Goal: Task Accomplishment & Management: Use online tool/utility

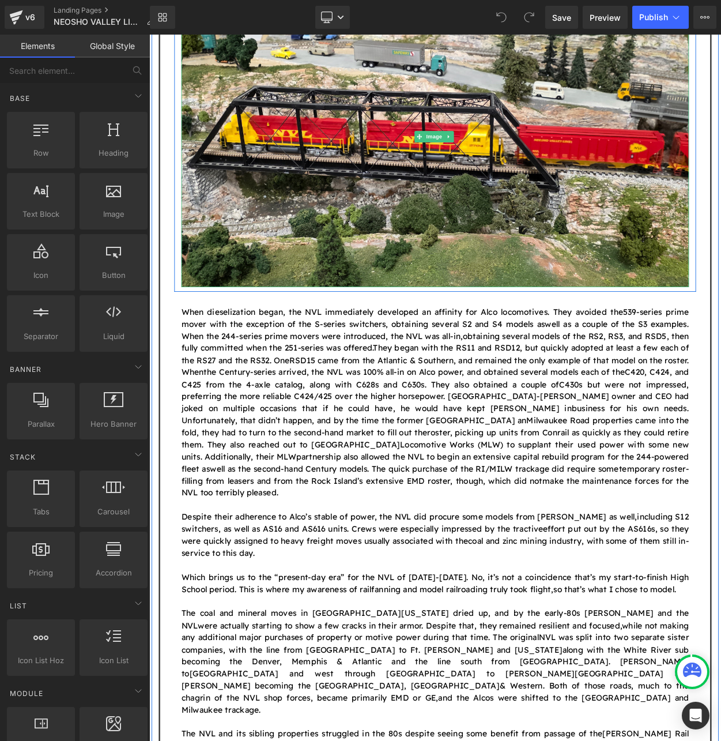
scroll to position [1383, 0]
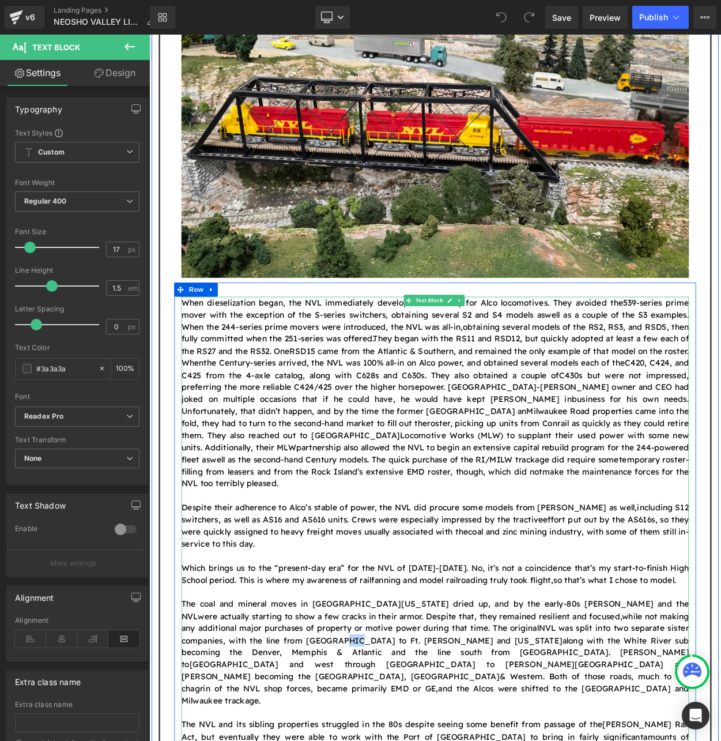
drag, startPoint x: 278, startPoint y: 558, endPoint x: 290, endPoint y: 560, distance: 12.8
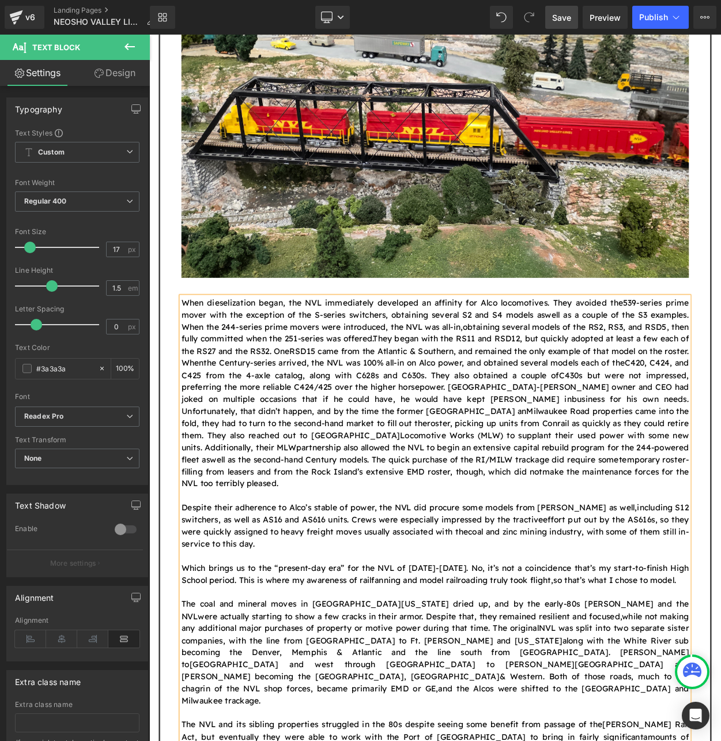
click at [564, 17] on span "Save" at bounding box center [561, 18] width 19 height 12
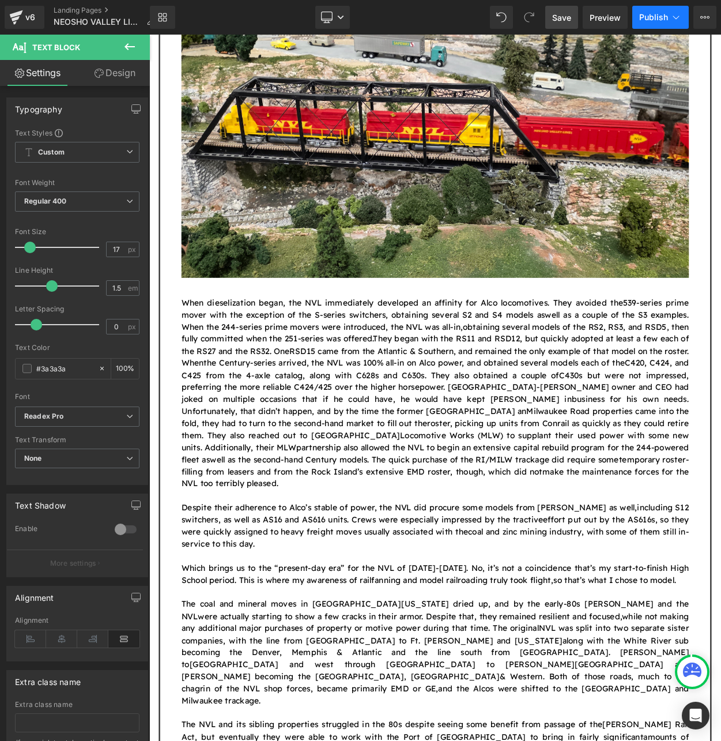
click at [645, 14] on span "Publish" at bounding box center [653, 17] width 29 height 9
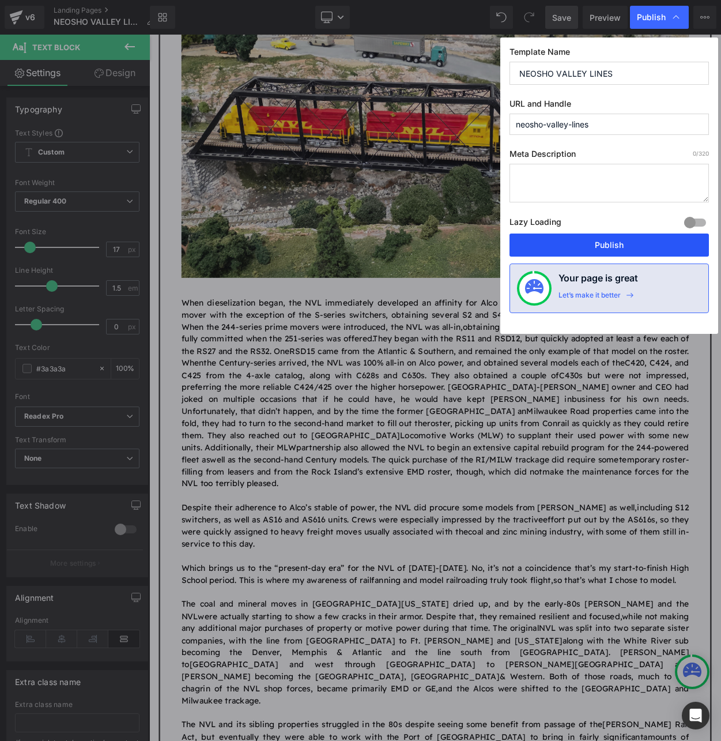
click at [601, 251] on button "Publish" at bounding box center [608, 244] width 199 height 23
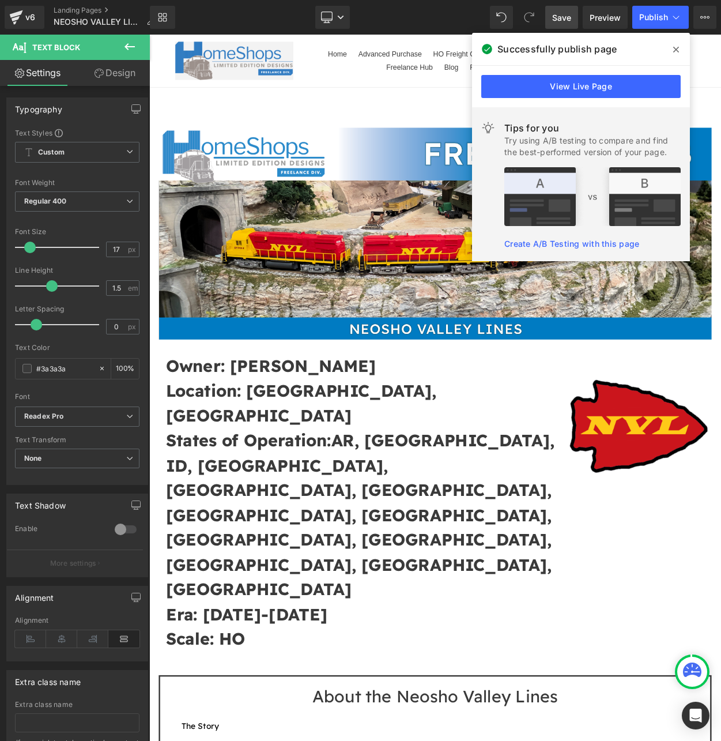
click at [675, 49] on icon at bounding box center [676, 50] width 6 height 6
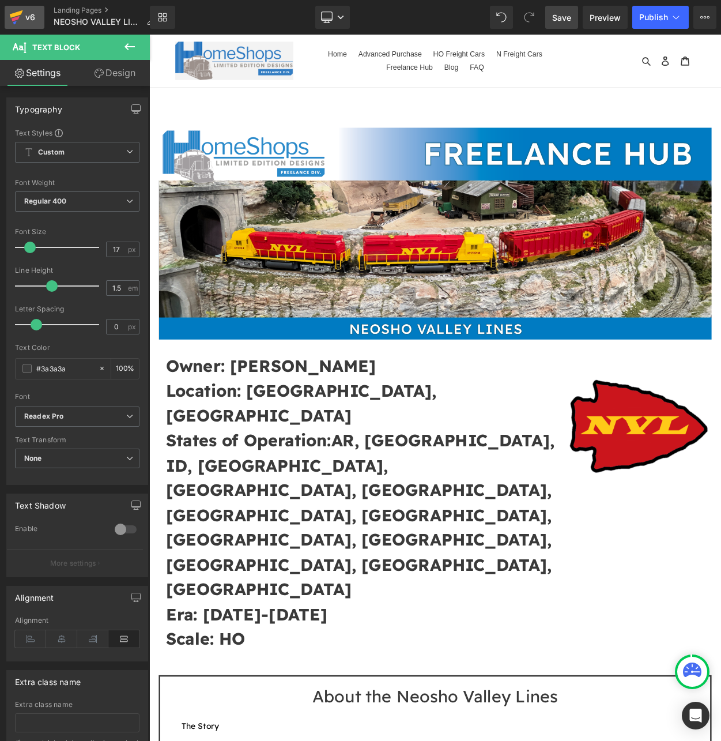
click at [19, 16] on icon at bounding box center [16, 18] width 8 height 5
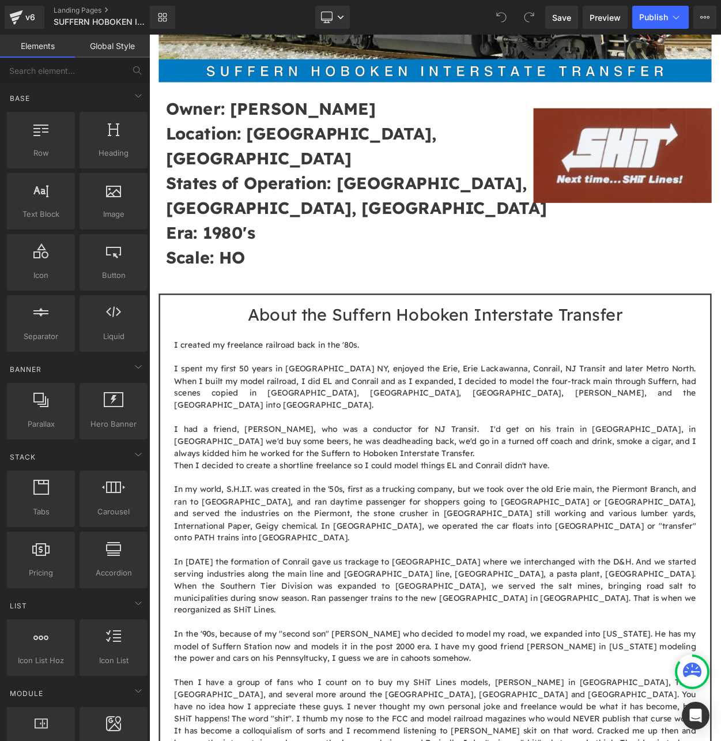
scroll to position [307, 0]
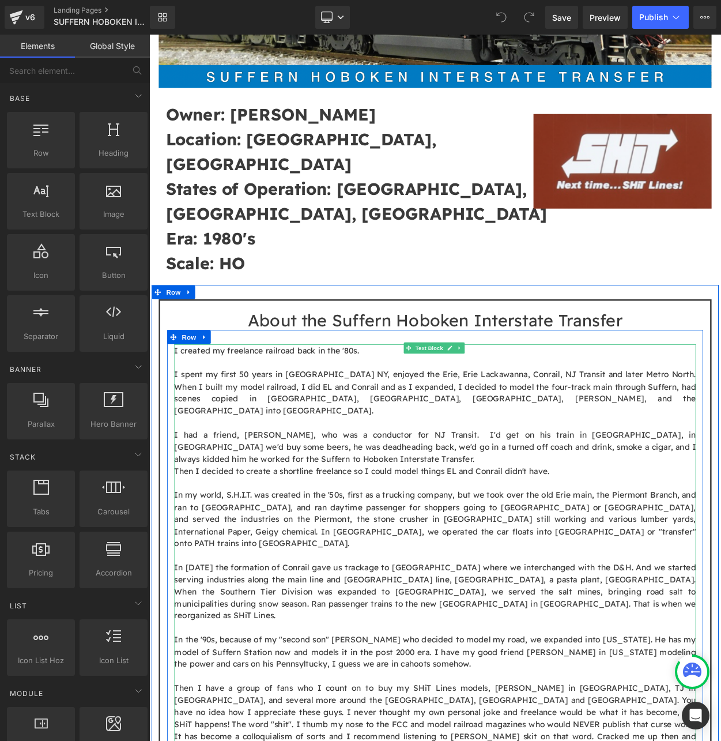
click at [331, 515] on p "I had a friend, Dennis Lussier, who was a conductor for NJ Transit. I'd get on …" at bounding box center [498, 537] width 636 height 44
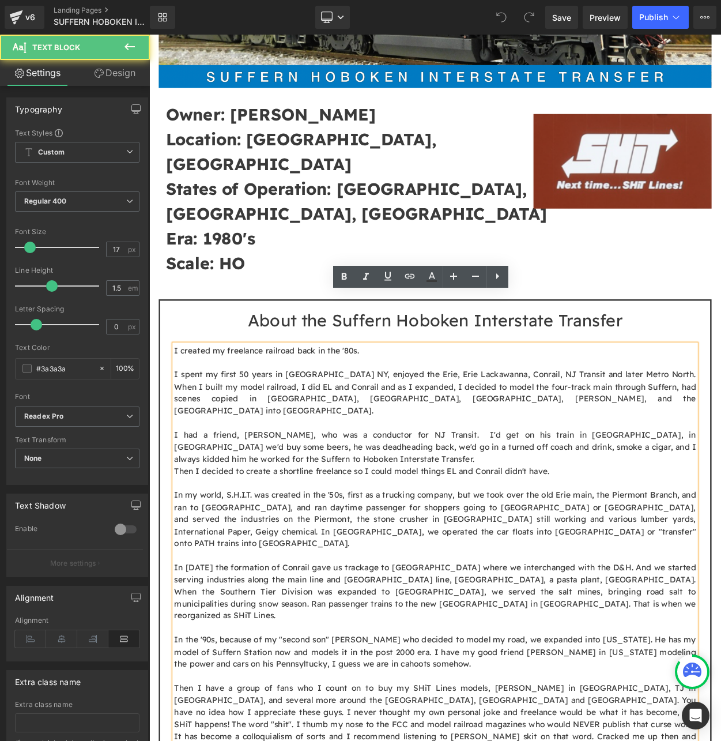
click at [312, 515] on p "I had a friend, Dennis Lussier, who was a conductor for NJ Transit. I'd get on …" at bounding box center [498, 537] width 636 height 44
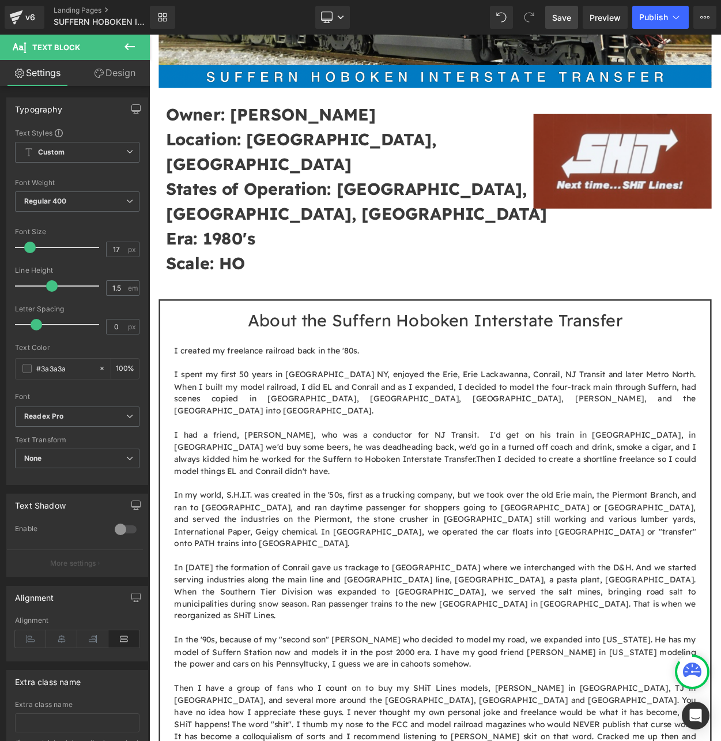
click at [555, 17] on span "Save" at bounding box center [561, 18] width 19 height 12
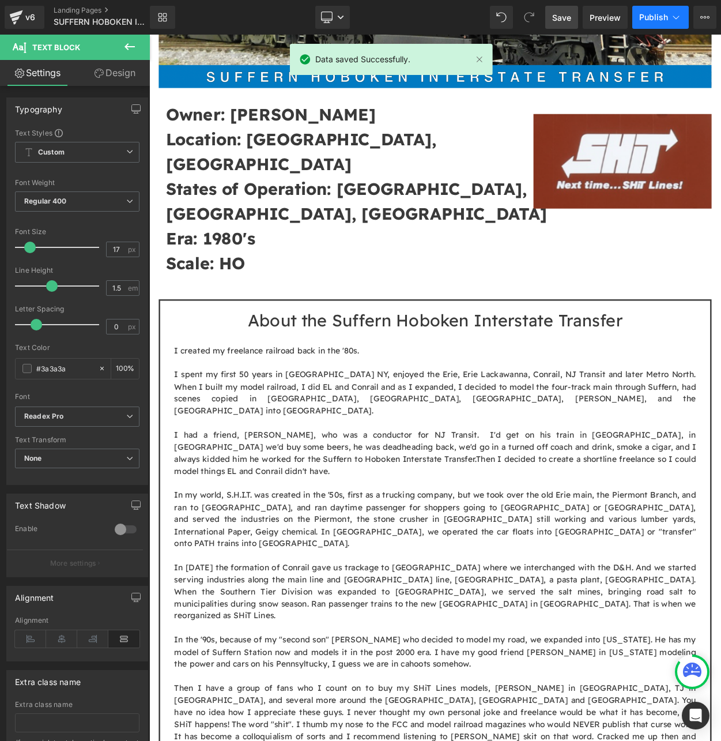
click at [660, 20] on span "Publish" at bounding box center [653, 17] width 29 height 9
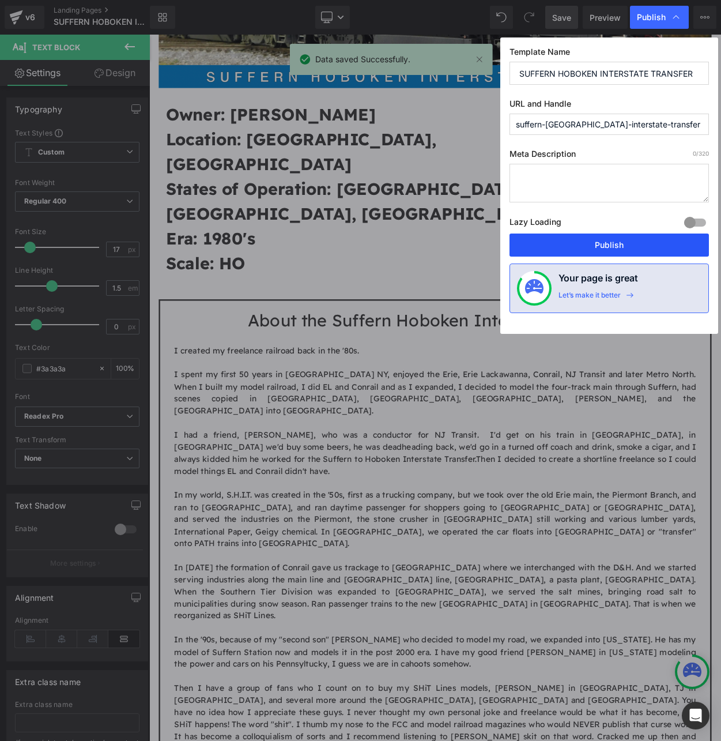
click at [626, 242] on button "Publish" at bounding box center [608, 244] width 199 height 23
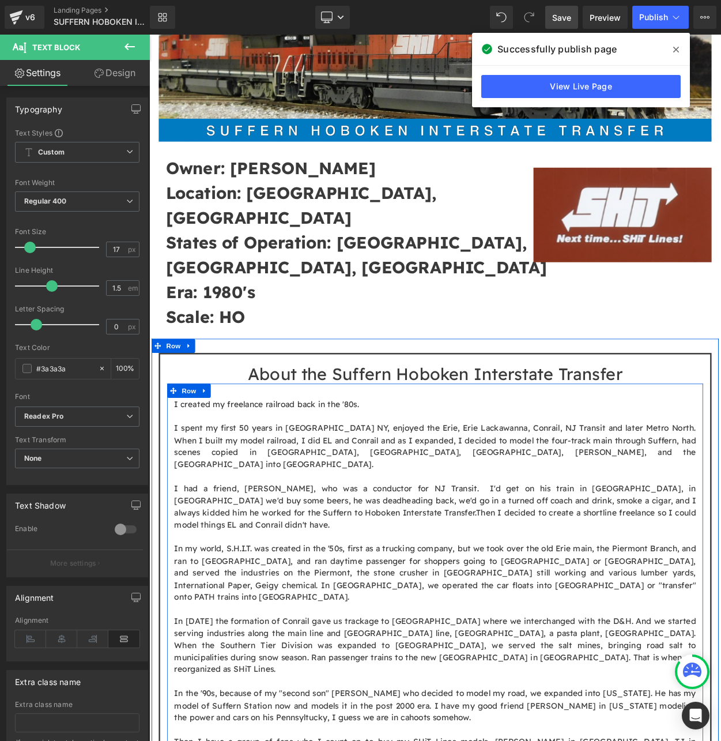
scroll to position [231, 0]
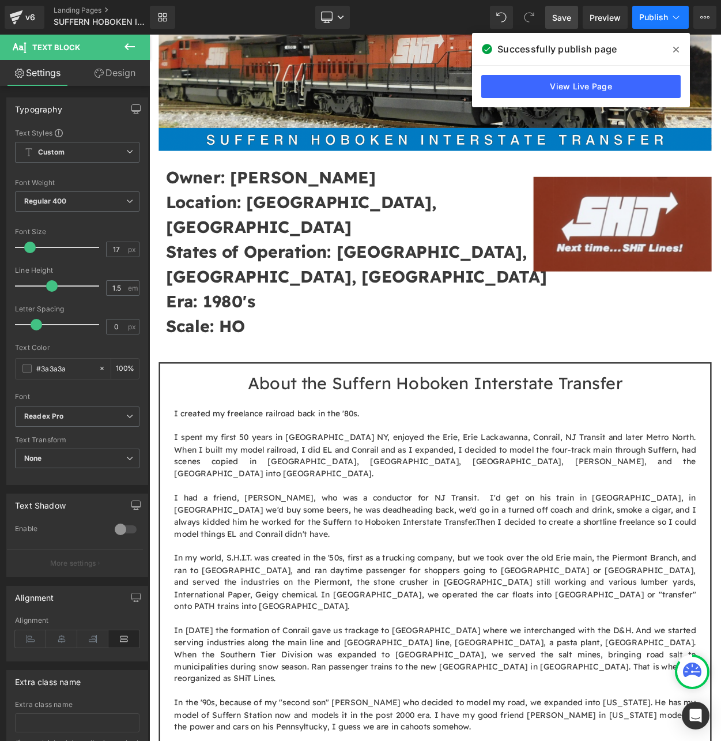
click at [650, 18] on span "Publish" at bounding box center [653, 17] width 29 height 9
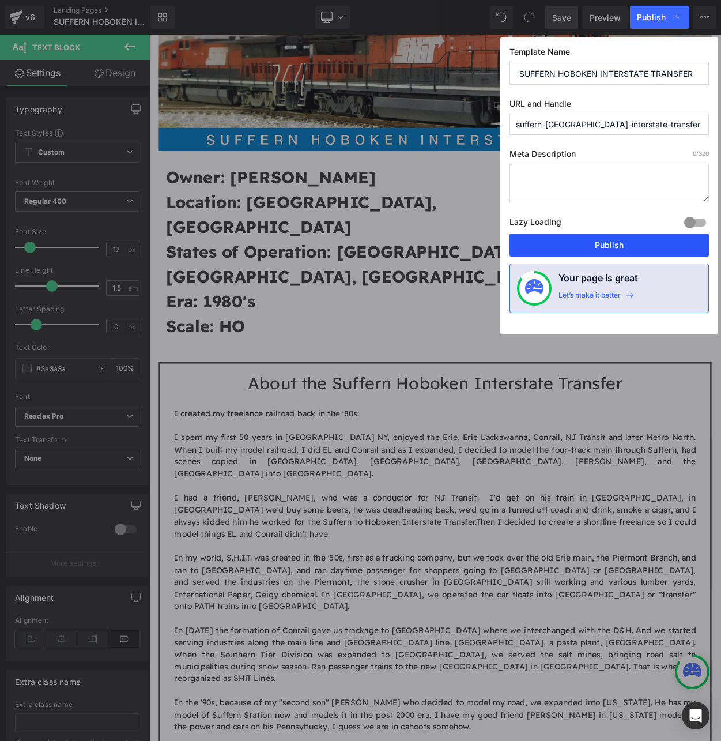
click at [613, 240] on button "Publish" at bounding box center [608, 244] width 199 height 23
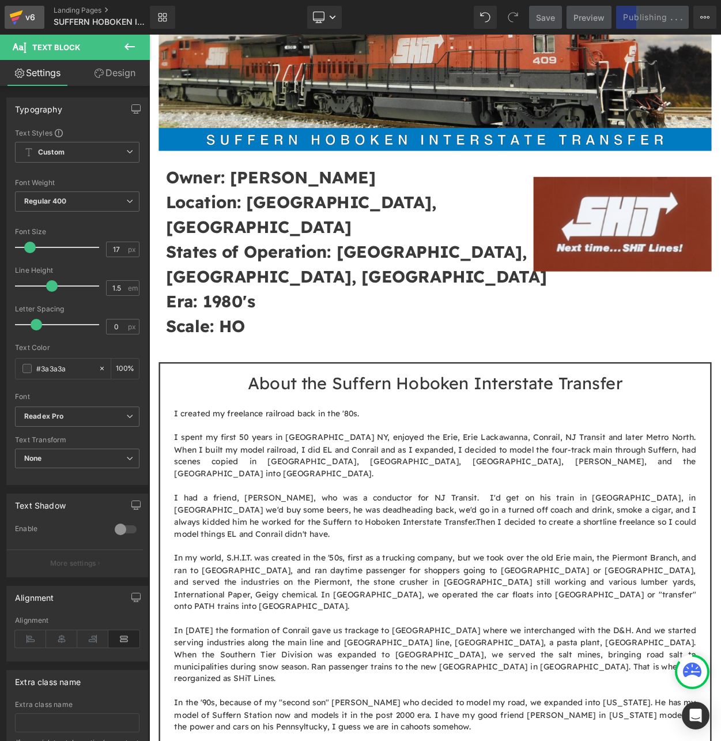
click at [12, 16] on icon at bounding box center [16, 13] width 13 height 7
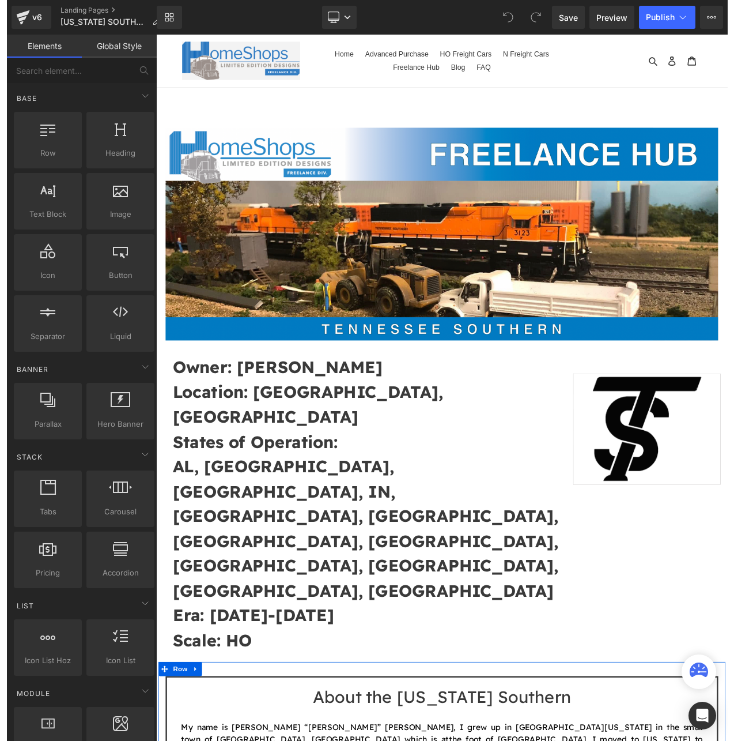
scroll to position [307, 0]
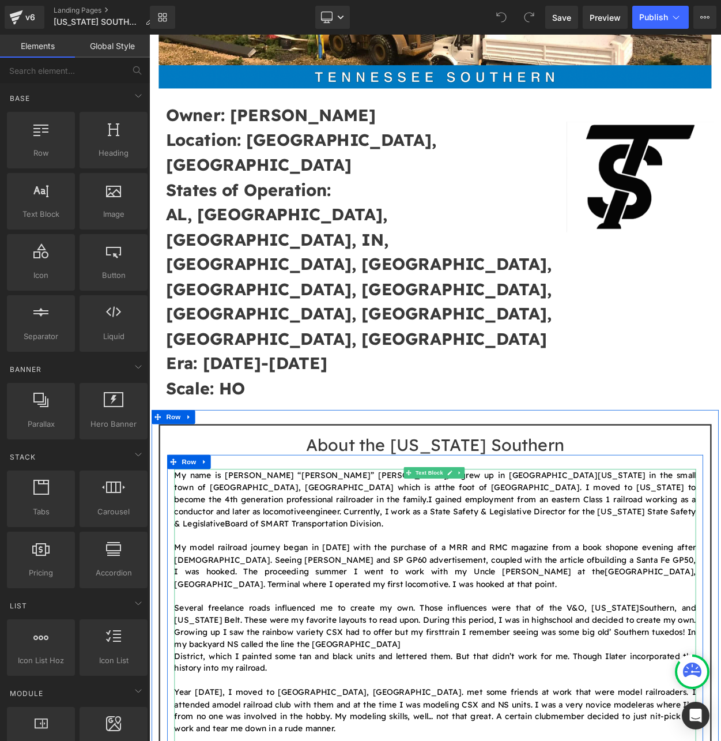
click at [266, 726] on p "Several freelance roads influenced me to create my own. Those influences were t…" at bounding box center [498, 755] width 636 height 59
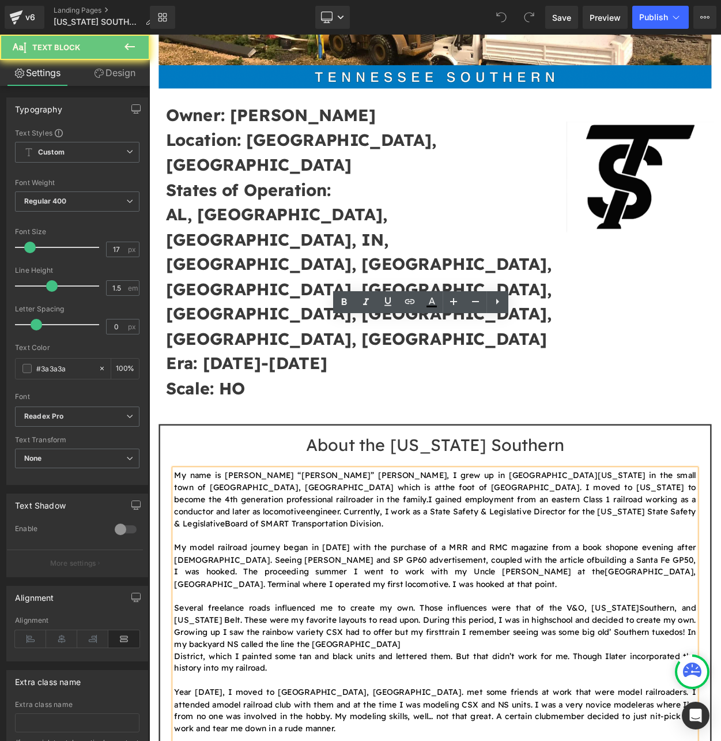
click at [266, 726] on p "Several freelance roads influenced me to create my own. Those influences were t…" at bounding box center [498, 755] width 636 height 59
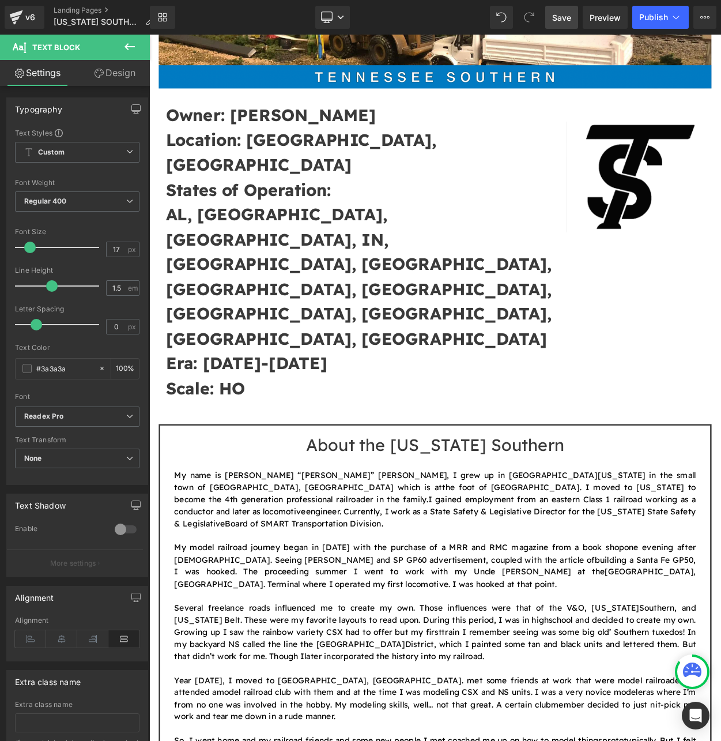
click at [559, 12] on span "Save" at bounding box center [561, 18] width 19 height 12
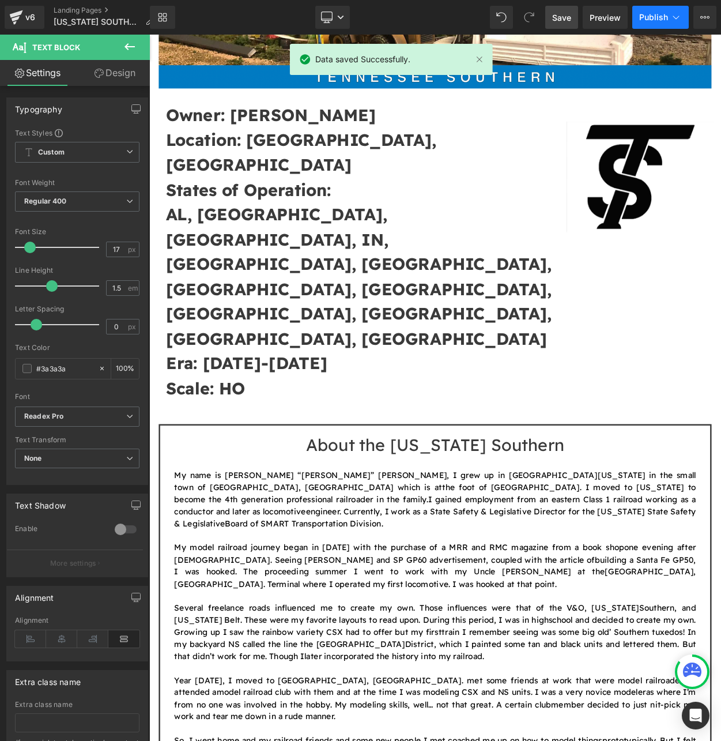
click at [654, 16] on span "Publish" at bounding box center [653, 17] width 29 height 9
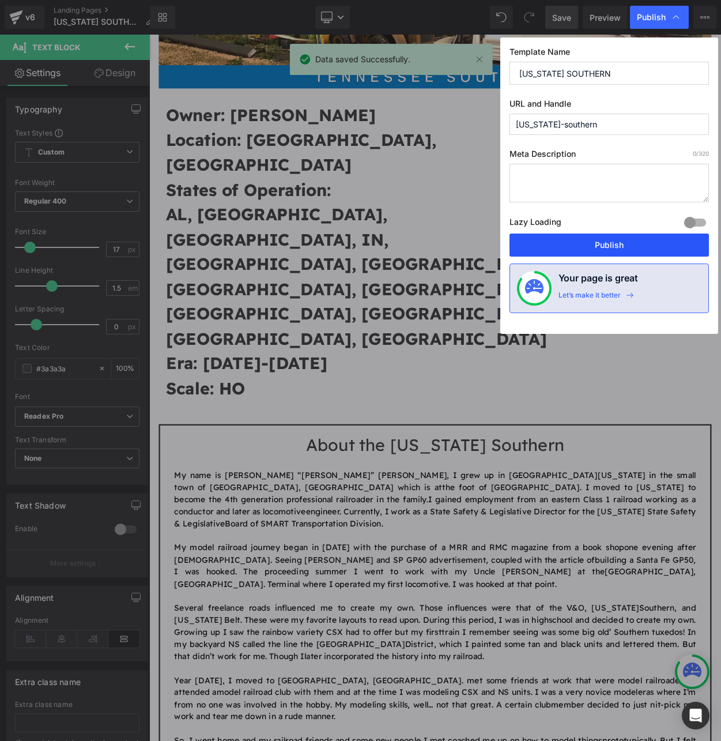
click at [606, 244] on button "Publish" at bounding box center [608, 244] width 199 height 23
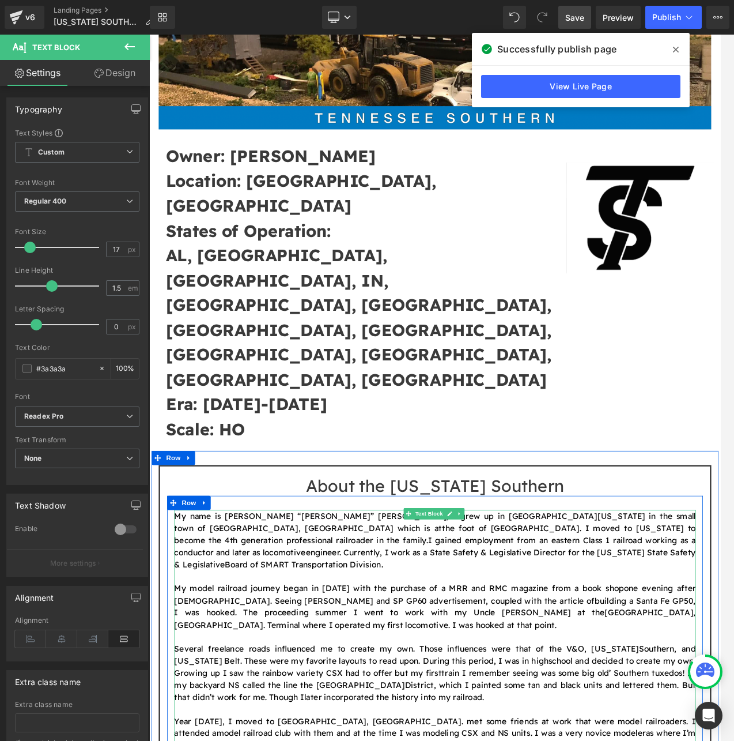
scroll to position [231, 0]
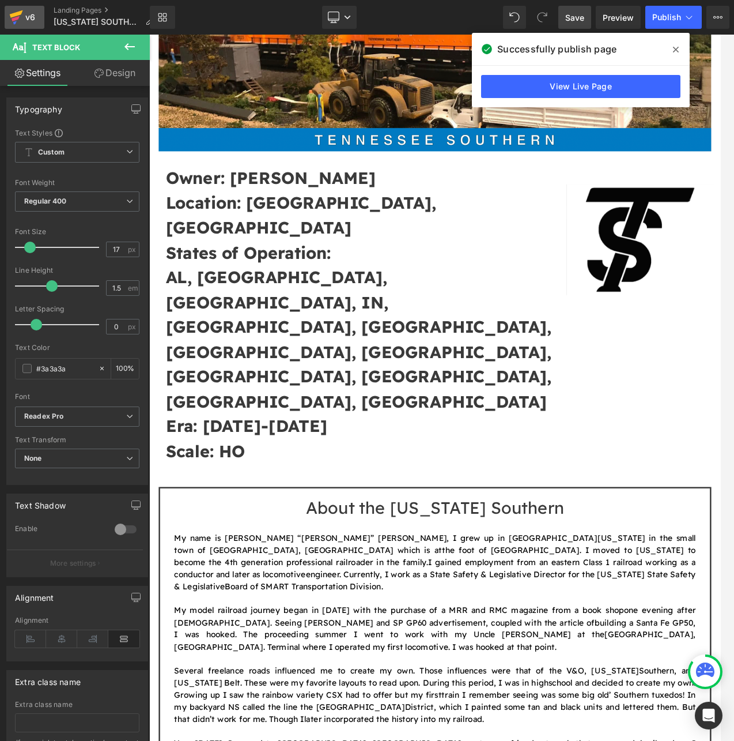
click at [14, 21] on icon at bounding box center [16, 17] width 14 height 29
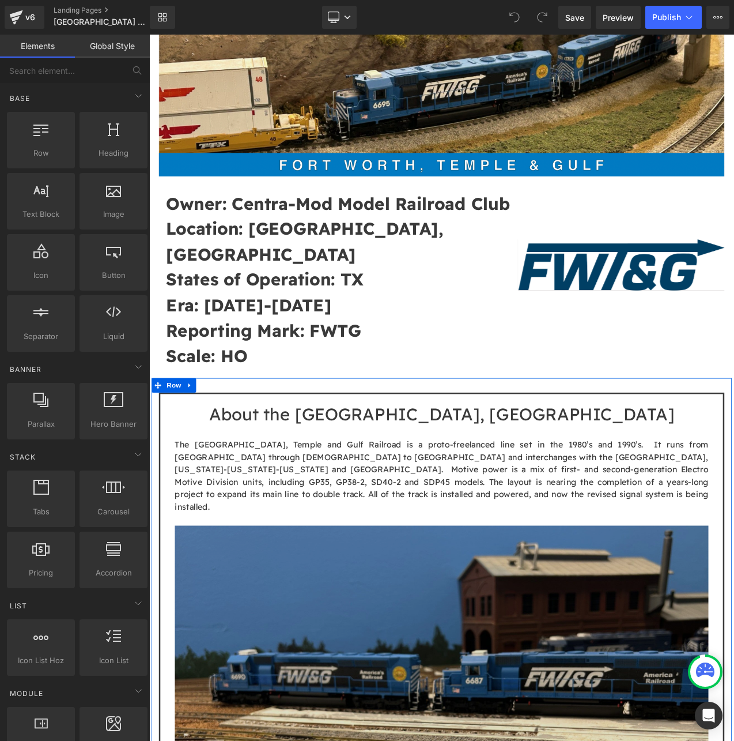
scroll to position [154, 0]
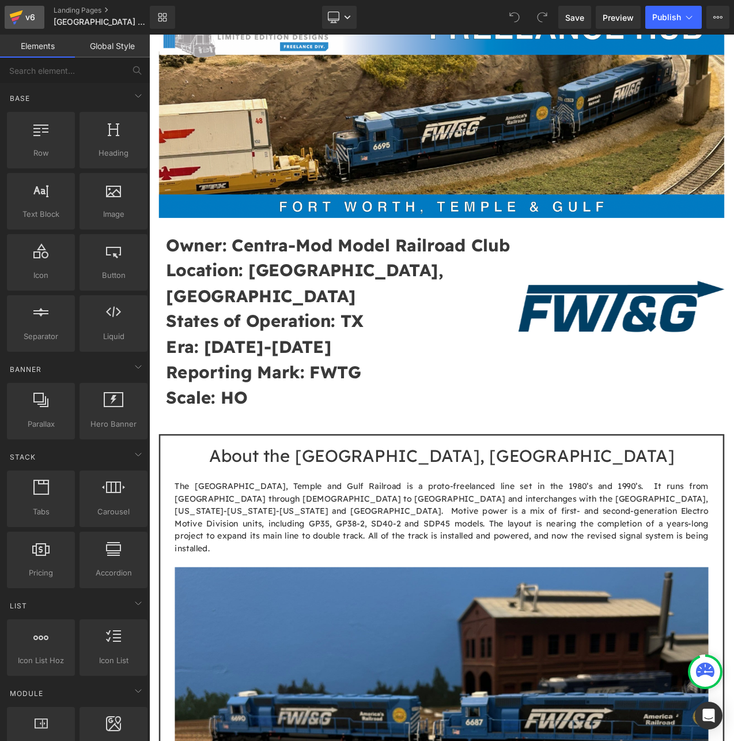
click at [17, 19] on icon at bounding box center [16, 18] width 8 height 5
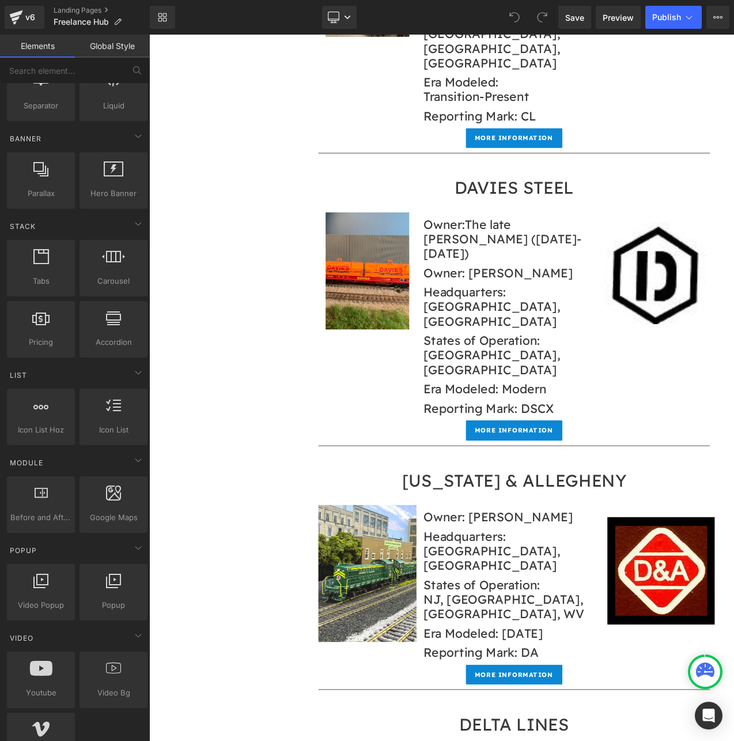
scroll to position [5532, 0]
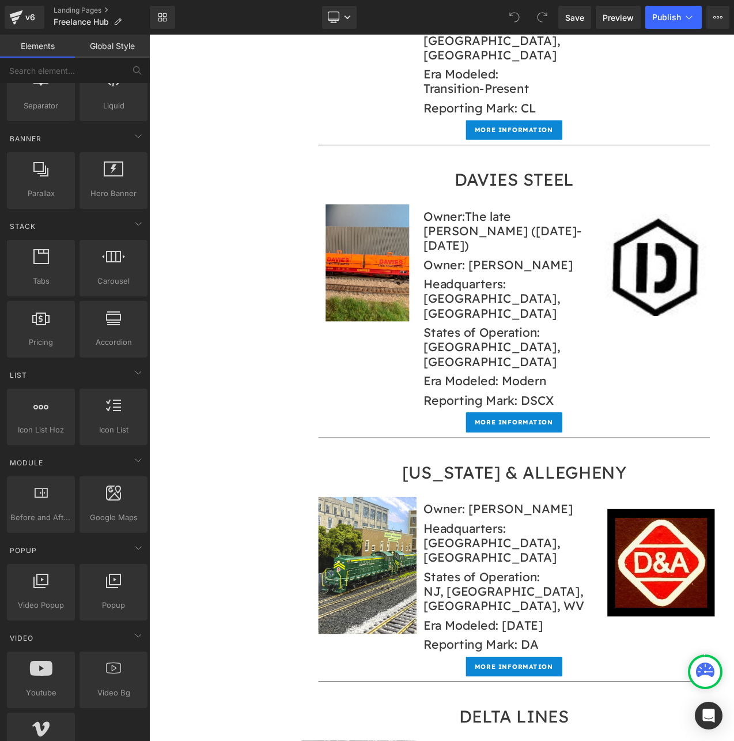
drag, startPoint x: 636, startPoint y: 667, endPoint x: 618, endPoint y: 678, distance: 21.3
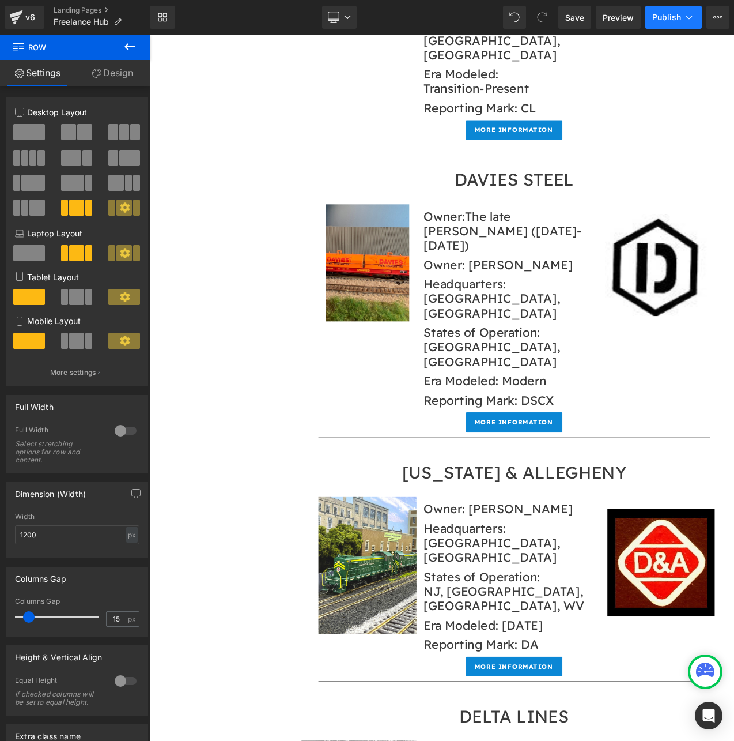
click at [670, 18] on span "Publish" at bounding box center [666, 17] width 29 height 9
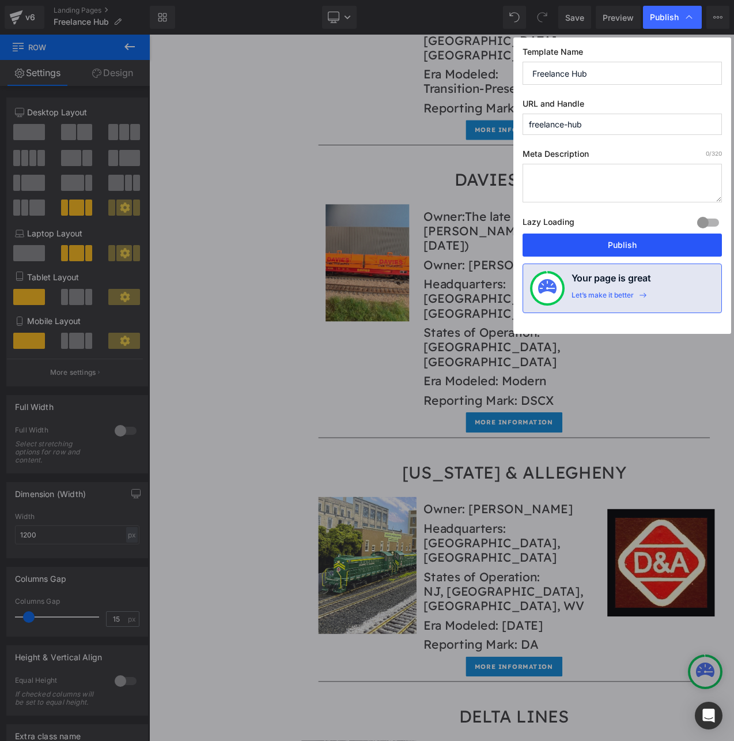
drag, startPoint x: 589, startPoint y: 243, endPoint x: 470, endPoint y: 520, distance: 301.5
click at [589, 243] on button "Publish" at bounding box center [622, 244] width 199 height 23
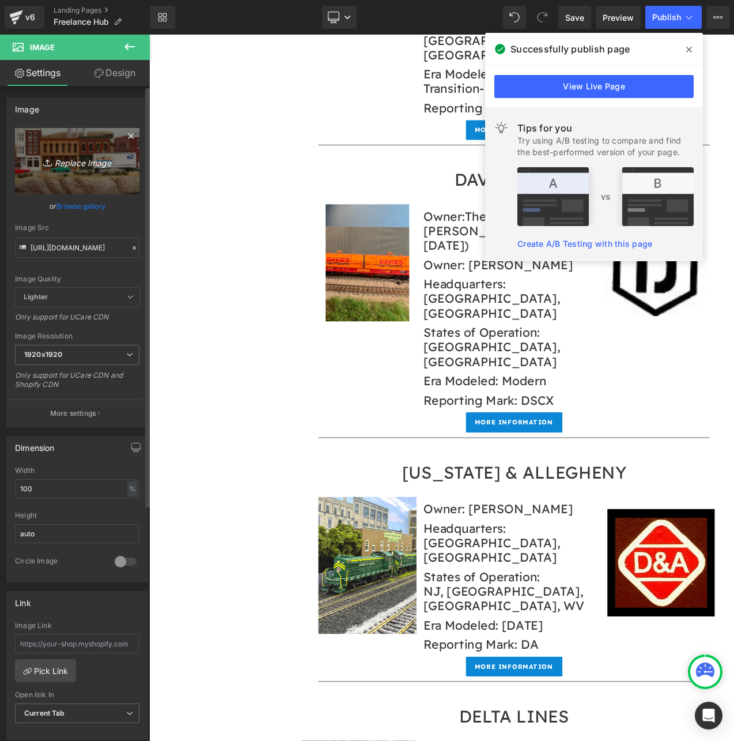
click at [75, 161] on icon "Replace Image" at bounding box center [77, 161] width 92 height 14
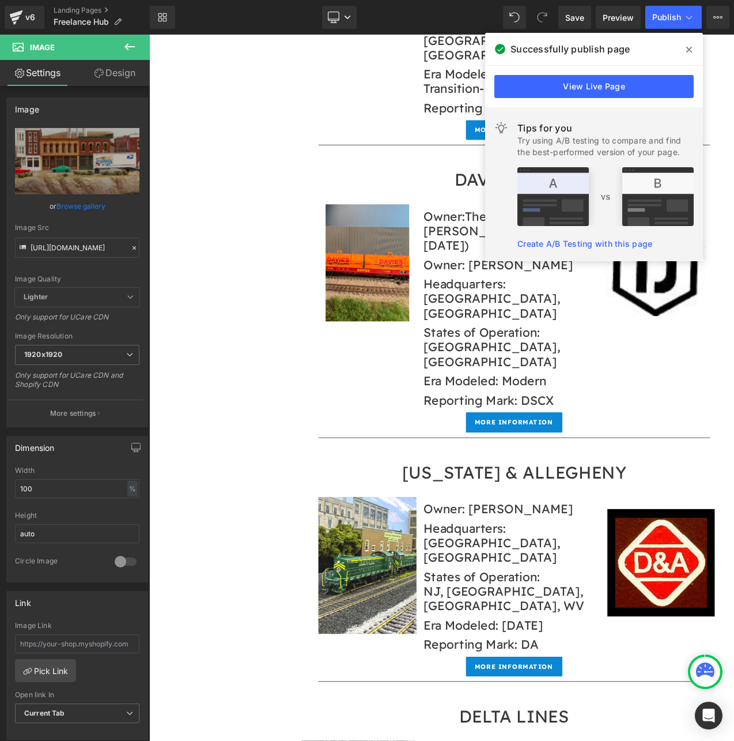
click at [692, 52] on span at bounding box center [689, 49] width 18 height 18
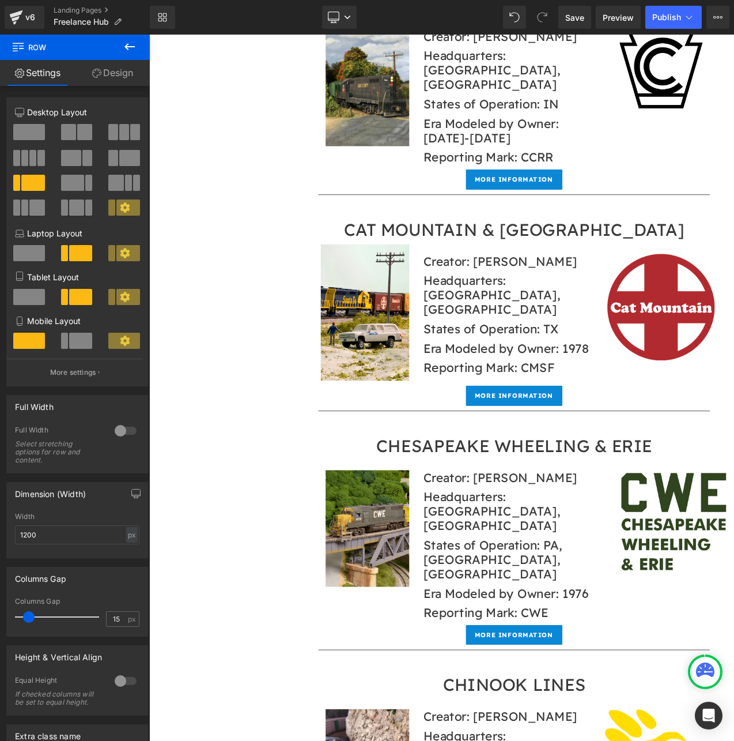
scroll to position [3534, 0]
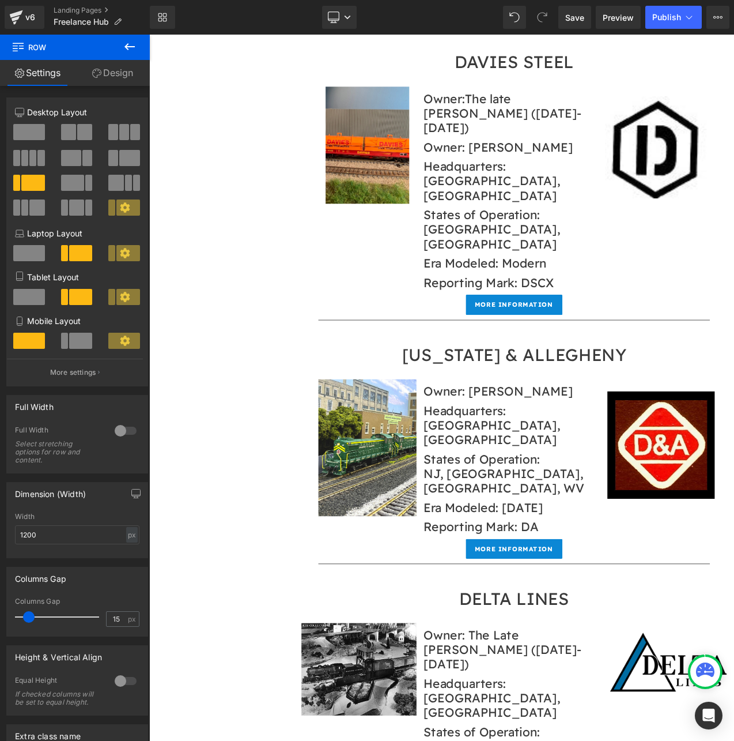
scroll to position [5686, 0]
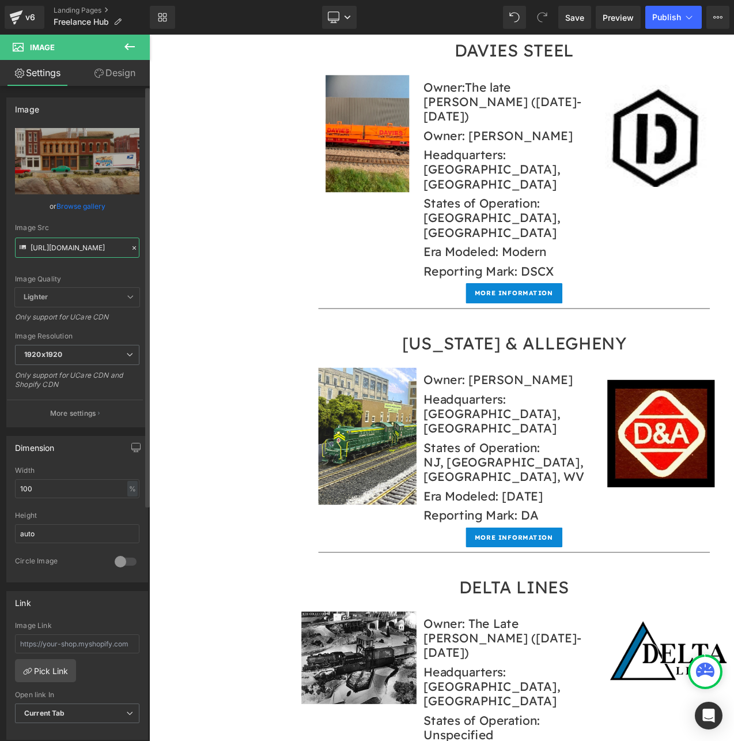
click at [79, 250] on input "https://cdn.shopify.com/s/files/1/0552/5425/3750/files/FWTG_5112_1920x1920.jpg?…" at bounding box center [77, 247] width 124 height 20
click at [79, 249] on input "https://cdn.shopify.com/s/files/1/0552/5425/3750/files/FWTG_5112_1920x1920.jpg?…" at bounding box center [77, 247] width 124 height 20
paste input "9132502_774d8ddb-f83a-452c-84a9-321c801eb5c4.jpg?v=1759624806"
type input "https://cdn.shopify.com/s/files/1/0552/5425/3750/files/FWTG_9132502_774d8ddb-f8…"
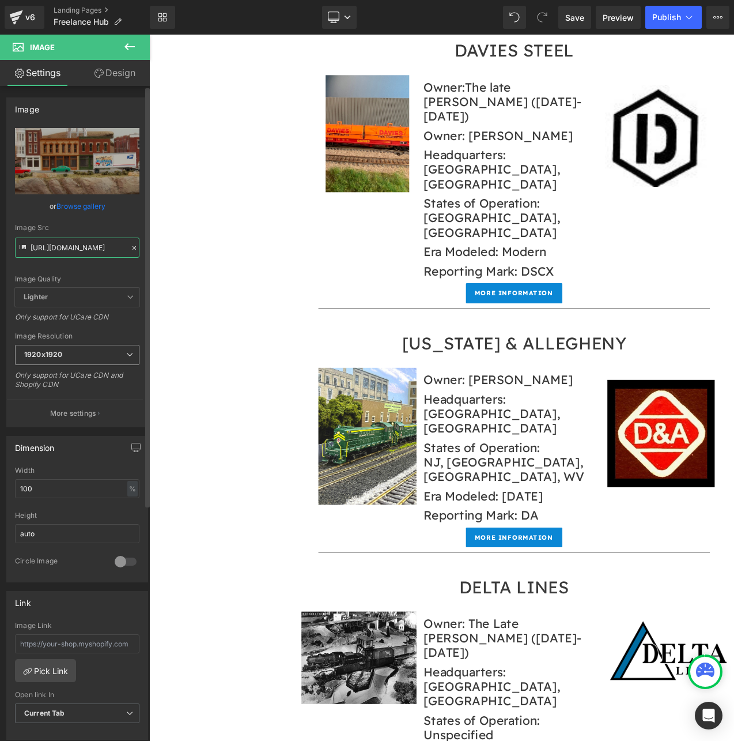
scroll to position [0, 356]
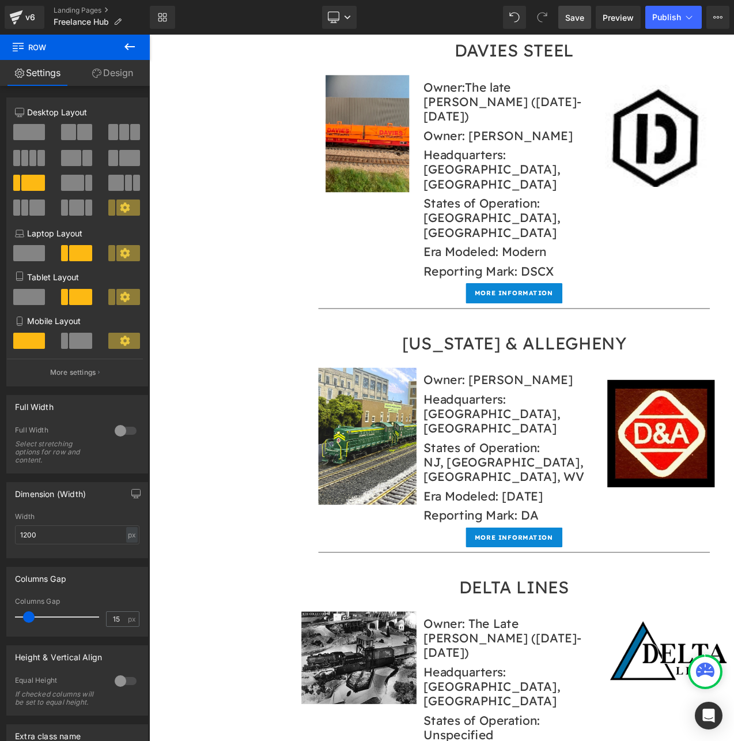
click at [575, 22] on span "Save" at bounding box center [574, 18] width 19 height 12
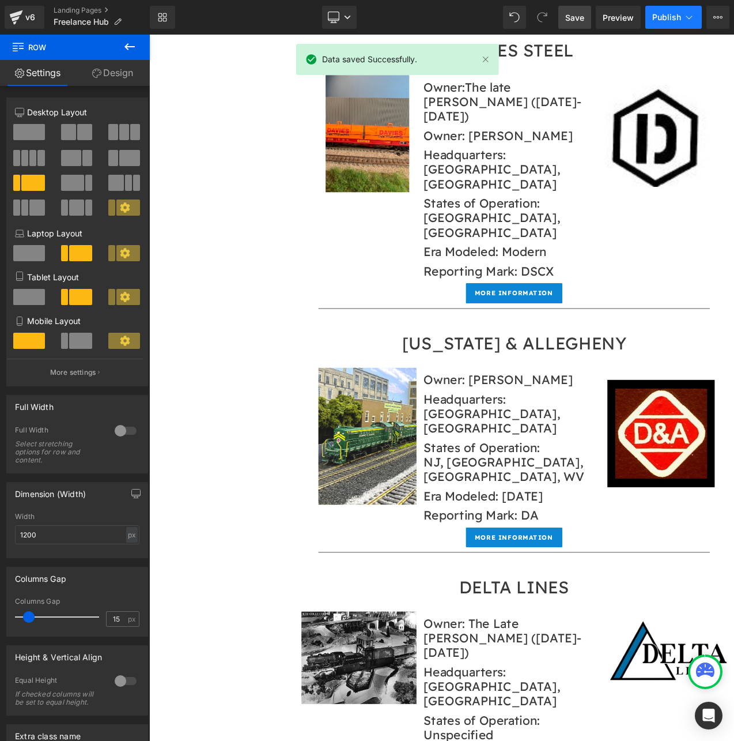
click at [668, 10] on button "Publish" at bounding box center [673, 17] width 56 height 23
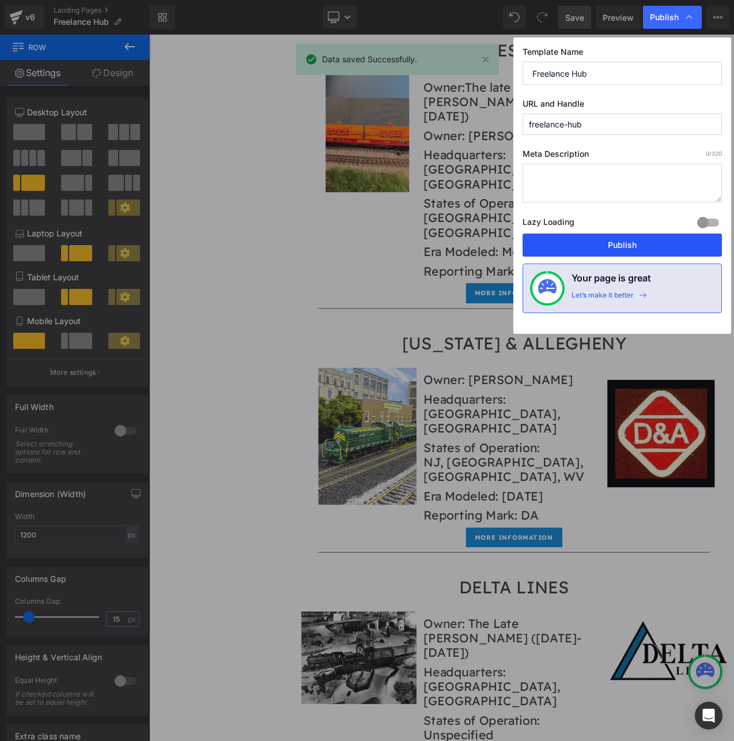
drag, startPoint x: 649, startPoint y: 248, endPoint x: 595, endPoint y: 279, distance: 62.3
click at [649, 248] on button "Publish" at bounding box center [622, 244] width 199 height 23
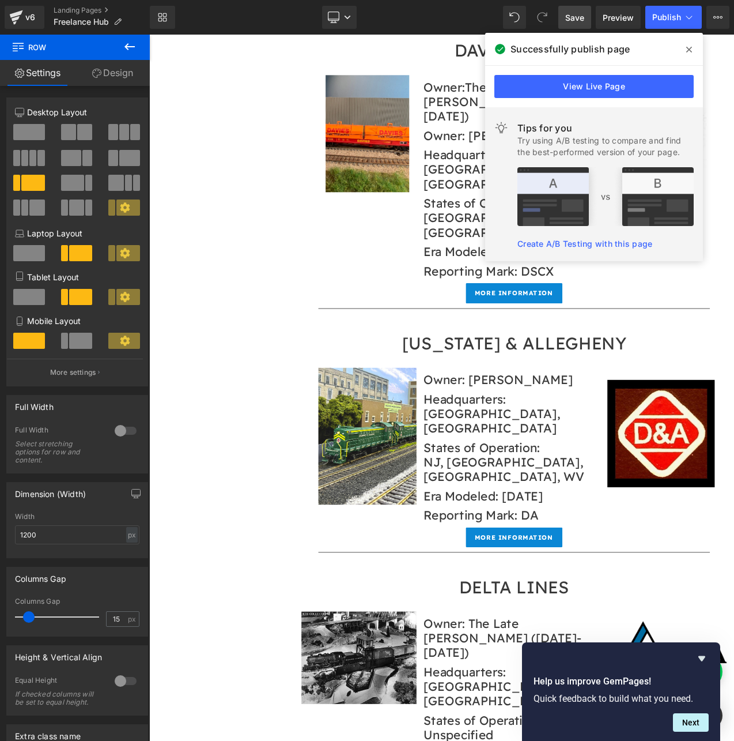
click at [692, 50] on span at bounding box center [689, 49] width 18 height 18
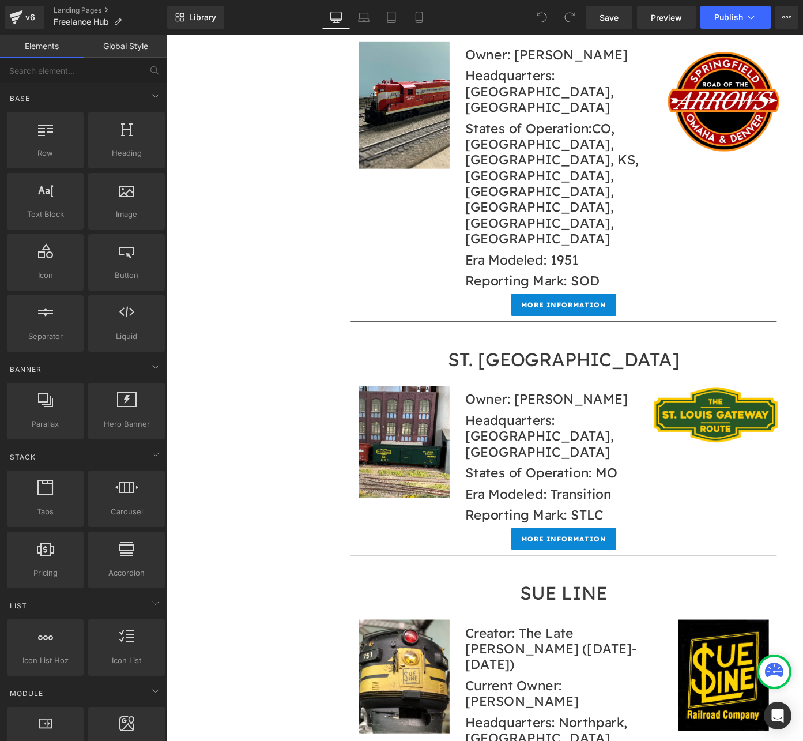
scroll to position [15278, 0]
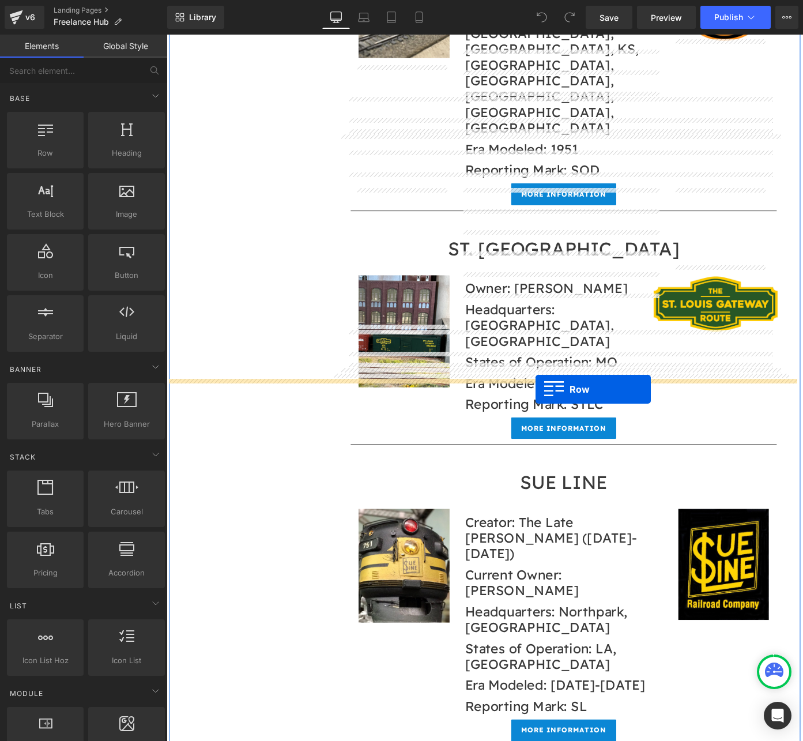
drag, startPoint x: 206, startPoint y: 180, endPoint x: 571, endPoint y: 423, distance: 438.1
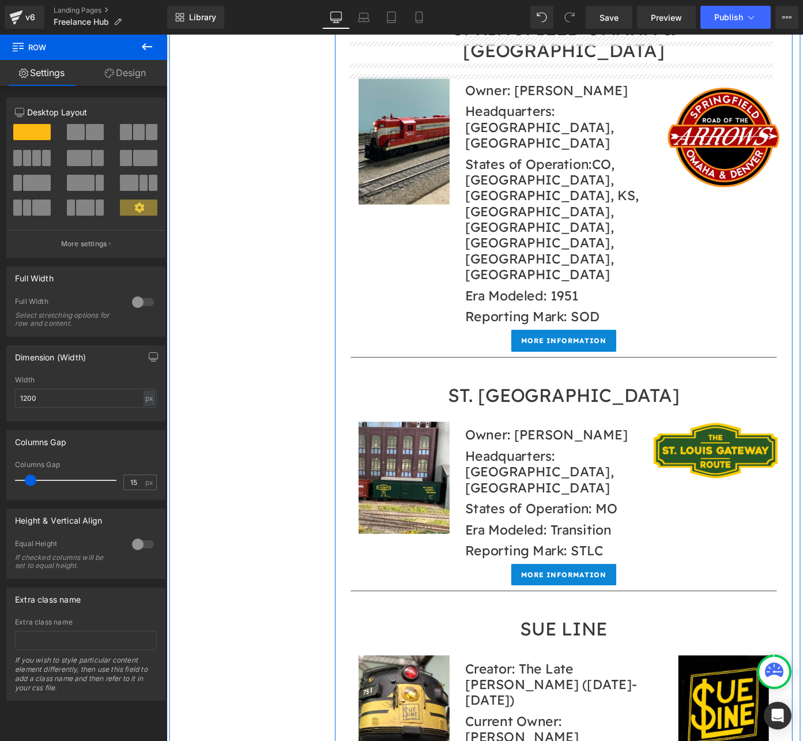
scroll to position [15127, 0]
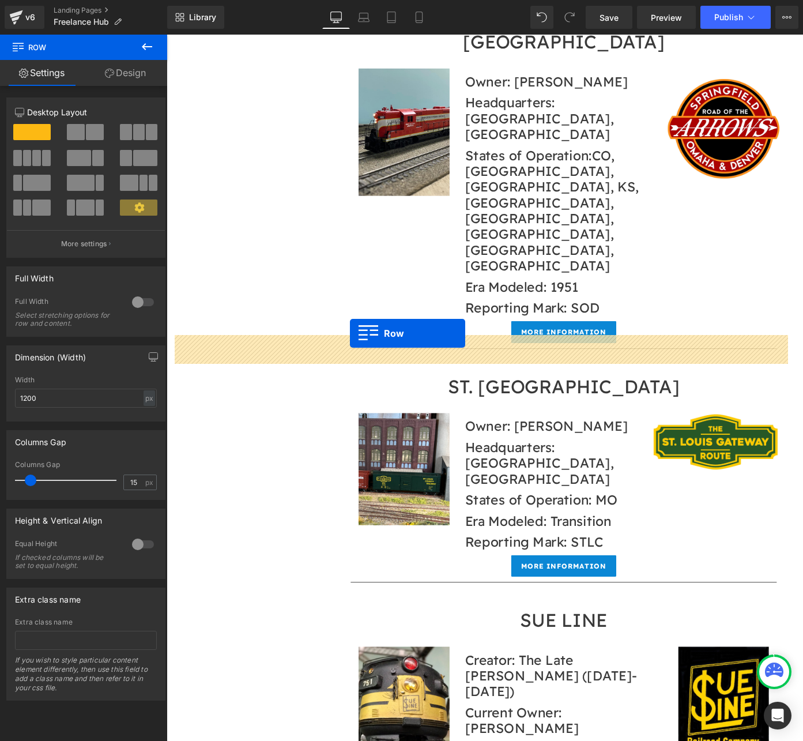
drag, startPoint x: 362, startPoint y: 486, endPoint x: 367, endPoint y: 362, distance: 124.6
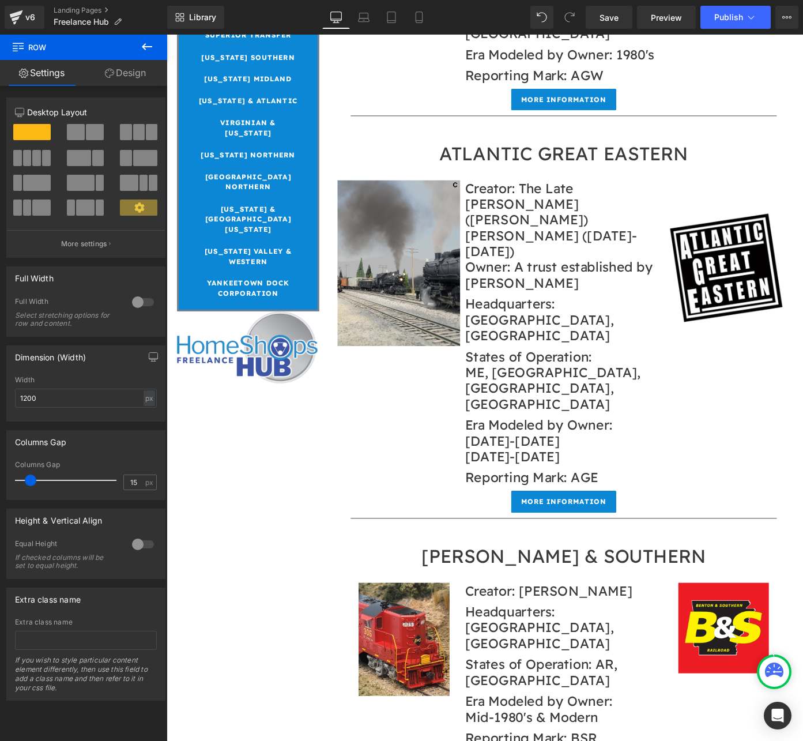
scroll to position [1733, 0]
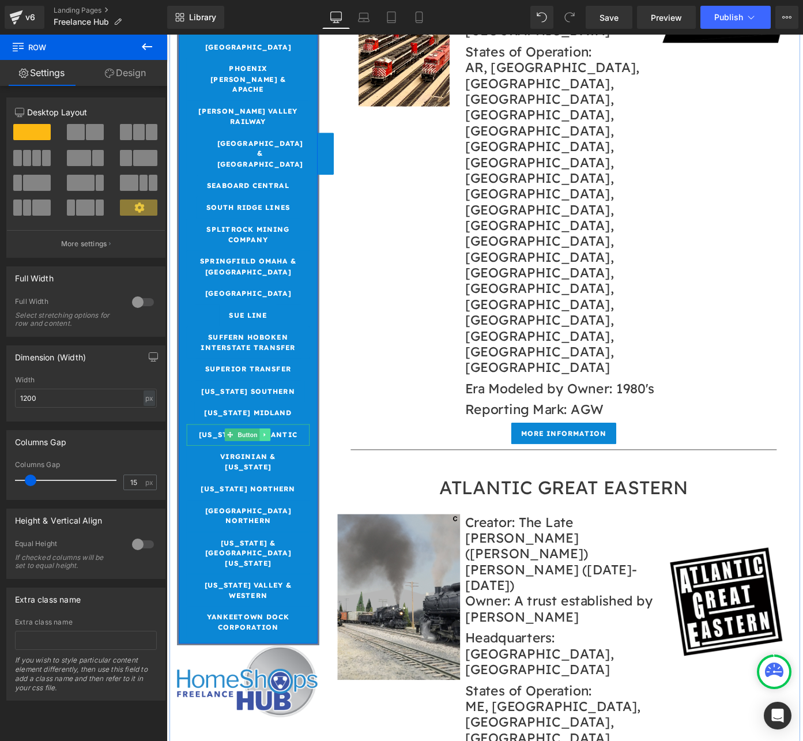
click at [273, 471] on icon at bounding box center [274, 473] width 2 height 4
click at [279, 470] on icon at bounding box center [280, 473] width 6 height 6
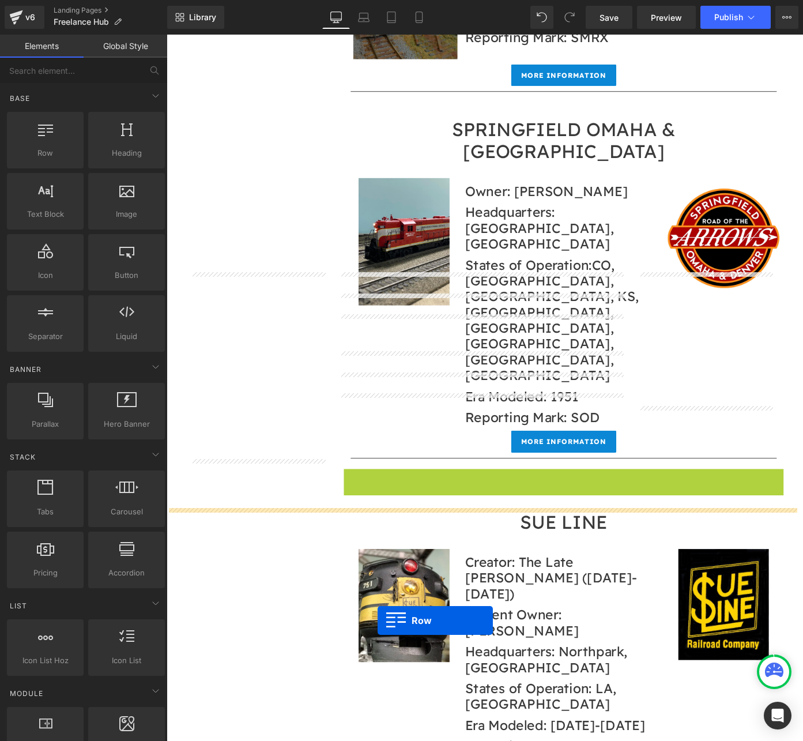
scroll to position [15026, 0]
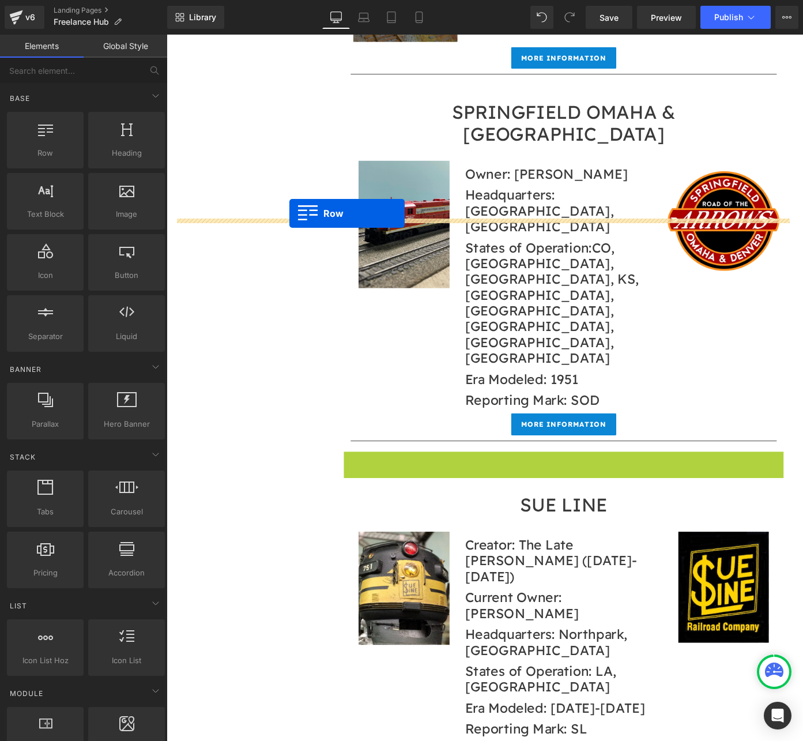
drag, startPoint x: 361, startPoint y: 493, endPoint x: 301, endPoint y: 231, distance: 269.1
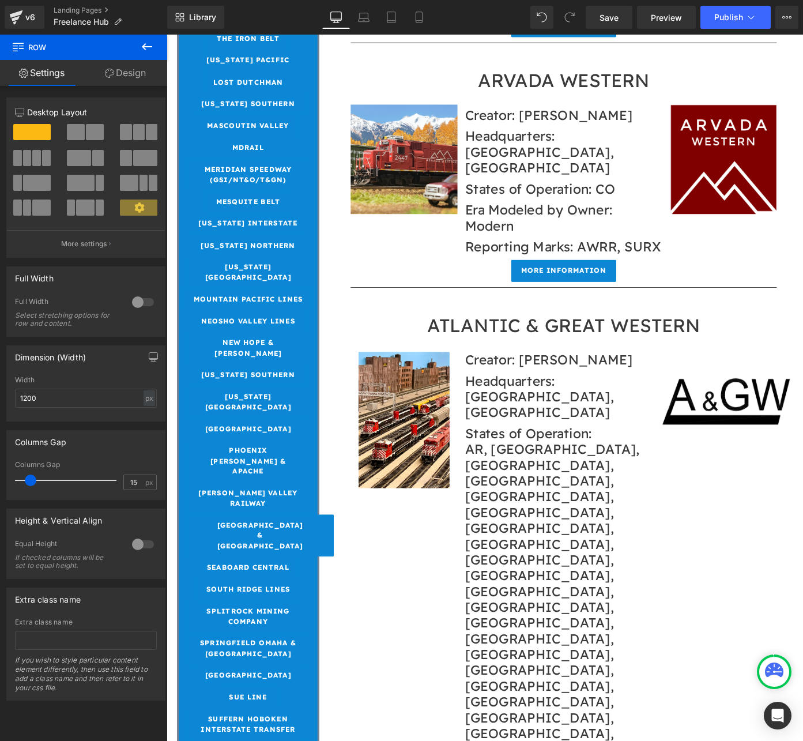
scroll to position [1339, 0]
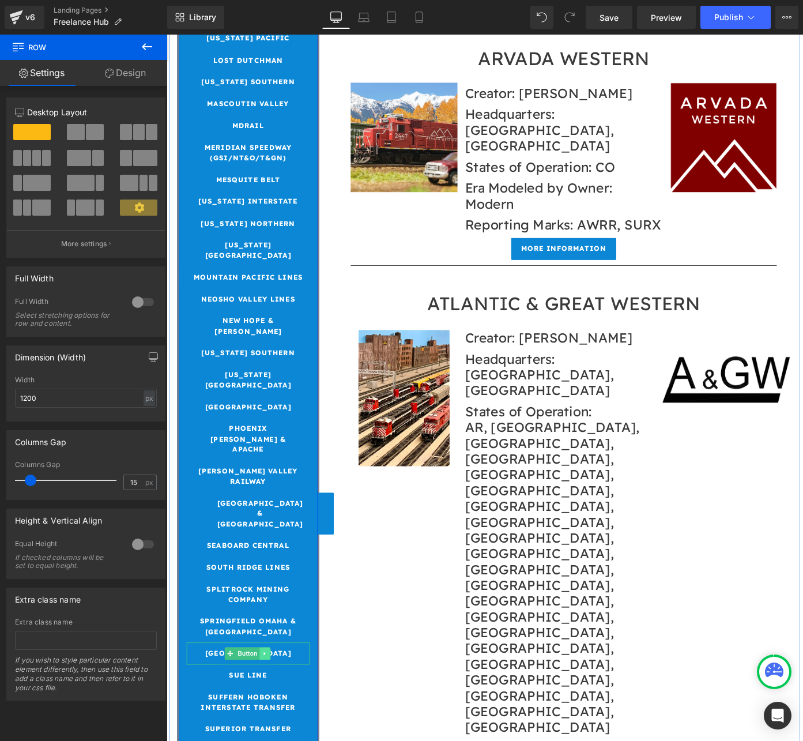
click at [274, 709] on icon at bounding box center [274, 712] width 6 height 7
click at [278, 709] on icon at bounding box center [280, 712] width 6 height 6
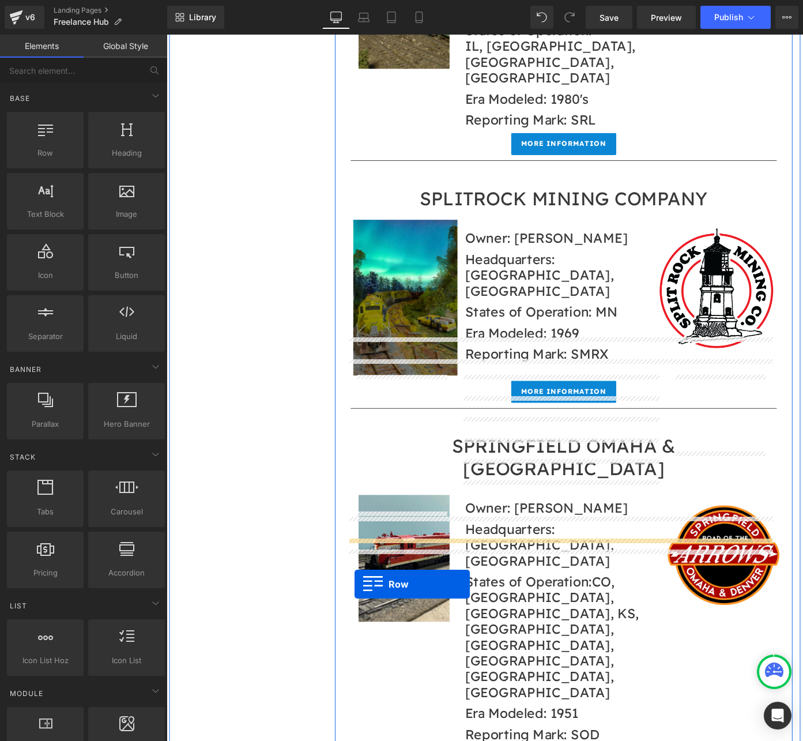
scroll to position [14769, 0]
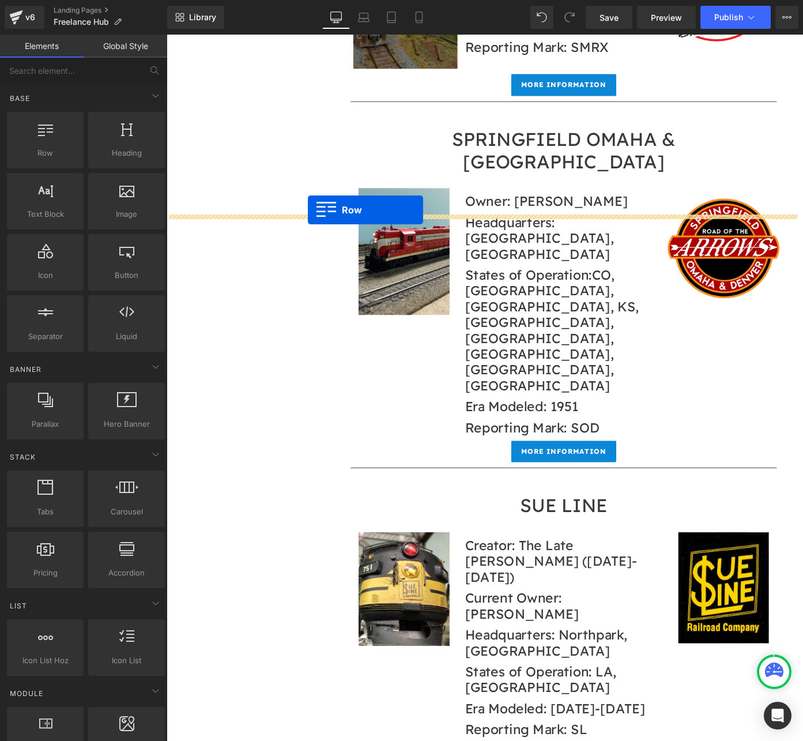
drag, startPoint x: 361, startPoint y: 324, endPoint x: 322, endPoint y: 226, distance: 105.7
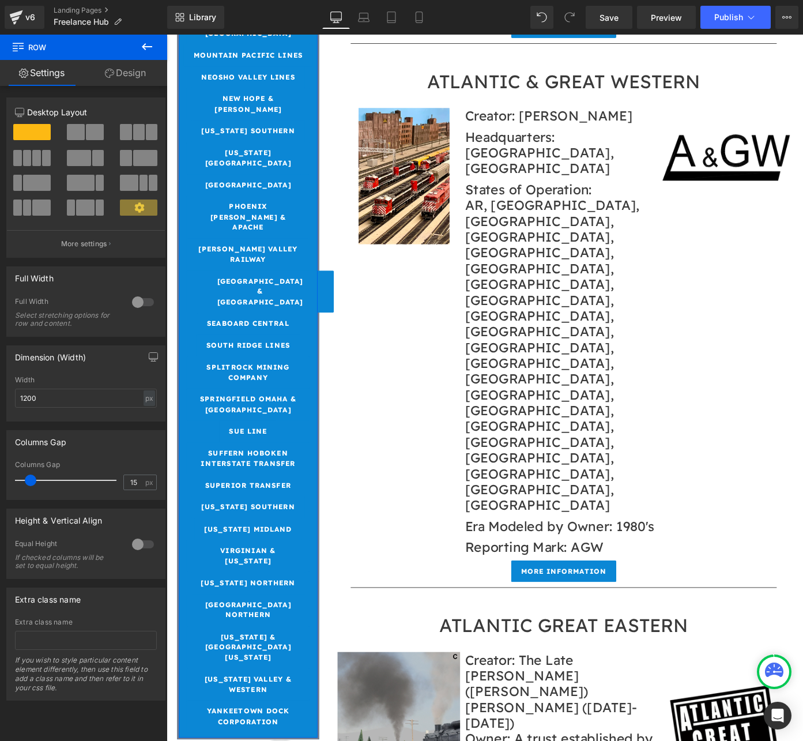
scroll to position [1246, 0]
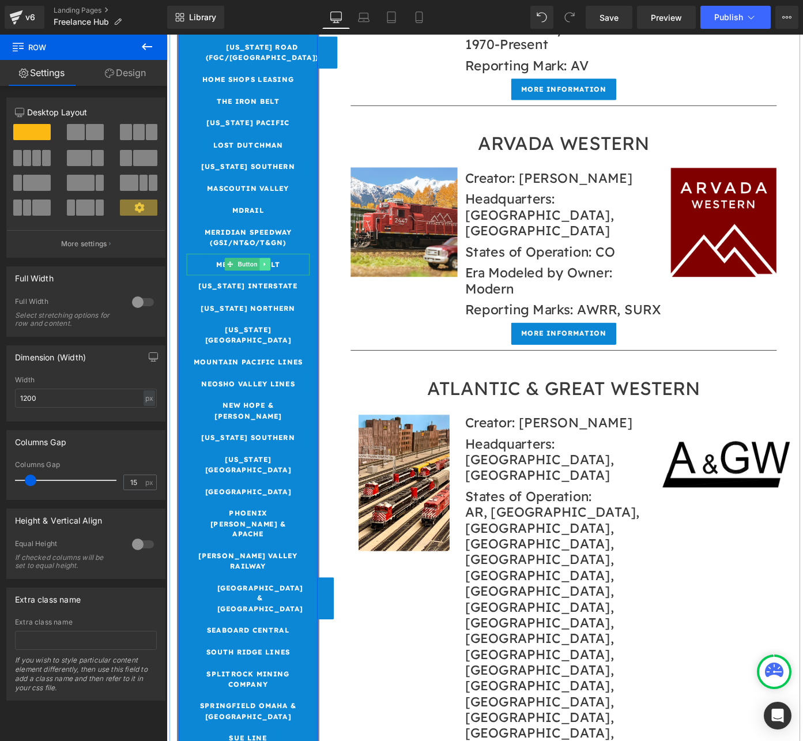
click at [275, 279] on link at bounding box center [275, 286] width 12 height 14
click at [277, 284] on icon at bounding box center [280, 287] width 6 height 6
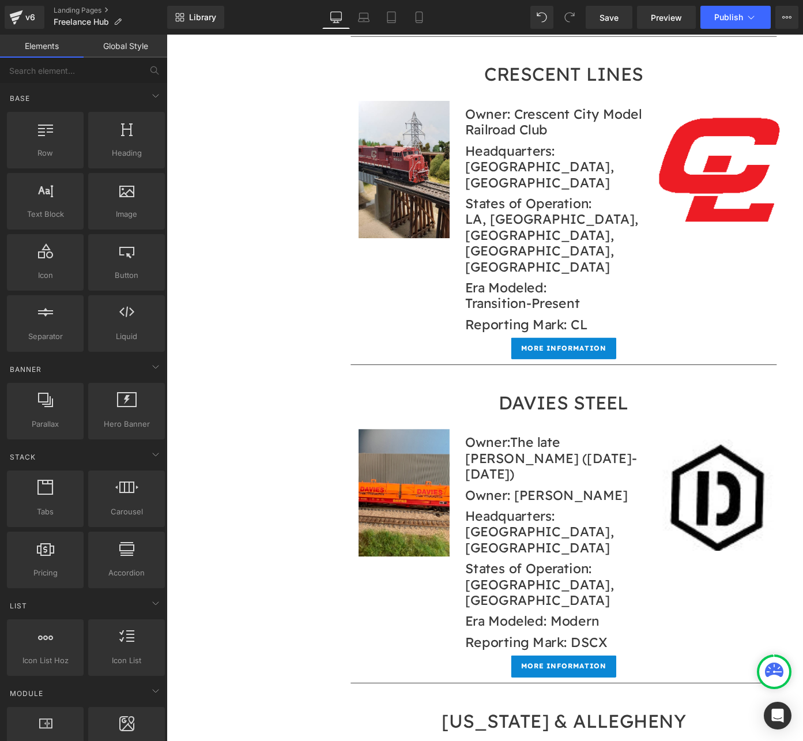
scroll to position [5318, 0]
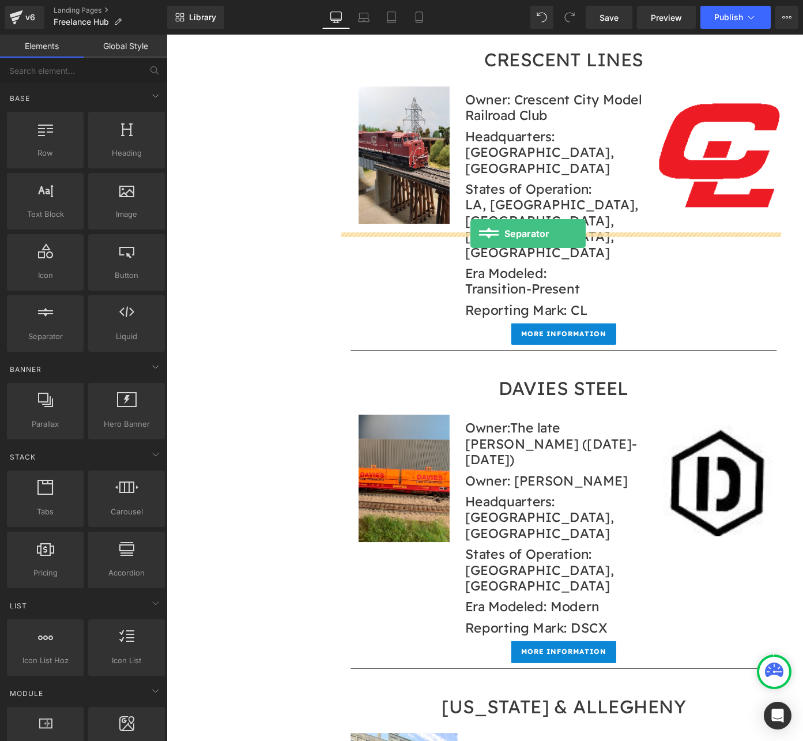
drag, startPoint x: 214, startPoint y: 354, endPoint x: 500, endPoint y: 252, distance: 302.8
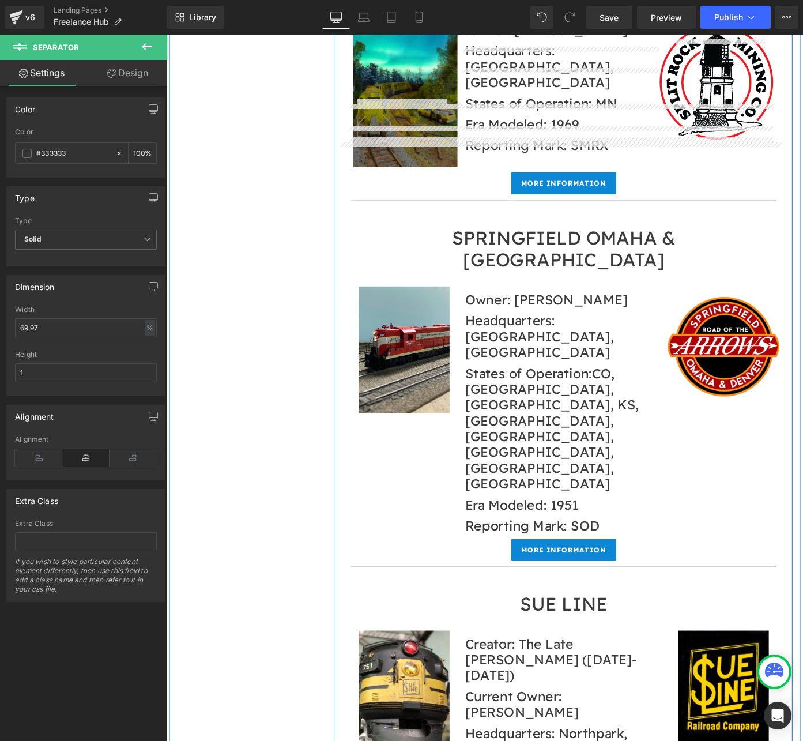
scroll to position [14615, 0]
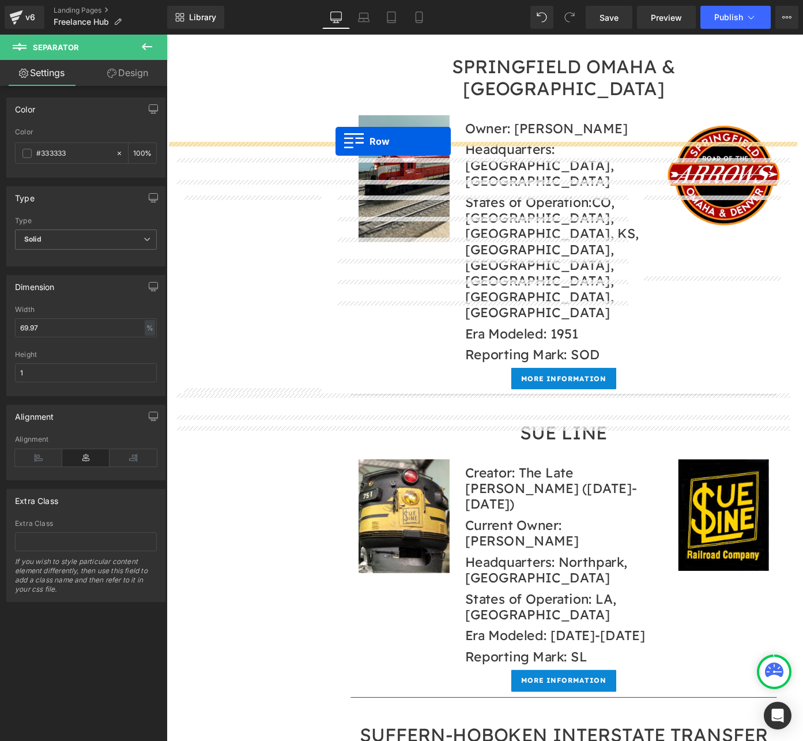
drag, startPoint x: 365, startPoint y: 273, endPoint x: 352, endPoint y: 152, distance: 122.3
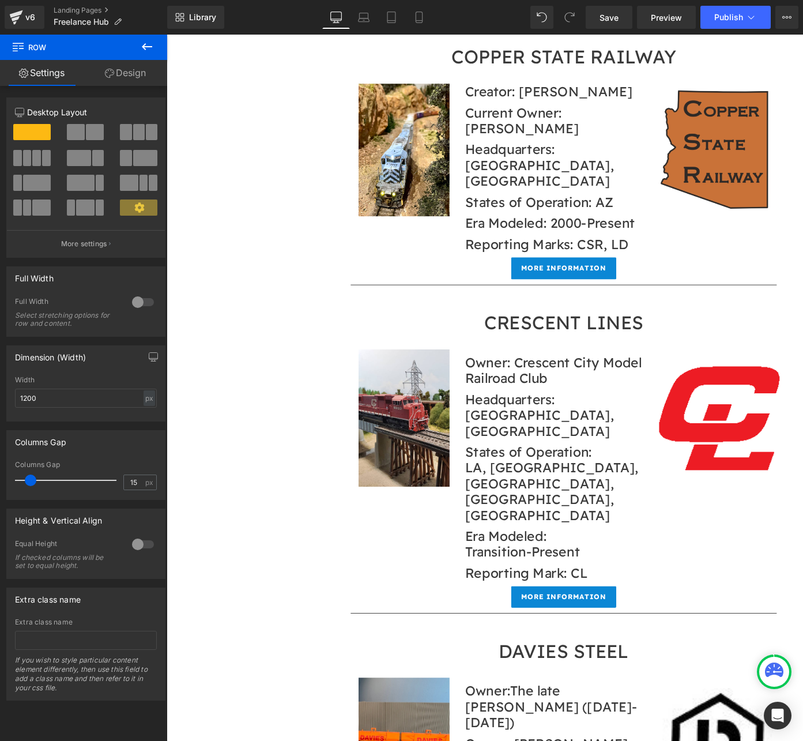
scroll to position [5059, 0]
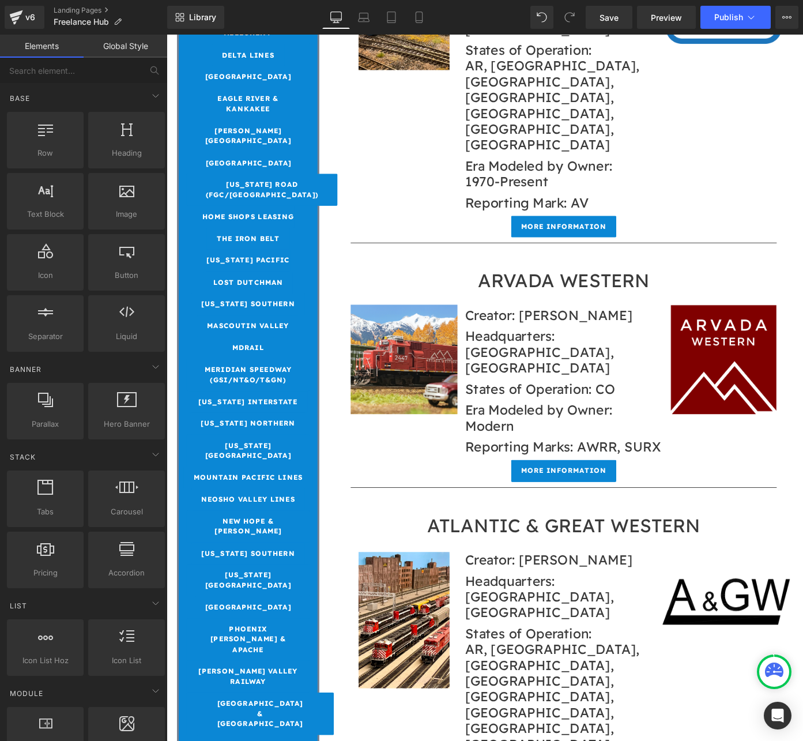
scroll to position [1063, 0]
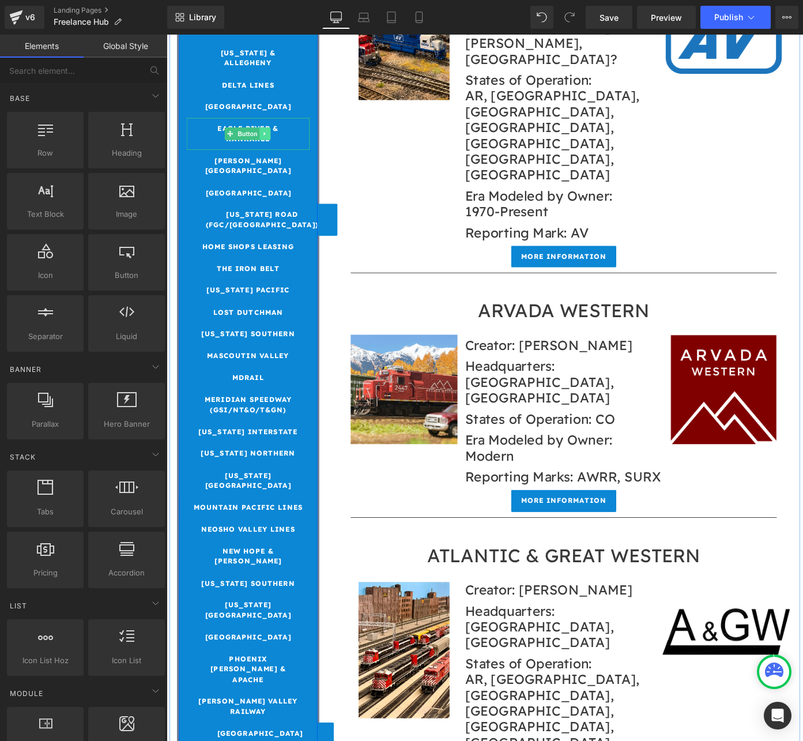
click at [269, 136] on link at bounding box center [275, 143] width 12 height 14
click at [277, 139] on icon at bounding box center [280, 142] width 6 height 6
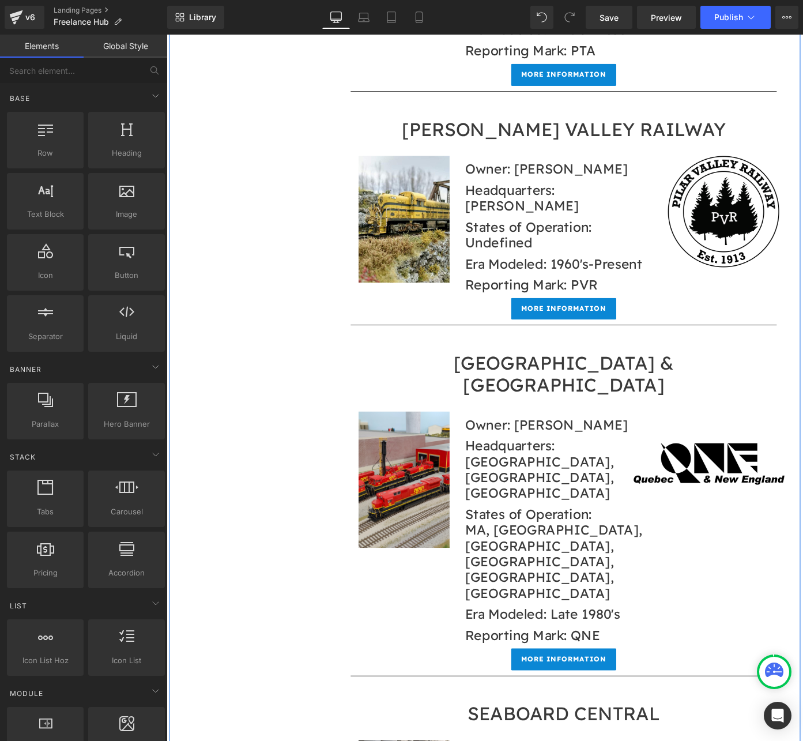
scroll to position [13050, 0]
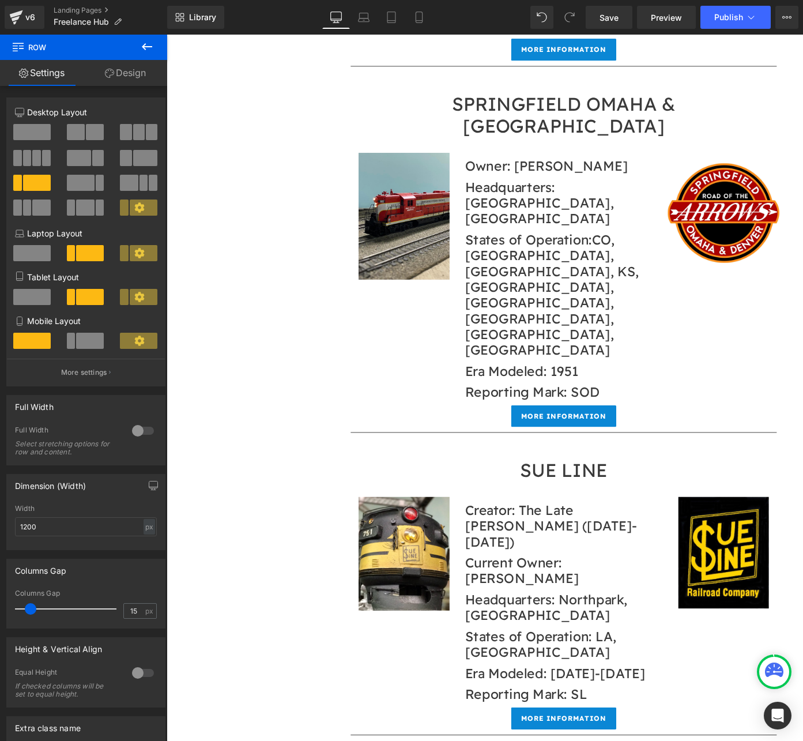
scroll to position [14451, 0]
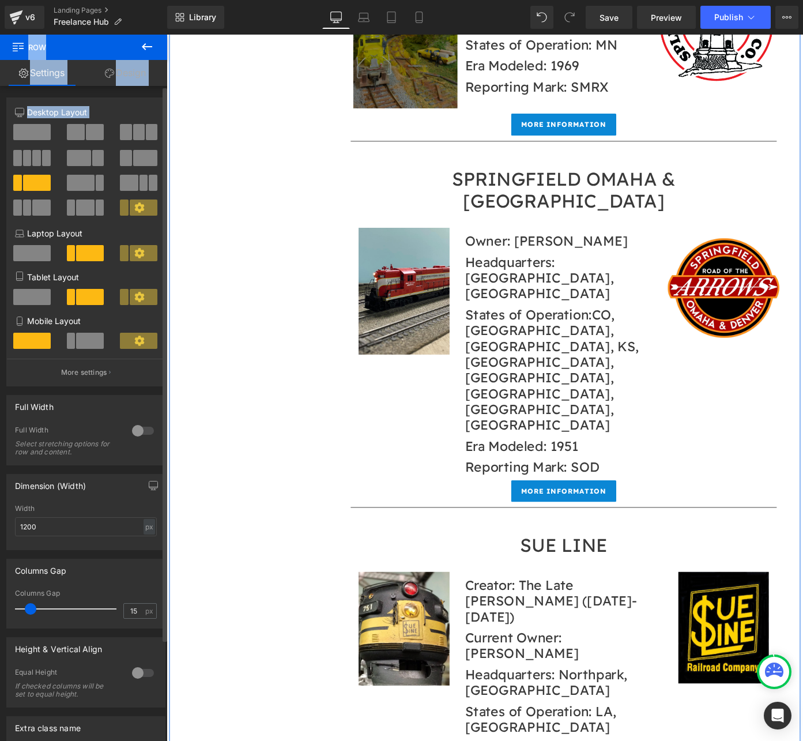
drag, startPoint x: 18, startPoint y: 45, endPoint x: 71, endPoint y: 127, distance: 97.5
click at [72, 132] on div "Row Settings Design 3+9 3+9 12+12 Column Size Customizer 3+9 Desktop Layout Lap…" at bounding box center [83, 391] width 167 height 712
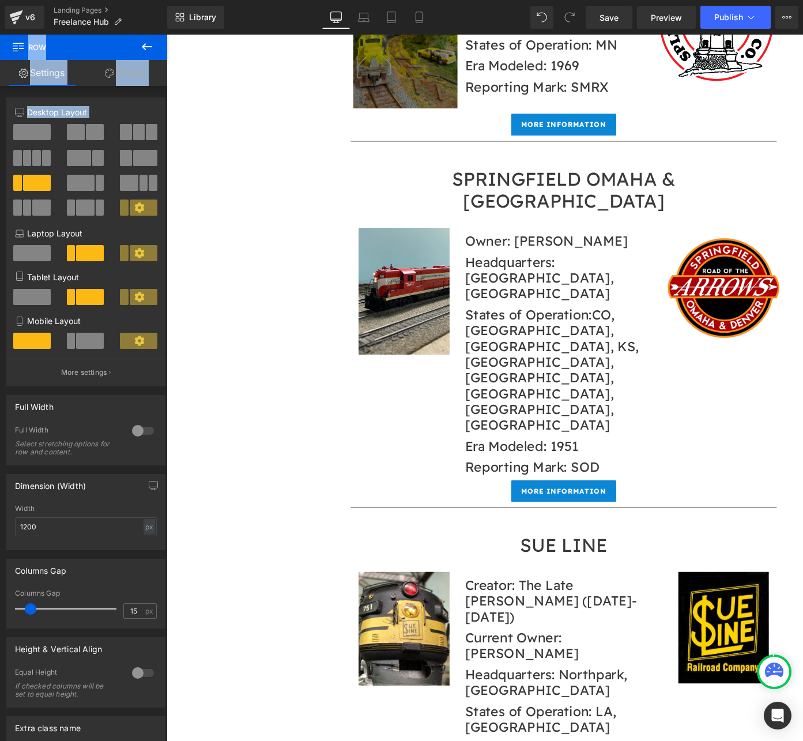
click at [148, 44] on icon at bounding box center [147, 47] width 14 height 14
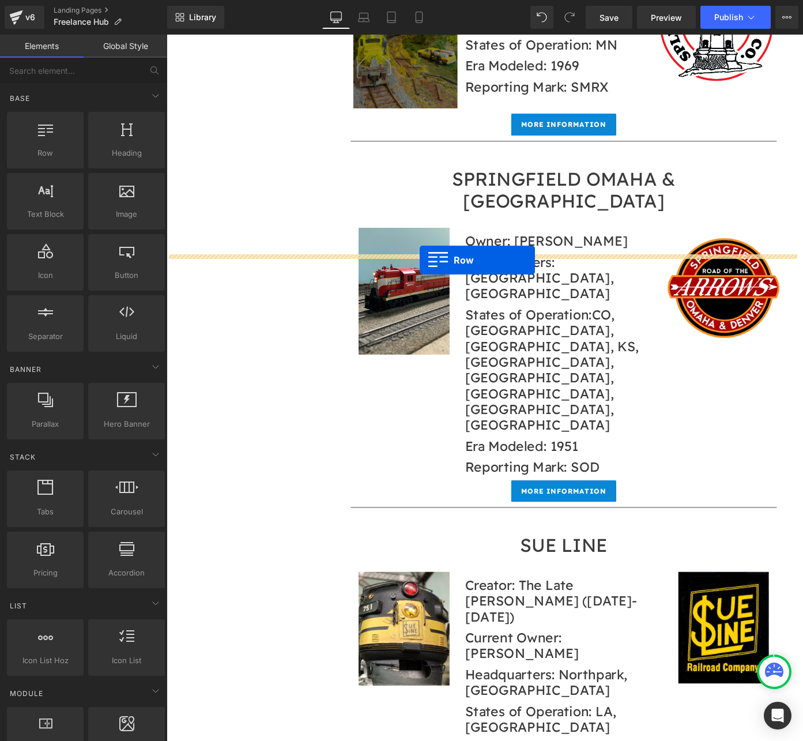
drag, startPoint x: 210, startPoint y: 176, endPoint x: 442, endPoint y: 281, distance: 254.3
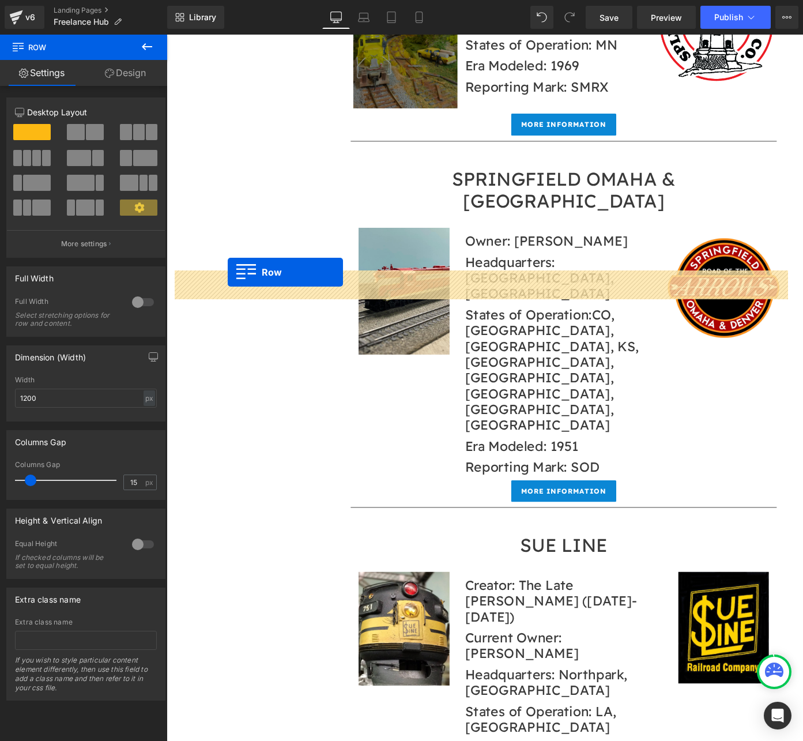
drag, startPoint x: 176, startPoint y: 336, endPoint x: 233, endPoint y: 294, distance: 71.0
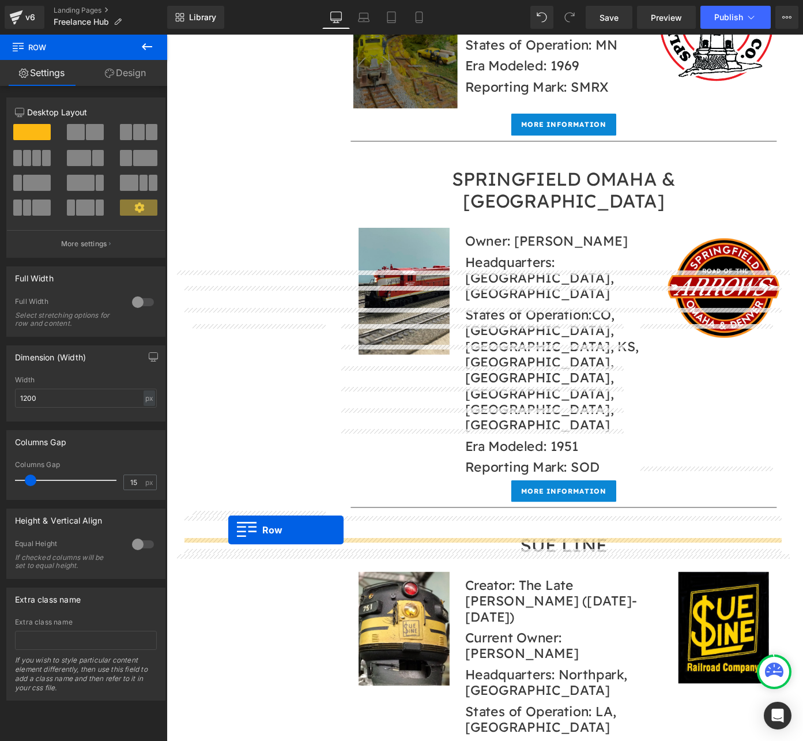
drag, startPoint x: 172, startPoint y: 616, endPoint x: 234, endPoint y: 577, distance: 73.2
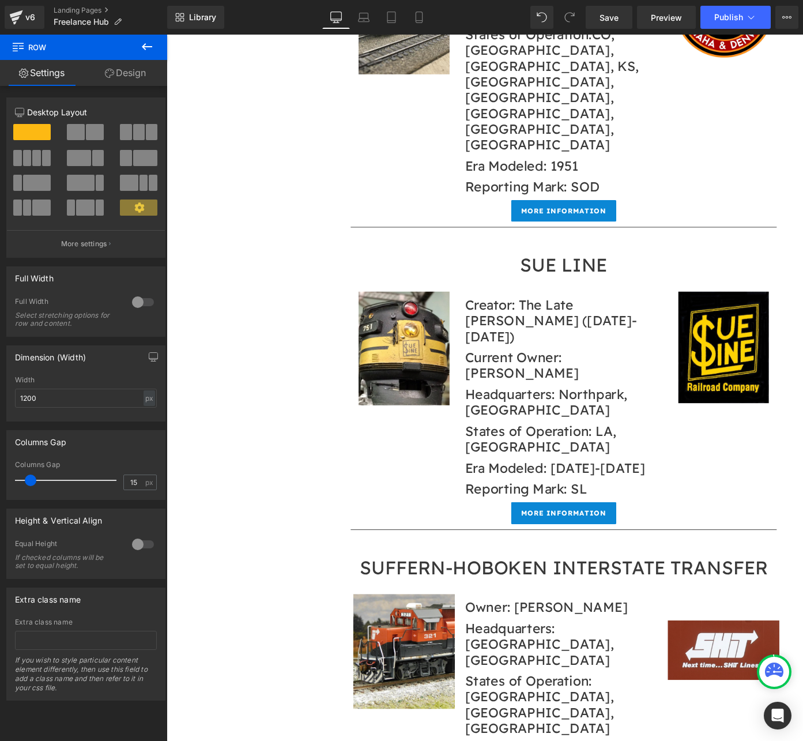
scroll to position [14759, 0]
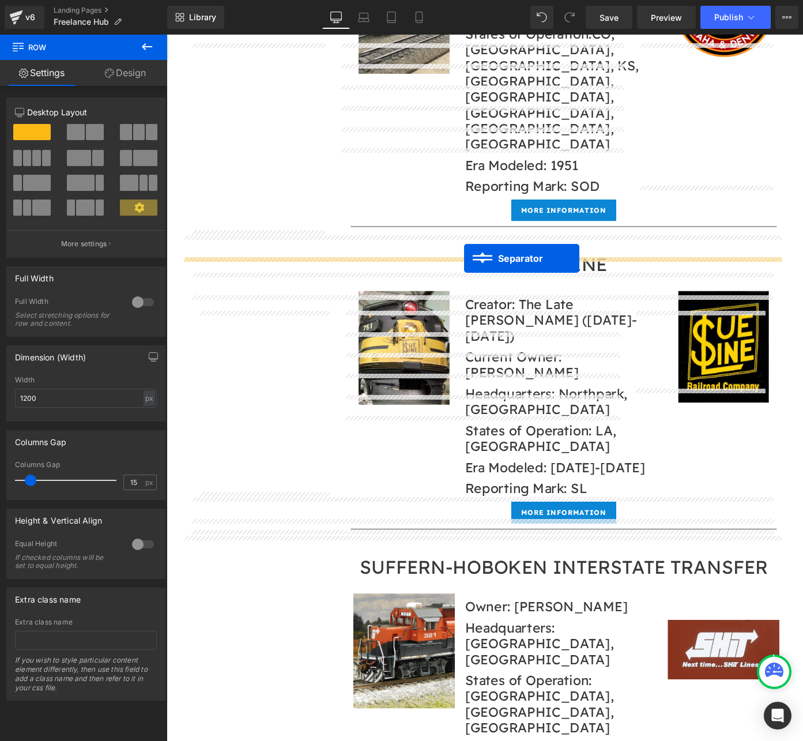
drag, startPoint x: 487, startPoint y: 590, endPoint x: 493, endPoint y: 279, distance: 310.7
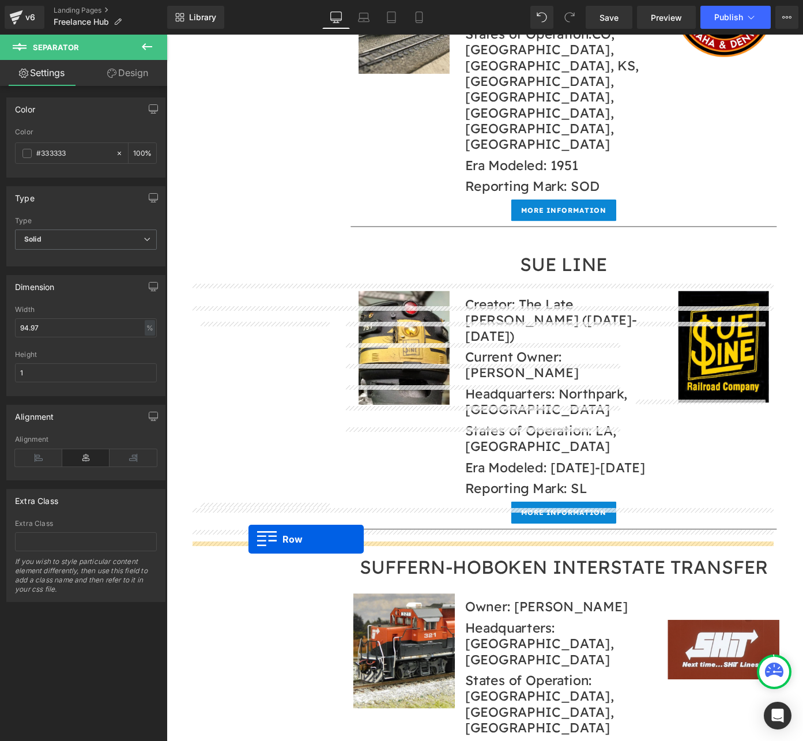
drag, startPoint x: 172, startPoint y: 617, endPoint x: 256, endPoint y: 587, distance: 89.7
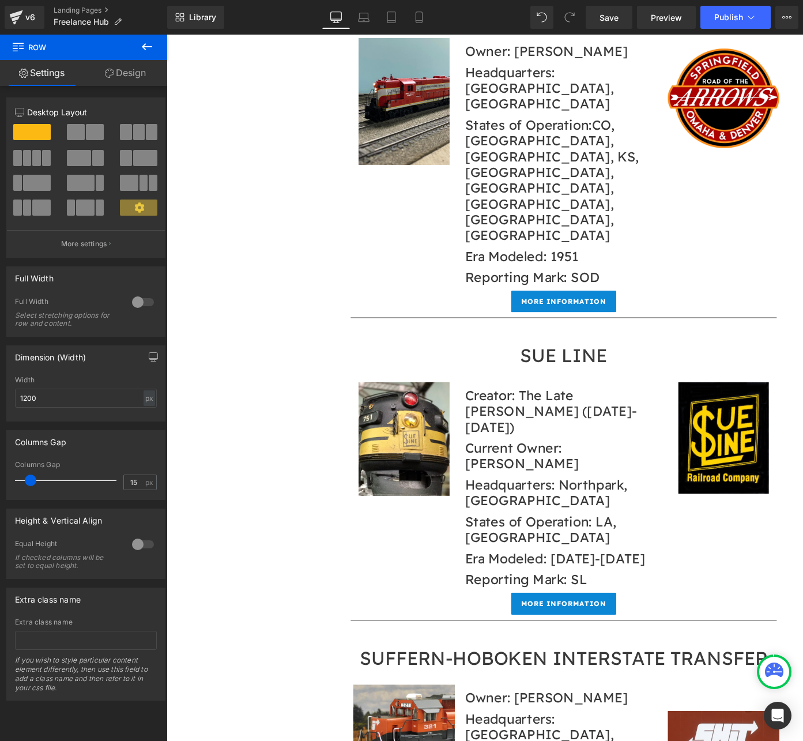
scroll to position [14605, 0]
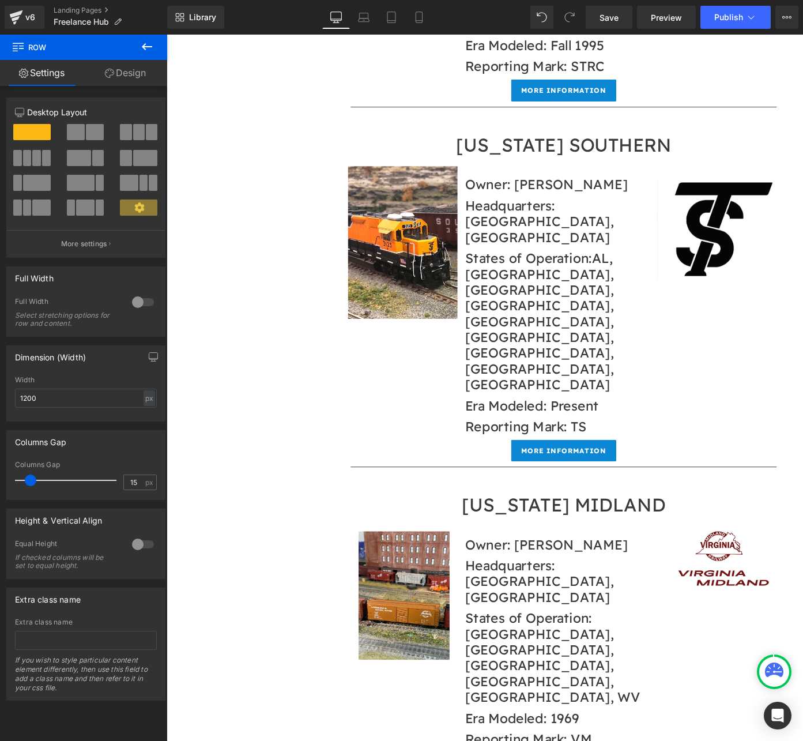
scroll to position [15872, 0]
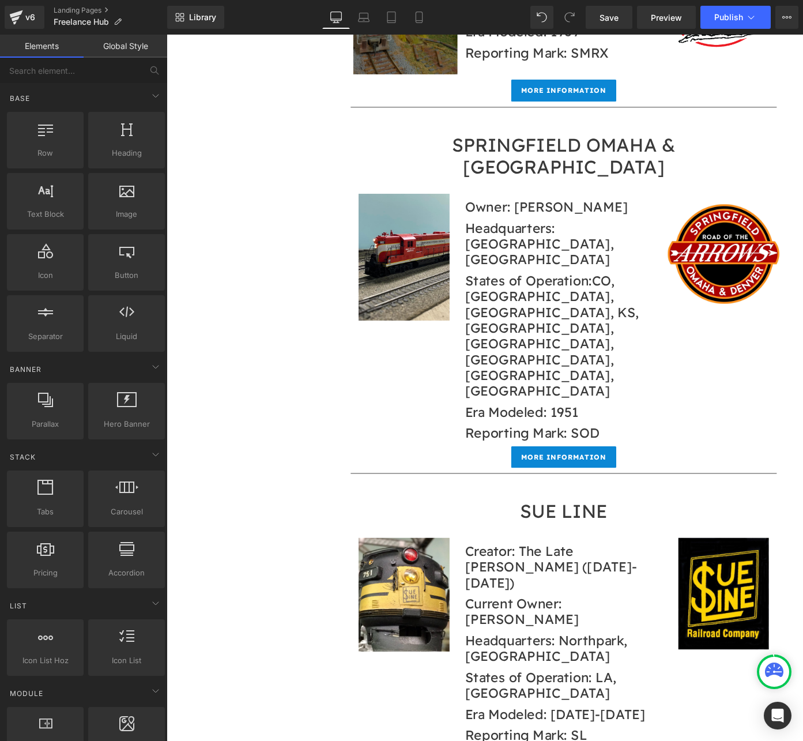
scroll to position [14473, 0]
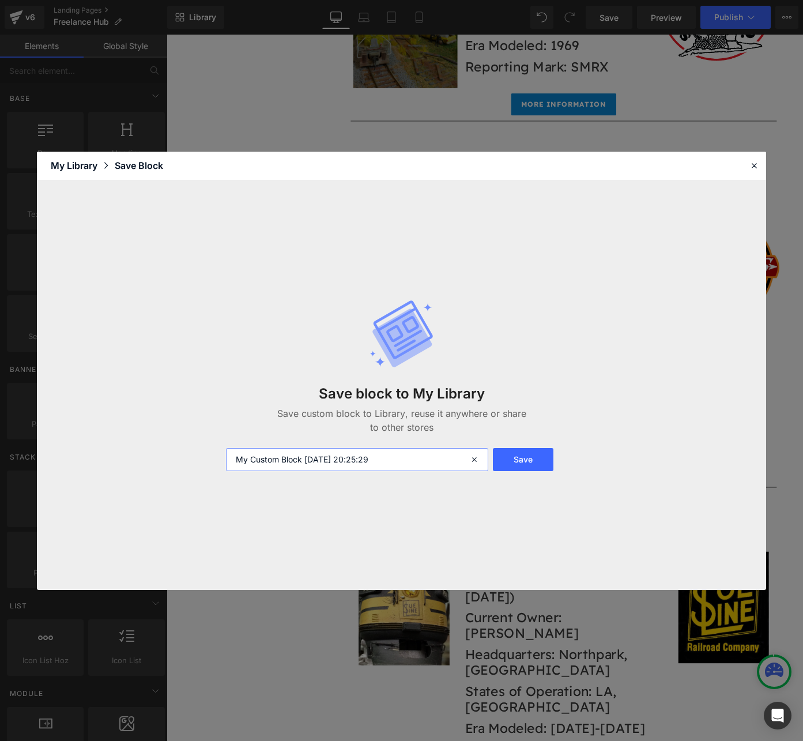
drag, startPoint x: 405, startPoint y: 462, endPoint x: 414, endPoint y: 459, distance: 9.8
click at [407, 462] on input "My Custom Block 2025-10-04 20:25:29" at bounding box center [357, 459] width 262 height 23
type input "M"
type input "Freelance Hub No Content Roads"
click at [536, 460] on button "Save" at bounding box center [523, 459] width 61 height 23
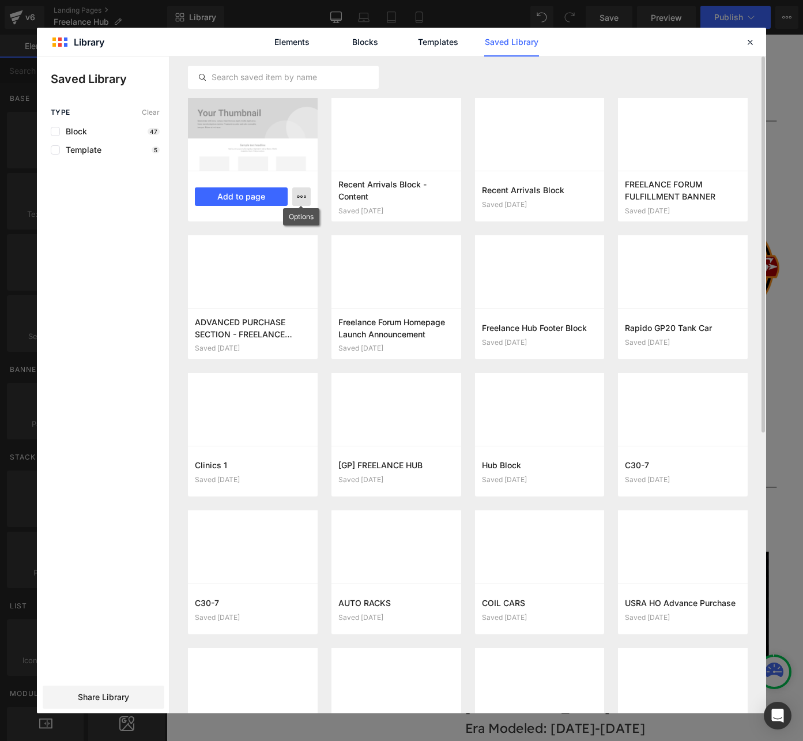
click at [305, 192] on icon "button" at bounding box center [301, 196] width 9 height 9
click at [286, 161] on div at bounding box center [401, 384] width 729 height 656
click at [275, 146] on div at bounding box center [253, 134] width 130 height 73
click at [742, 45] on div "Elements Blocks Templates Saved Library" at bounding box center [401, 42] width 729 height 28
click at [747, 44] on icon at bounding box center [750, 42] width 10 height 10
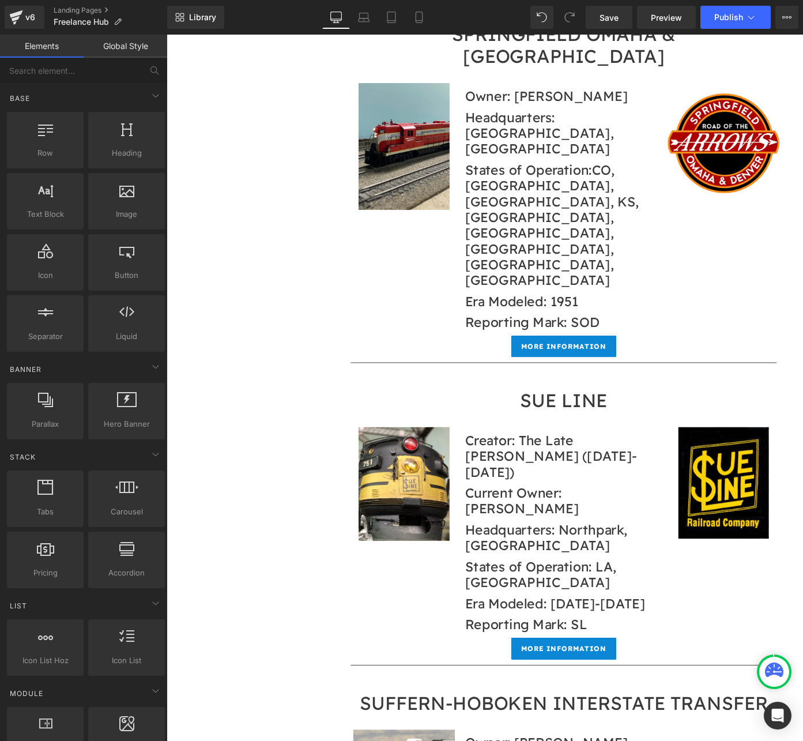
scroll to position [14627, 0]
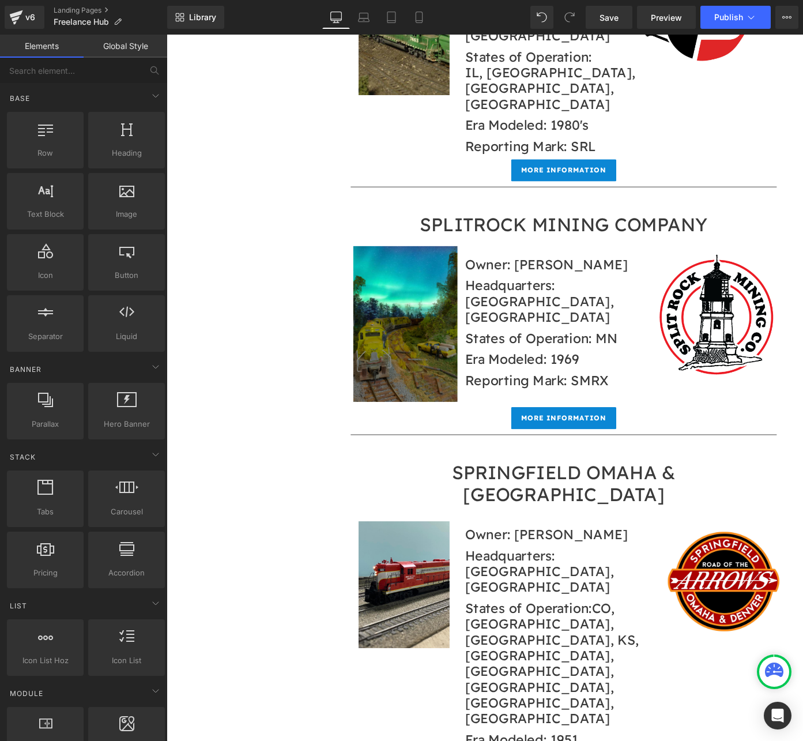
scroll to position [14169, 0]
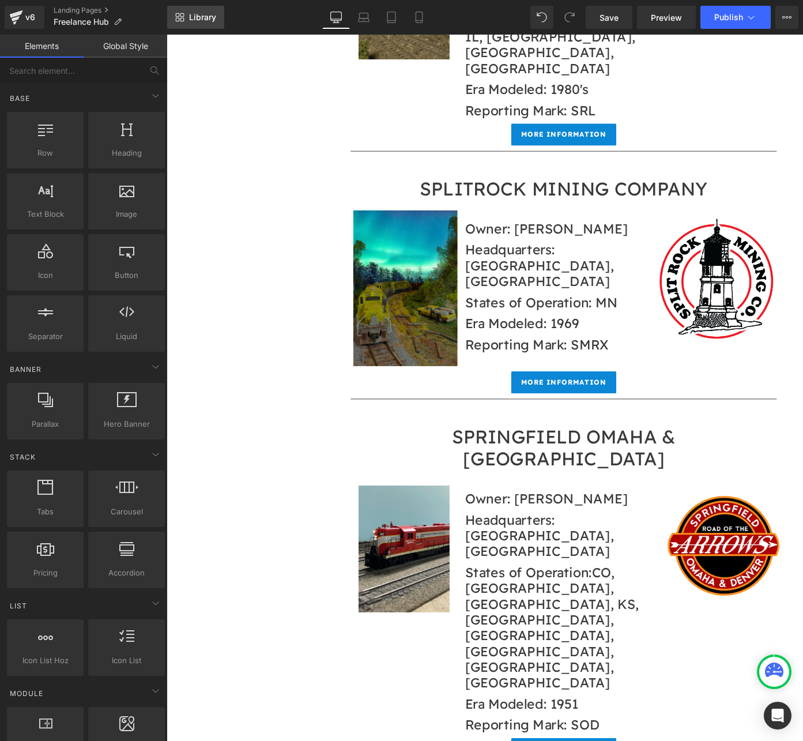
click at [185, 23] on link "Library" at bounding box center [195, 17] width 57 height 23
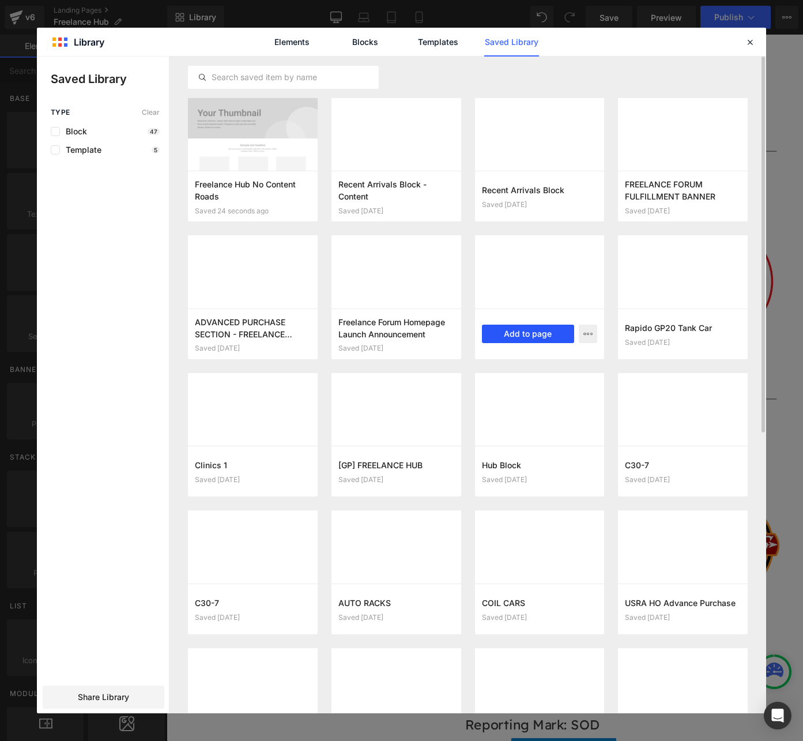
click at [535, 336] on button "Add to page" at bounding box center [528, 333] width 93 height 18
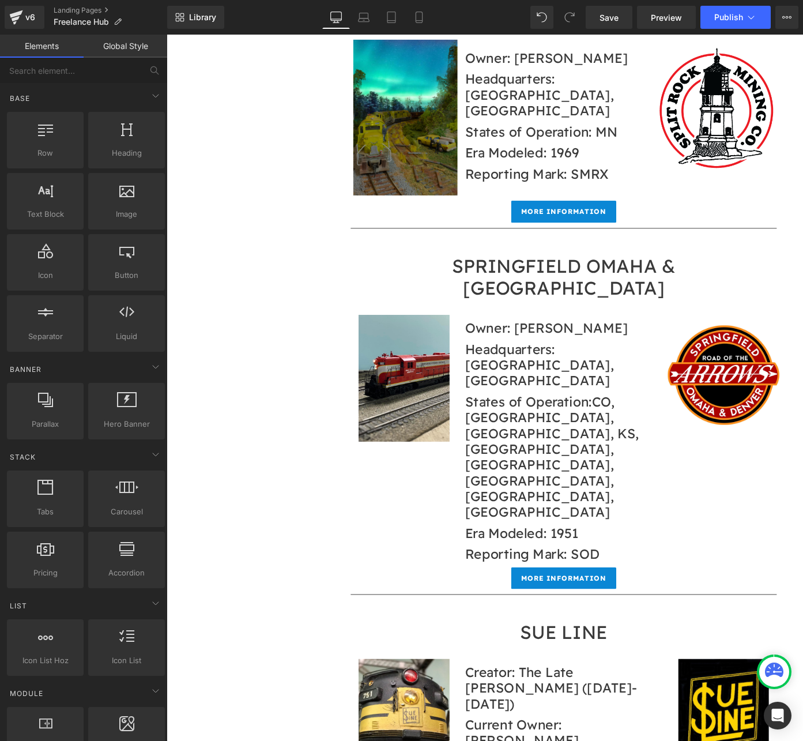
scroll to position [14386, 0]
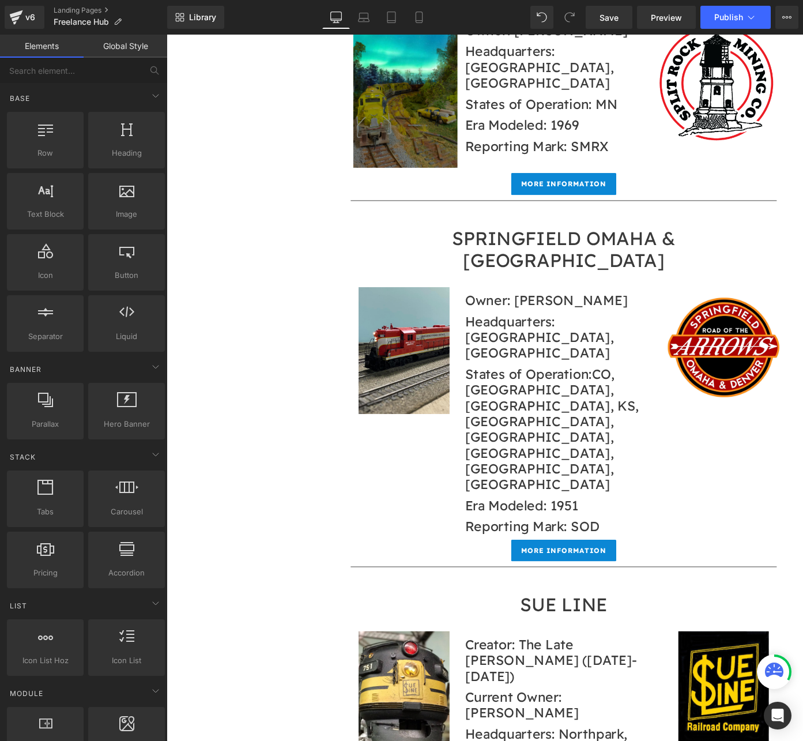
click at [607, 13] on span "Save" at bounding box center [608, 18] width 19 height 12
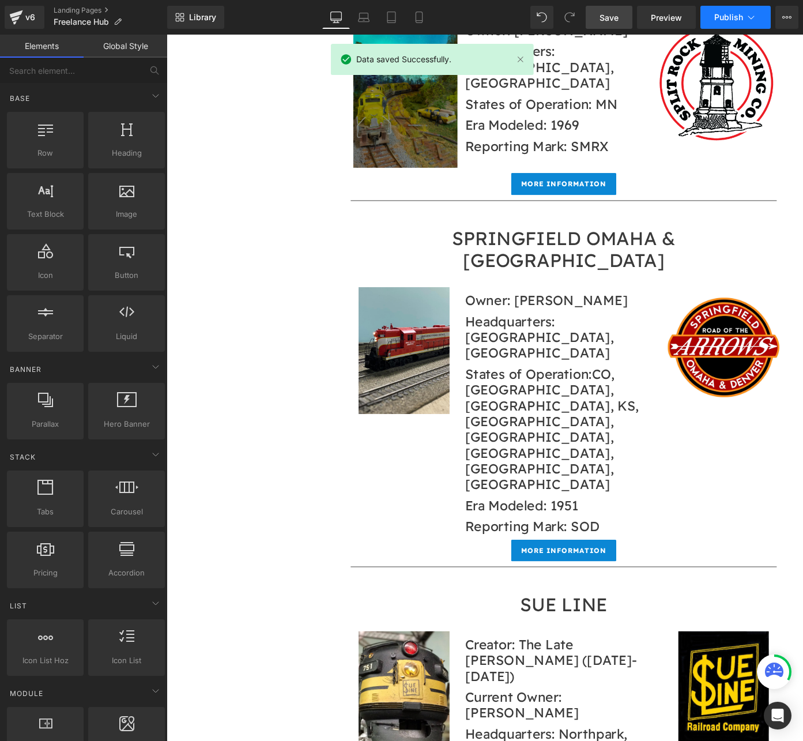
click at [711, 14] on button "Publish" at bounding box center [735, 17] width 70 height 23
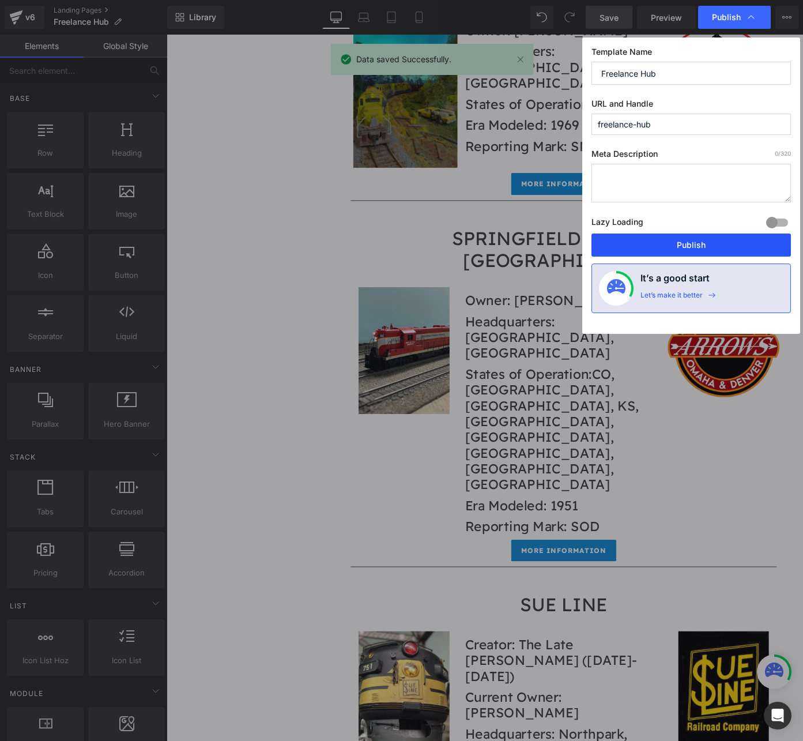
click at [660, 241] on button "Publish" at bounding box center [690, 244] width 199 height 23
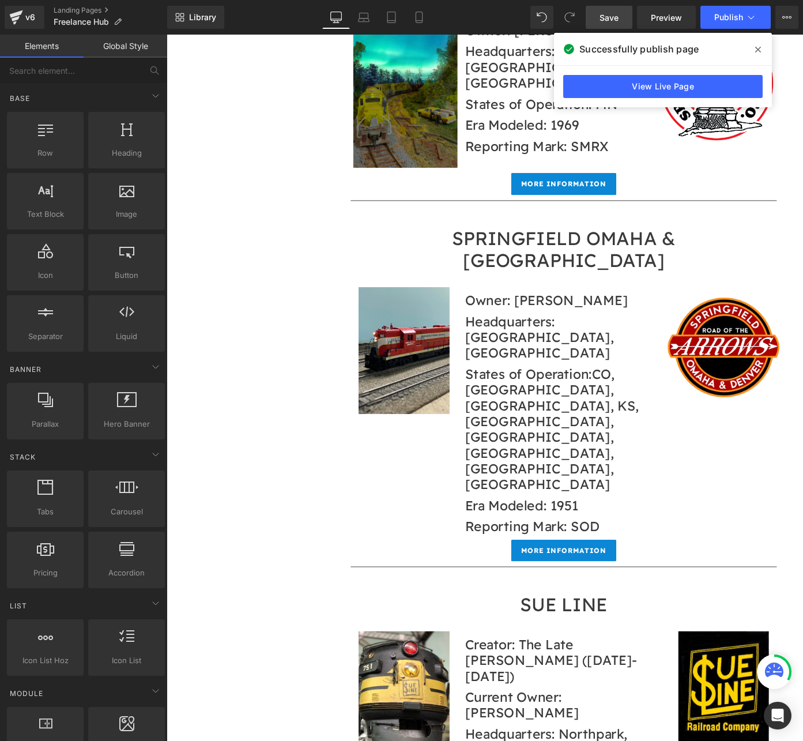
click at [757, 48] on icon at bounding box center [758, 50] width 6 height 6
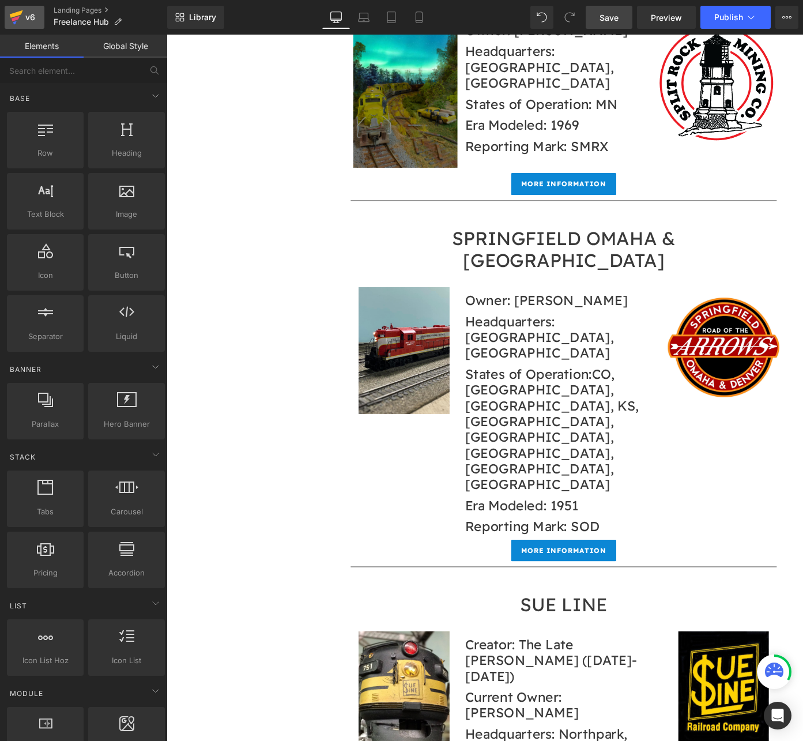
click at [20, 20] on icon at bounding box center [16, 17] width 14 height 29
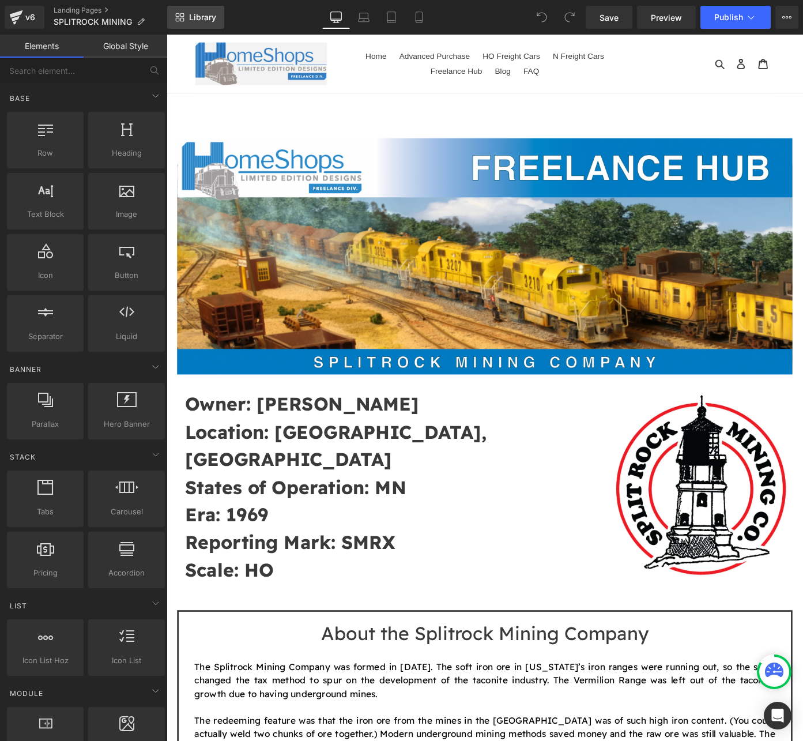
click at [204, 14] on span "Library" at bounding box center [202, 17] width 27 height 10
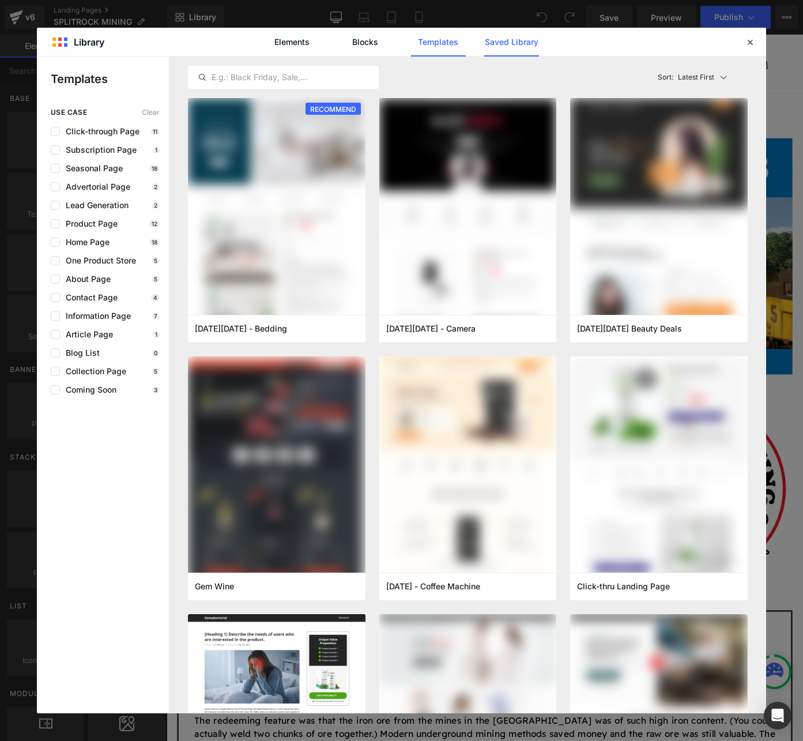
click at [498, 39] on link "Saved Library" at bounding box center [511, 42] width 55 height 29
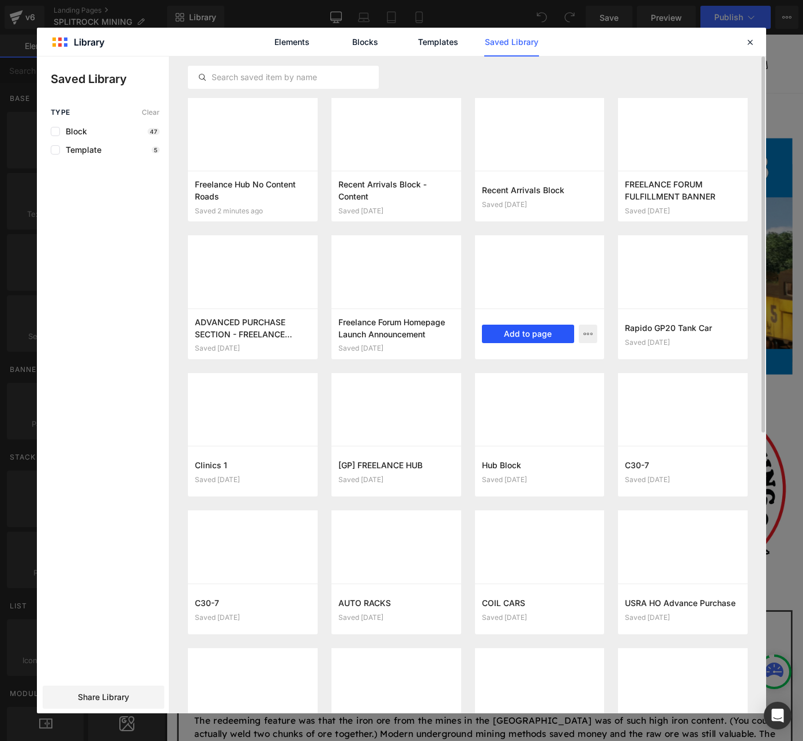
click at [516, 332] on button "Add to page" at bounding box center [528, 333] width 93 height 18
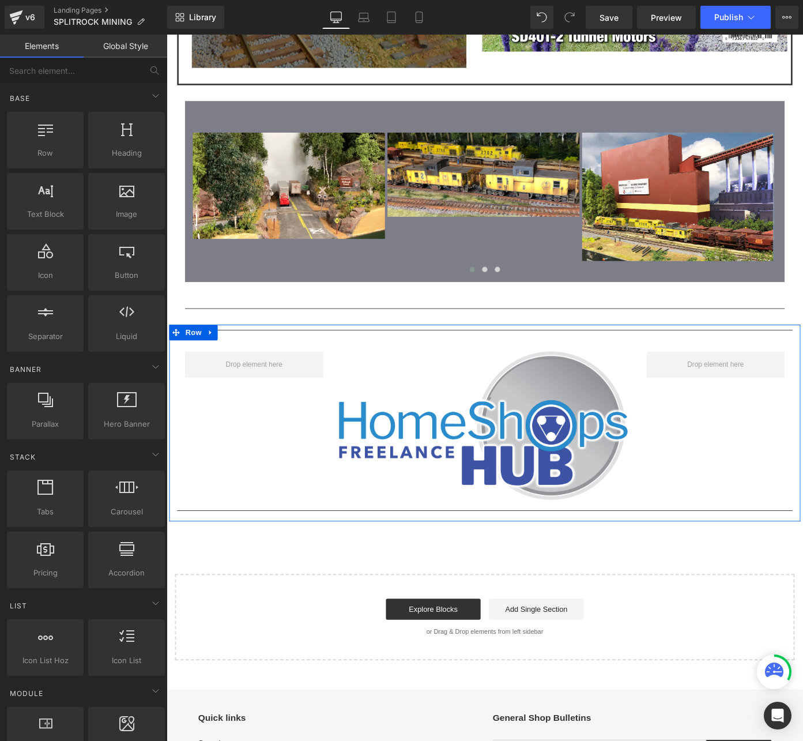
scroll to position [2522, 0]
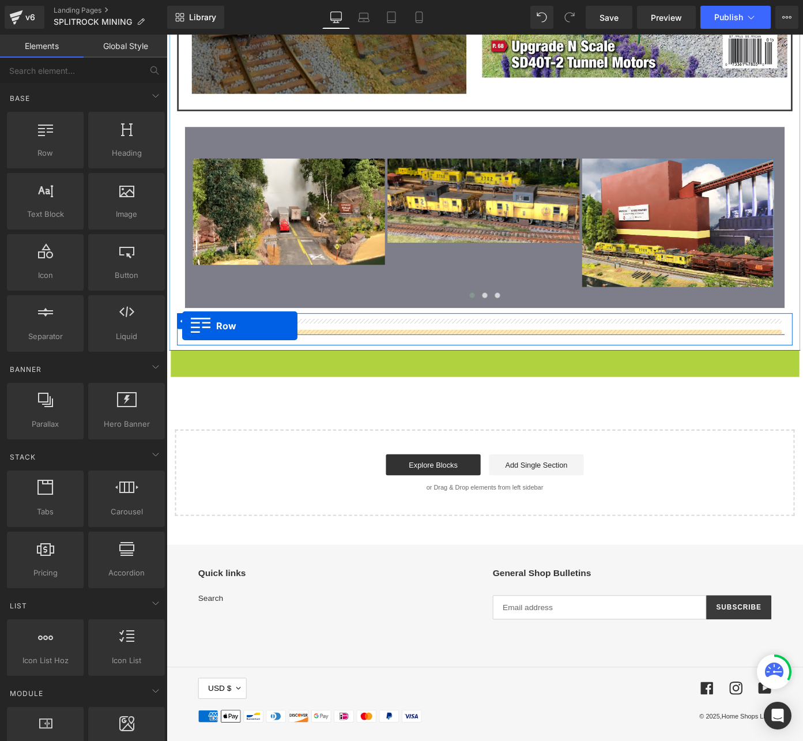
drag, startPoint x: 172, startPoint y: 346, endPoint x: 184, endPoint y: 353, distance: 13.9
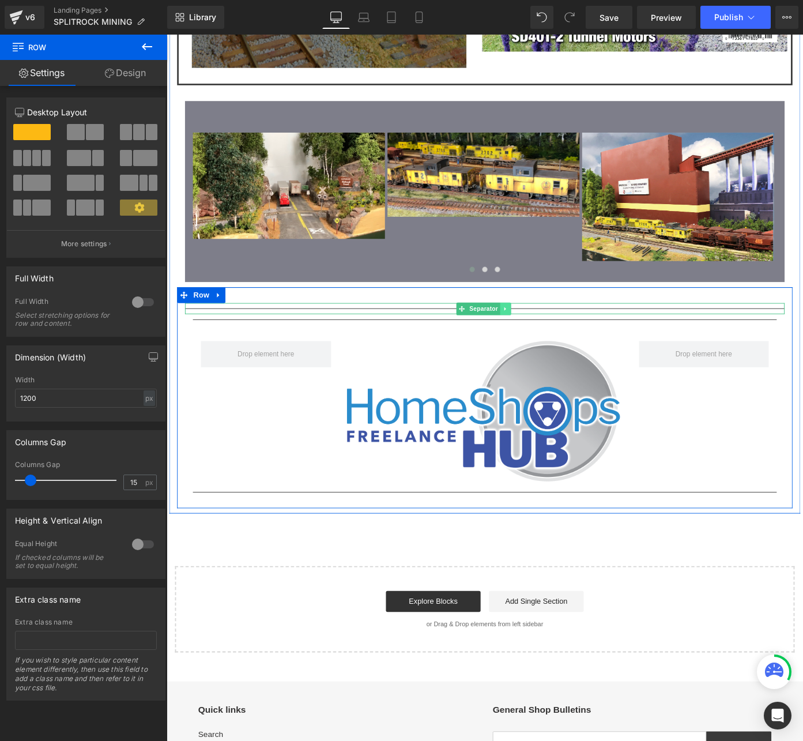
click at [535, 331] on icon at bounding box center [538, 334] width 6 height 7
click at [541, 331] on icon at bounding box center [544, 334] width 6 height 7
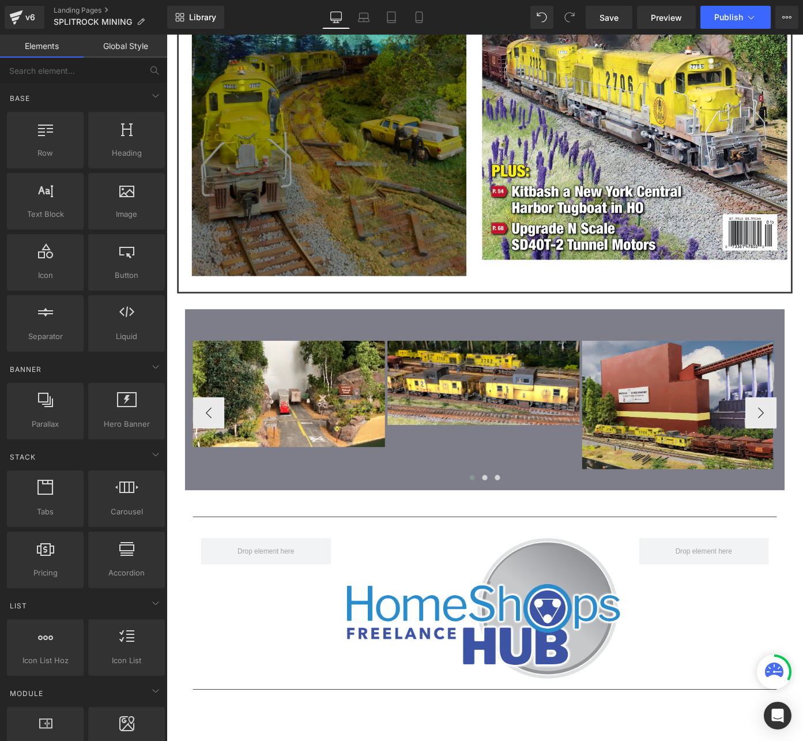
scroll to position [2397, 0]
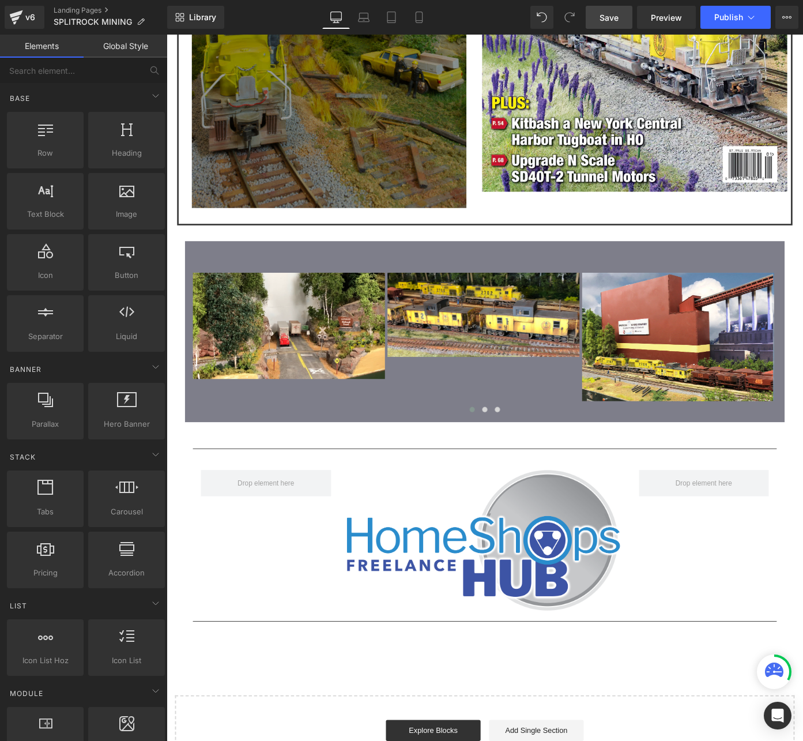
click at [595, 14] on link "Save" at bounding box center [608, 17] width 47 height 23
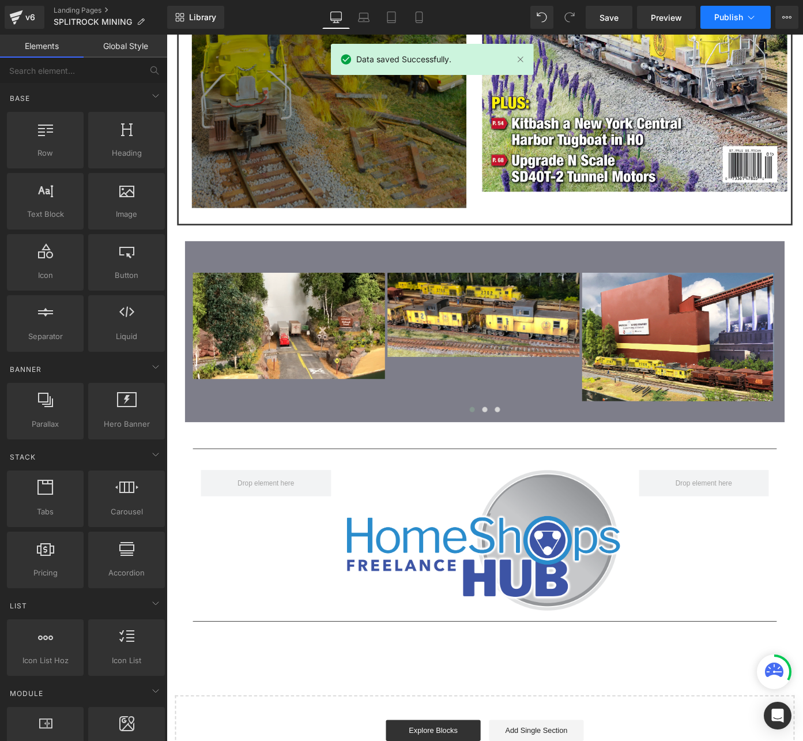
click at [741, 20] on span "Publish" at bounding box center [728, 17] width 29 height 9
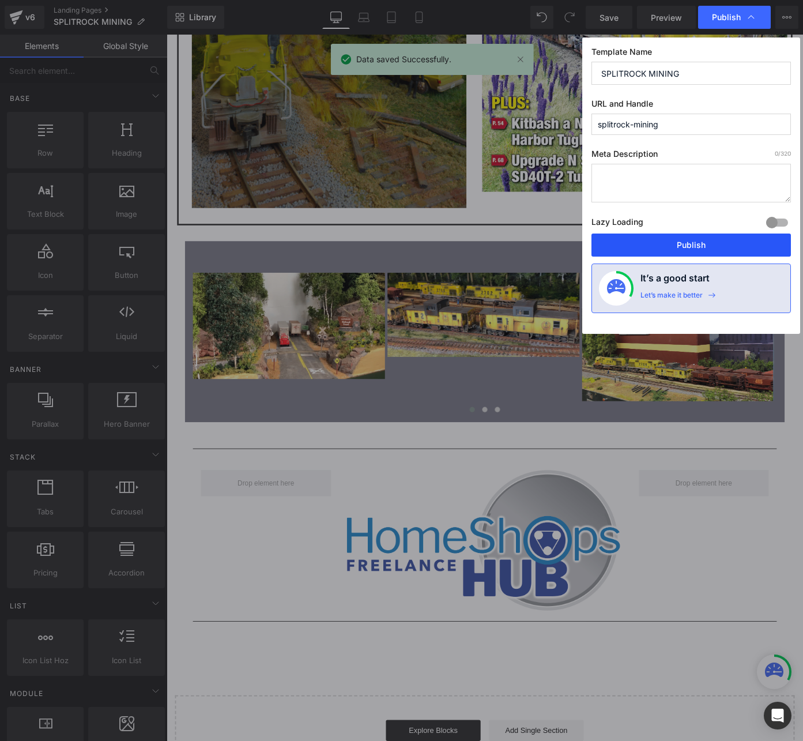
click at [700, 244] on button "Publish" at bounding box center [690, 244] width 199 height 23
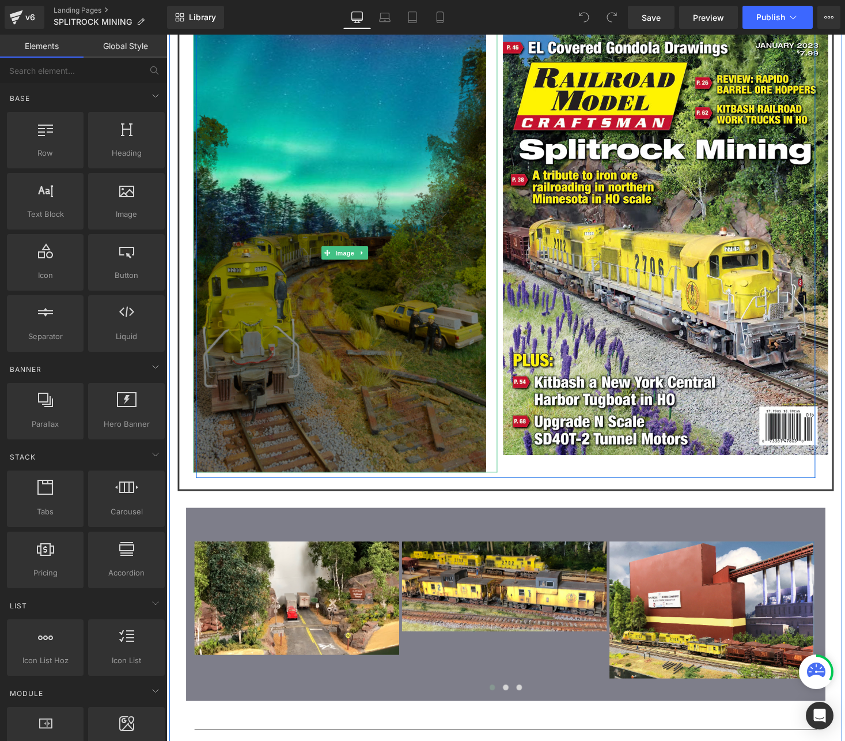
scroll to position [2228, 0]
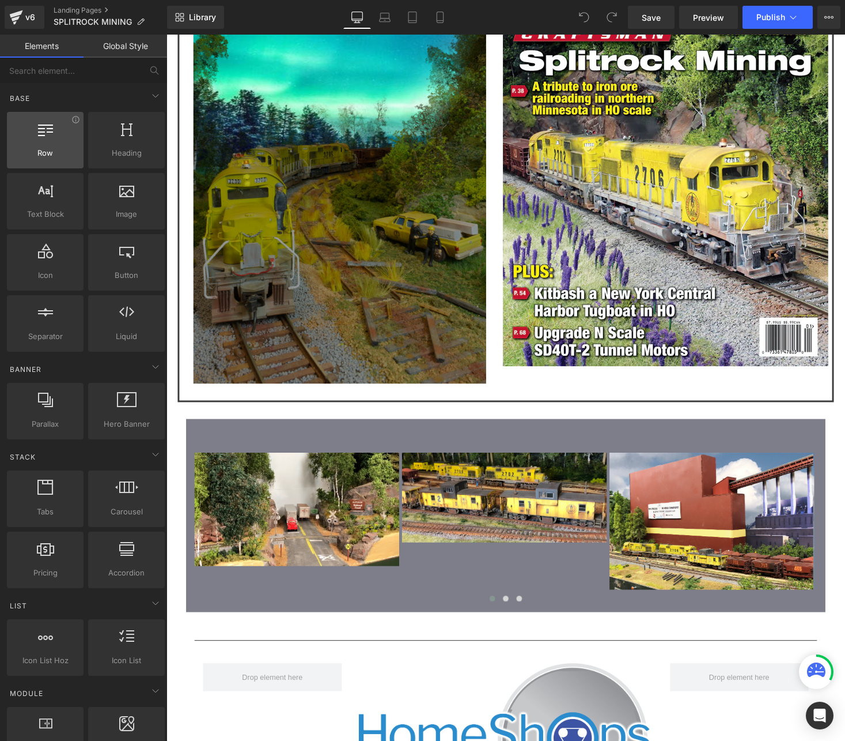
click at [36, 157] on span "Row" at bounding box center [45, 153] width 70 height 12
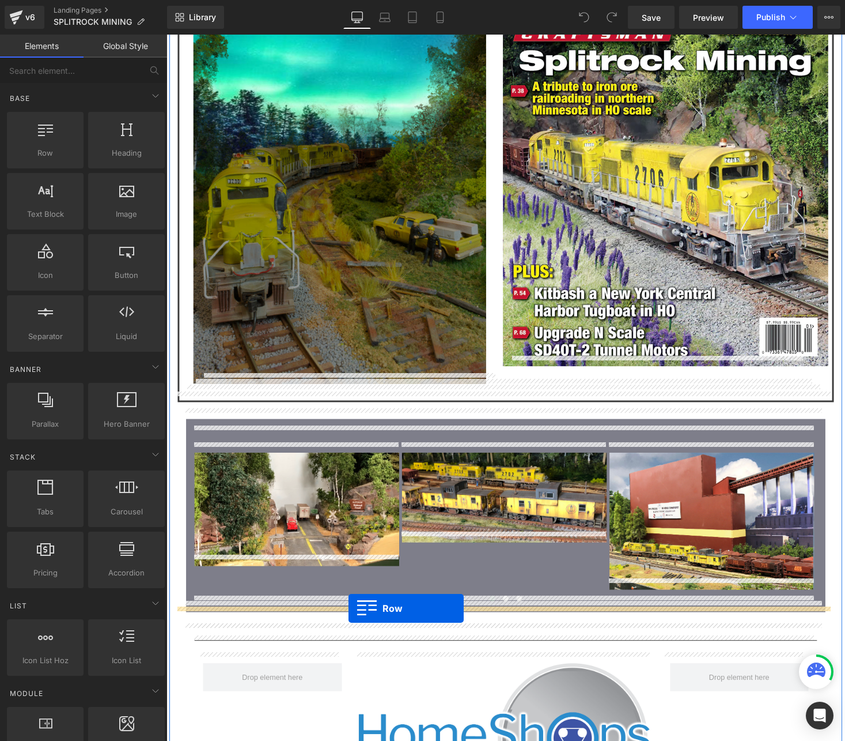
drag, startPoint x: 214, startPoint y: 176, endPoint x: 354, endPoint y: 624, distance: 468.6
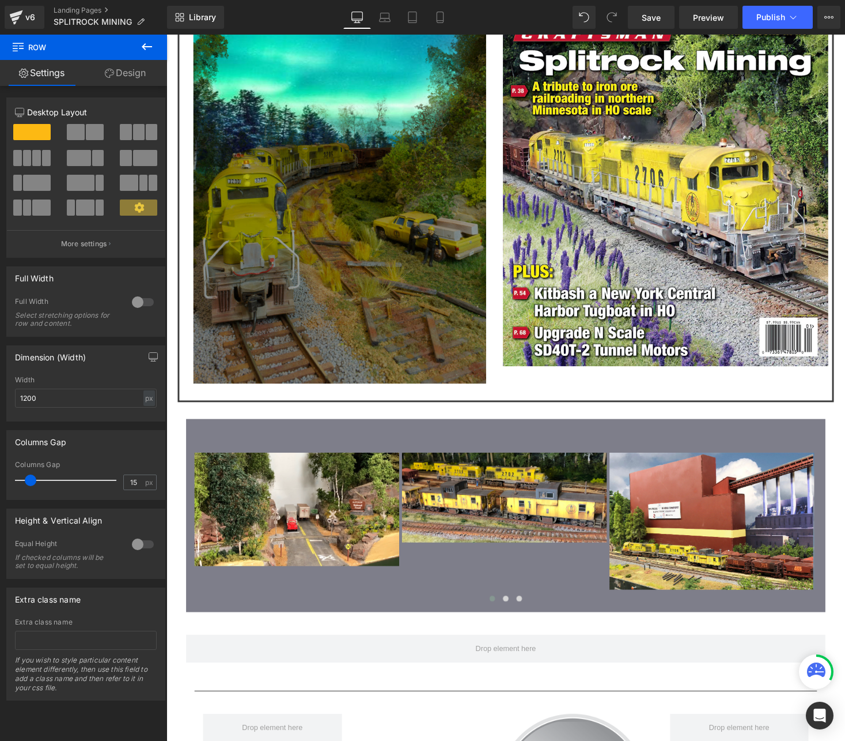
click at [143, 44] on icon at bounding box center [147, 47] width 14 height 14
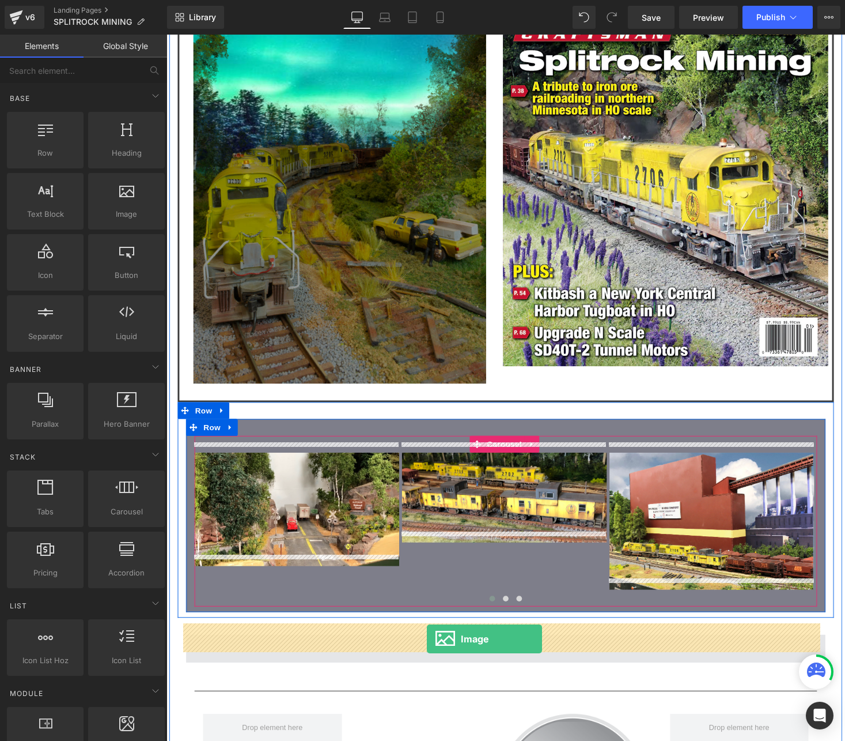
drag, startPoint x: 288, startPoint y: 237, endPoint x: 434, endPoint y: 653, distance: 440.9
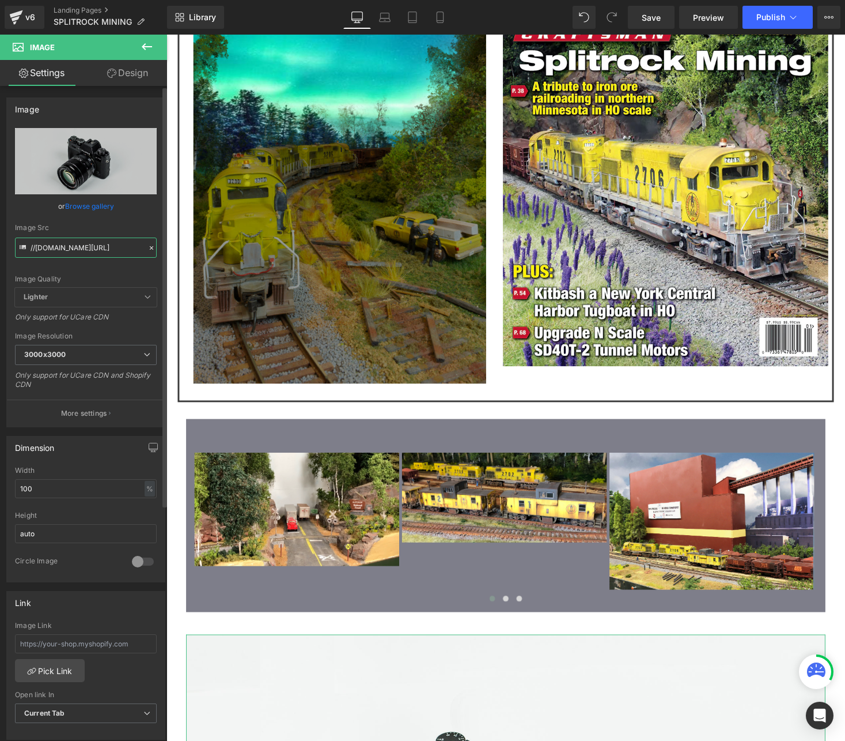
click at [69, 248] on input "//[DOMAIN_NAME][URL]" at bounding box center [86, 247] width 142 height 20
paste input "[URL][DOMAIN_NAME]"
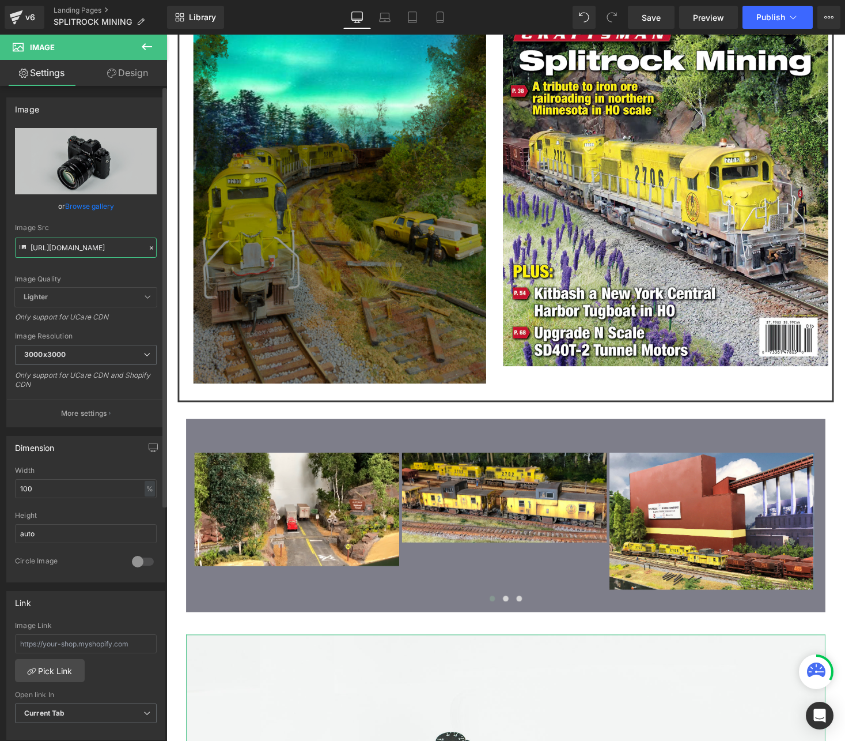
scroll to position [0, 192]
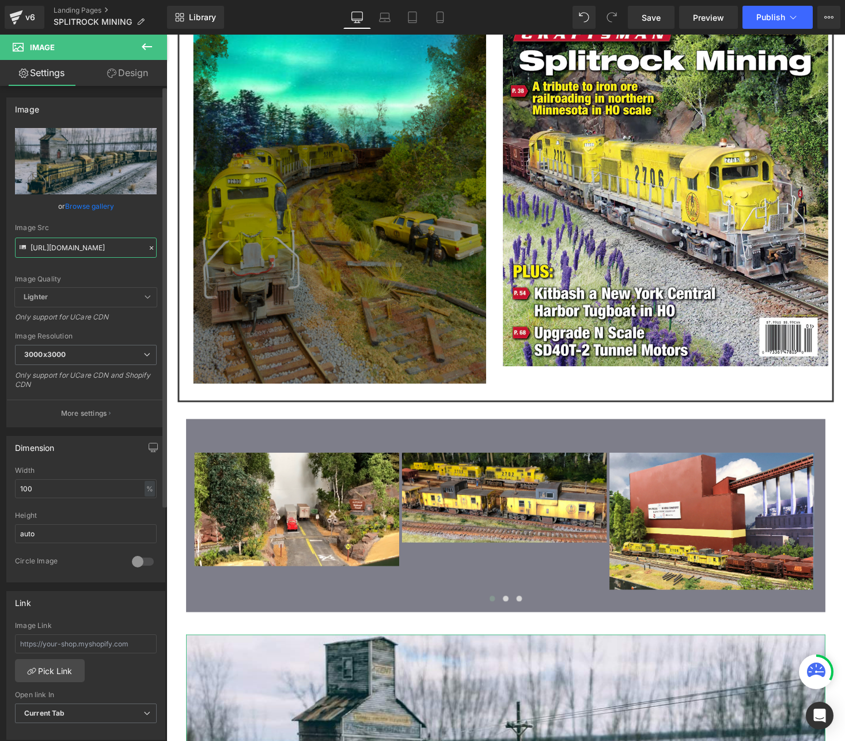
type input "[URL][DOMAIN_NAME]"
click at [140, 286] on div "Image Quality Lighter Lightest Lighter Lighter Lightest Only support for UCare …" at bounding box center [86, 208] width 142 height 160
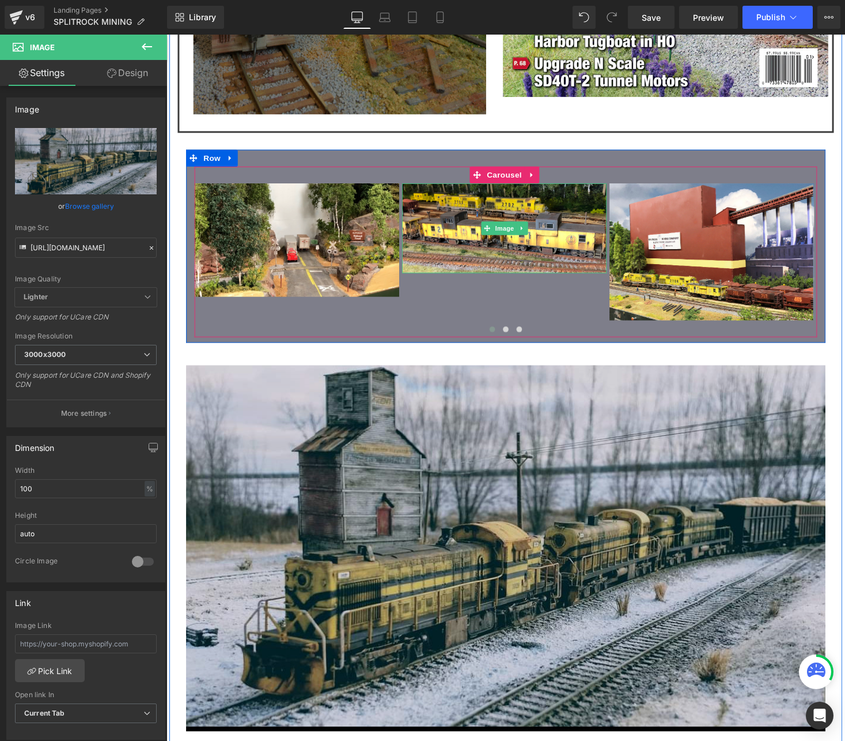
scroll to position [2536, 0]
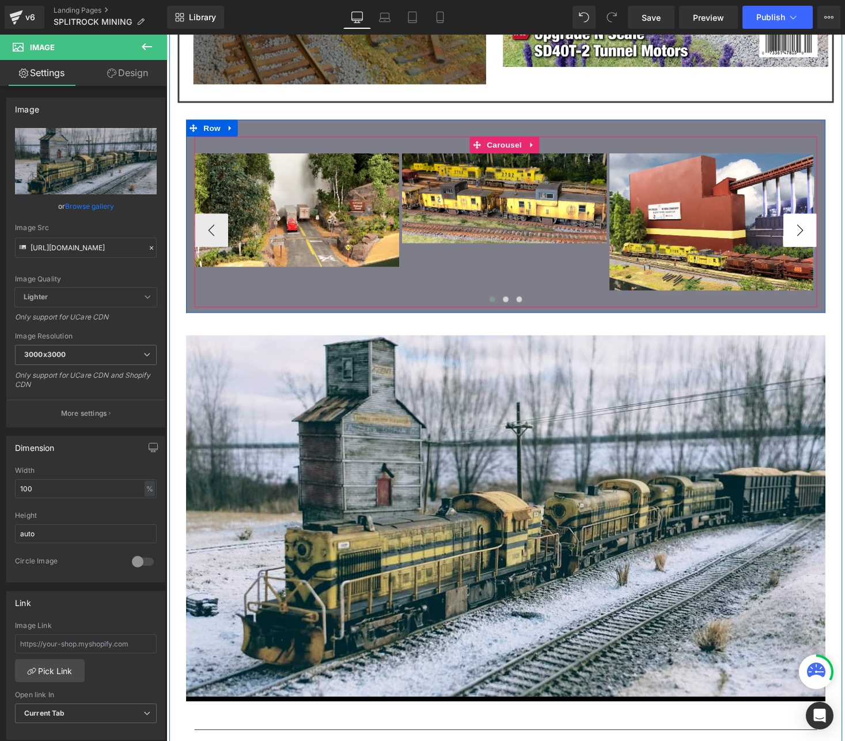
click at [812, 220] on button "›" at bounding box center [817, 235] width 35 height 35
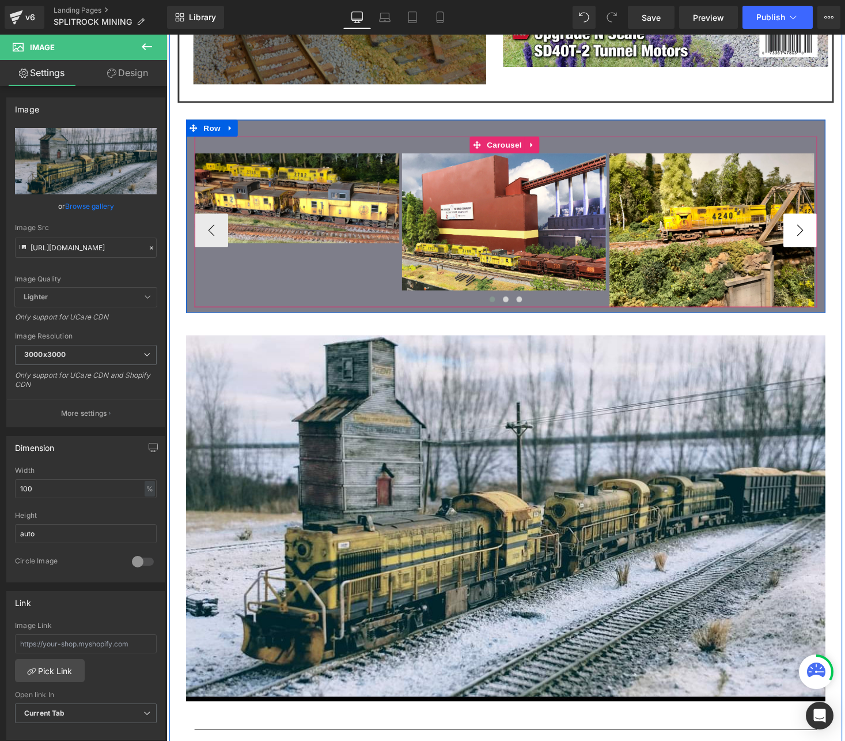
click at [812, 220] on button "›" at bounding box center [817, 235] width 35 height 35
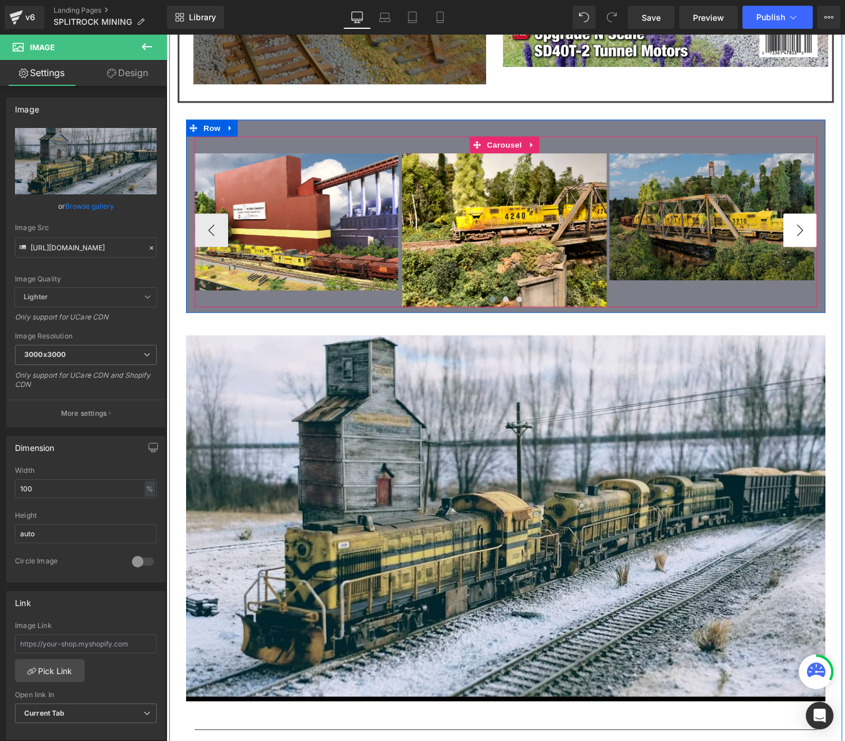
click at [812, 220] on button "›" at bounding box center [817, 235] width 35 height 35
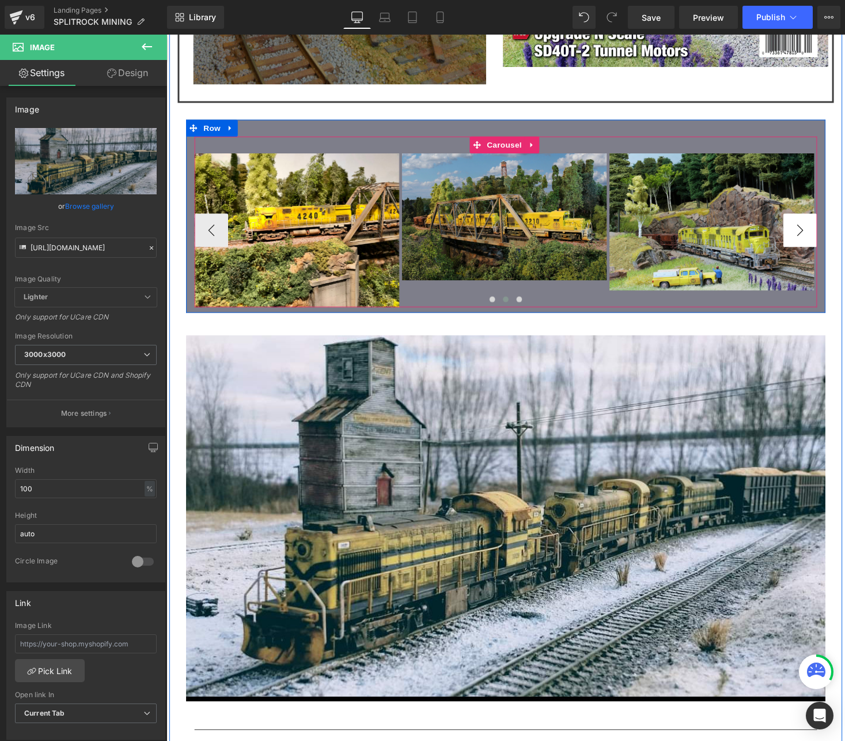
click at [812, 220] on button "›" at bounding box center [817, 235] width 35 height 35
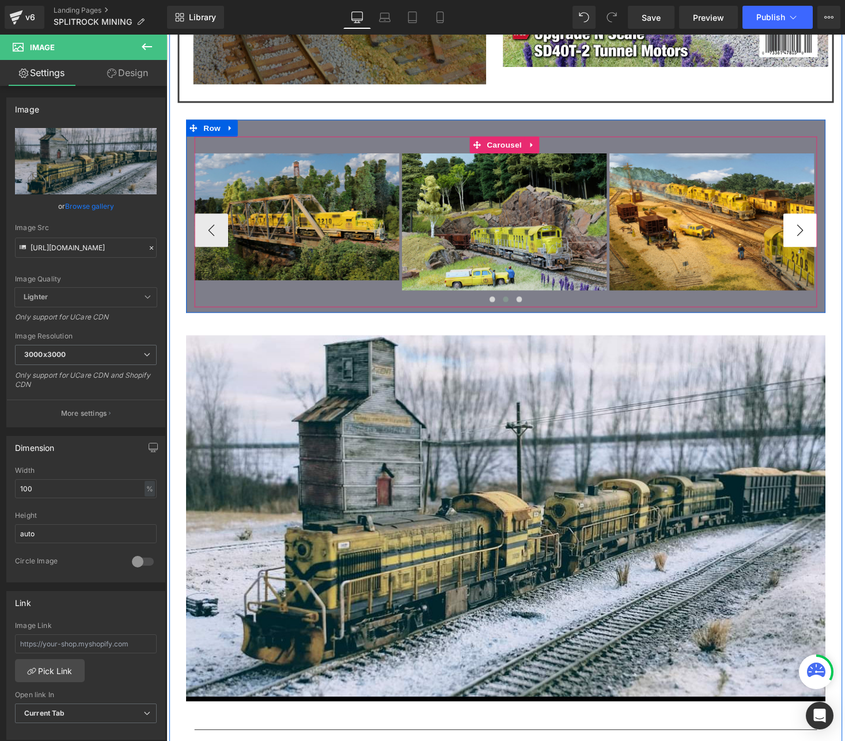
click at [811, 224] on button "›" at bounding box center [817, 235] width 35 height 35
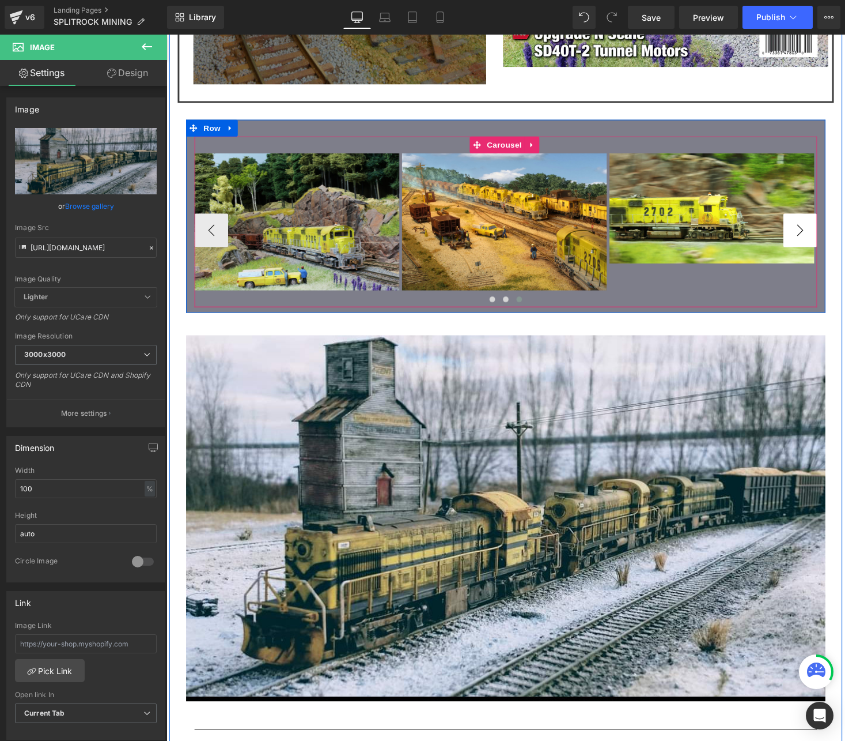
click at [810, 227] on button "›" at bounding box center [817, 235] width 35 height 35
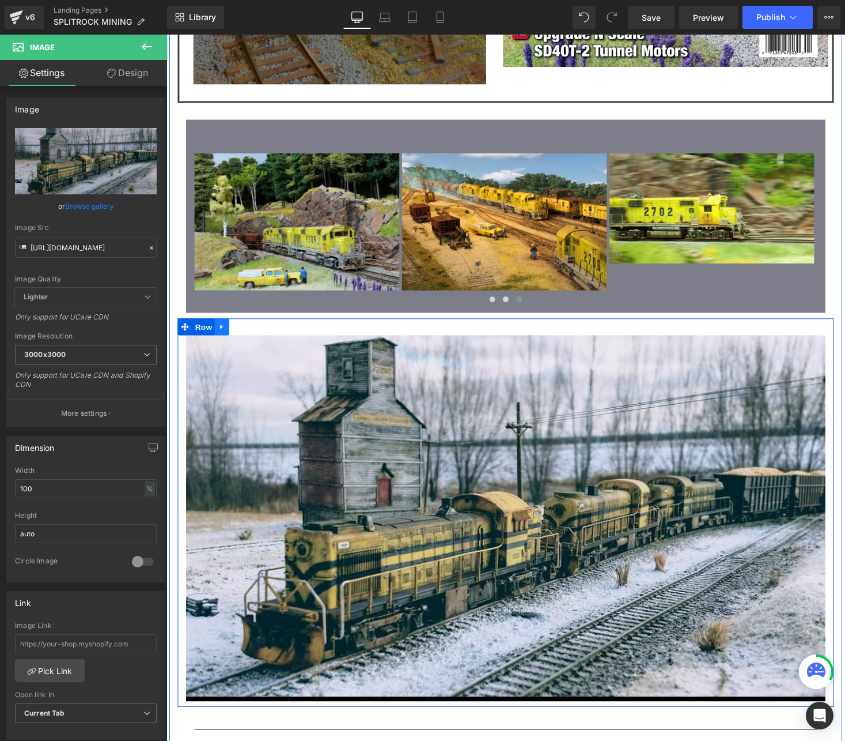
click at [222, 331] on icon at bounding box center [224, 335] width 8 height 9
click at [250, 331] on icon at bounding box center [254, 335] width 8 height 9
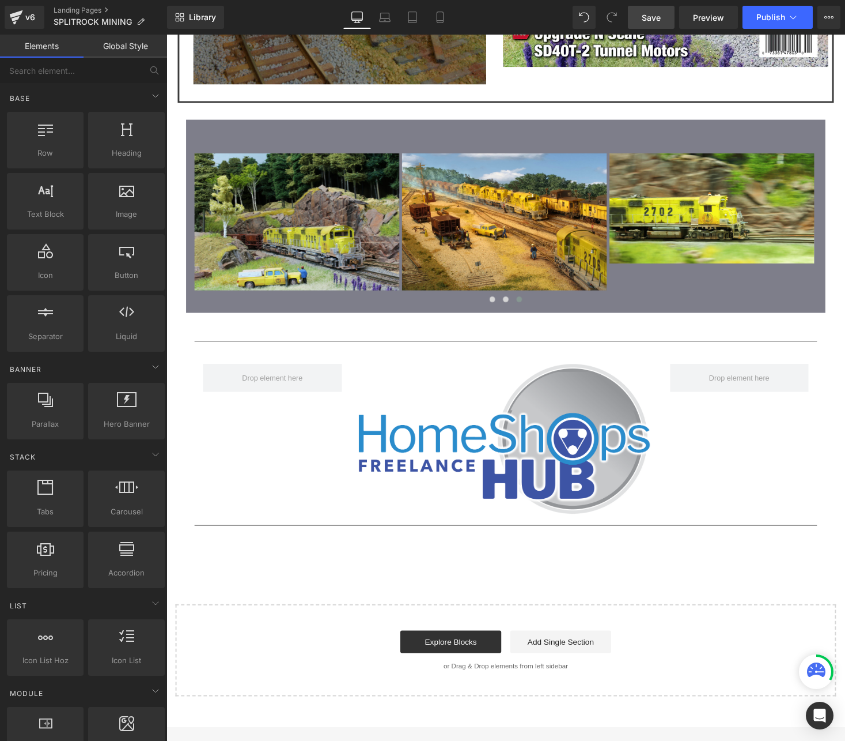
click at [637, 14] on link "Save" at bounding box center [651, 17] width 47 height 23
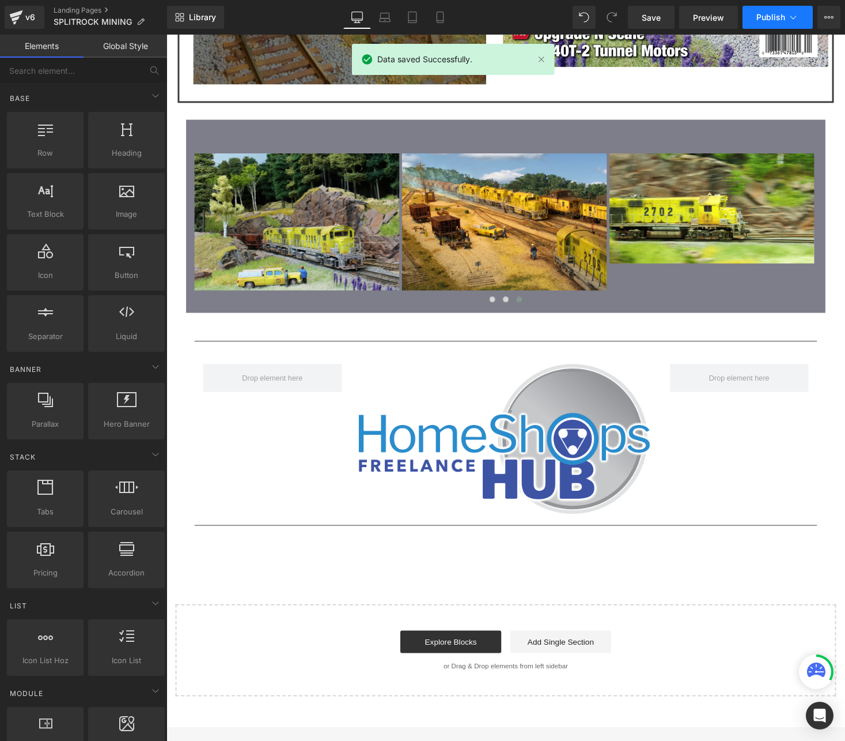
click at [761, 17] on span "Publish" at bounding box center [771, 17] width 29 height 9
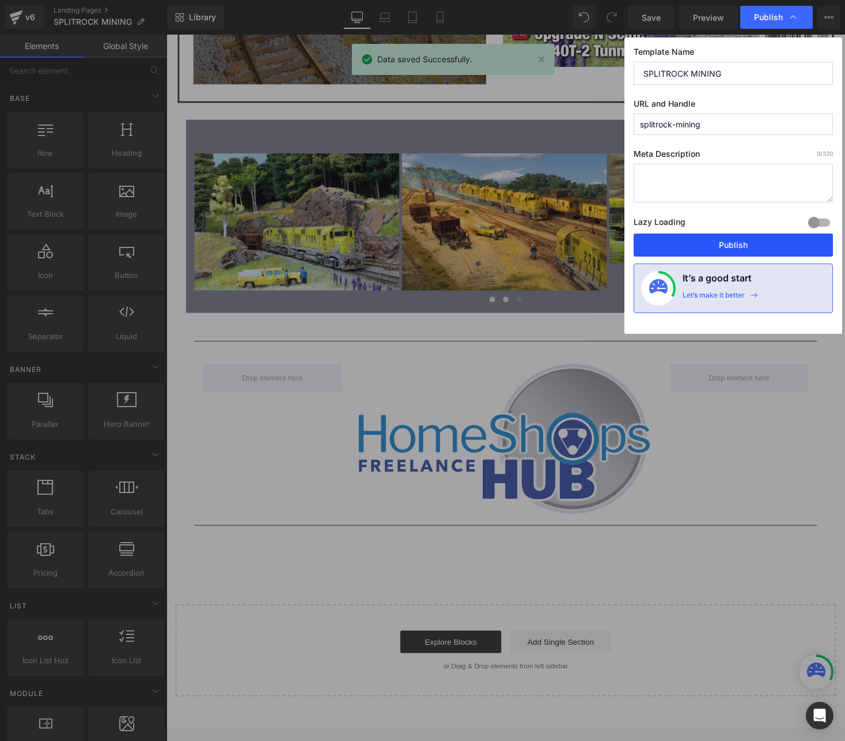
click at [697, 247] on button "Publish" at bounding box center [733, 244] width 199 height 23
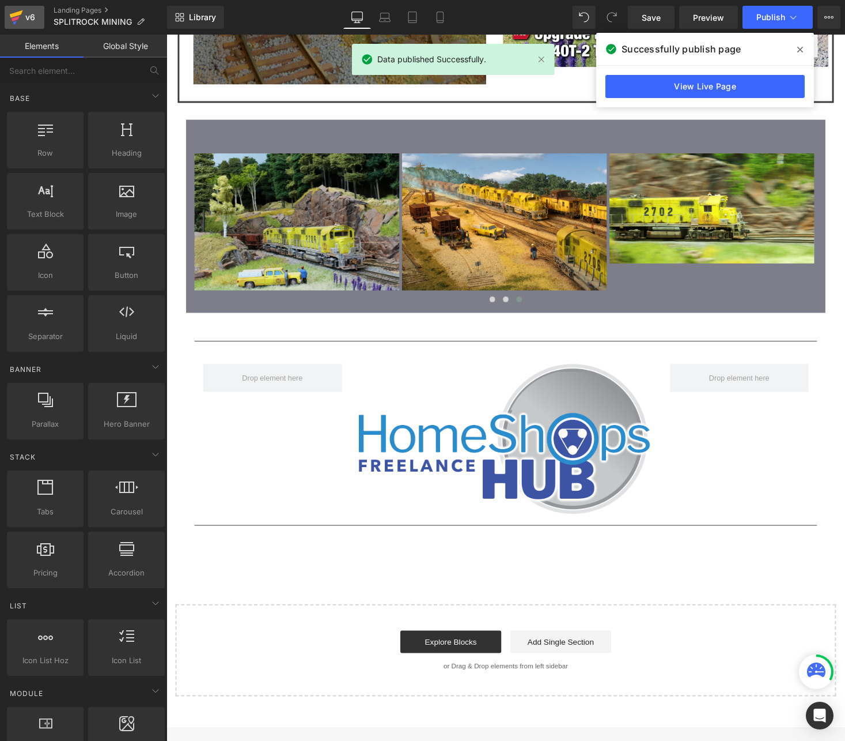
click at [12, 17] on icon at bounding box center [16, 13] width 13 height 7
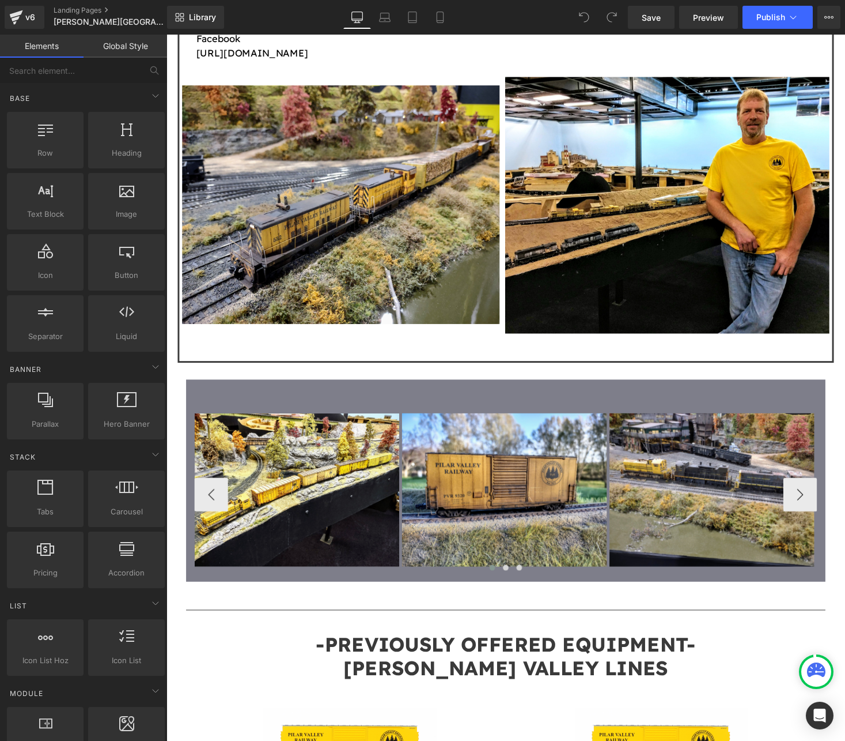
scroll to position [1076, 0]
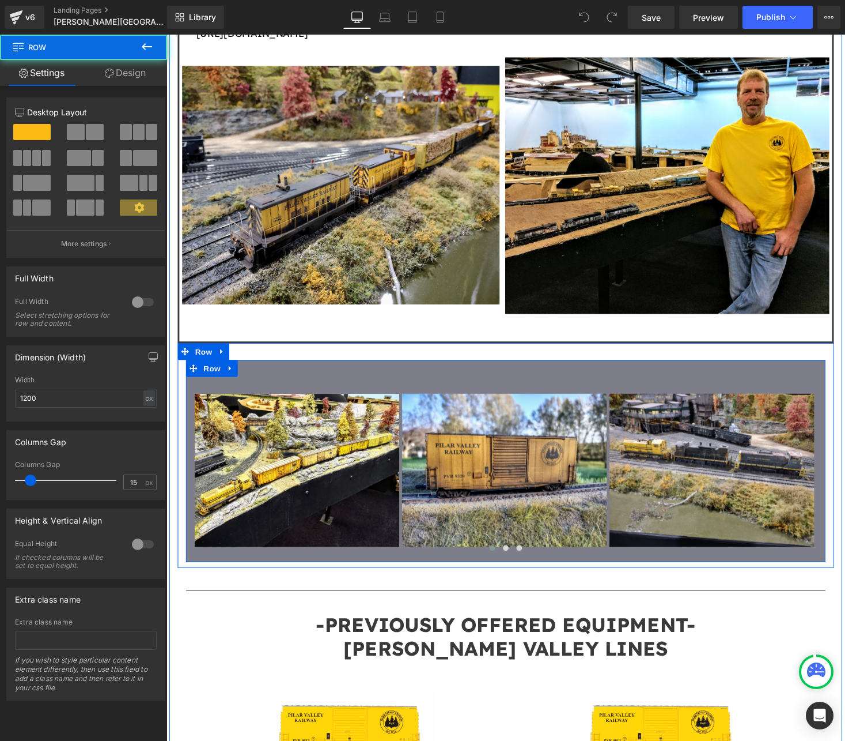
click at [830, 467] on div "Image Image Image Image Image Image Image" at bounding box center [515, 478] width 657 height 184
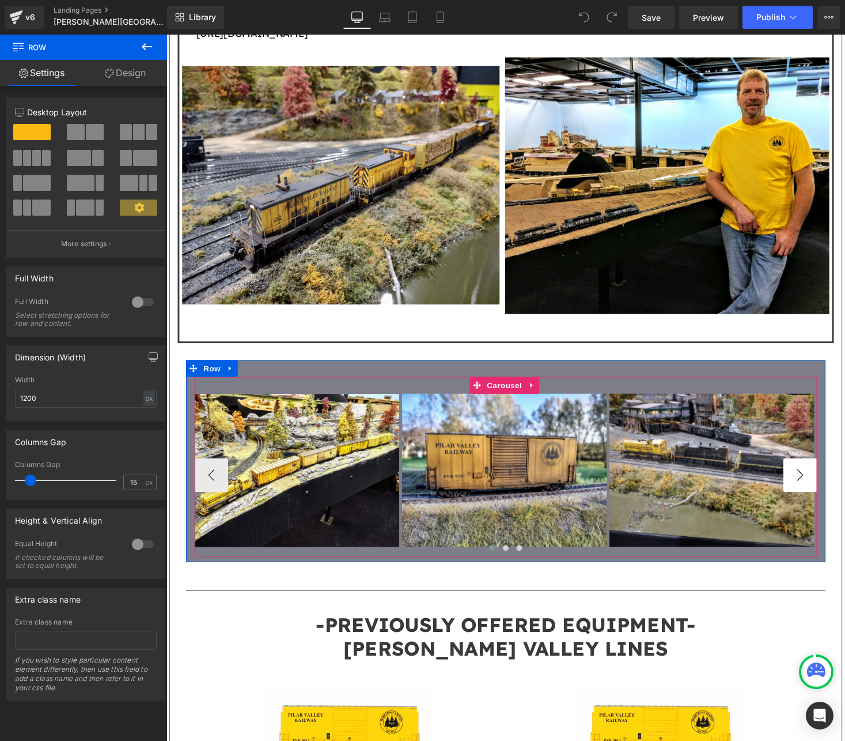
click at [818, 470] on button "›" at bounding box center [817, 487] width 35 height 35
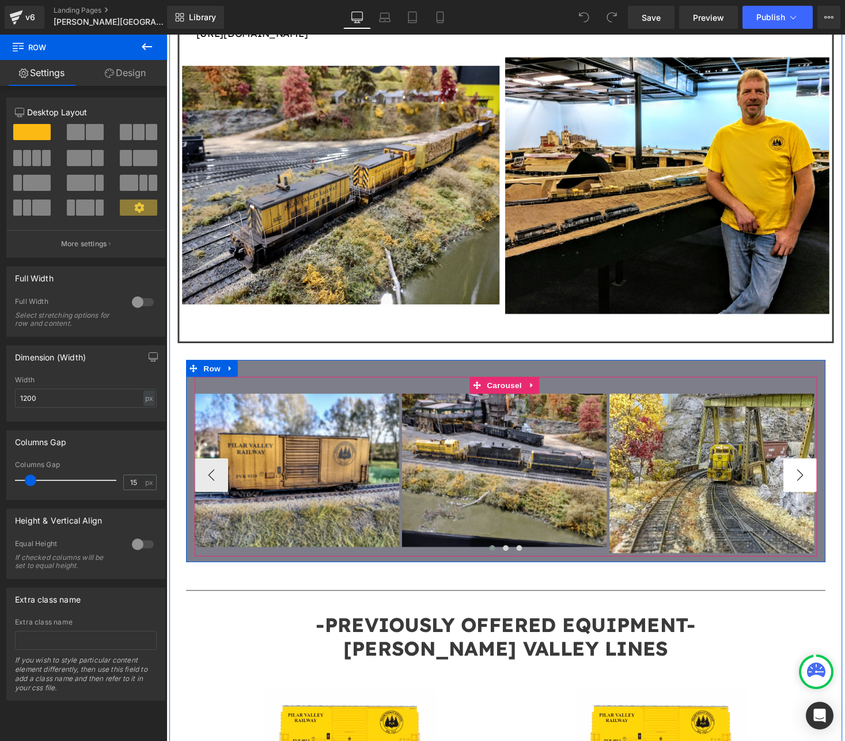
click at [818, 470] on button "›" at bounding box center [817, 487] width 35 height 35
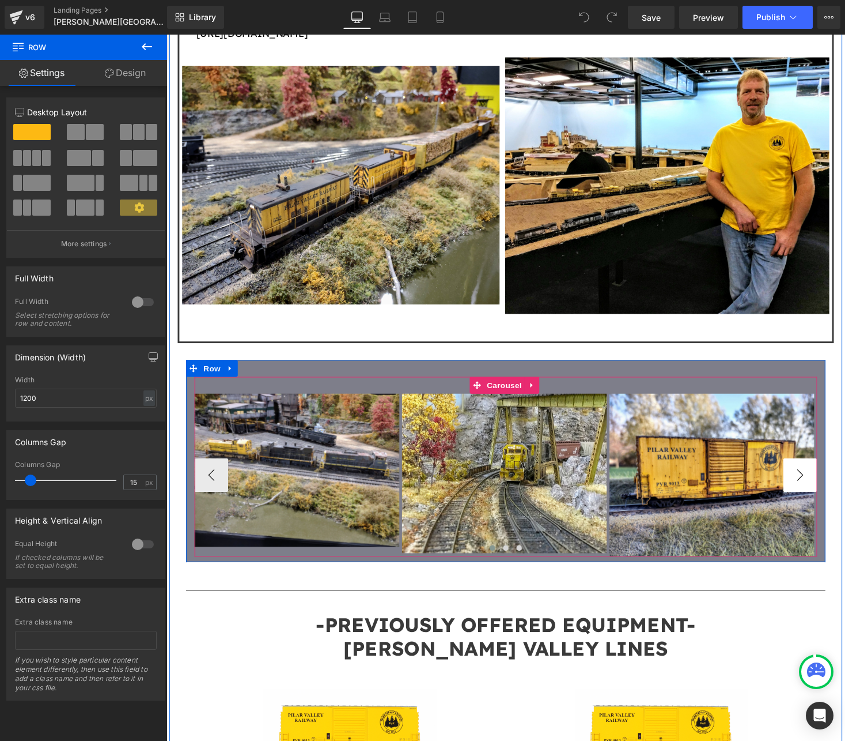
click at [818, 470] on button "›" at bounding box center [817, 487] width 35 height 35
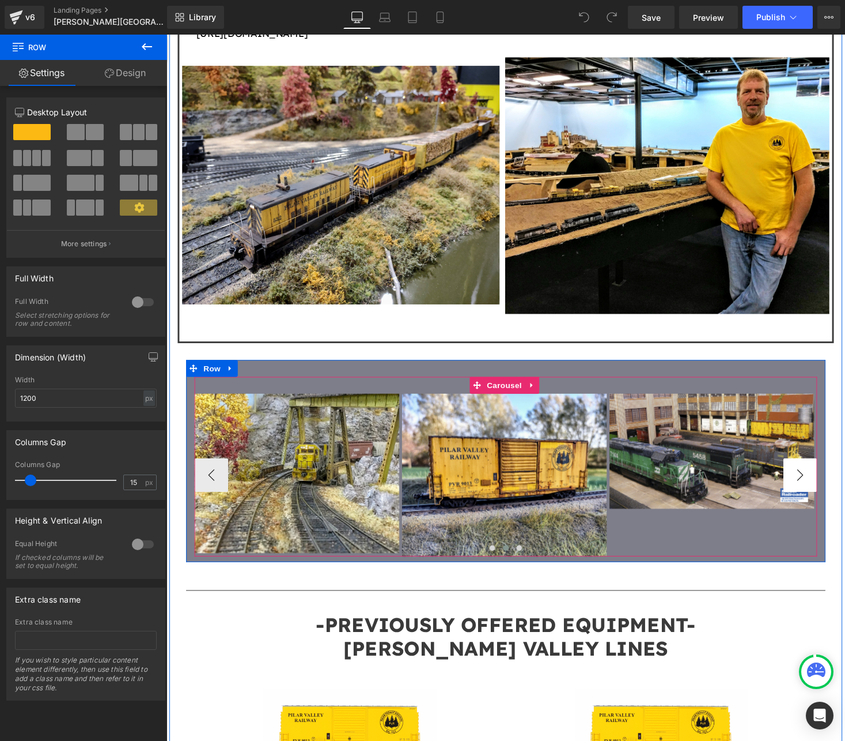
click at [818, 470] on button "›" at bounding box center [817, 487] width 35 height 35
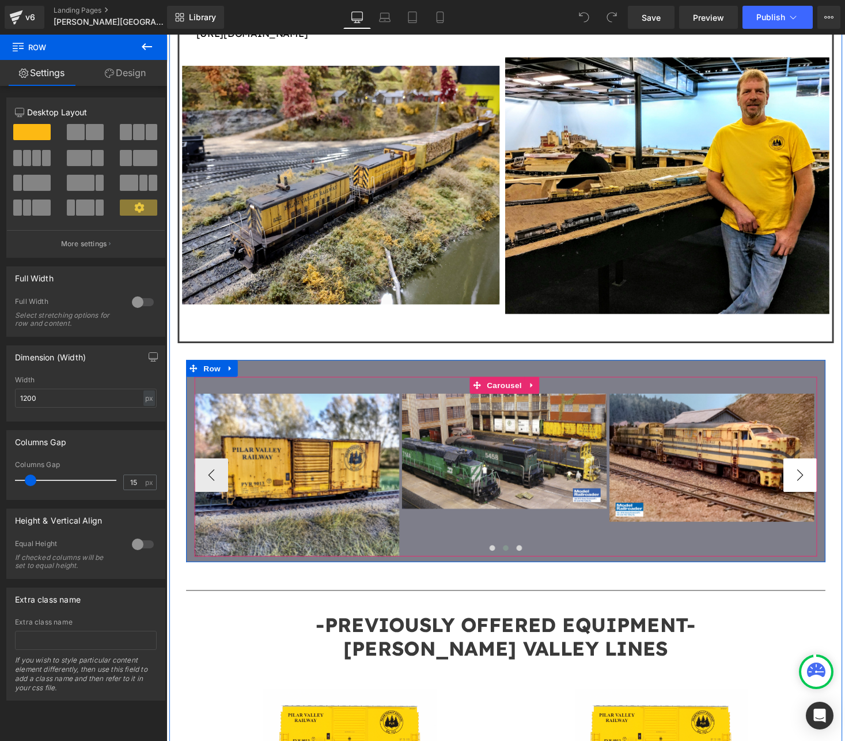
click at [818, 470] on button "›" at bounding box center [817, 487] width 35 height 35
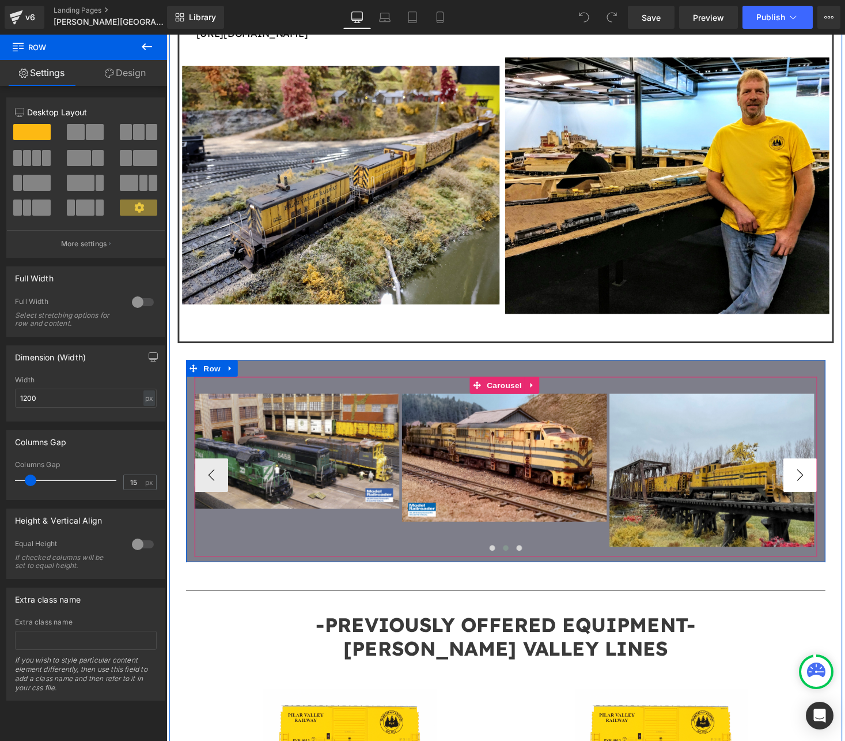
click at [818, 470] on button "›" at bounding box center [817, 487] width 35 height 35
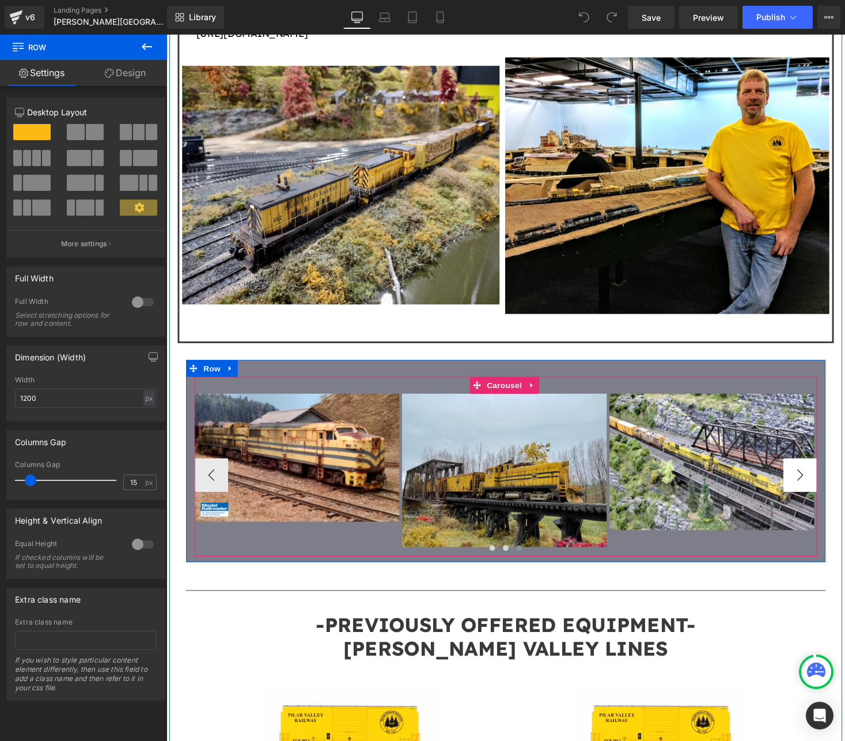
click at [818, 470] on button "›" at bounding box center [817, 487] width 35 height 35
click at [816, 471] on button "›" at bounding box center [817, 487] width 35 height 35
click at [816, 473] on button "›" at bounding box center [817, 487] width 35 height 35
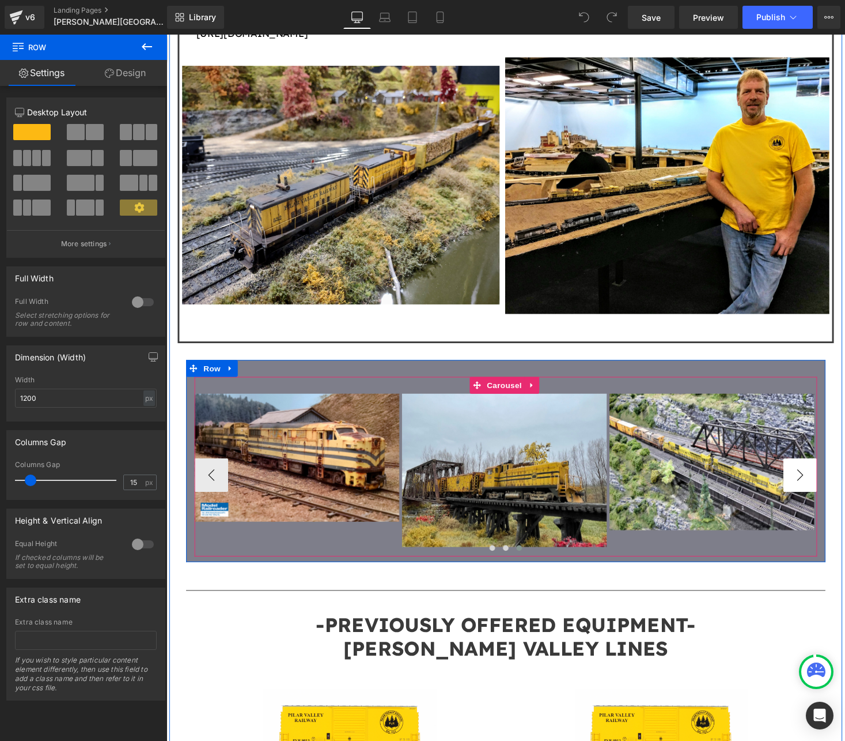
click at [816, 473] on button "›" at bounding box center [817, 487] width 35 height 35
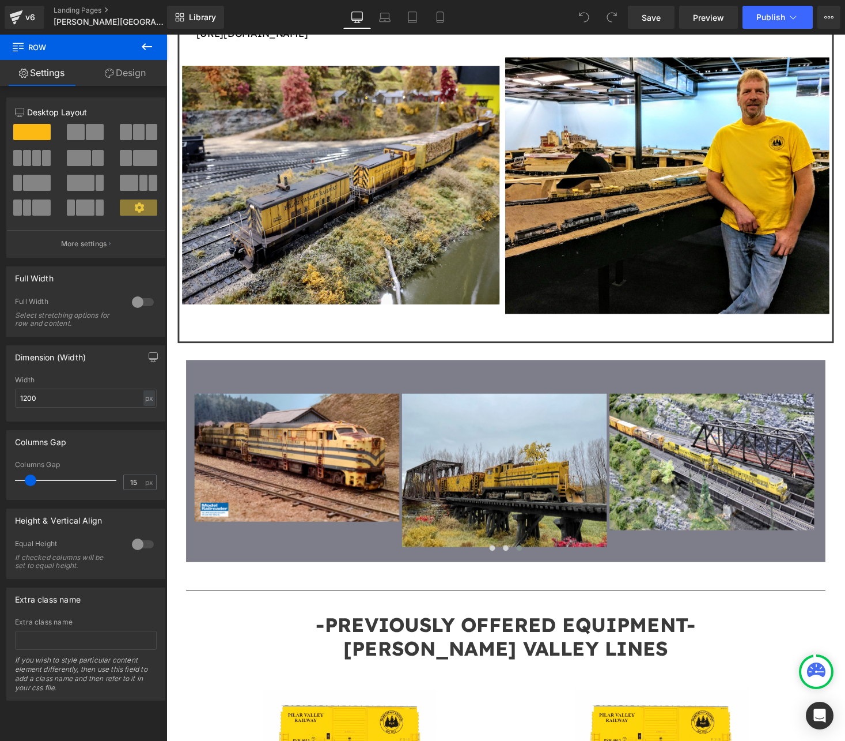
click at [151, 44] on icon at bounding box center [147, 47] width 14 height 14
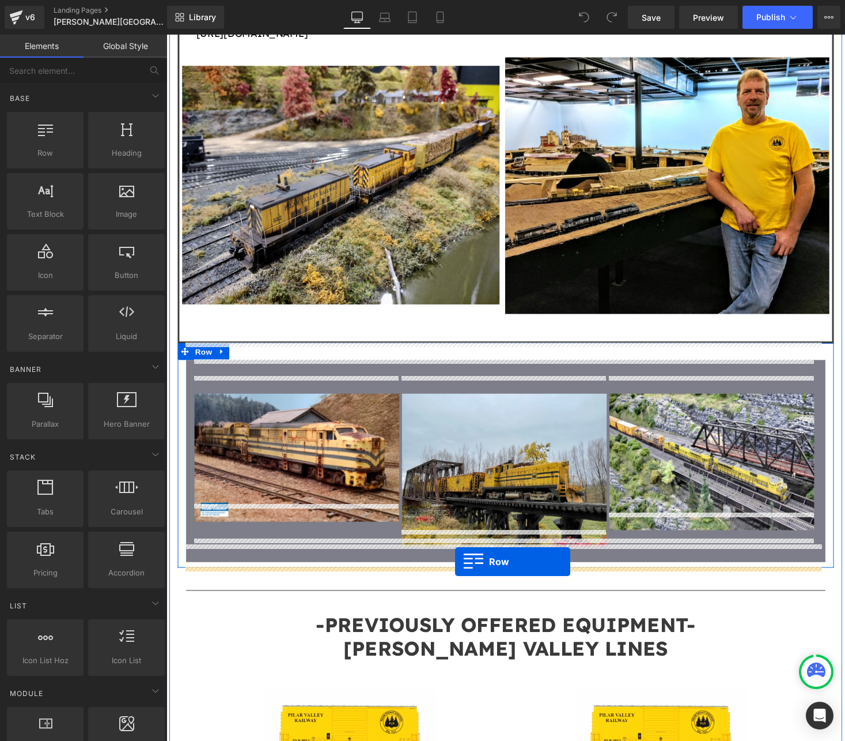
drag, startPoint x: 203, startPoint y: 178, endPoint x: 463, endPoint y: 576, distance: 475.0
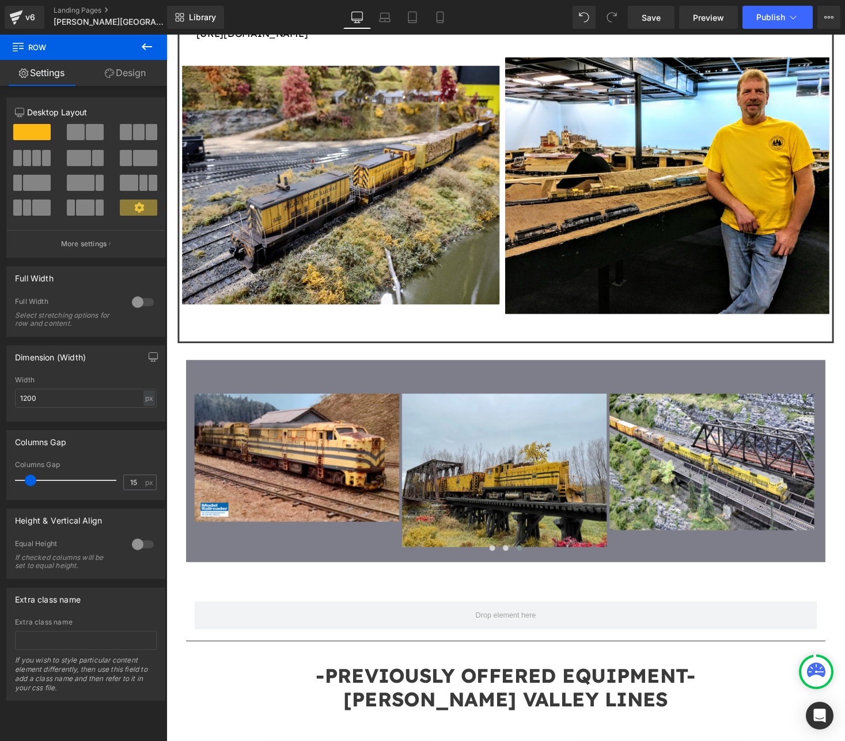
click at [150, 41] on icon at bounding box center [147, 47] width 14 height 14
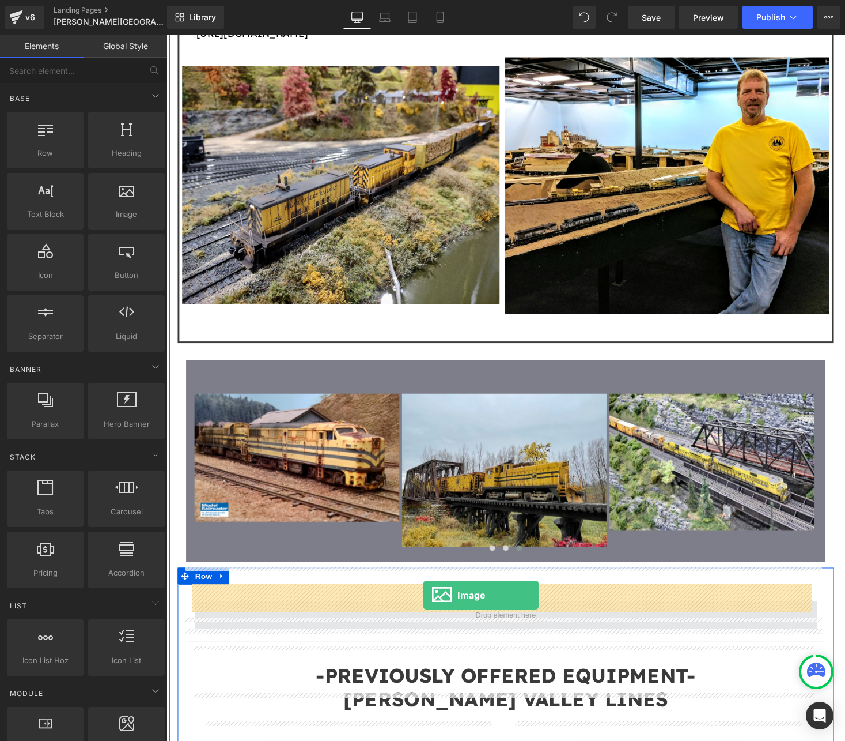
drag, startPoint x: 278, startPoint y: 239, endPoint x: 430, endPoint y: 610, distance: 401.1
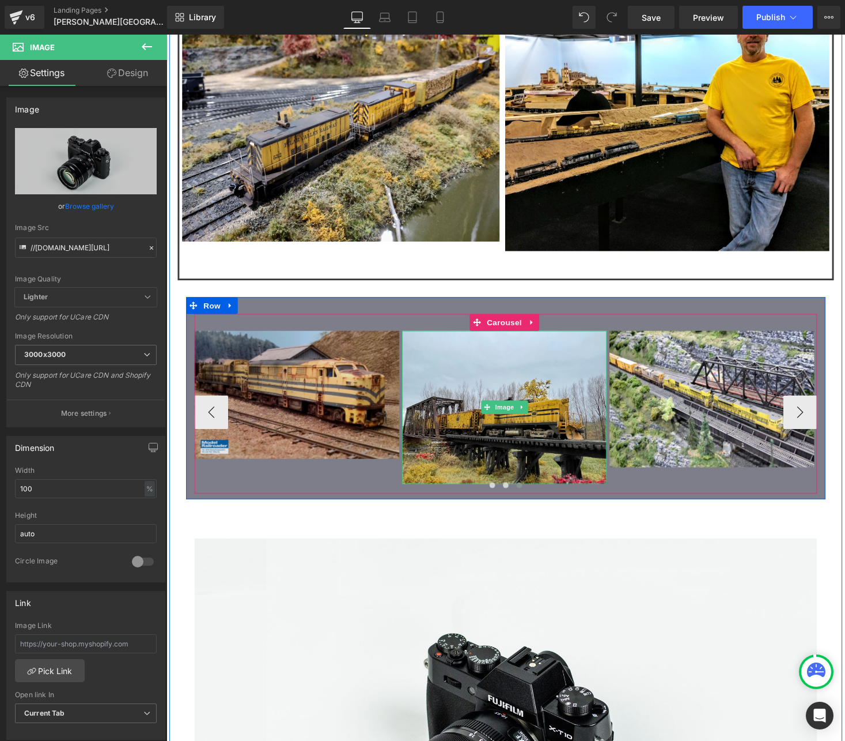
scroll to position [1153, 0]
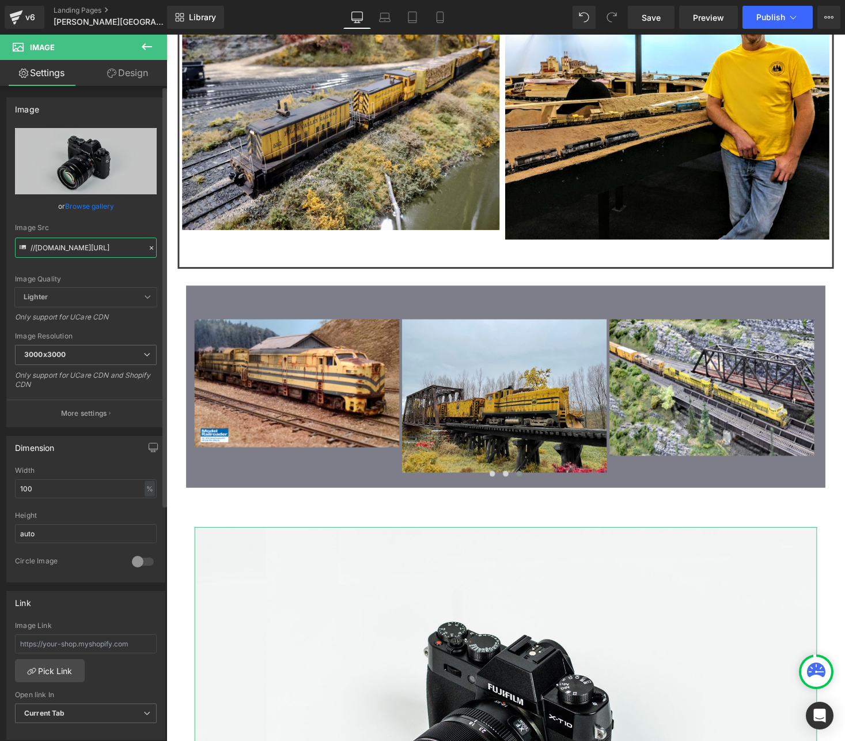
click at [107, 247] on input "//[DOMAIN_NAME][URL]" at bounding box center [86, 247] width 142 height 20
paste input "[URL][DOMAIN_NAME]"
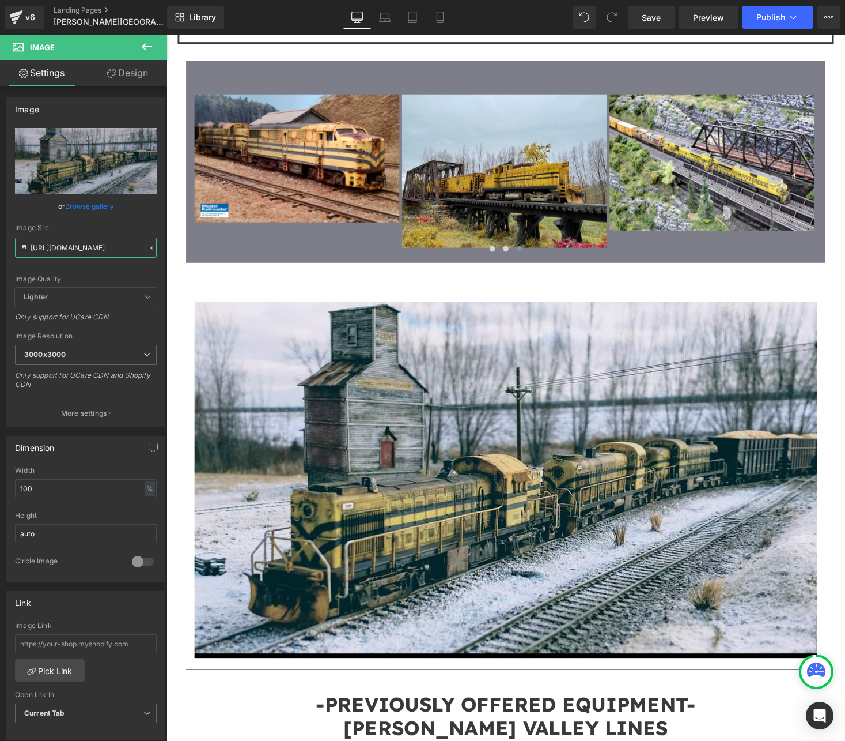
scroll to position [0, 0]
click at [81, 241] on input "[URL][DOMAIN_NAME]" at bounding box center [86, 247] width 142 height 20
paste input "Crop.png?v=1759629230"
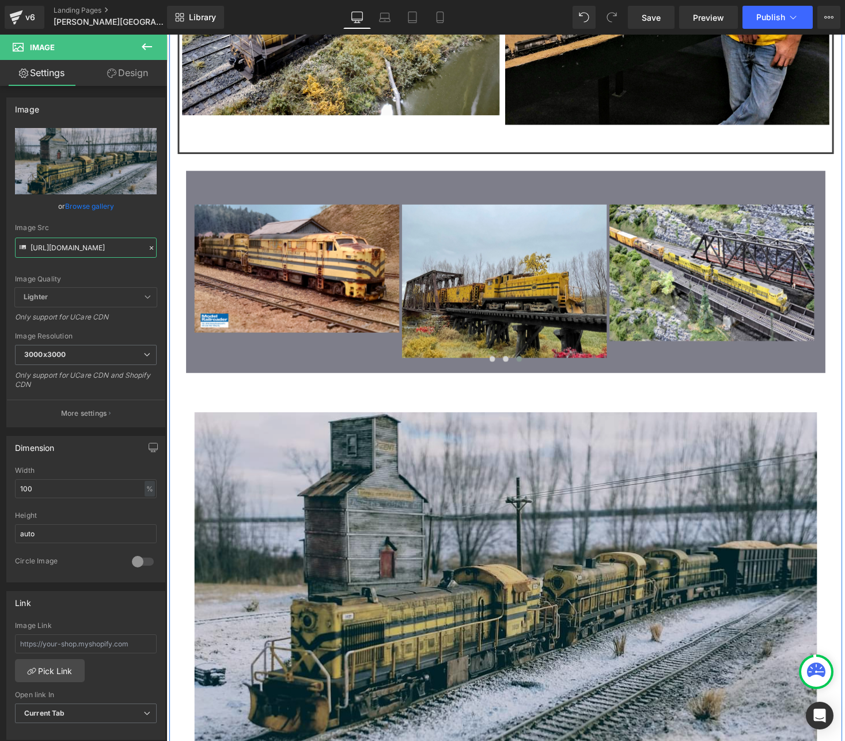
scroll to position [1264, 0]
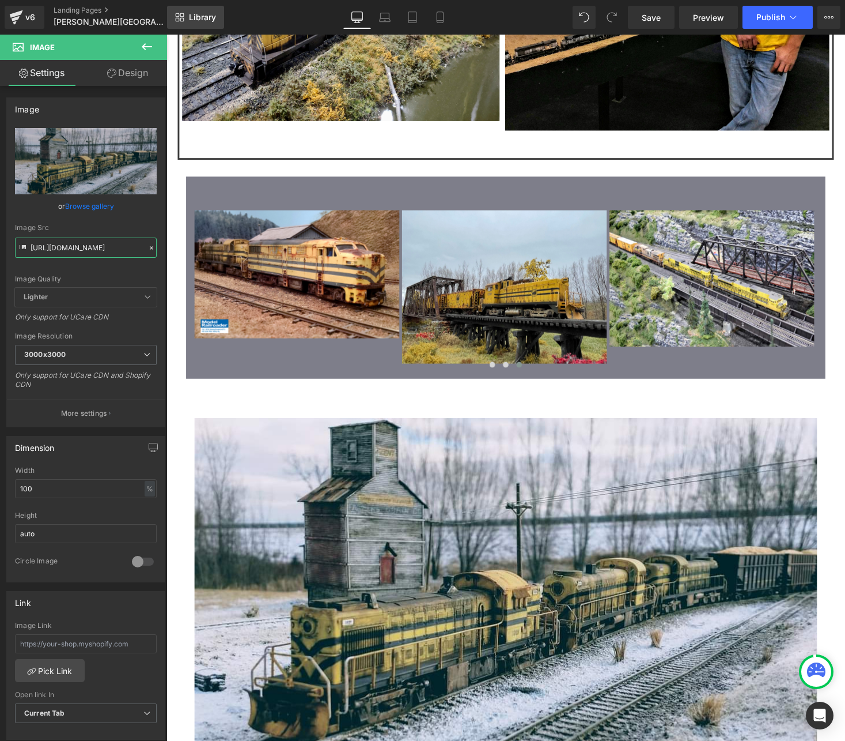
type input "[URL][DOMAIN_NAME]"
click at [195, 16] on span "Library" at bounding box center [202, 17] width 27 height 10
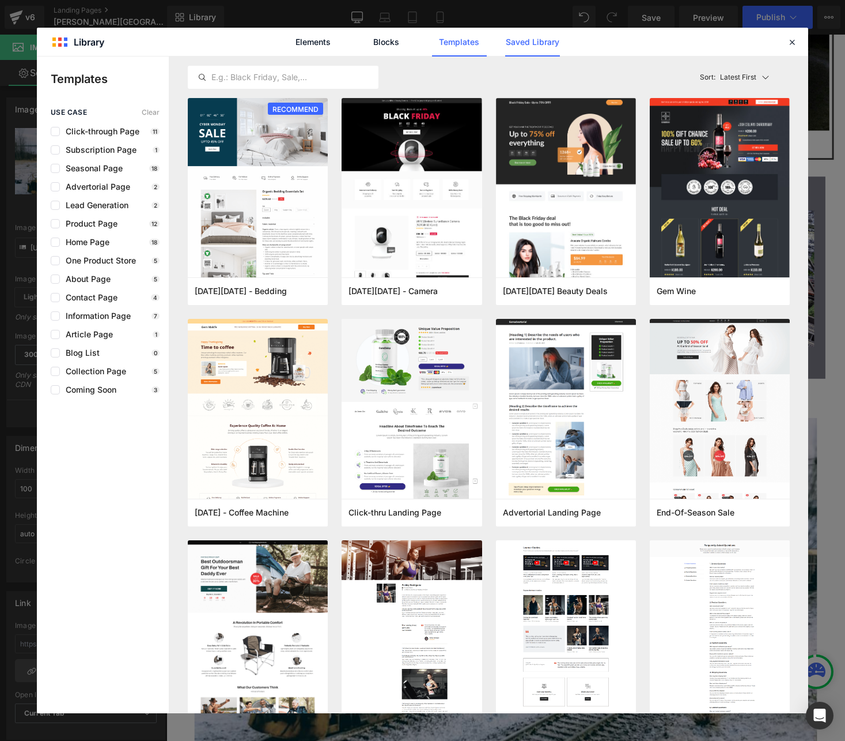
click at [526, 40] on link "Saved Library" at bounding box center [532, 42] width 55 height 29
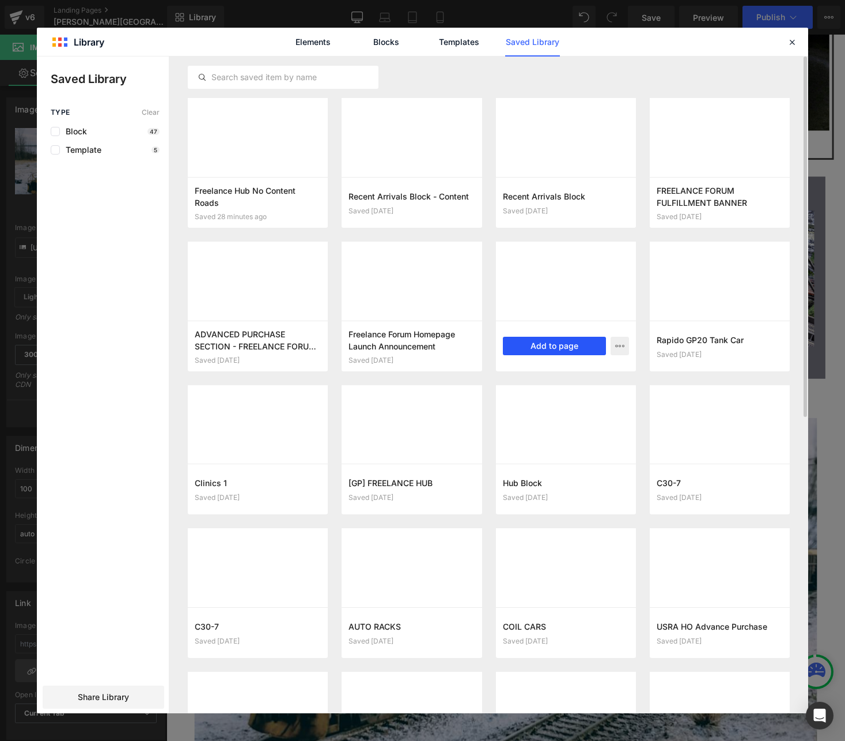
drag, startPoint x: 538, startPoint y: 345, endPoint x: 391, endPoint y: 316, distance: 150.4
click at [538, 345] on button "Add to page" at bounding box center [554, 346] width 103 height 18
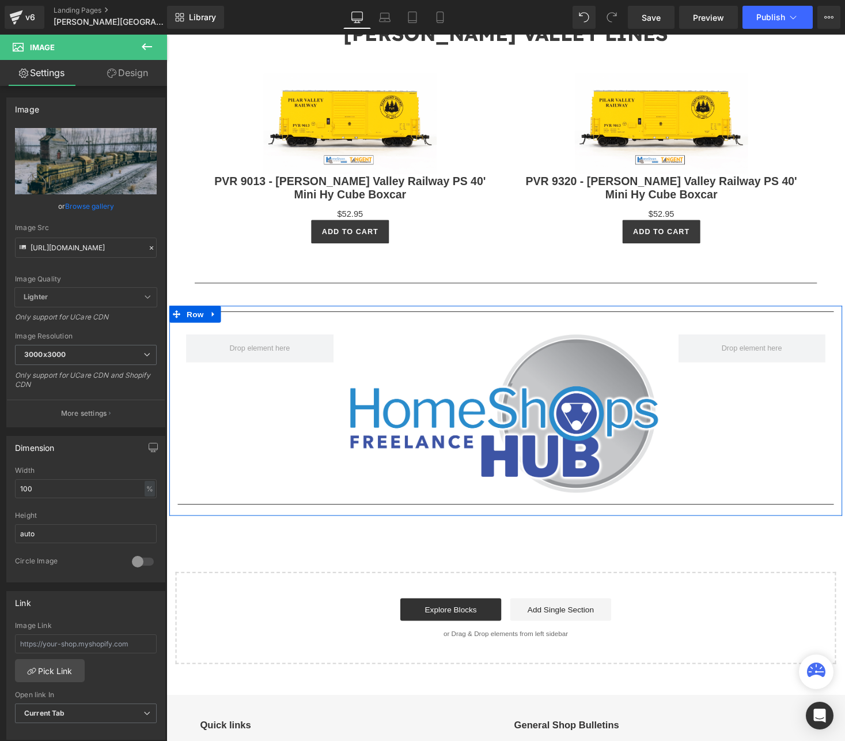
scroll to position [2061, 0]
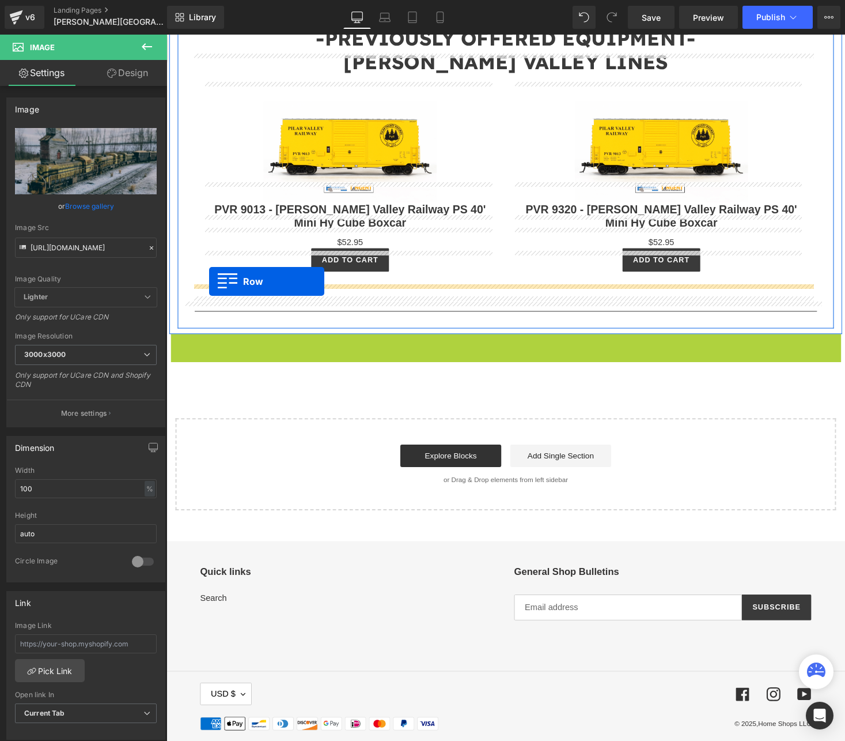
drag, startPoint x: 176, startPoint y: 299, endPoint x: 210, endPoint y: 288, distance: 35.7
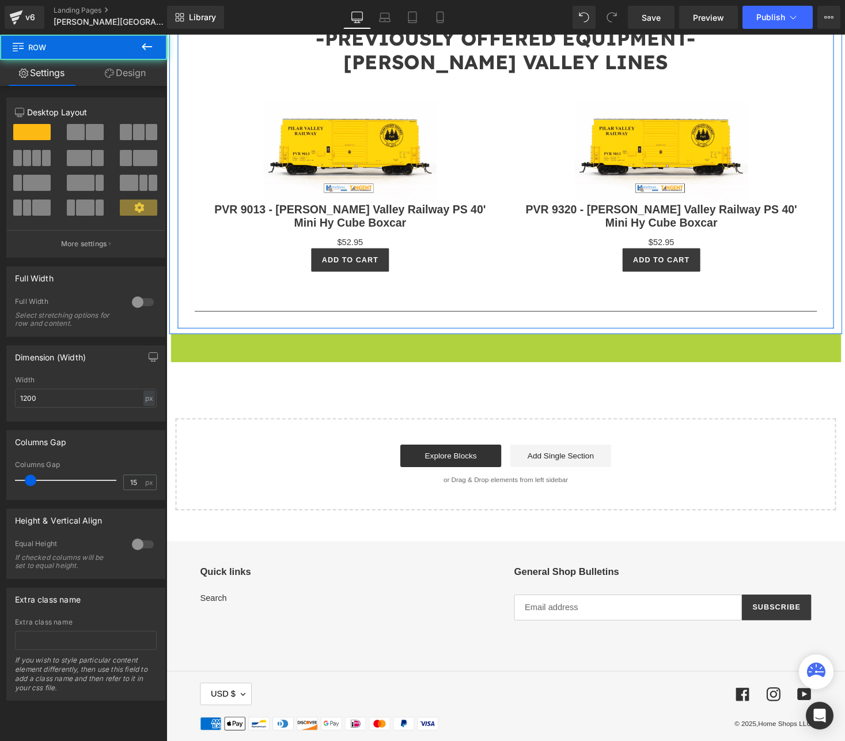
scroll to position [2090, 0]
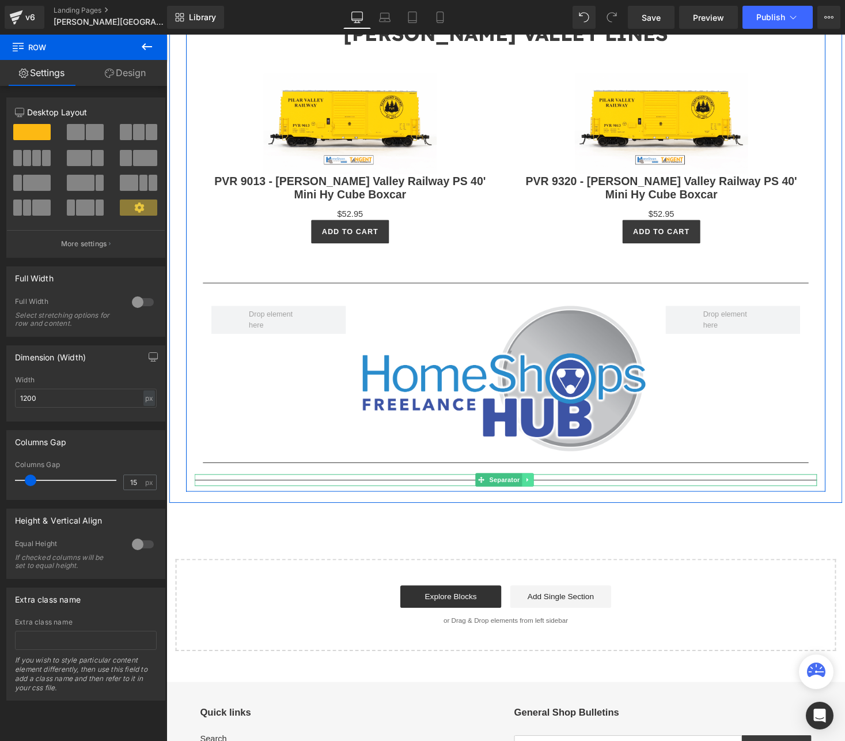
click at [537, 490] on icon at bounding box center [538, 492] width 2 height 4
click at [541, 489] on icon at bounding box center [544, 492] width 6 height 6
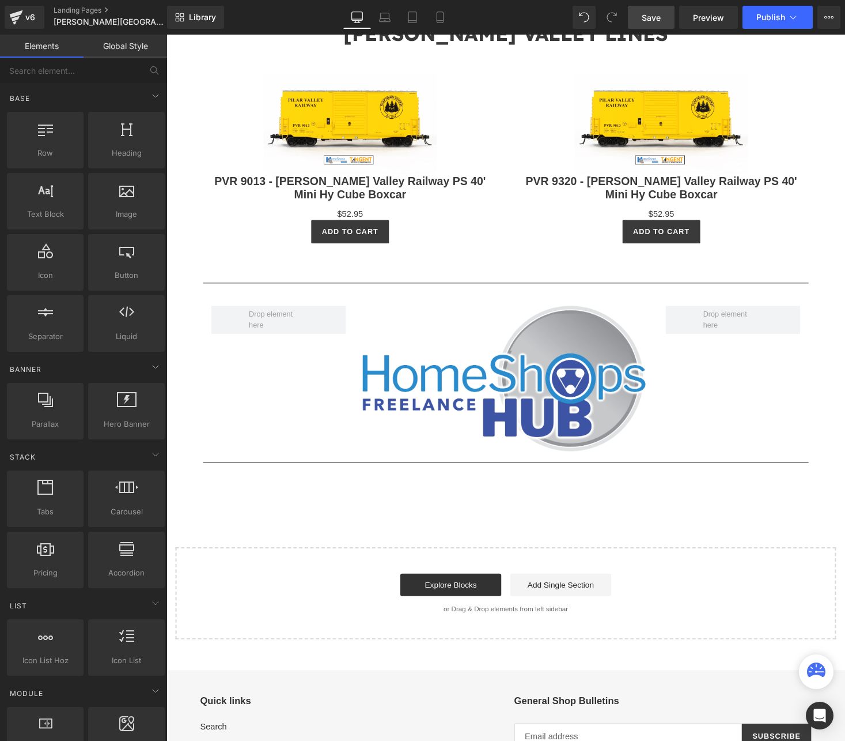
click at [658, 17] on span "Save" at bounding box center [651, 18] width 19 height 12
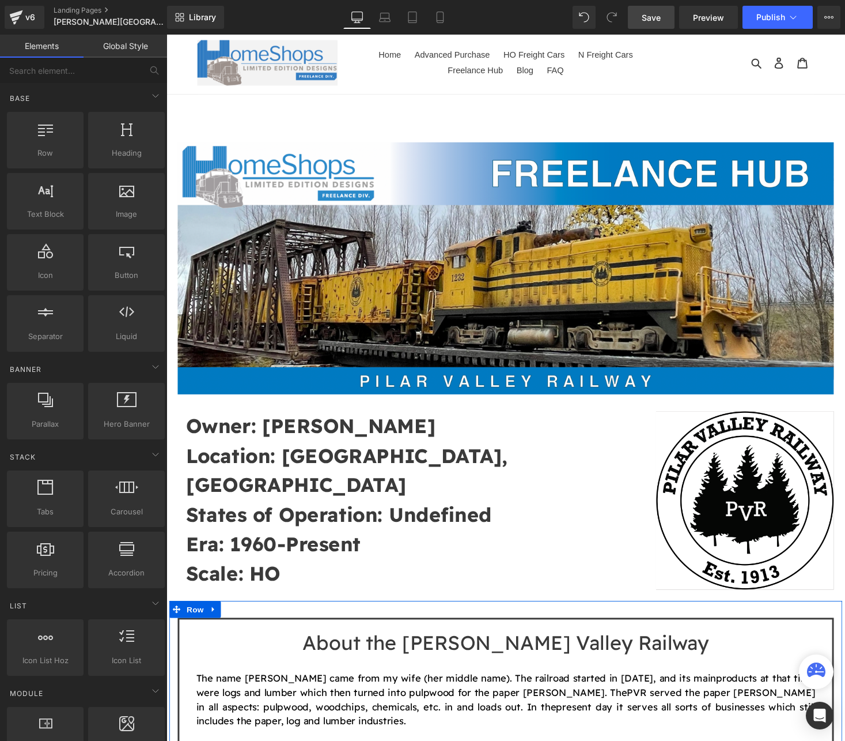
scroll to position [0, 0]
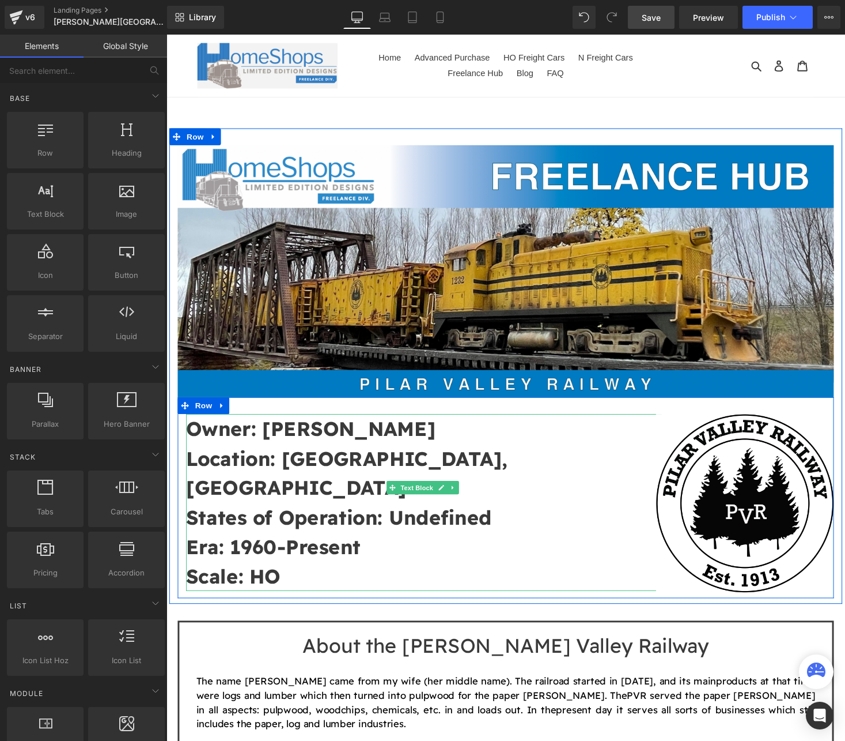
click at [466, 435] on p "Owner: [PERSON_NAME]" at bounding box center [431, 439] width 489 height 31
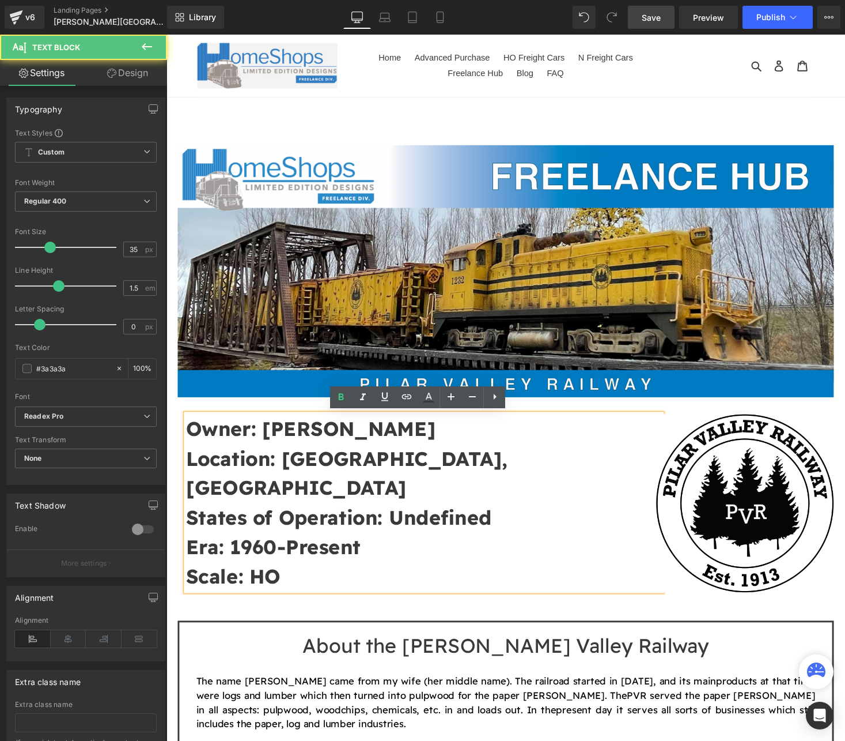
click at [456, 435] on p "Owner: [PERSON_NAME]" at bounding box center [431, 439] width 489 height 31
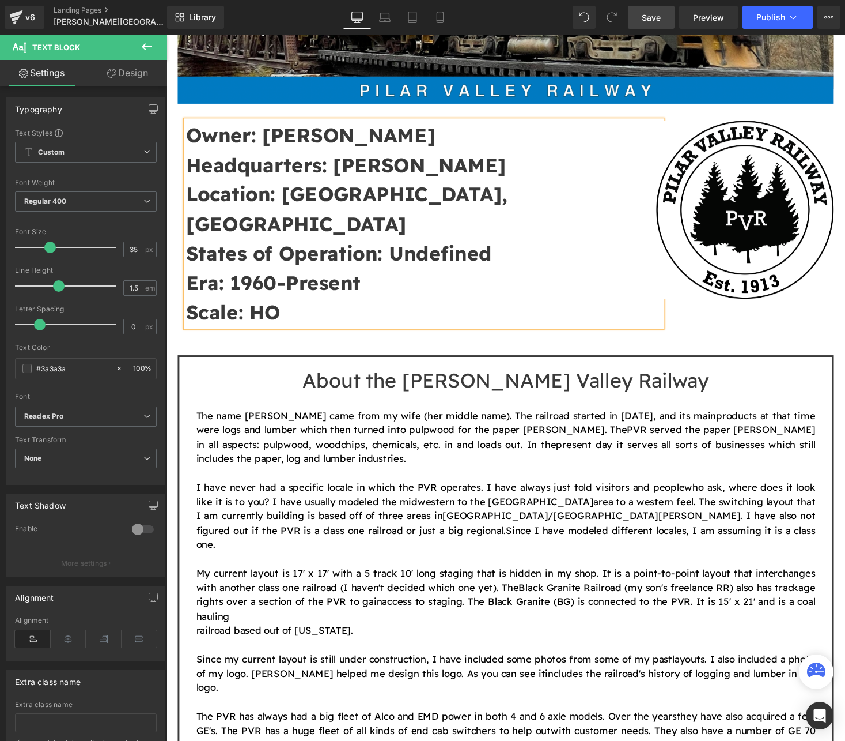
scroll to position [384, 0]
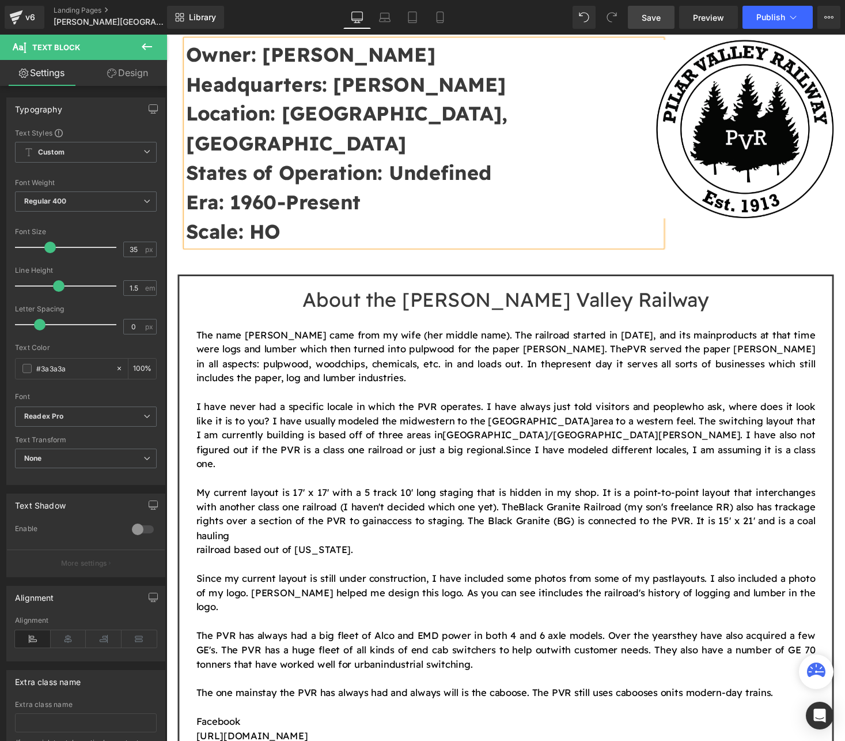
click at [348, 221] on p "Scale: HO" at bounding box center [431, 236] width 489 height 31
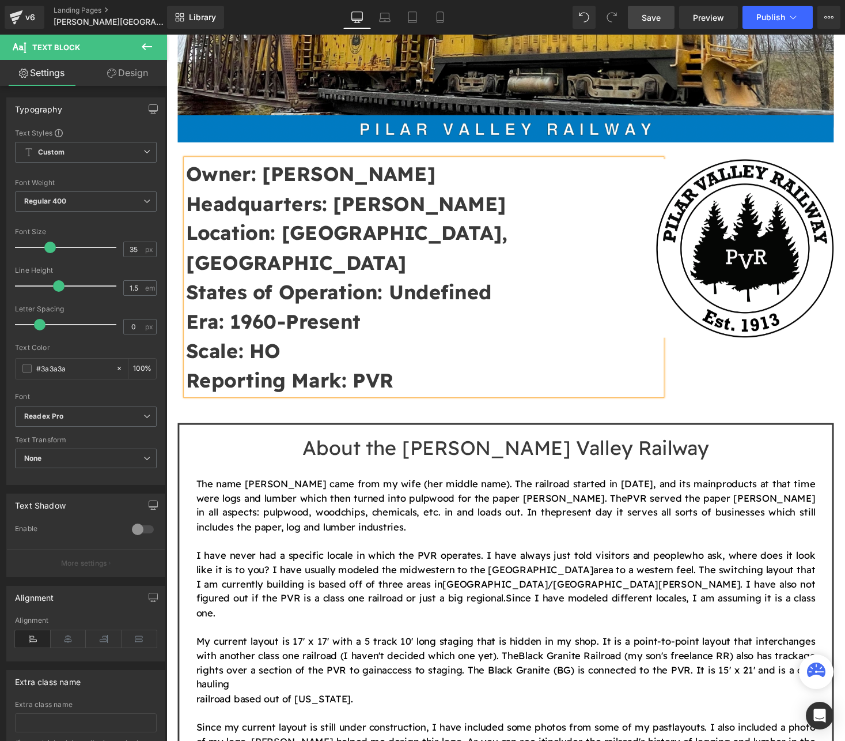
scroll to position [231, 0]
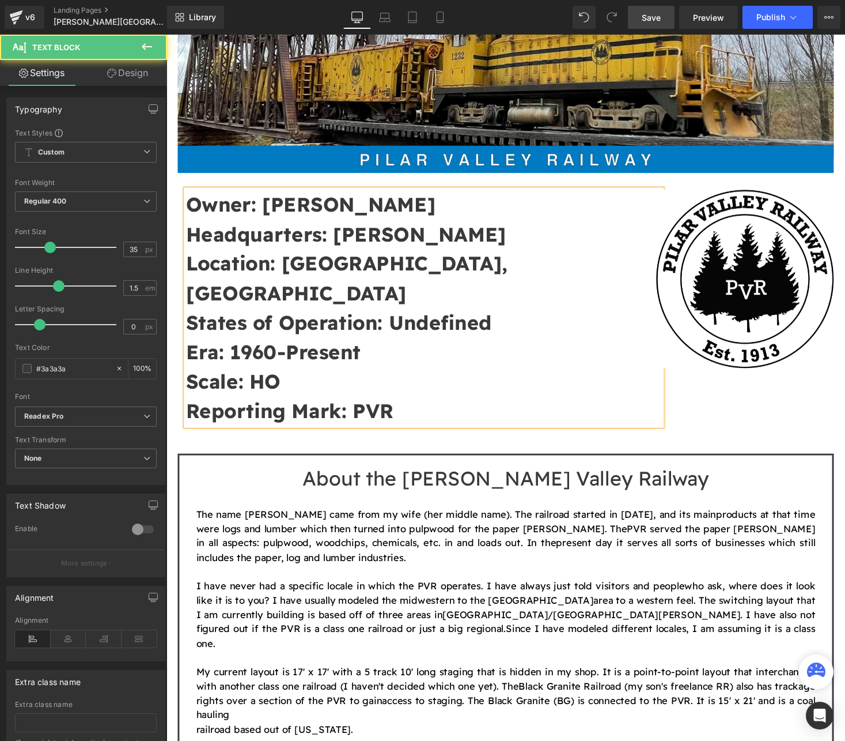
click at [544, 375] on p "Scale: HO" at bounding box center [431, 390] width 489 height 31
click at [768, 396] on div "Owner: [PERSON_NAME] Headquarters: [PERSON_NAME] Location: [GEOGRAPHIC_DATA], […" at bounding box center [515, 308] width 674 height 265
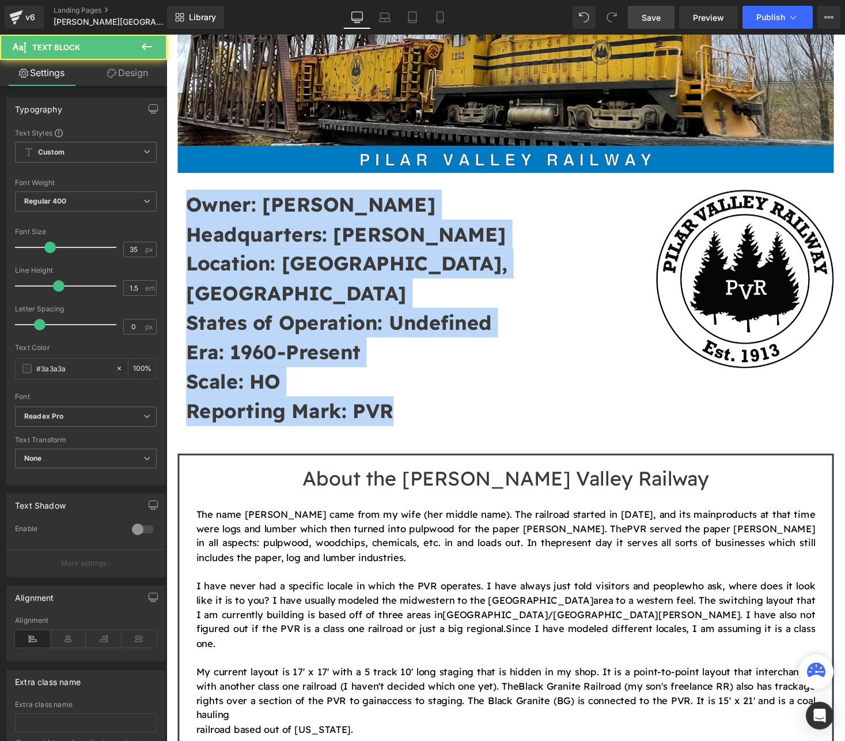
drag, startPoint x: 413, startPoint y: 388, endPoint x: 115, endPoint y: 207, distance: 348.3
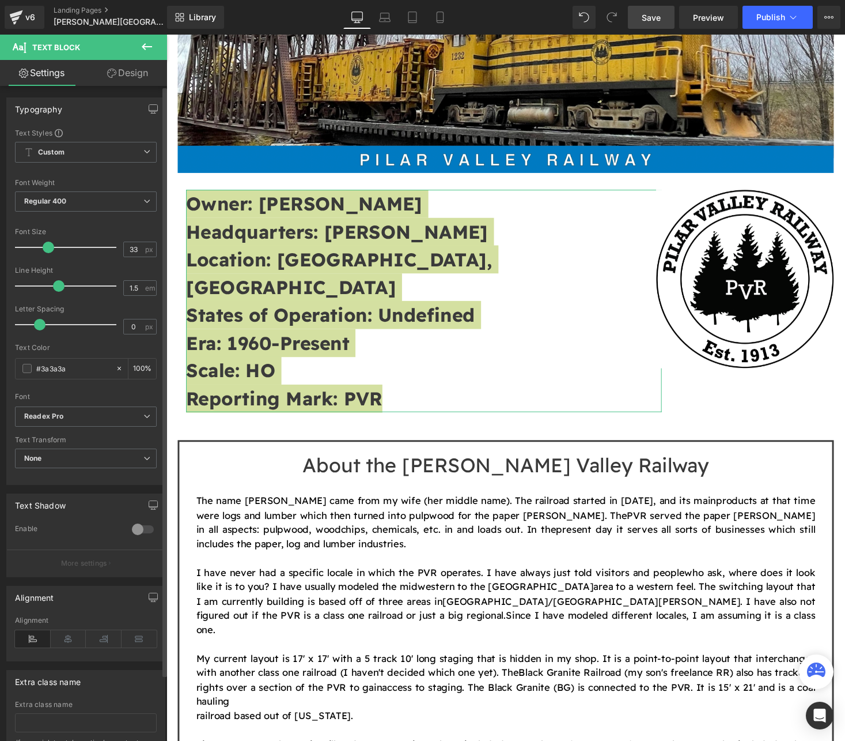
type input "31"
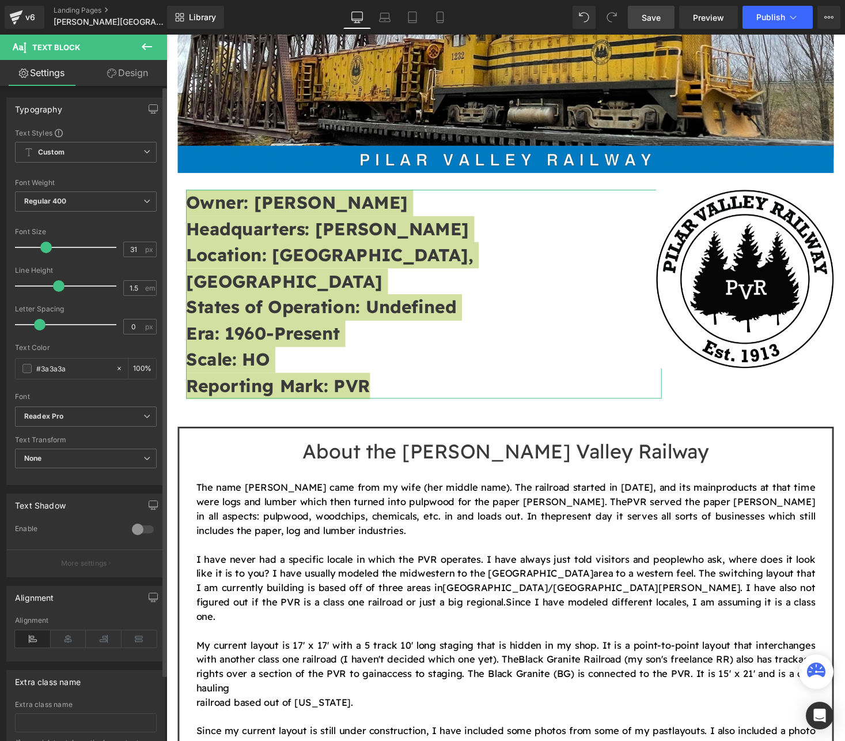
click at [48, 247] on span at bounding box center [46, 247] width 12 height 12
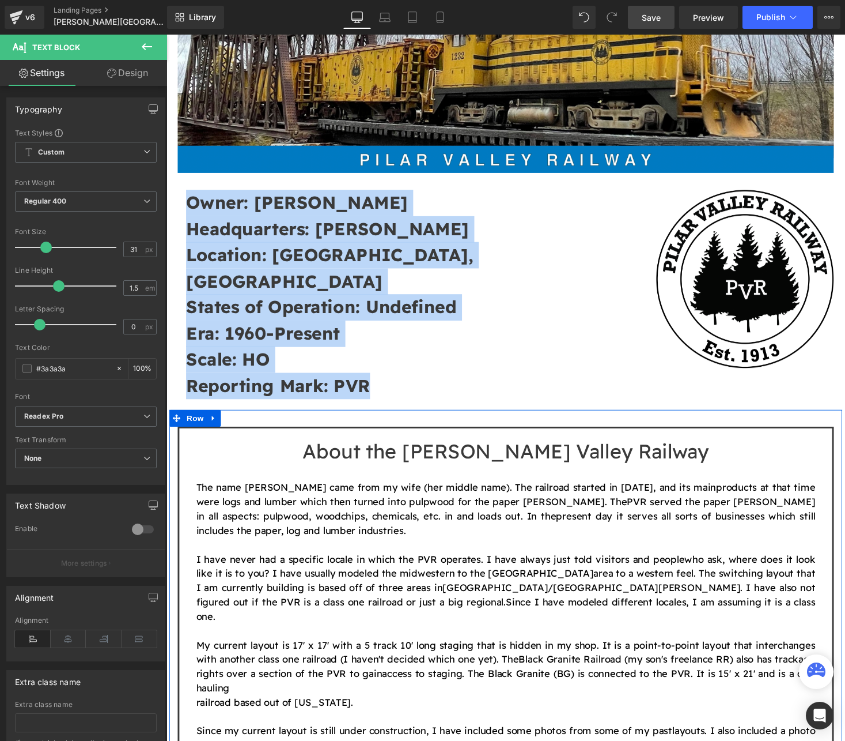
click at [788, 508] on span "PVR served the paper [PERSON_NAME] in all aspects: pulpwood, woodchips, chemica…" at bounding box center [515, 521] width 636 height 27
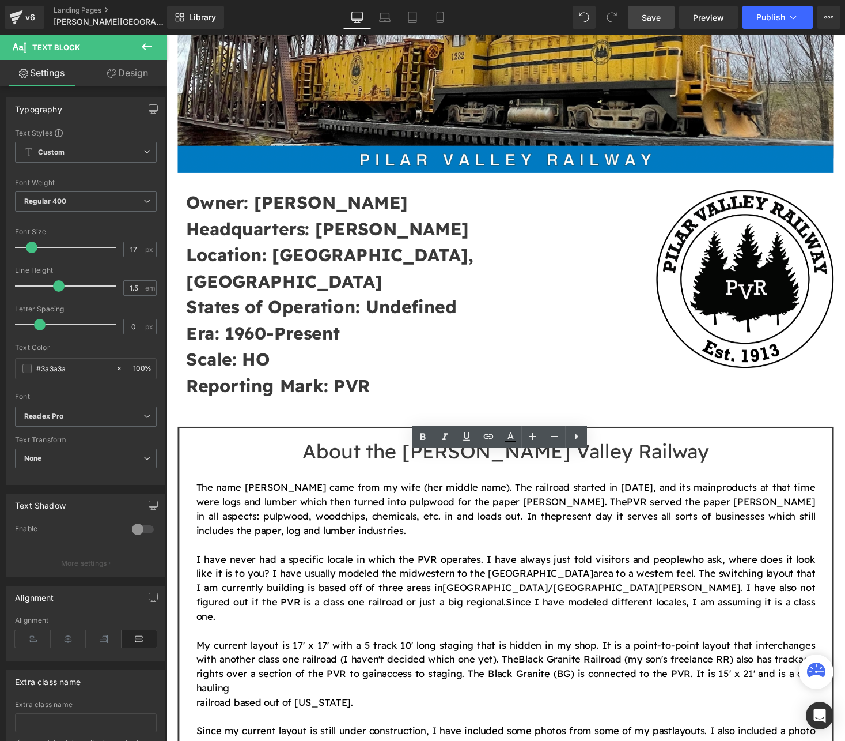
click at [646, 12] on span "Save" at bounding box center [651, 18] width 19 height 12
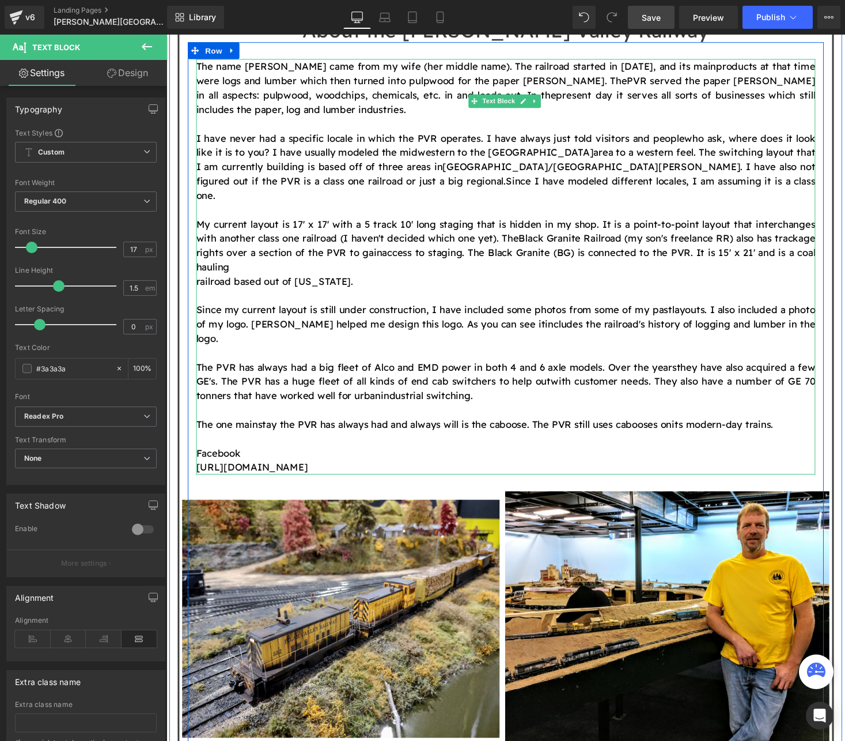
scroll to position [615, 0]
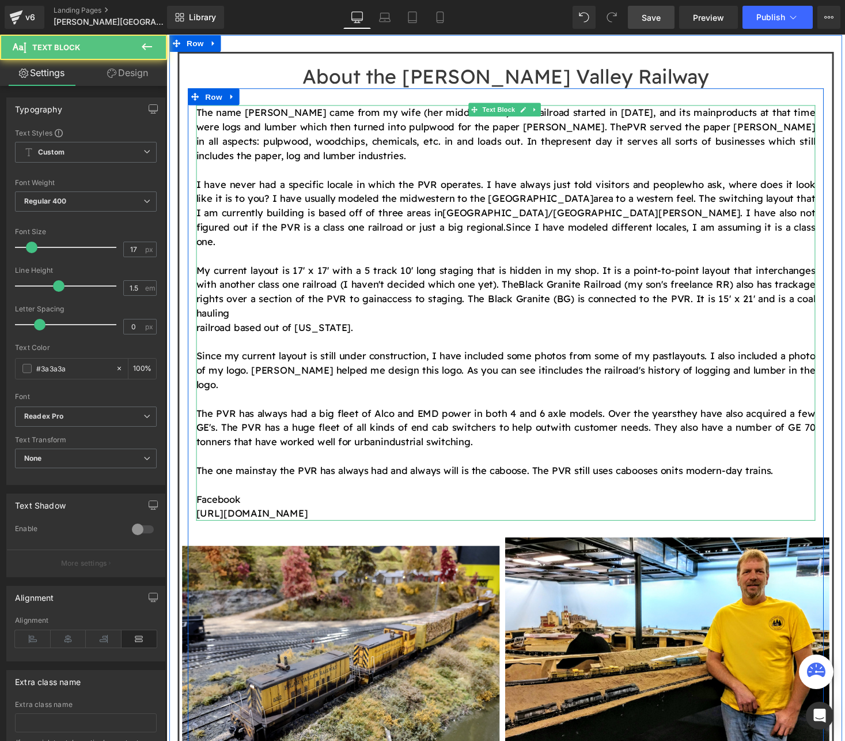
click at [312, 520] on span "[URL][DOMAIN_NAME]" at bounding box center [254, 526] width 115 height 12
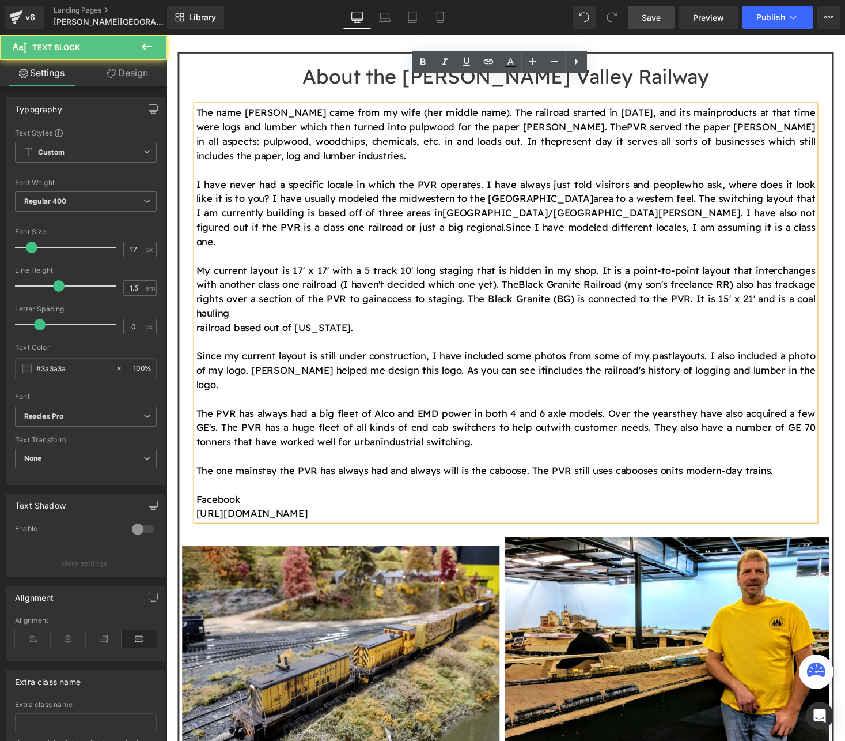
drag, startPoint x: 452, startPoint y: 484, endPoint x: 443, endPoint y: 486, distance: 9.9
click at [443, 519] on p "[URL][DOMAIN_NAME]" at bounding box center [515, 526] width 636 height 15
click at [466, 519] on p "[URL][DOMAIN_NAME]" at bounding box center [515, 526] width 636 height 15
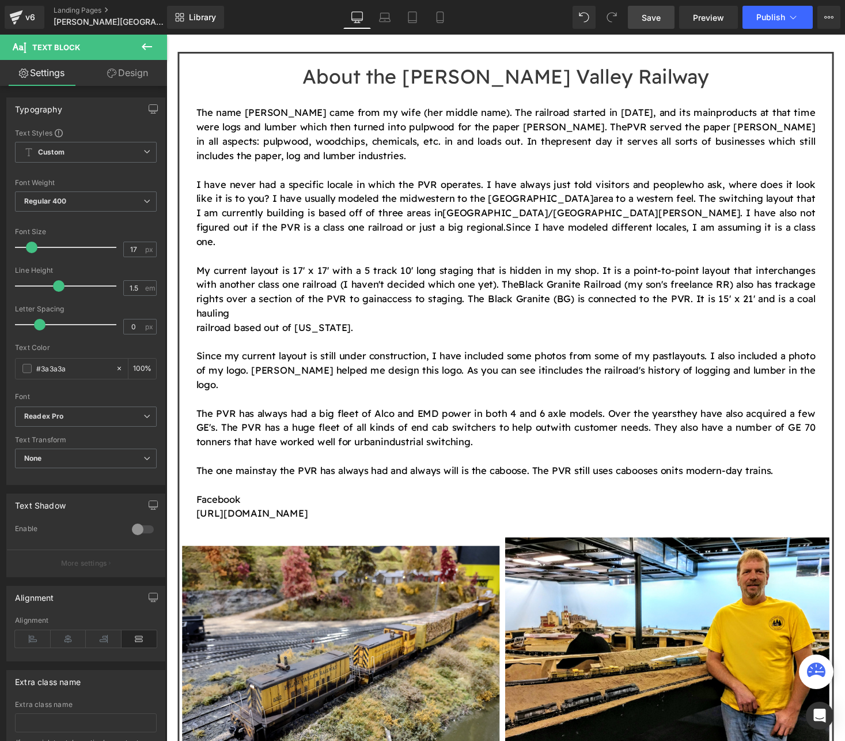
click at [139, 51] on button at bounding box center [147, 47] width 40 height 25
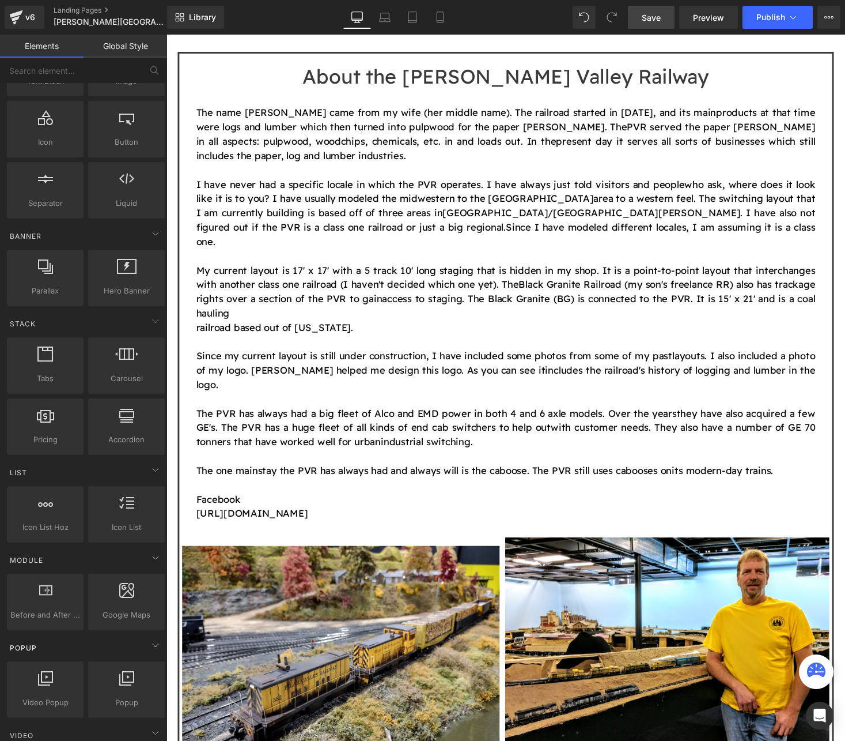
scroll to position [0, 0]
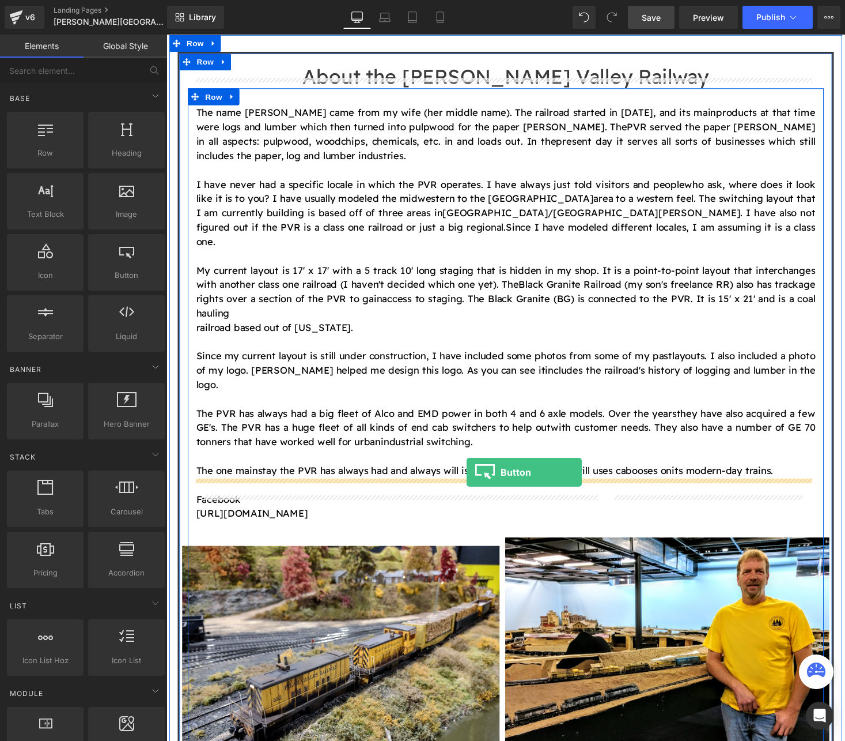
drag, startPoint x: 288, startPoint y: 303, endPoint x: 475, endPoint y: 484, distance: 260.0
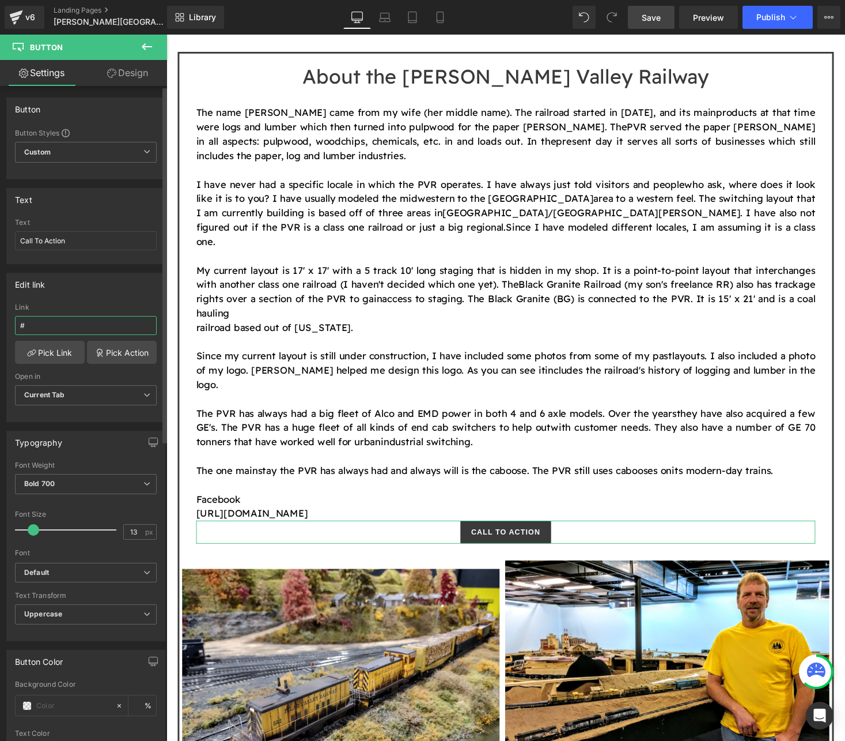
click at [71, 324] on input "#" at bounding box center [86, 325] width 142 height 19
drag, startPoint x: 71, startPoint y: 324, endPoint x: -17, endPoint y: 319, distance: 88.3
click at [0, 319] on html "Button You are previewing how the will restyle your page. You can not edit Elem…" at bounding box center [422, 370] width 845 height 741
paste input "[URL][DOMAIN_NAME]"
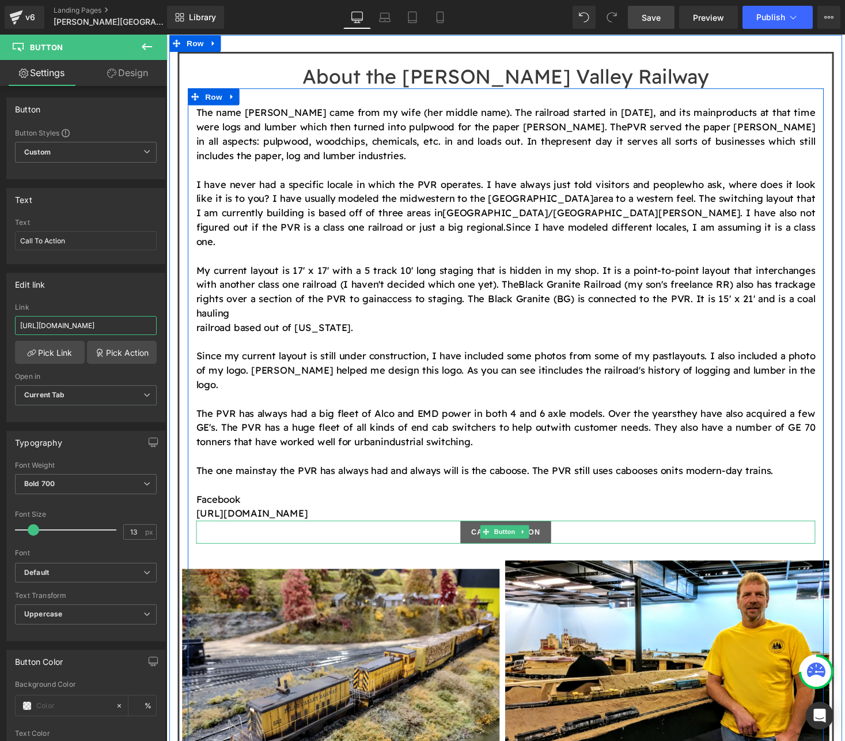
type input "[URL][DOMAIN_NAME]"
click at [551, 534] on link "Call To Action" at bounding box center [515, 546] width 93 height 24
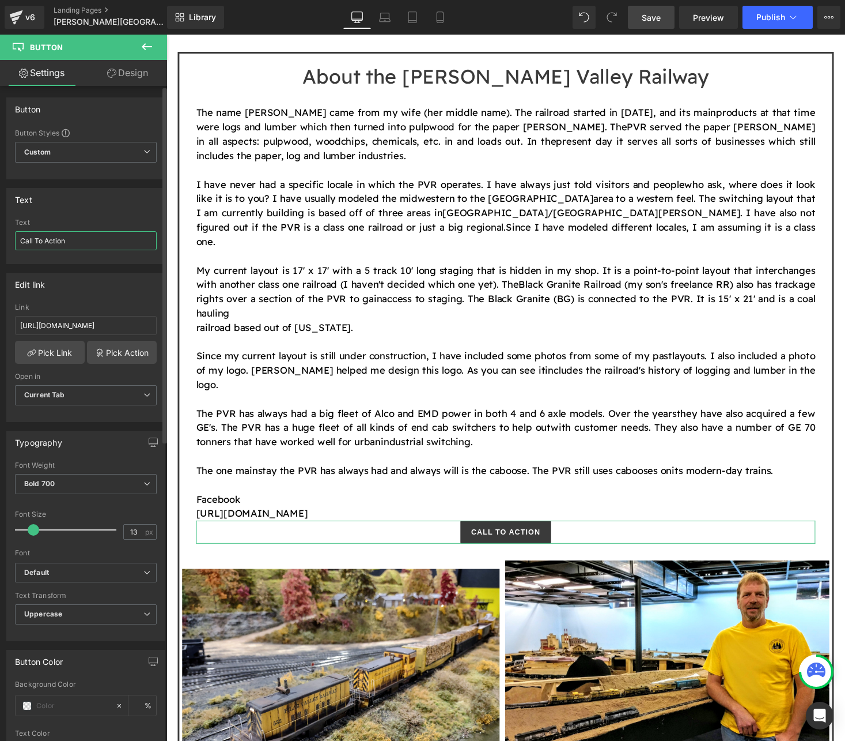
click at [77, 232] on input "Call To Action" at bounding box center [86, 240] width 142 height 19
drag, startPoint x: 83, startPoint y: 236, endPoint x: -51, endPoint y: 226, distance: 134.6
click at [0, 226] on html "Button You are previewing how the will restyle your page. You can not edit Elem…" at bounding box center [422, 370] width 845 height 741
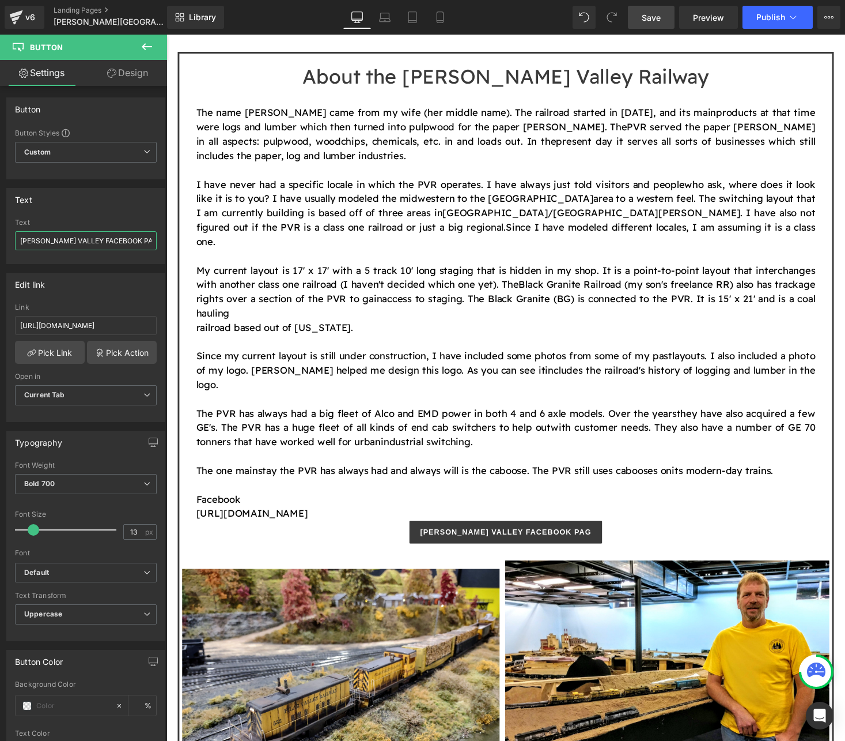
type input "[PERSON_NAME] VALLEY FACEBOOK PAGE"
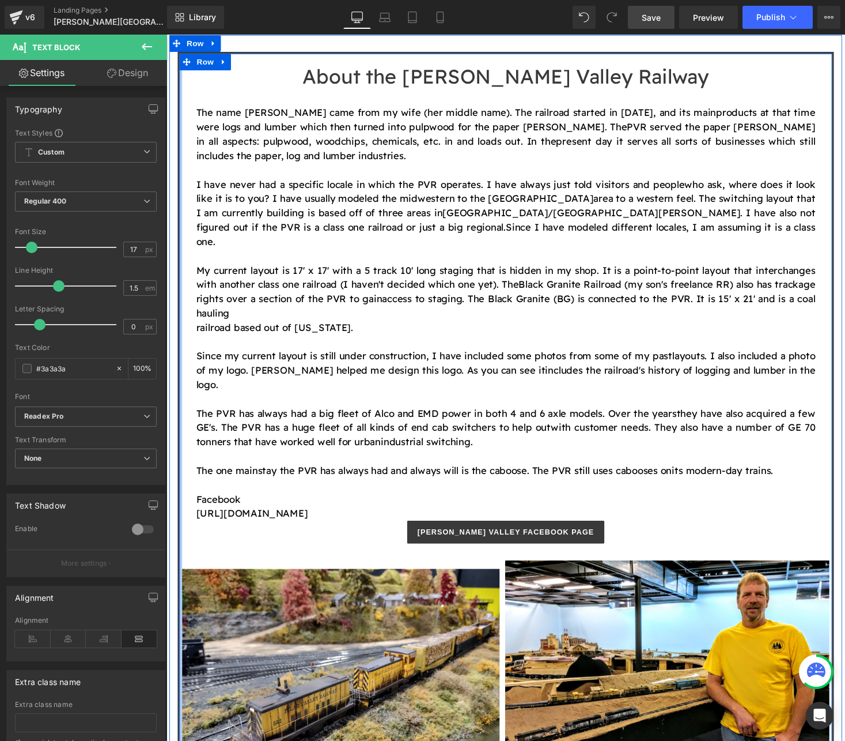
drag, startPoint x: 454, startPoint y: 482, endPoint x: 182, endPoint y: 468, distance: 272.9
click at [179, 466] on div "About the [PERSON_NAME] Valley Railway Heading The name [PERSON_NAME] came from…" at bounding box center [515, 459] width 674 height 815
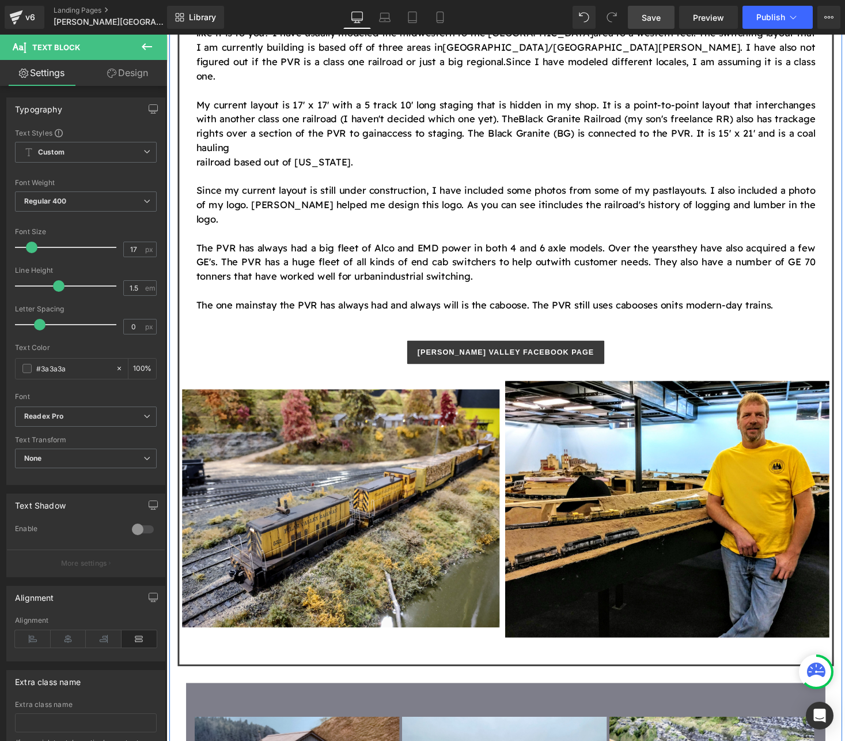
scroll to position [768, 0]
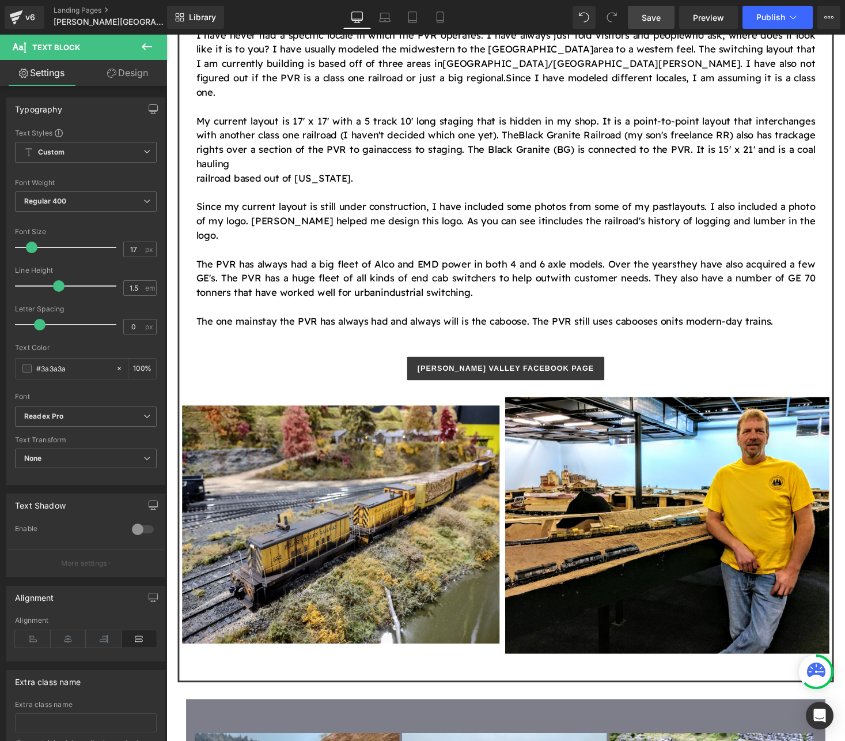
click at [655, 24] on link "Save" at bounding box center [651, 17] width 47 height 23
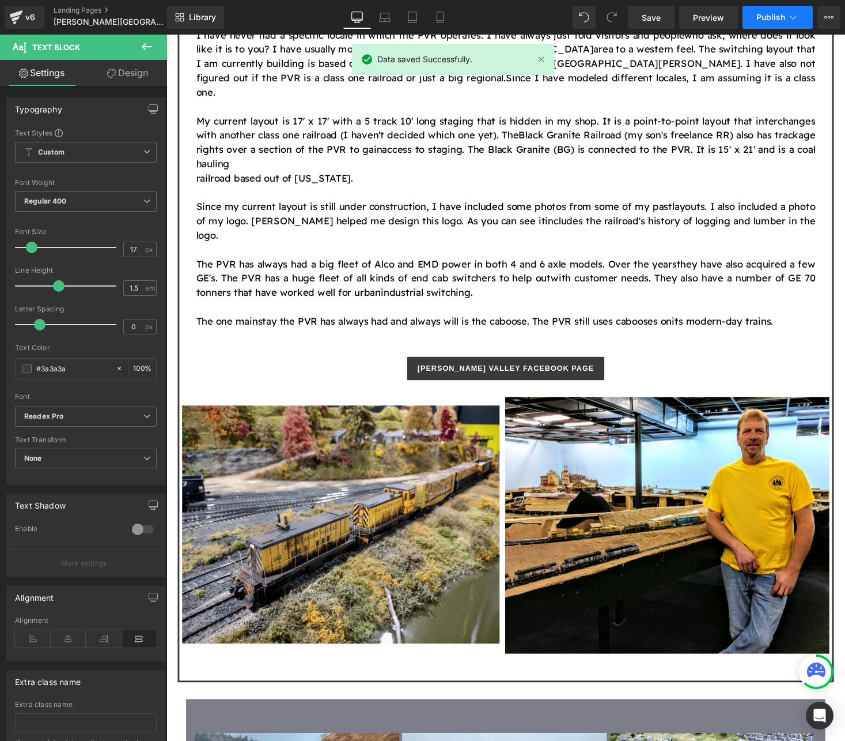
click at [778, 15] on span "Publish" at bounding box center [771, 17] width 29 height 9
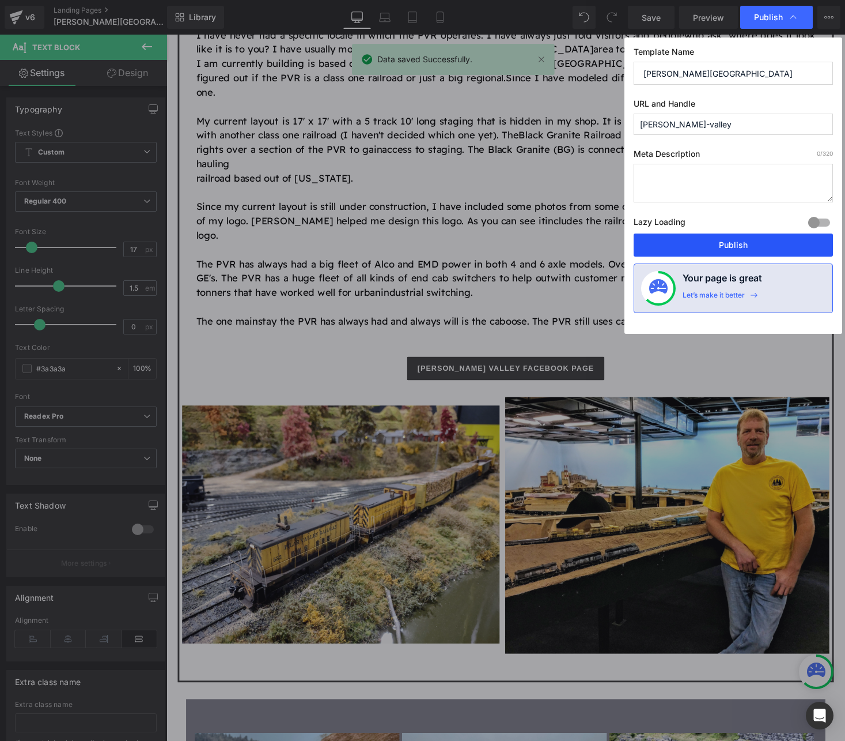
drag, startPoint x: 709, startPoint y: 247, endPoint x: 694, endPoint y: 197, distance: 51.6
click at [709, 247] on button "Publish" at bounding box center [733, 244] width 199 height 23
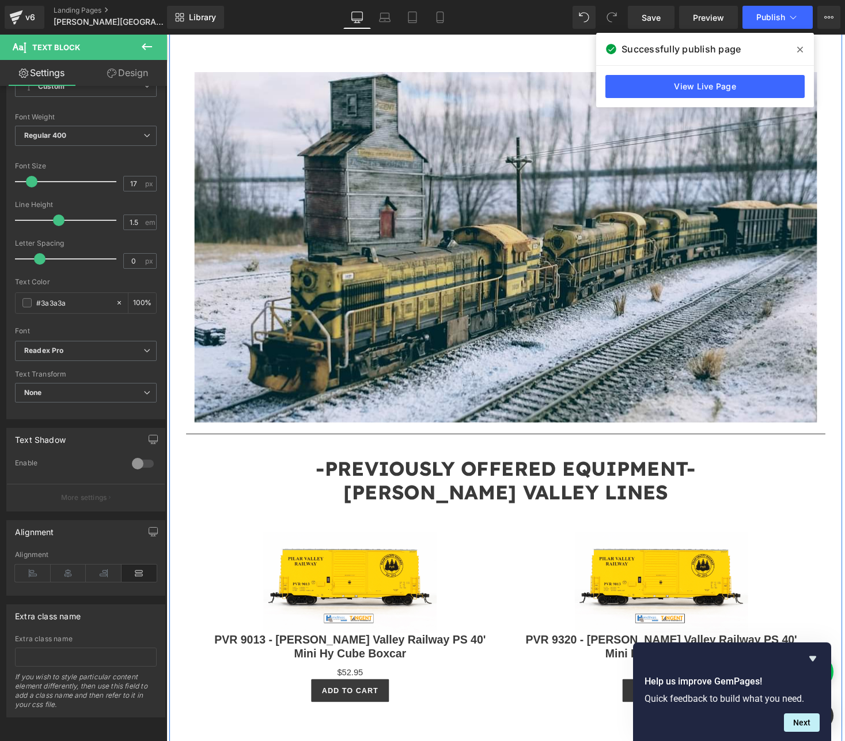
scroll to position [1921, 0]
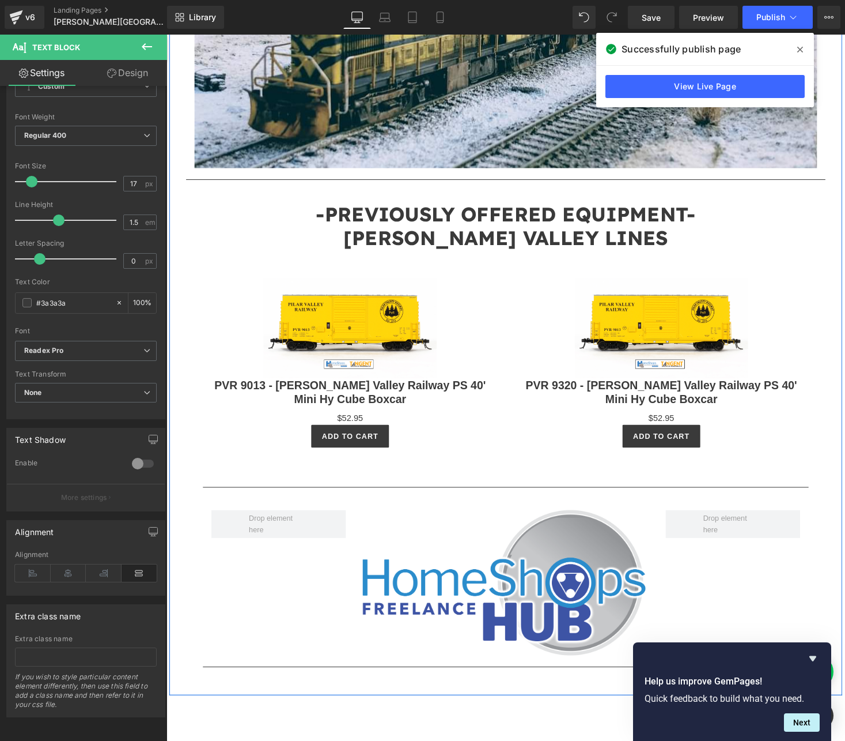
click at [167, 35] on div at bounding box center [167, 35] width 0 height 0
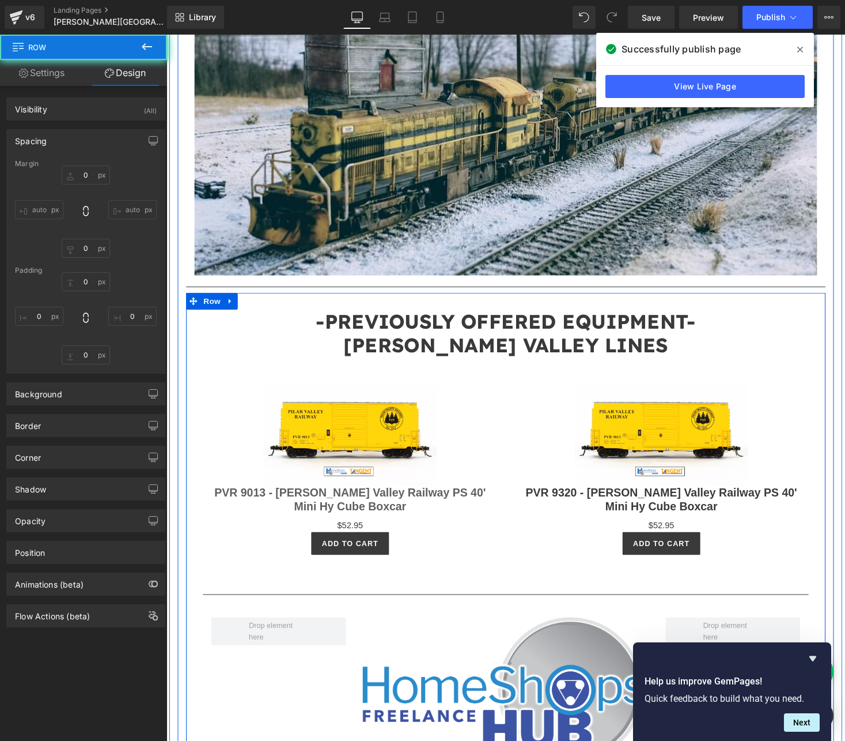
type input "0"
type input "30"
type input "0"
type input "10"
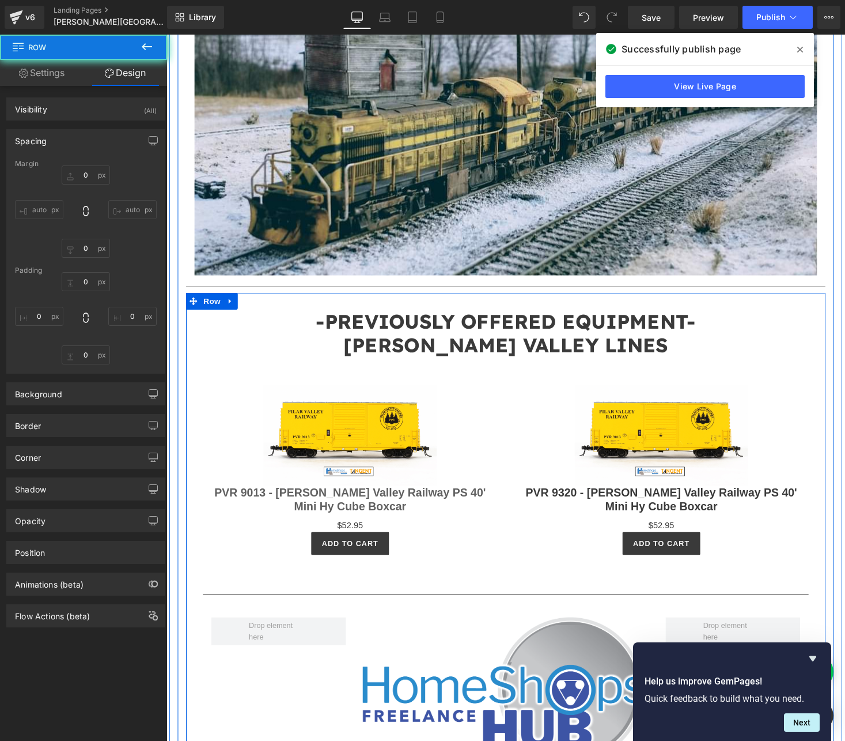
type input "0"
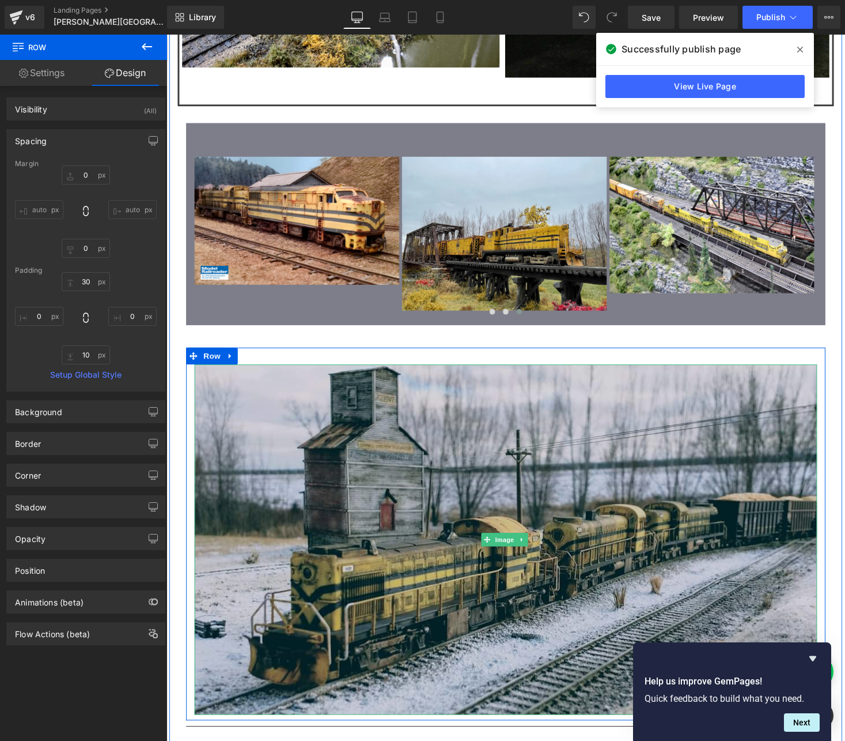
scroll to position [1306, 0]
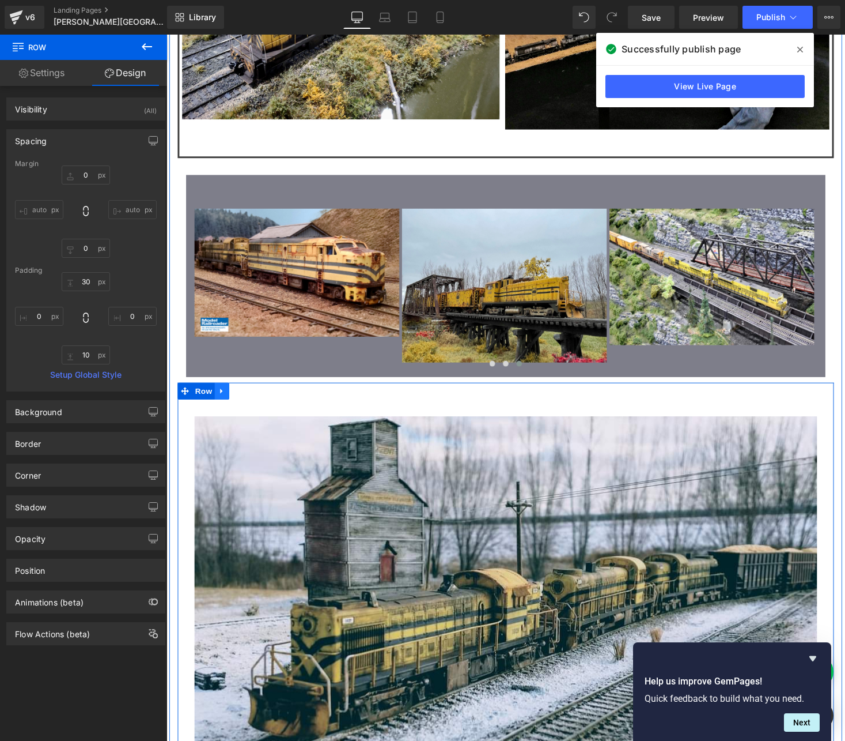
click at [222, 396] on icon at bounding box center [224, 400] width 8 height 9
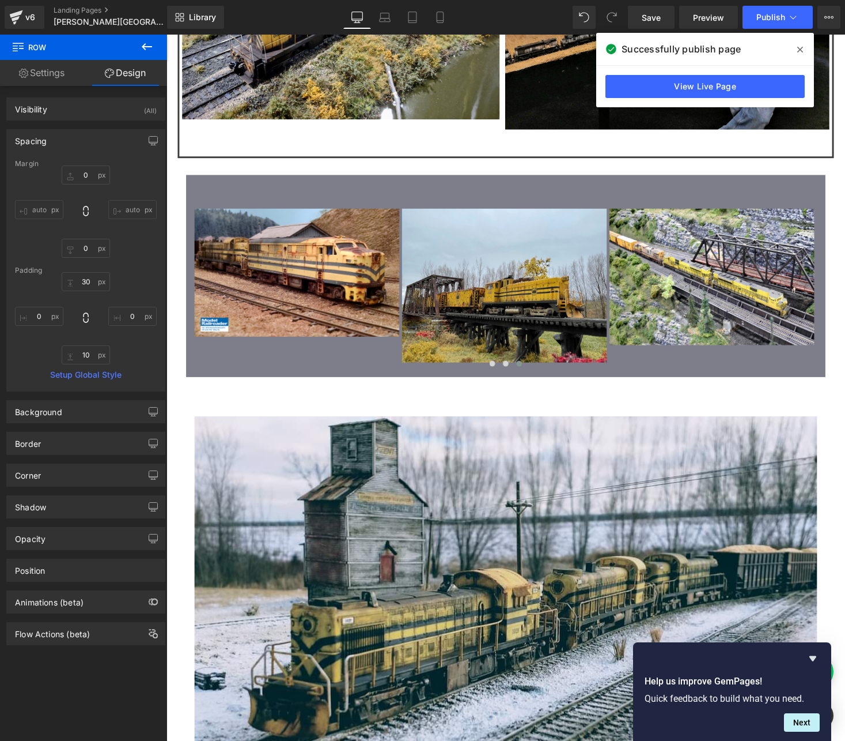
click at [128, 65] on link "Design" at bounding box center [126, 73] width 84 height 26
click at [125, 77] on link "Design" at bounding box center [126, 73] width 84 height 26
click at [85, 282] on input "30" at bounding box center [86, 281] width 48 height 19
type input "10"
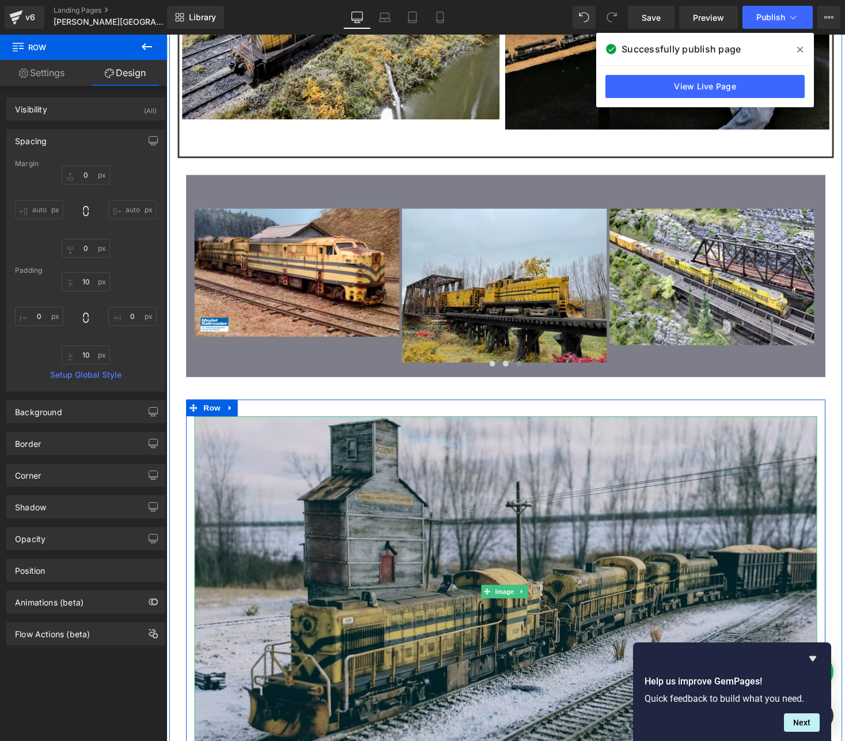
click at [375, 426] on img at bounding box center [515, 606] width 640 height 360
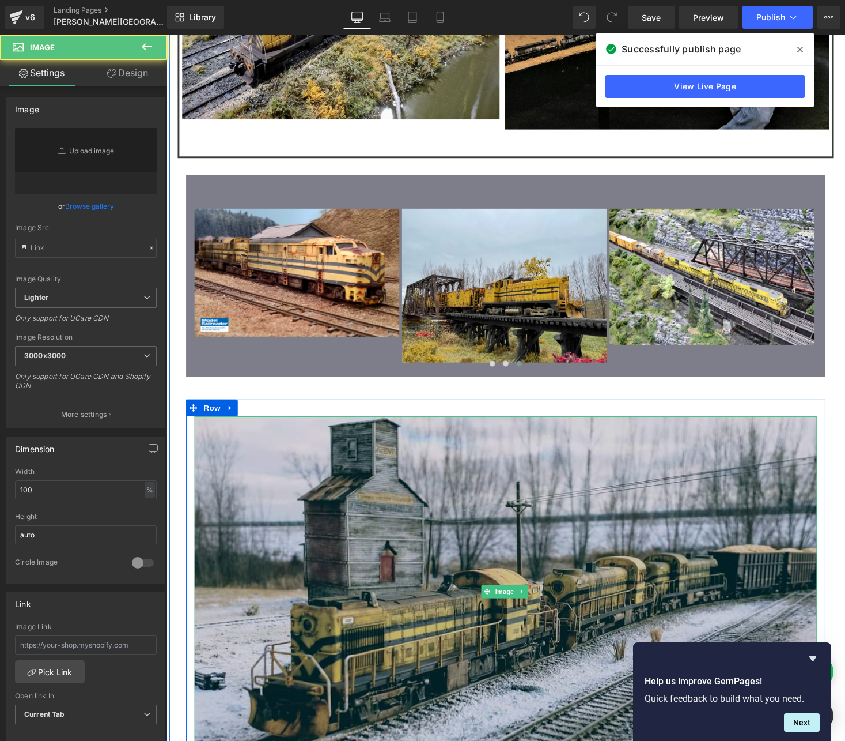
type input "[URL][DOMAIN_NAME]"
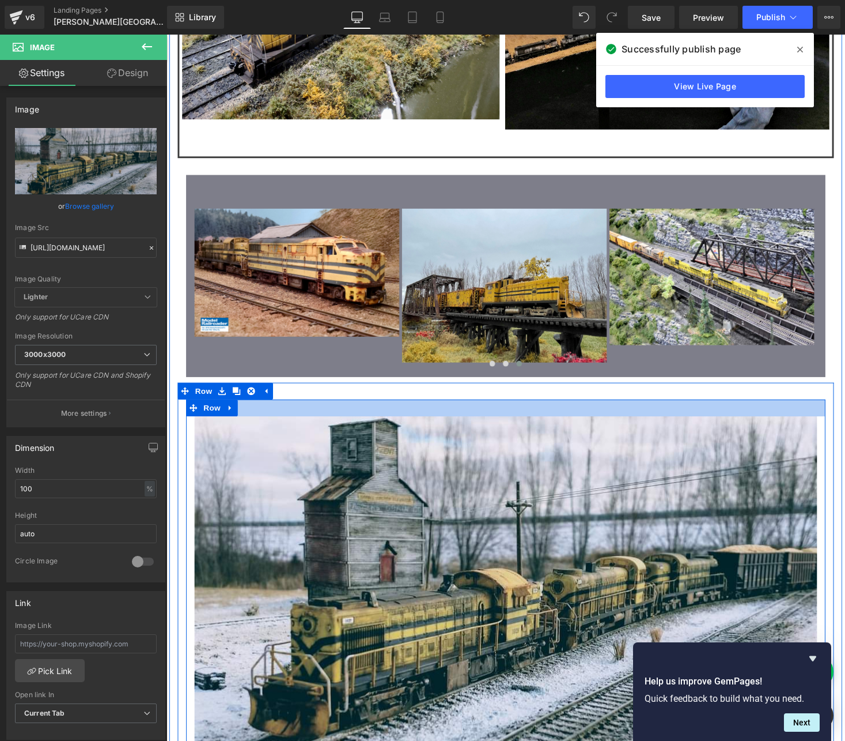
click at [690, 409] on div at bounding box center [515, 417] width 657 height 17
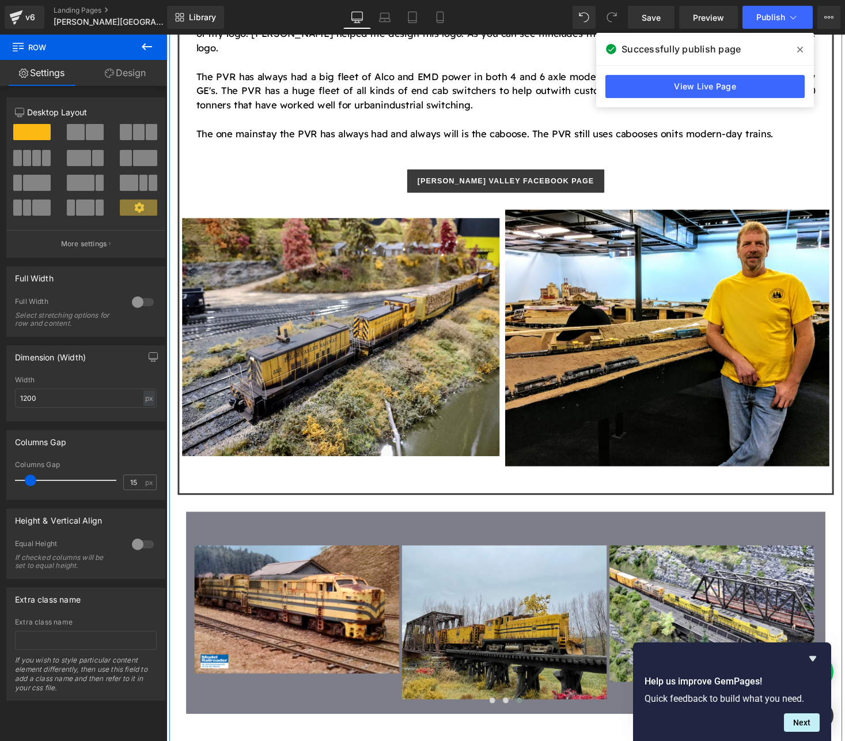
scroll to position [768, 0]
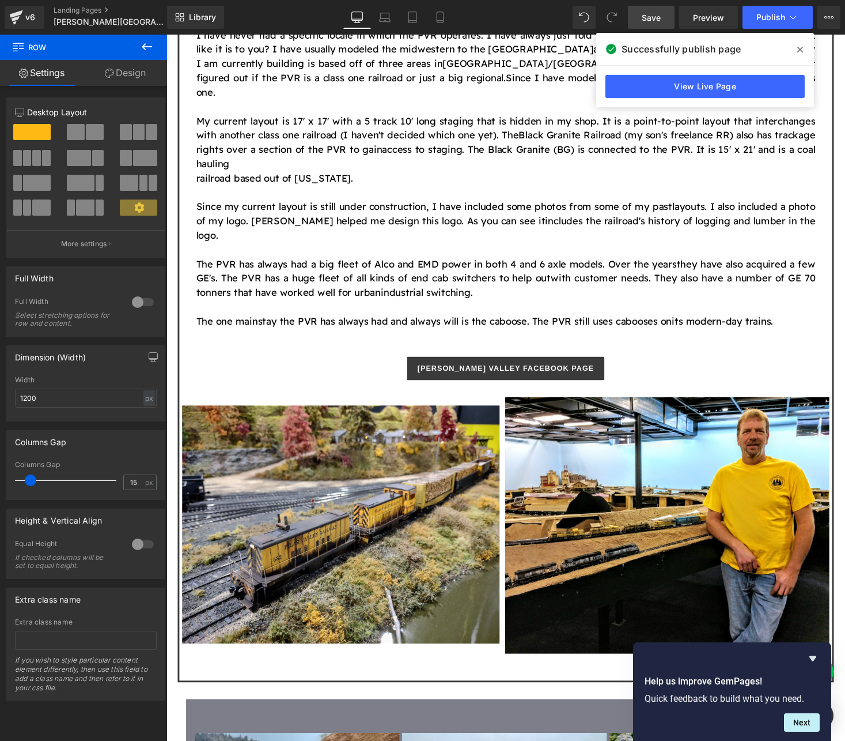
click at [652, 18] on span "Save" at bounding box center [651, 18] width 19 height 12
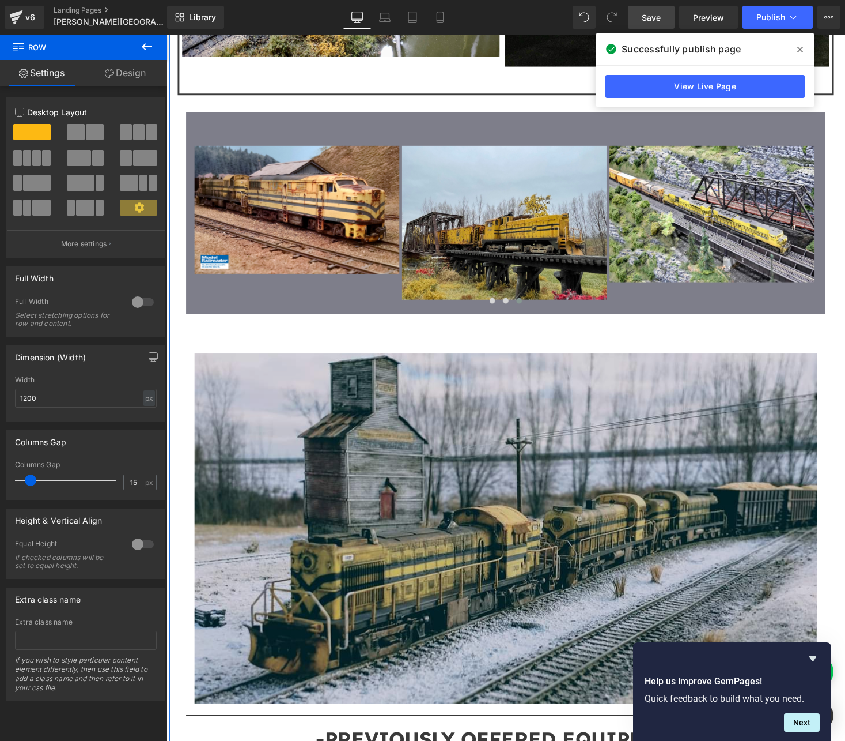
scroll to position [1383, 0]
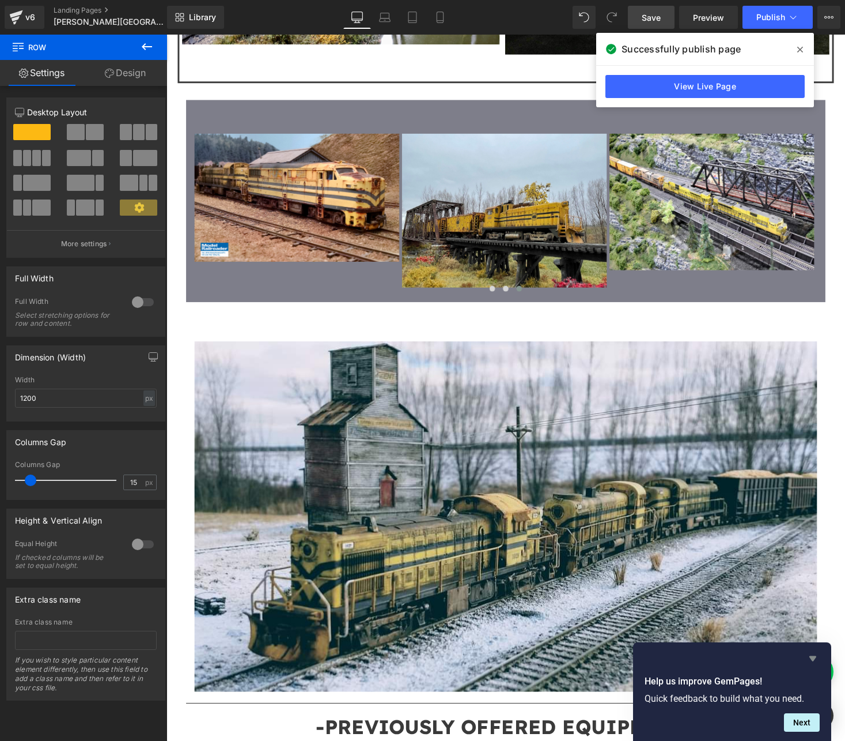
click at [811, 658] on icon "Hide survey" at bounding box center [813, 658] width 7 height 5
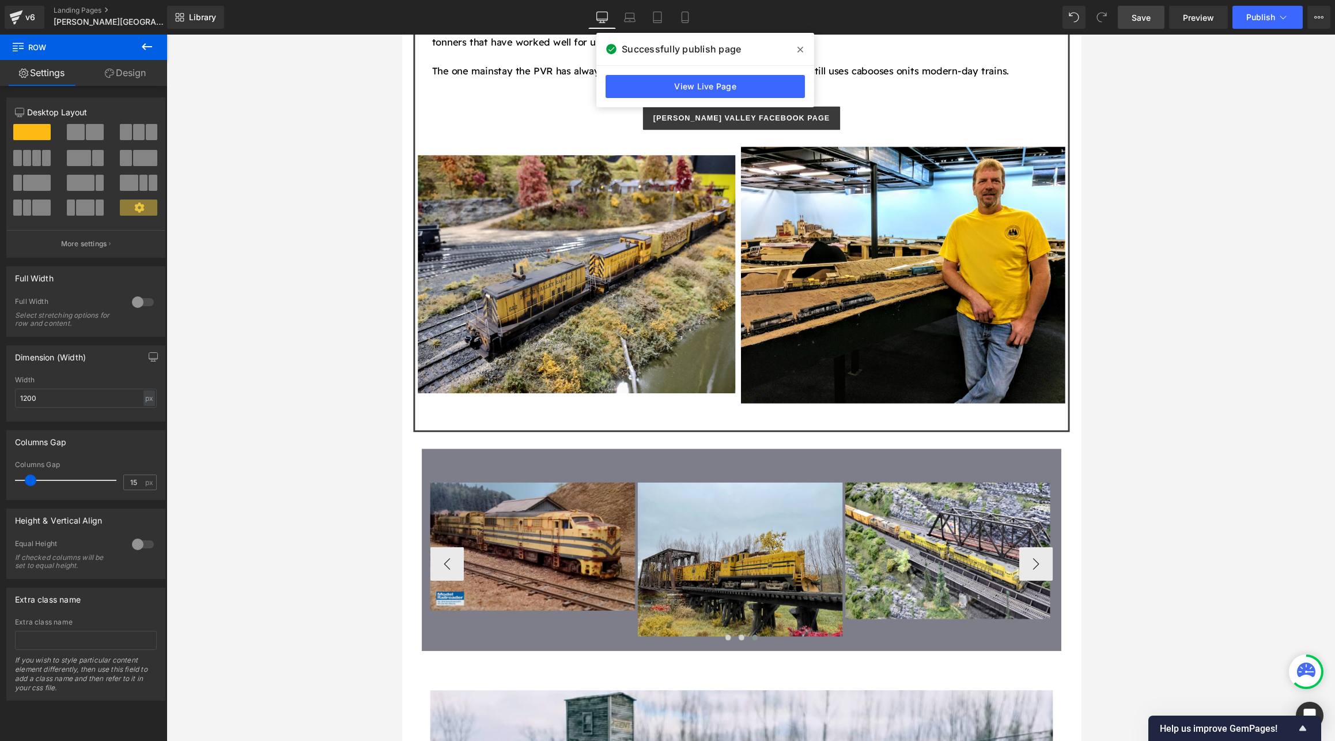
scroll to position [1072, 0]
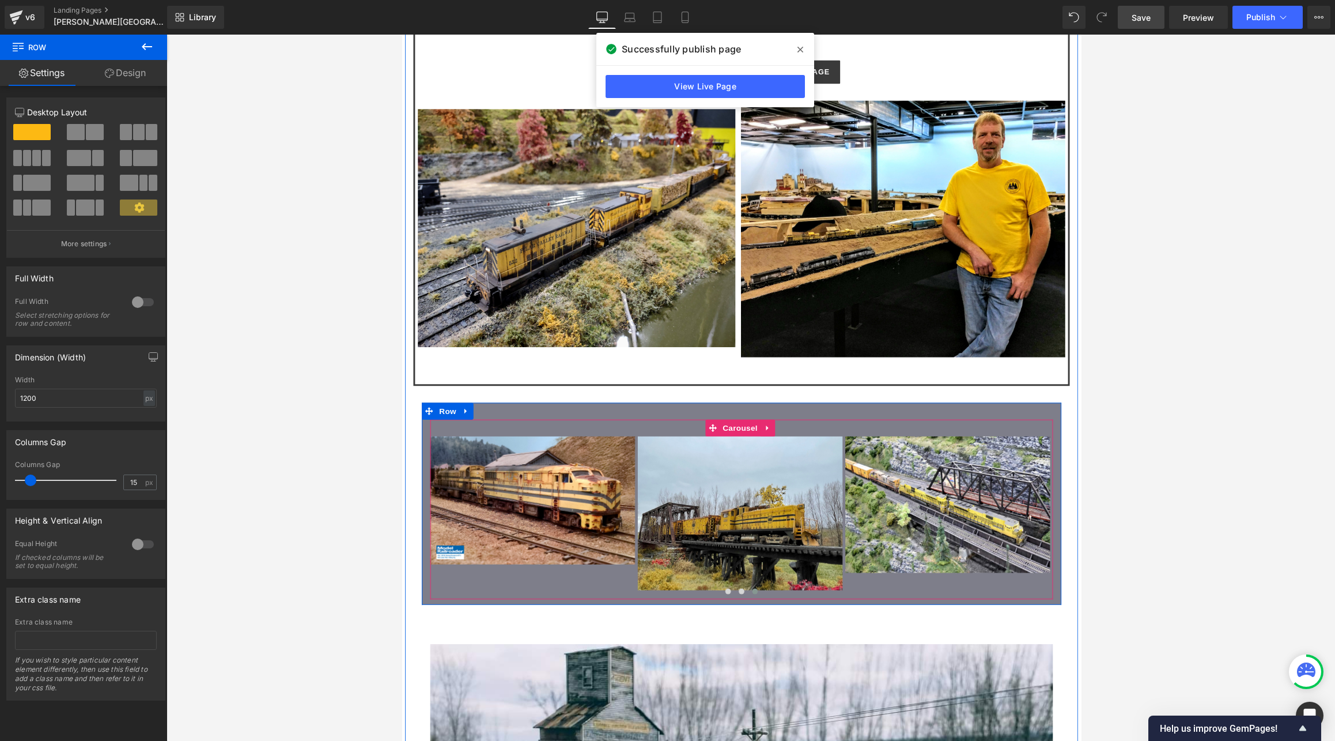
click at [845, 486] on div "Image Image Image Image Image Image Image" at bounding box center [750, 522] width 657 height 184
click at [845, 513] on button "›" at bounding box center [1053, 530] width 35 height 35
click at [434, 513] on button "‹" at bounding box center [448, 530] width 35 height 35
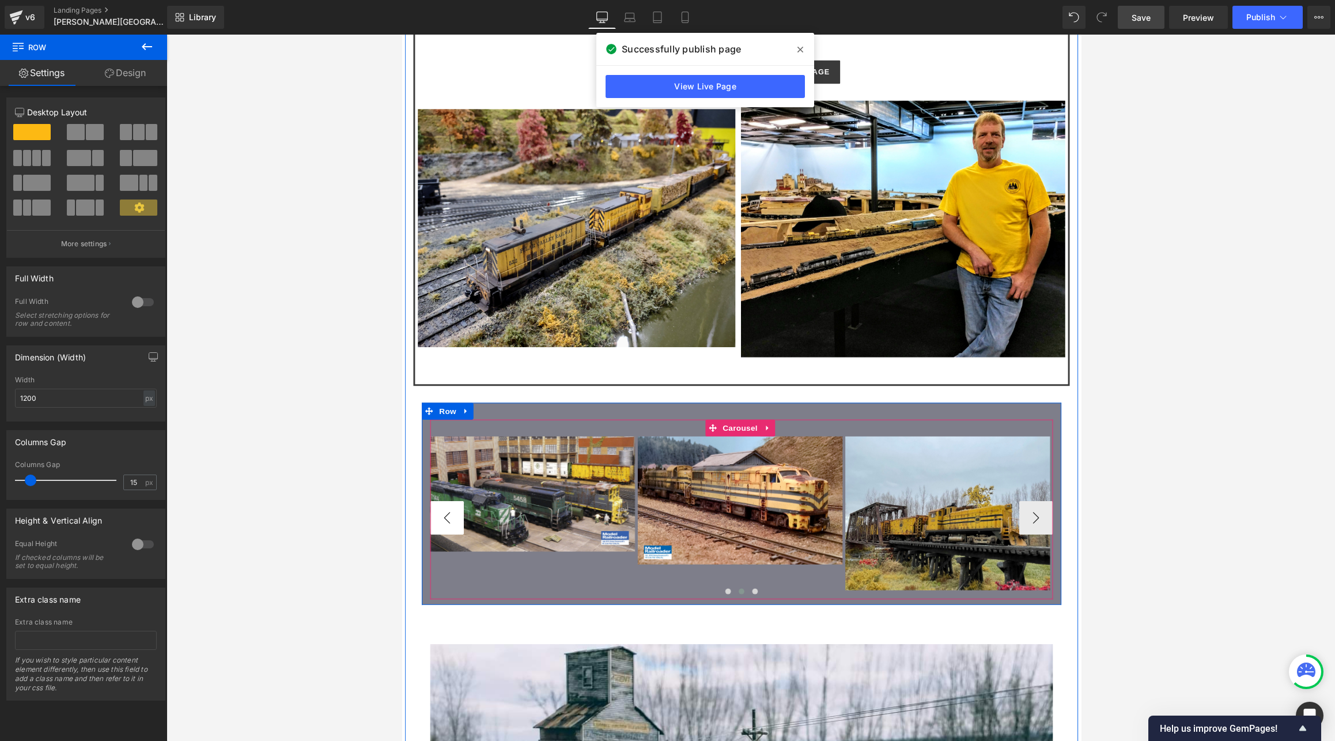
click at [434, 513] on button "‹" at bounding box center [448, 530] width 35 height 35
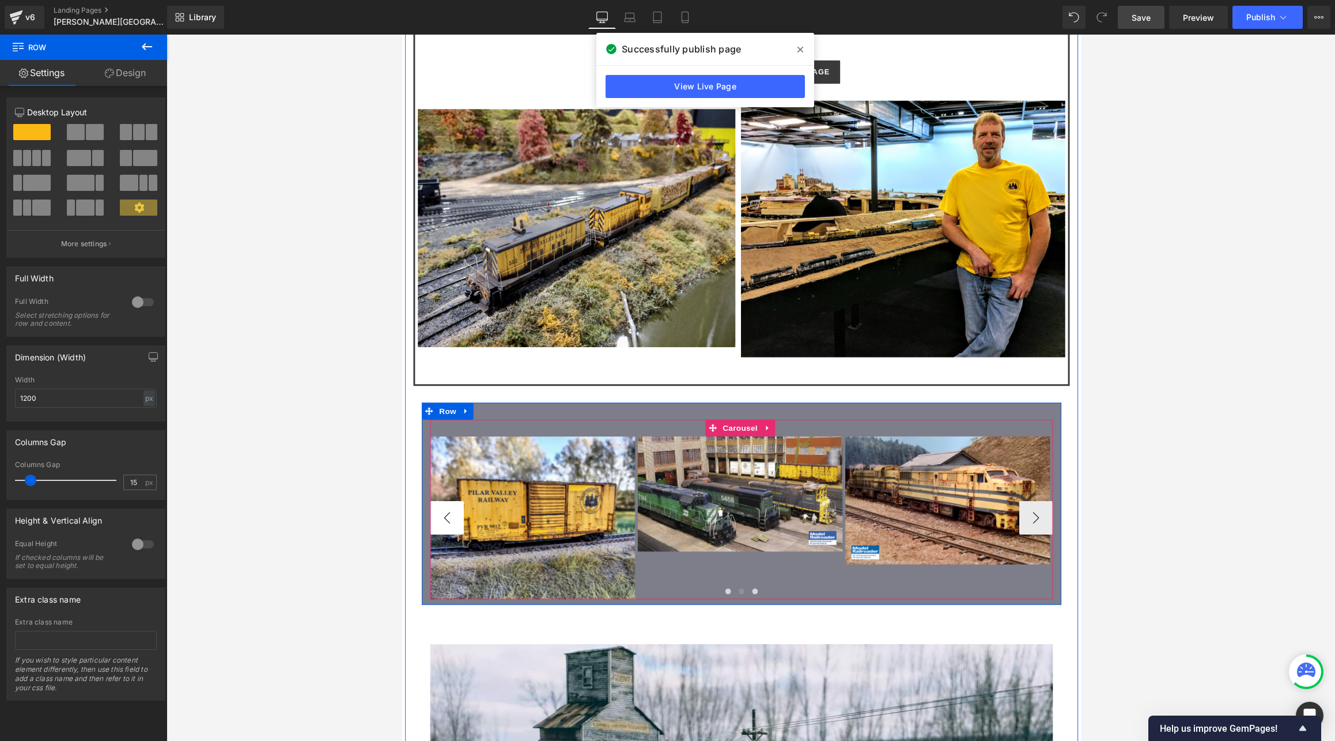
click at [434, 513] on button "‹" at bounding box center [448, 530] width 35 height 35
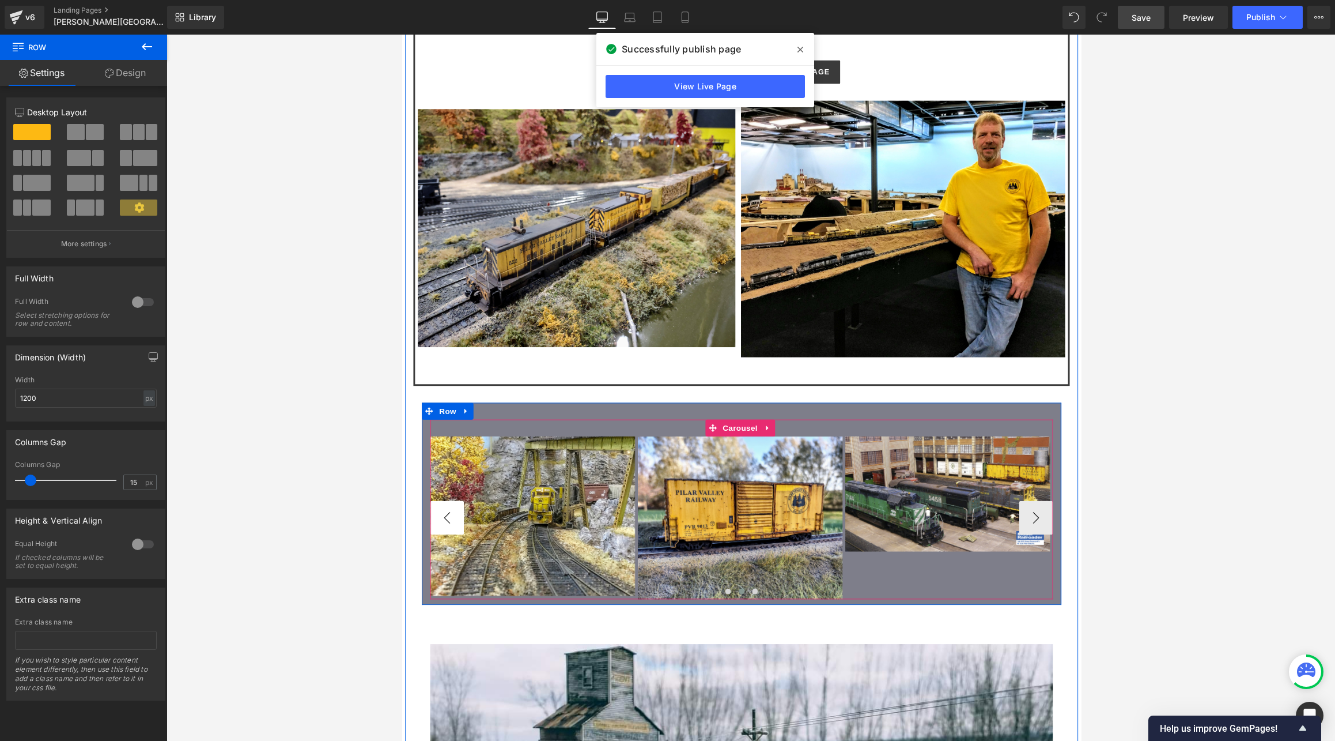
click at [434, 513] on button "‹" at bounding box center [448, 530] width 35 height 35
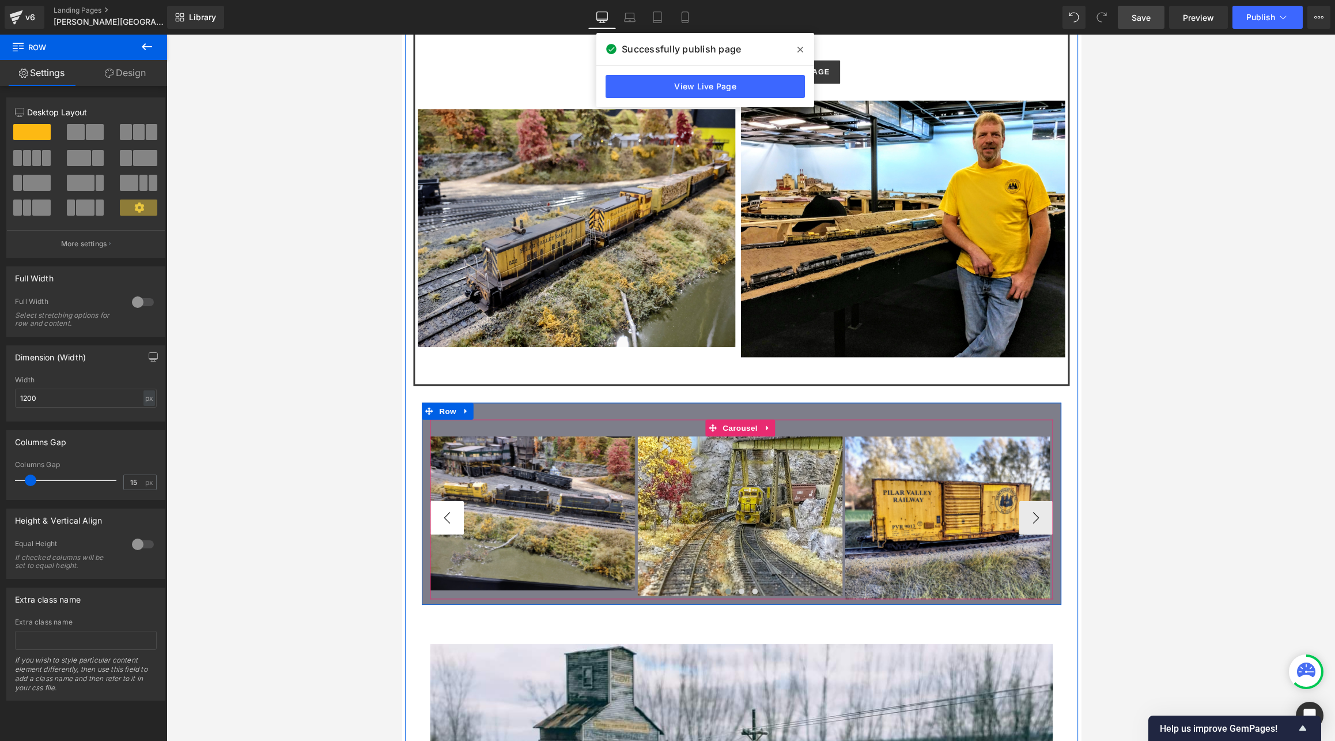
click at [434, 513] on button "‹" at bounding box center [448, 530] width 35 height 35
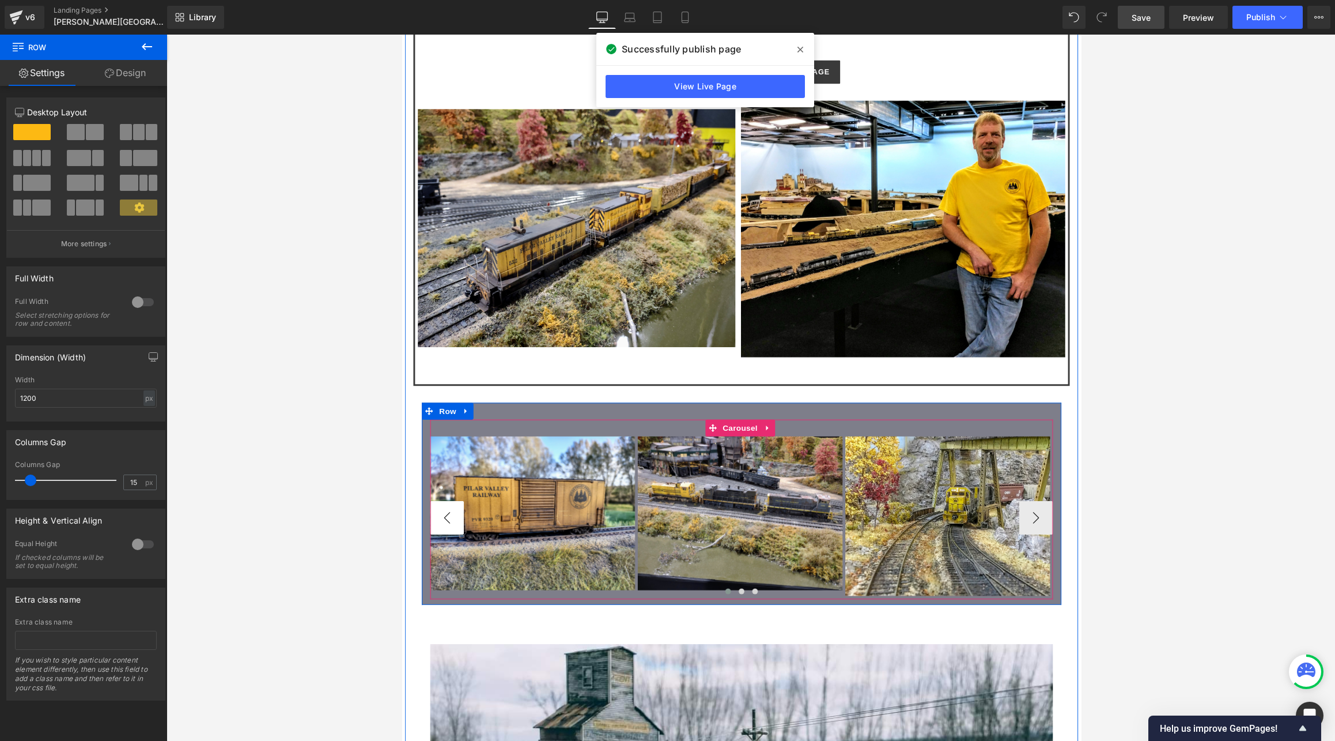
click at [434, 513] on button "‹" at bounding box center [448, 530] width 35 height 35
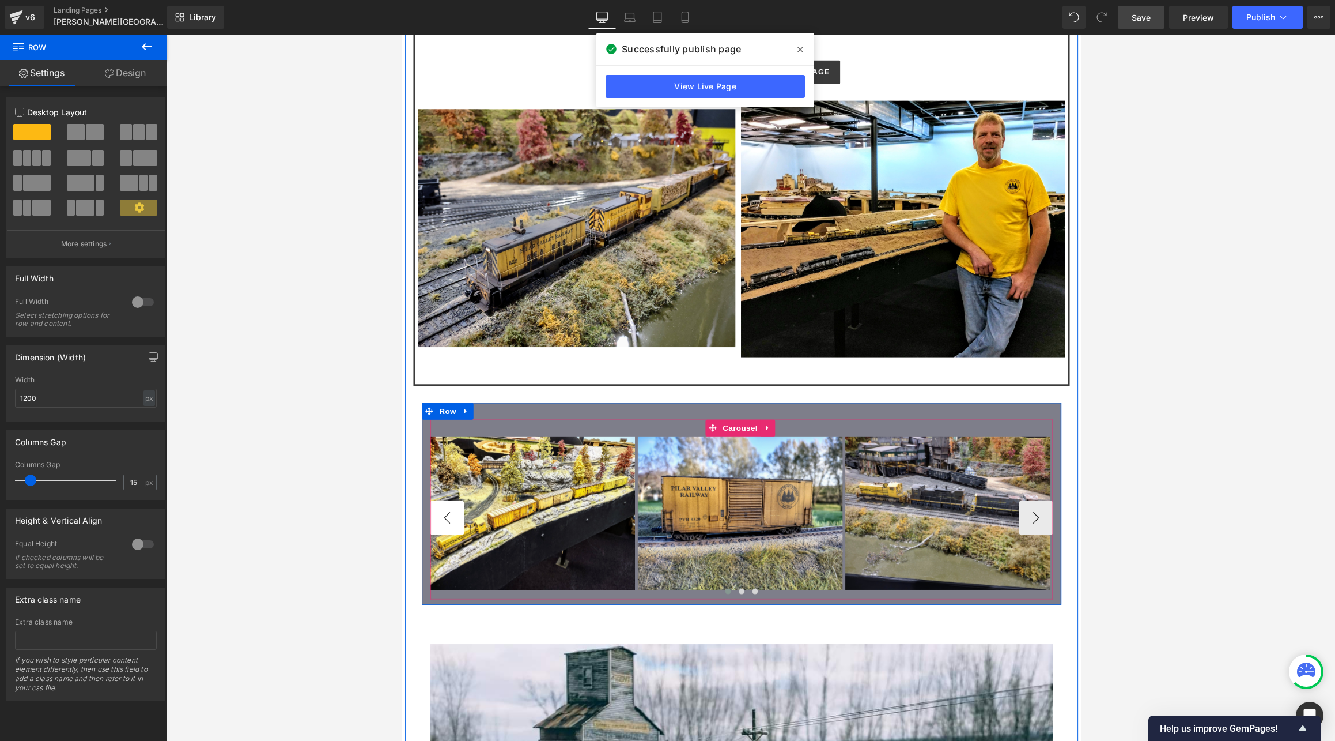
click at [434, 513] on button "‹" at bounding box center [448, 530] width 35 height 35
click at [452, 513] on button "‹" at bounding box center [448, 530] width 35 height 35
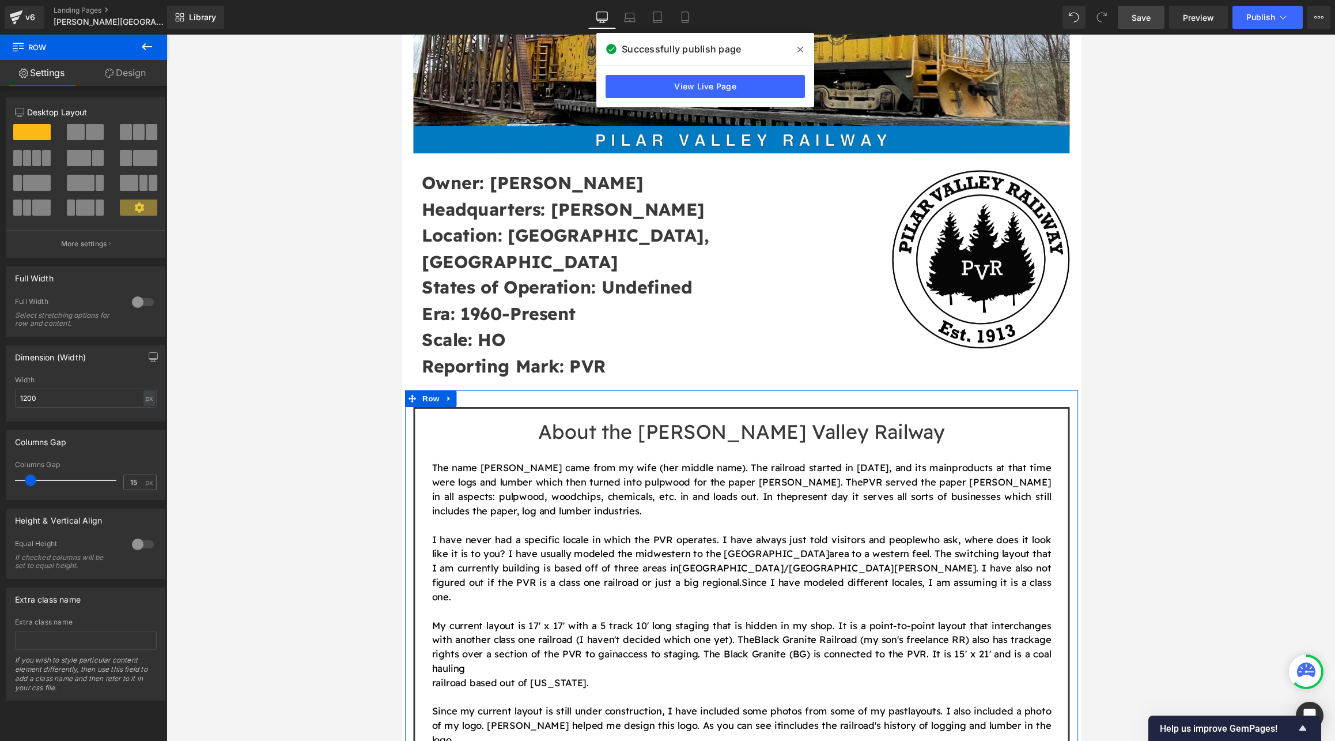
scroll to position [227, 0]
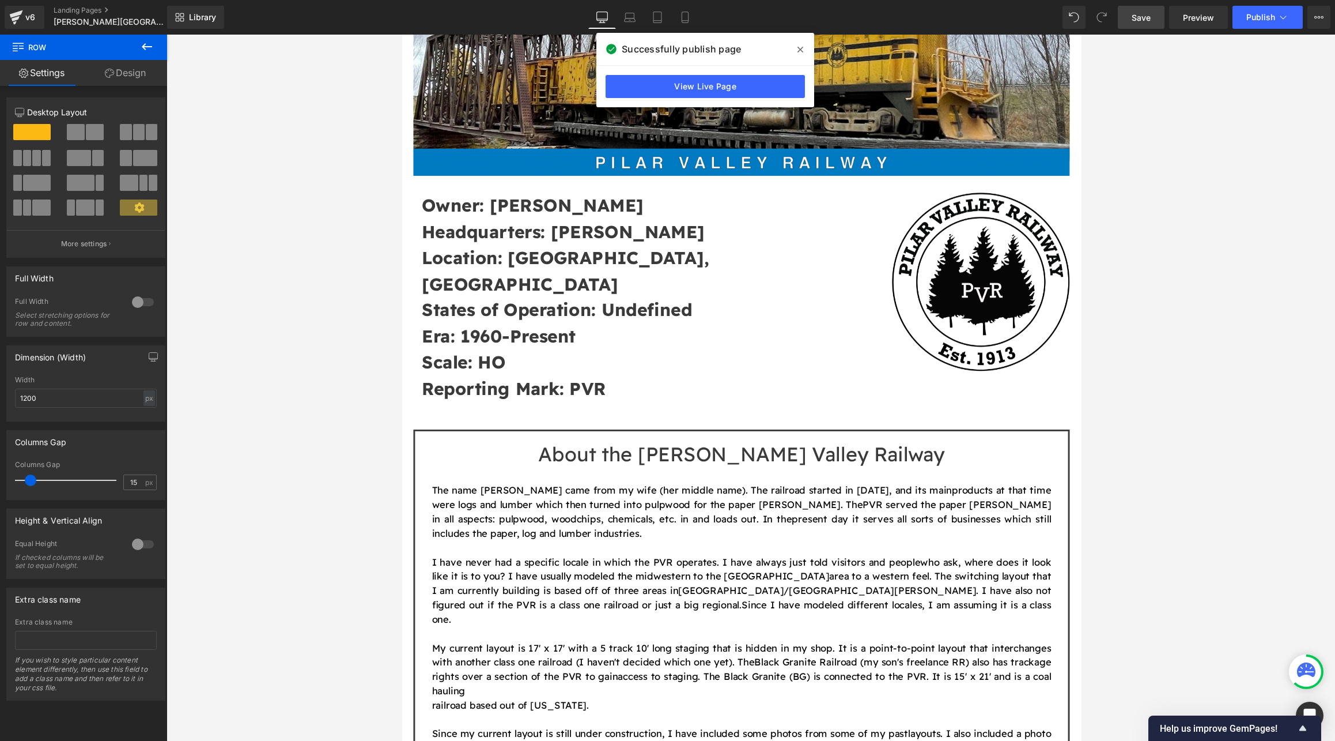
click at [137, 46] on button at bounding box center [147, 47] width 40 height 25
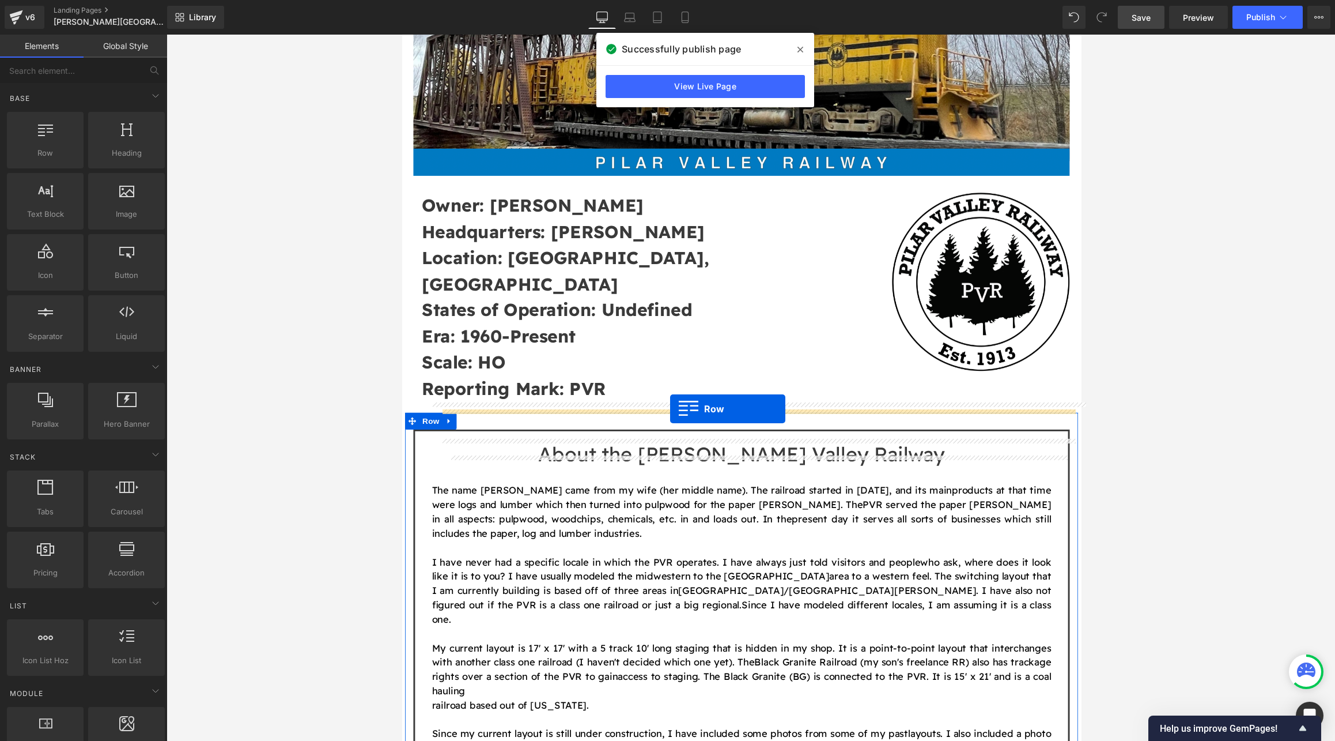
drag, startPoint x: 445, startPoint y: 170, endPoint x: 678, endPoint y: 419, distance: 340.9
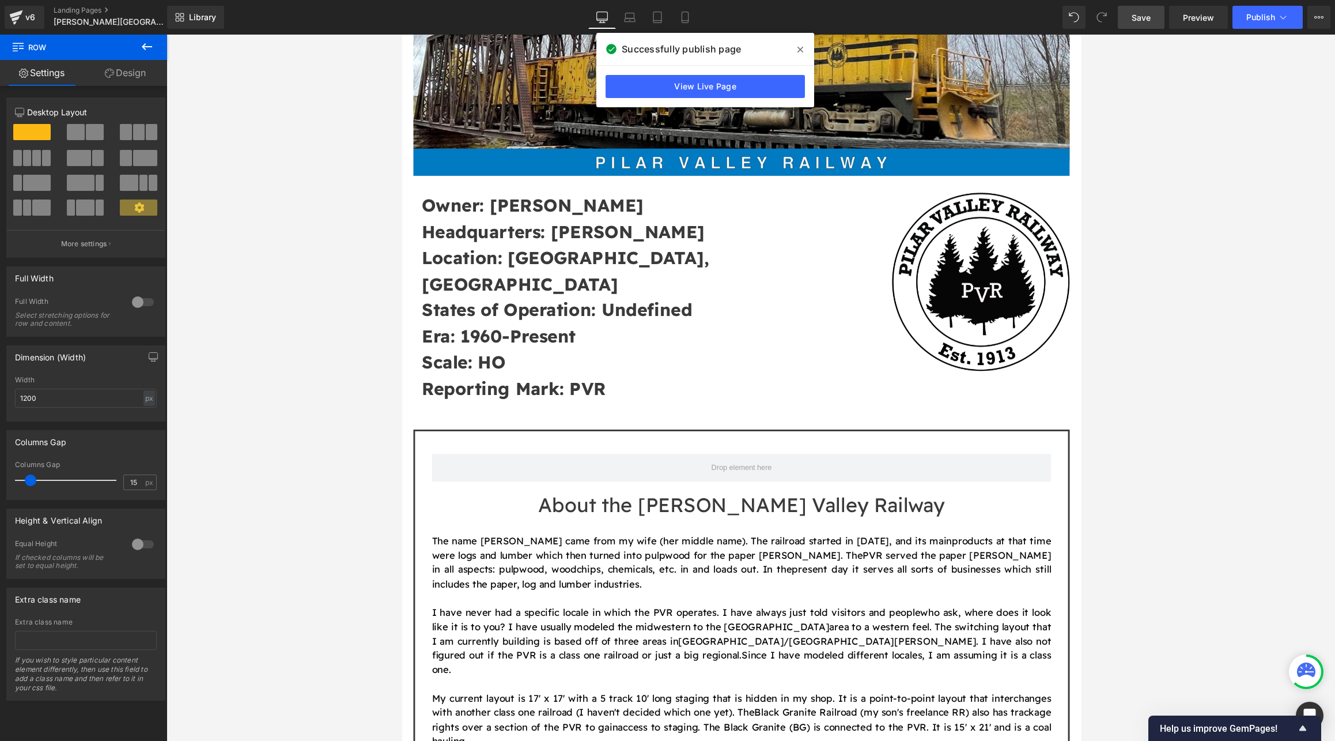
click at [141, 45] on icon at bounding box center [147, 47] width 14 height 14
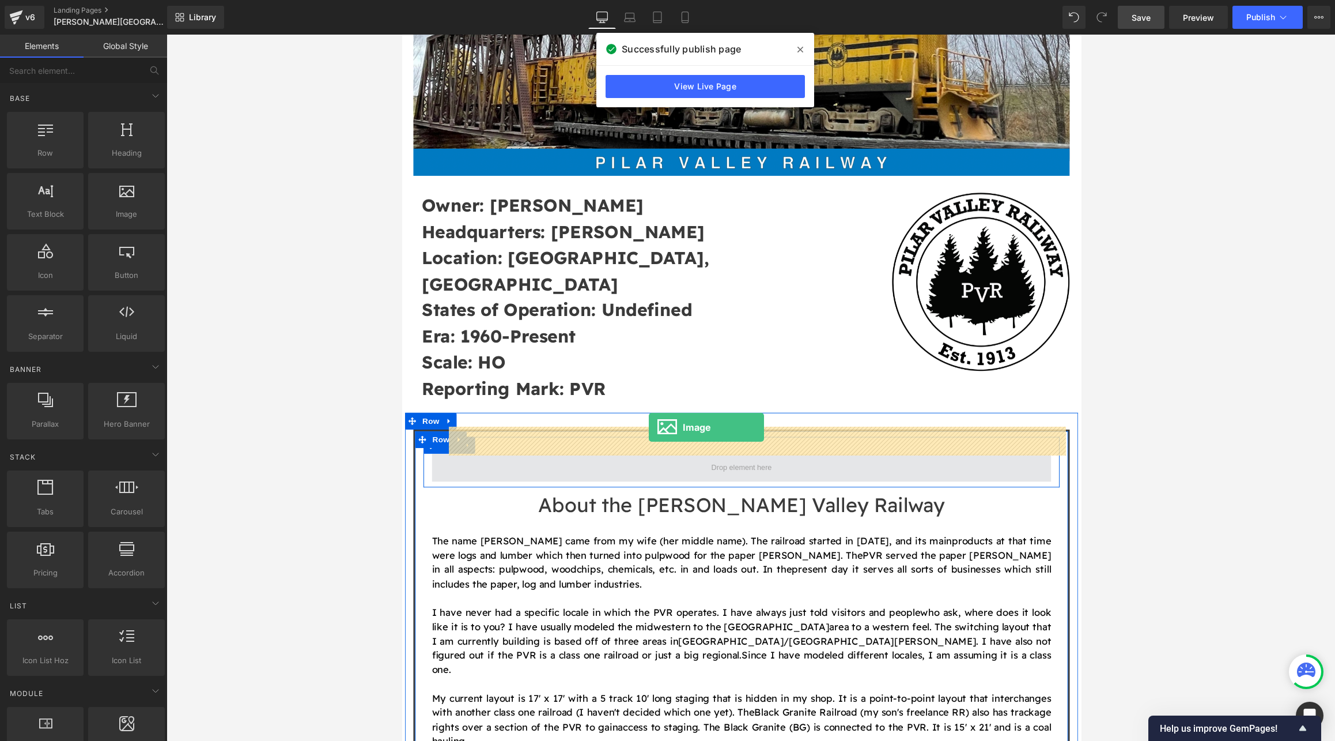
drag, startPoint x: 521, startPoint y: 235, endPoint x: 656, endPoint y: 437, distance: 243.1
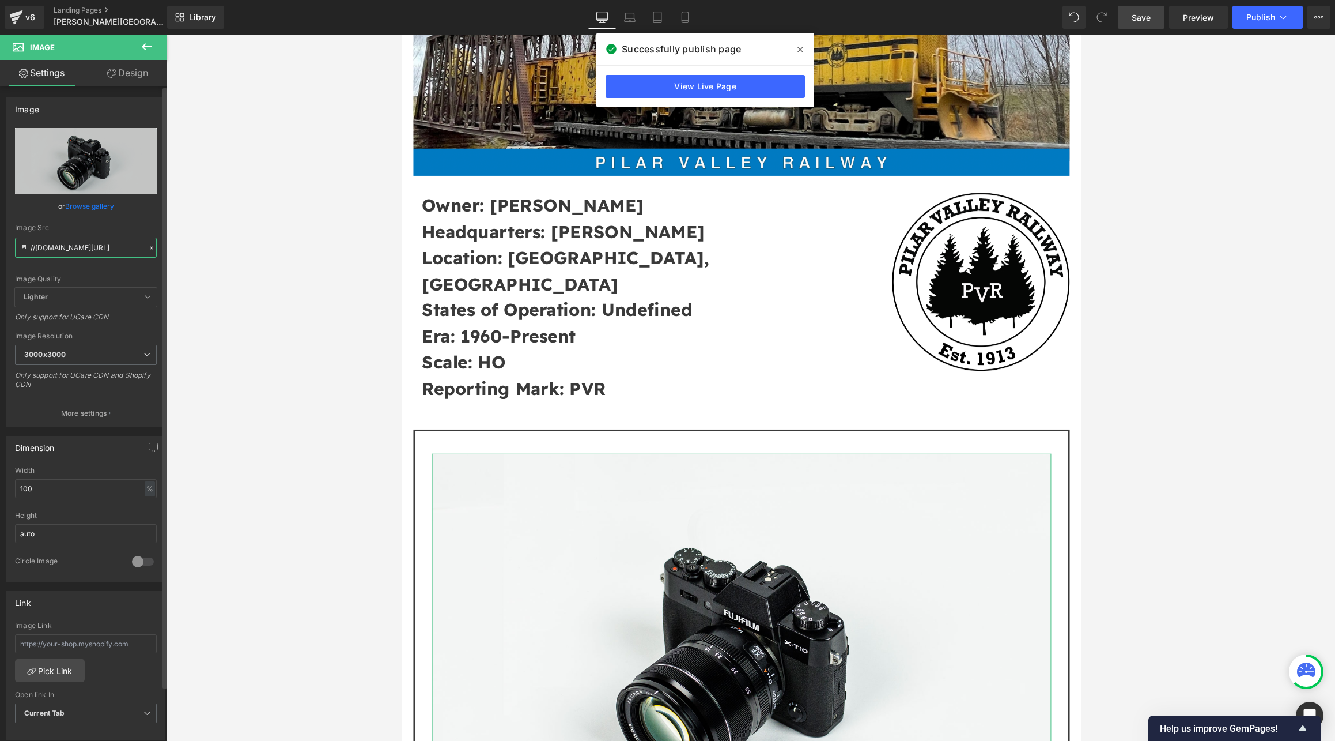
click at [69, 241] on input "//[DOMAIN_NAME][URL]" at bounding box center [86, 247] width 142 height 20
click at [69, 242] on input "//[DOMAIN_NAME][URL]" at bounding box center [86, 247] width 142 height 20
paste input "[URL][DOMAIN_NAME]"
type input "[URL][DOMAIN_NAME]"
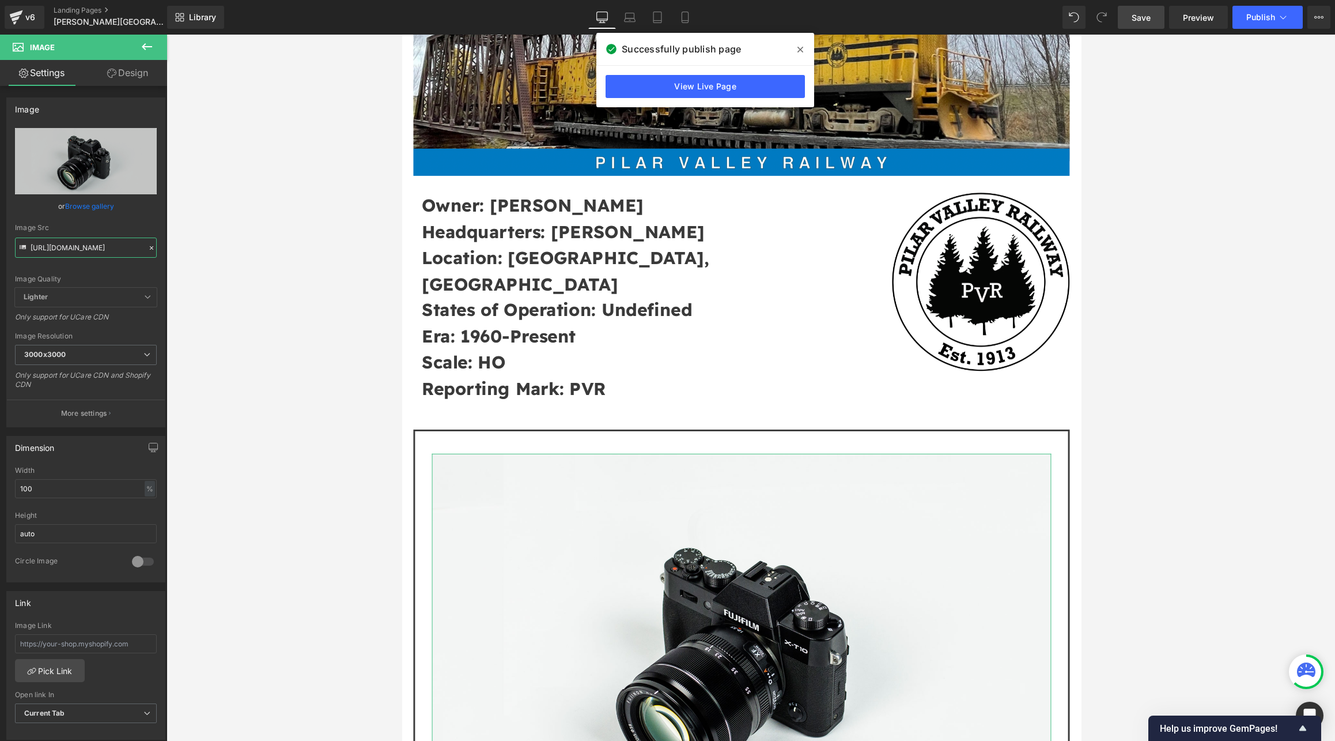
scroll to position [0, 194]
click at [260, 327] on div at bounding box center [751, 388] width 1169 height 706
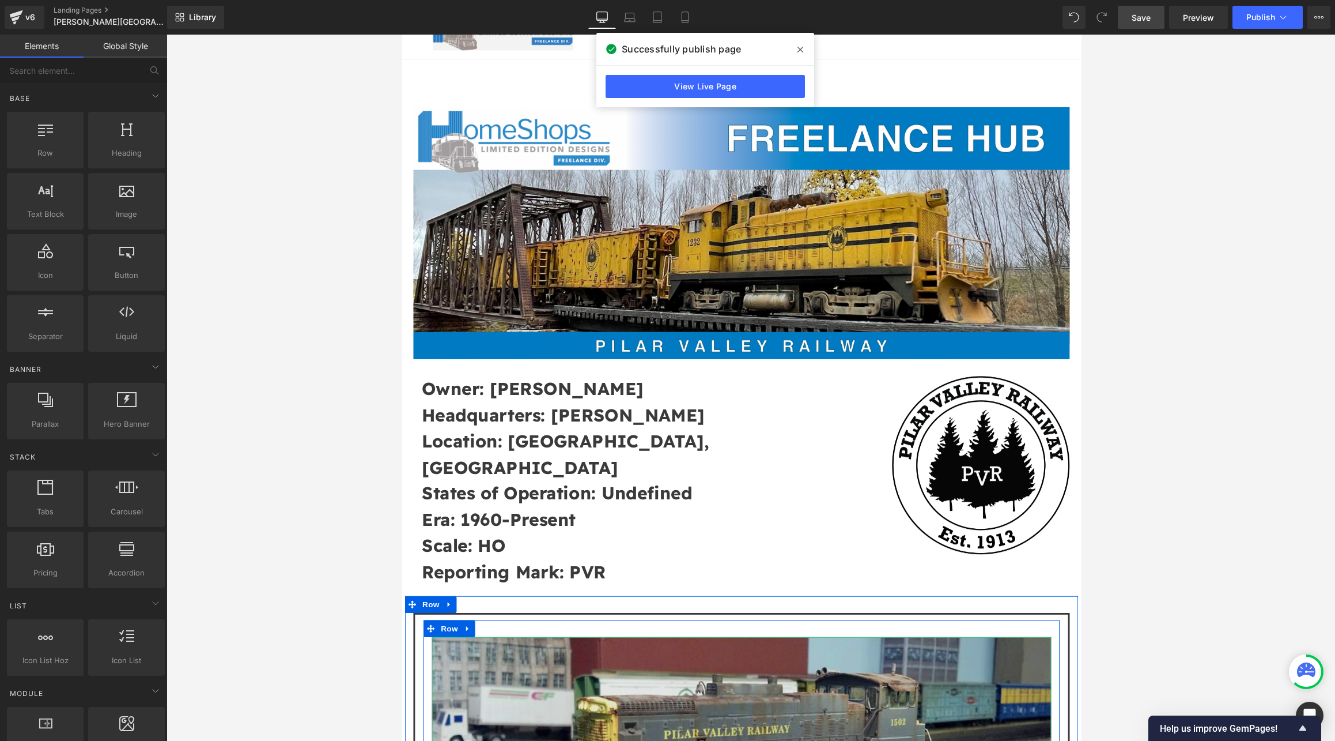
scroll to position [0, 0]
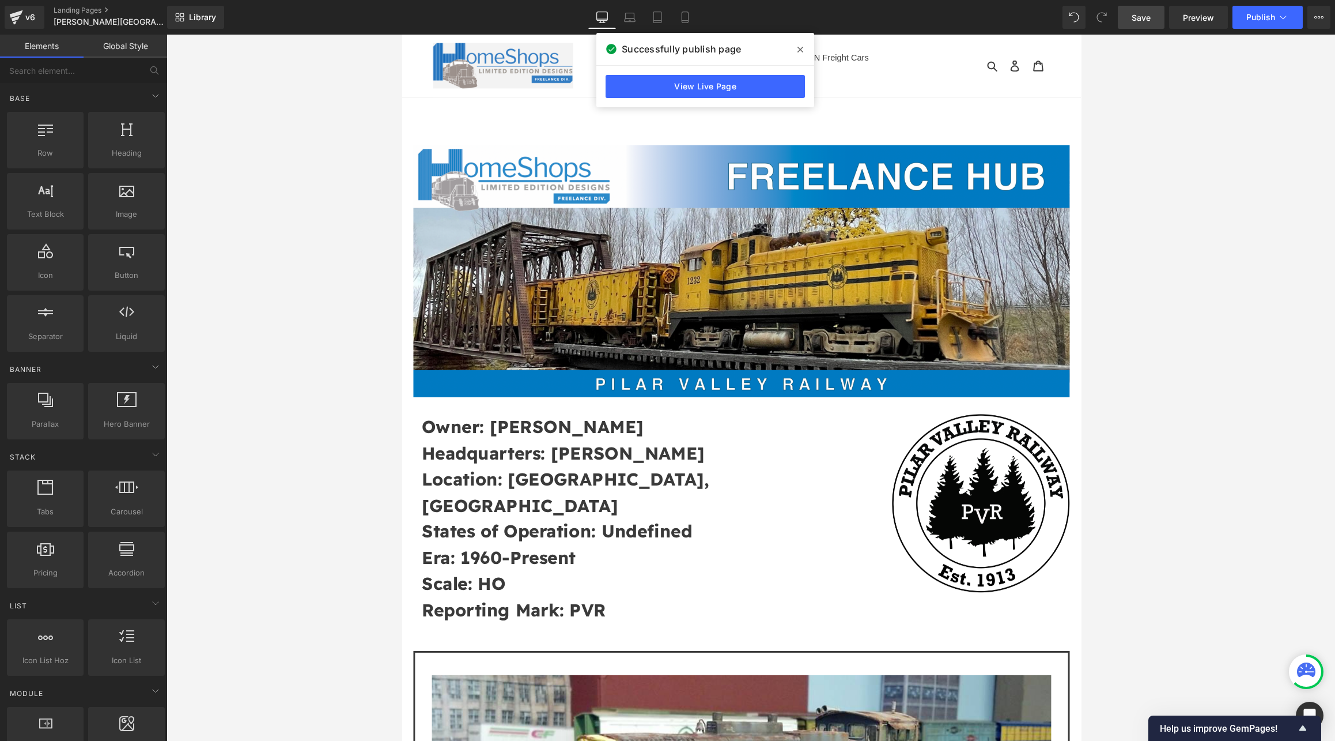
click at [845, 20] on span "Save" at bounding box center [1141, 18] width 19 height 12
click at [845, 17] on span "Publish" at bounding box center [1260, 17] width 29 height 9
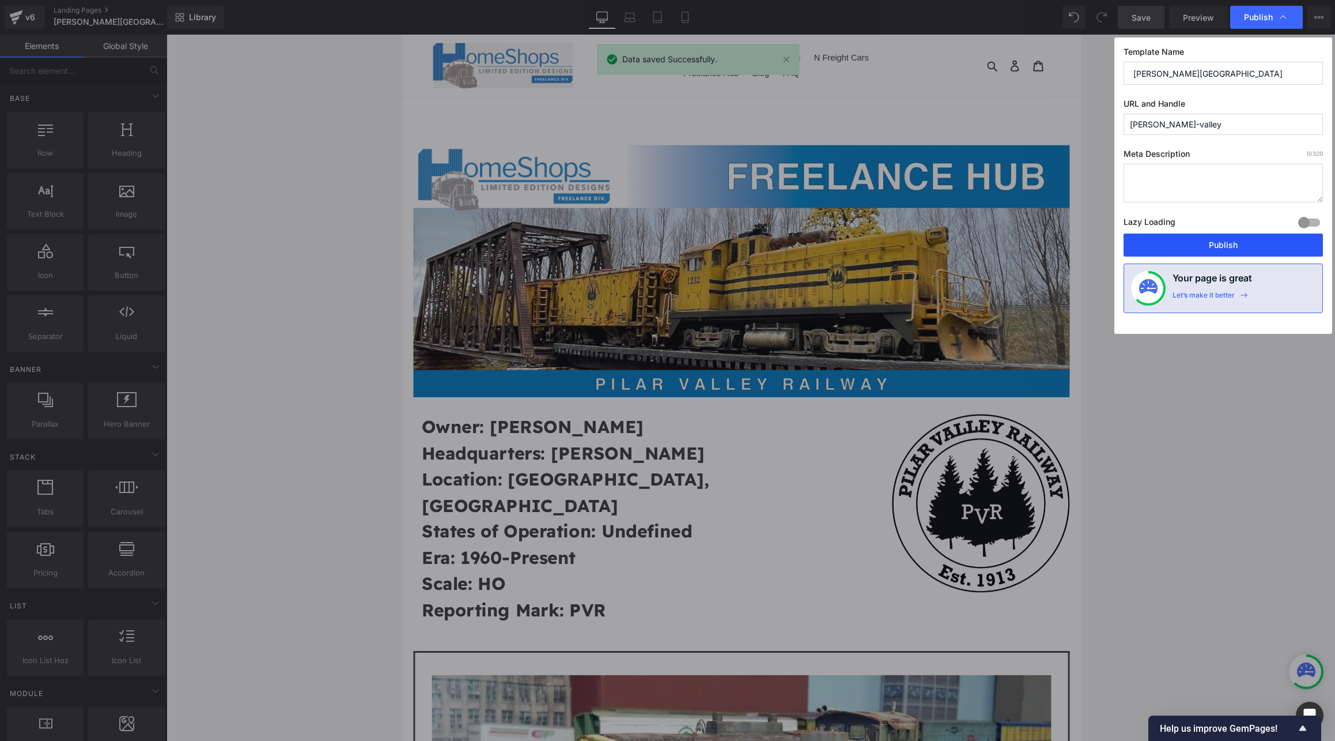
click at [845, 245] on button "Publish" at bounding box center [1223, 244] width 199 height 23
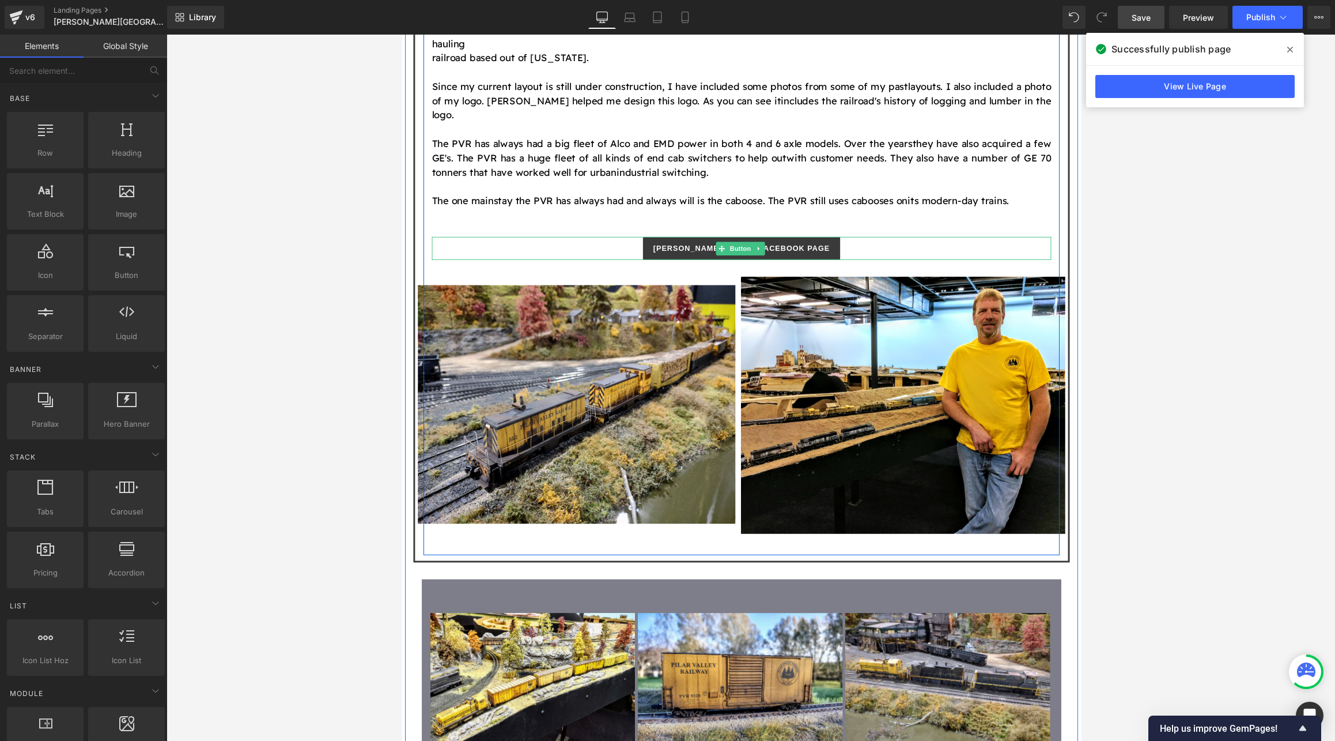
scroll to position [1383, 0]
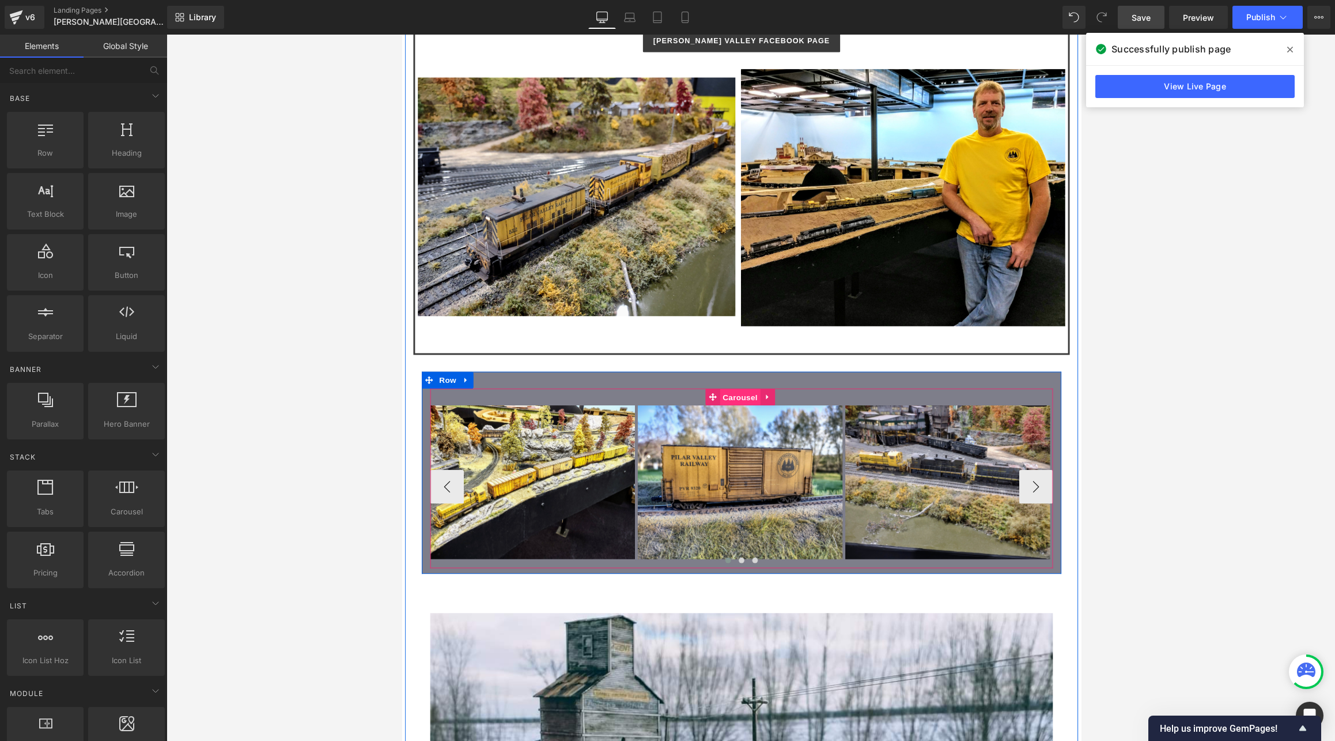
click at [740, 399] on span "Carousel" at bounding box center [748, 407] width 41 height 17
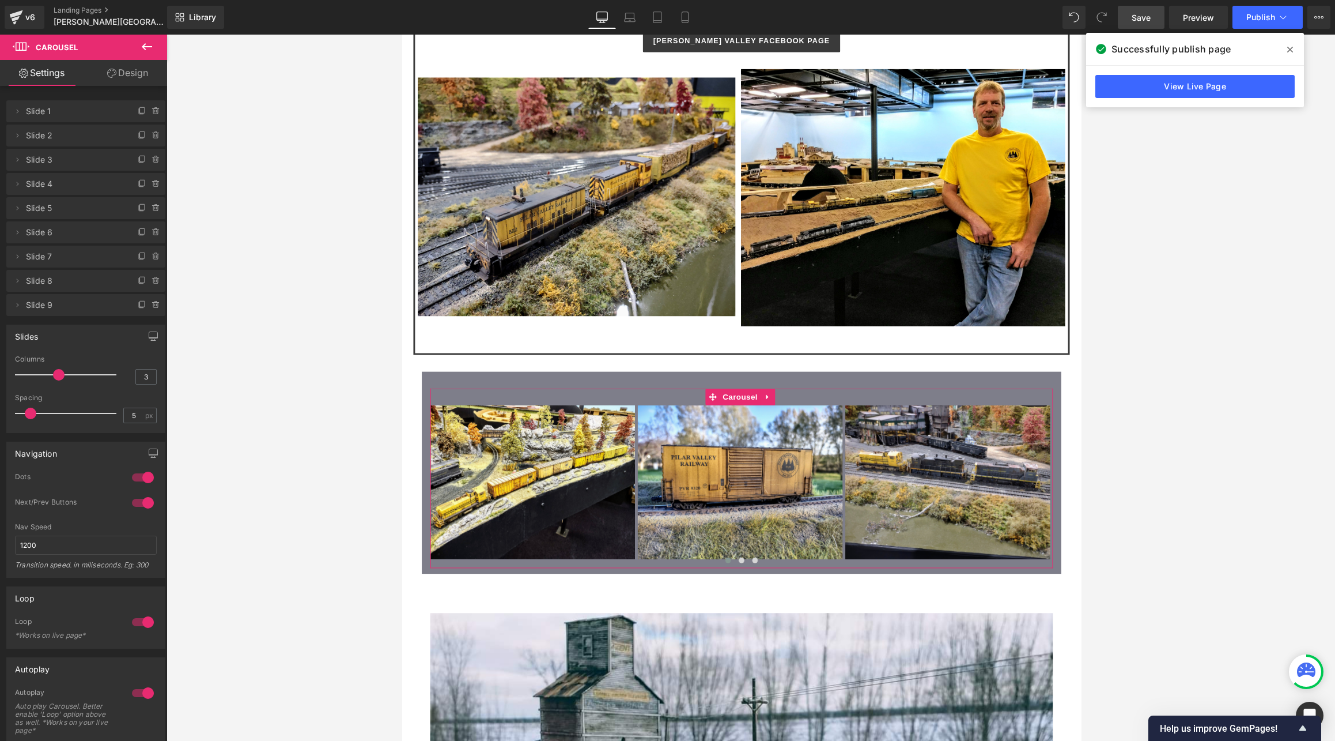
type input "2"
click at [37, 374] on div at bounding box center [69, 374] width 96 height 23
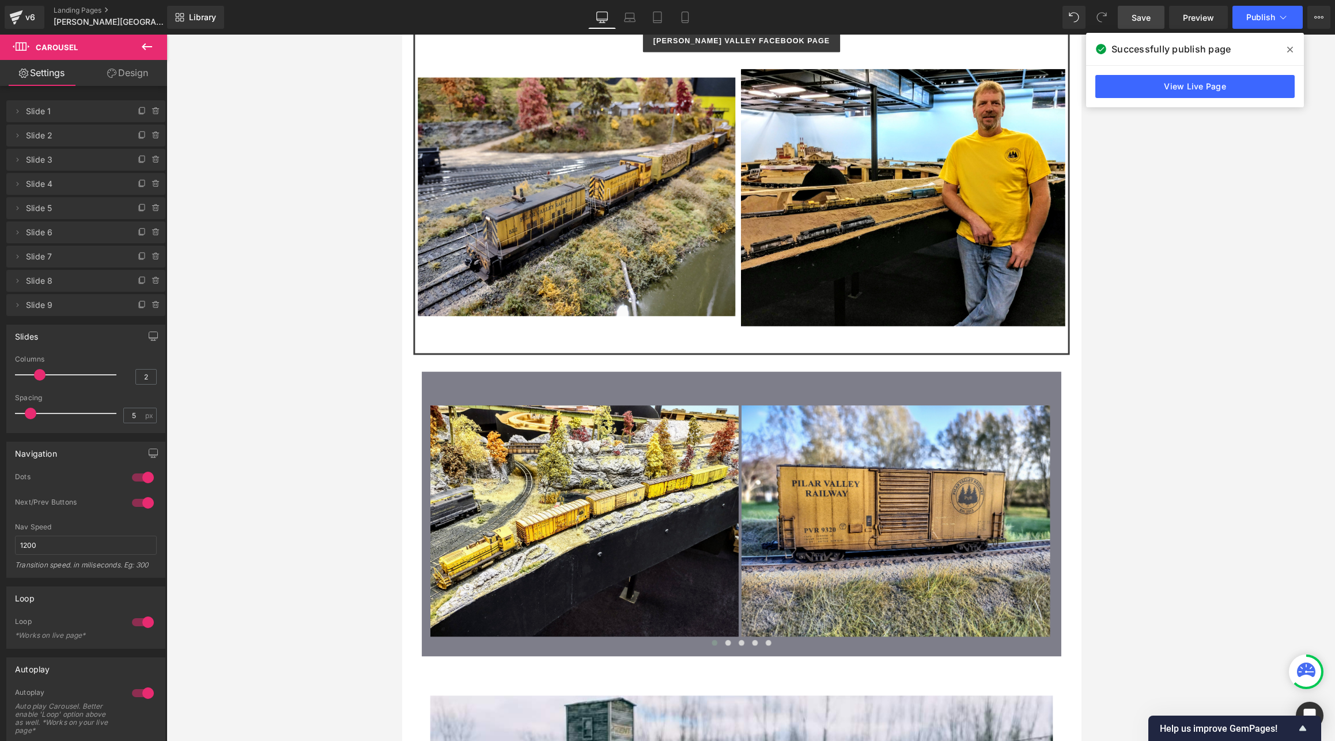
click at [845, 16] on span "Save" at bounding box center [1141, 18] width 19 height 12
click at [845, 21] on span "Publish" at bounding box center [1260, 17] width 29 height 9
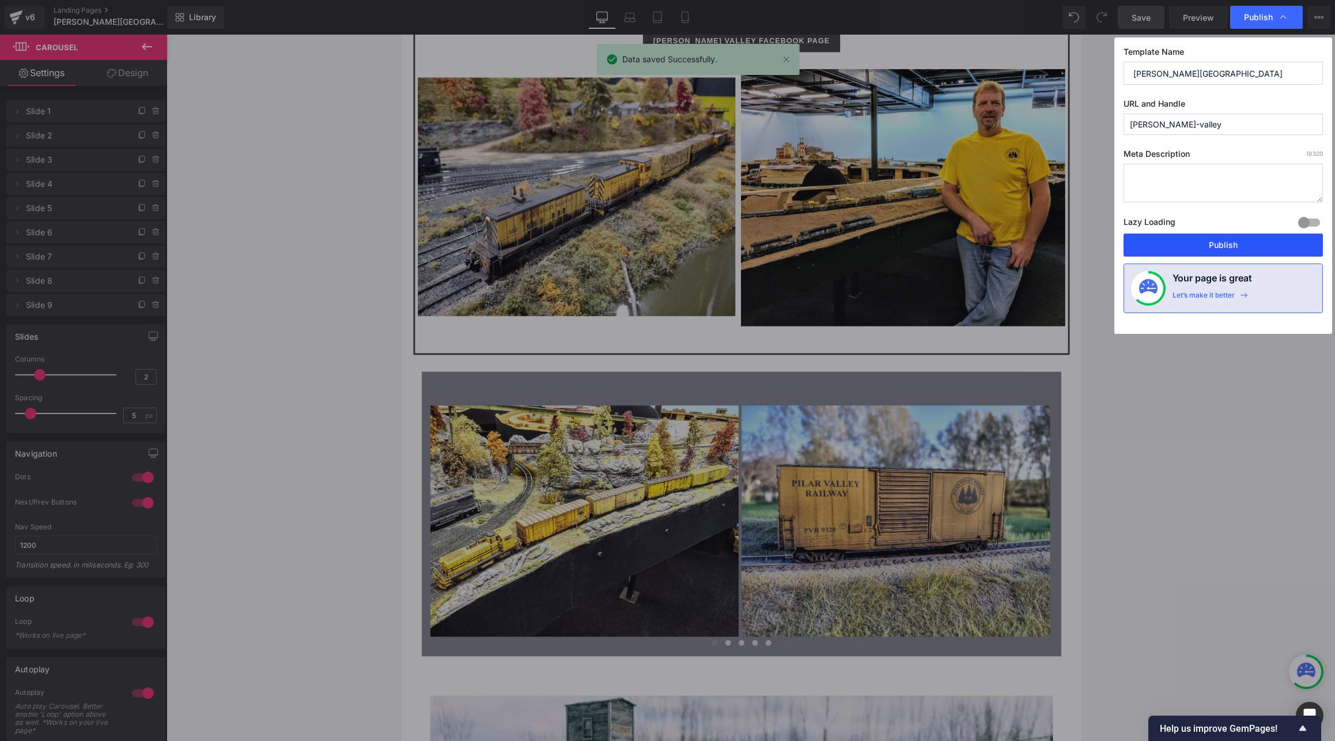
click at [845, 247] on button "Publish" at bounding box center [1223, 244] width 199 height 23
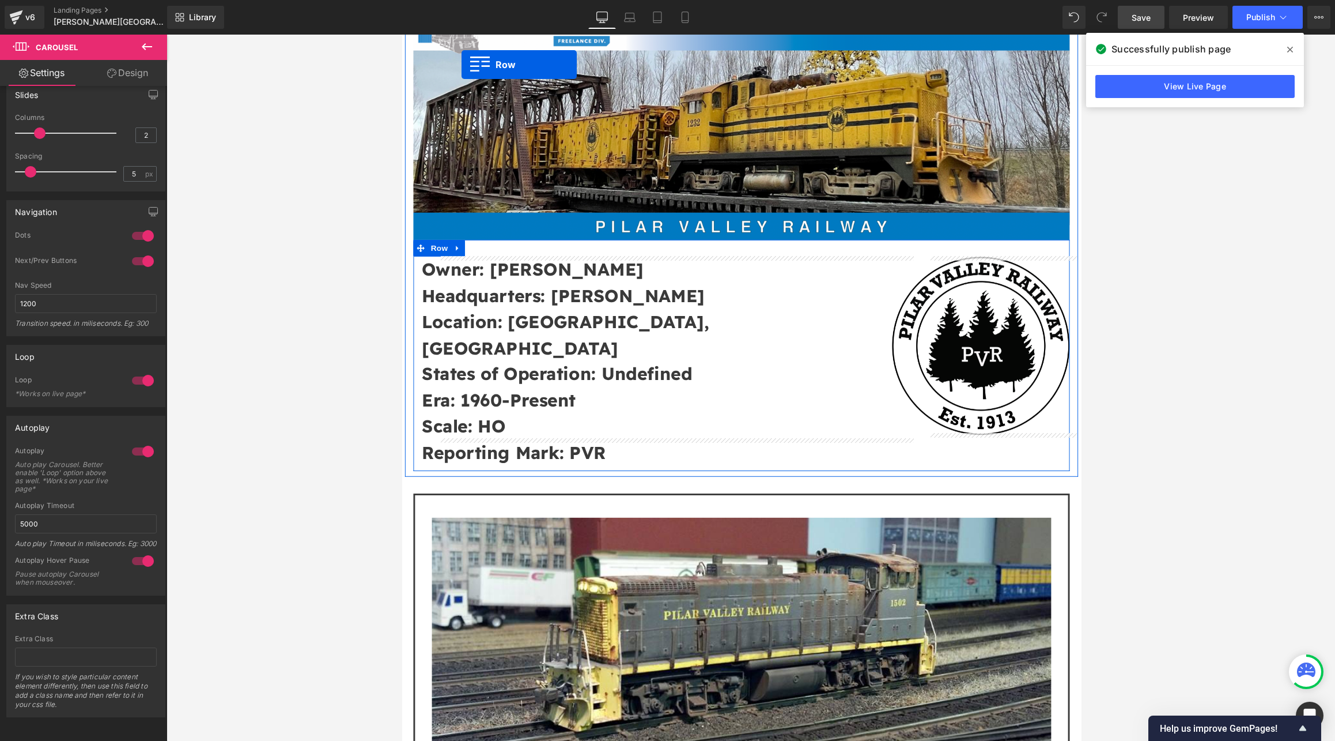
scroll to position [0, 0]
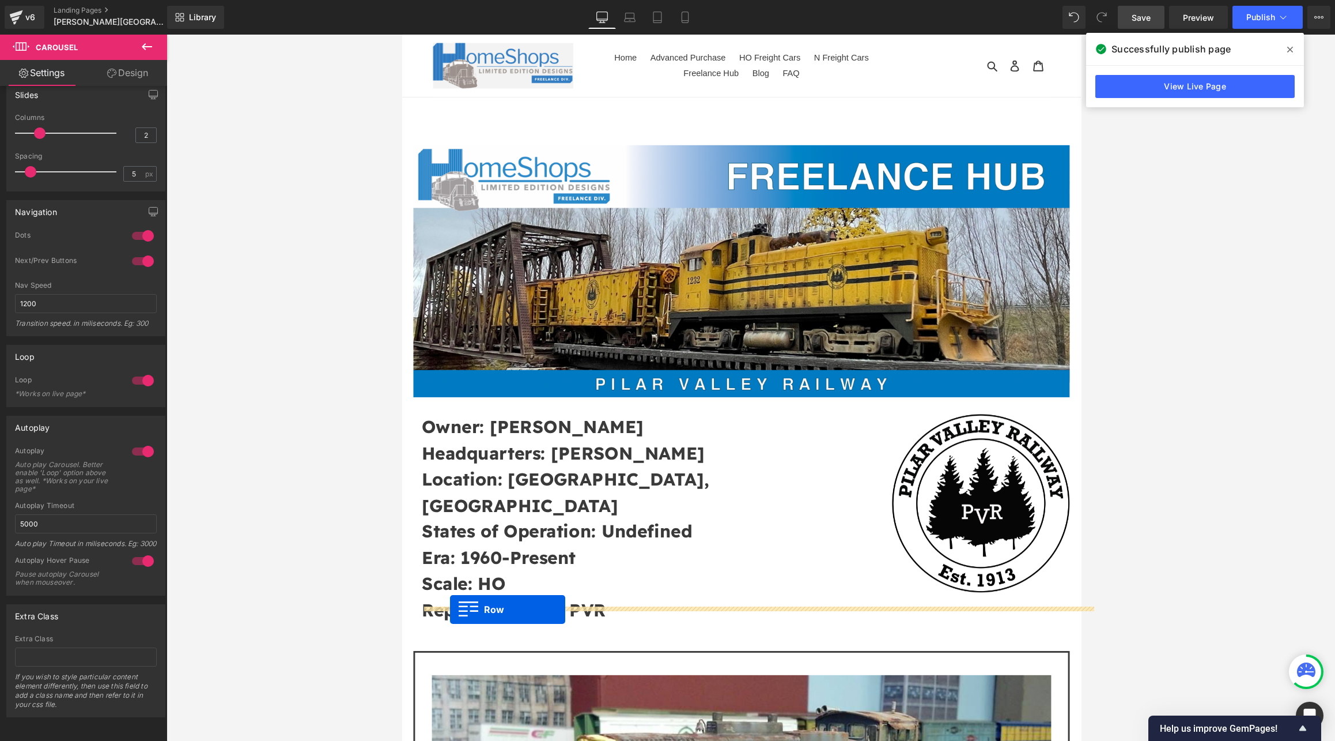
drag, startPoint x: 426, startPoint y: 359, endPoint x: 451, endPoint y: 625, distance: 266.8
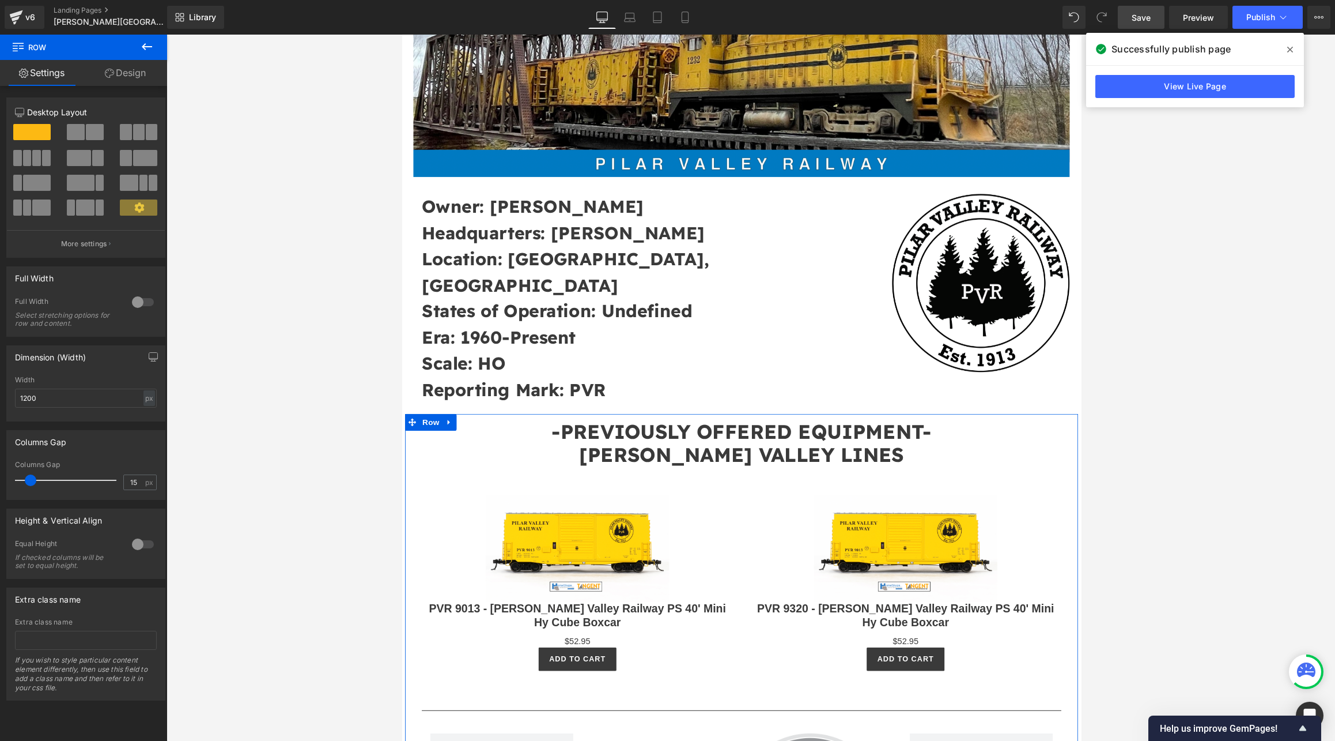
scroll to position [231, 0]
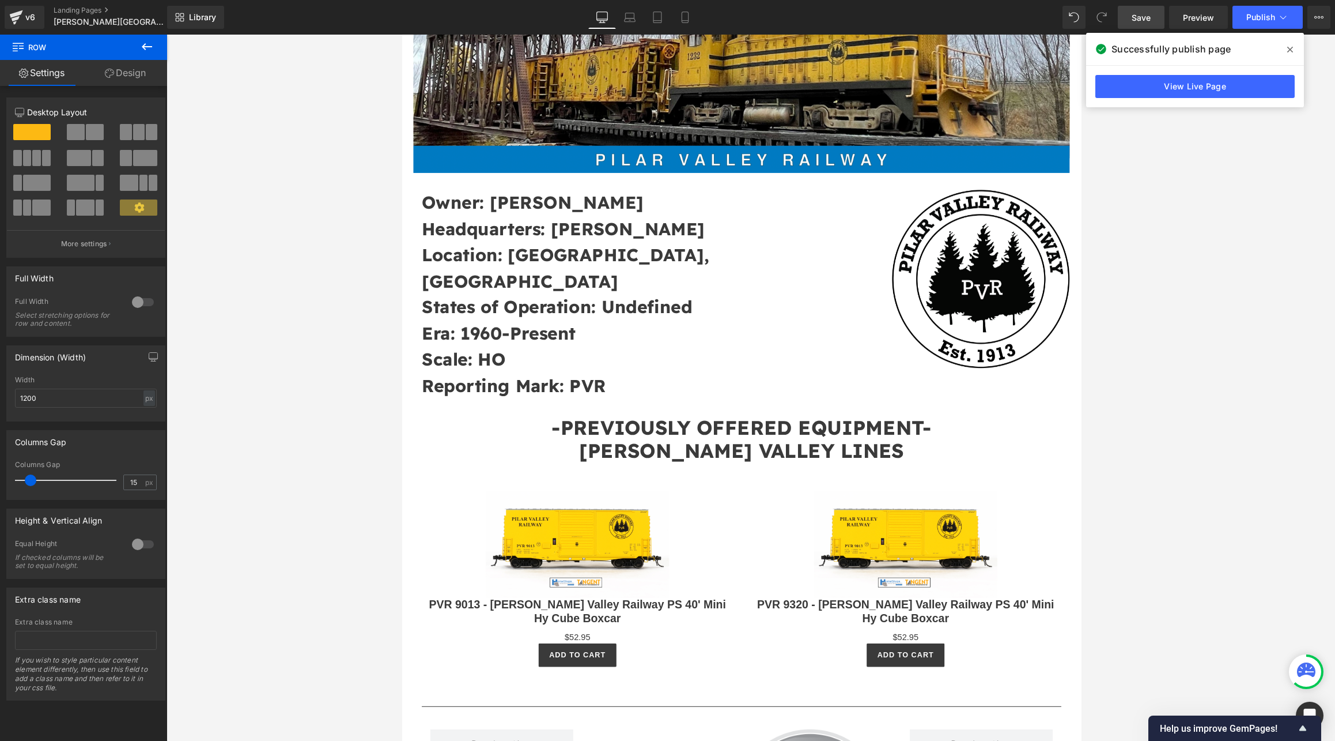
drag, startPoint x: 145, startPoint y: 50, endPoint x: 131, endPoint y: 51, distance: 13.9
click at [144, 50] on icon at bounding box center [147, 47] width 14 height 14
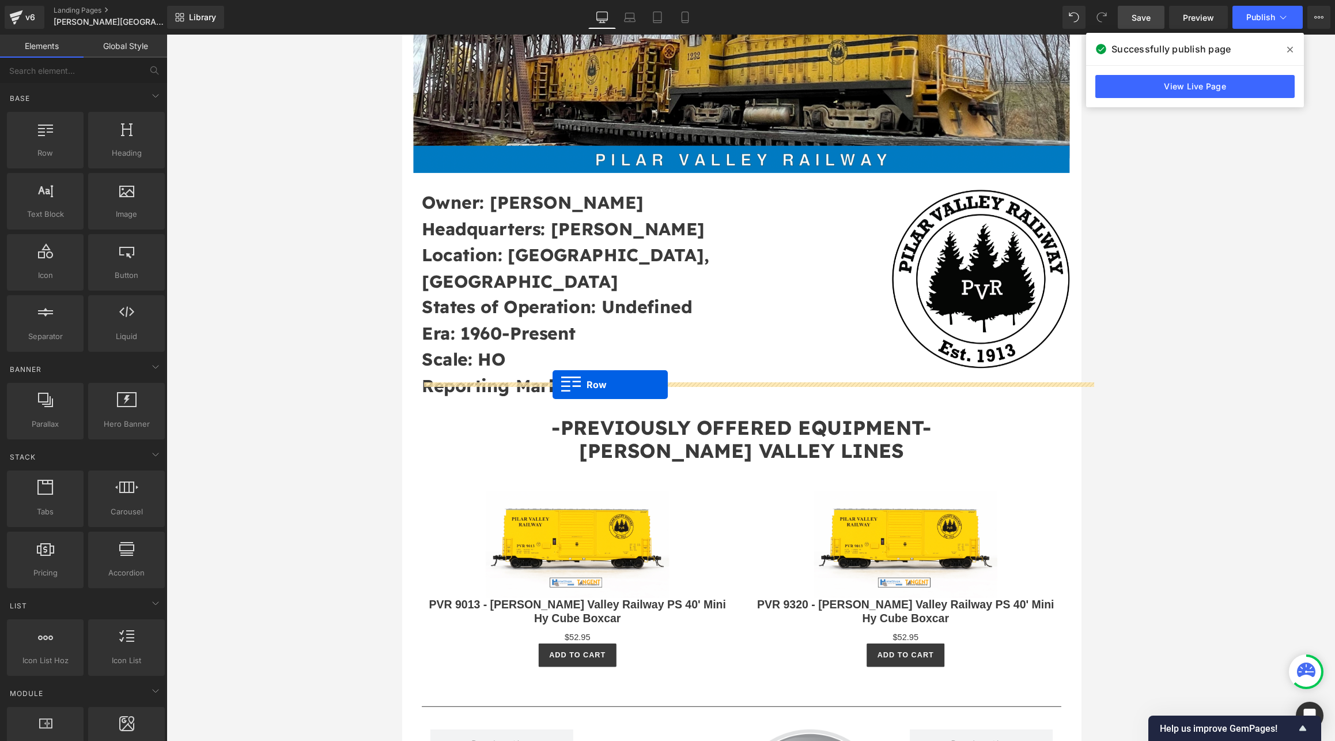
drag, startPoint x: 436, startPoint y: 176, endPoint x: 557, endPoint y: 394, distance: 249.2
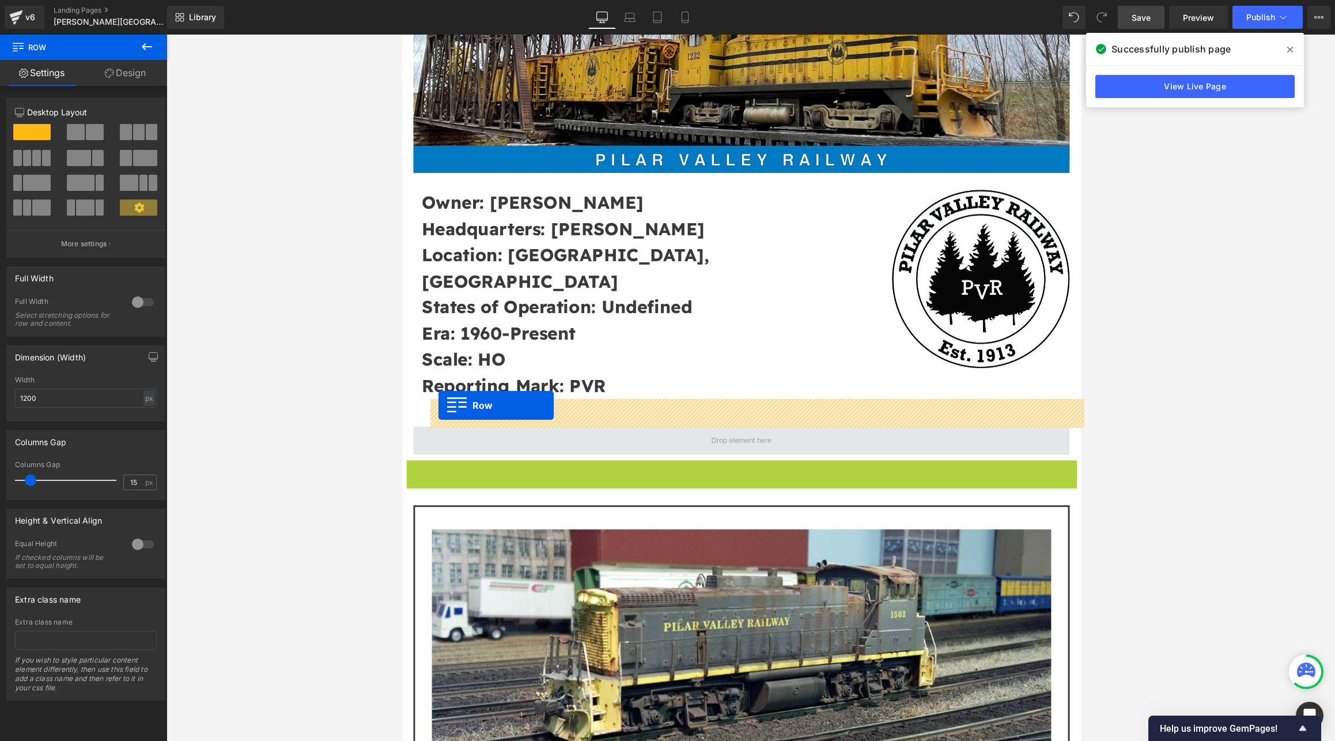
drag, startPoint x: 411, startPoint y: 454, endPoint x: 440, endPoint y: 415, distance: 48.2
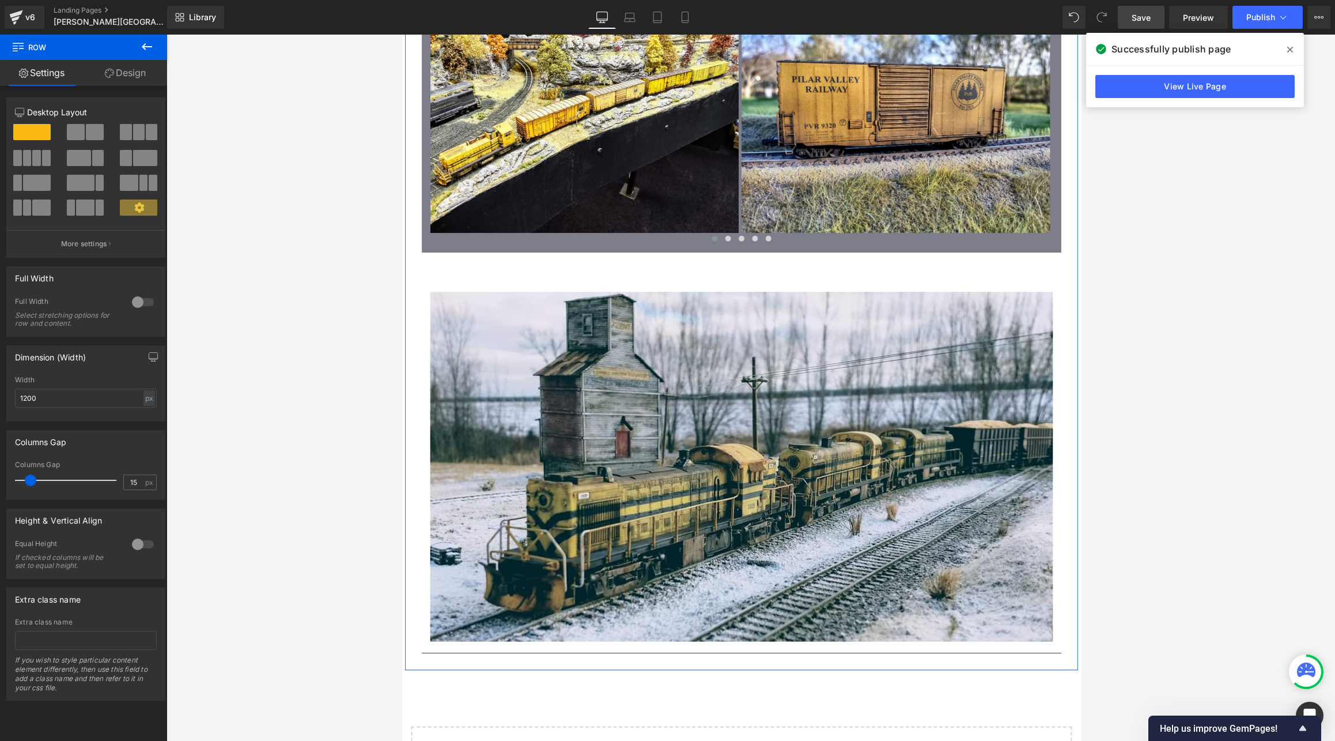
scroll to position [2441, 0]
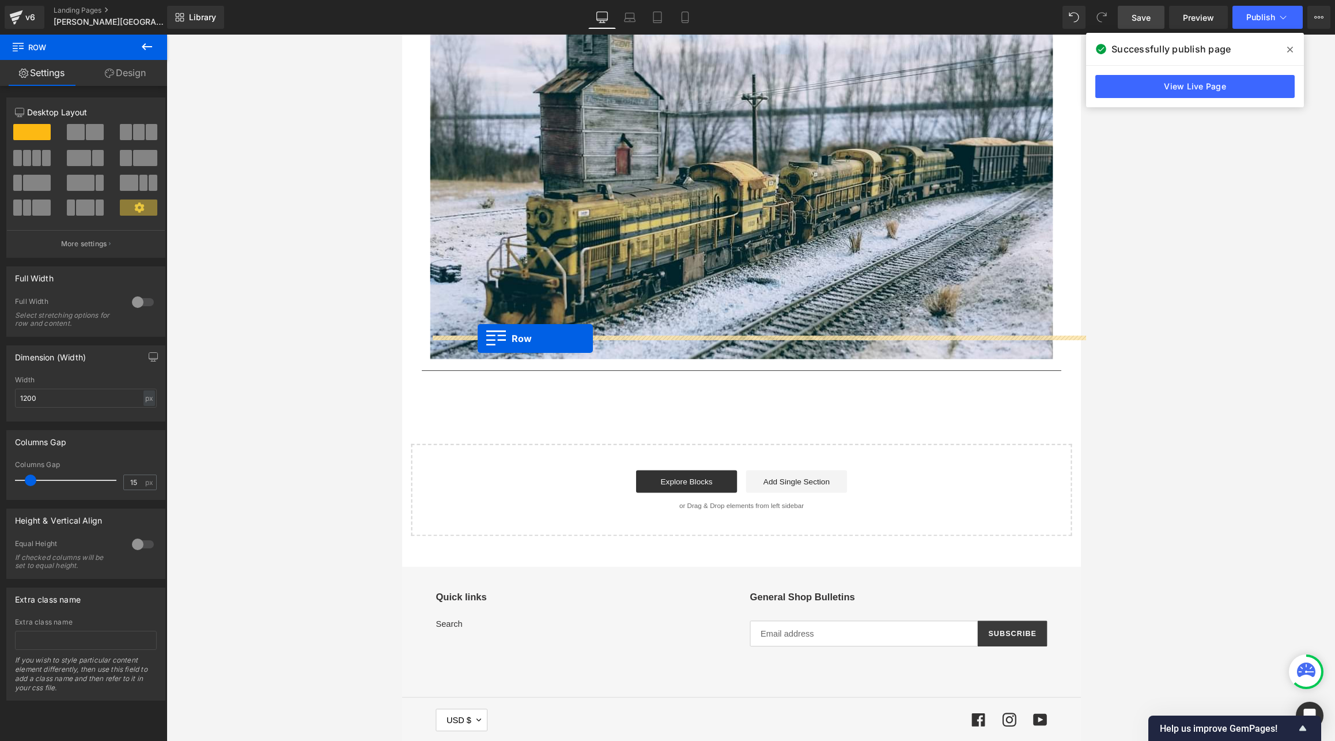
drag, startPoint x: 428, startPoint y: 405, endPoint x: 480, endPoint y: 346, distance: 78.8
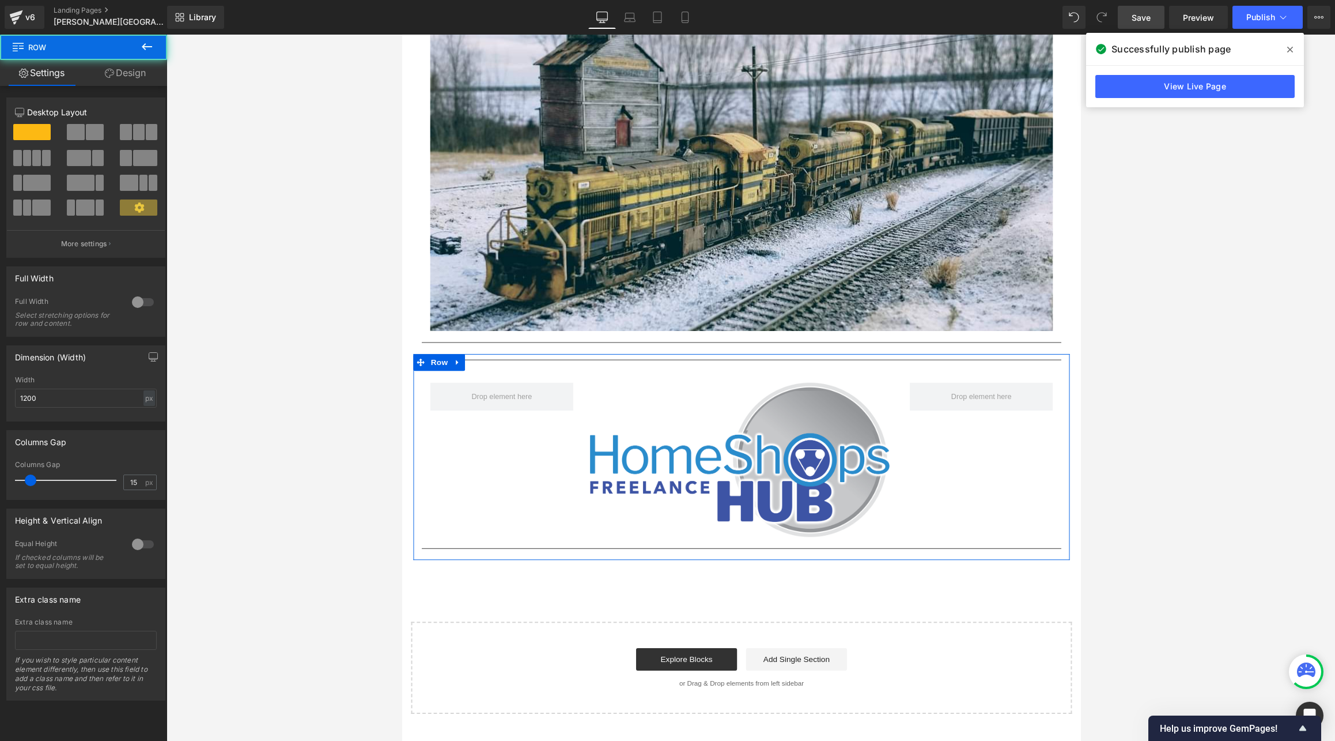
scroll to position [2412, 0]
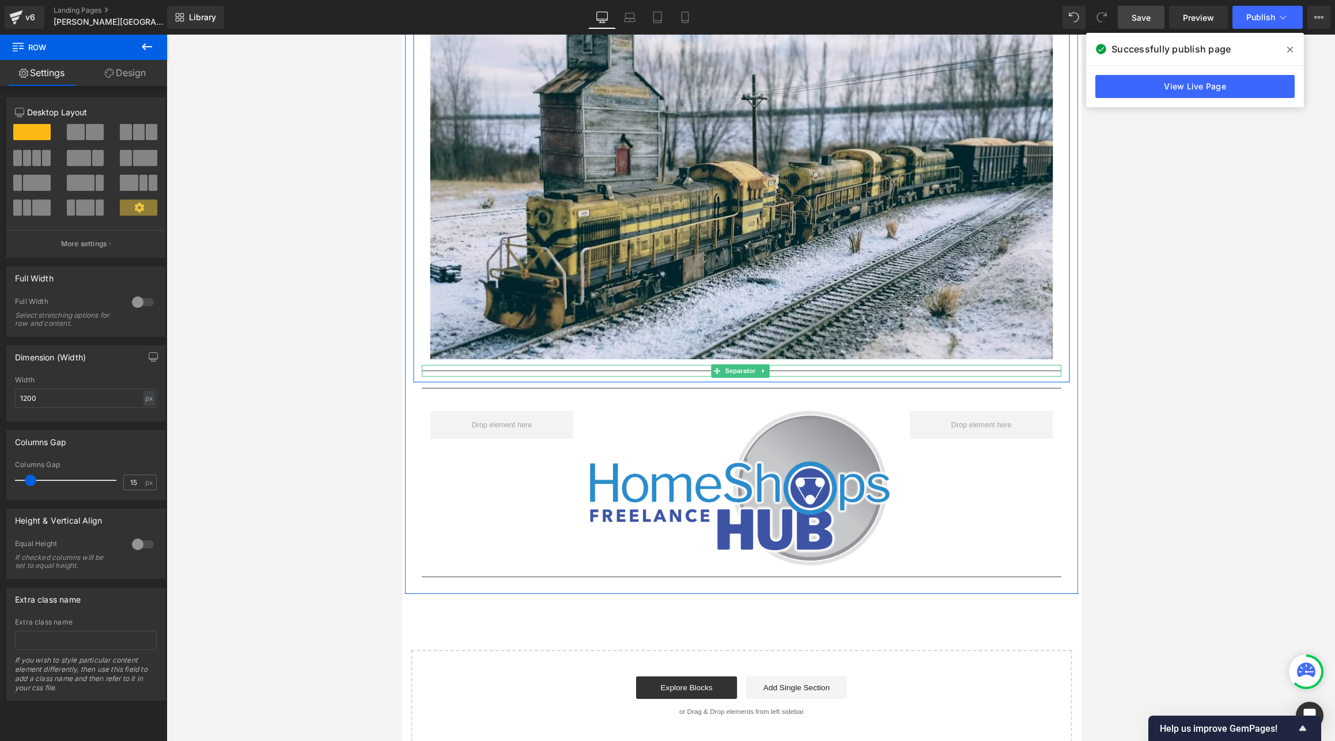
click at [768, 373] on link at bounding box center [774, 380] width 12 height 14
click at [773, 373] on link at bounding box center [779, 380] width 12 height 14
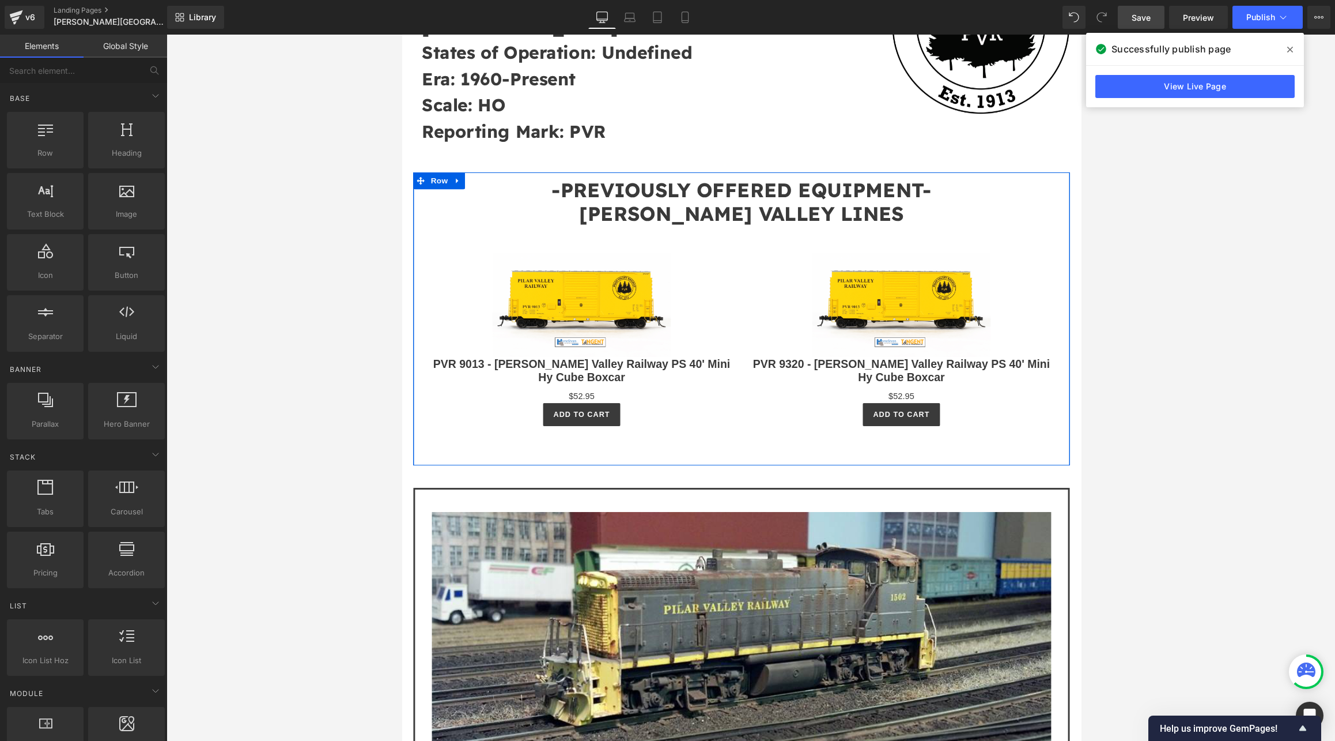
scroll to position [261, 0]
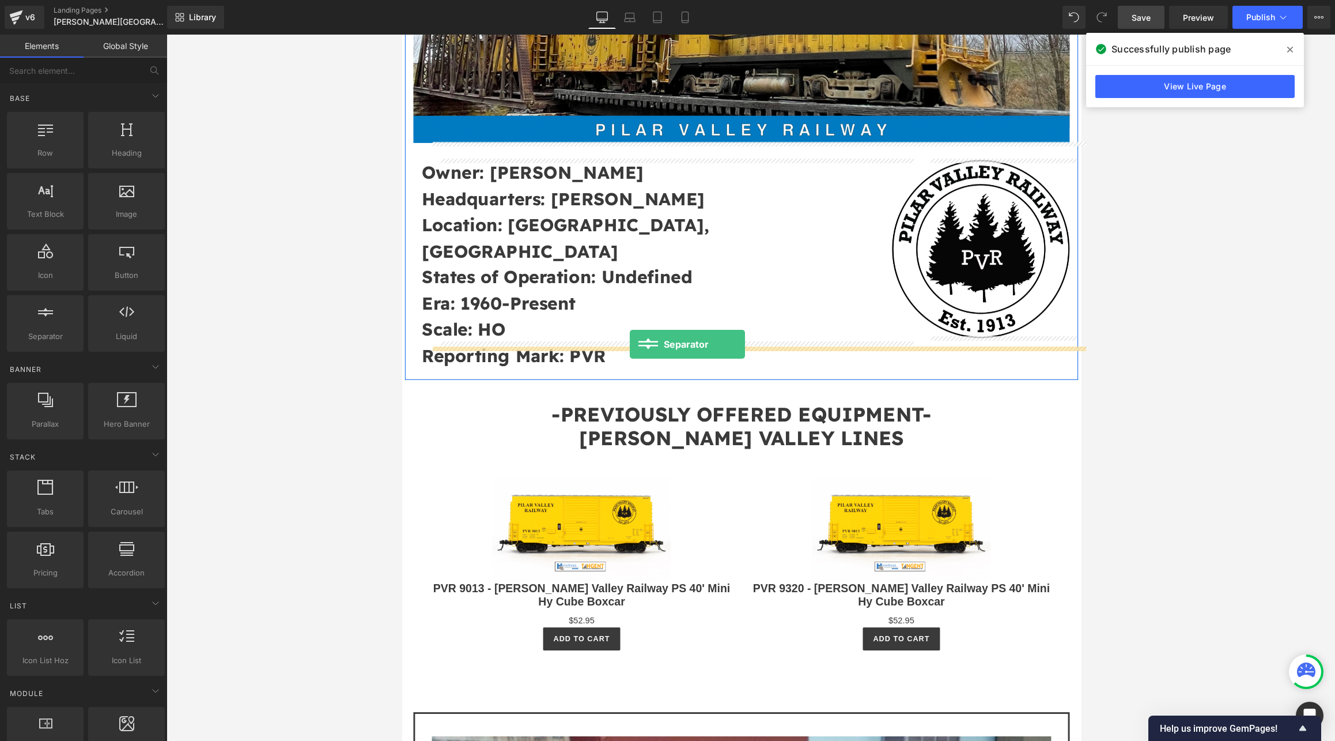
drag, startPoint x: 436, startPoint y: 365, endPoint x: 636, endPoint y: 353, distance: 200.9
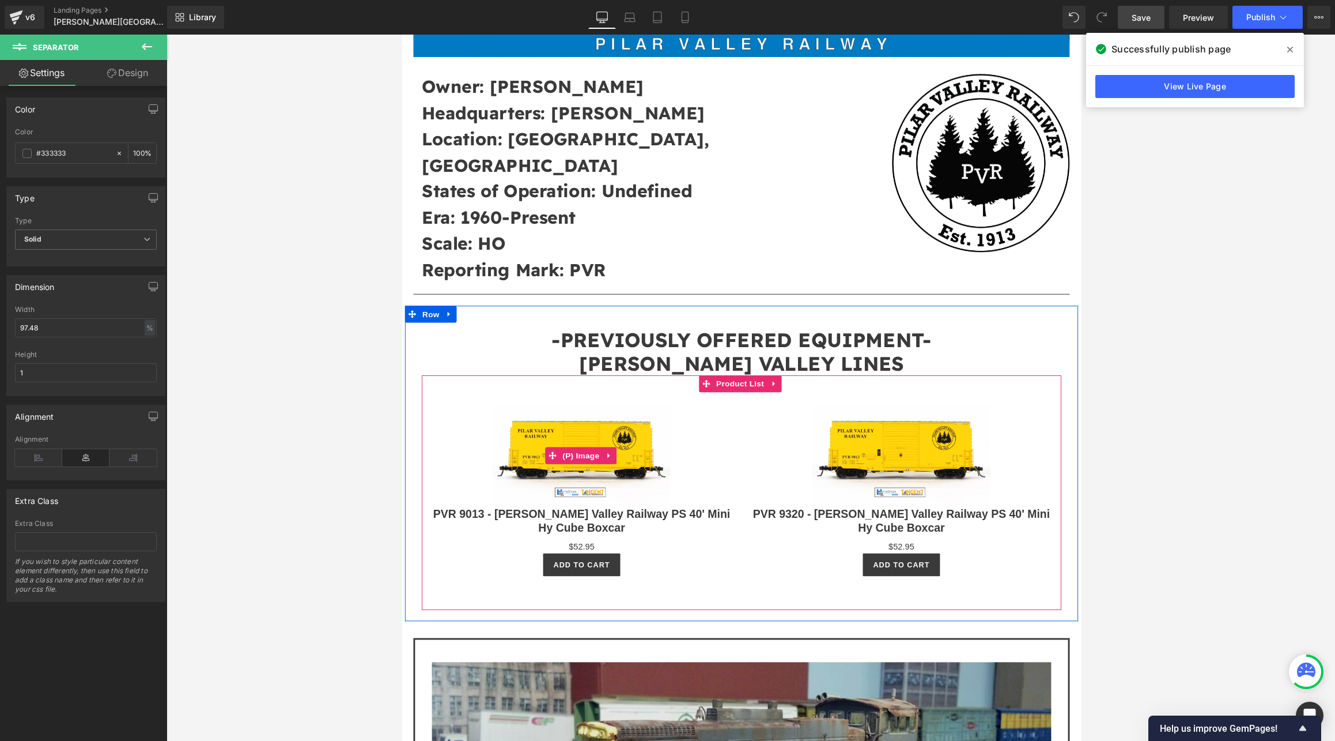
scroll to position [414, 0]
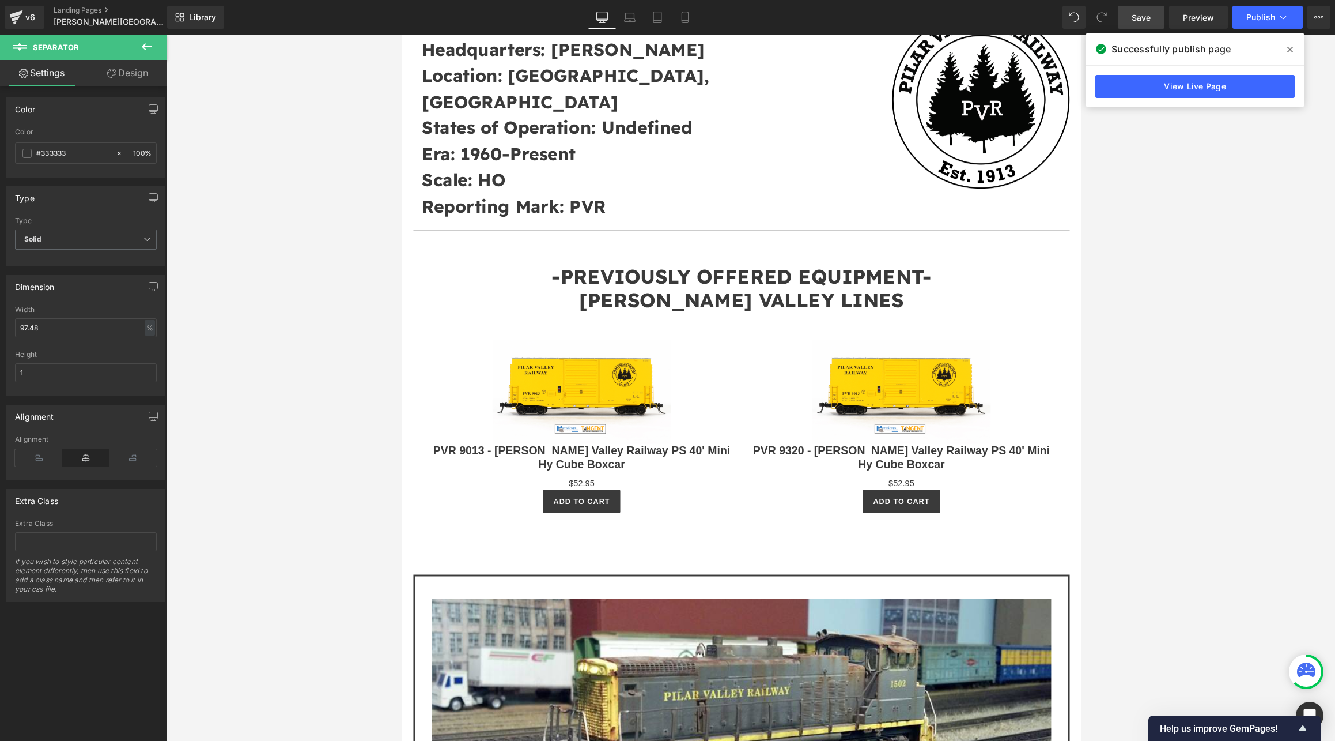
click at [141, 48] on icon at bounding box center [147, 47] width 14 height 14
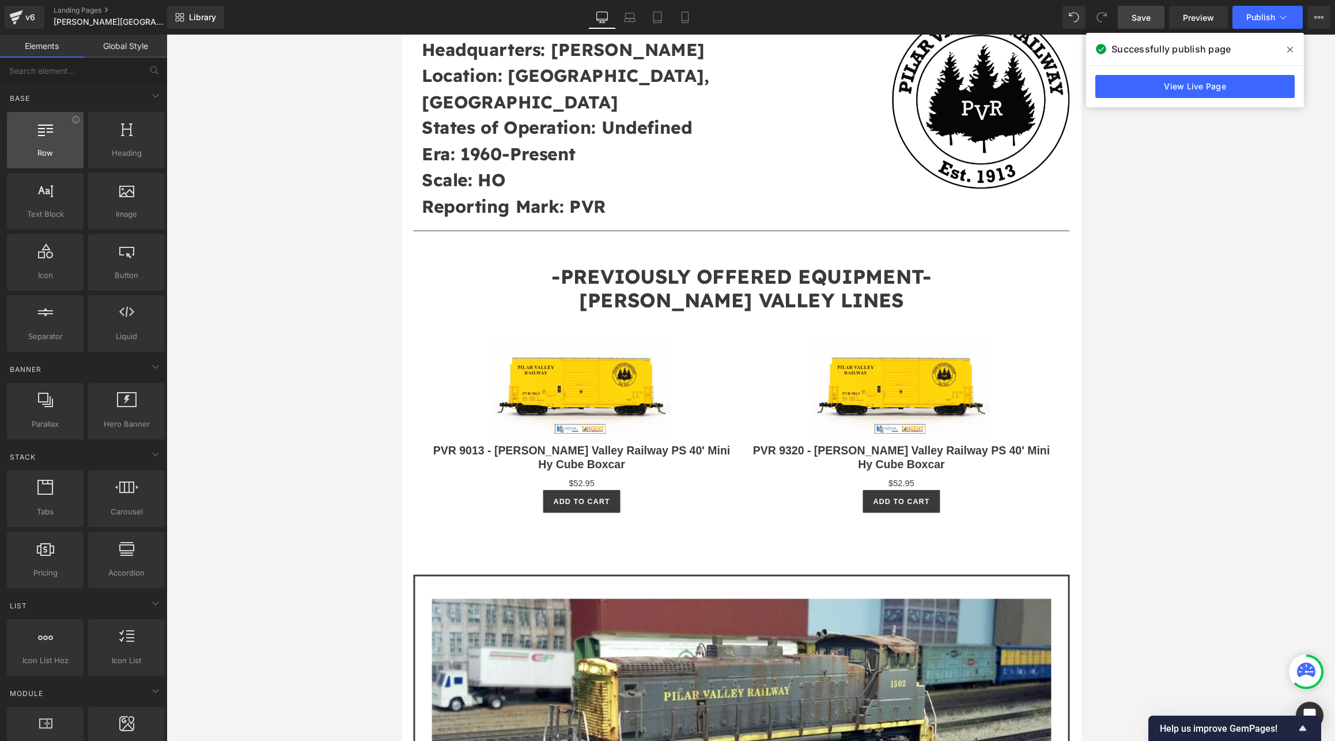
click at [54, 126] on div at bounding box center [45, 134] width 70 height 26
click at [46, 138] on div at bounding box center [45, 134] width 70 height 26
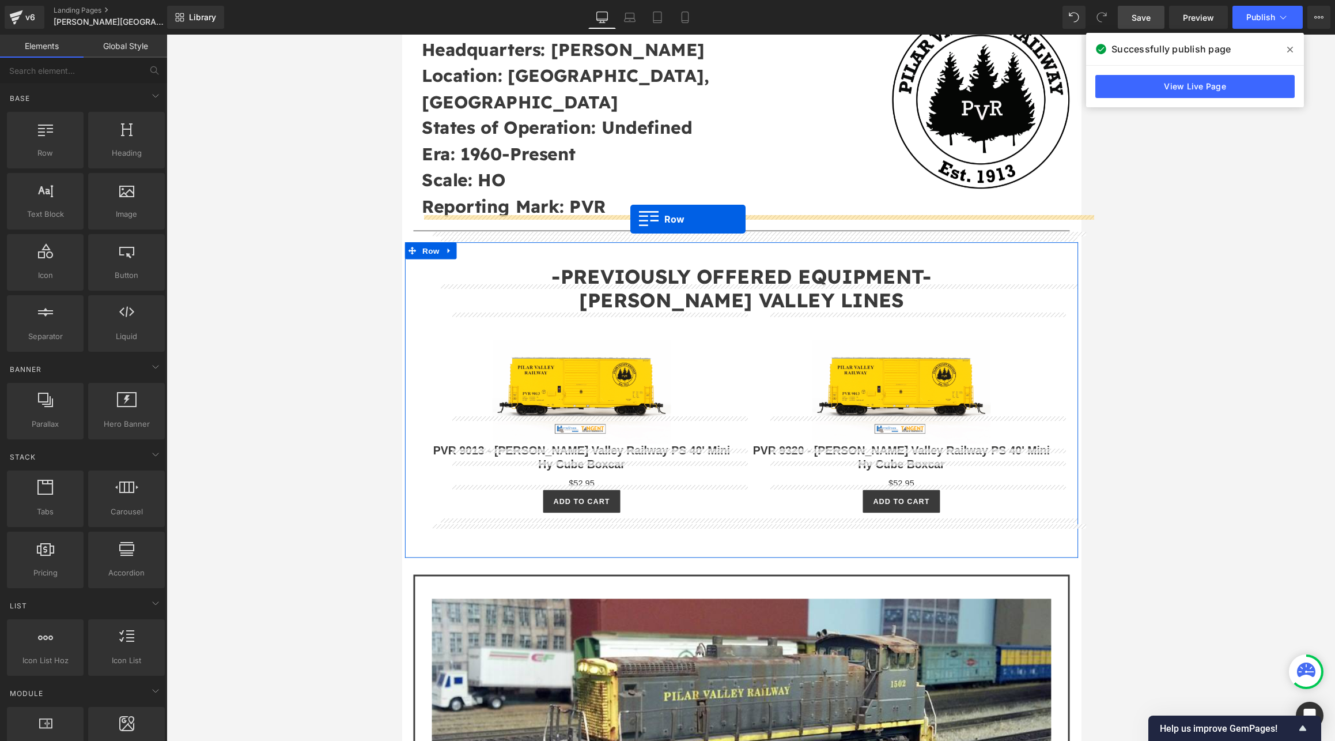
drag, startPoint x: 445, startPoint y: 180, endPoint x: 637, endPoint y: 224, distance: 196.8
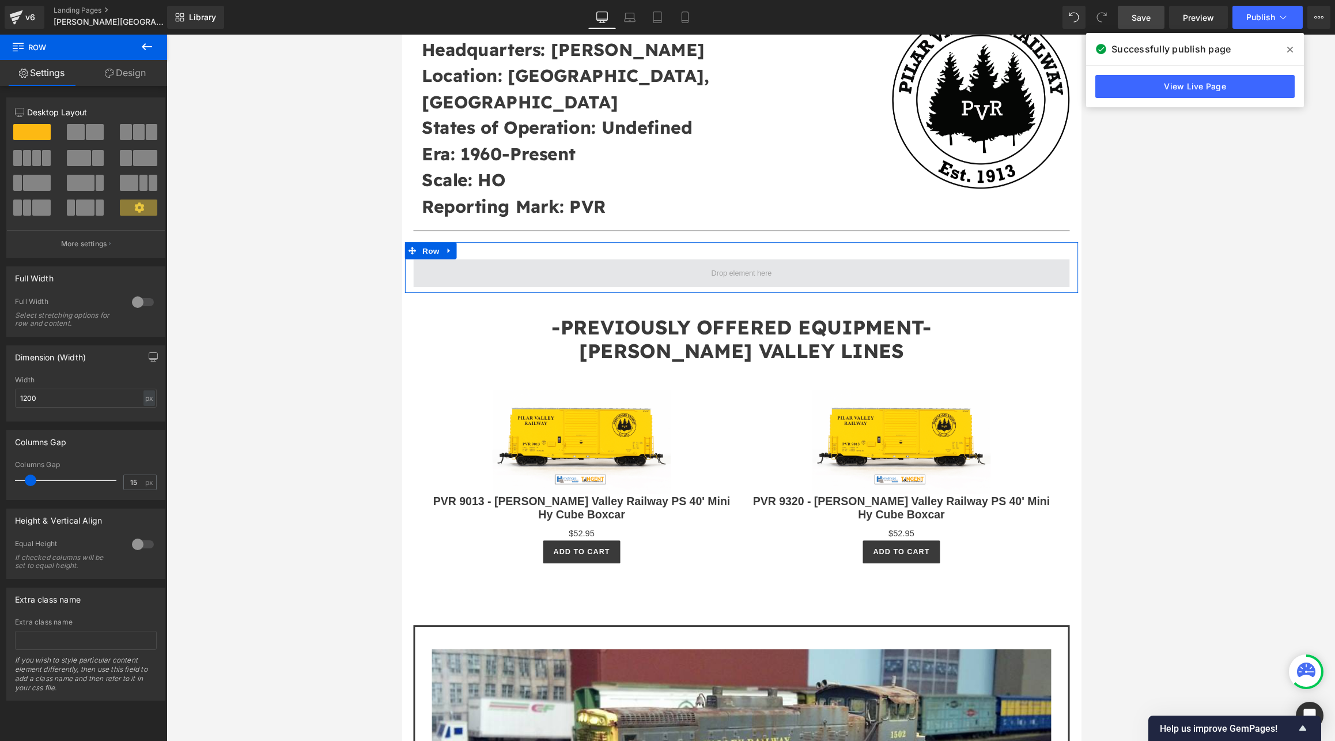
drag, startPoint x: 484, startPoint y: 241, endPoint x: 739, endPoint y: 248, distance: 255.4
click at [78, 203] on span at bounding box center [85, 207] width 18 height 16
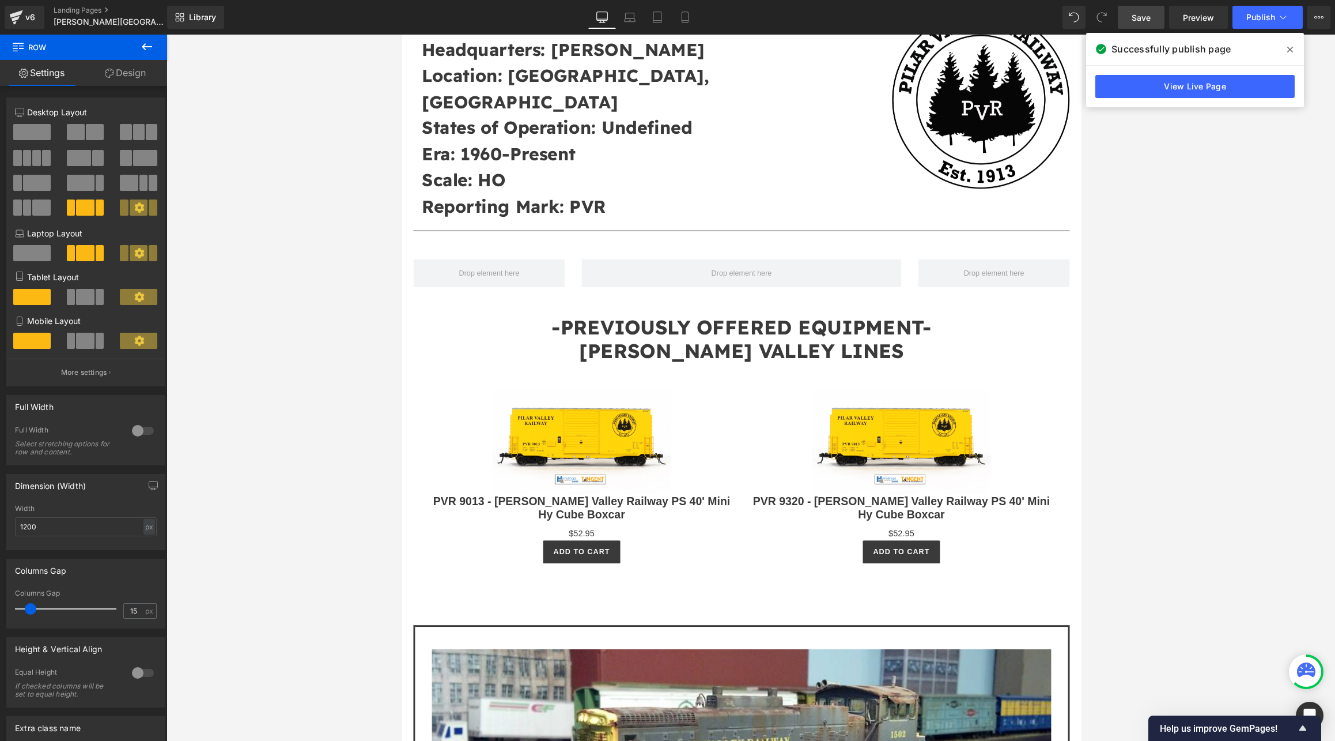
click at [148, 39] on button at bounding box center [147, 47] width 40 height 25
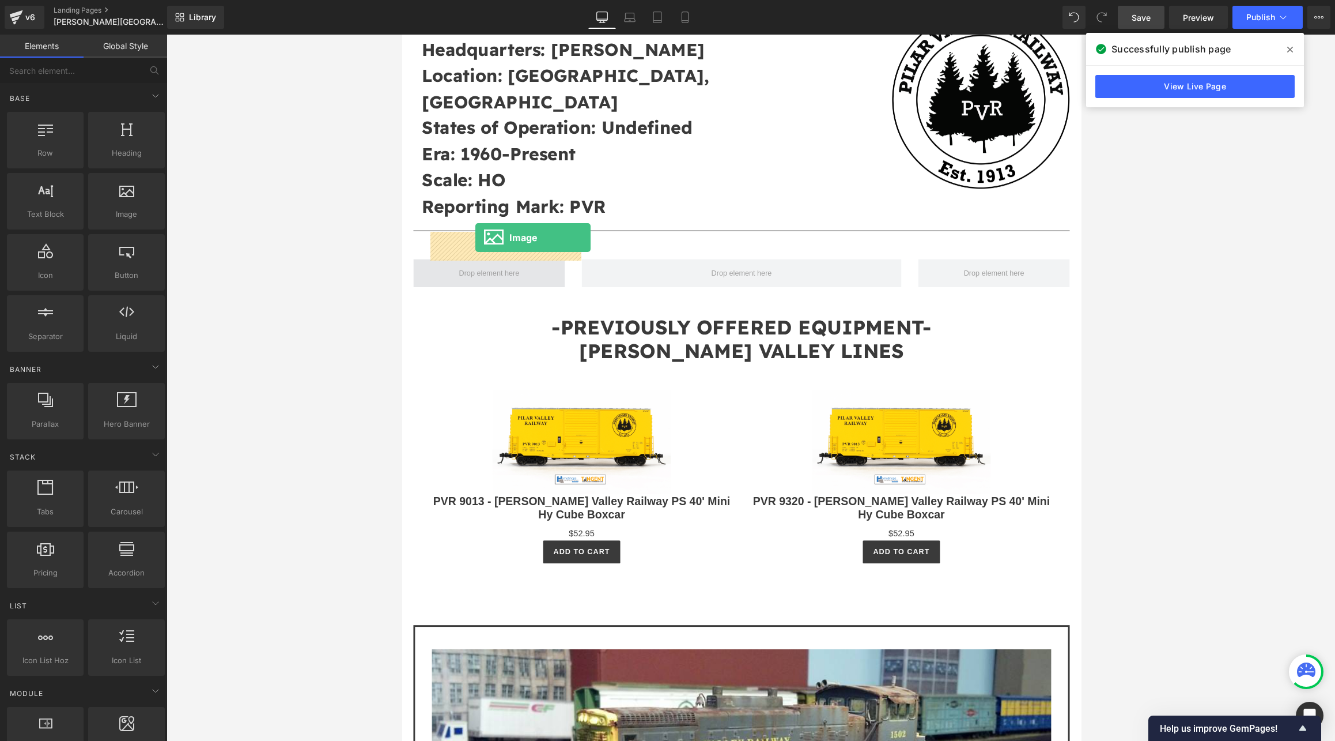
drag, startPoint x: 532, startPoint y: 240, endPoint x: 477, endPoint y: 243, distance: 55.9
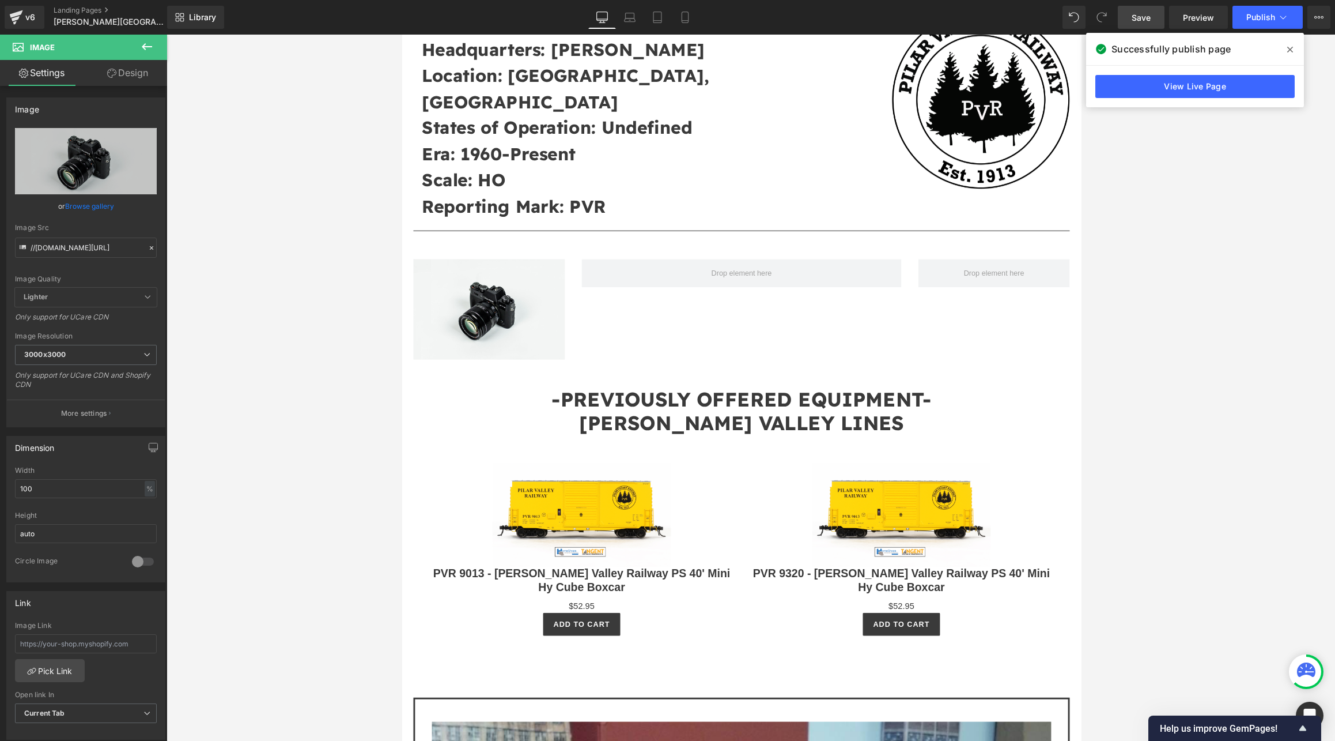
click at [149, 44] on icon at bounding box center [147, 47] width 14 height 14
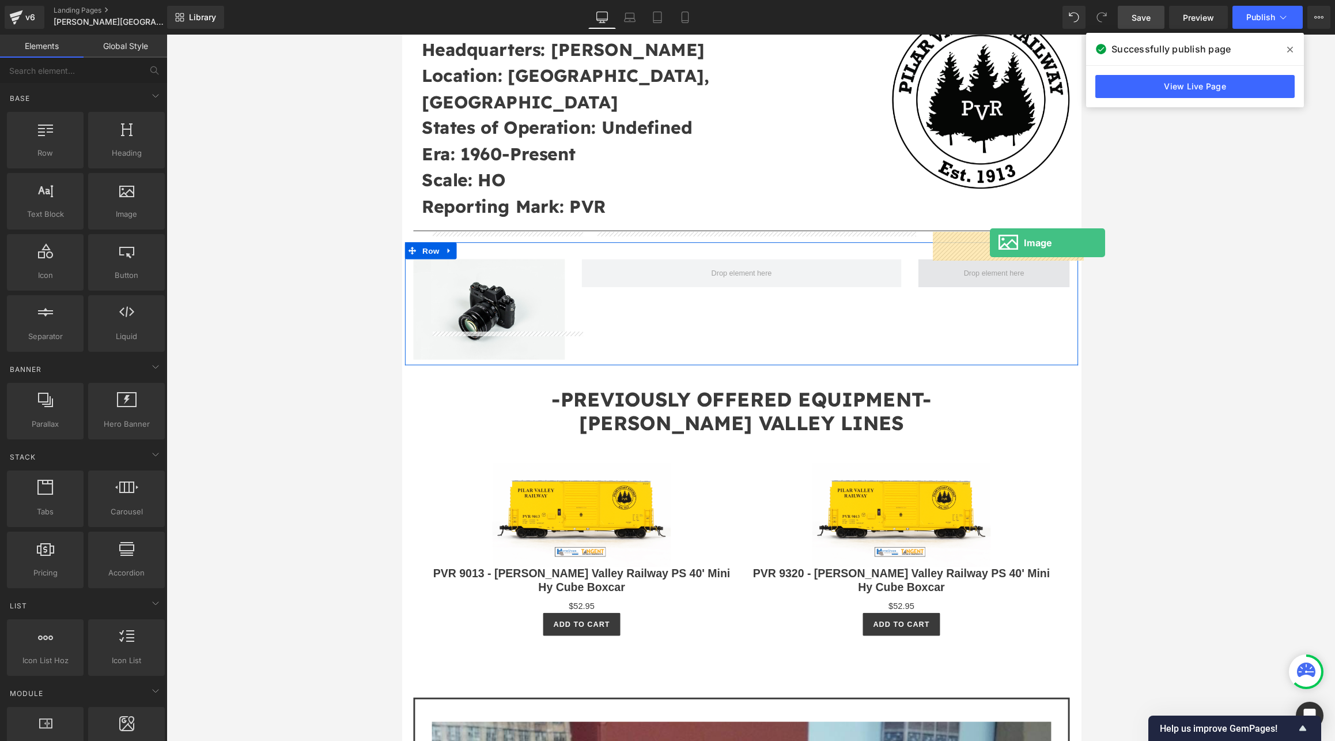
drag, startPoint x: 530, startPoint y: 235, endPoint x: 1003, endPoint y: 248, distance: 473.3
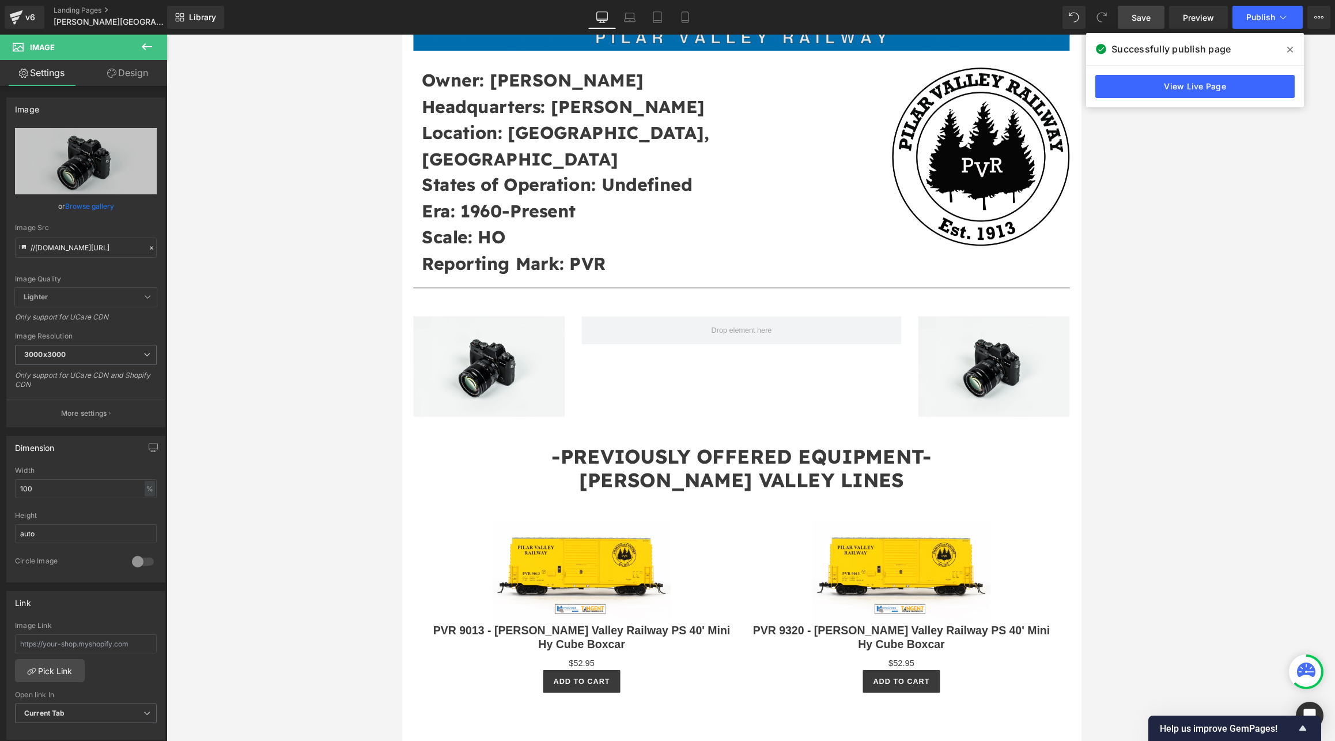
scroll to position [384, 0]
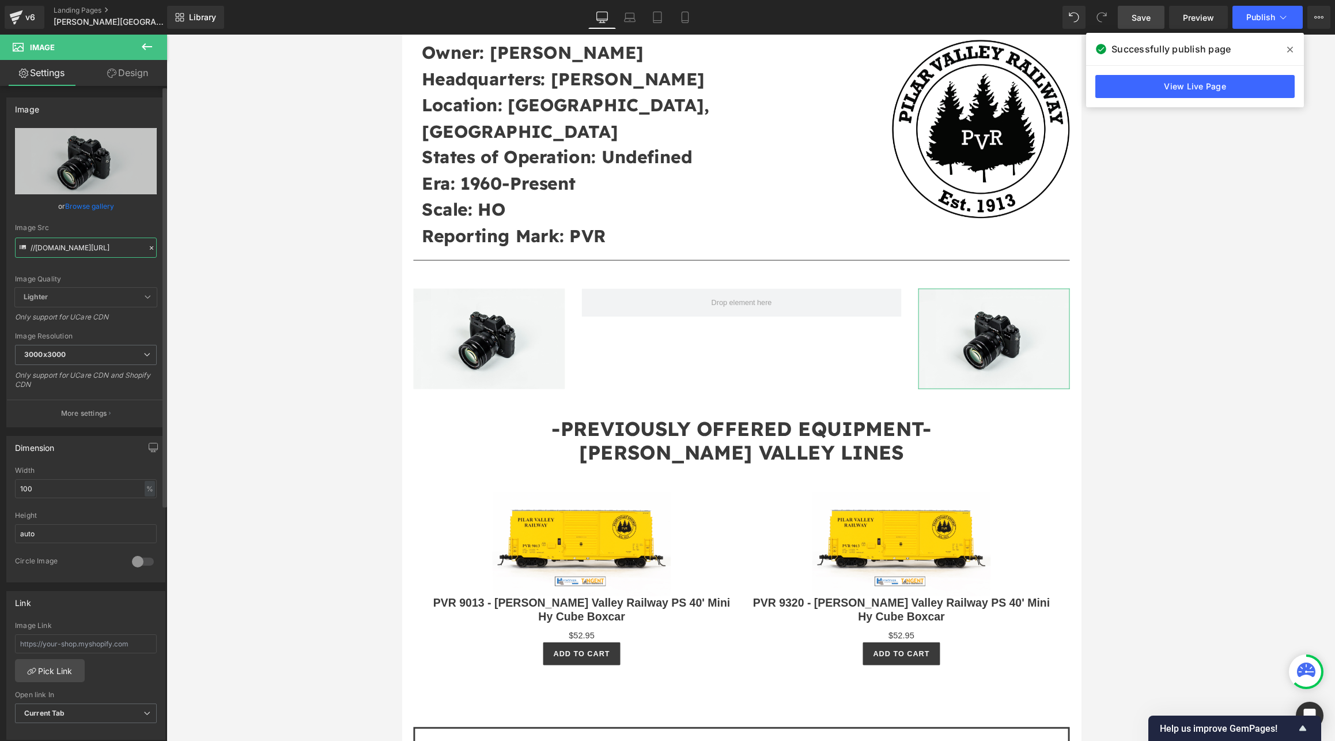
click at [59, 246] on input "//[DOMAIN_NAME][URL]" at bounding box center [86, 247] width 142 height 20
paste input "[URL][DOMAIN_NAME]"
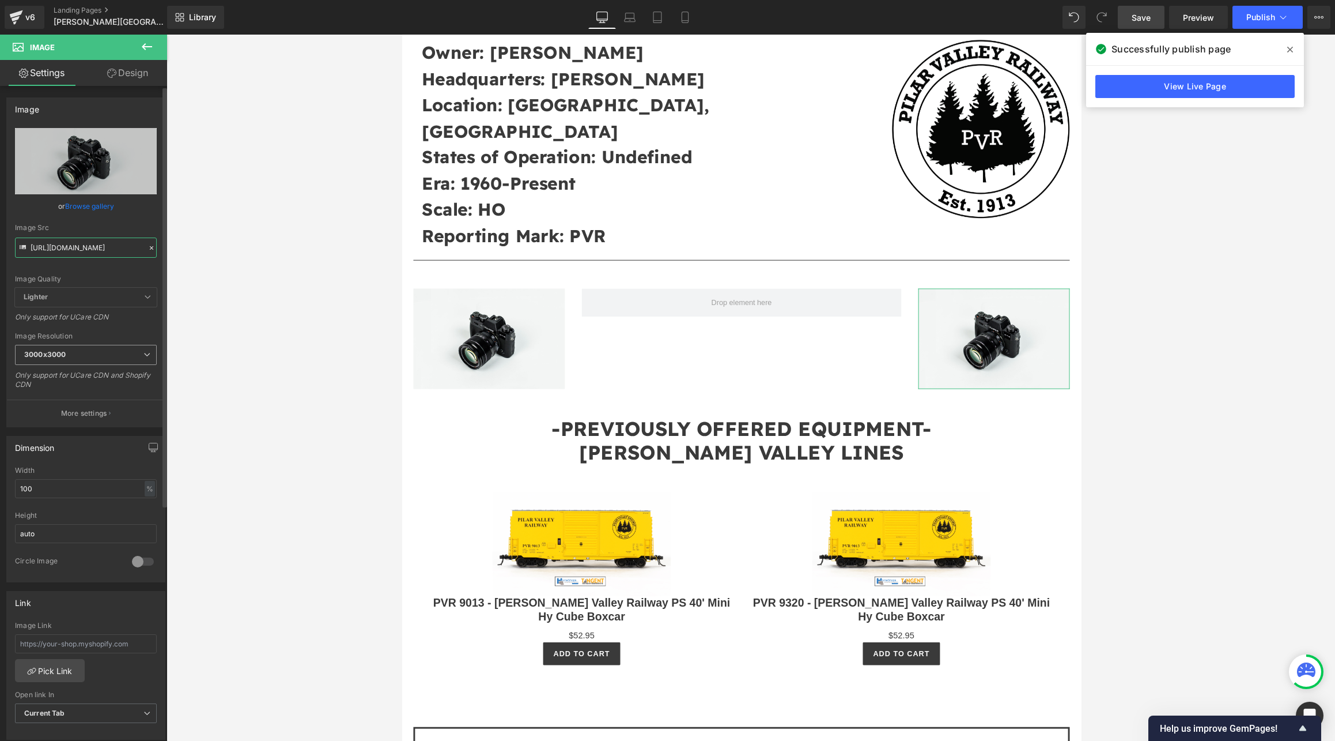
scroll to position [0, 201]
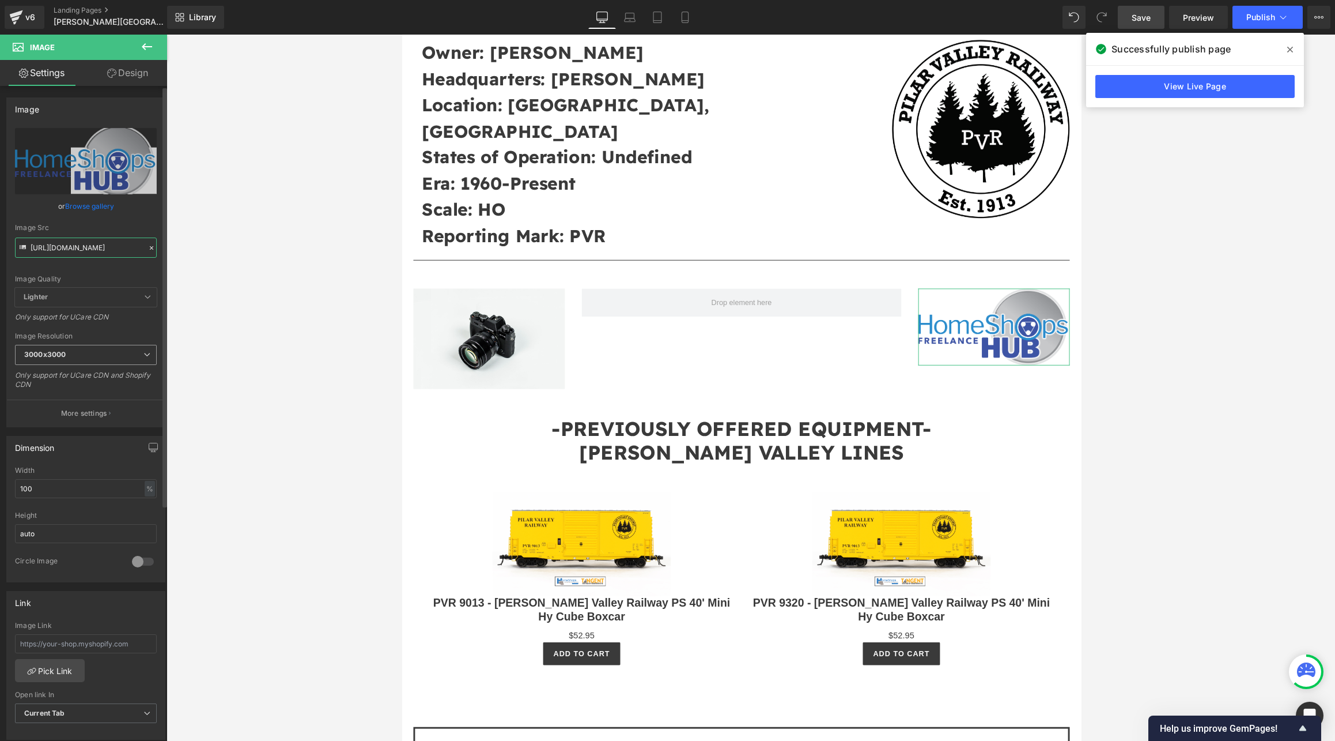
type input "[URL][DOMAIN_NAME]"
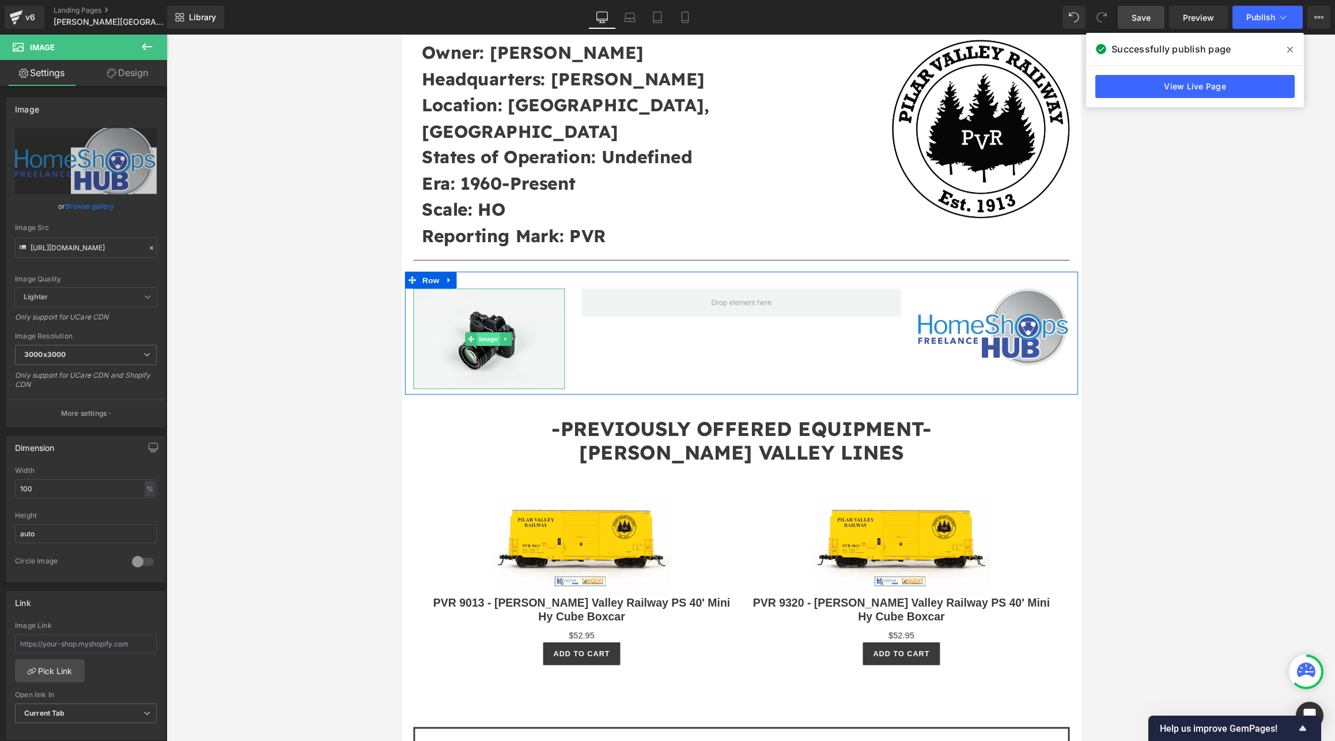
click at [485, 340] on span "Image" at bounding box center [491, 347] width 24 height 14
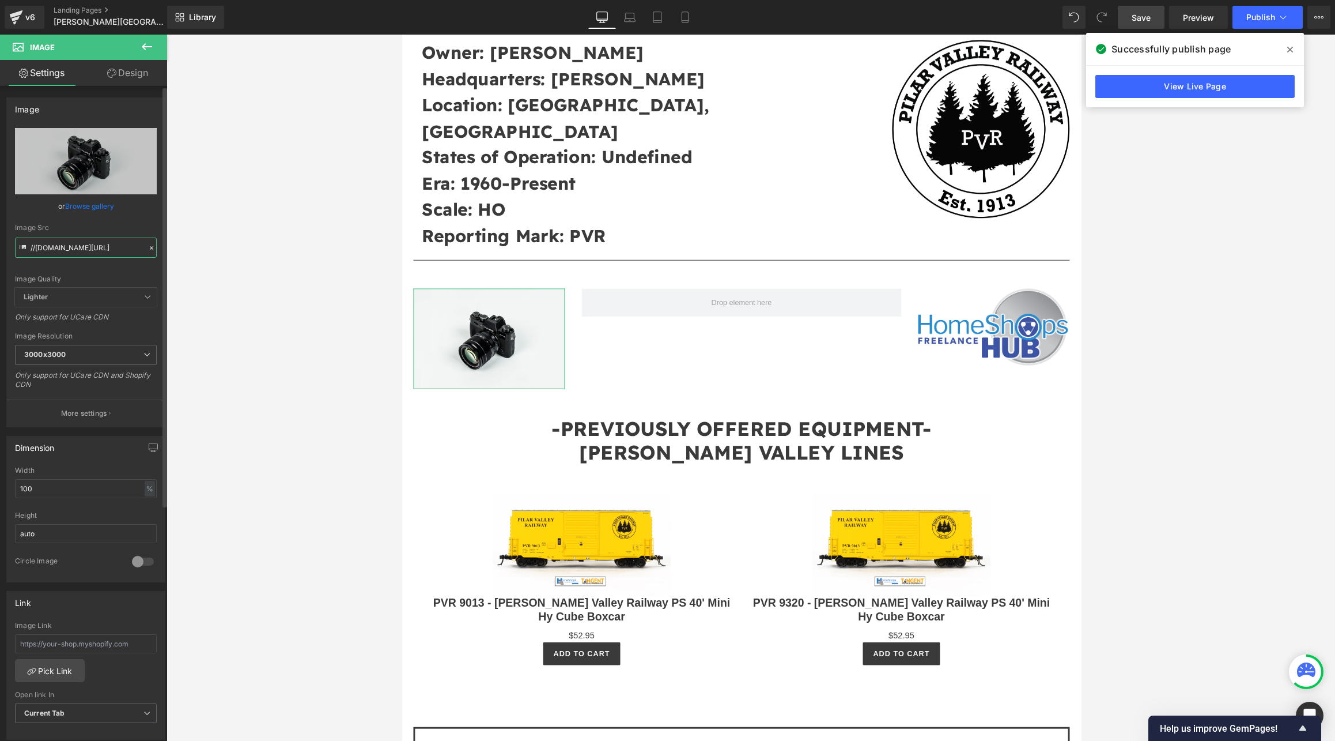
click at [56, 242] on input "//[DOMAIN_NAME][URL]" at bounding box center [86, 247] width 142 height 20
paste input "[URL][DOMAIN_NAME]"
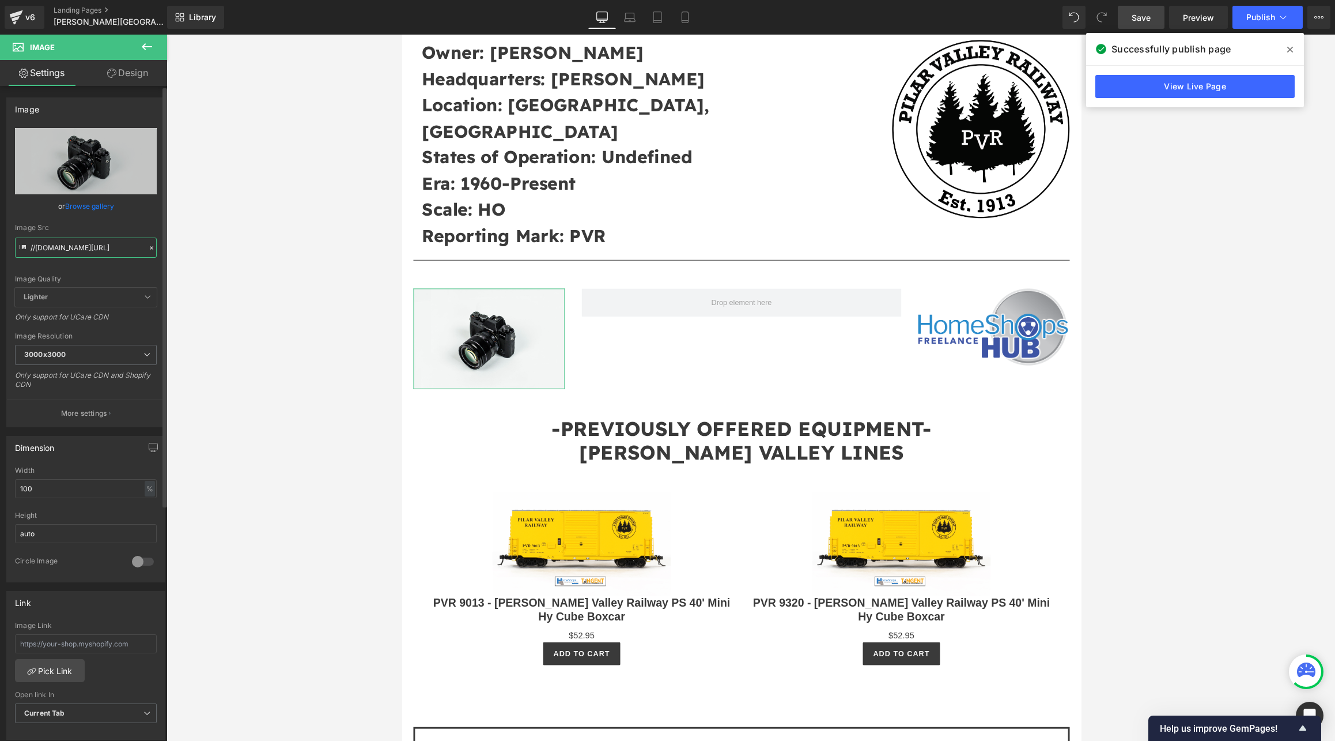
type input "[URL][DOMAIN_NAME]"
click at [260, 308] on div at bounding box center [751, 388] width 1169 height 706
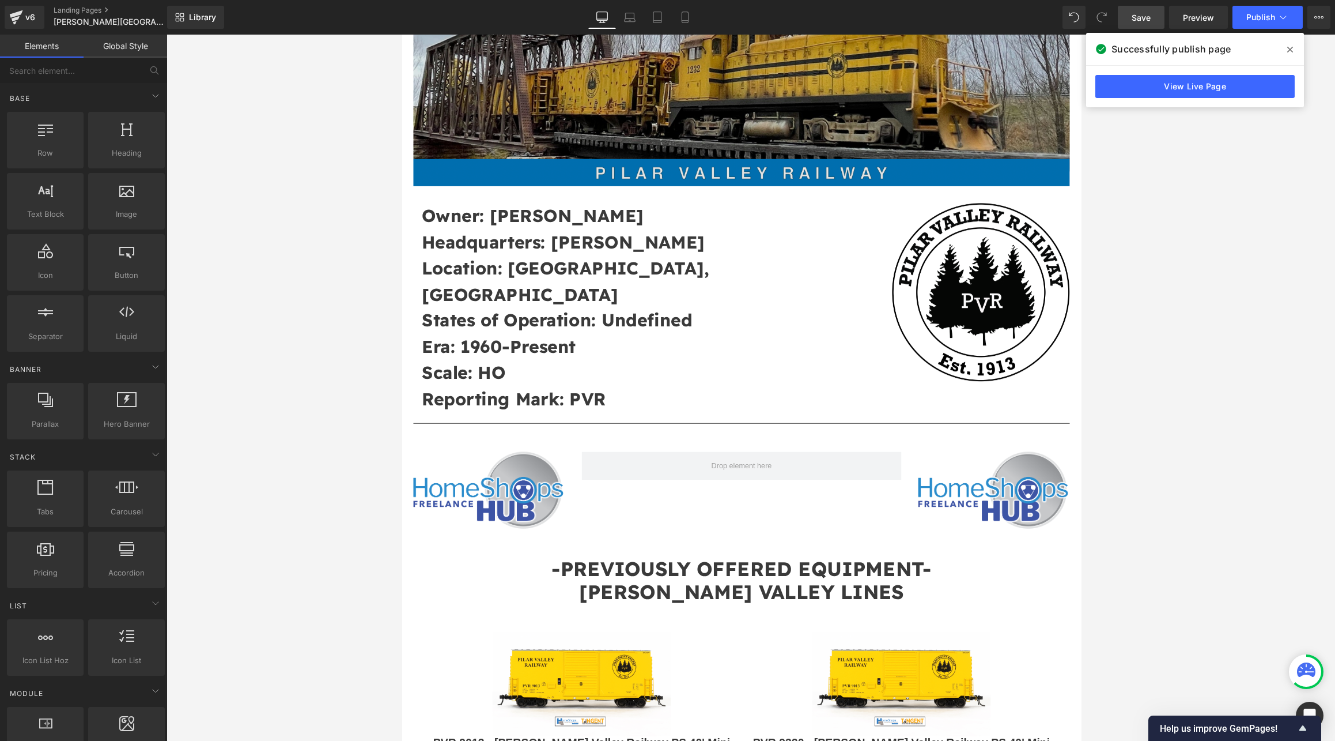
scroll to position [231, 0]
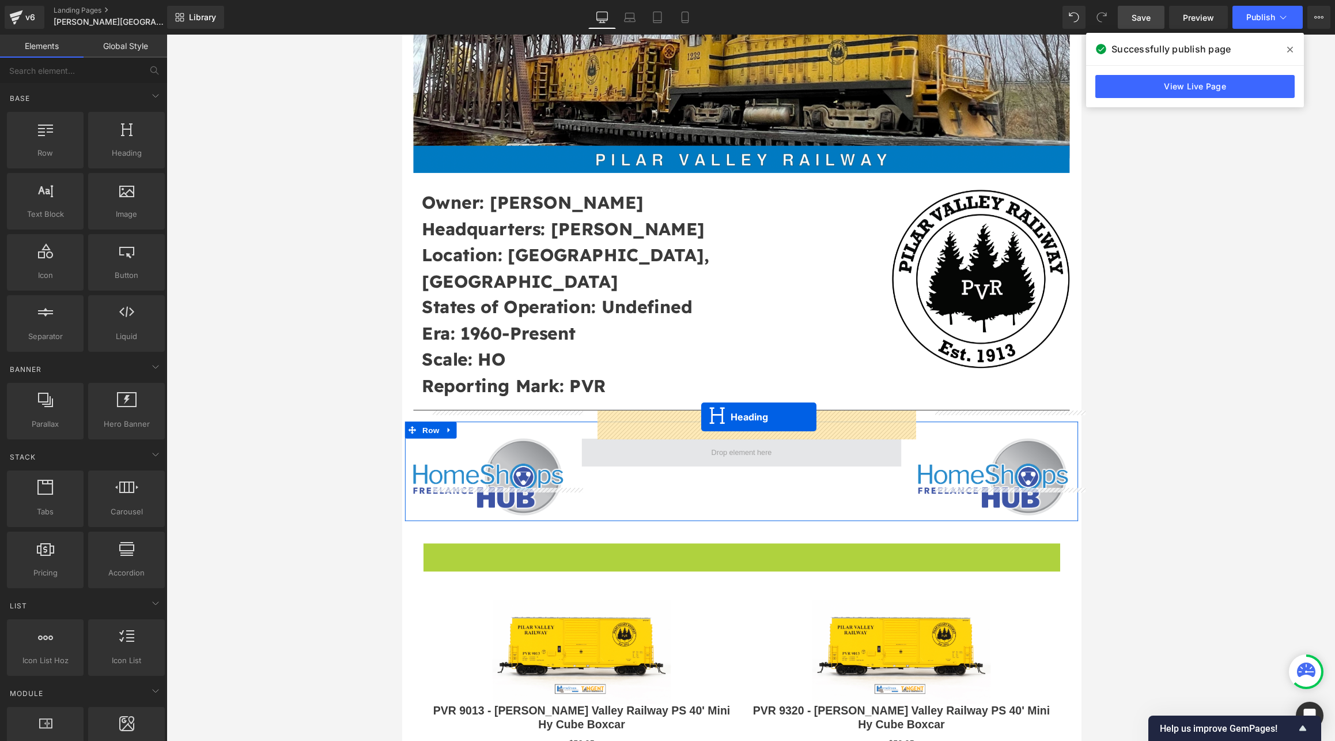
drag, startPoint x: 720, startPoint y: 553, endPoint x: 709, endPoint y: 427, distance: 126.1
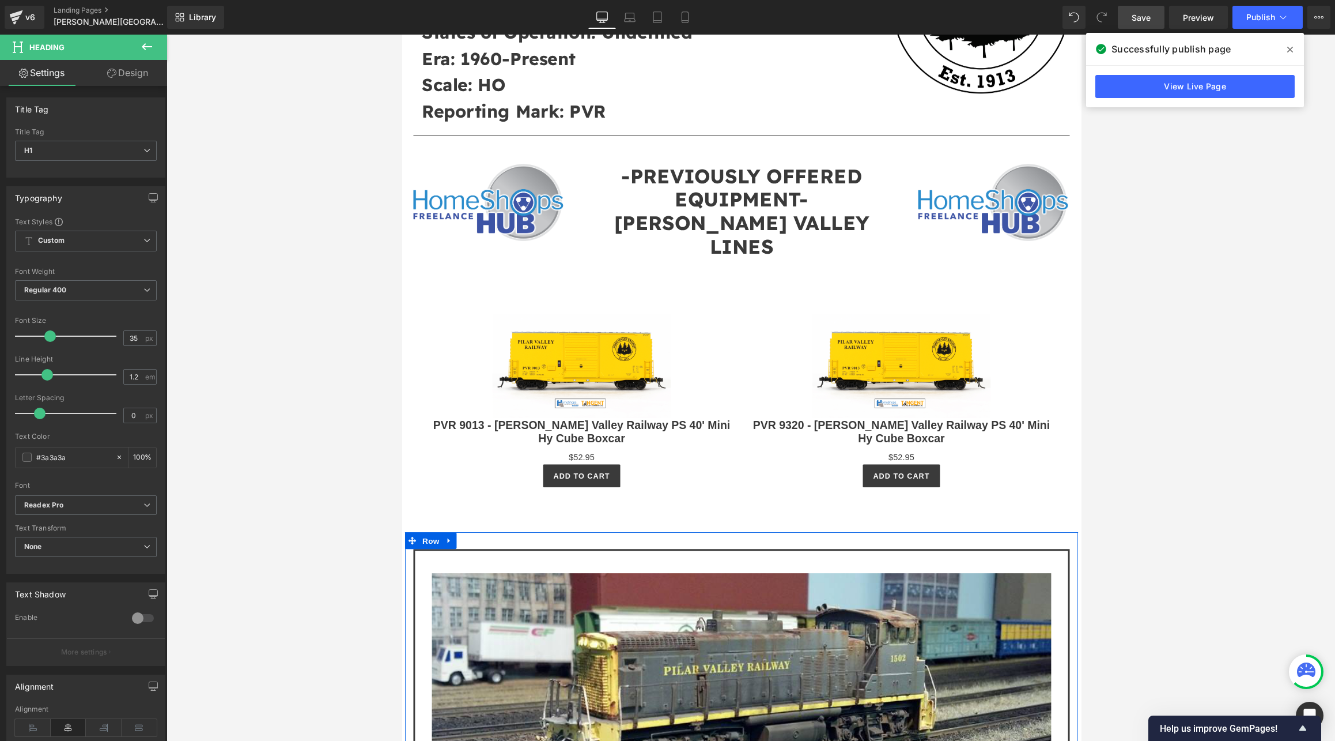
scroll to position [384, 0]
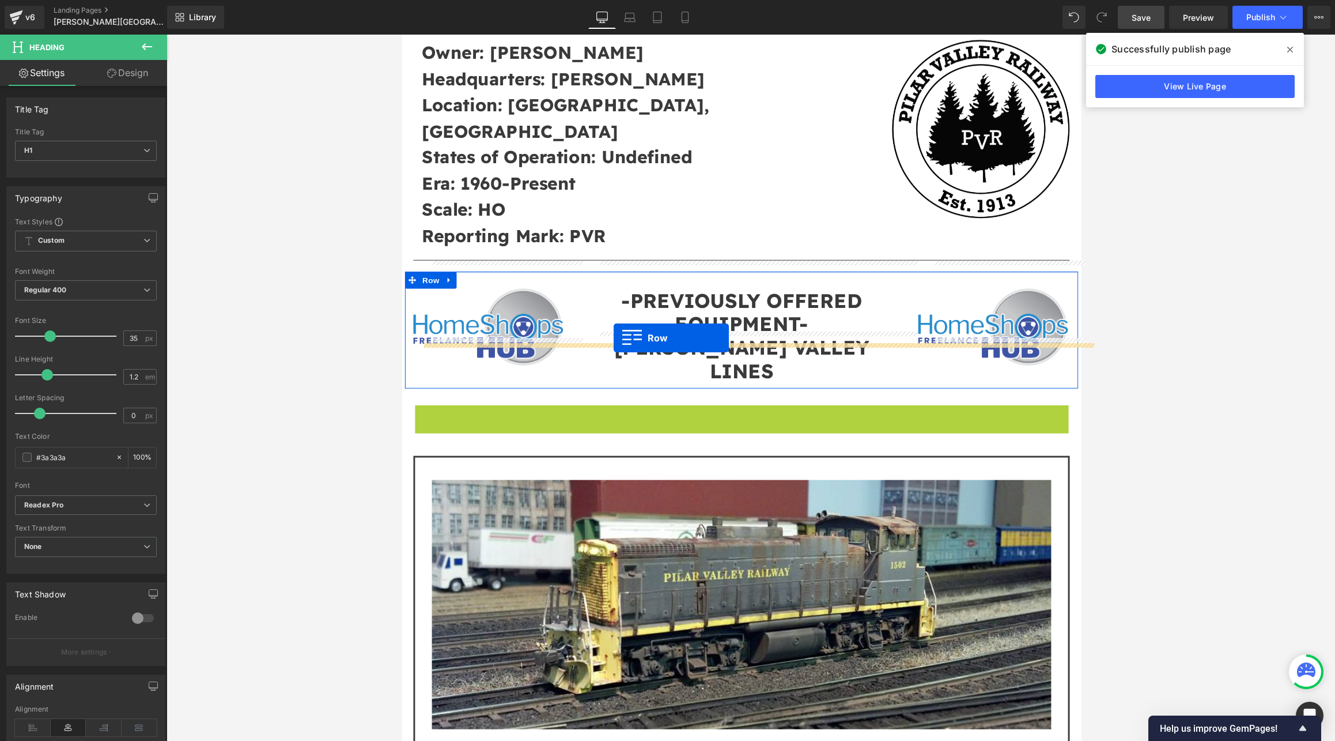
drag, startPoint x: 419, startPoint y: 375, endPoint x: 619, endPoint y: 346, distance: 202.7
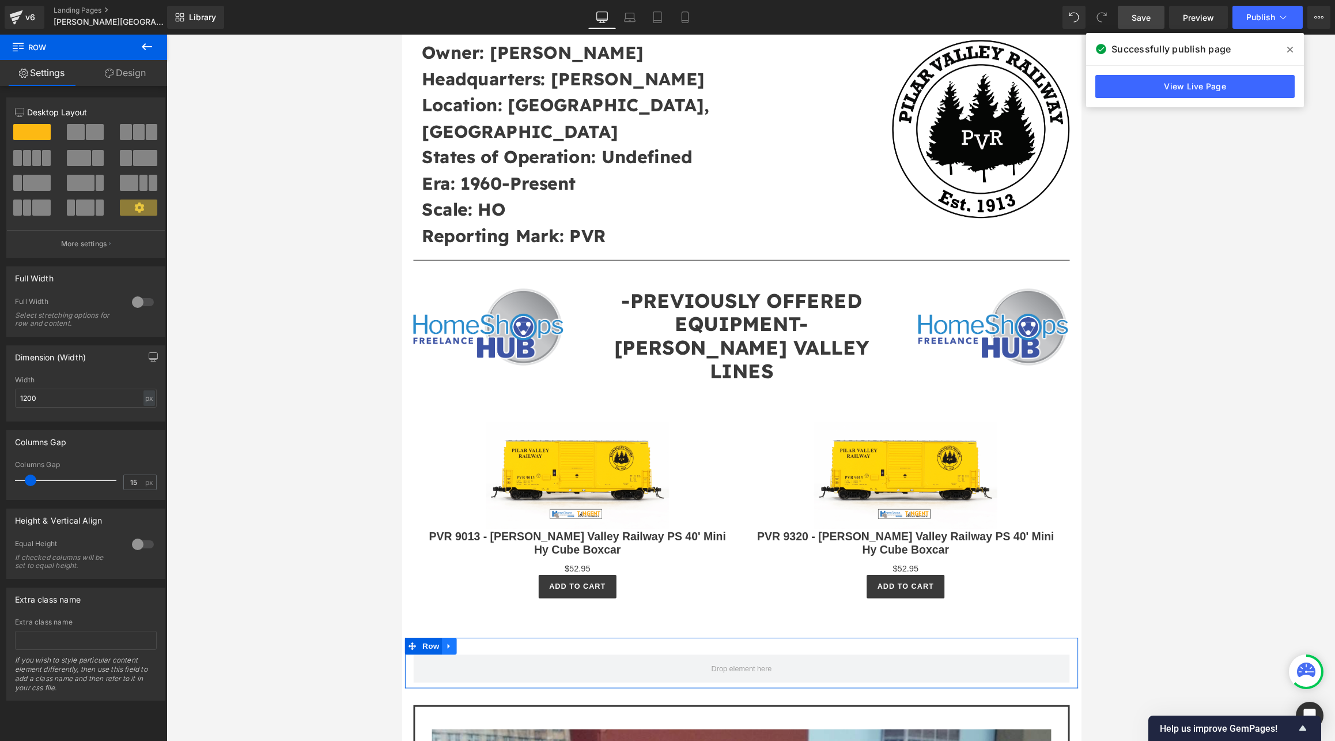
click at [447, 658] on icon at bounding box center [451, 662] width 8 height 9
click at [477, 658] on icon at bounding box center [481, 662] width 8 height 9
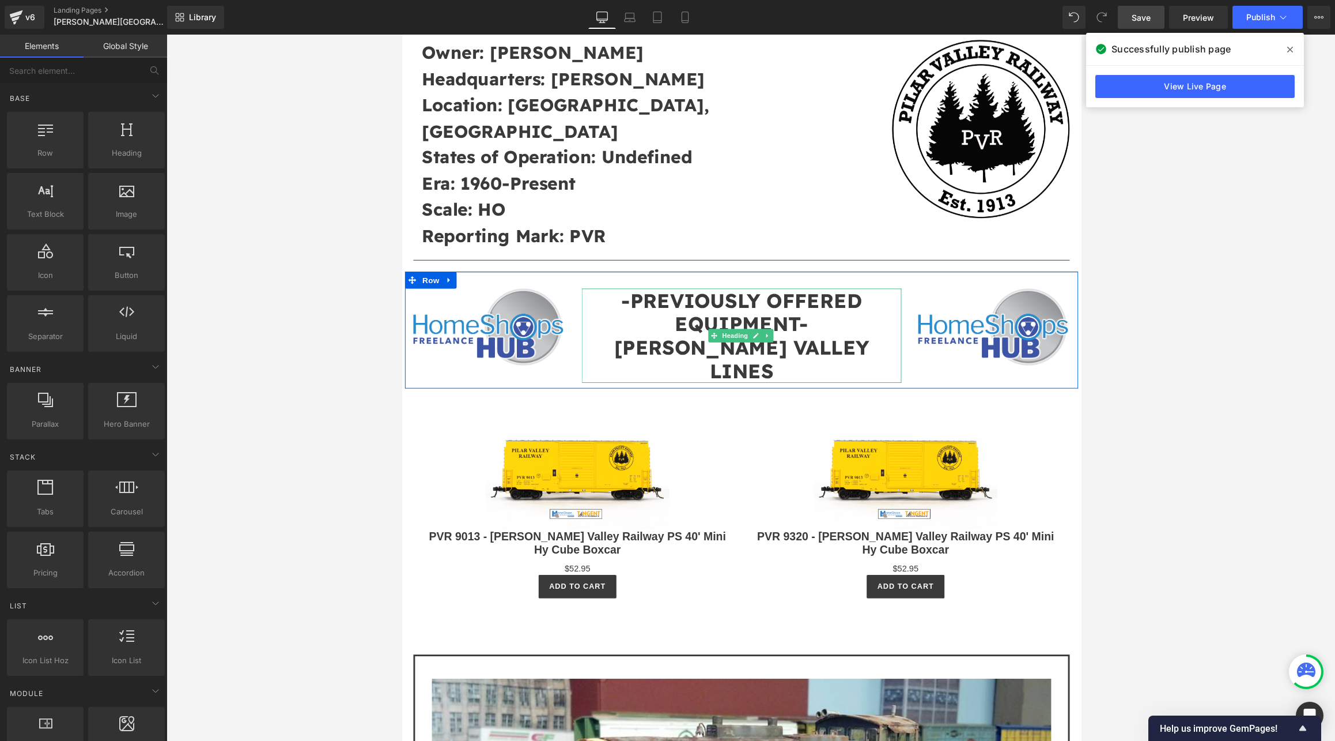
drag, startPoint x: 863, startPoint y: 324, endPoint x: 856, endPoint y: 324, distance: 6.3
click at [845, 343] on h1 "[PERSON_NAME] VALLEY LINES" at bounding box center [751, 367] width 328 height 48
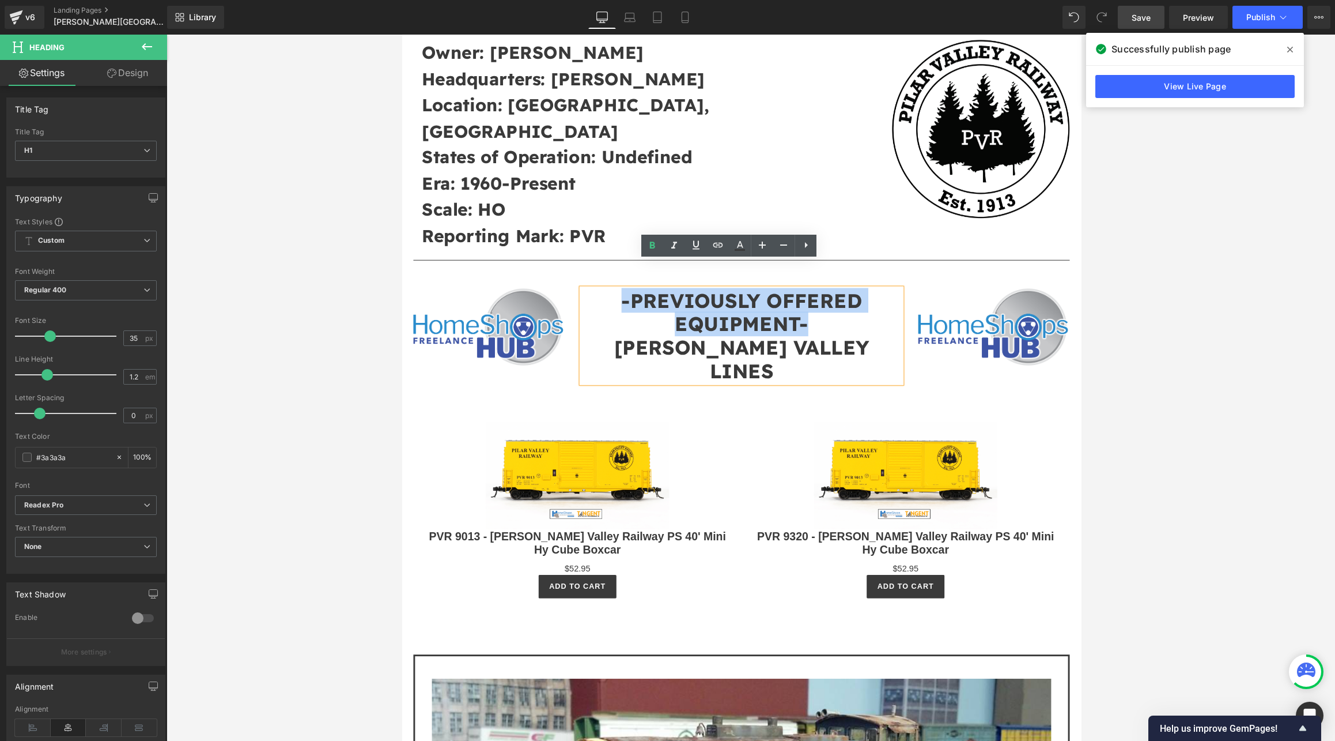
drag, startPoint x: 826, startPoint y: 307, endPoint x: 626, endPoint y: 263, distance: 204.6
click at [626, 278] on div "Image -PREVIOUSLY OFFERED EQUIPMENT- [PERSON_NAME] VALLEY LINES Heading Image R…" at bounding box center [751, 338] width 692 height 120
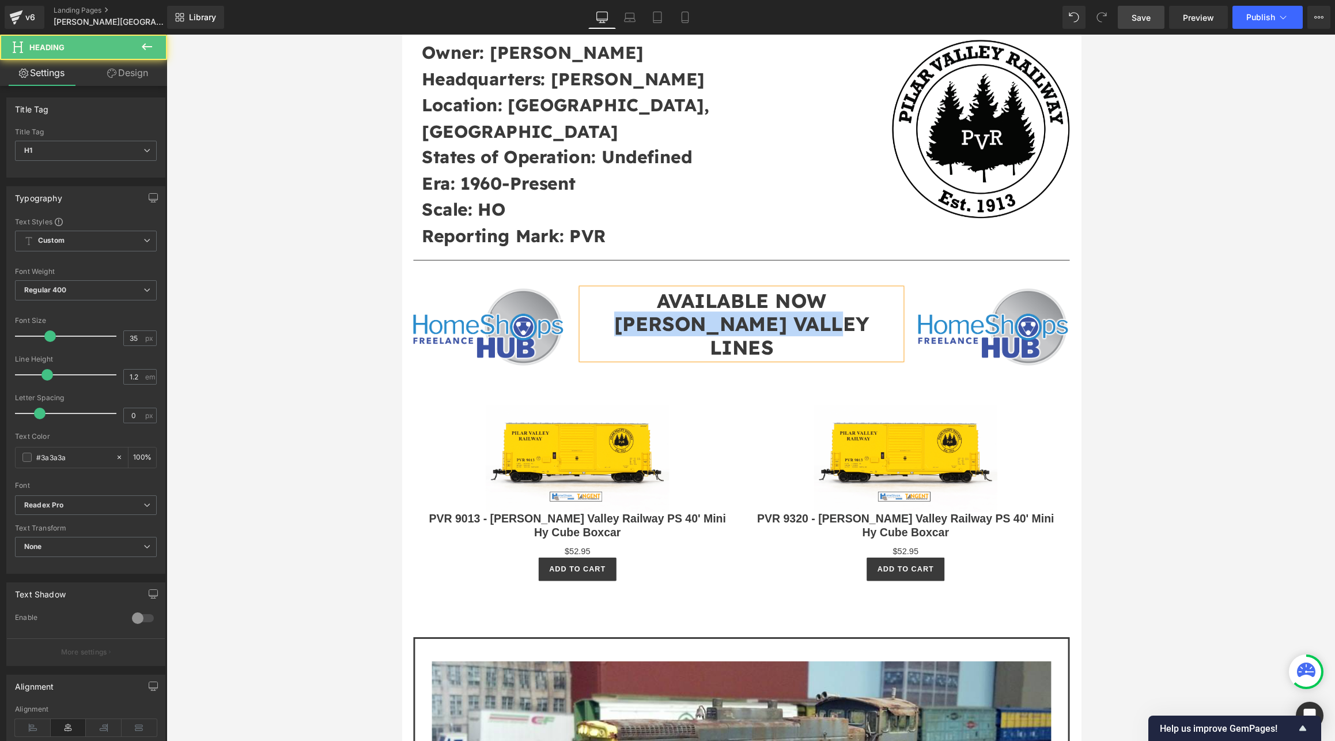
drag, startPoint x: 859, startPoint y: 300, endPoint x: 624, endPoint y: 305, distance: 235.2
click at [624, 319] on h1 "[PERSON_NAME] VALLEY LINES" at bounding box center [751, 343] width 328 height 48
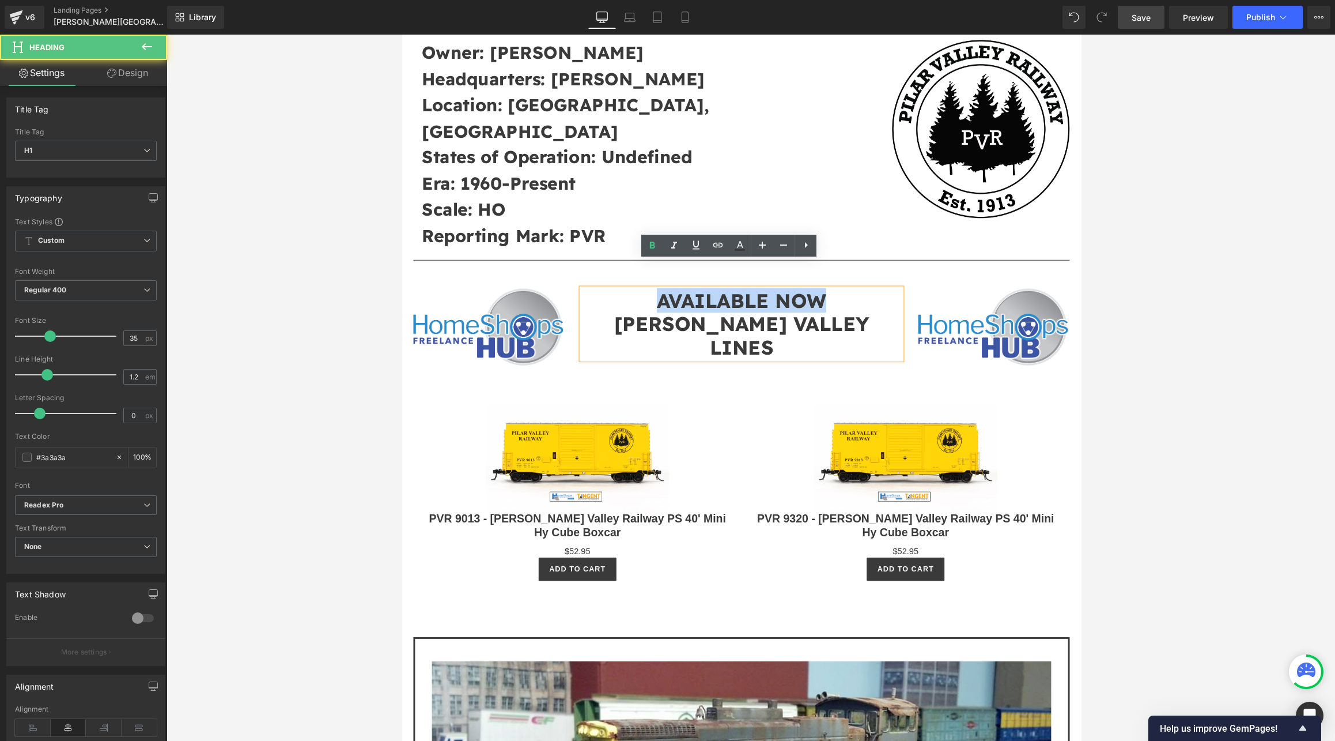
drag, startPoint x: 652, startPoint y: 279, endPoint x: 878, endPoint y: 279, distance: 225.9
click at [845, 295] on h1 "AVAILABLE NOW" at bounding box center [751, 307] width 328 height 24
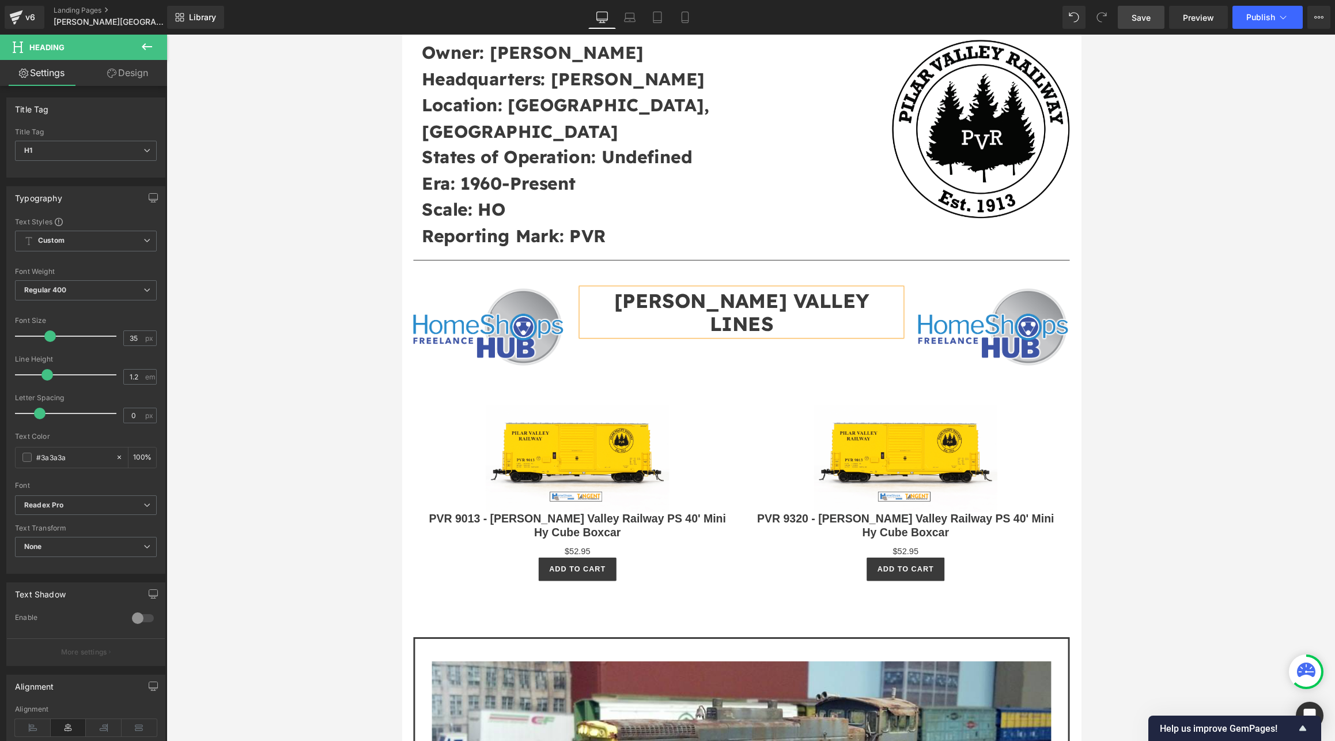
click at [845, 295] on h1 "[PERSON_NAME] VALLEY LINES" at bounding box center [751, 319] width 328 height 48
click at [148, 46] on icon at bounding box center [147, 47] width 14 height 14
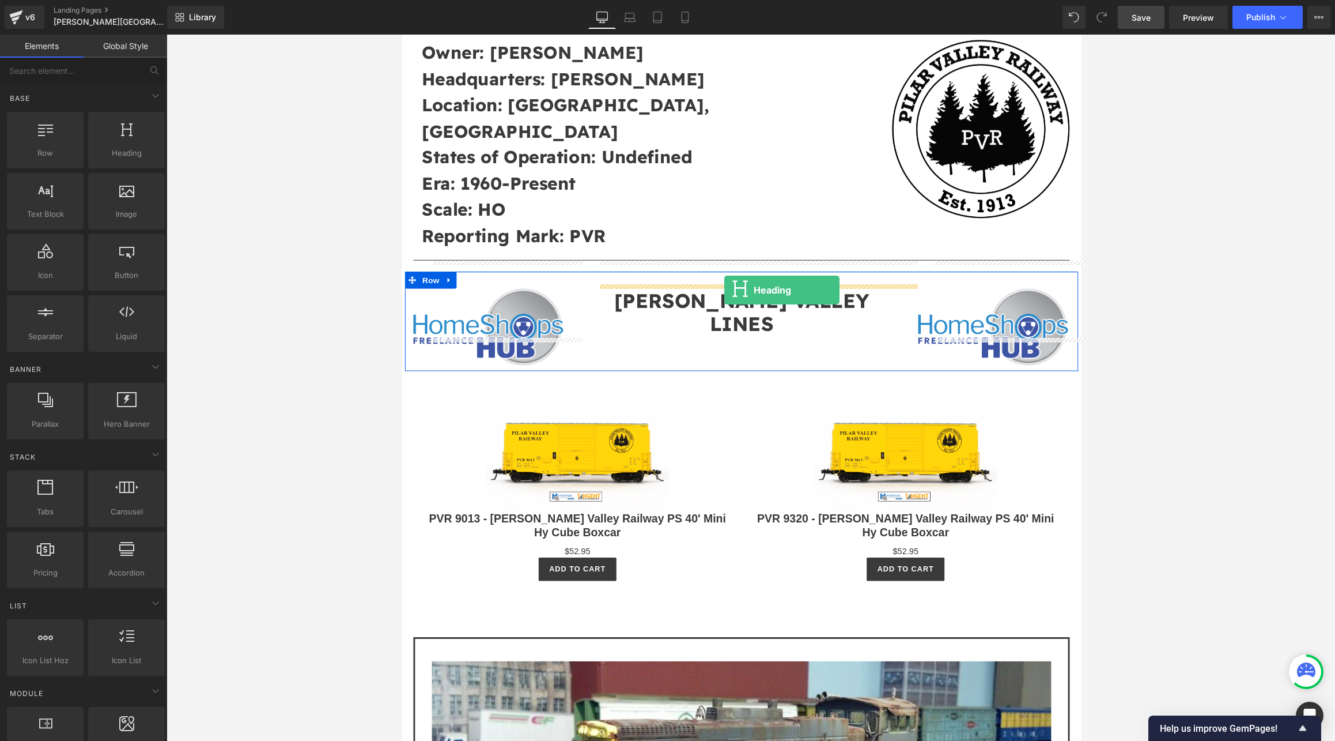
drag, startPoint x: 522, startPoint y: 168, endPoint x: 733, endPoint y: 297, distance: 247.0
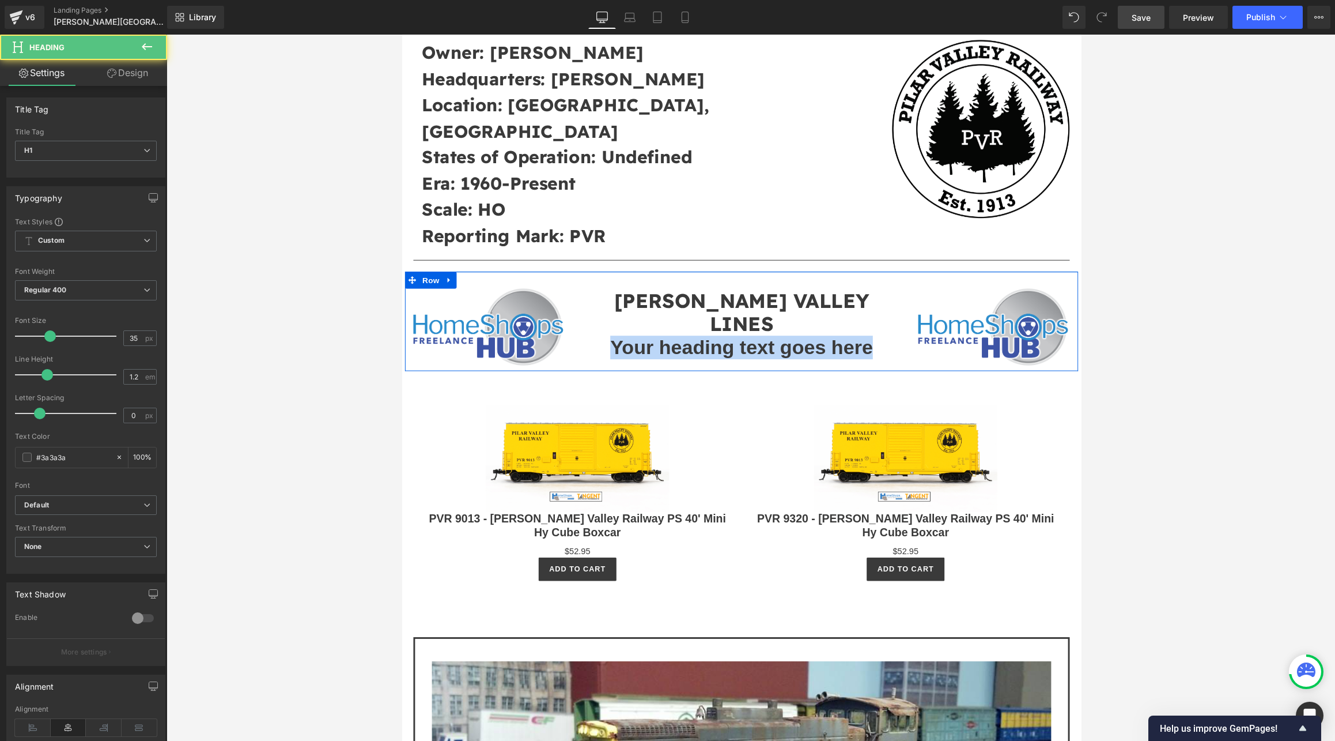
drag, startPoint x: 872, startPoint y: 305, endPoint x: 581, endPoint y: 285, distance: 291.7
click at [581, 295] on div "[PERSON_NAME] VALLEY LINES Heading Your heading text goes here Heading" at bounding box center [751, 331] width 346 height 73
click at [845, 343] on h1 "CARS AVAILABLE NOW!" at bounding box center [751, 355] width 328 height 24
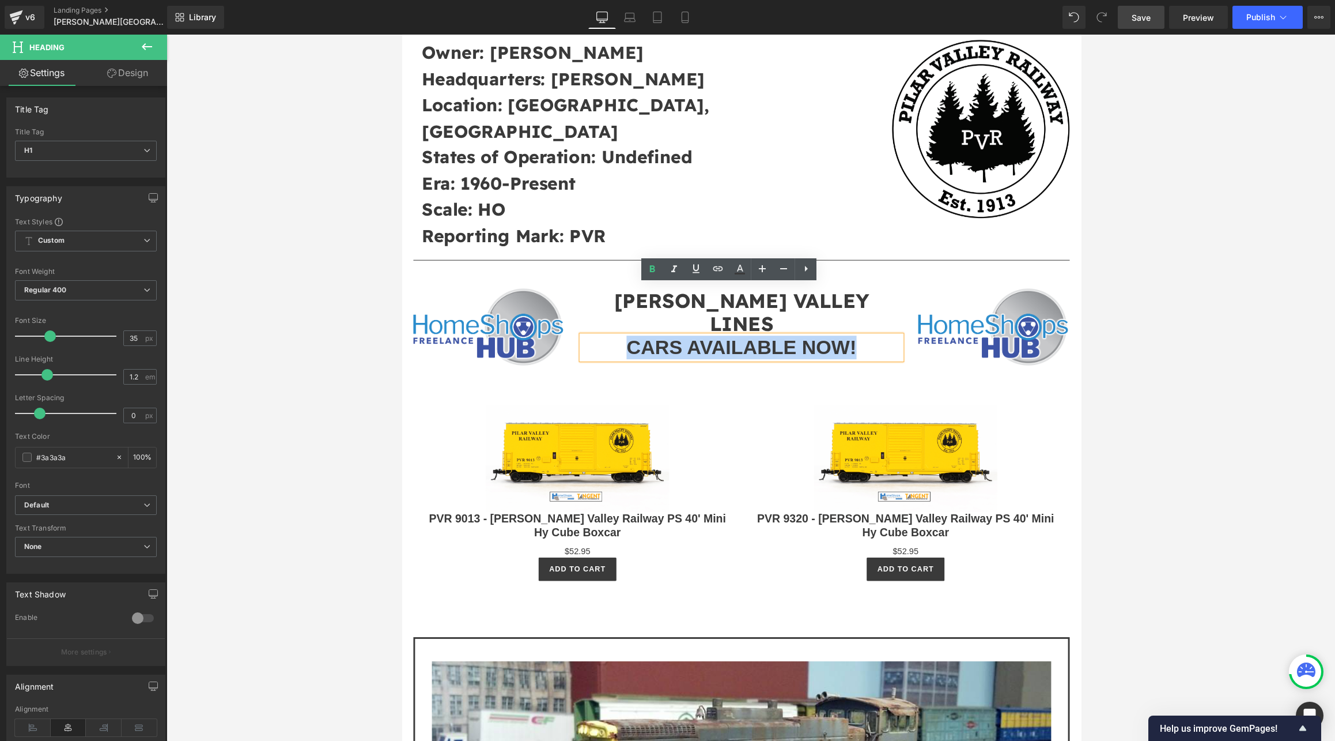
drag, startPoint x: 865, startPoint y: 307, endPoint x: 611, endPoint y: 308, distance: 254.1
click at [611, 343] on h1 "CARS AVAILABLE NOW!" at bounding box center [751, 355] width 328 height 24
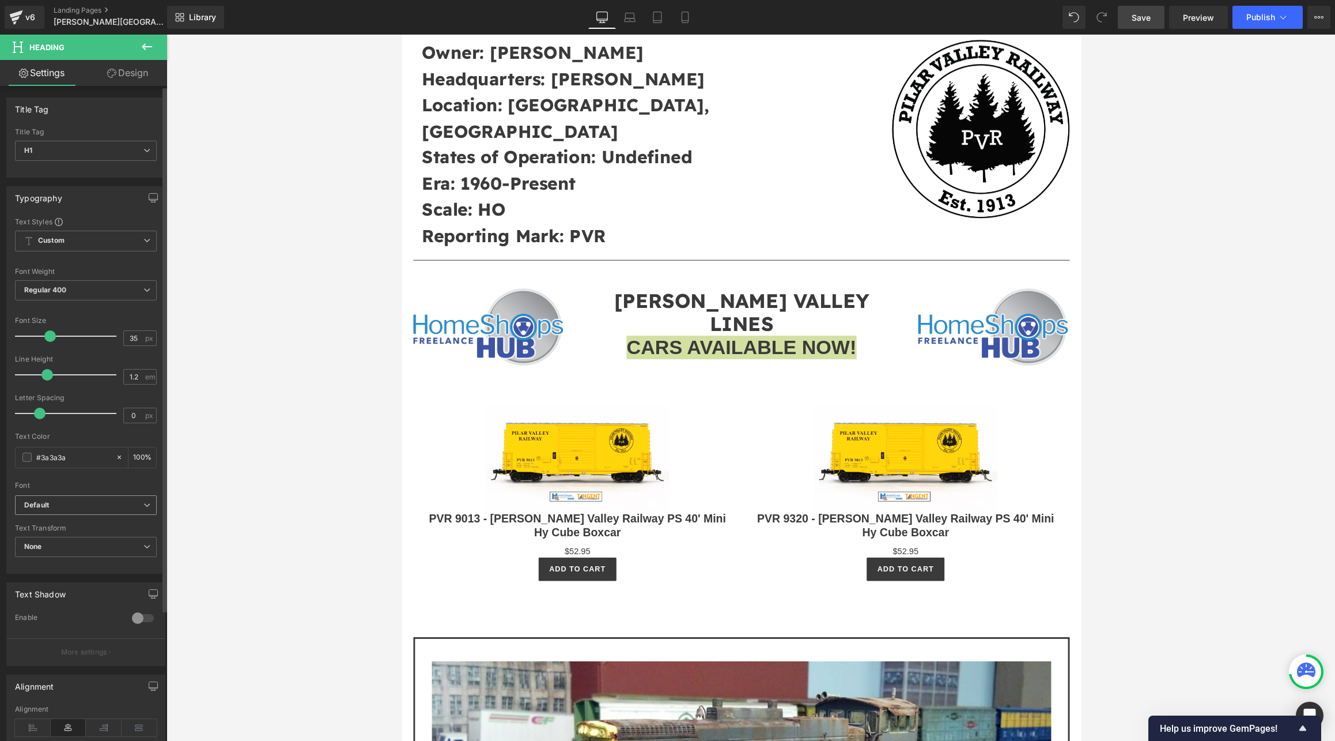
click at [120, 497] on span "Default" at bounding box center [86, 505] width 142 height 20
click at [84, 579] on li "Readex Pro" at bounding box center [83, 581] width 137 height 18
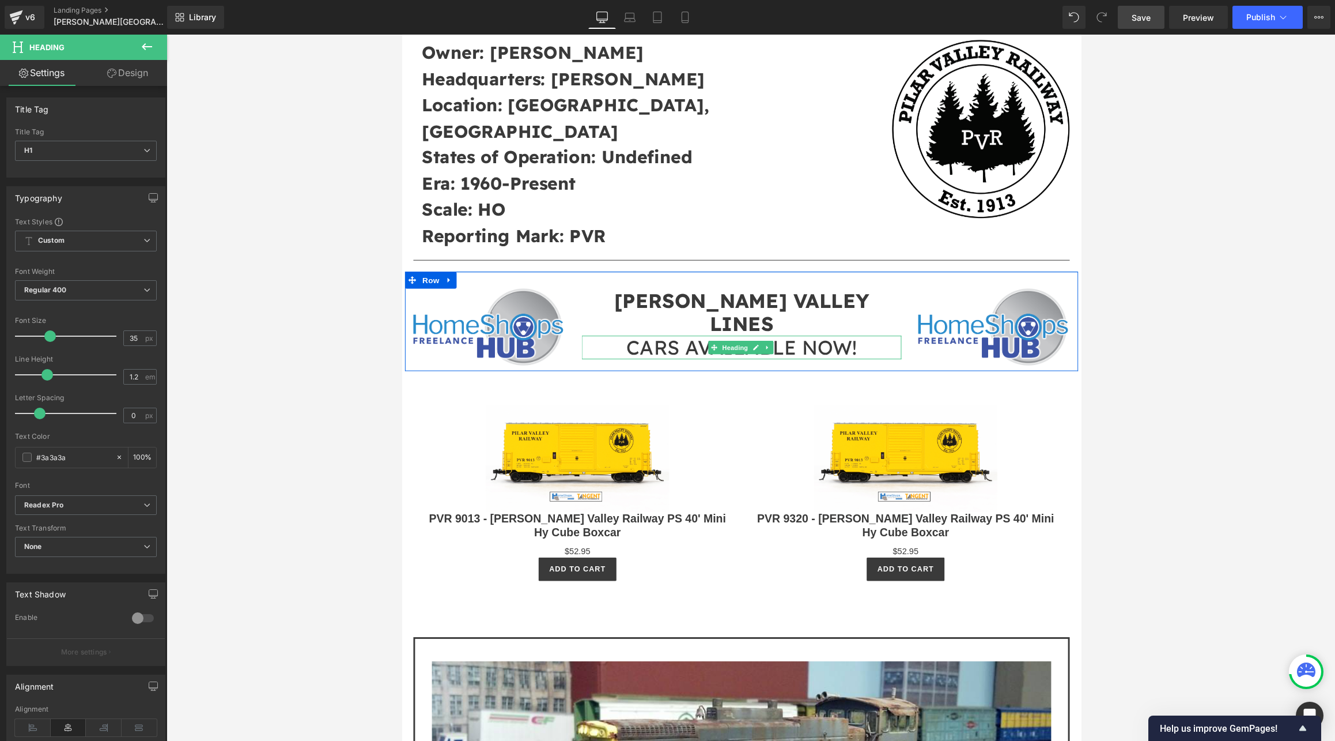
click at [845, 343] on h1 "CARS AVAILABLE NOW!" at bounding box center [751, 355] width 328 height 24
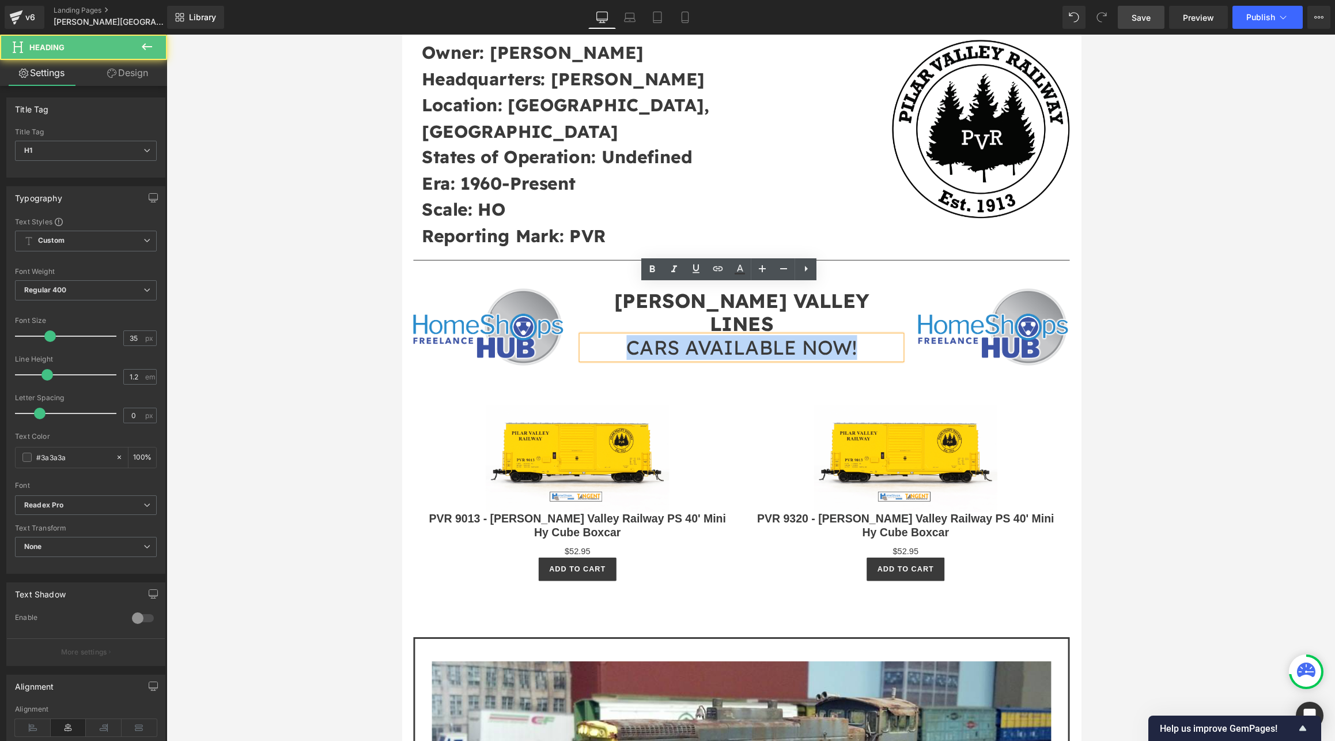
drag, startPoint x: 870, startPoint y: 303, endPoint x: 627, endPoint y: 307, distance: 242.7
click at [627, 343] on h1 "CARS AVAILABLE NOW!" at bounding box center [751, 355] width 328 height 24
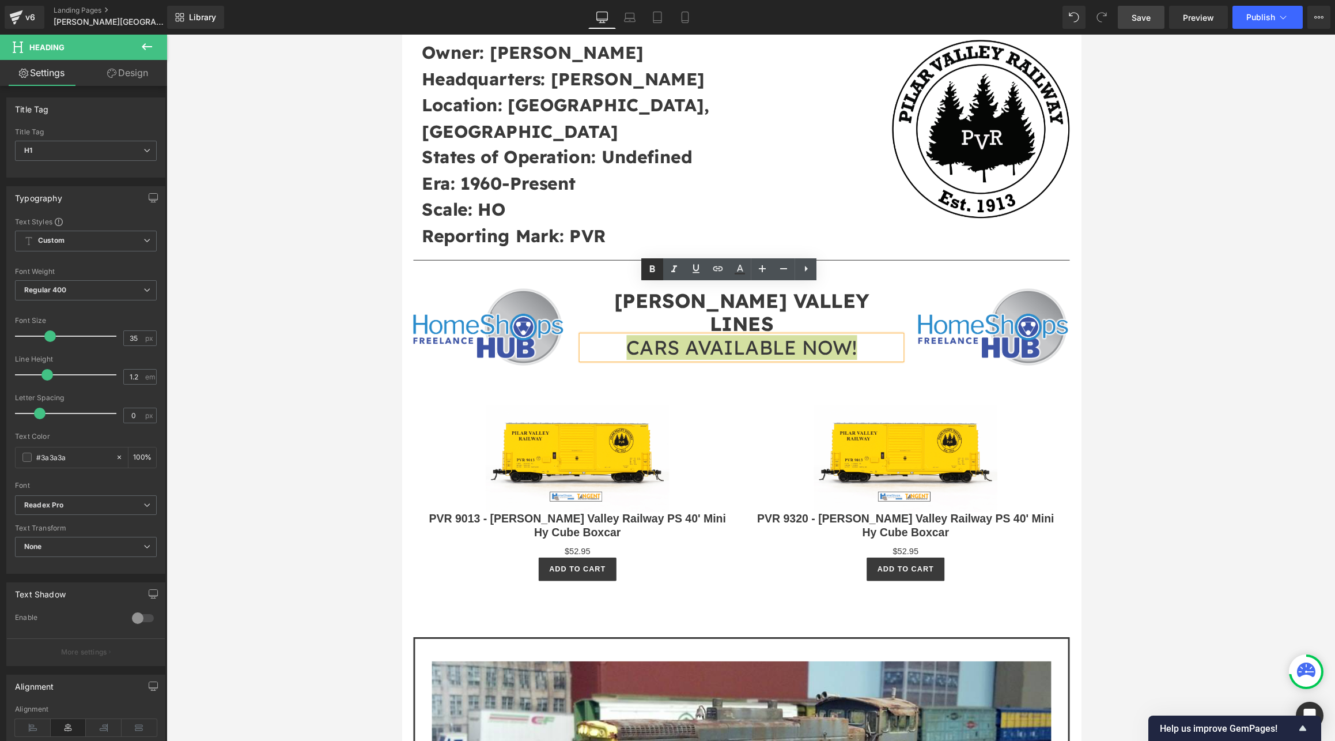
click at [656, 274] on icon at bounding box center [652, 269] width 14 height 14
click at [845, 278] on div "Image [PERSON_NAME] VALLEY LINES Heading CARS AVAILABLE NOW! Heading Image Row" at bounding box center [751, 329] width 692 height 102
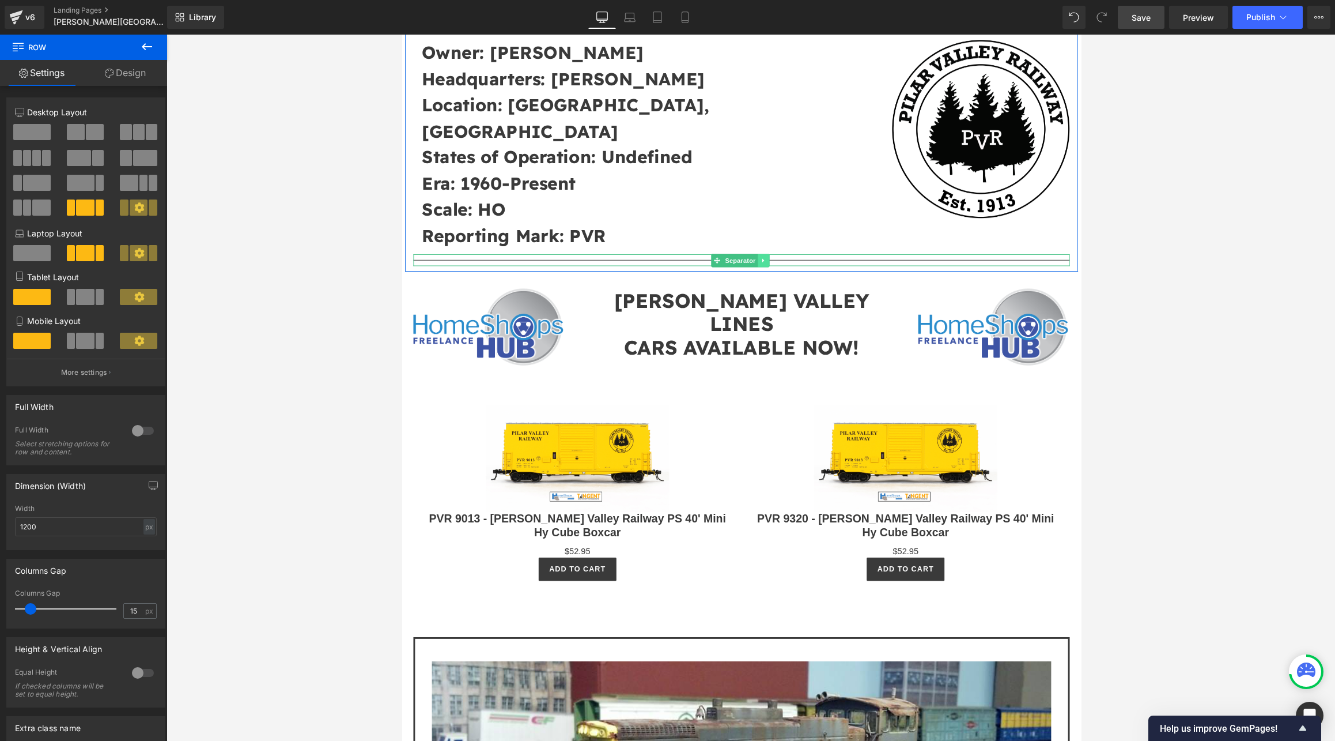
click at [770, 263] on icon at bounding box center [773, 266] width 6 height 7
click at [766, 263] on icon at bounding box center [767, 266] width 6 height 6
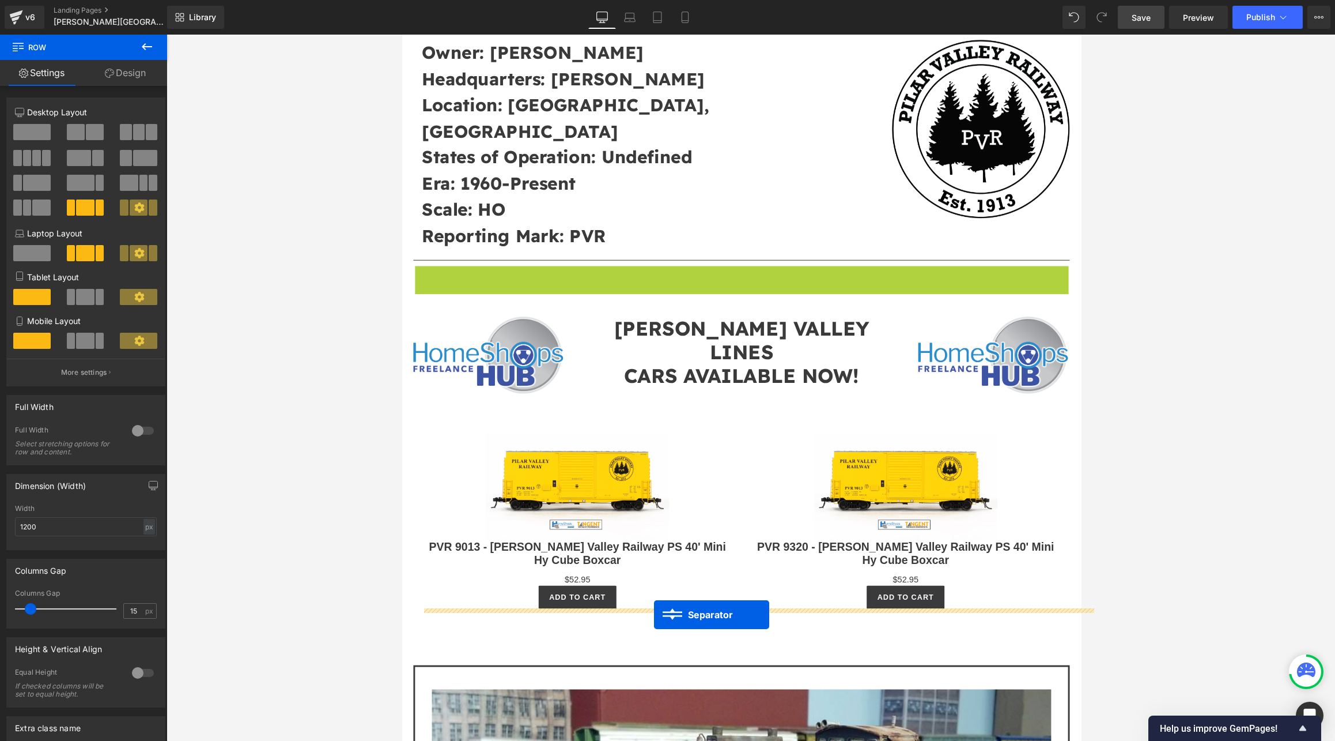
drag, startPoint x: 721, startPoint y: 248, endPoint x: 661, endPoint y: 630, distance: 386.2
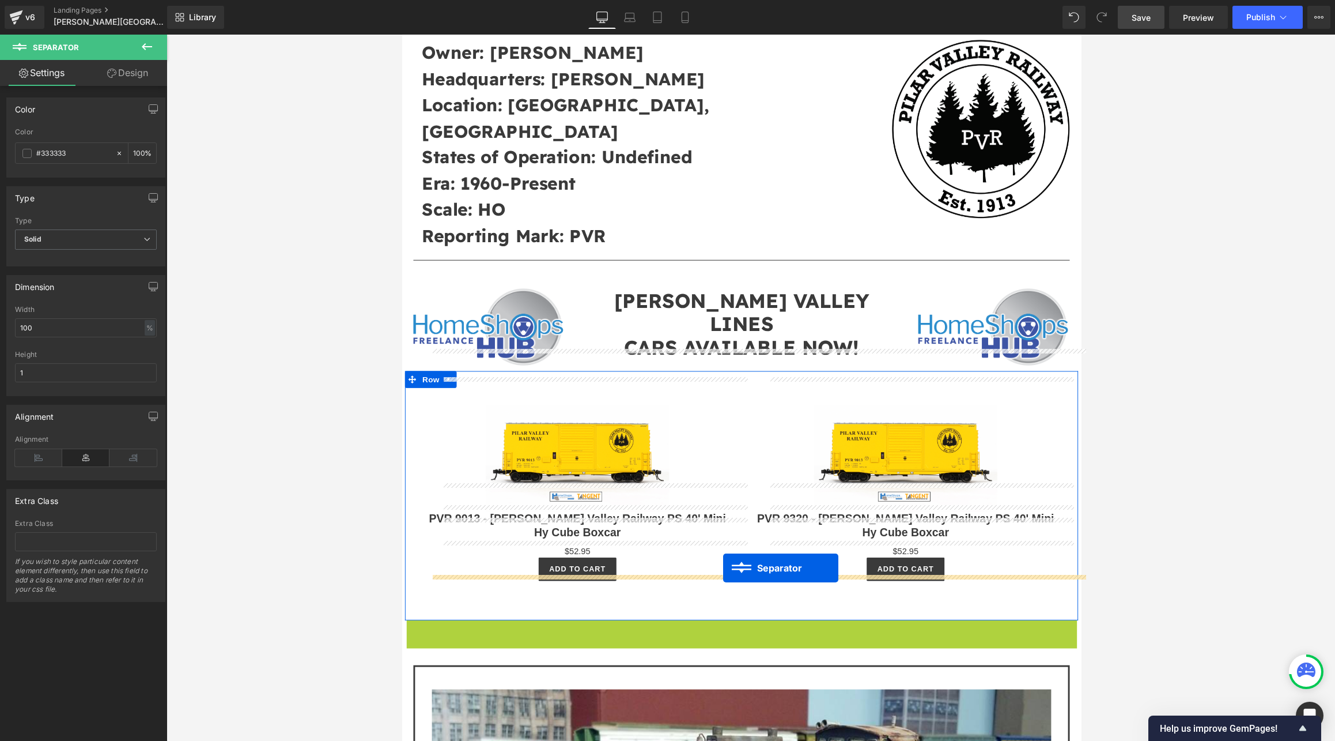
drag, startPoint x: 721, startPoint y: 602, endPoint x: 732, endPoint y: 582, distance: 22.2
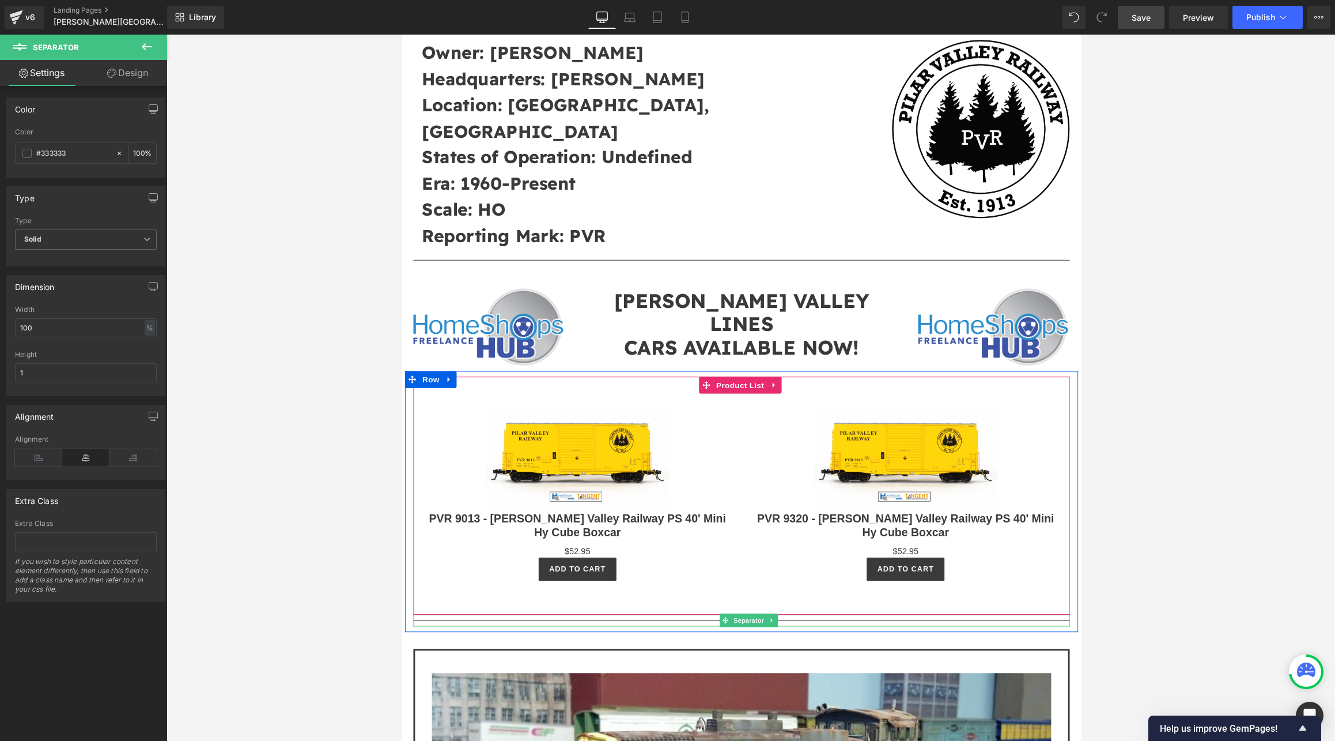
click at [845, 524] on h3 "PVR 9320 - [PERSON_NAME] Valley Railway PS 40' Mini Hy Cube Boxcar" at bounding box center [919, 541] width 314 height 34
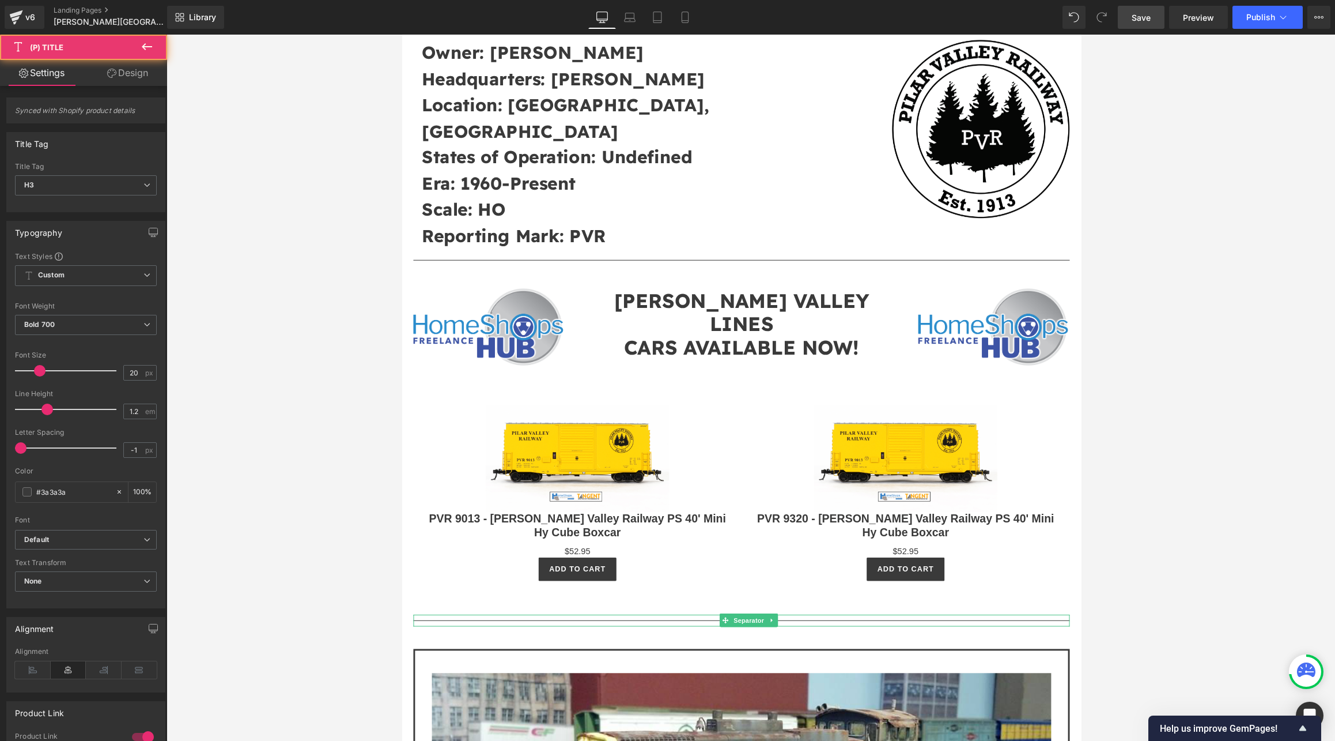
click at [845, 508] on div at bounding box center [751, 388] width 1169 height 706
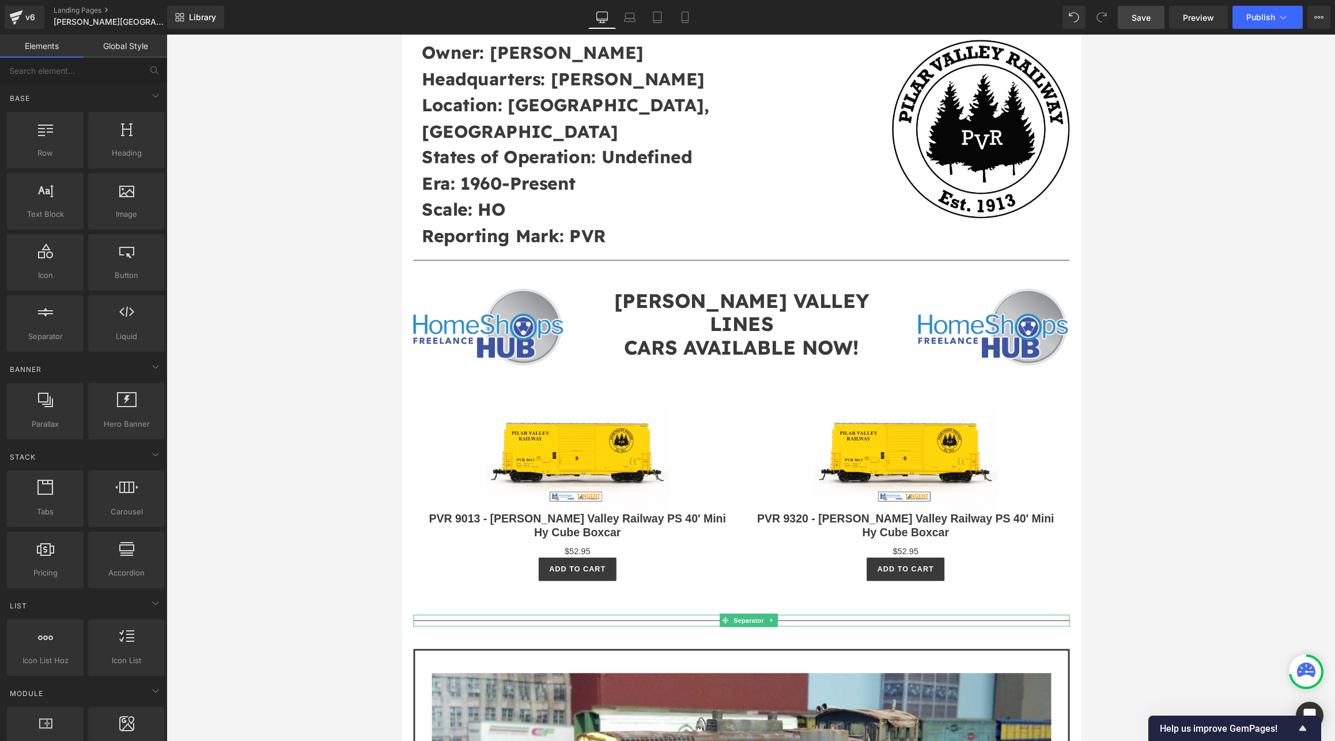
click at [845, 545] on div at bounding box center [751, 388] width 1169 height 706
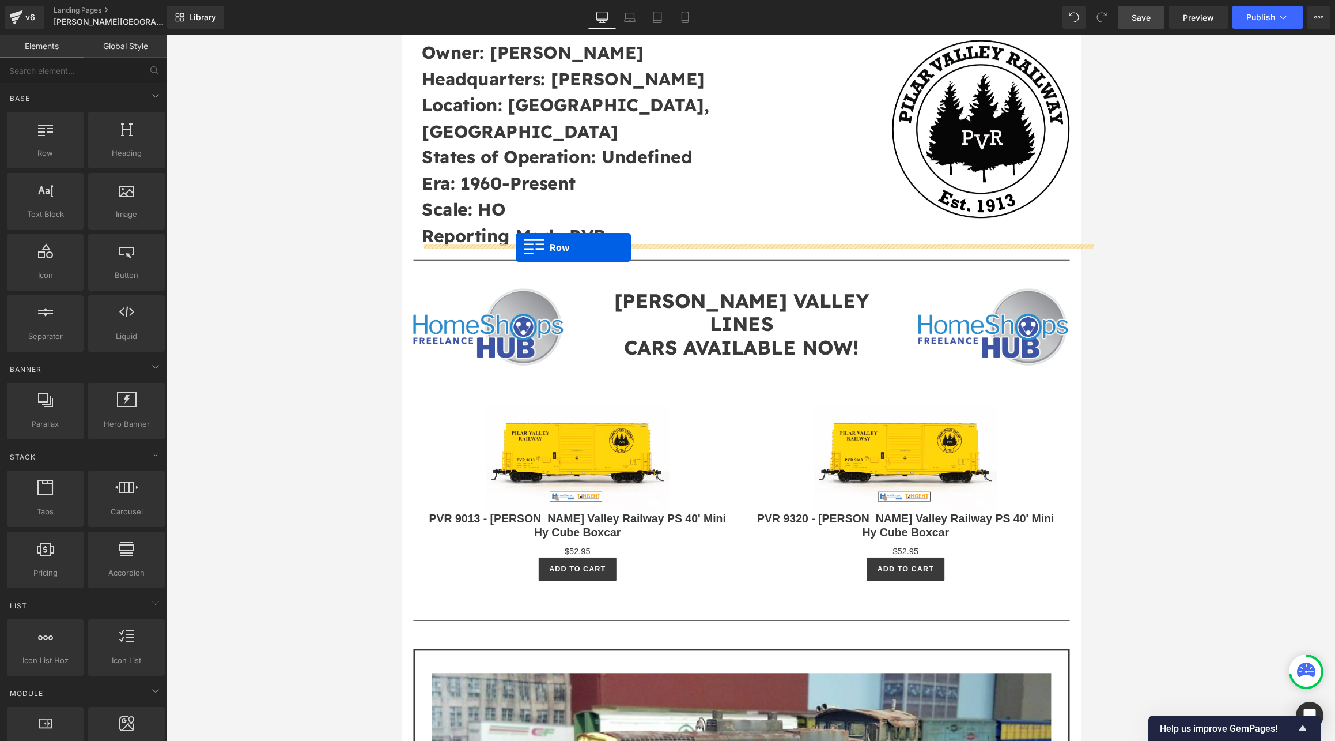
drag, startPoint x: 465, startPoint y: 183, endPoint x: 519, endPoint y: 253, distance: 88.4
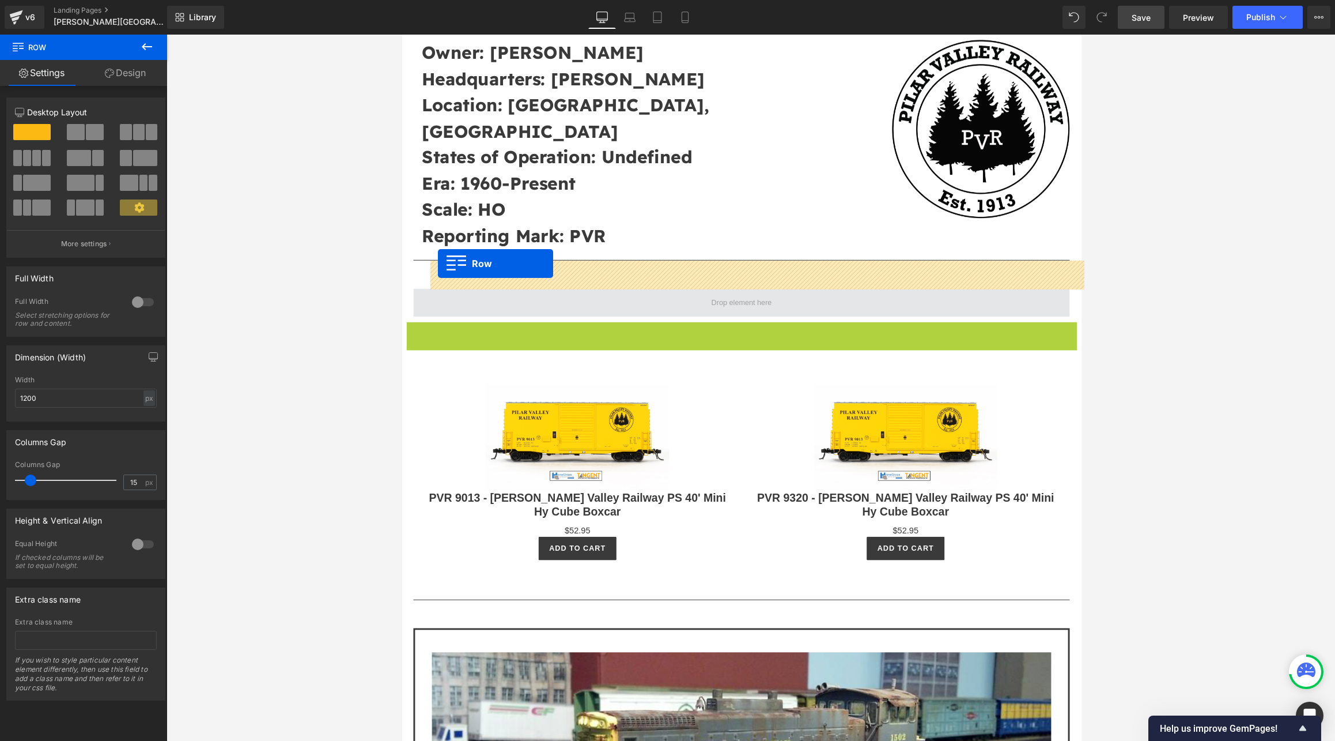
drag, startPoint x: 407, startPoint y: 311, endPoint x: 439, endPoint y: 270, distance: 52.1
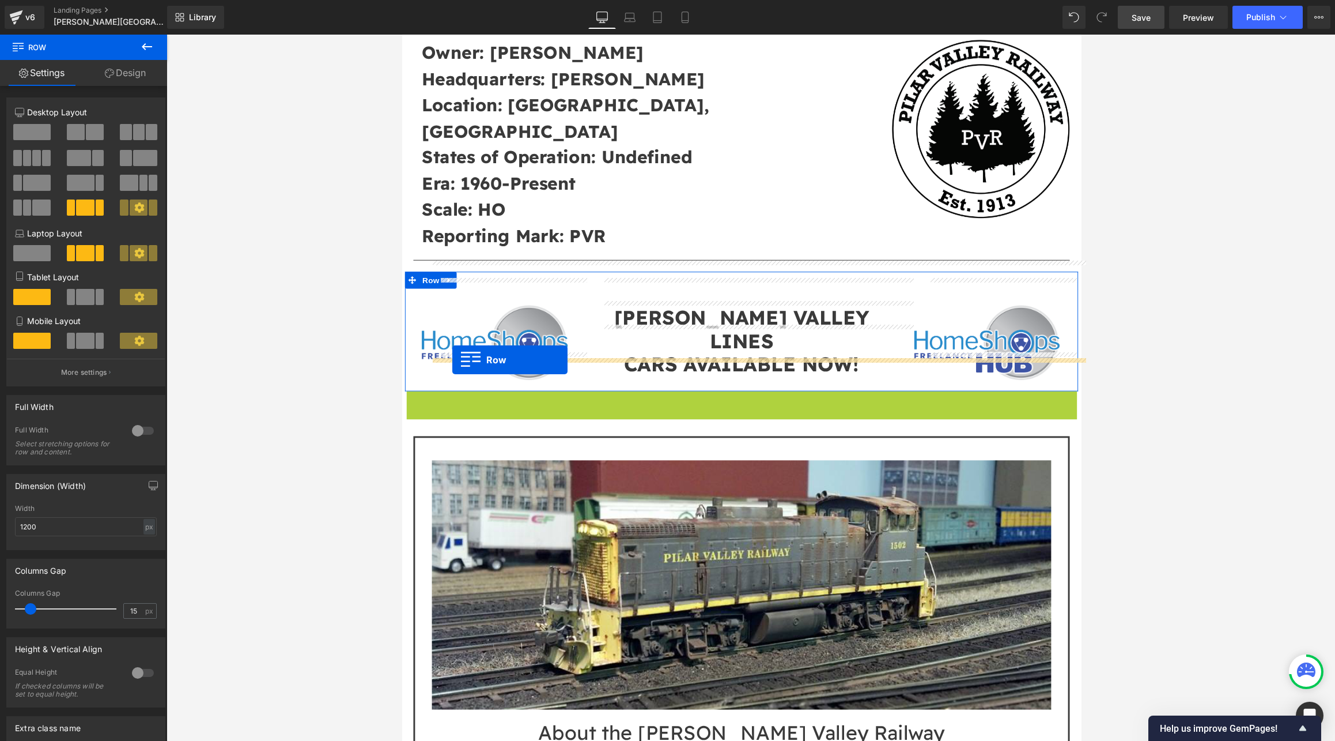
drag, startPoint x: 411, startPoint y: 383, endPoint x: 454, endPoint y: 368, distance: 45.2
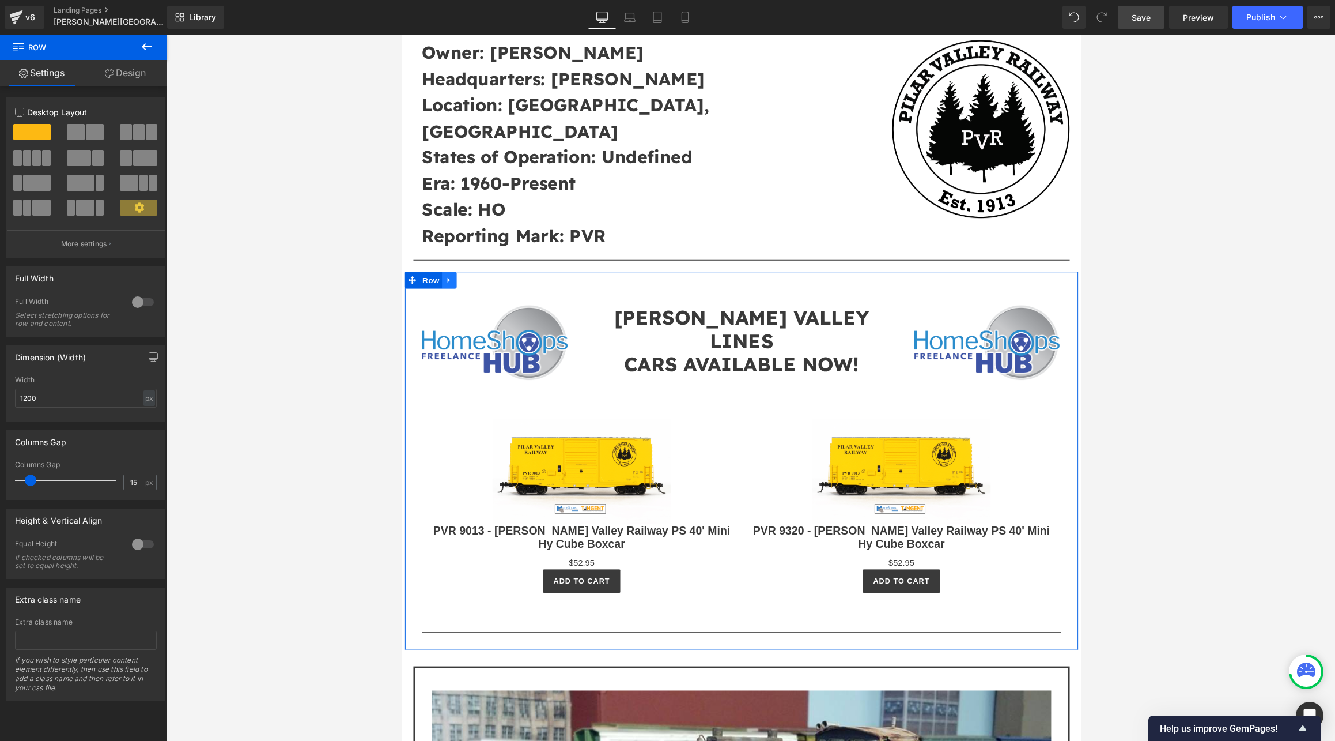
click at [449, 282] on icon at bounding box center [451, 286] width 8 height 9
click at [424, 278] on span "Row" at bounding box center [431, 286] width 23 height 17
click at [118, 69] on link "Design" at bounding box center [126, 73] width 84 height 26
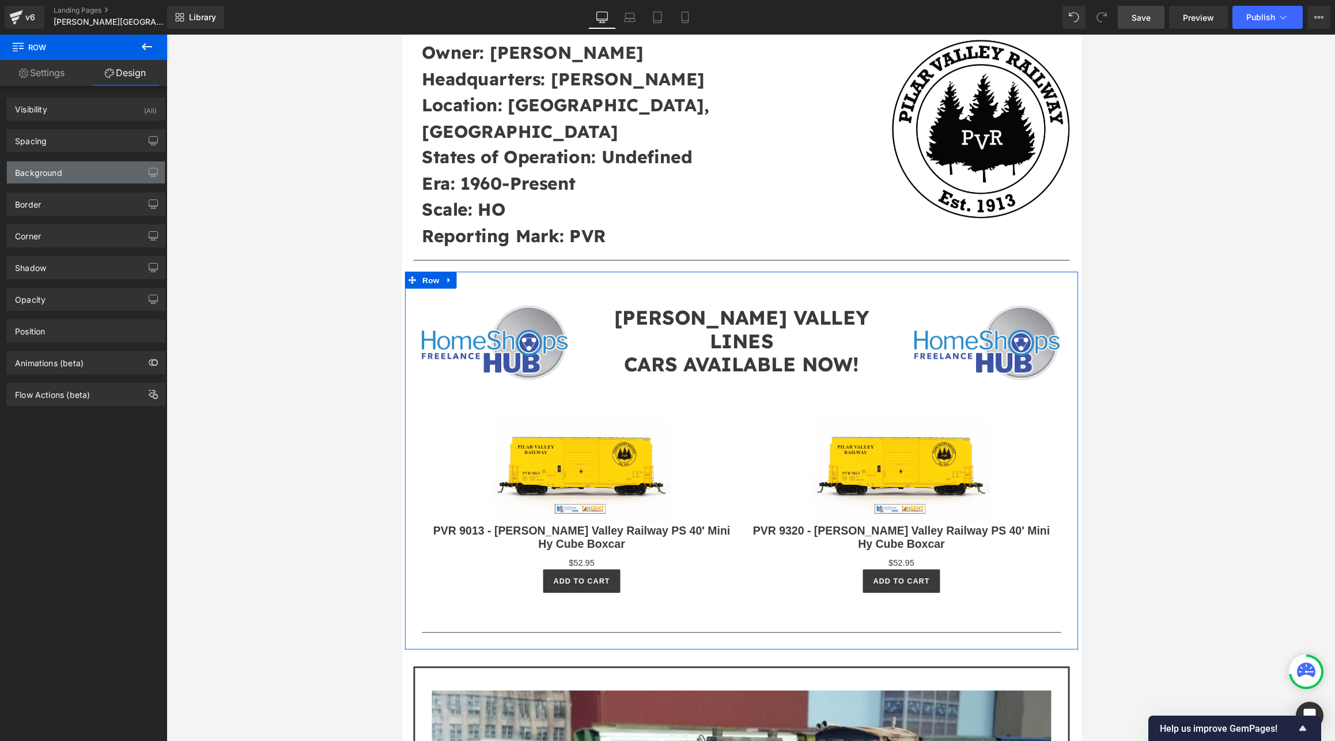
click at [54, 174] on div "Background" at bounding box center [38, 169] width 47 height 16
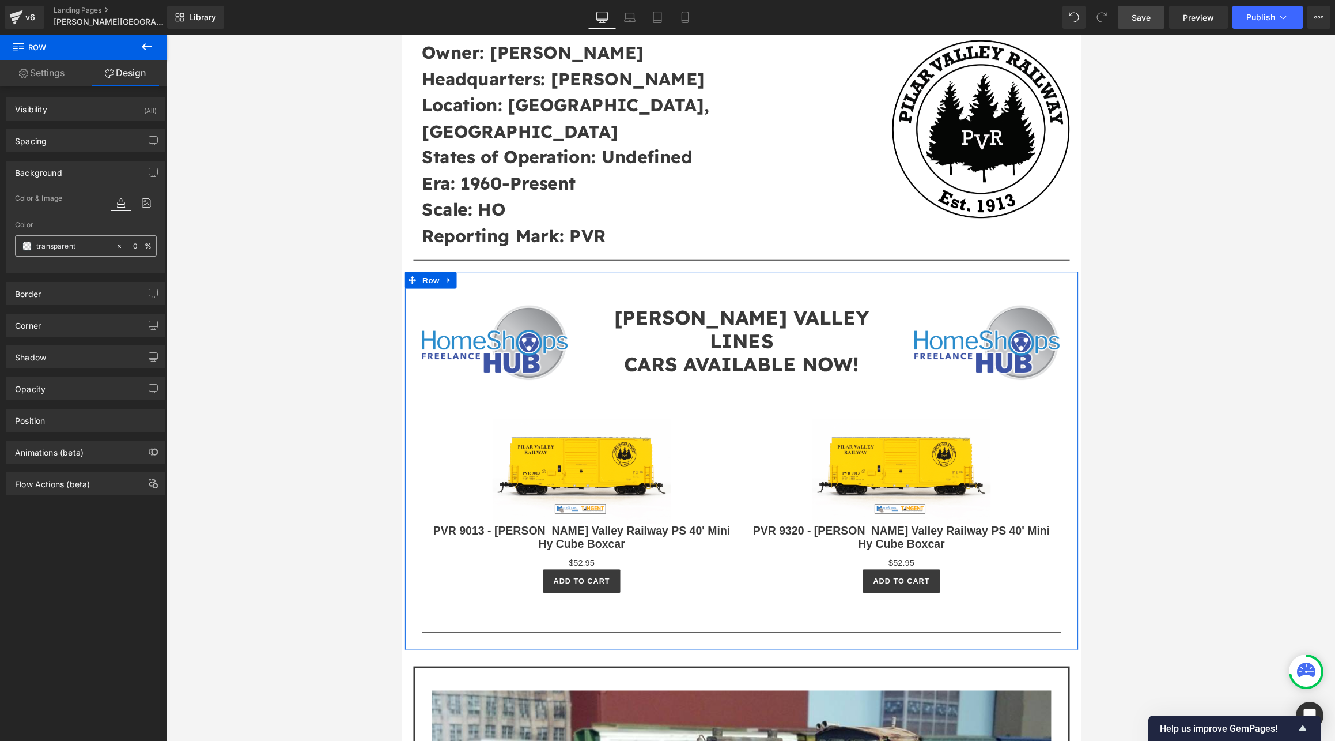
click at [25, 245] on span at bounding box center [26, 245] width 9 height 9
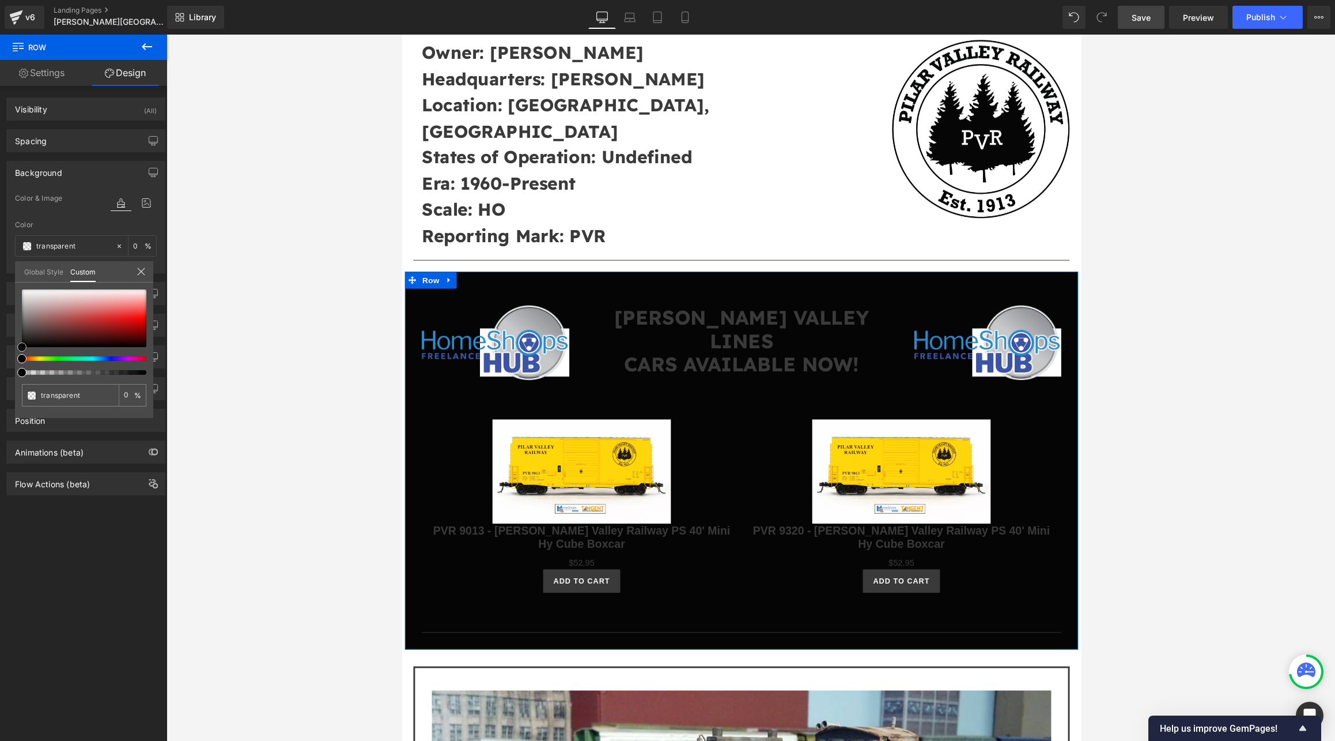
type input "#050505"
type input "100"
type input "#050505"
type input "100"
type input "#0f0f0f"
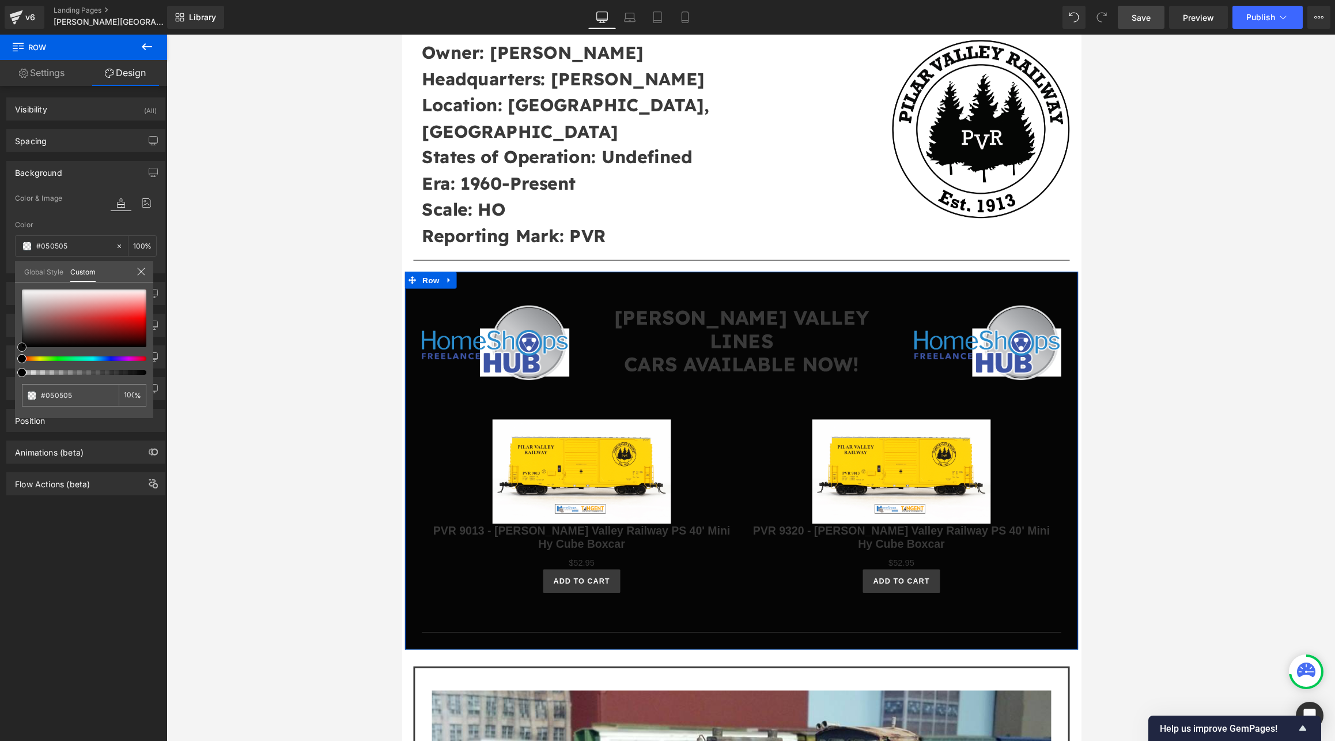
type input "#0f0f0f"
type input "#1c1b1b"
type input "#242323"
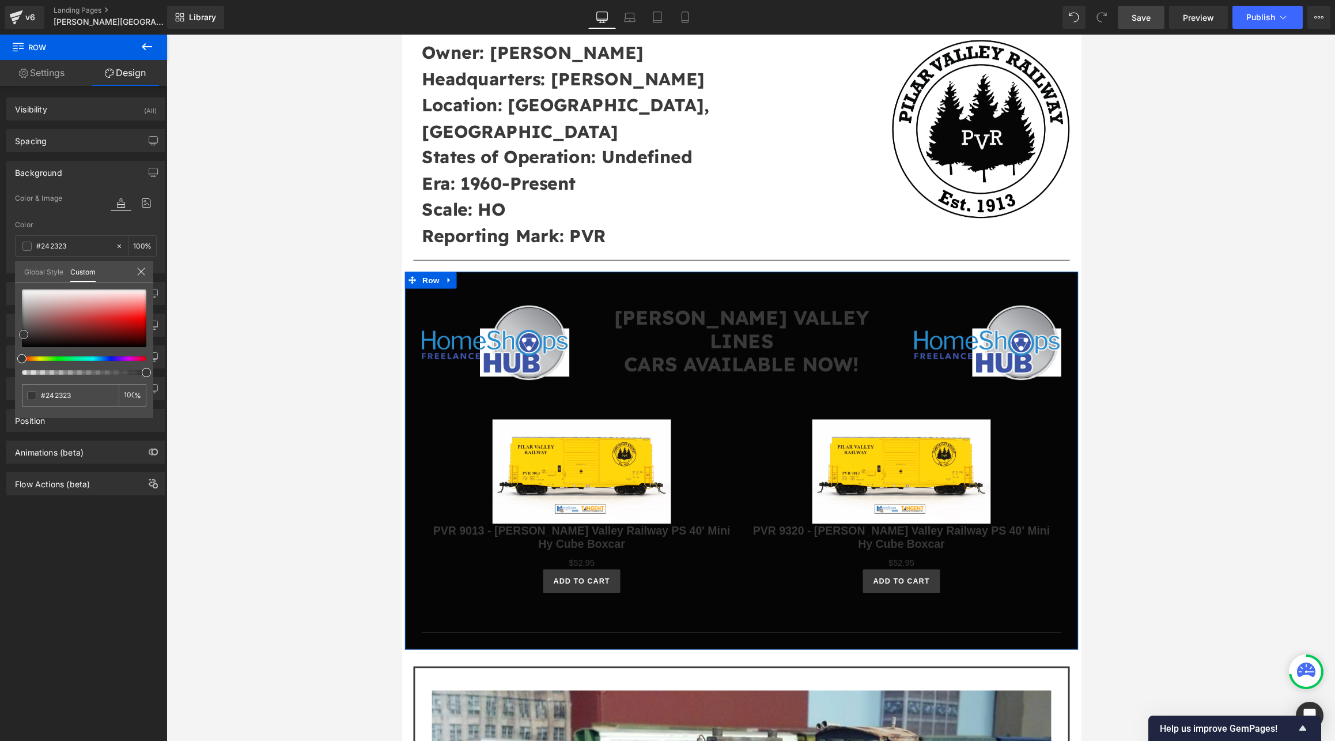
type input "#2b2a2a"
type input "#383737"
type input "#3d3c3c"
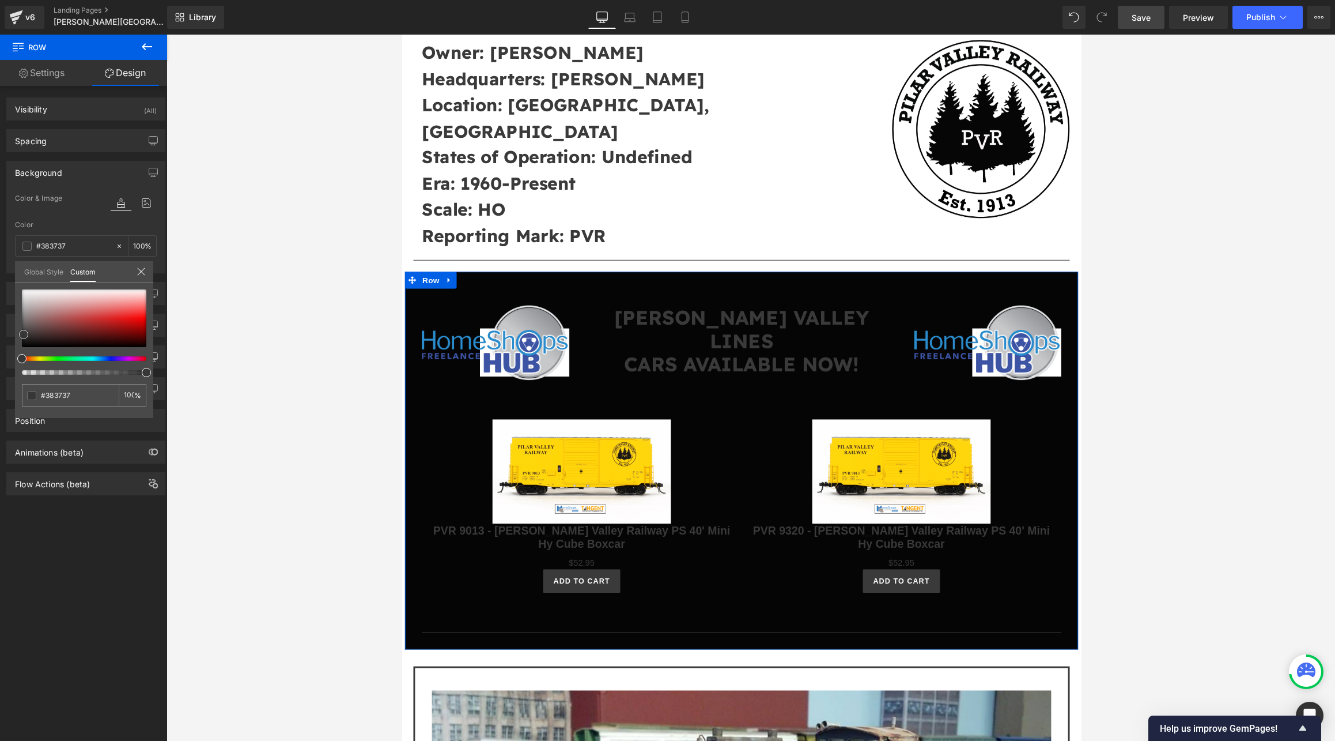
type input "#3d3c3c"
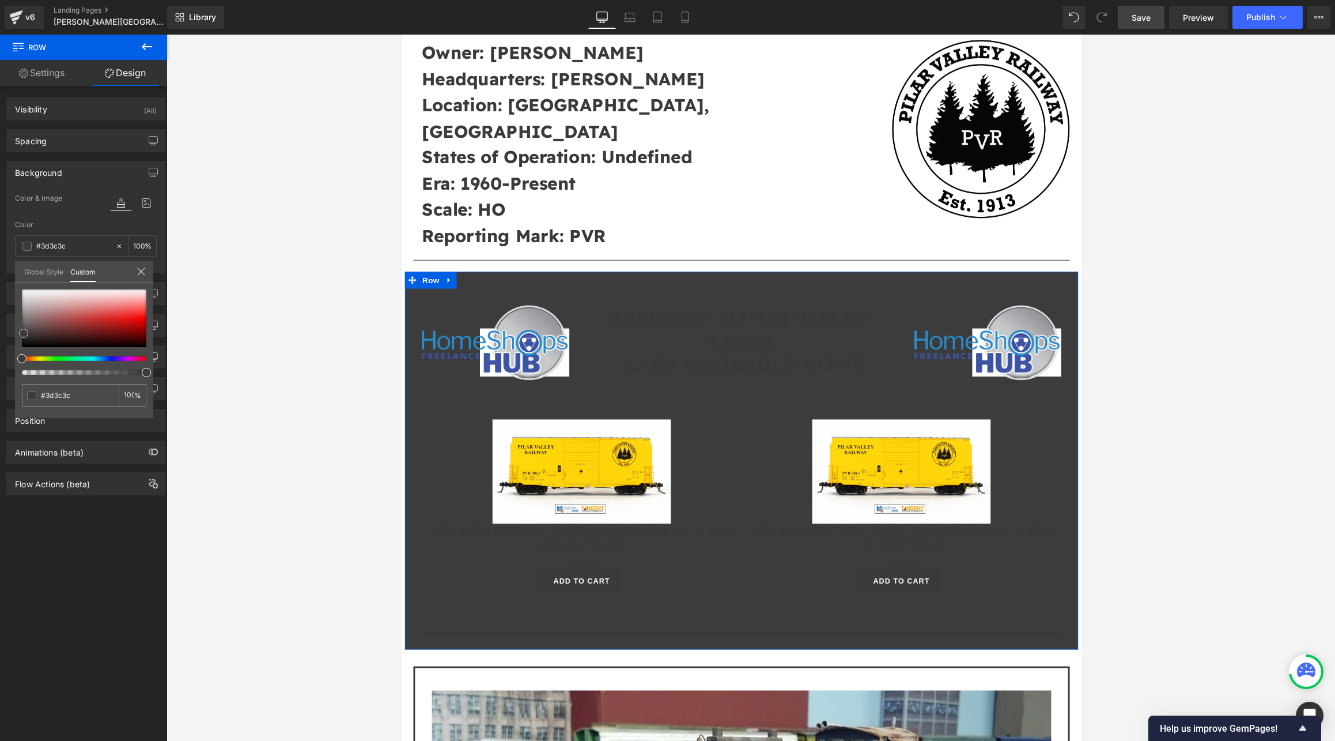
type input "#403f3f"
type input "#454444"
type input "#464343"
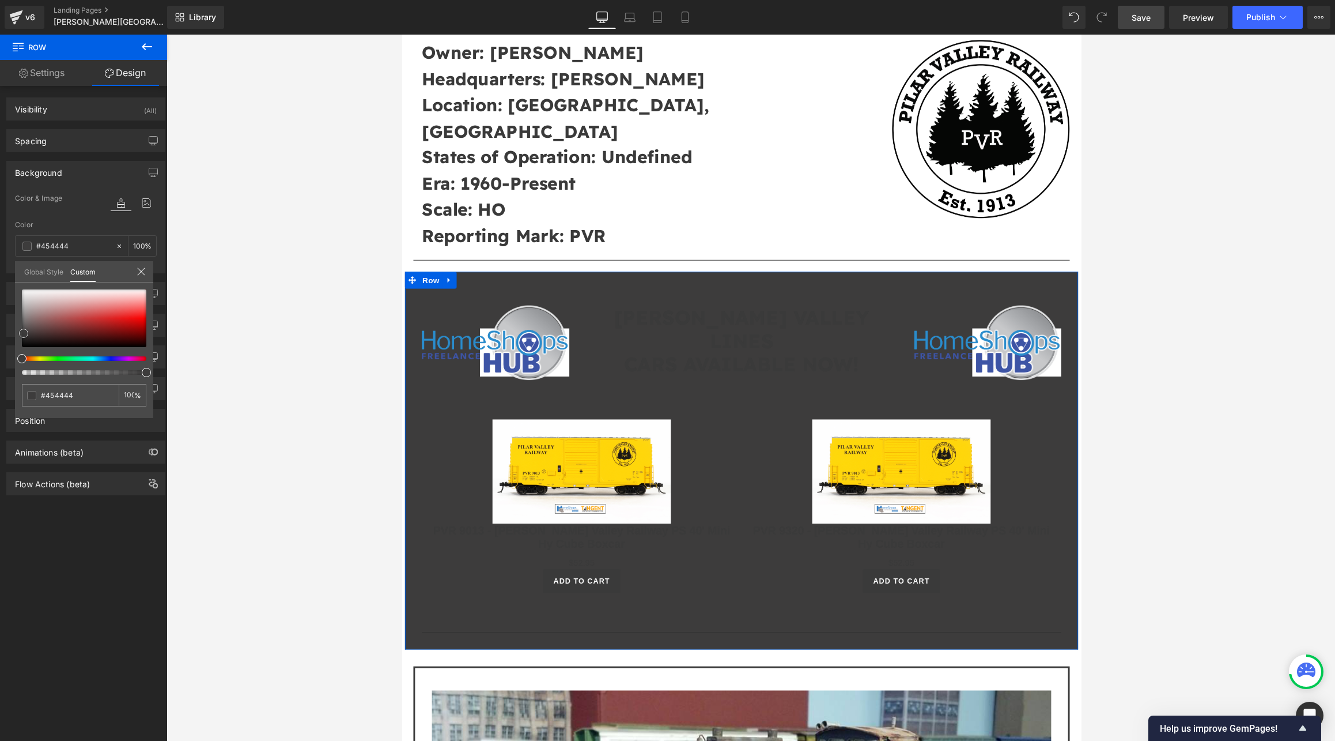
type input "#464343"
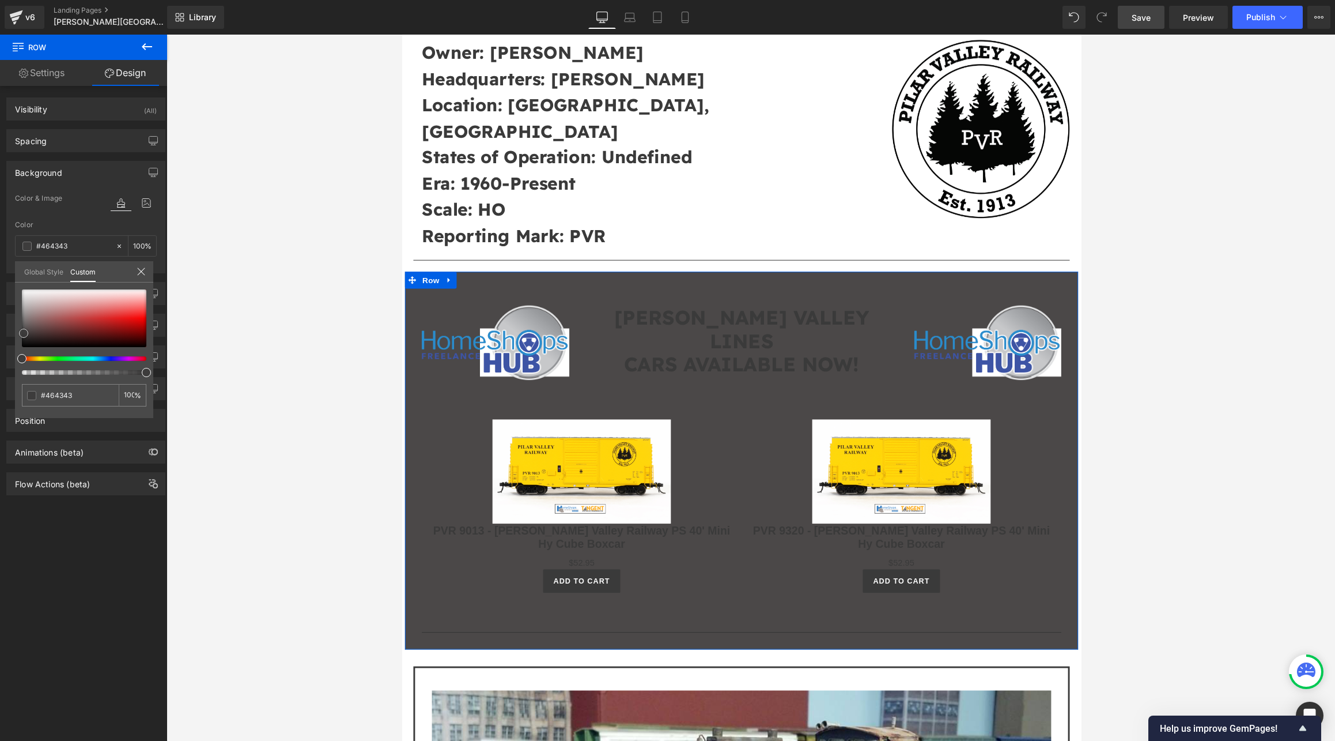
type input "#4b4848"
type input "#4e4a4a"
type input "#534f4f"
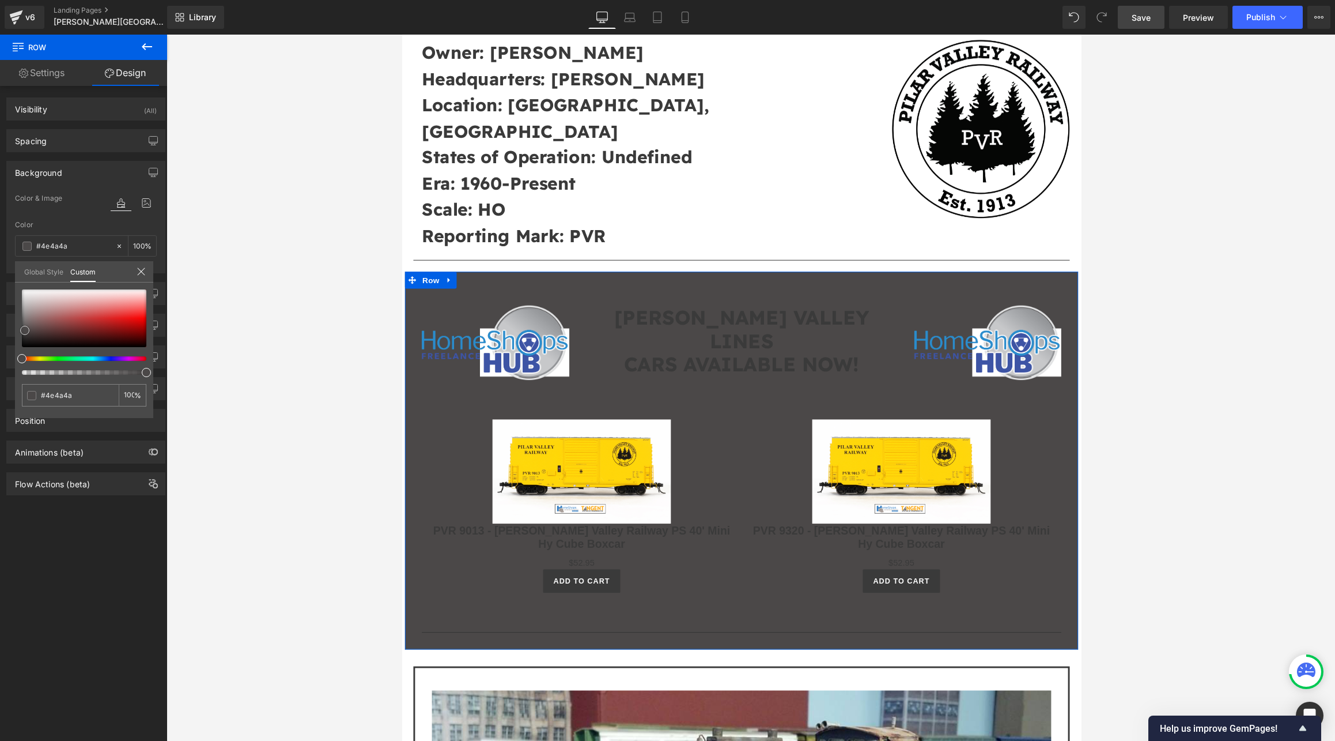
type input "#534f4f"
type input "#5b5757"
type input "#605c5c"
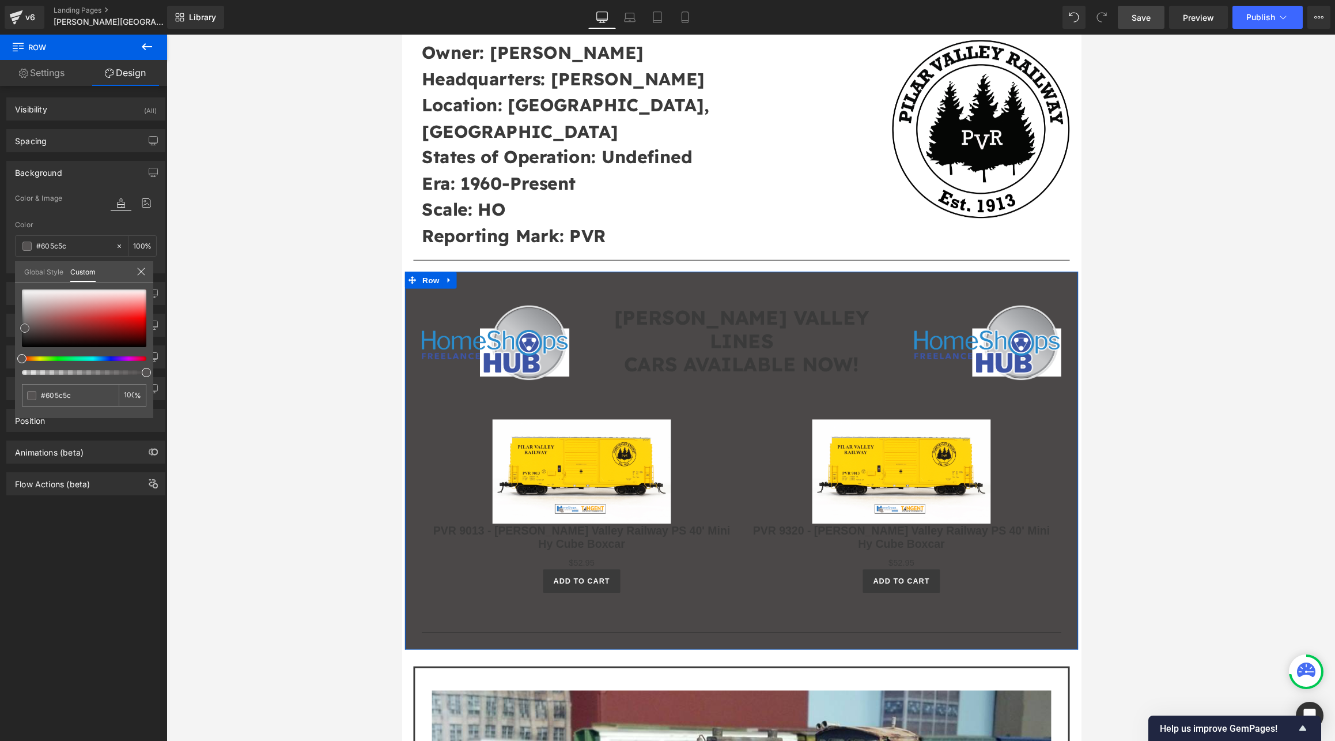
type input "#686363"
type input "#6a6666"
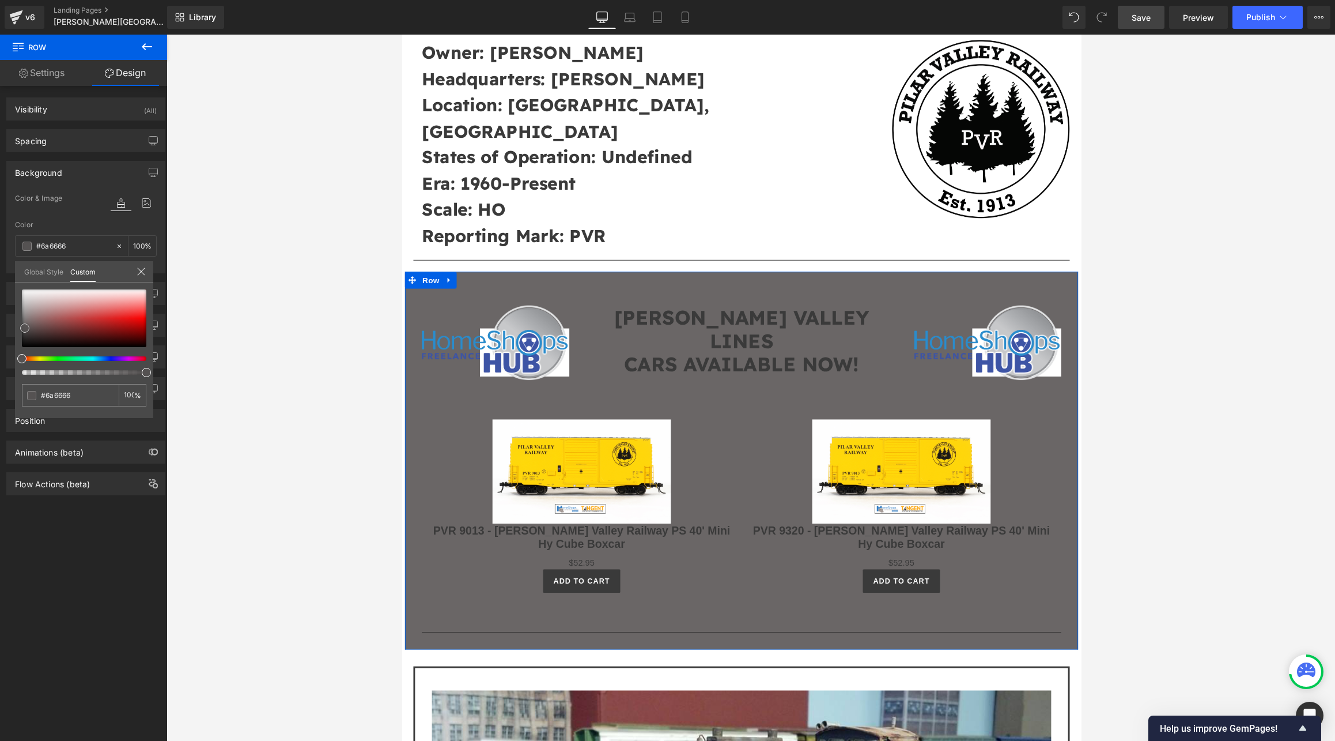
type input "#6d6868"
type input "#726d6d"
type input "#757070"
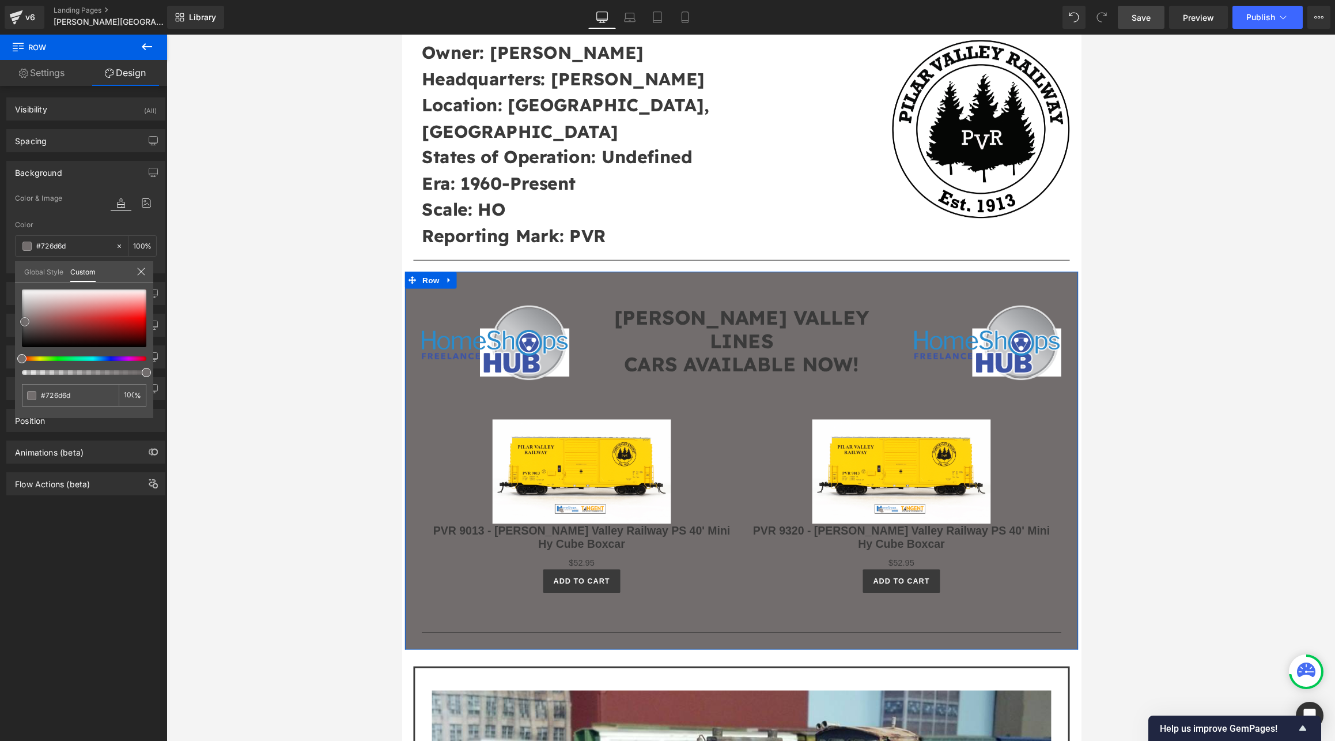
type input "#757070"
type input "#777272"
type input "#7a7575"
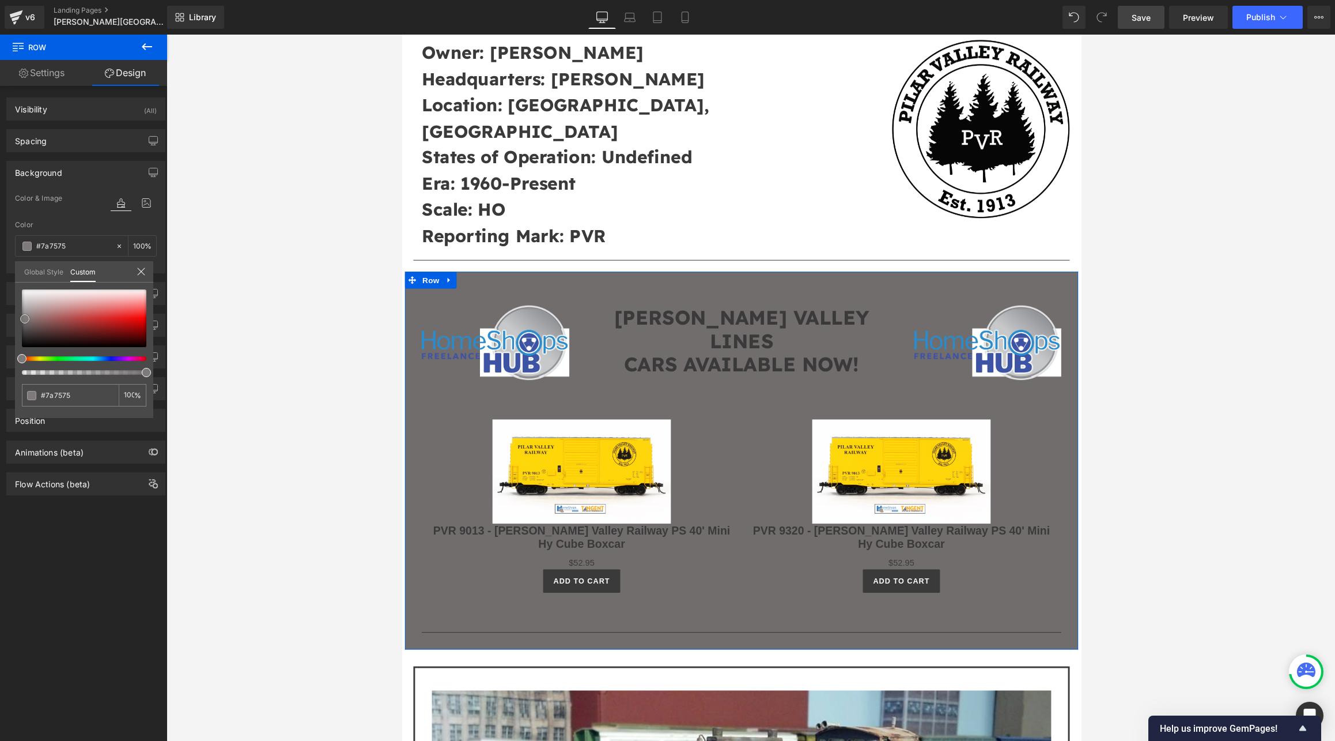
type input "#7f7a7a"
type input "#827c7c"
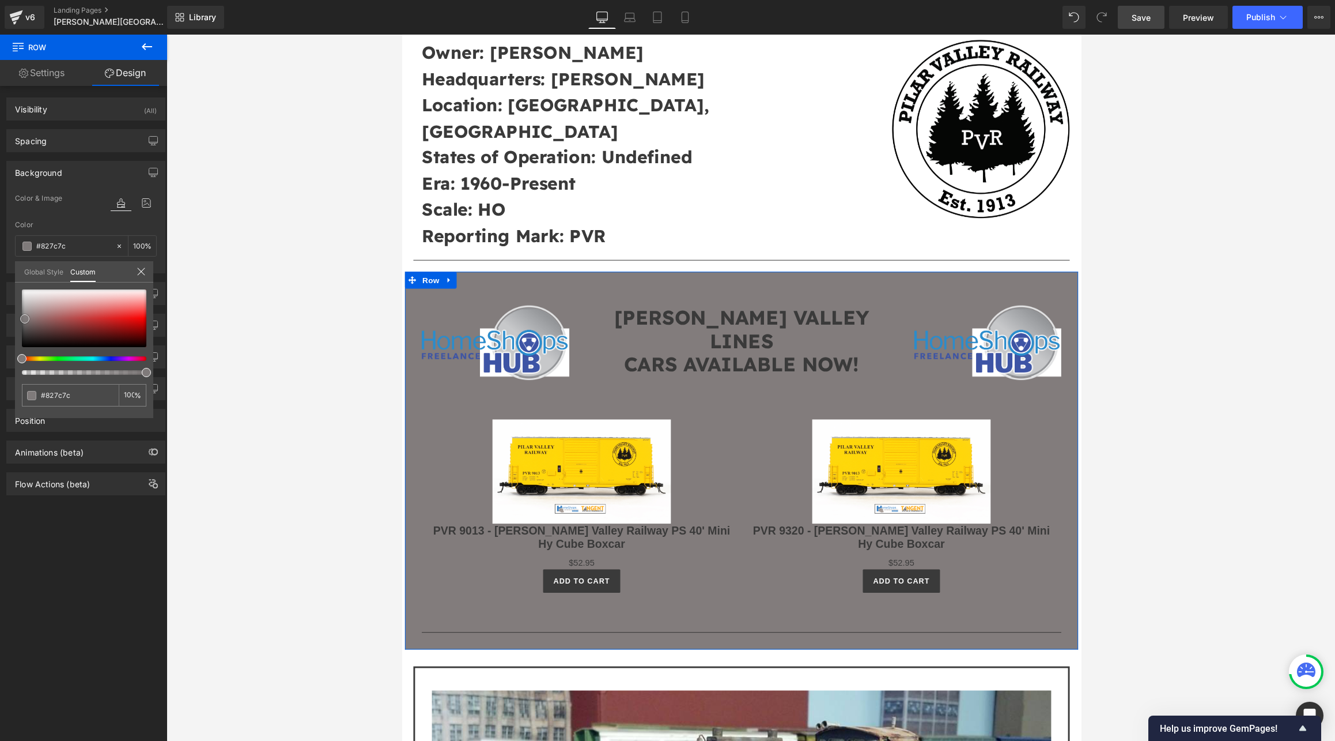
type input "#878282"
type input "#898484"
type input "#8c8787"
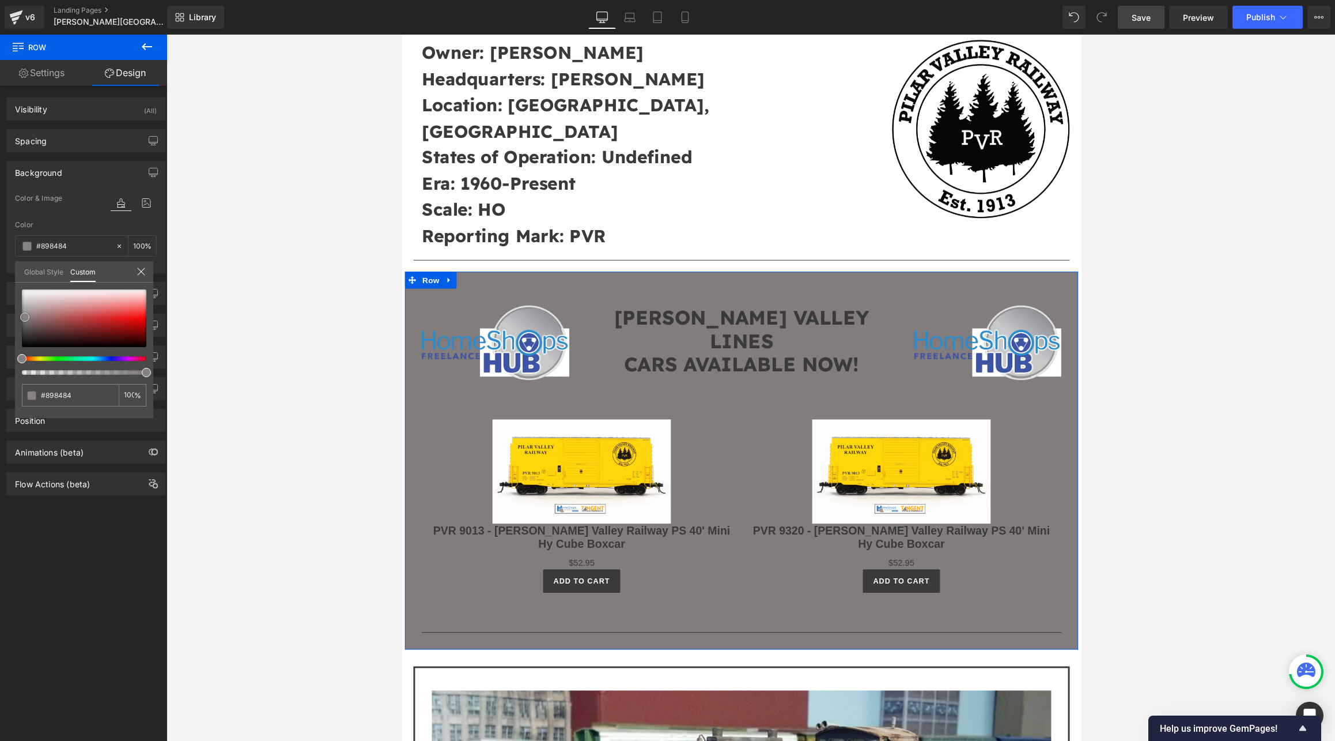
type input "#8c8787"
type input "#918c8c"
type input "#969191"
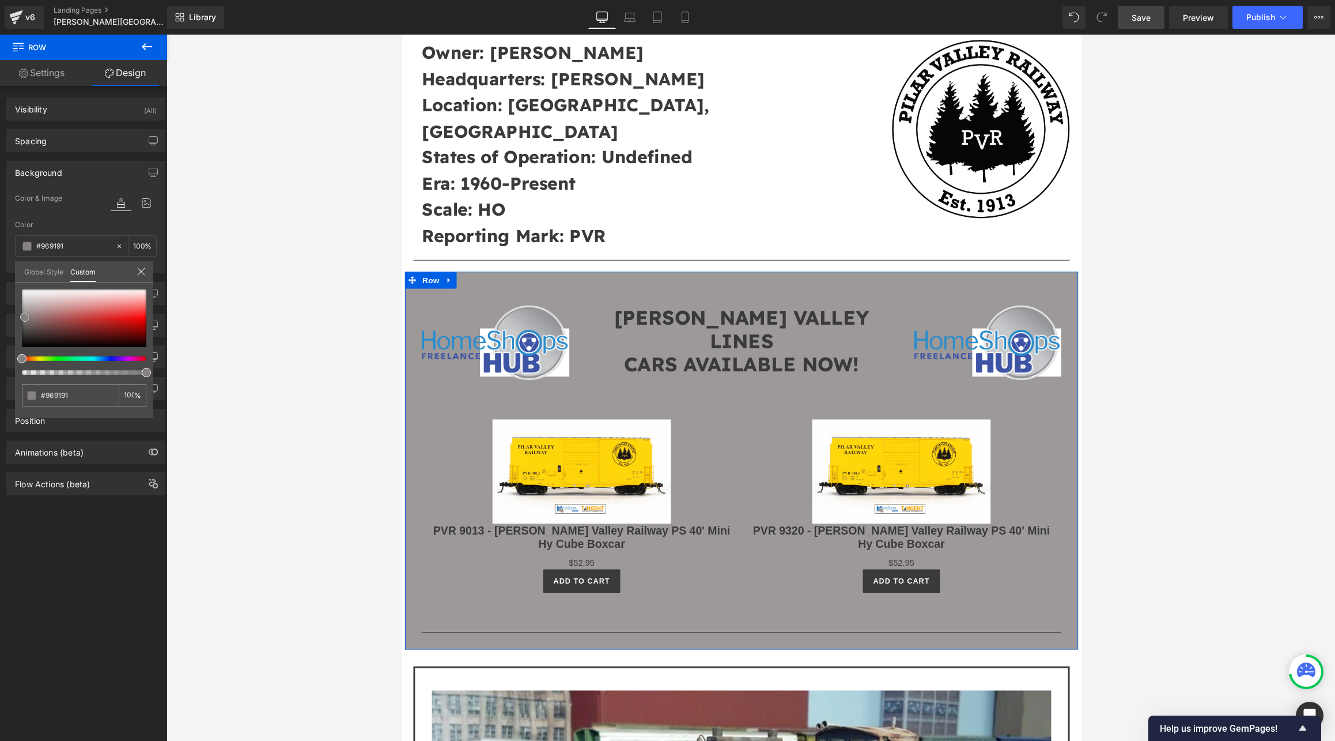
type input "#9d9999"
type input "#a29e9e"
type input "#a7a3a3"
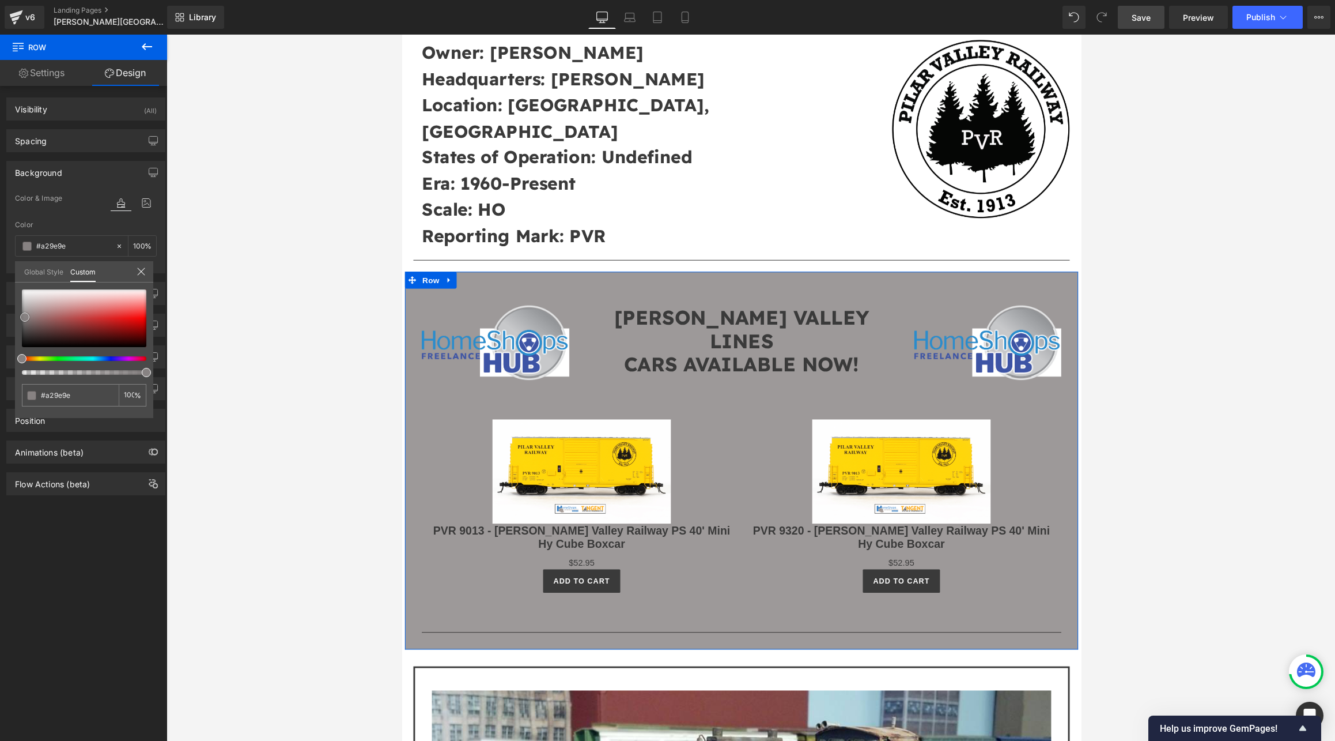
type input "#a7a3a3"
type input "#b1aeae"
type input "#b9b5b5"
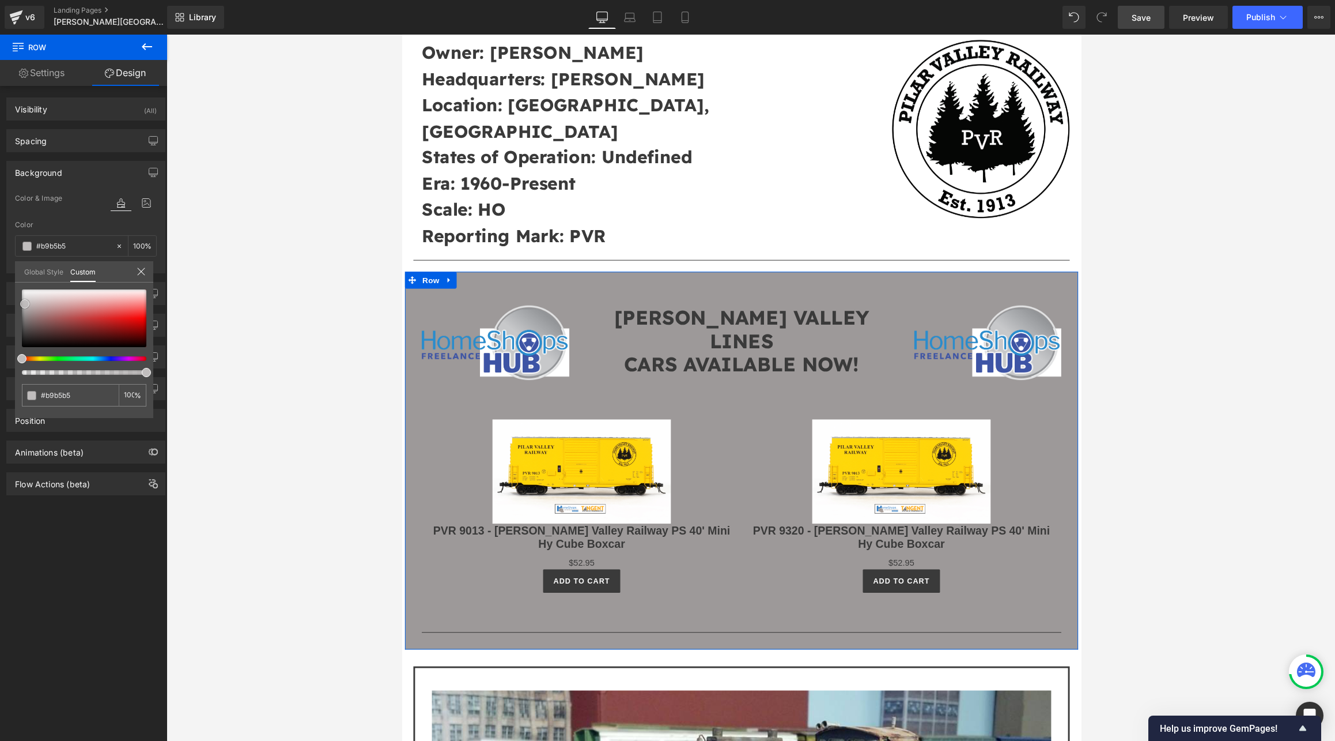
type input "#c0bdbd"
type input "#c8c5c5"
type input "#cbc7c7"
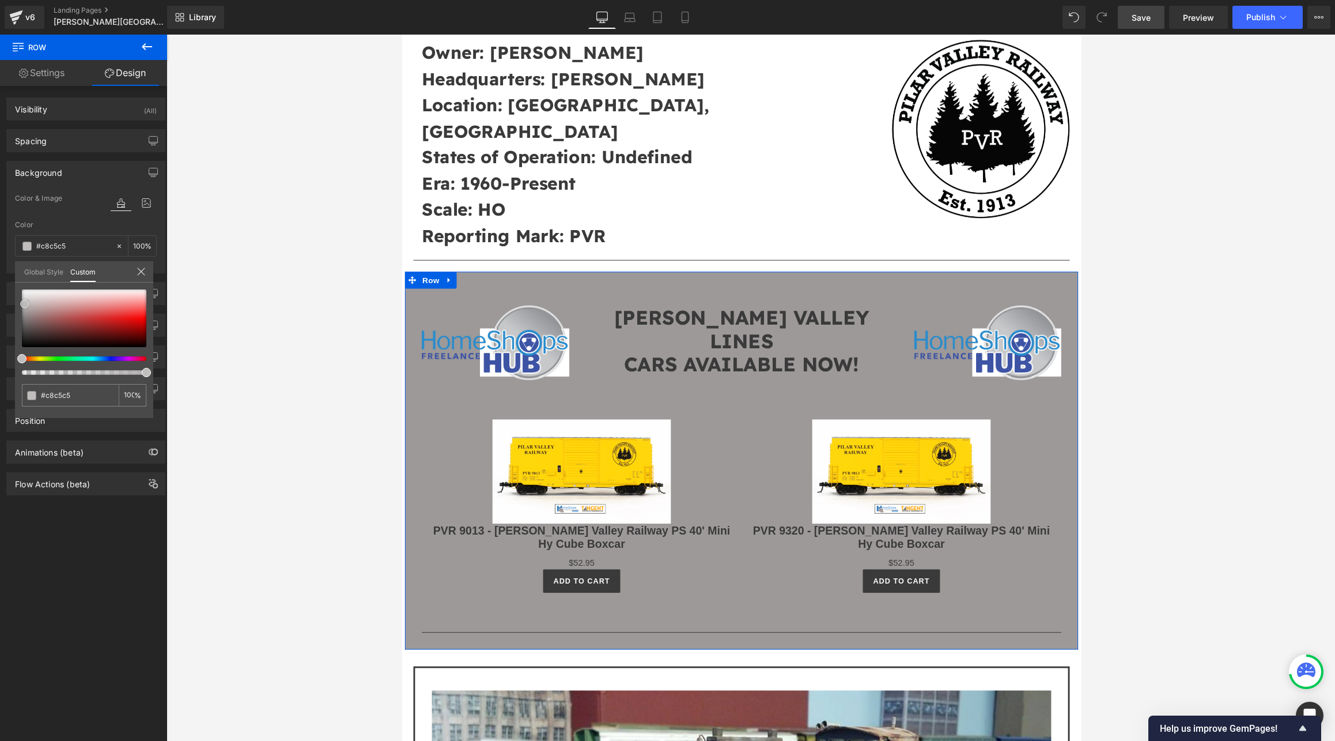
type input "#cbc7c7"
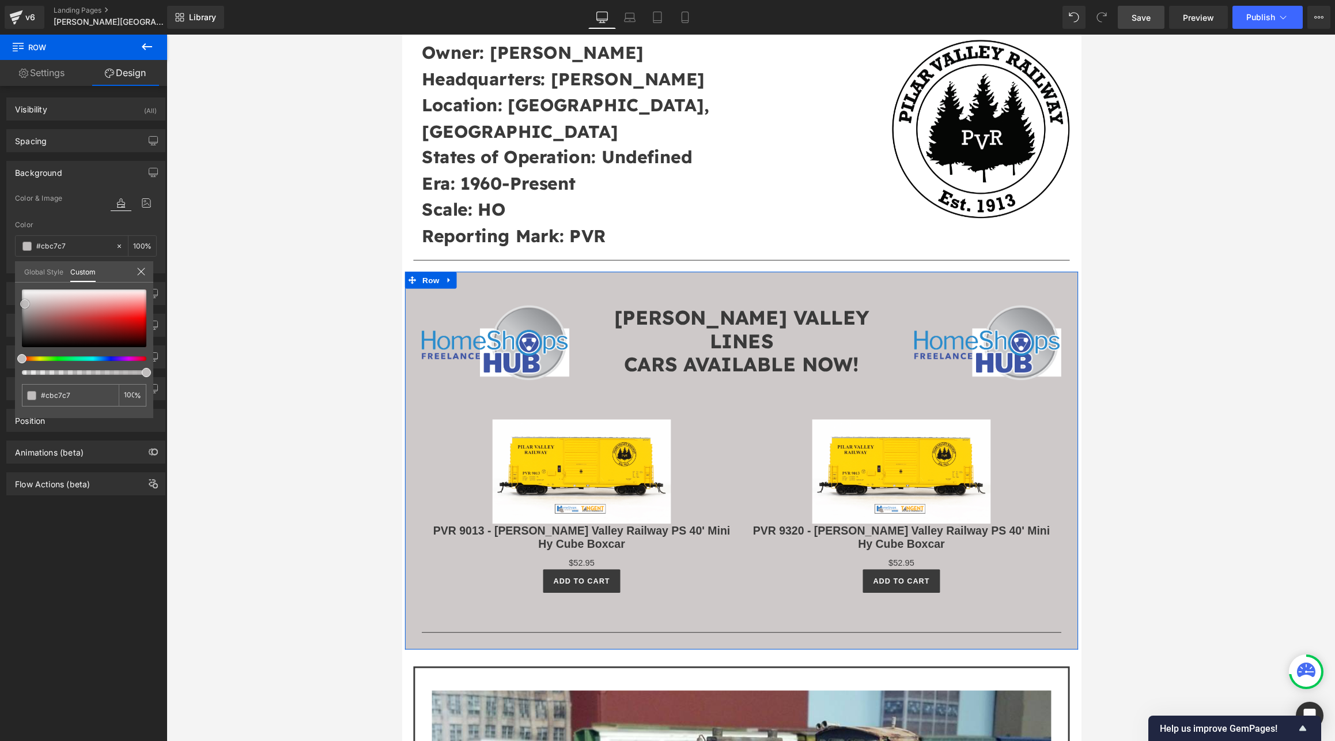
type input "#cec9c9"
type input "#d0cdcd"
type input "#d4d2d2"
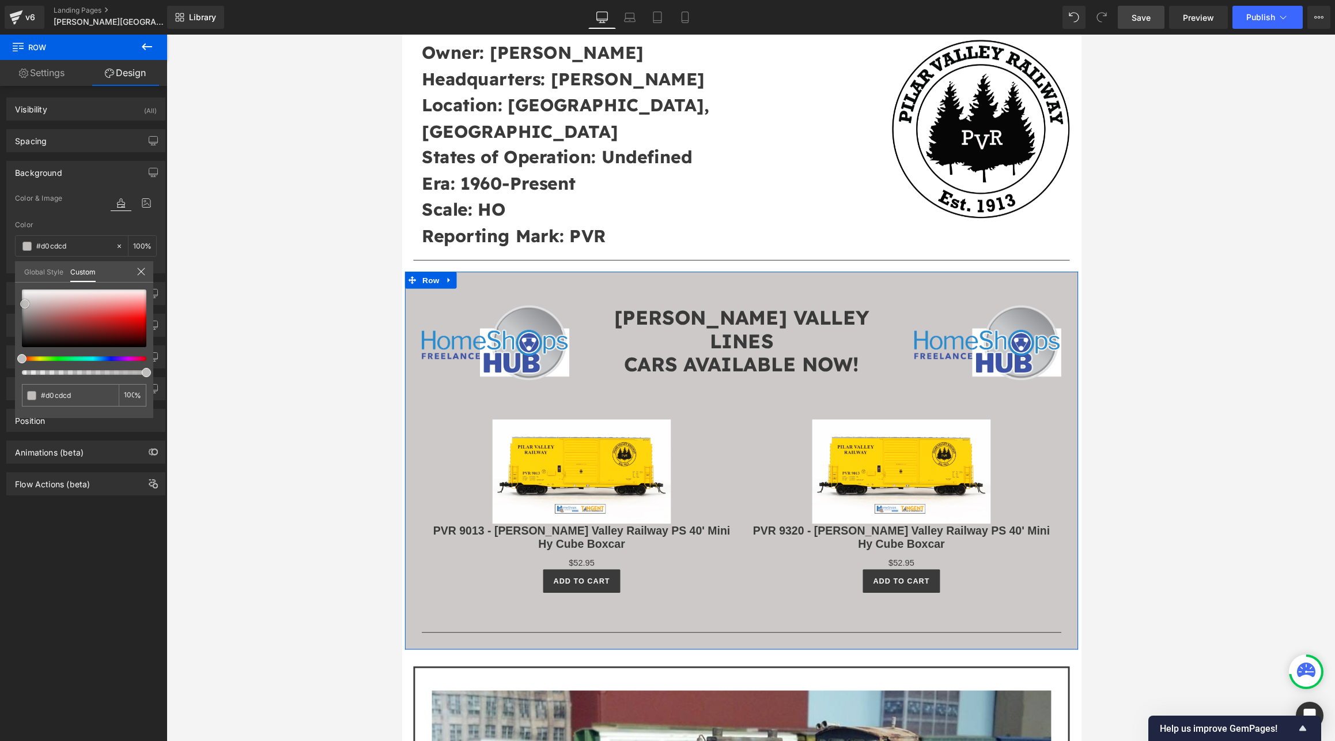
type input "#d4d2d2"
type input "#dcd9d9"
type input "#e1dfdf"
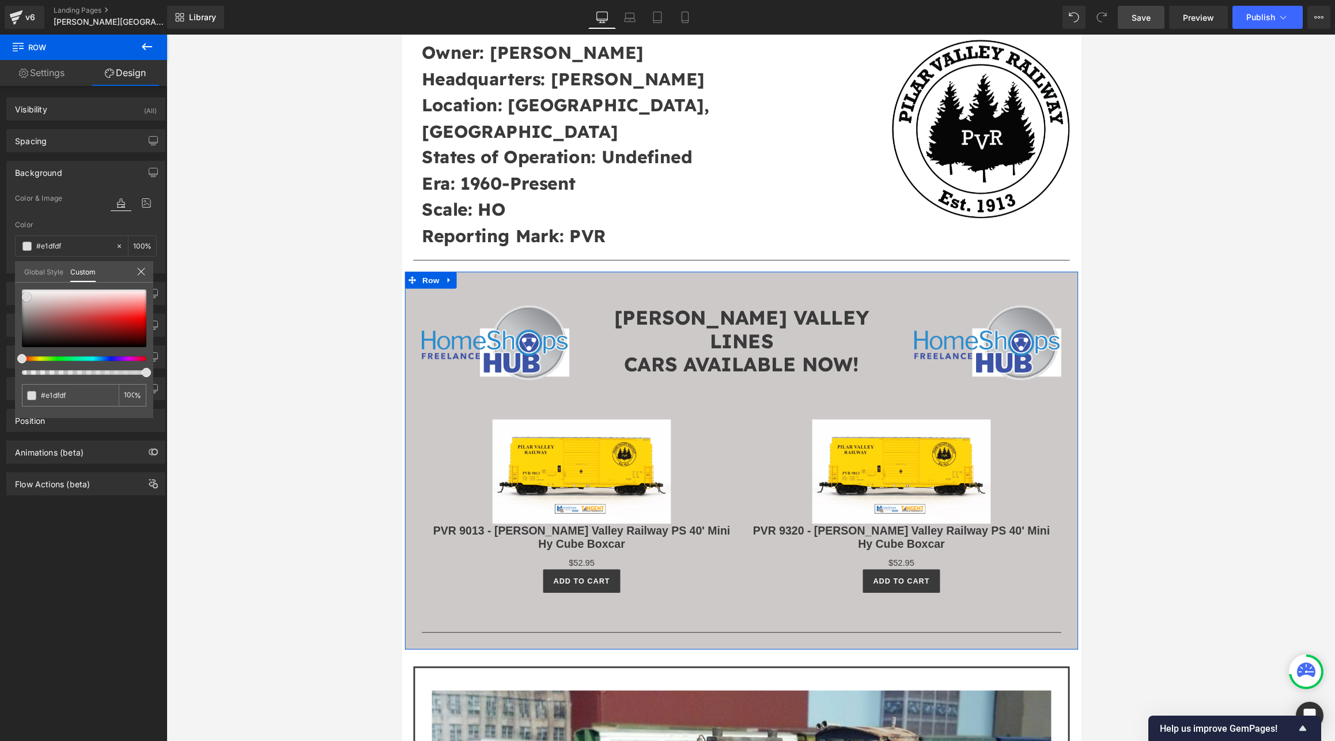
type input "#e3e2e2"
type input "#e6e4e4"
type input "#f3f1f1"
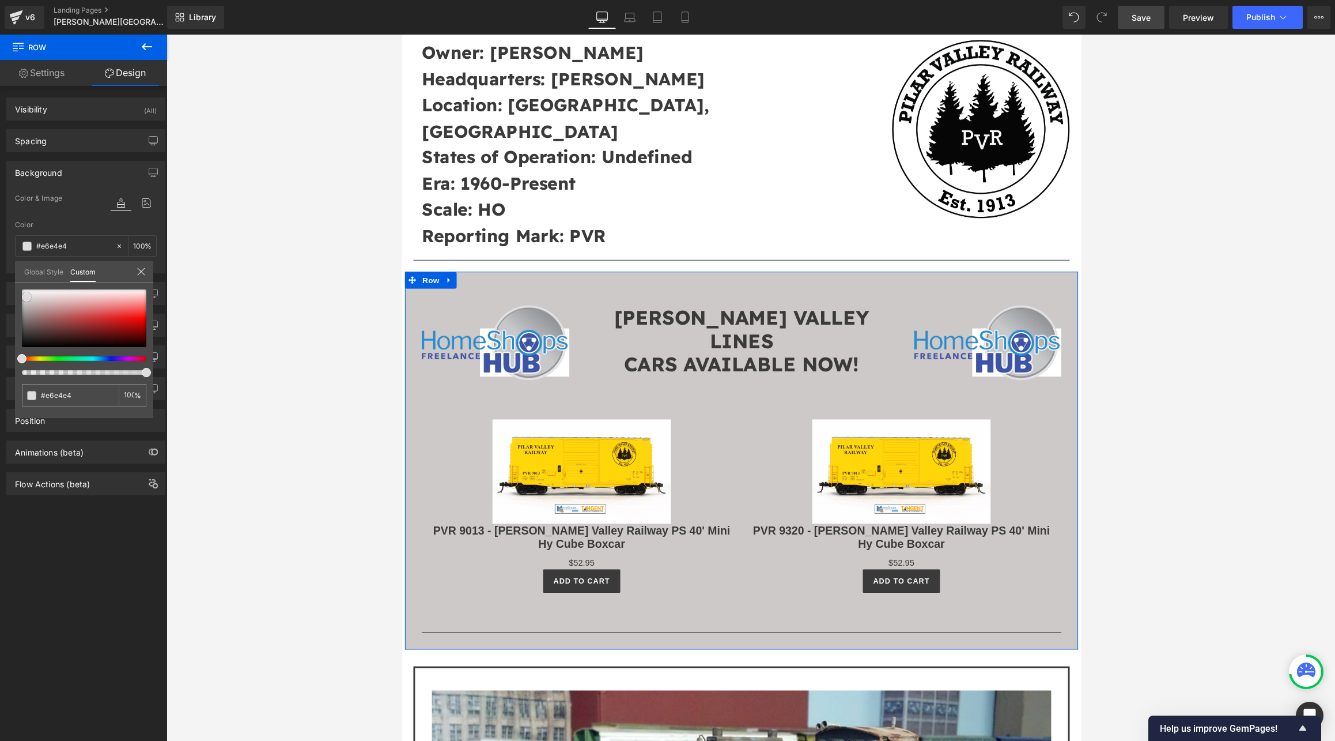
type input "#f3f1f1"
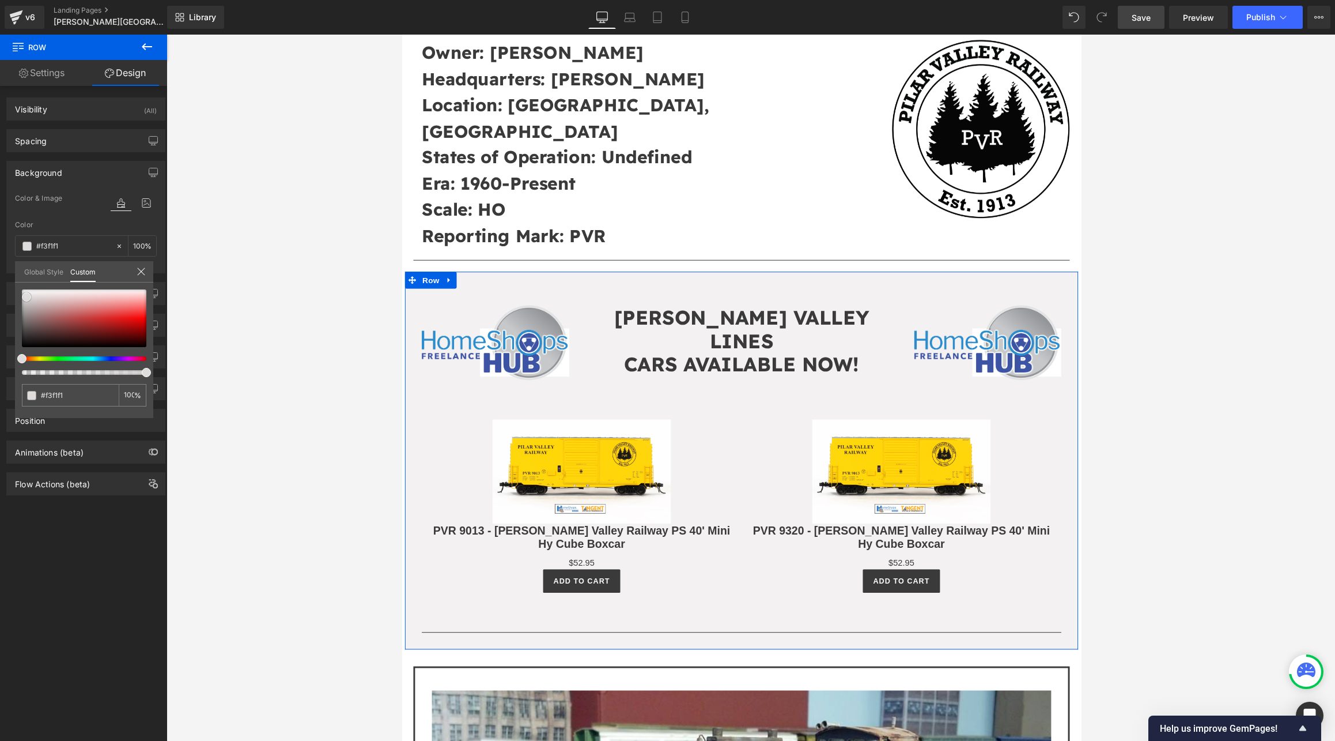
type input "#faf9f9"
type input "#fcfcfc"
type input "#ffffff"
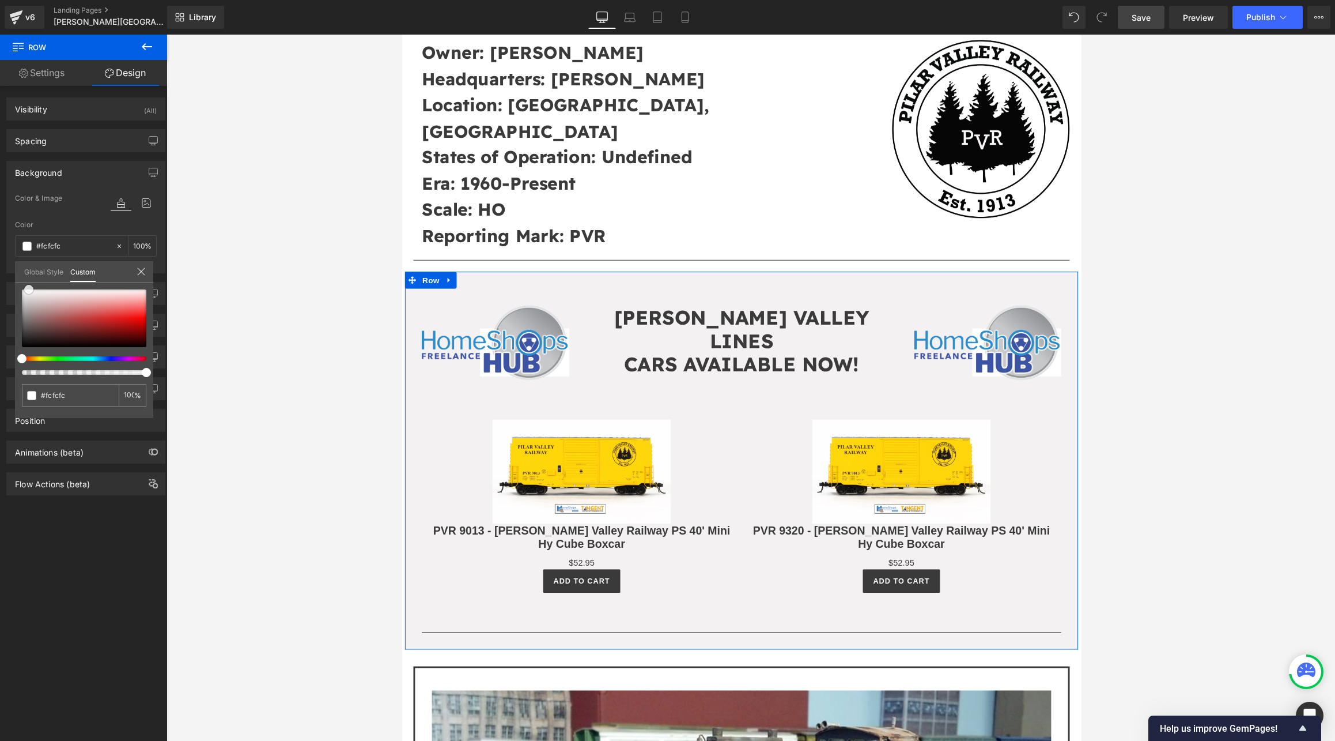
type input "#ffffff"
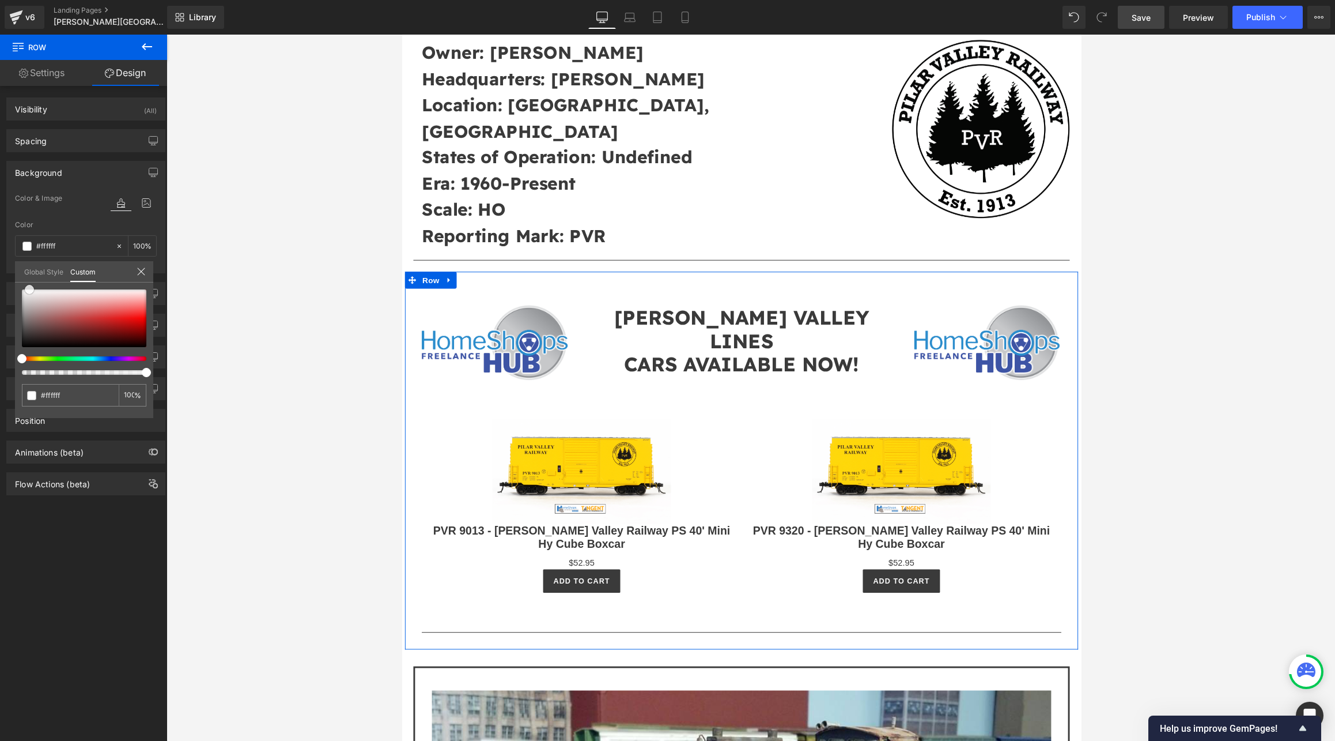
type input "#f5f3f3"
type input "#ebe9e9"
type input "#e7e3e3"
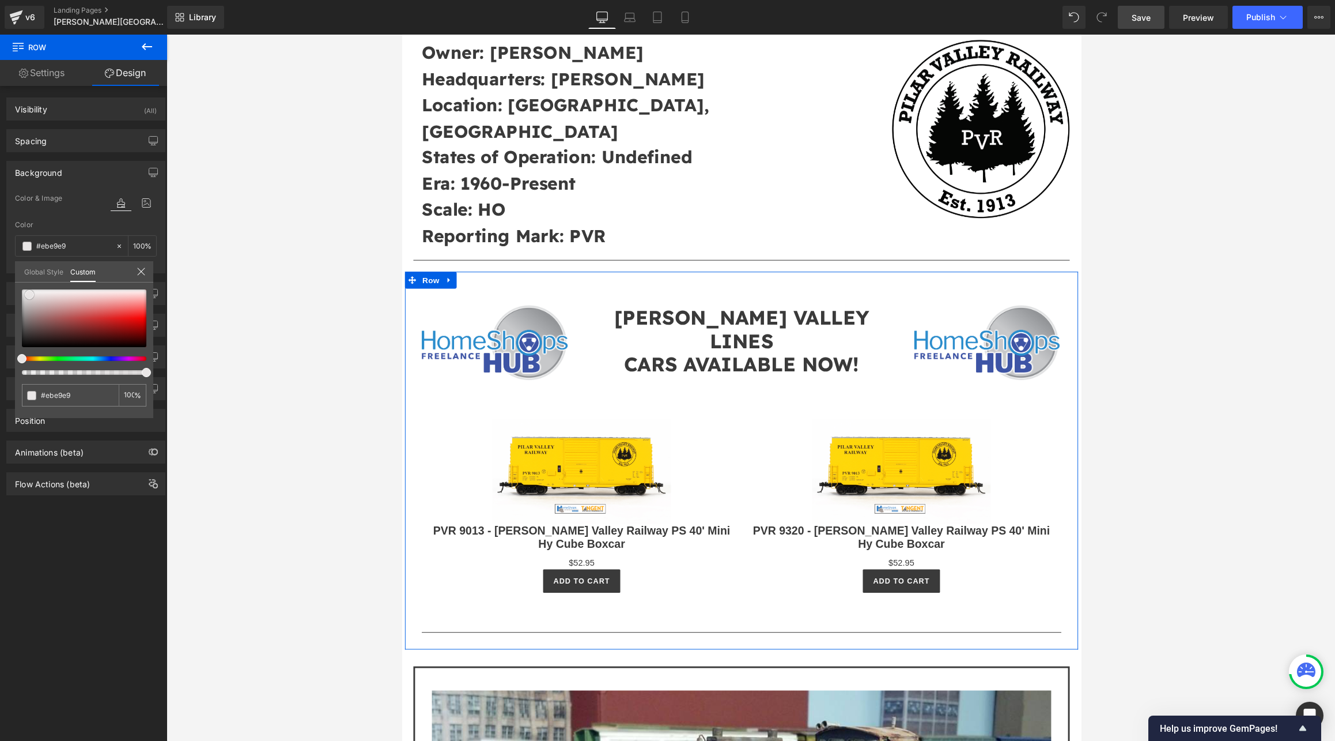
type input "#e7e3e3"
type input "#e1dede"
type input "#dfdbdb"
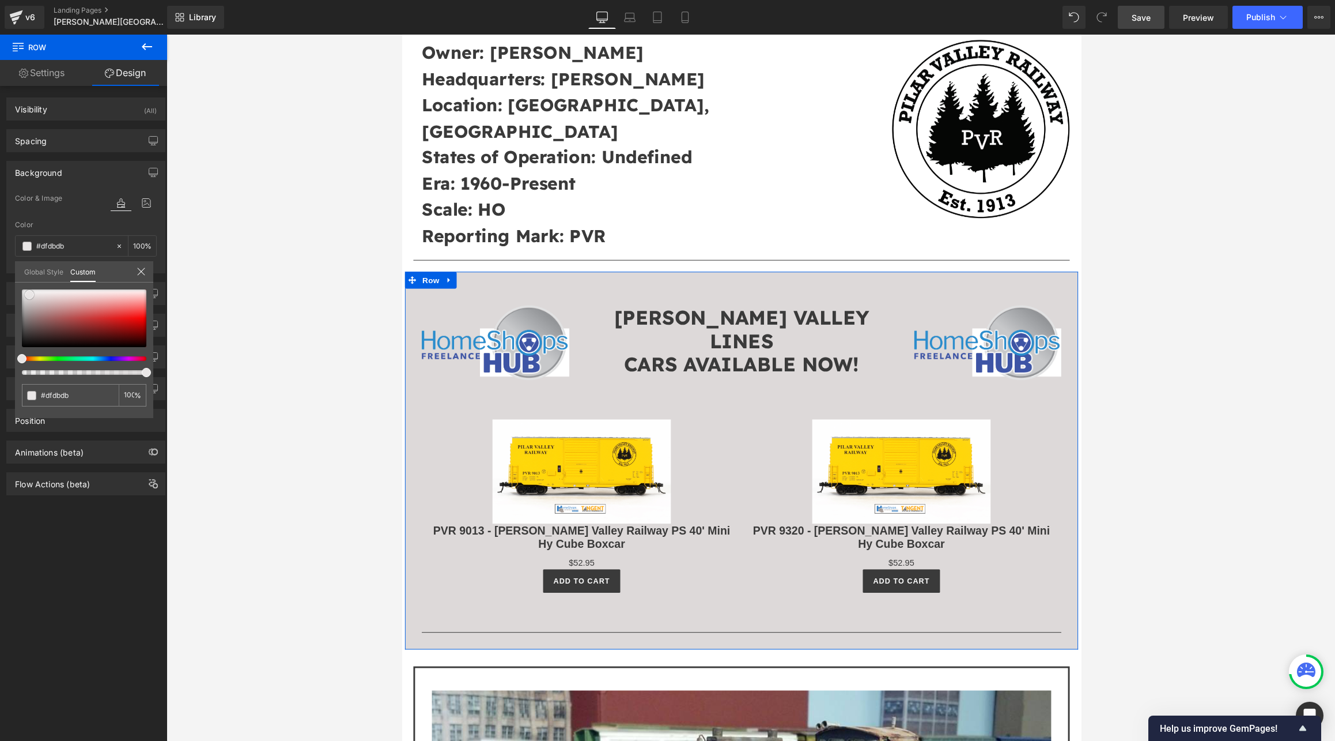
type input "#ddd9d9"
type input "#d8d3d3"
type input "#d6d1d1"
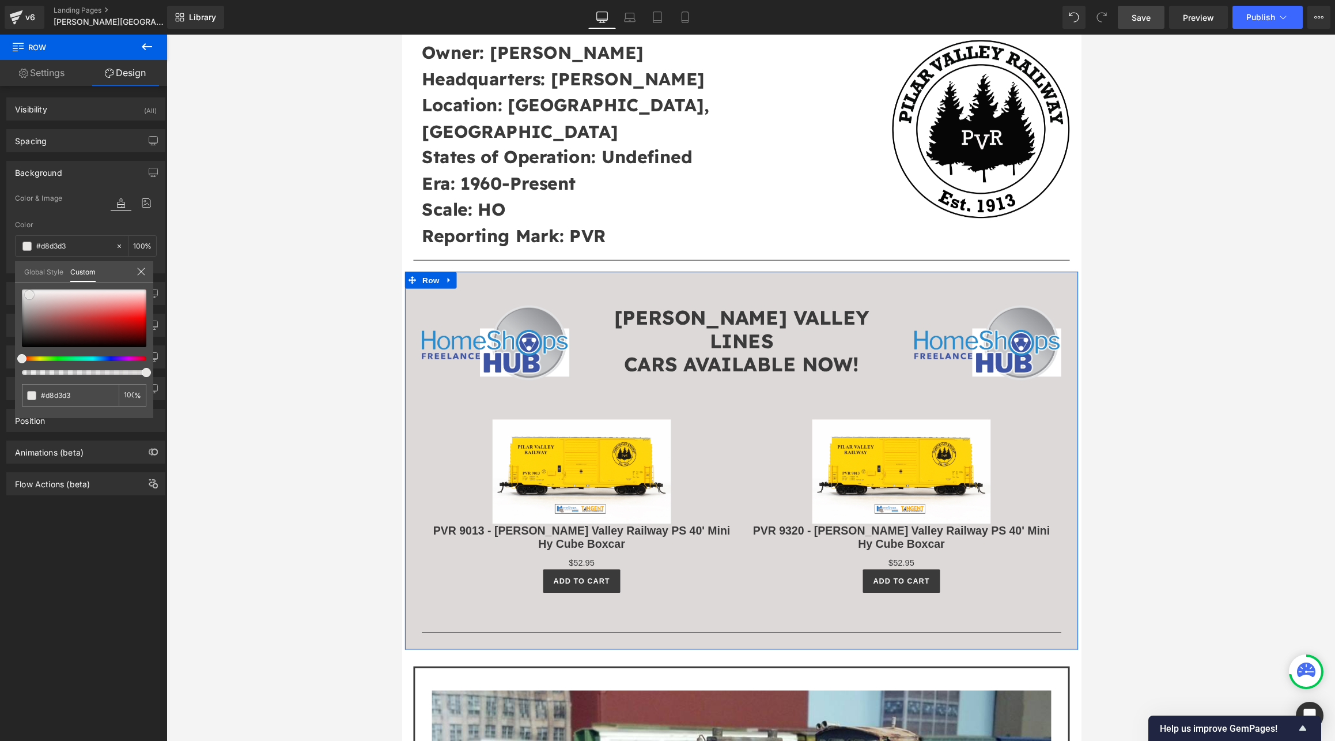
type input "#d6d1d1"
type input "#d3cece"
type input "#cfc8c8"
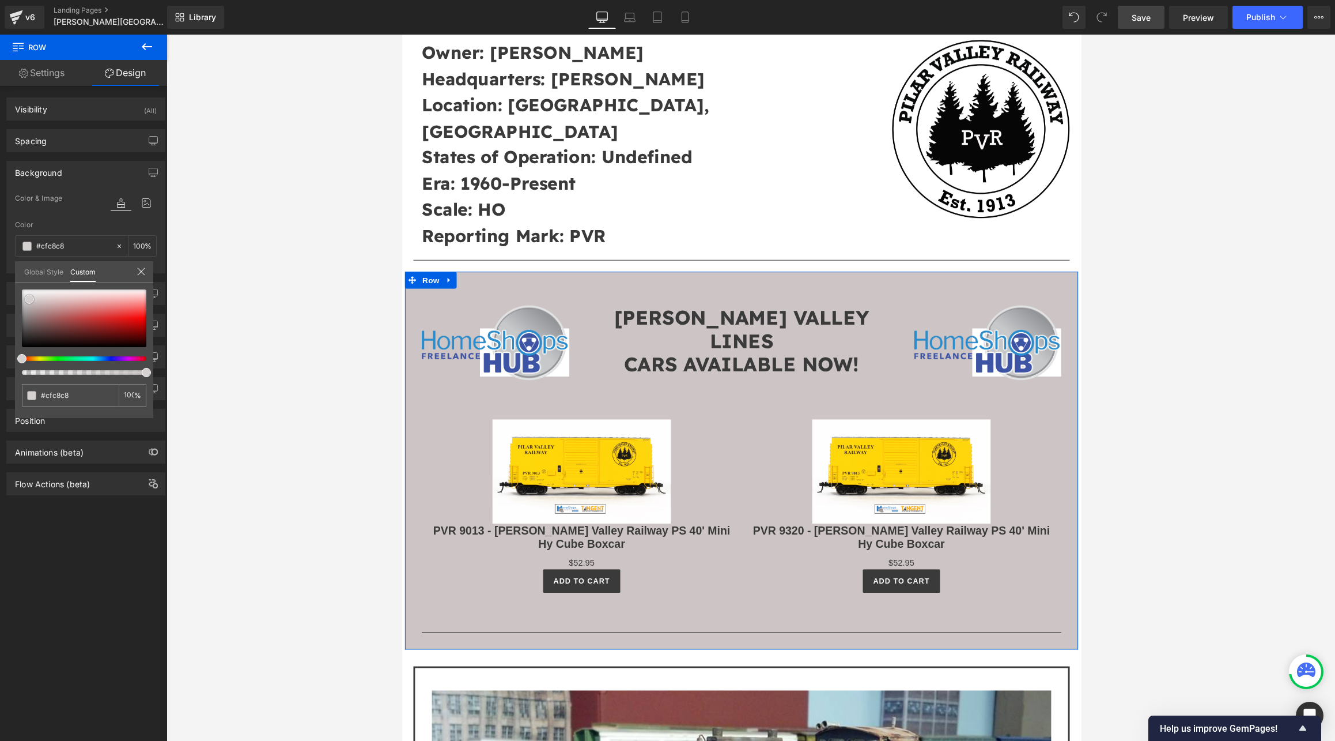
type input "#cdc5c5"
type input "#c5bebe"
type input "#c3bbbb"
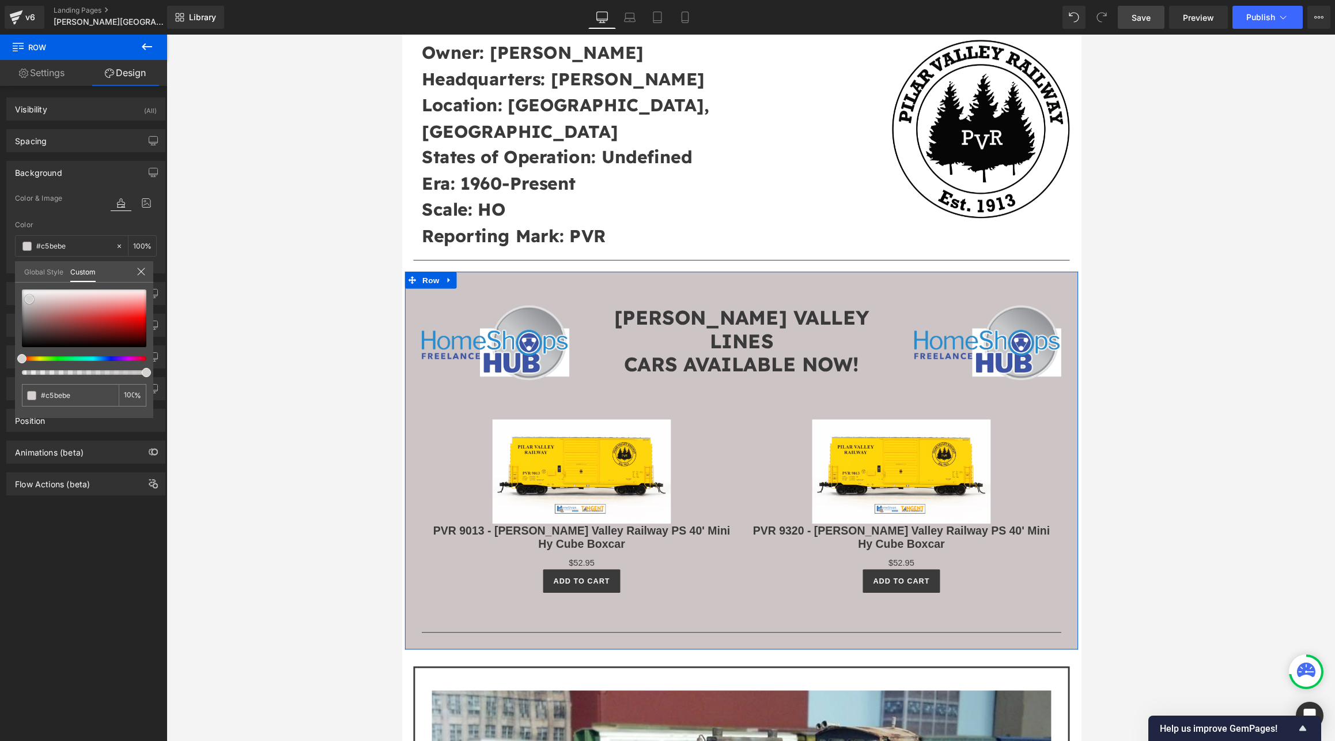
type input "#c3bbbb"
type input "#c0b8b8"
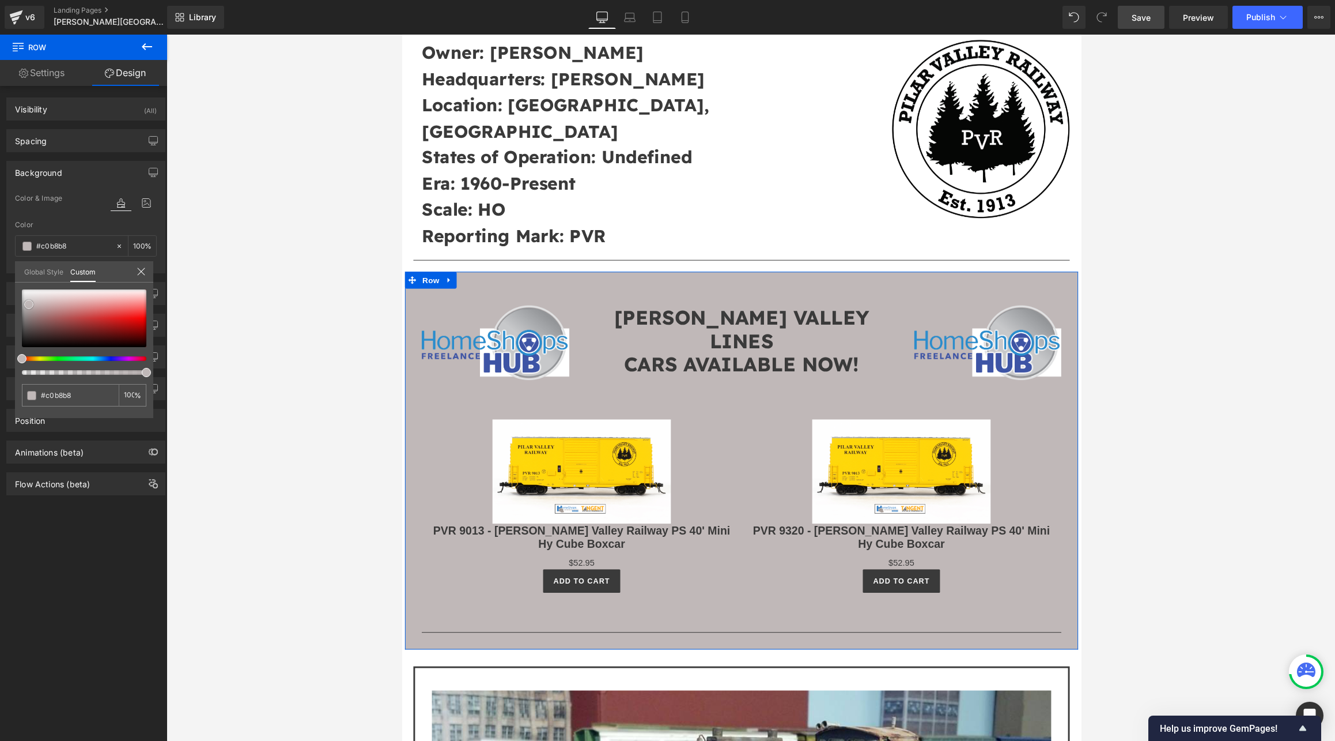
type input "#c3bbbb"
type input "#c7c0c0"
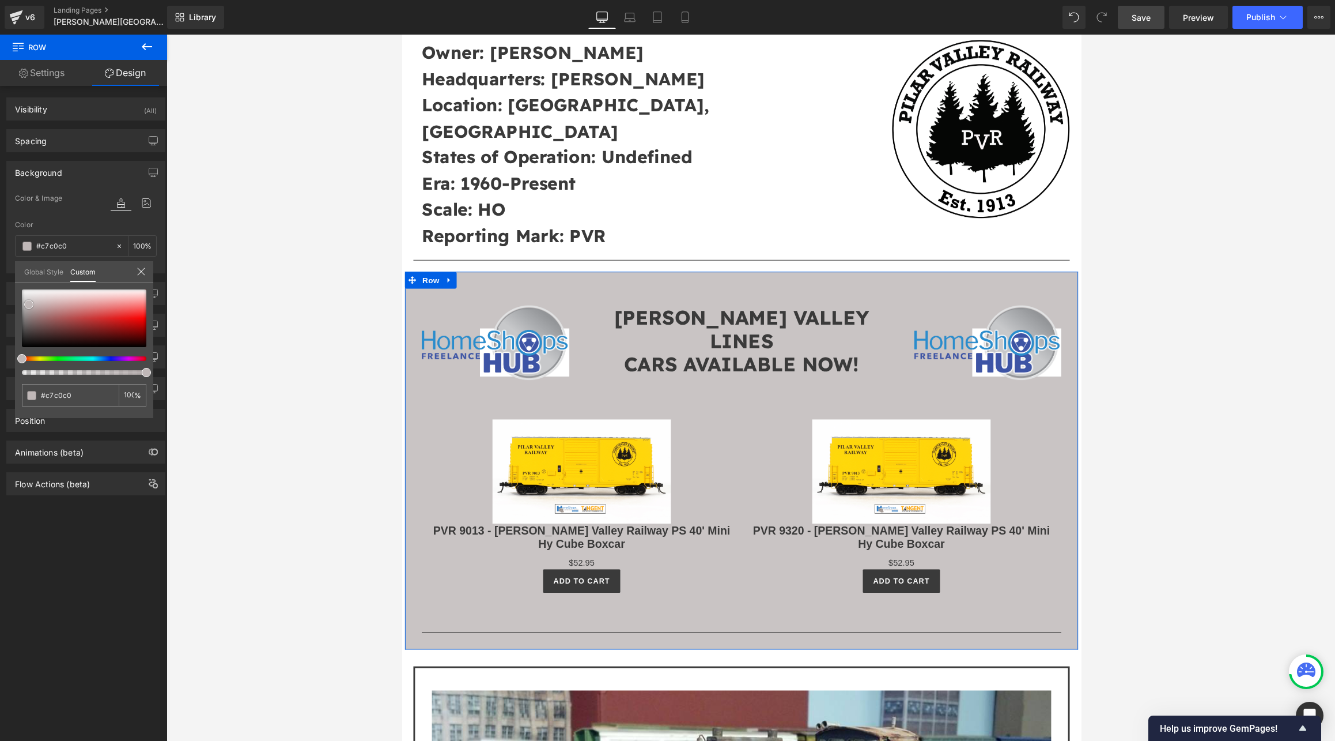
type input "#c9c4c4"
type input "#cfc8c8"
type input "#d2cfcf"
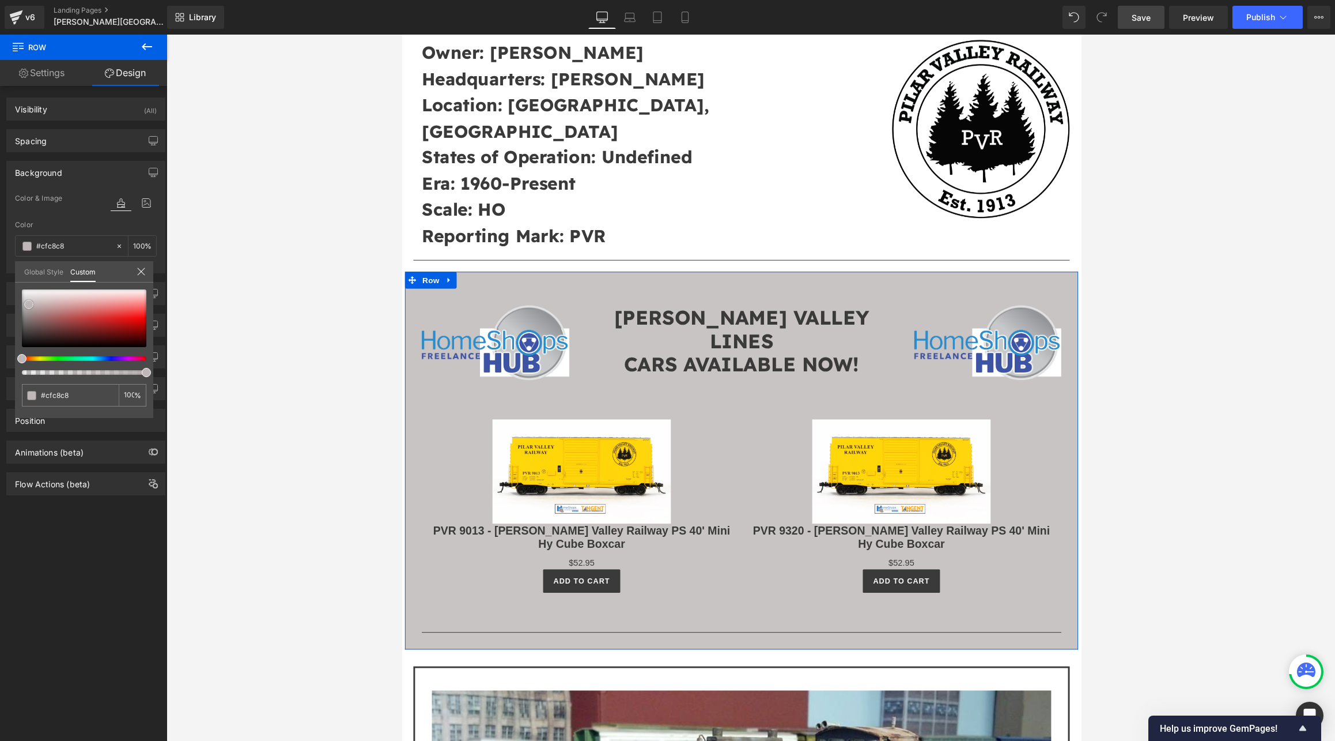
type input "#d2cfcf"
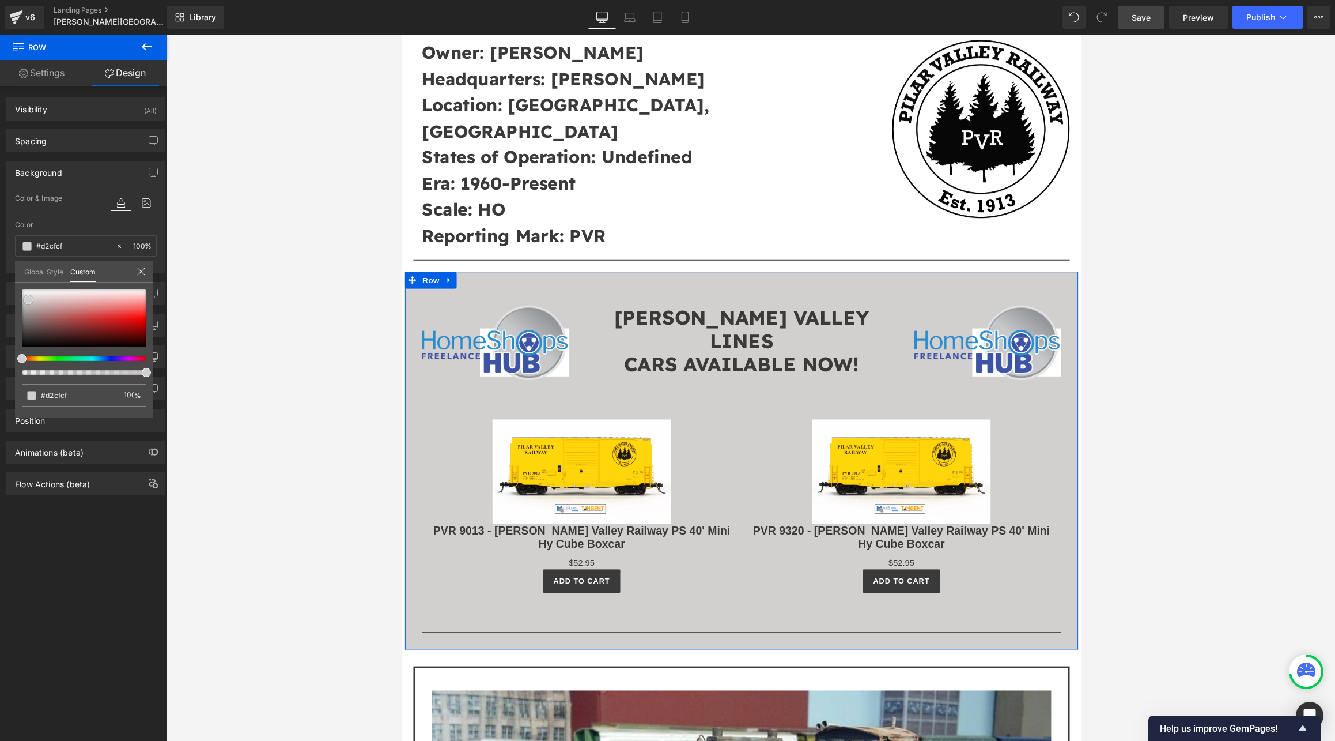
type input "#d3cece"
type input "#c9c4c4"
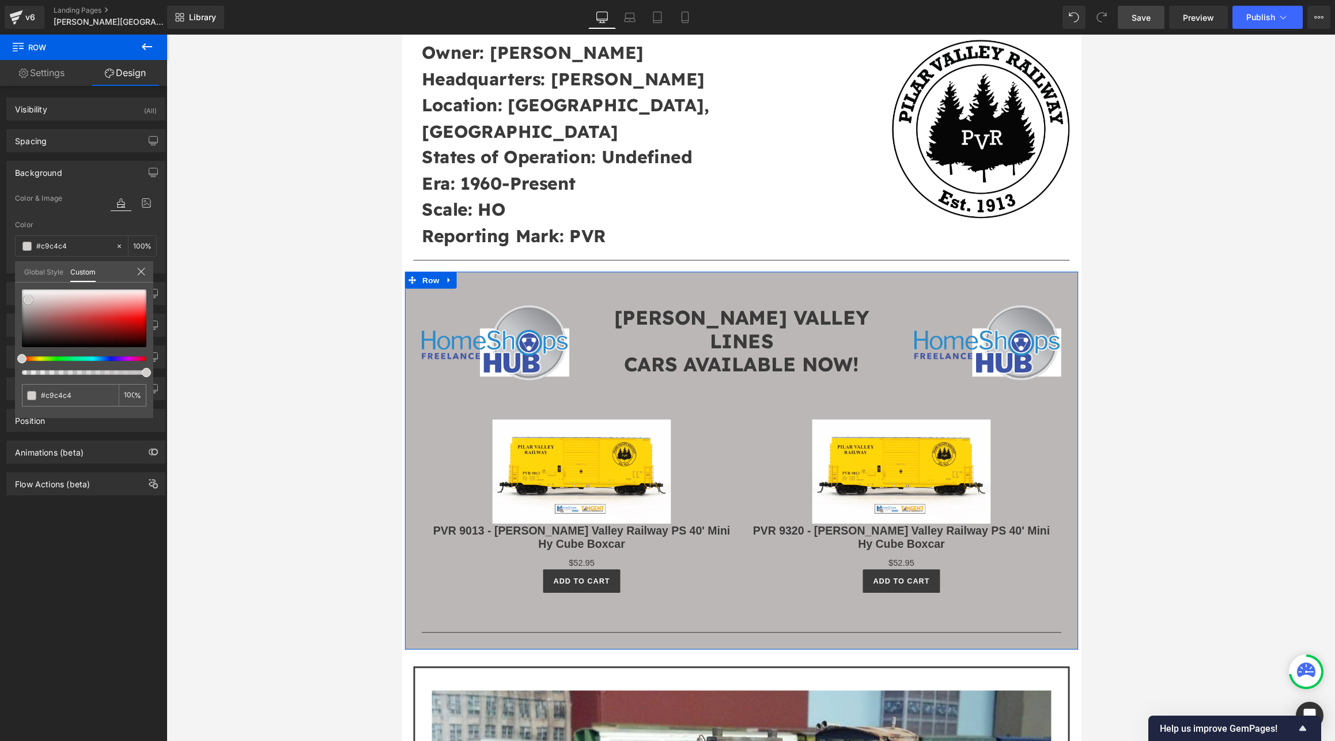
type input "#bcb7b7"
type input "#b2adad"
type input "#a8a3a3"
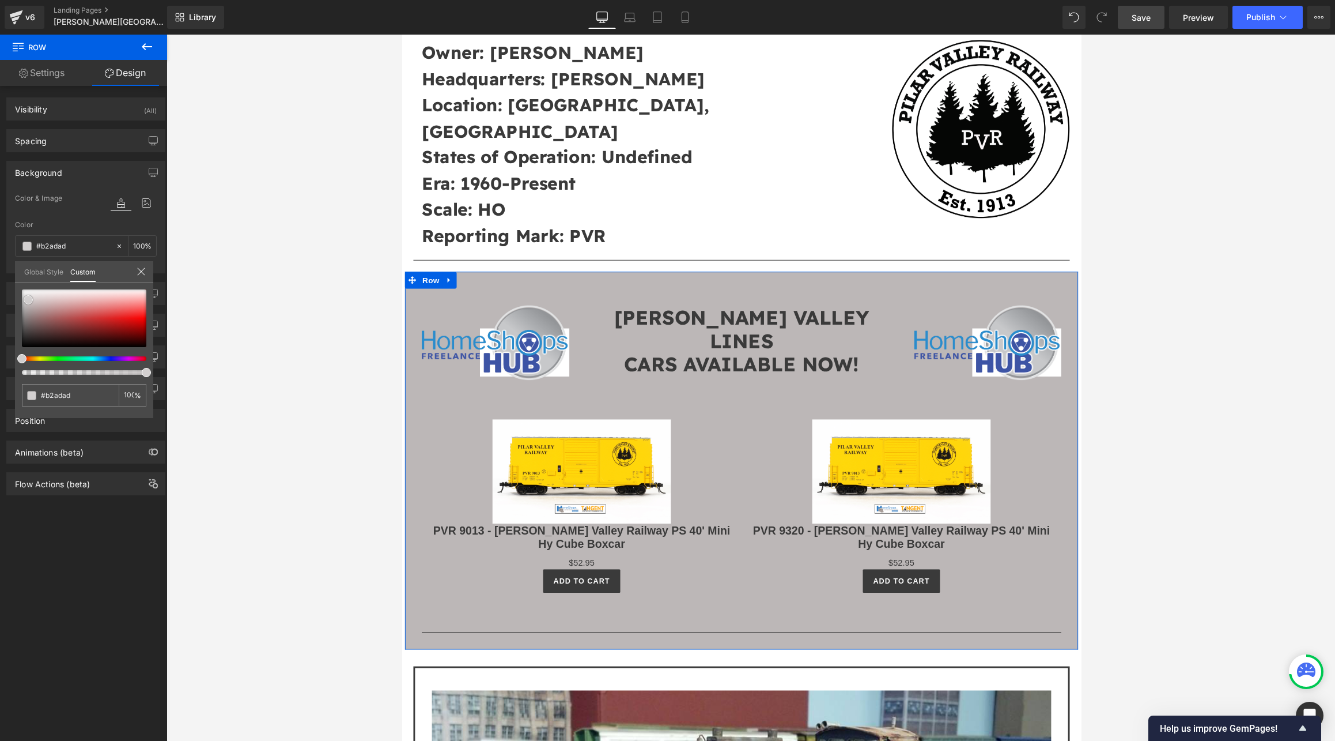
type input "#a8a3a3"
type input "#a5a0a0"
type input "#a5a1a1"
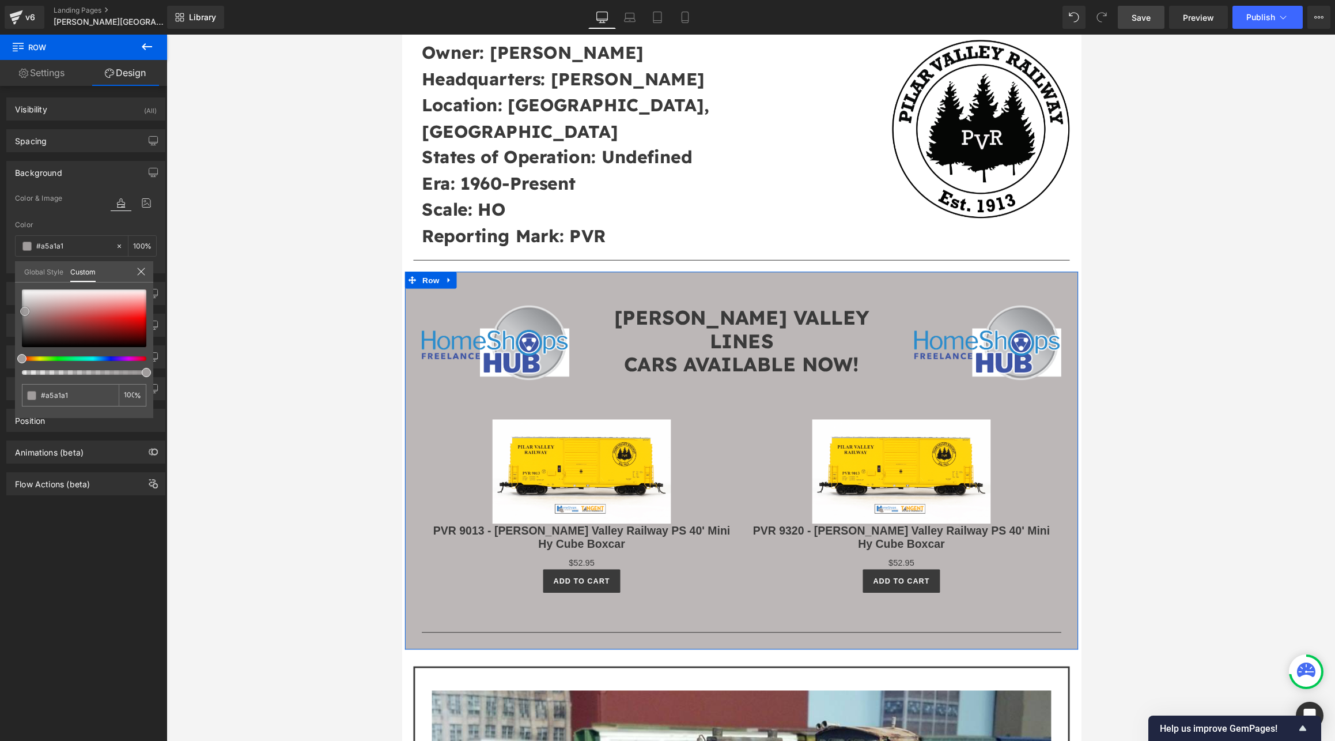
type input "#a09c9c"
type input "#989494"
type input "#938f8f"
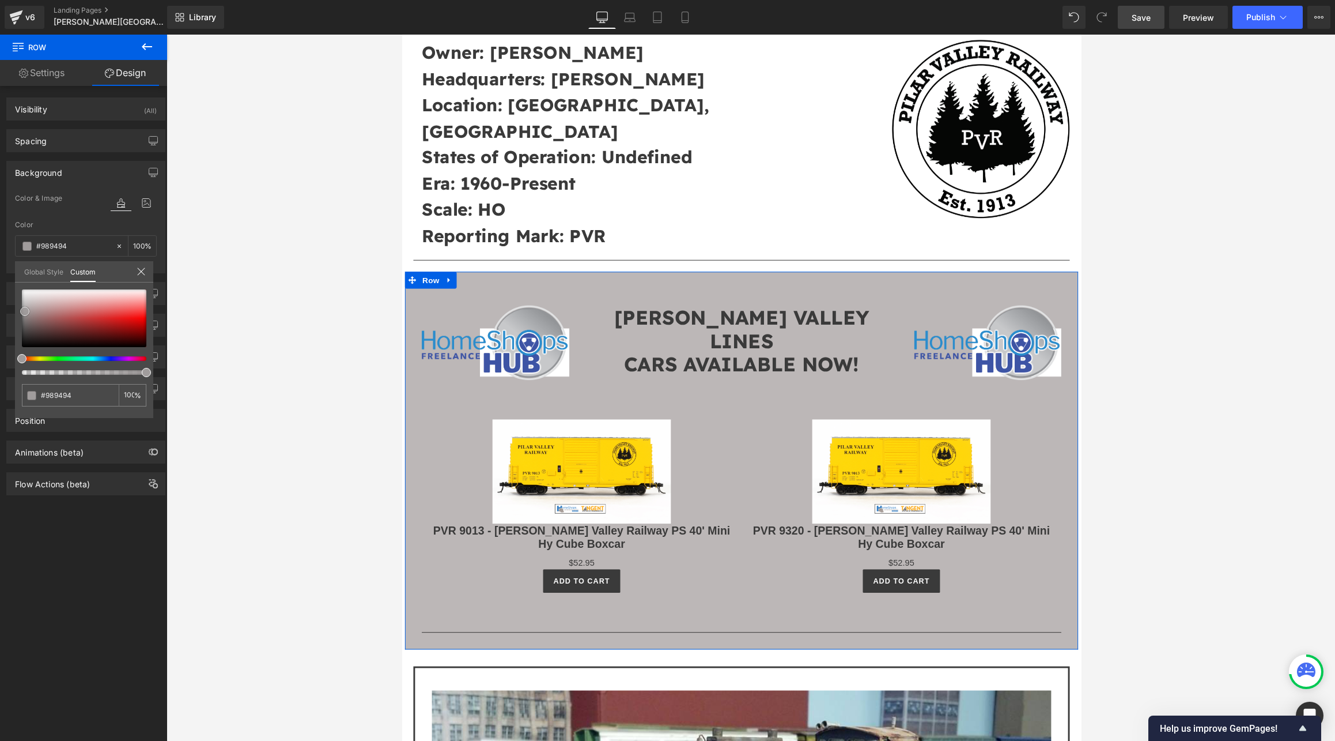
type input "#938f8f"
type input "#918c8c"
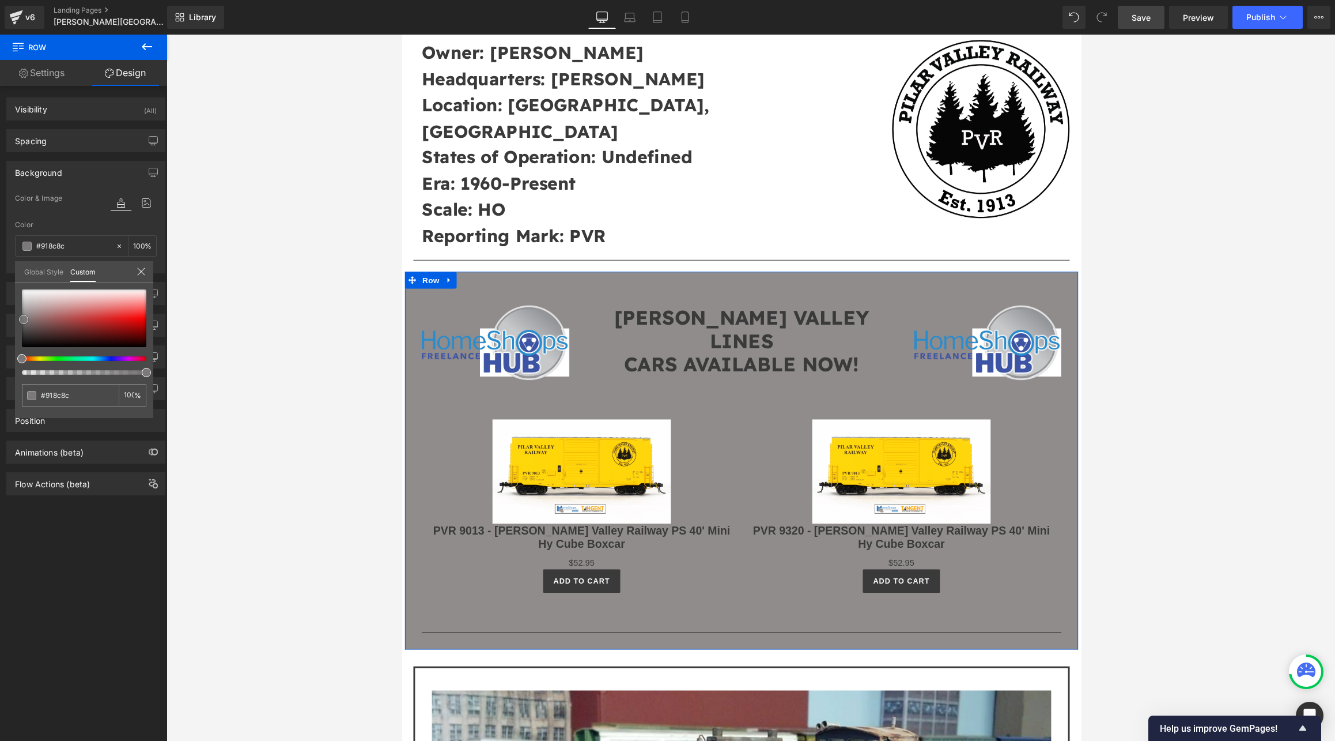
type input "#8e8989"
type input "#7b7979"
type input "#797676"
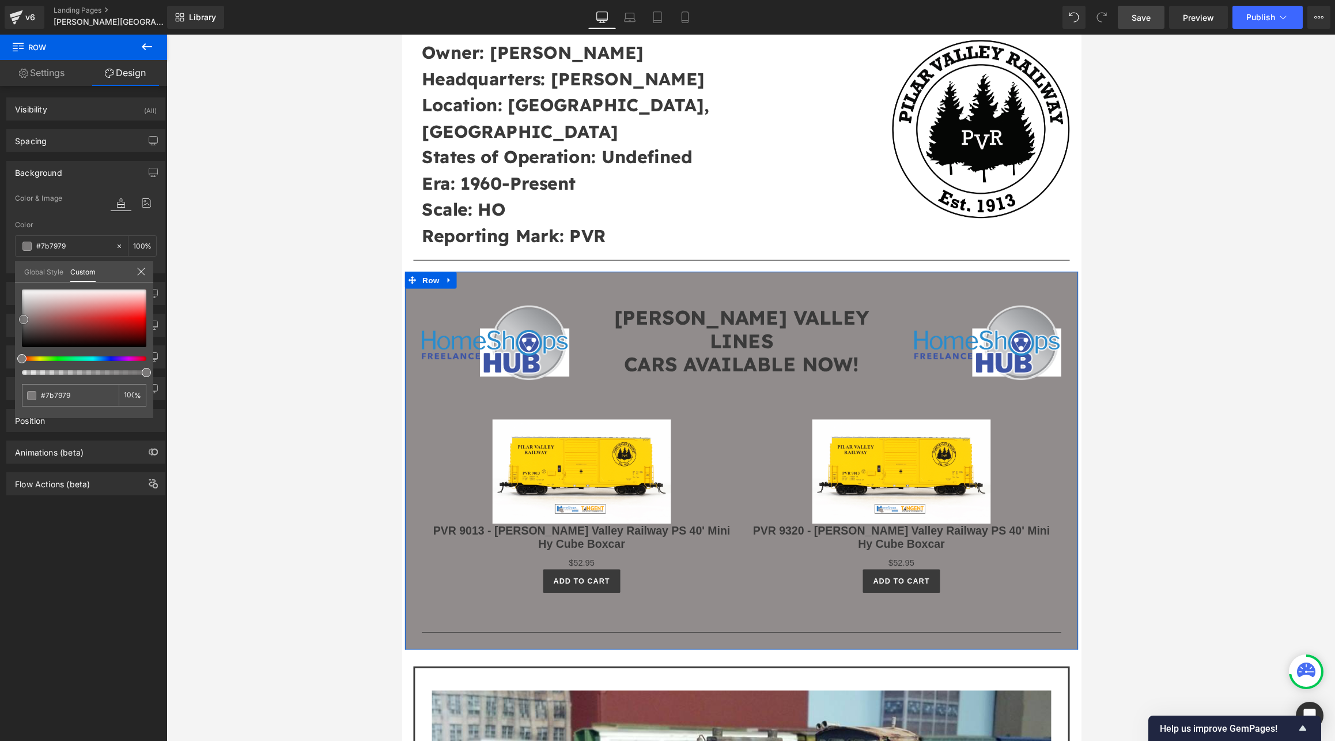
type input "#797676"
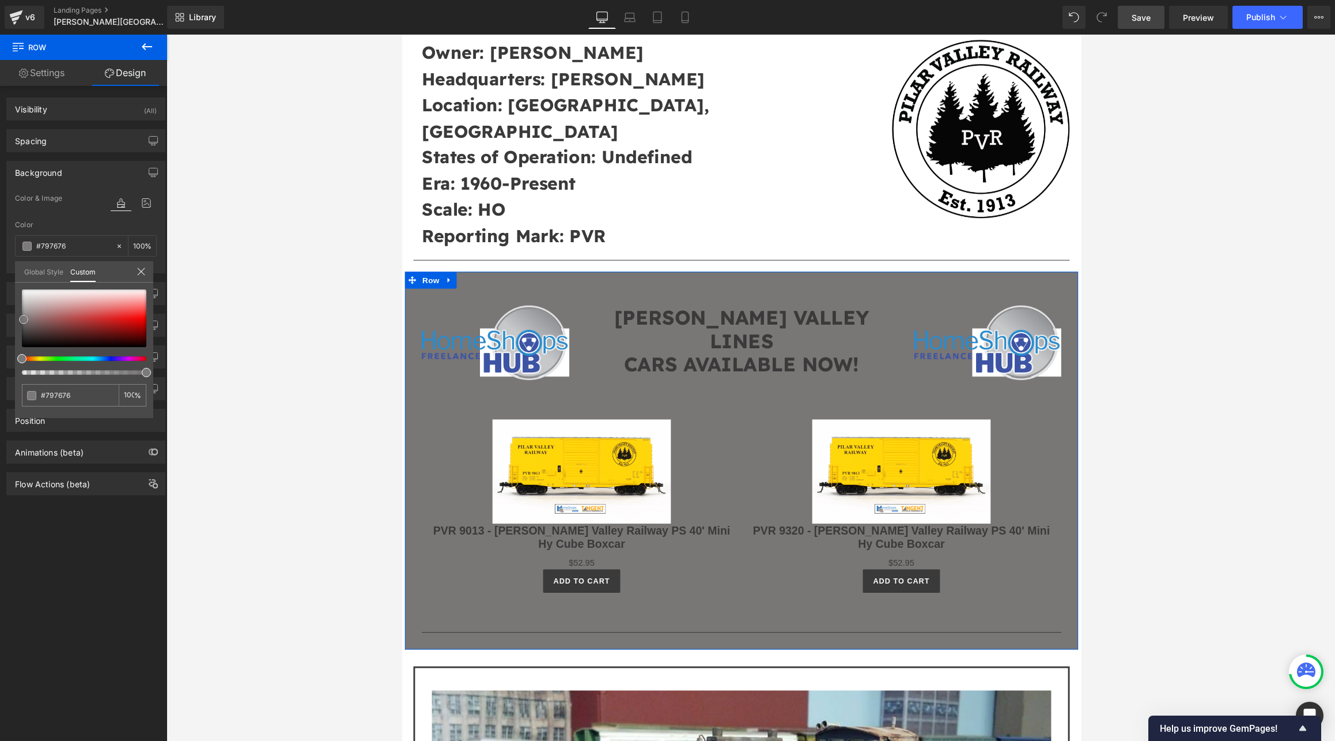
type input "#767474"
type input "#737171"
type input "#6e6c6c"
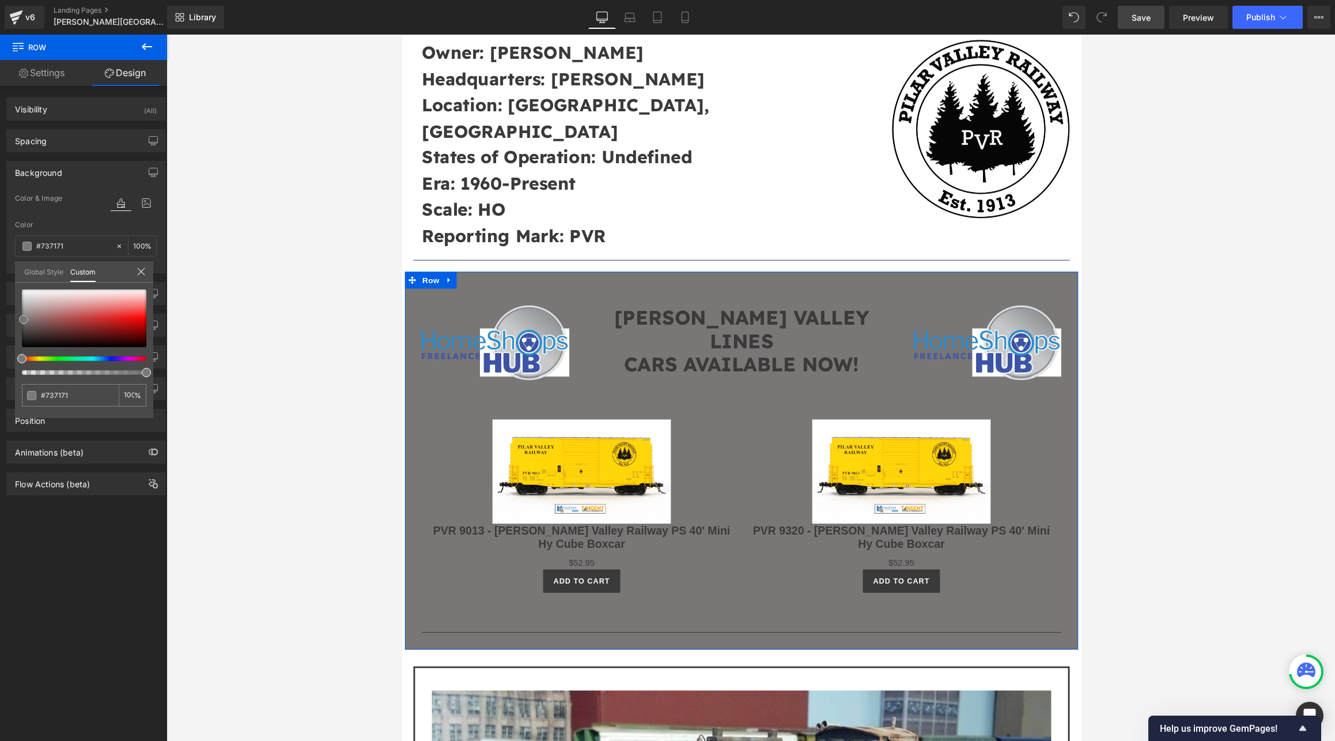
type input "#6e6c6c"
type input "#686868"
type input "#666666"
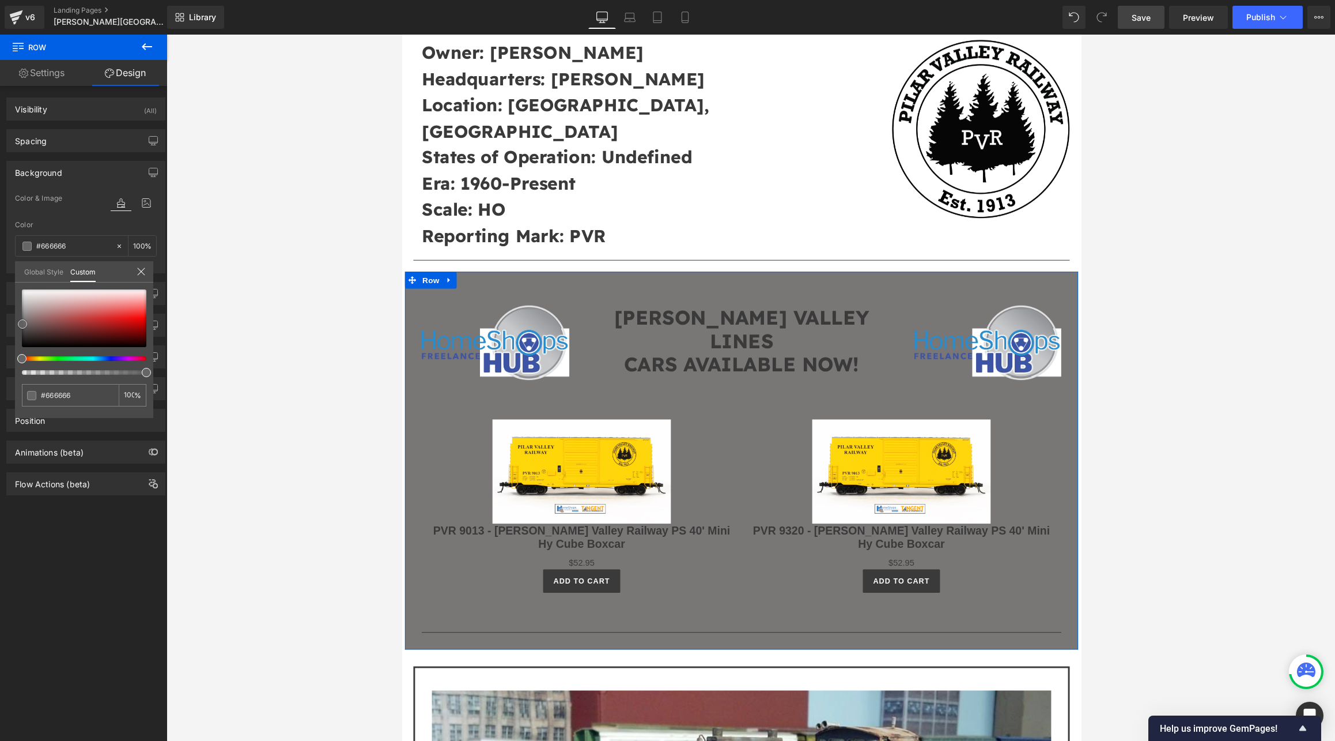
type input "#606060"
type input "#5b5b5b"
type input "#515151"
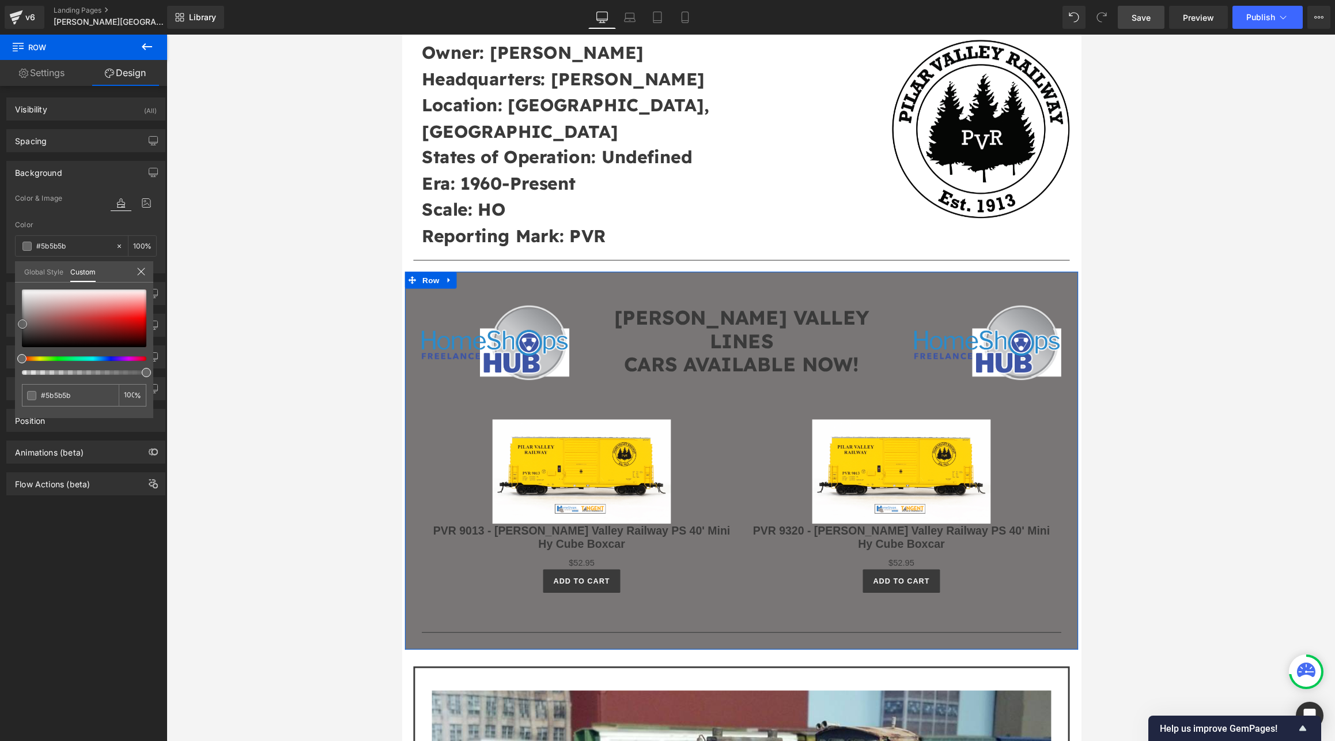
type input "#515151"
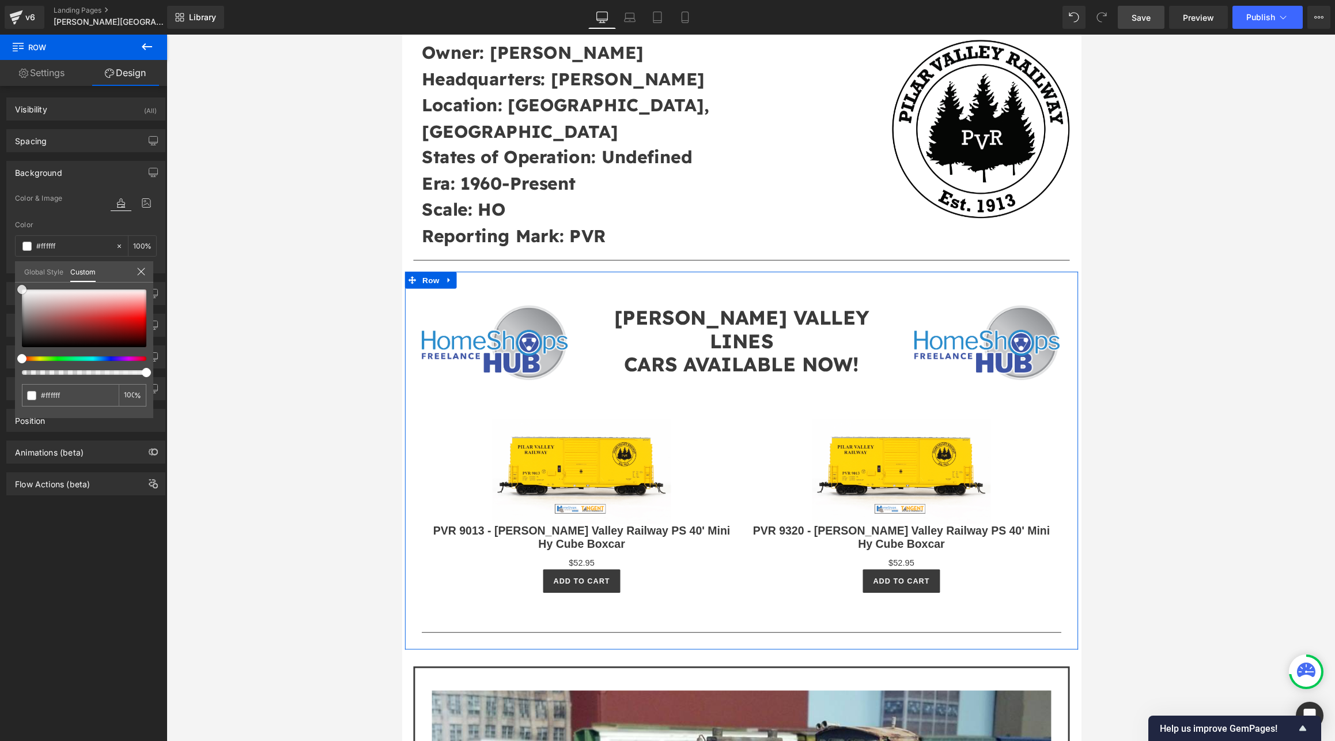
drag, startPoint x: 22, startPoint y: 342, endPoint x: 18, endPoint y: 273, distance: 69.9
click at [18, 273] on div "Global Style Custom Setup Global Style #ffffff 100 %" at bounding box center [84, 278] width 138 height 35
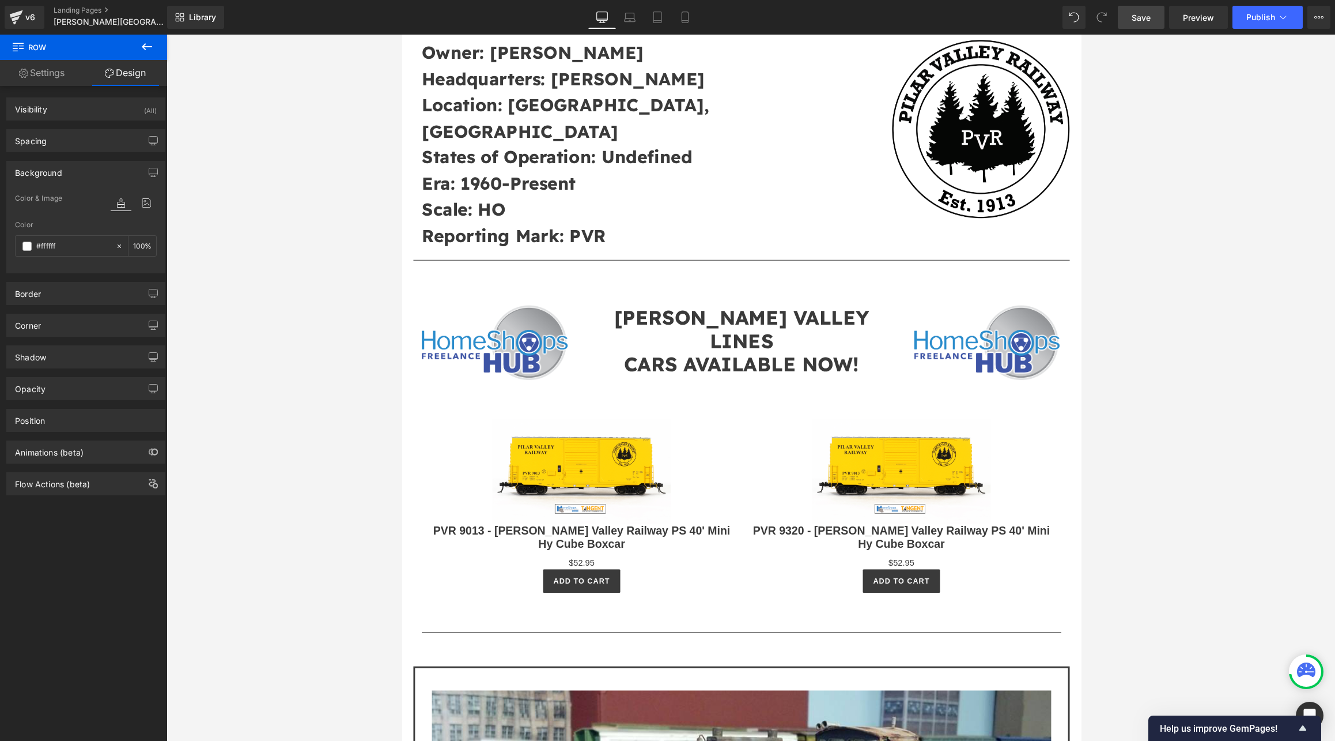
click at [192, 255] on div at bounding box center [751, 388] width 1169 height 706
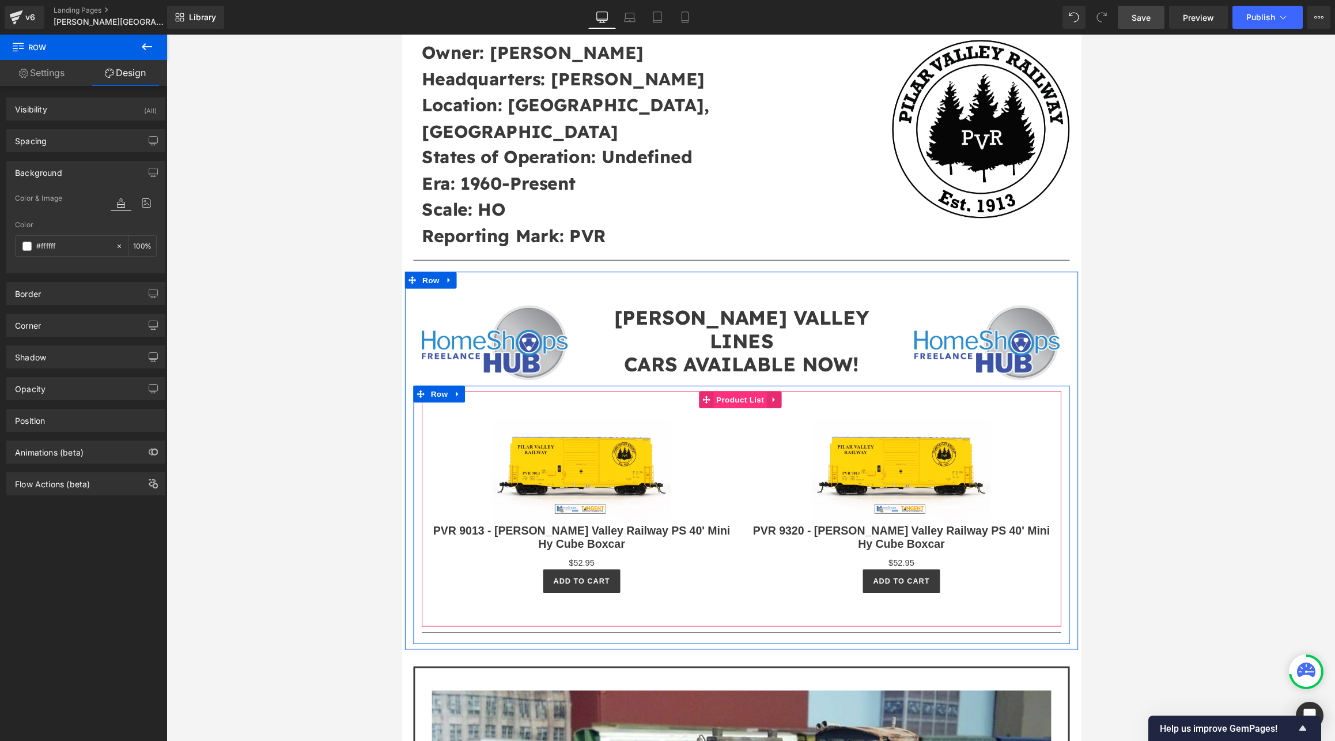
click at [745, 401] on span "Product List" at bounding box center [749, 409] width 55 height 17
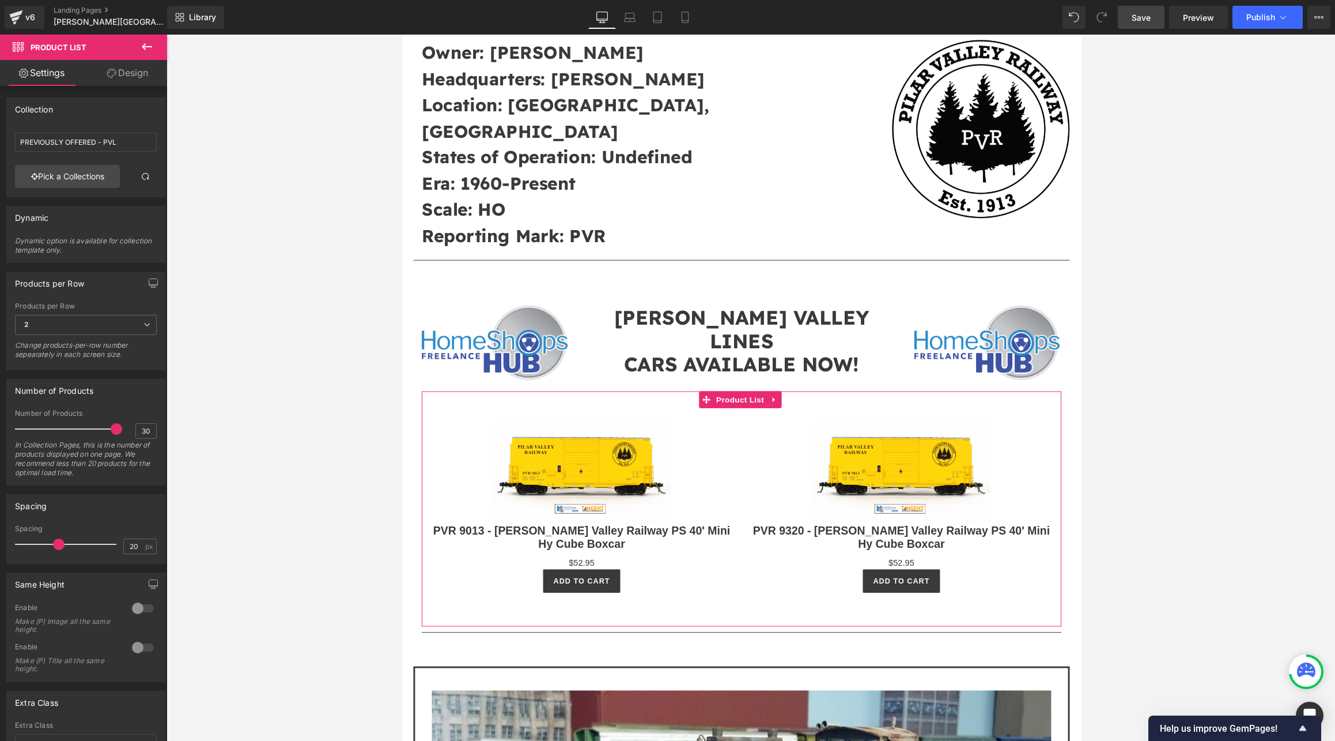
click at [118, 69] on link "Design" at bounding box center [128, 73] width 84 height 26
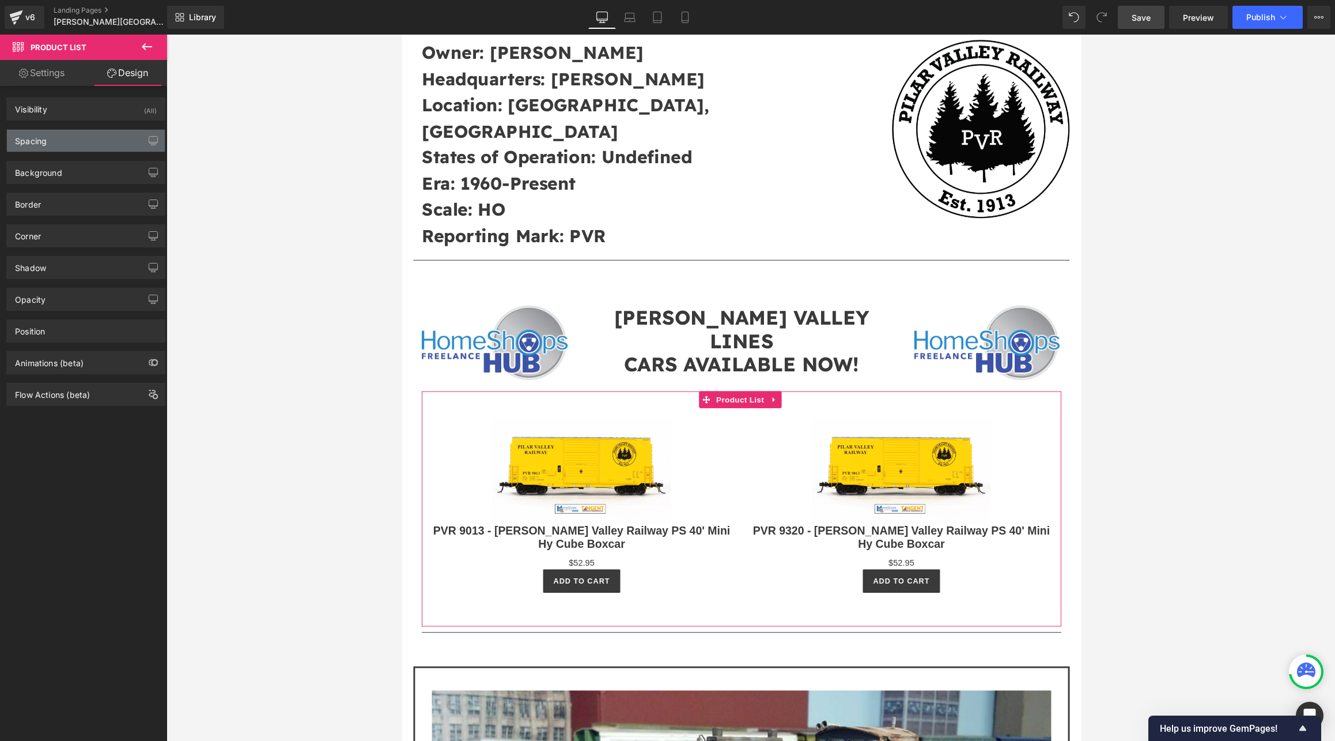
click at [92, 148] on div "Spacing" at bounding box center [86, 141] width 158 height 22
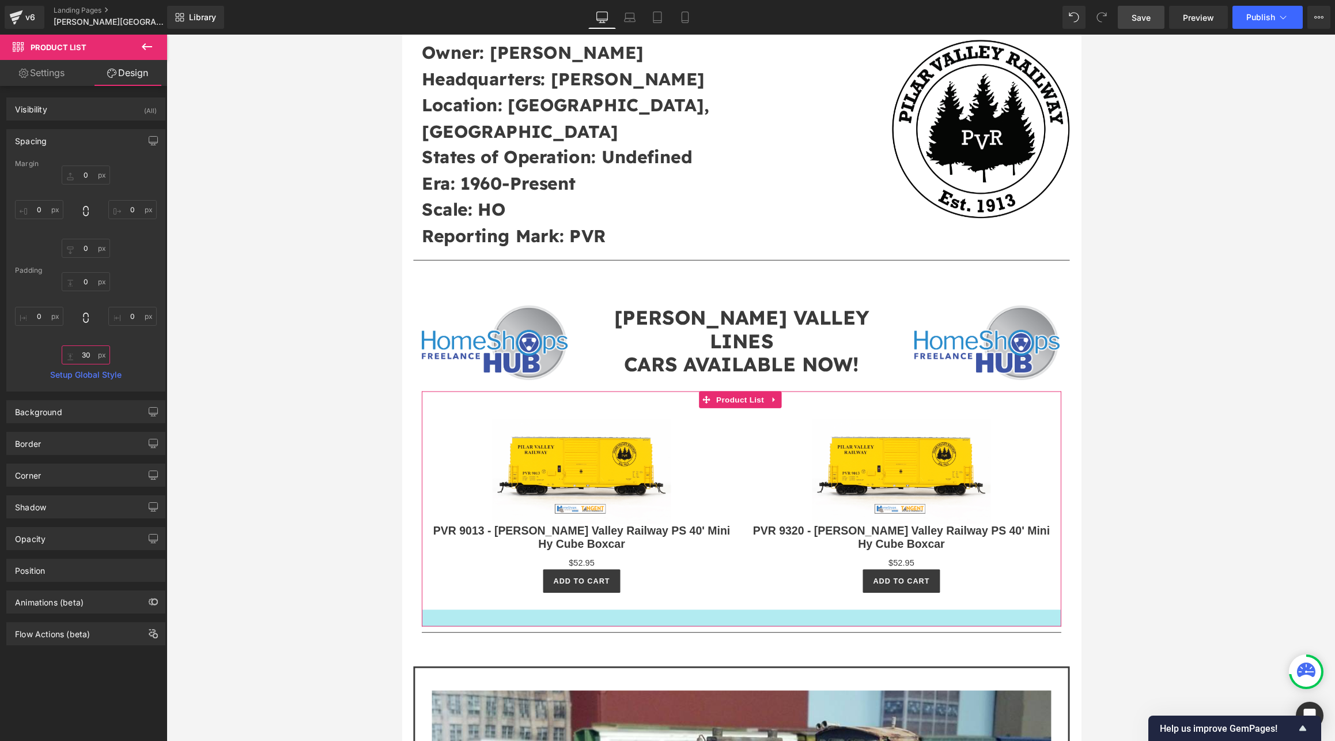
click at [96, 353] on input "30" at bounding box center [86, 354] width 48 height 19
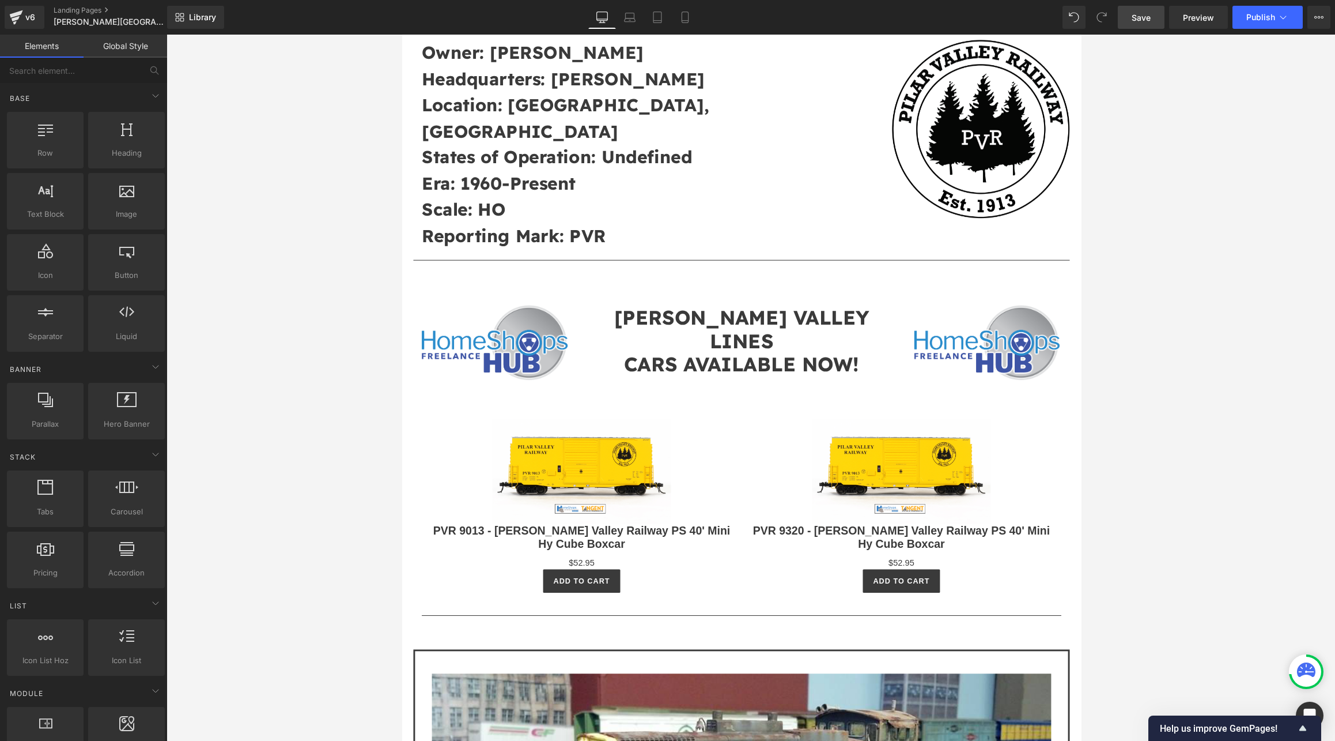
click at [845, 347] on div at bounding box center [751, 388] width 1169 height 706
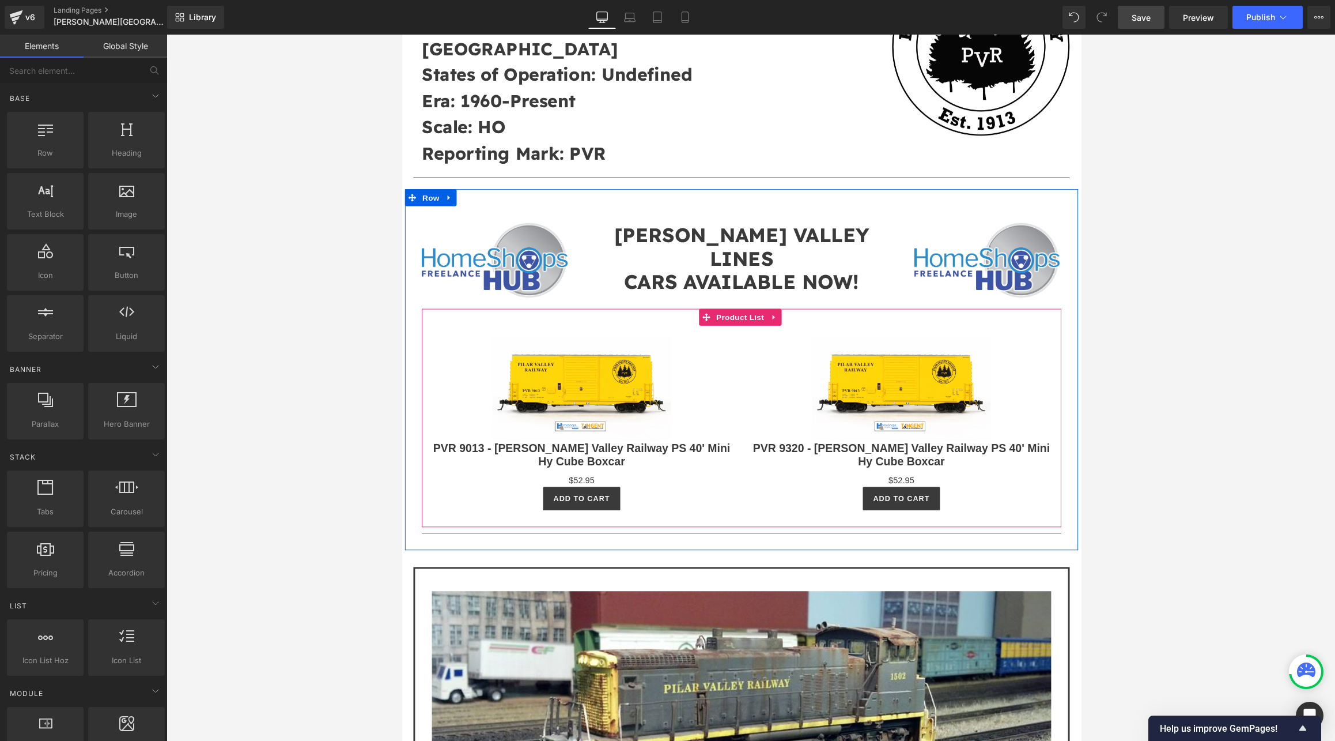
scroll to position [461, 0]
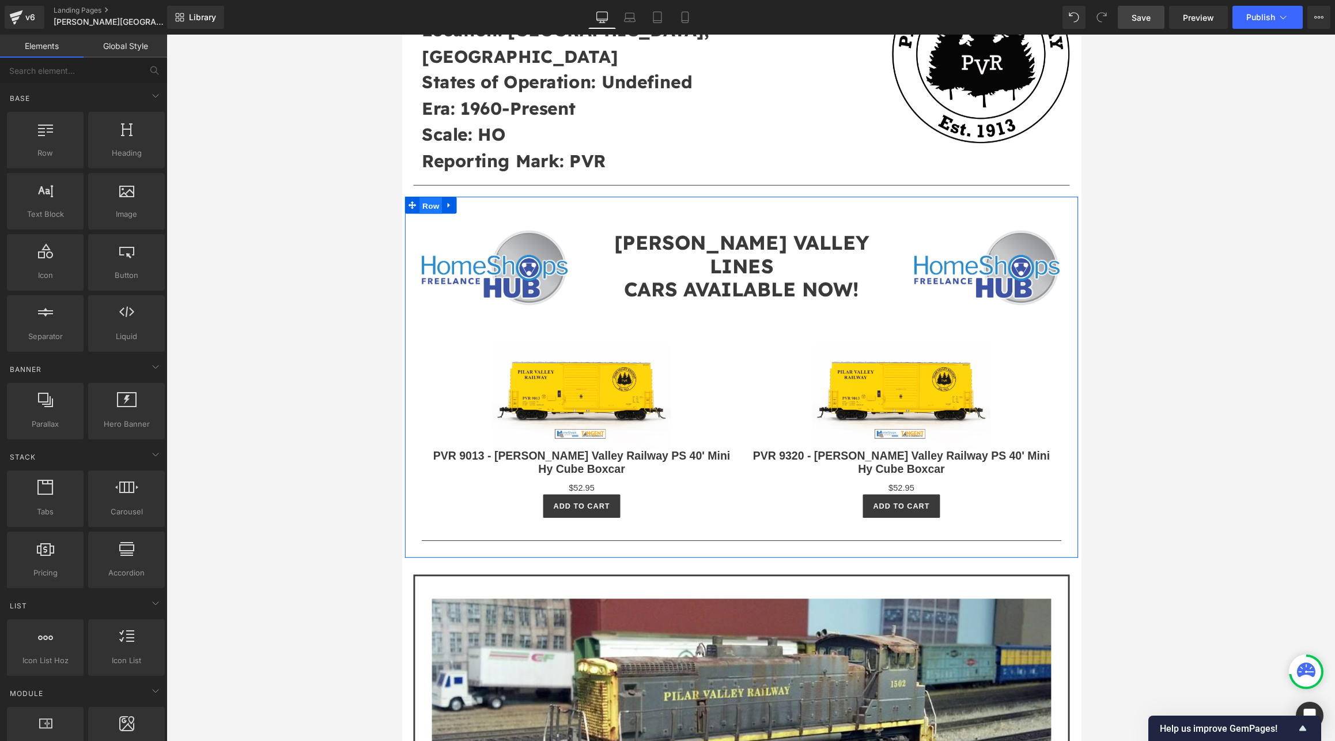
click at [429, 202] on span "Row" at bounding box center [431, 210] width 23 height 17
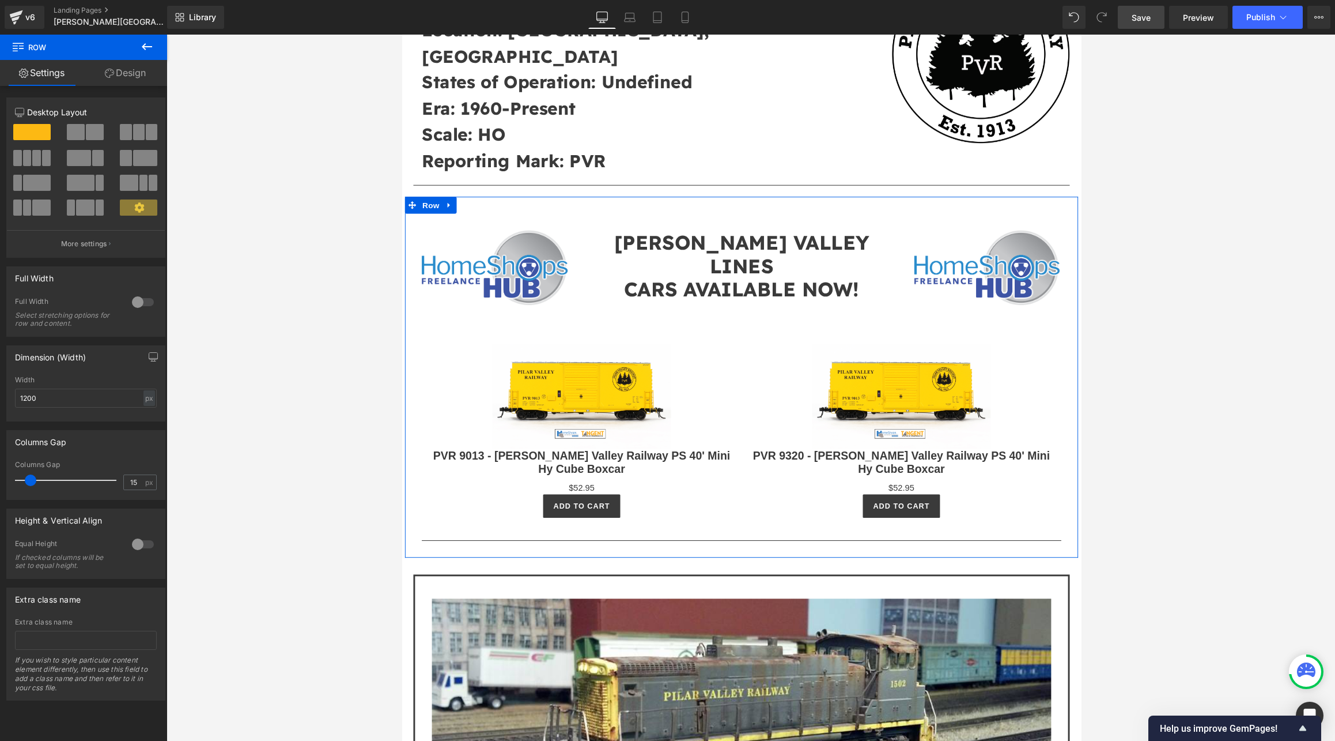
click at [123, 72] on link "Design" at bounding box center [126, 73] width 84 height 26
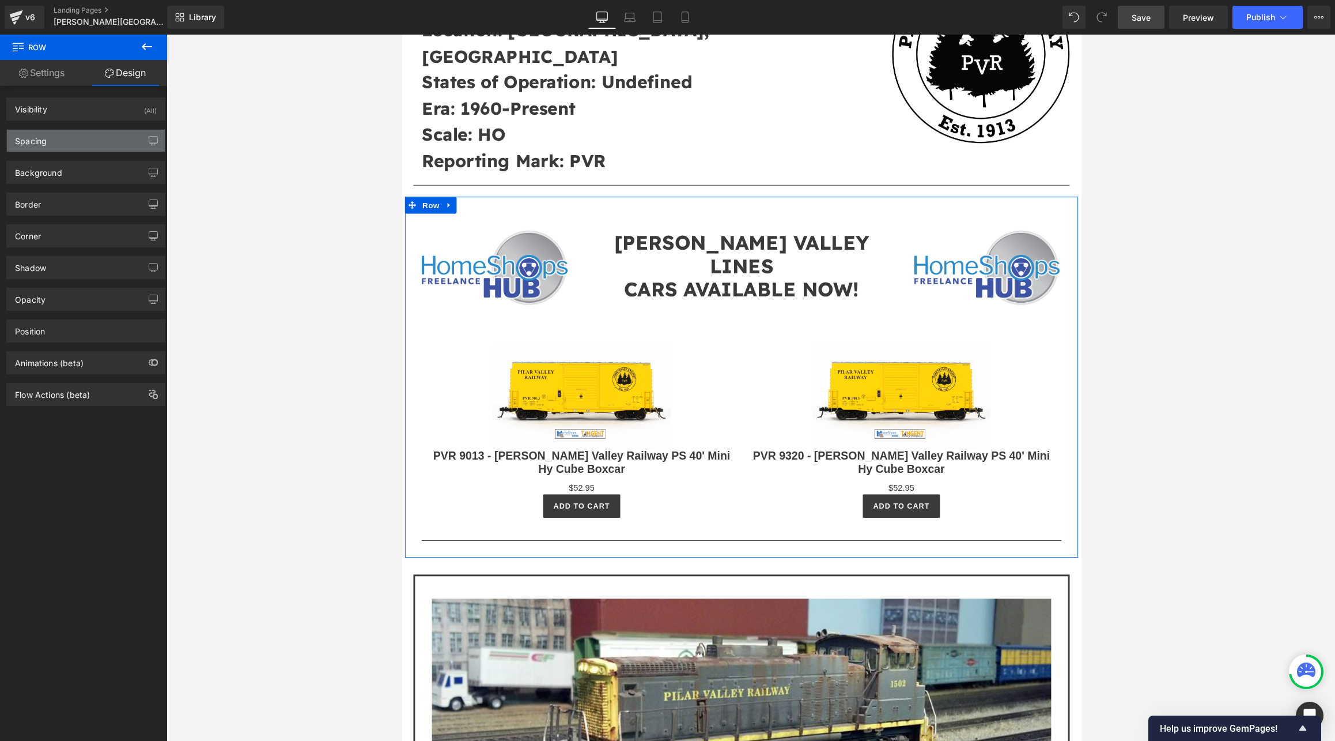
click at [85, 140] on div "Spacing" at bounding box center [86, 141] width 158 height 22
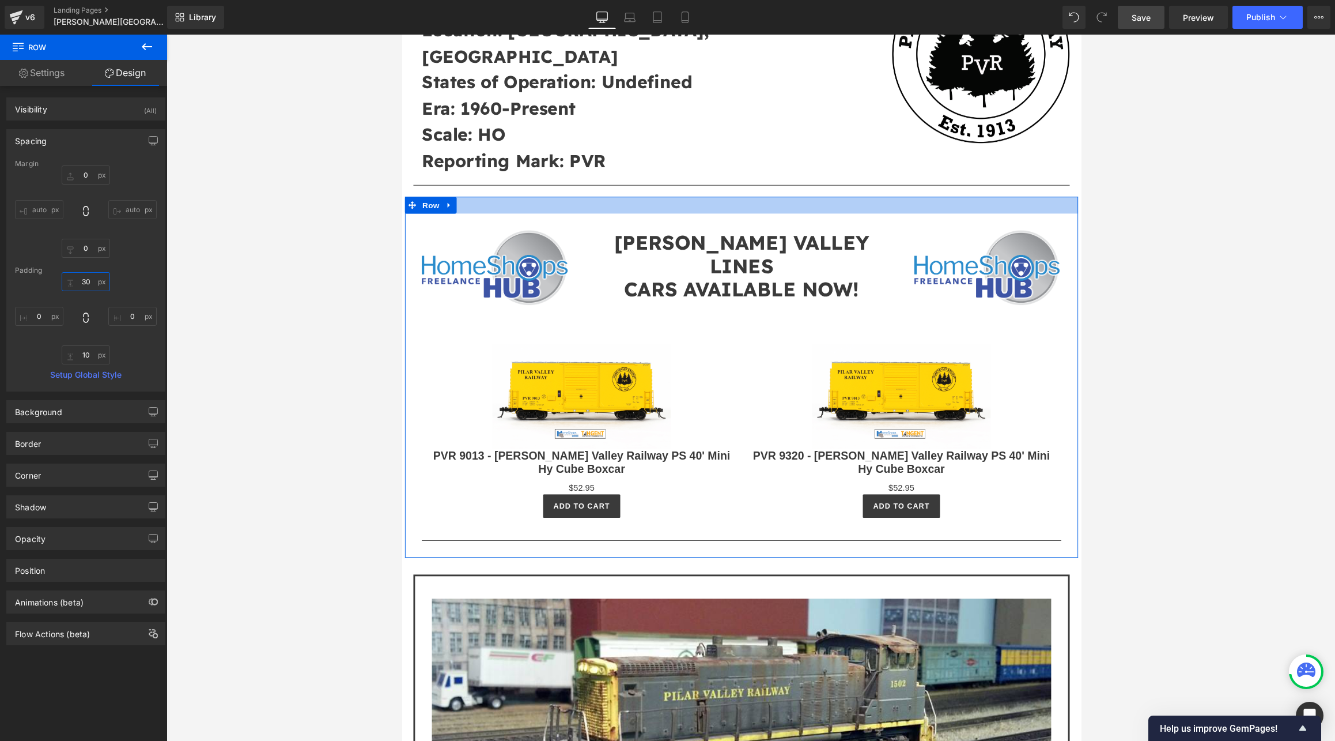
click at [93, 284] on input "30" at bounding box center [86, 281] width 48 height 19
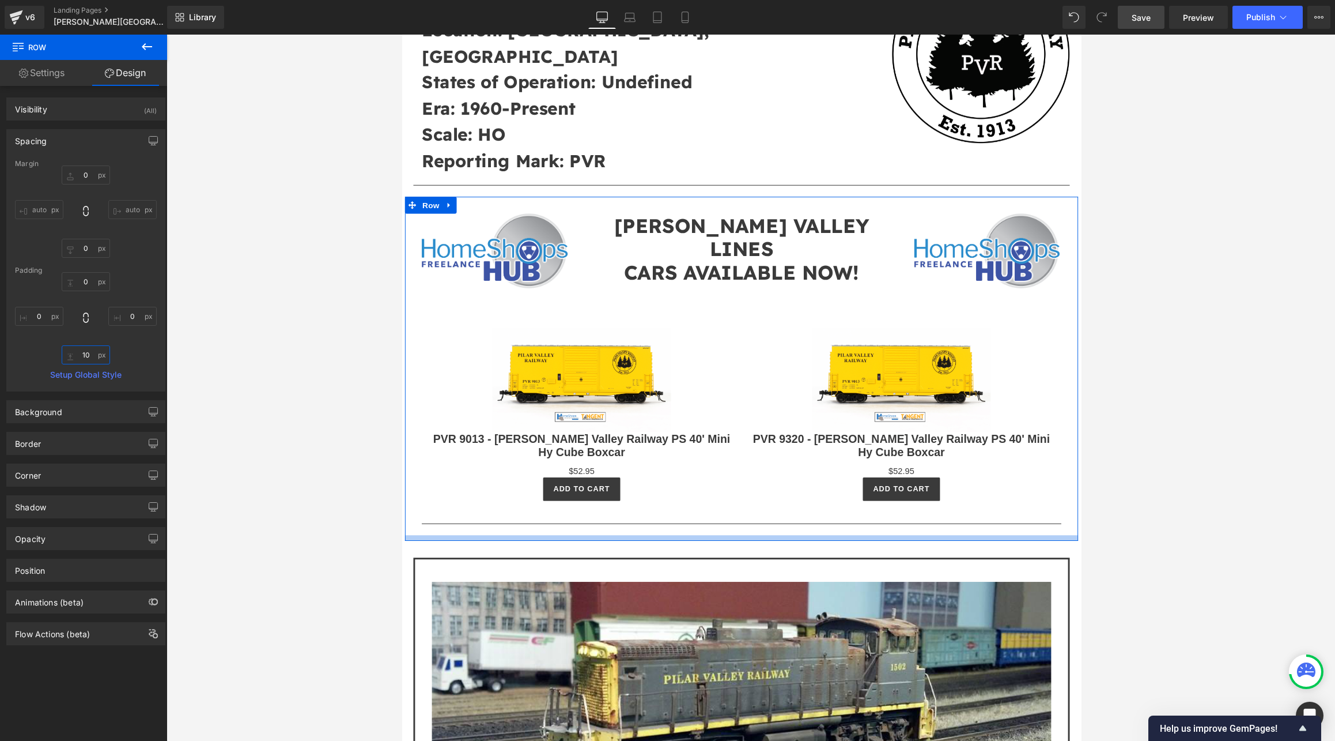
click at [91, 358] on input "10" at bounding box center [86, 354] width 48 height 19
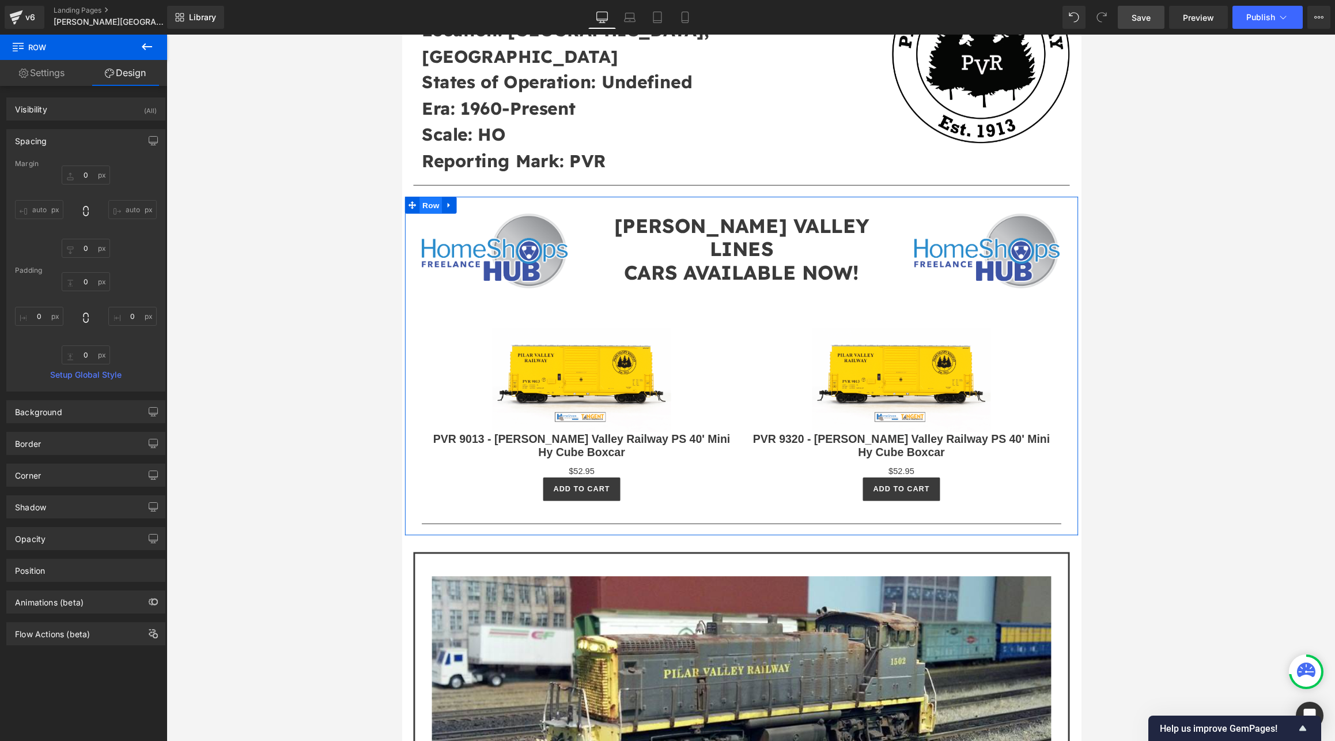
click at [426, 201] on span "Row" at bounding box center [431, 209] width 23 height 17
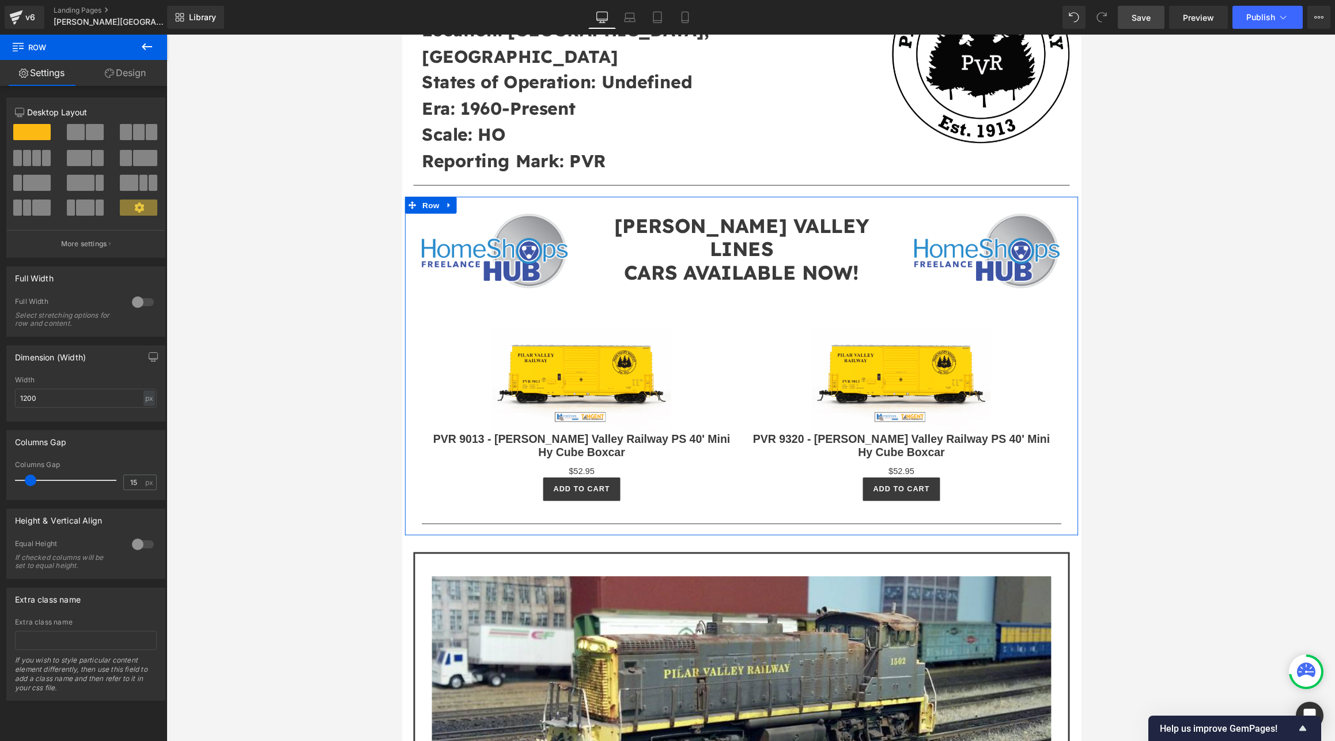
click at [141, 73] on link "Design" at bounding box center [126, 73] width 84 height 26
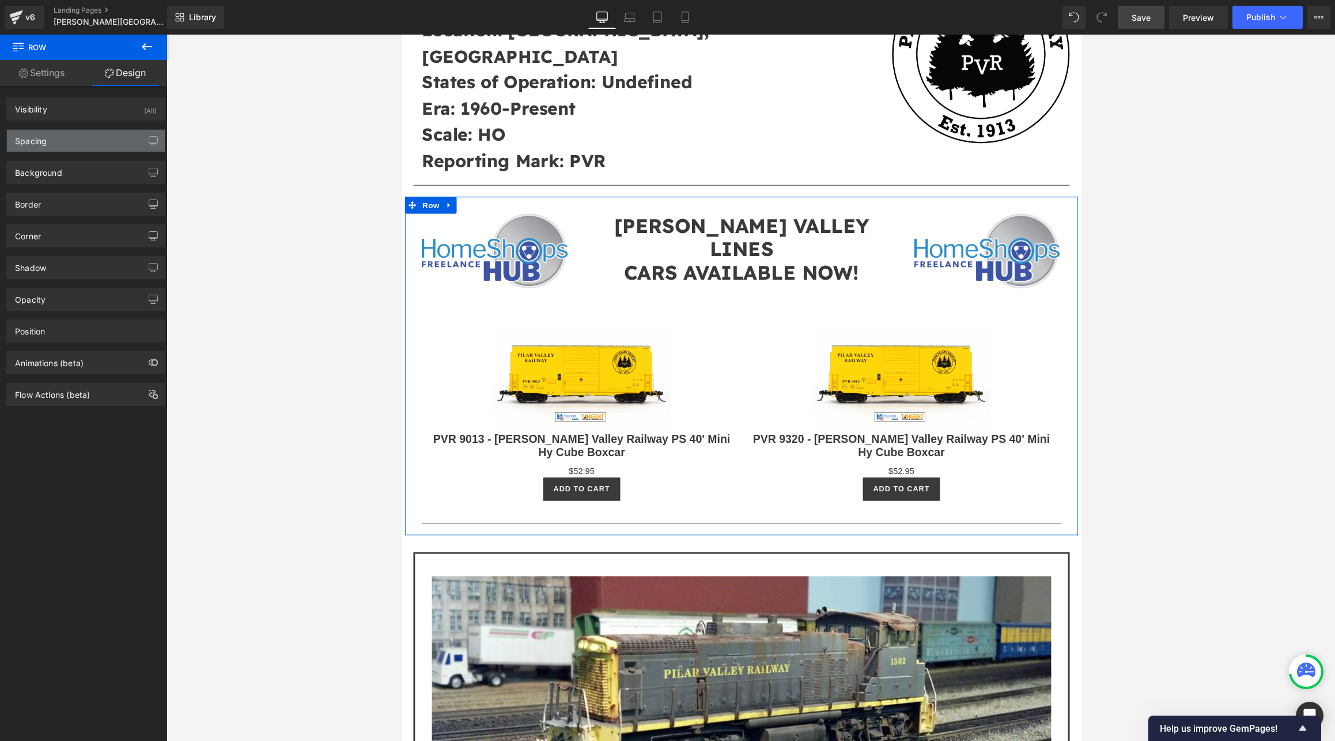
click at [64, 135] on div "Spacing" at bounding box center [86, 141] width 158 height 22
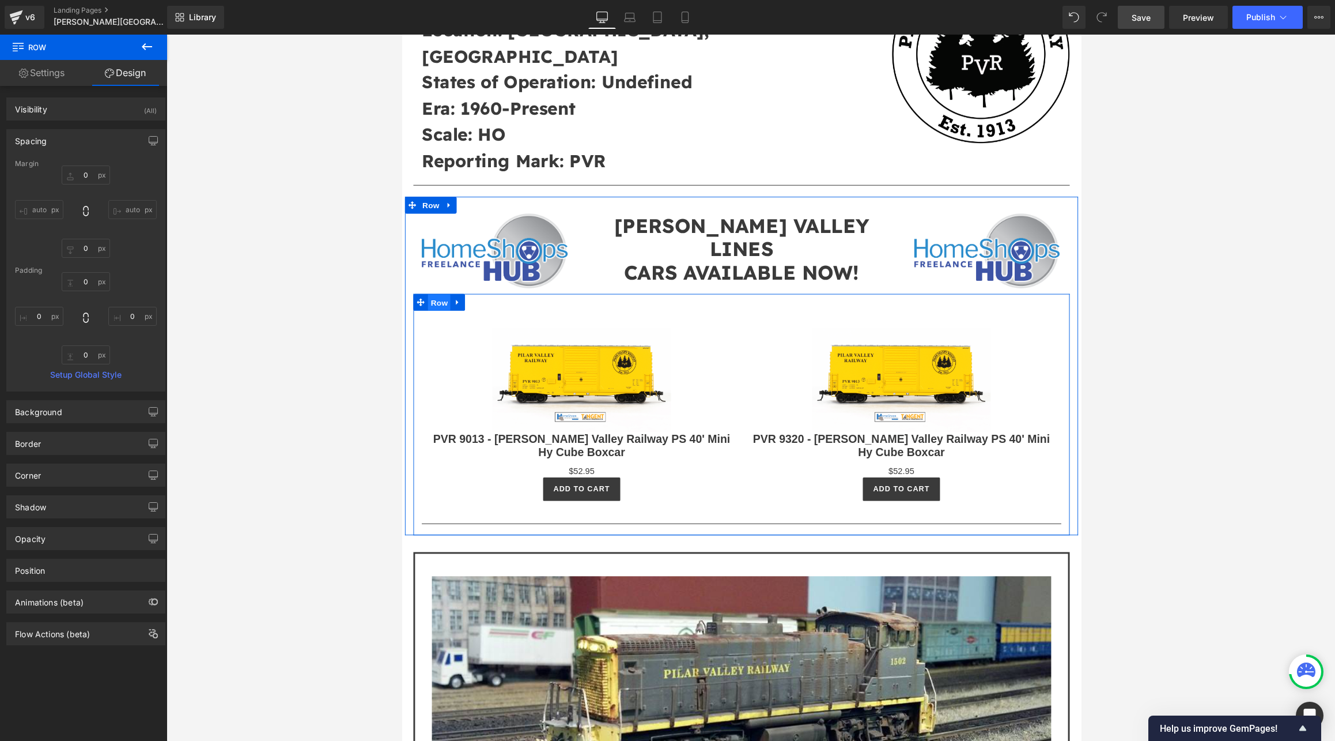
click at [438, 301] on span "Row" at bounding box center [440, 309] width 23 height 17
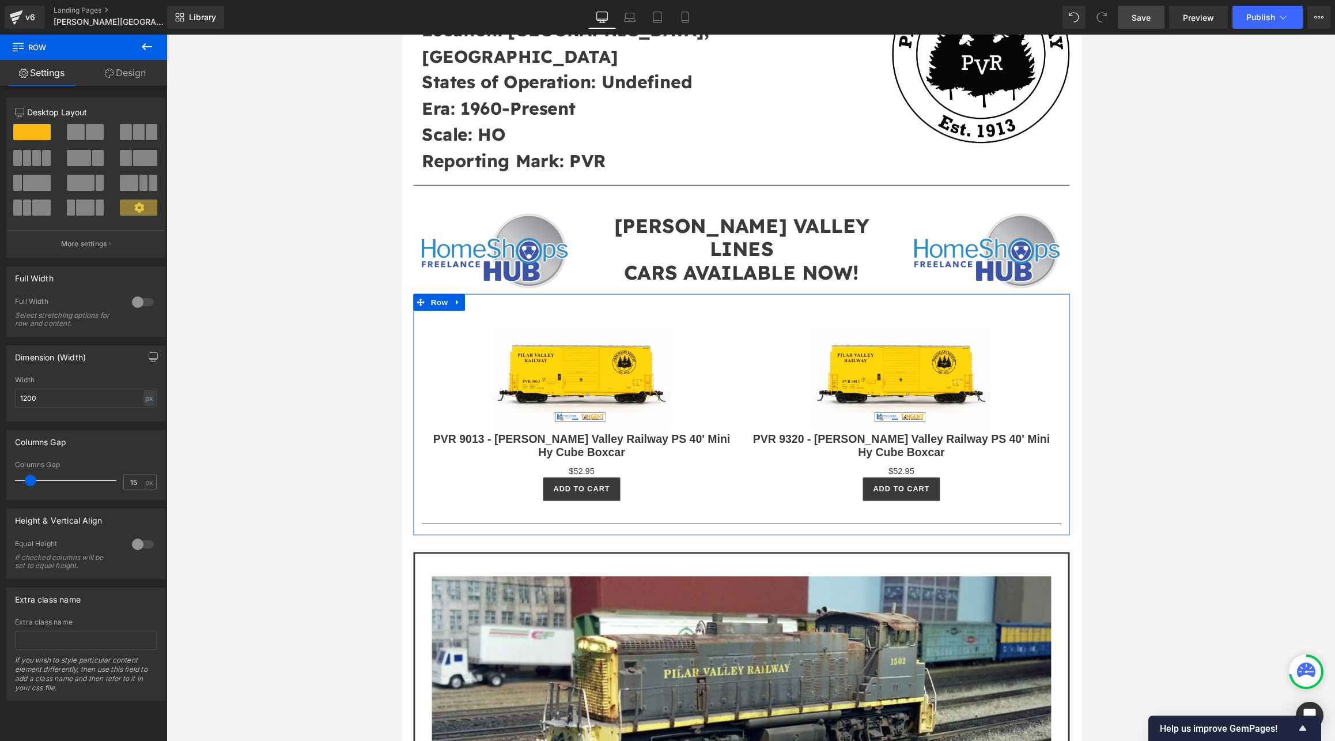
click at [139, 74] on link "Design" at bounding box center [126, 73] width 84 height 26
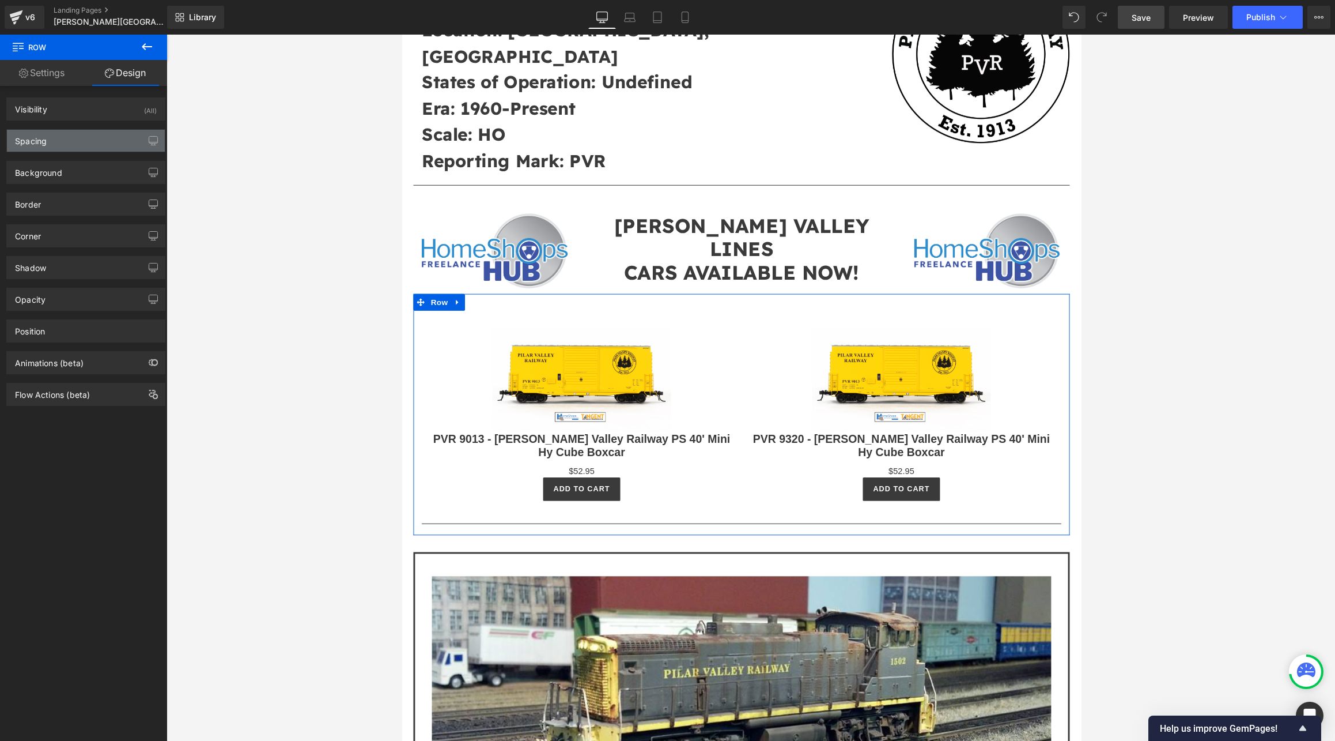
click at [69, 138] on div "Spacing" at bounding box center [86, 141] width 158 height 22
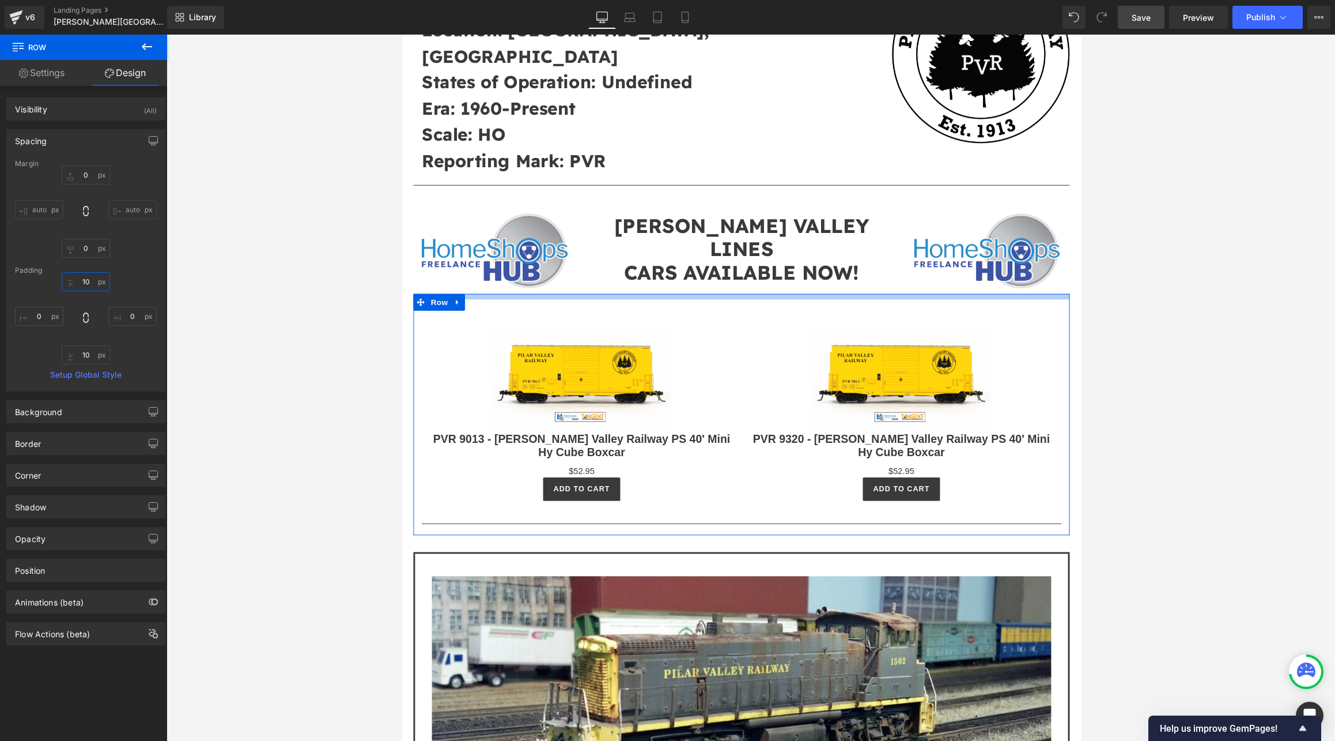
click at [97, 288] on input "10" at bounding box center [86, 281] width 48 height 19
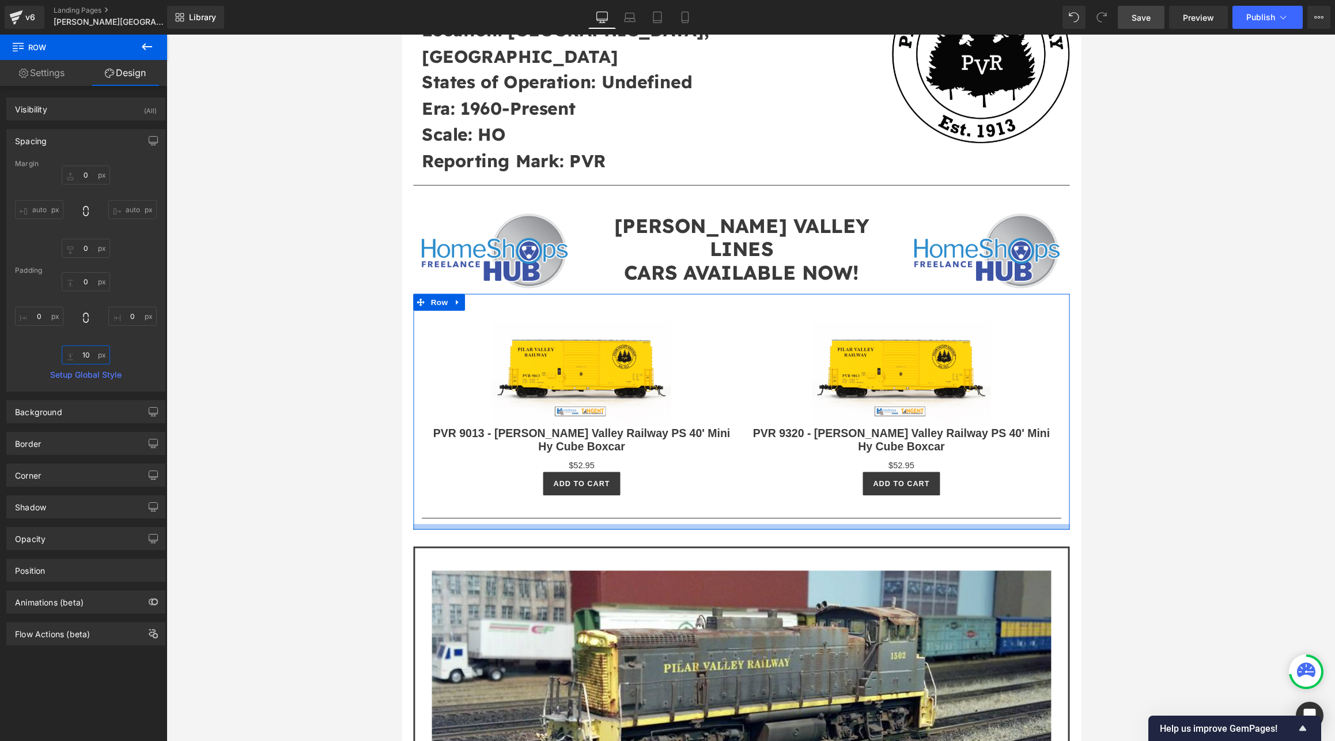
click at [92, 353] on input "10" at bounding box center [86, 354] width 48 height 19
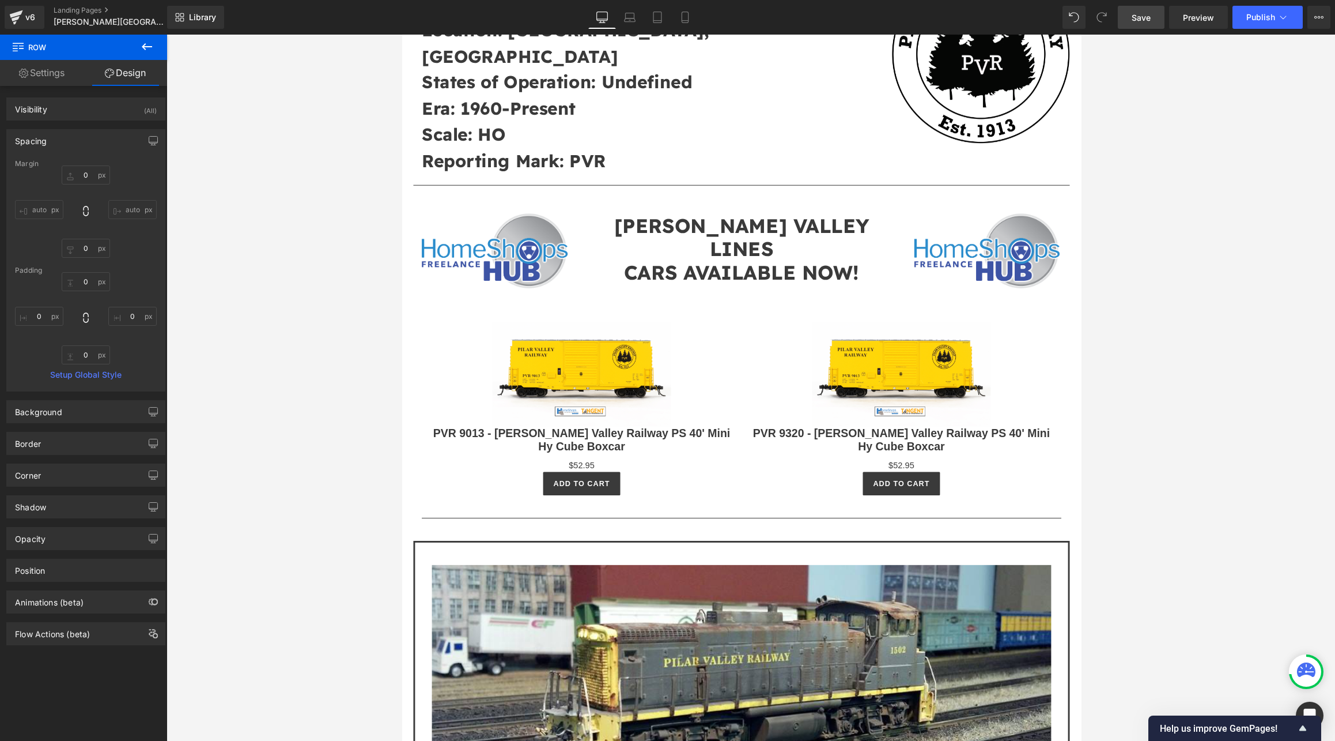
click at [250, 371] on div at bounding box center [751, 388] width 1169 height 706
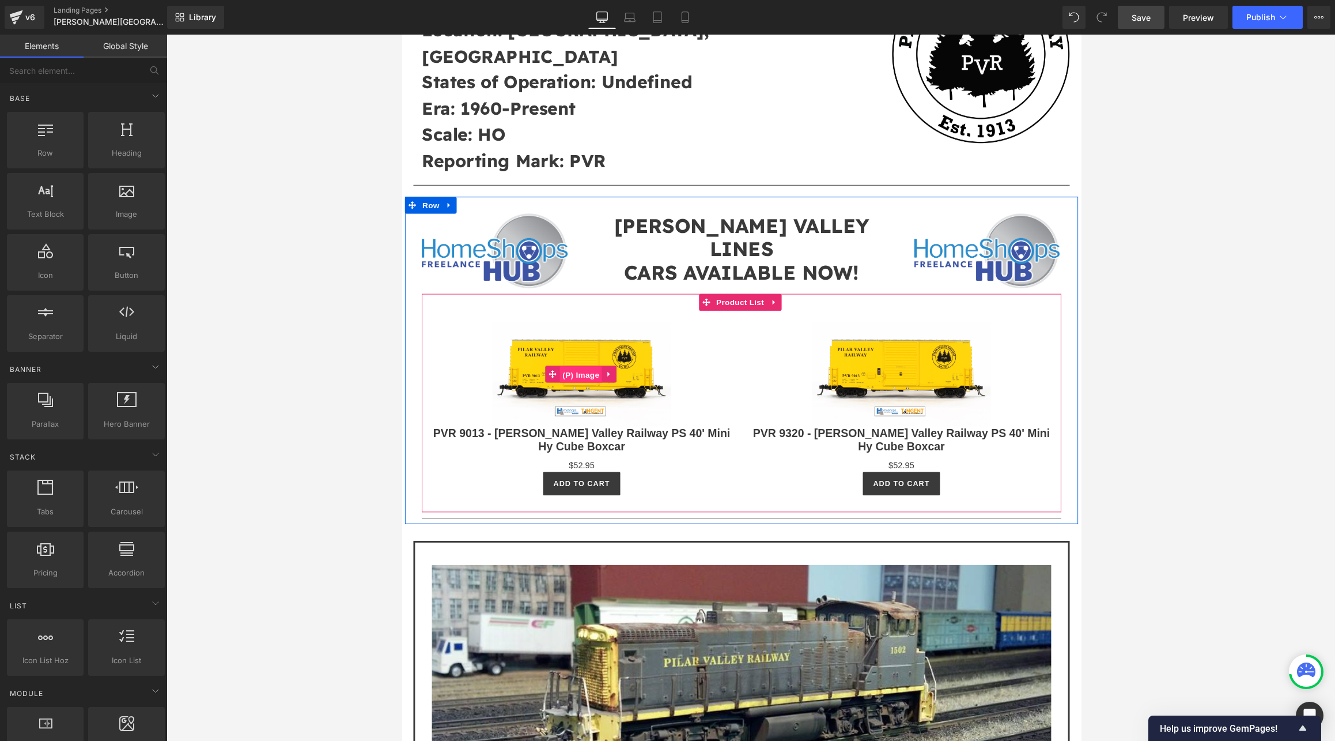
click at [589, 375] on span "(P) Image" at bounding box center [586, 383] width 44 height 17
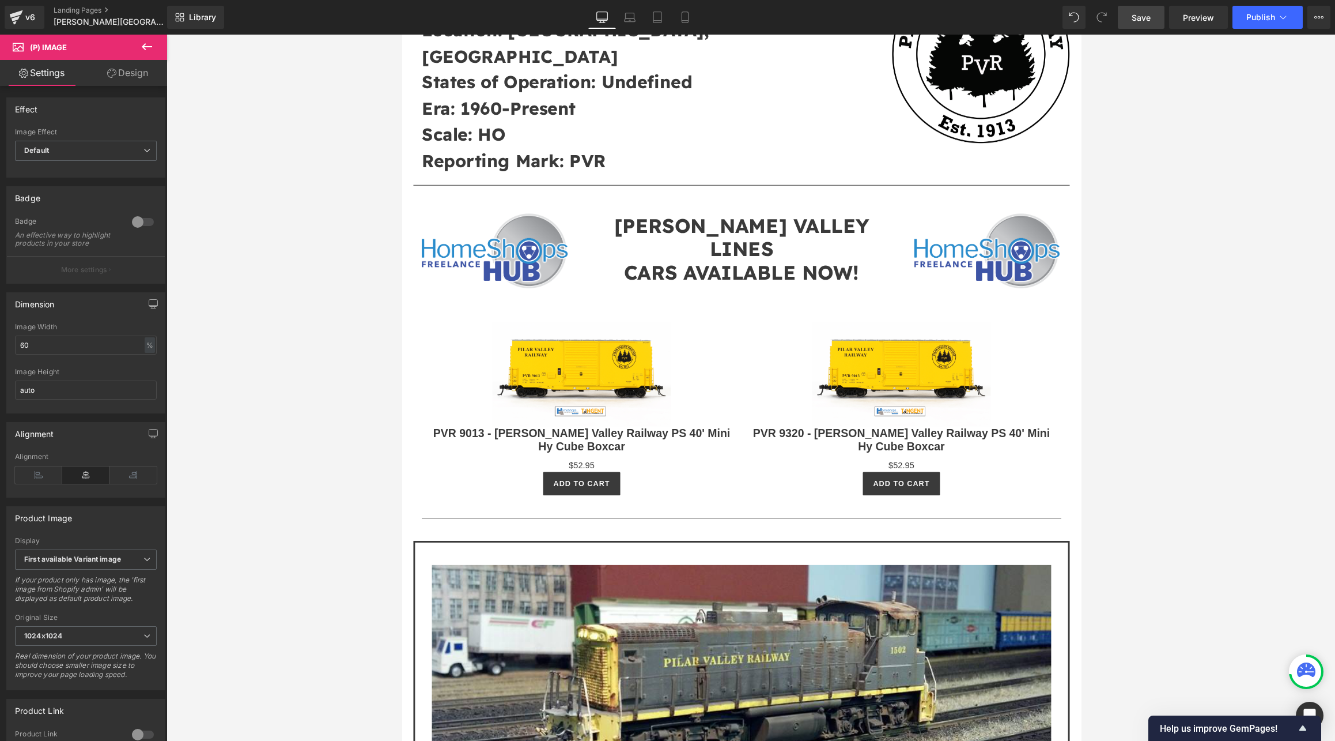
click at [127, 77] on link "Design" at bounding box center [128, 73] width 84 height 26
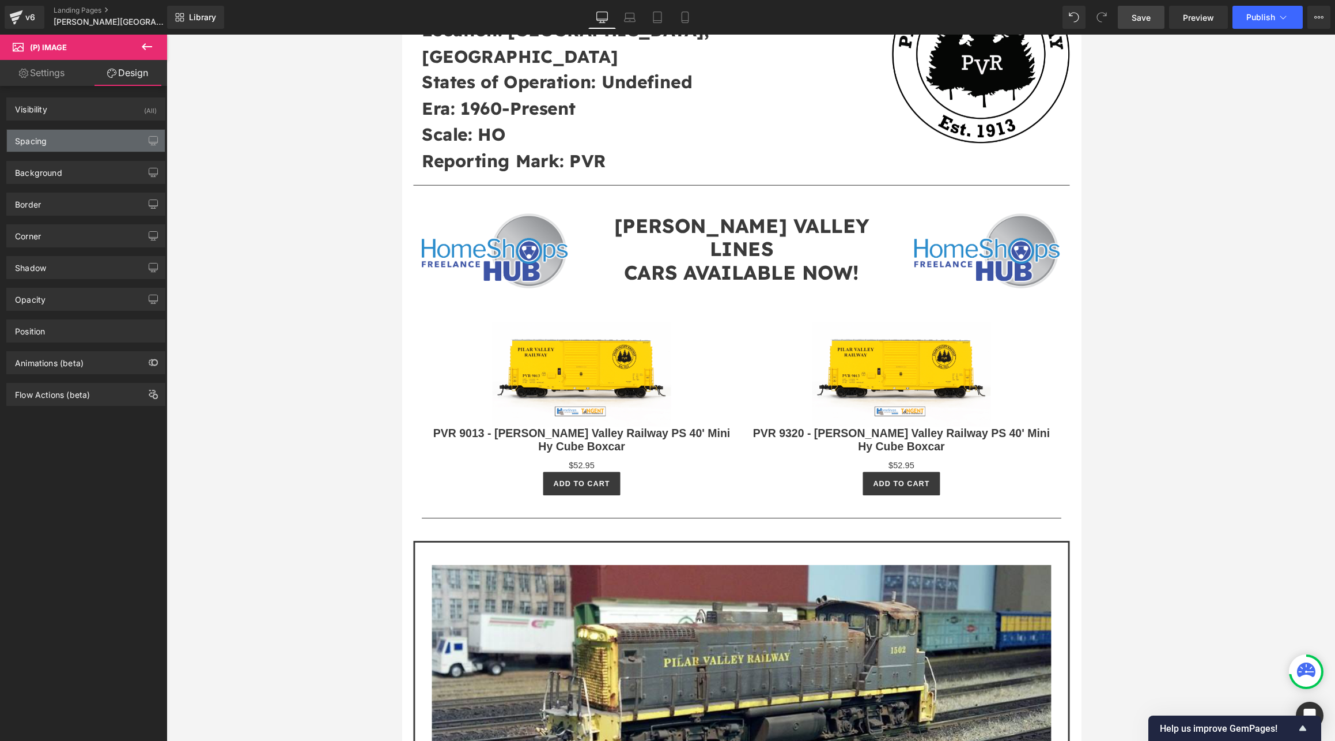
click at [71, 141] on div "Spacing" at bounding box center [86, 141] width 158 height 22
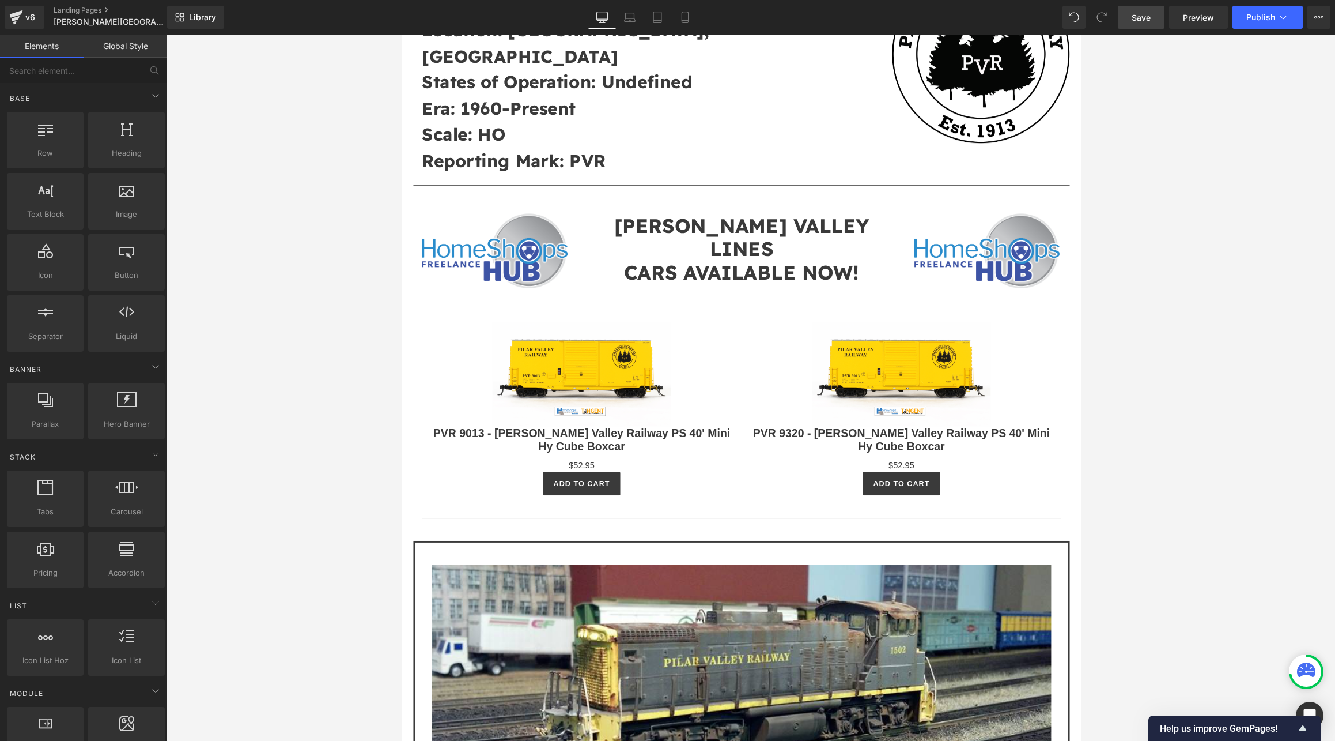
click at [845, 320] on div at bounding box center [751, 388] width 1169 height 706
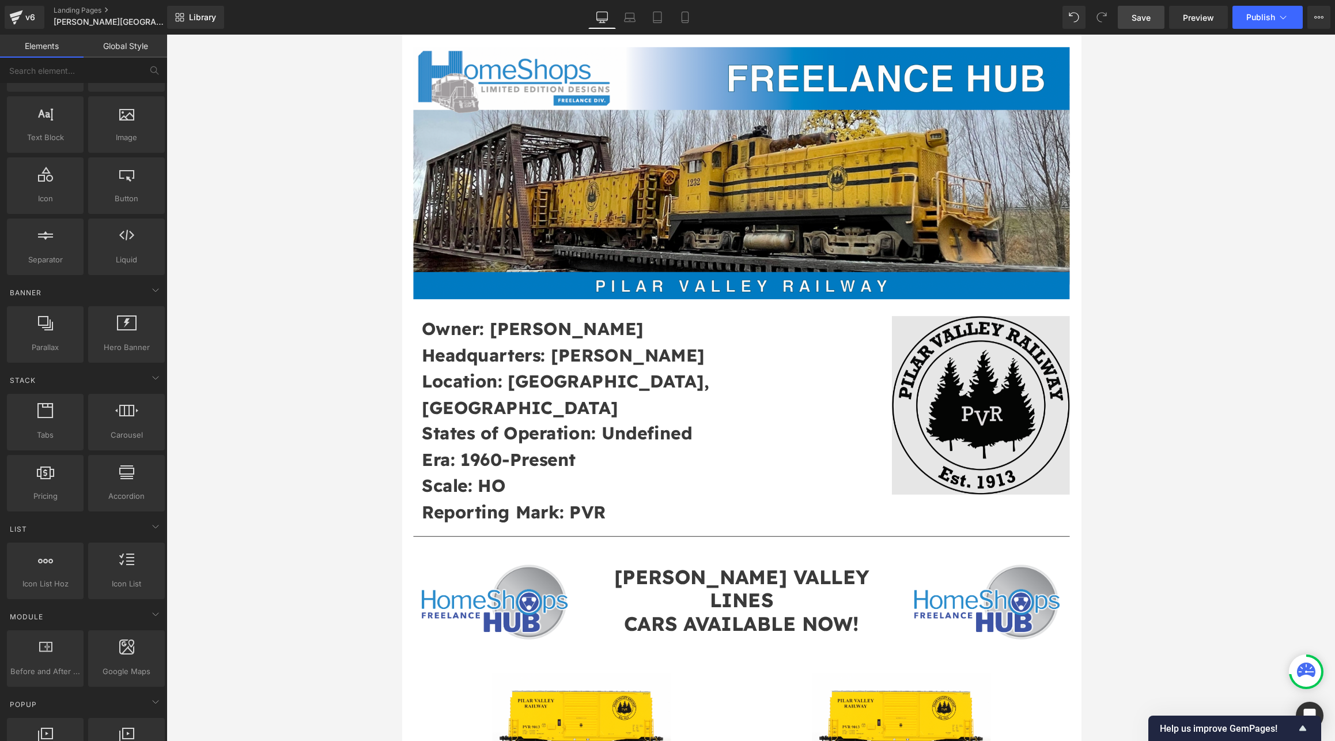
scroll to position [0, 0]
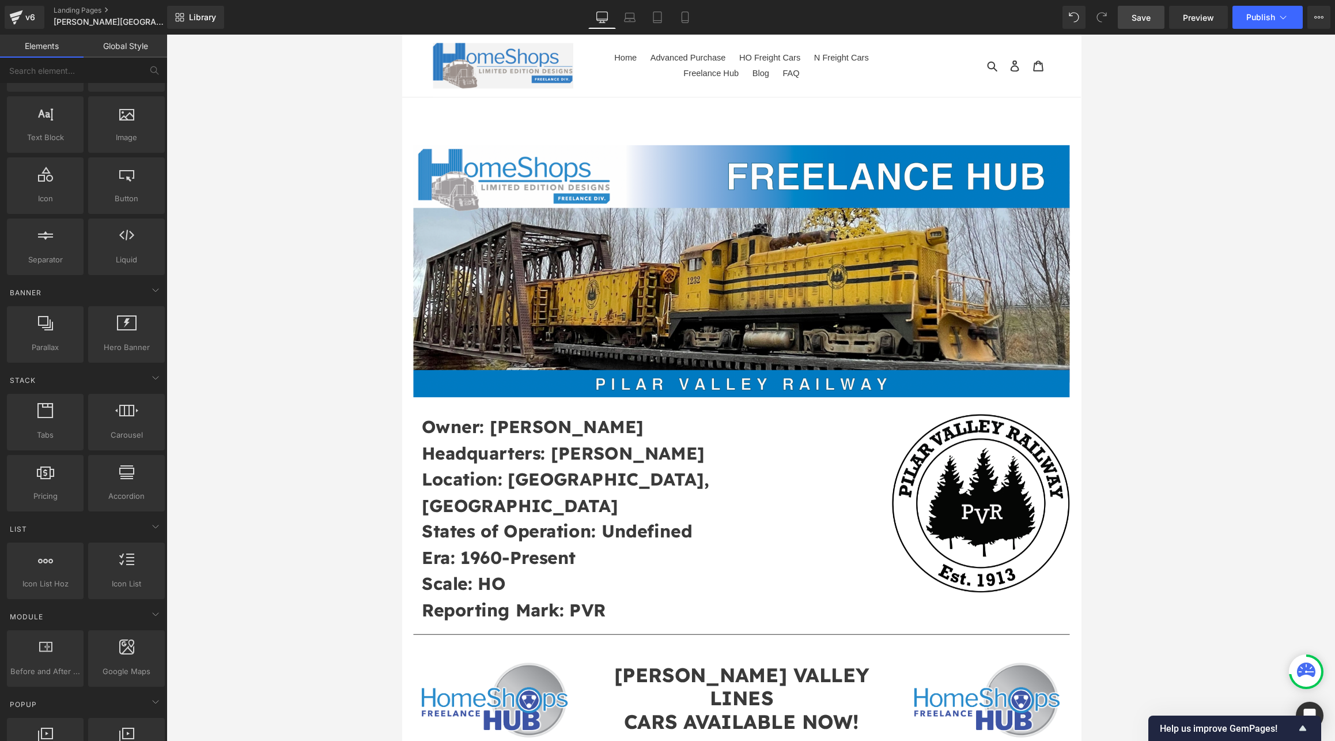
click at [845, 20] on span "Save" at bounding box center [1141, 18] width 19 height 12
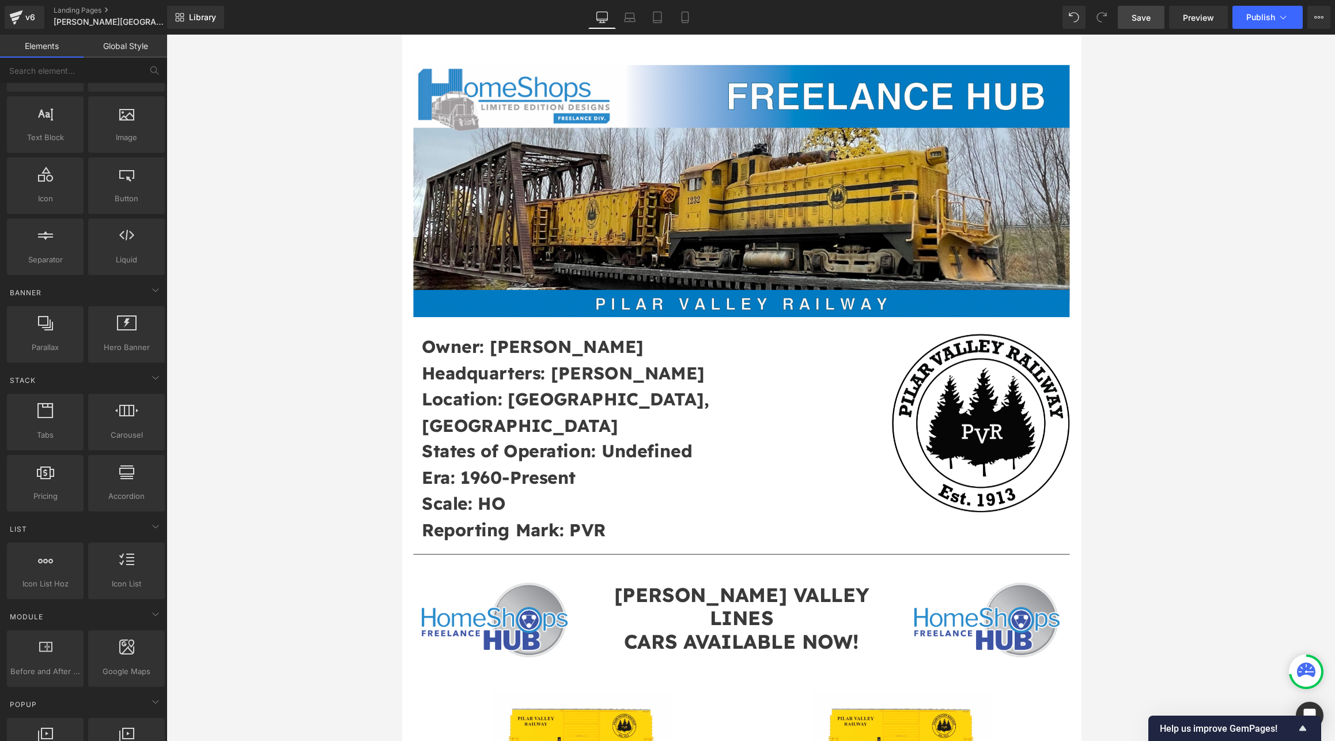
scroll to position [77, 0]
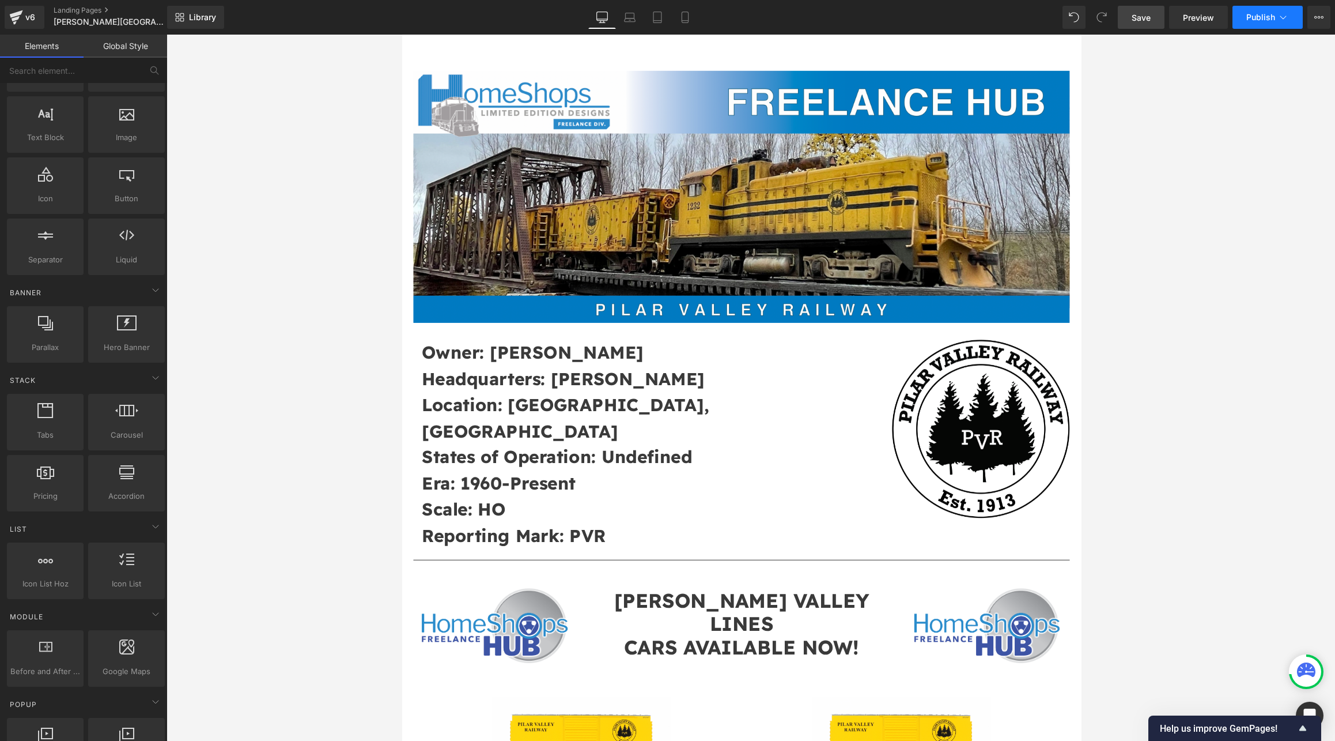
click at [845, 21] on span "Publish" at bounding box center [1260, 17] width 29 height 9
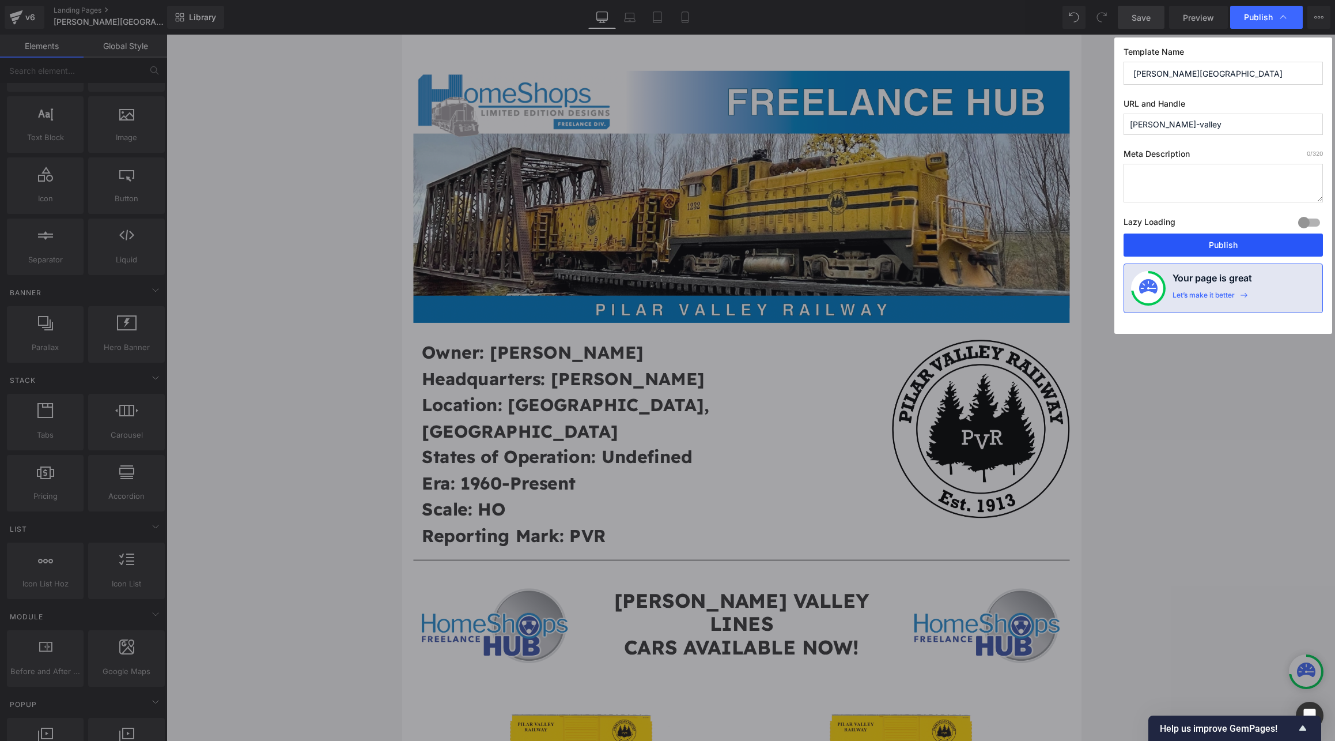
click at [845, 244] on button "Publish" at bounding box center [1223, 244] width 199 height 23
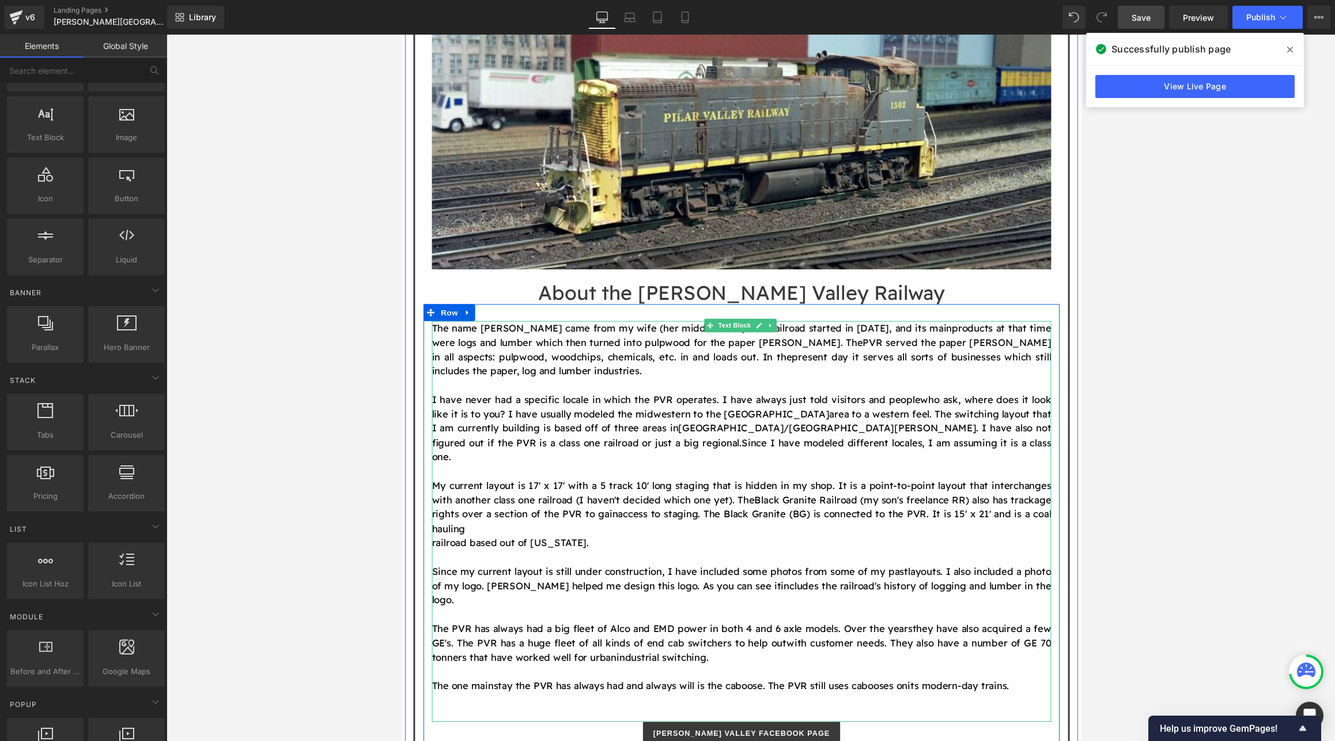
scroll to position [1076, 0]
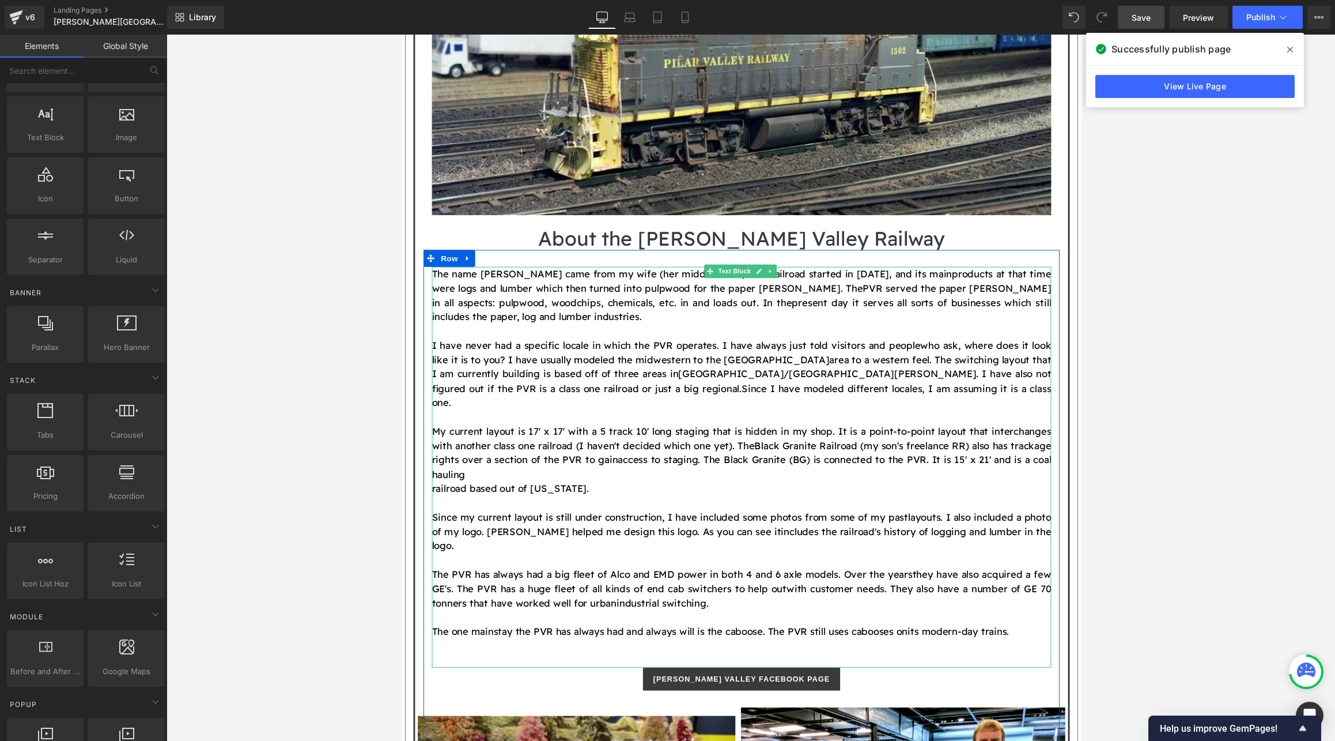
click at [486, 441] on p "My current layout is 17' x 17' with a 5 track 10' long staging that is hidden i…" at bounding box center [751, 464] width 636 height 59
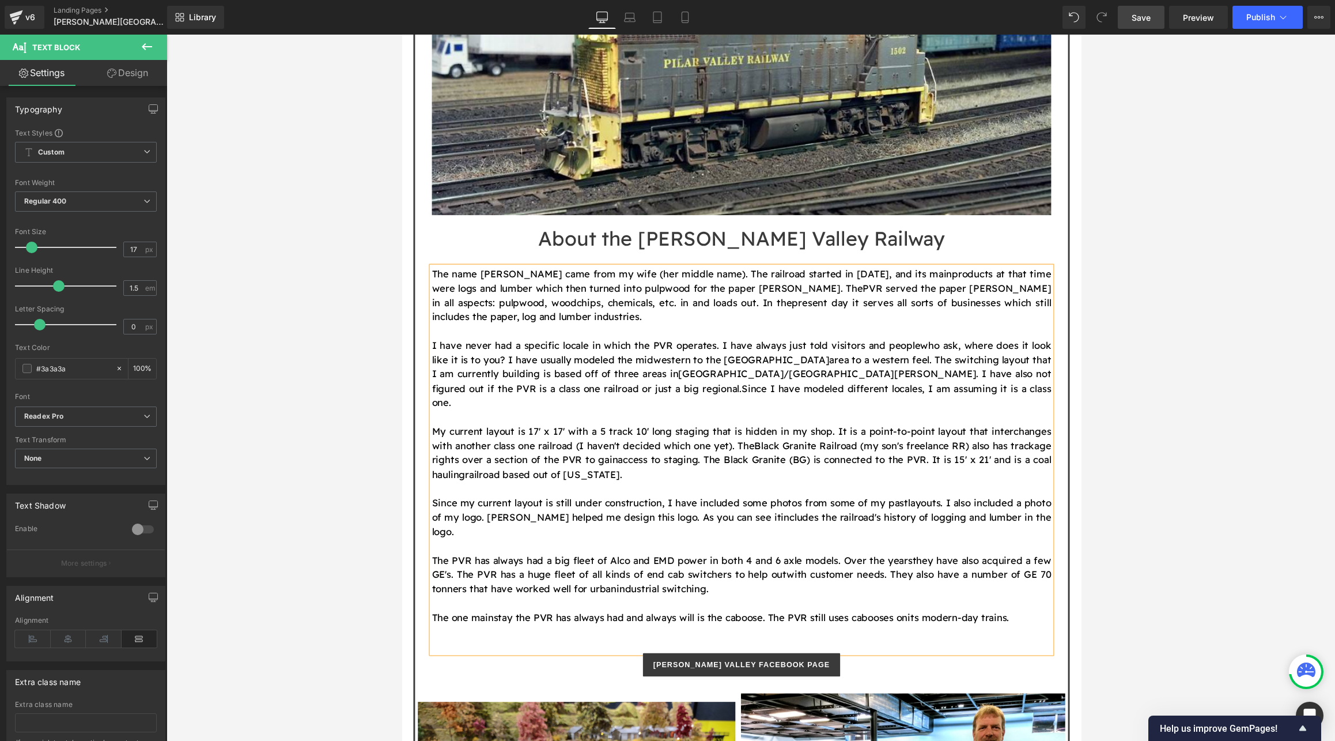
click at [845, 17] on span "Save" at bounding box center [1141, 18] width 19 height 12
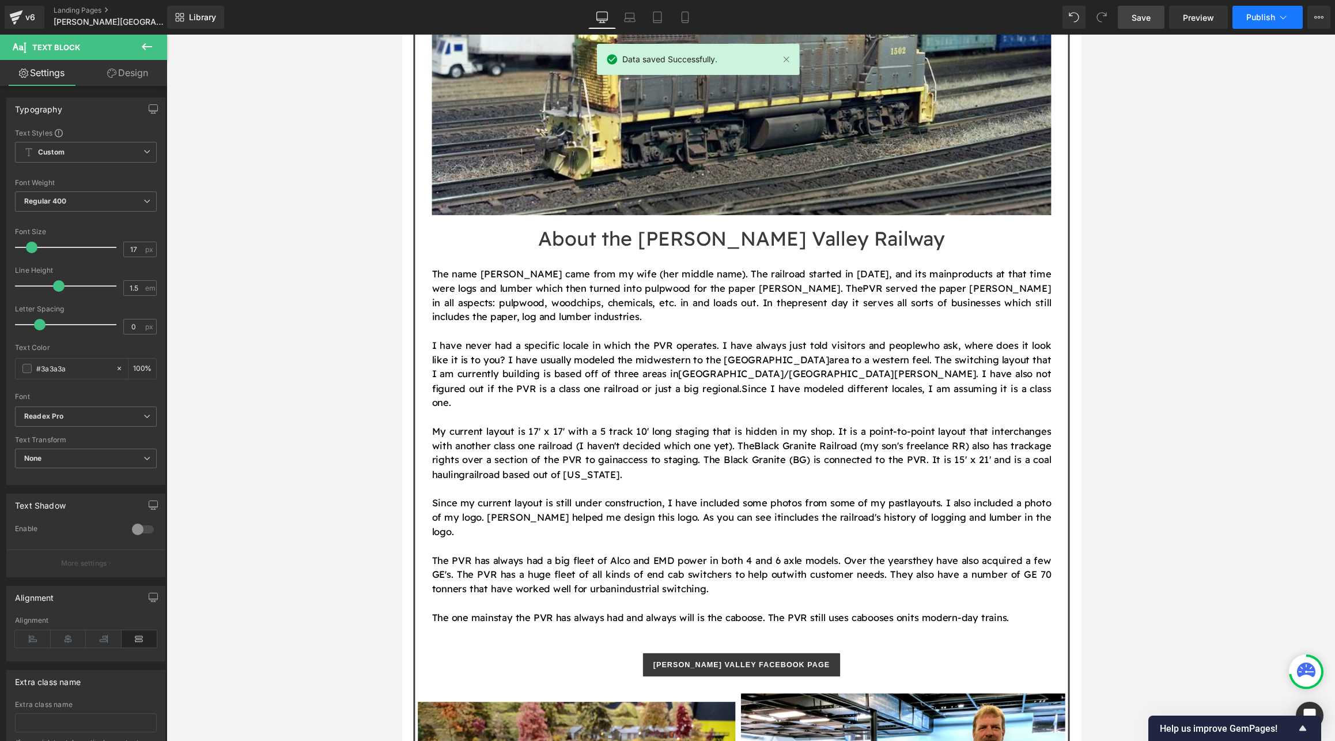
click at [845, 14] on span "Publish" at bounding box center [1260, 17] width 29 height 9
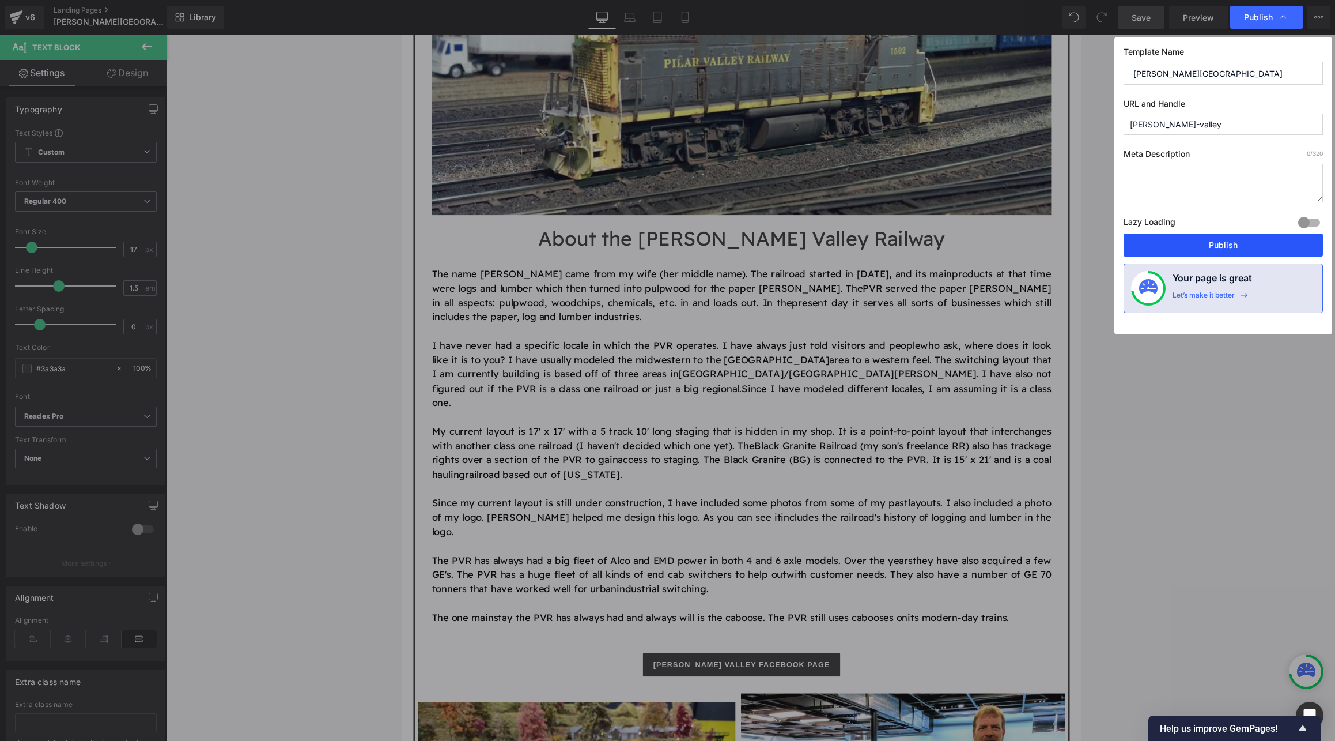
click at [845, 239] on button "Publish" at bounding box center [1223, 244] width 199 height 23
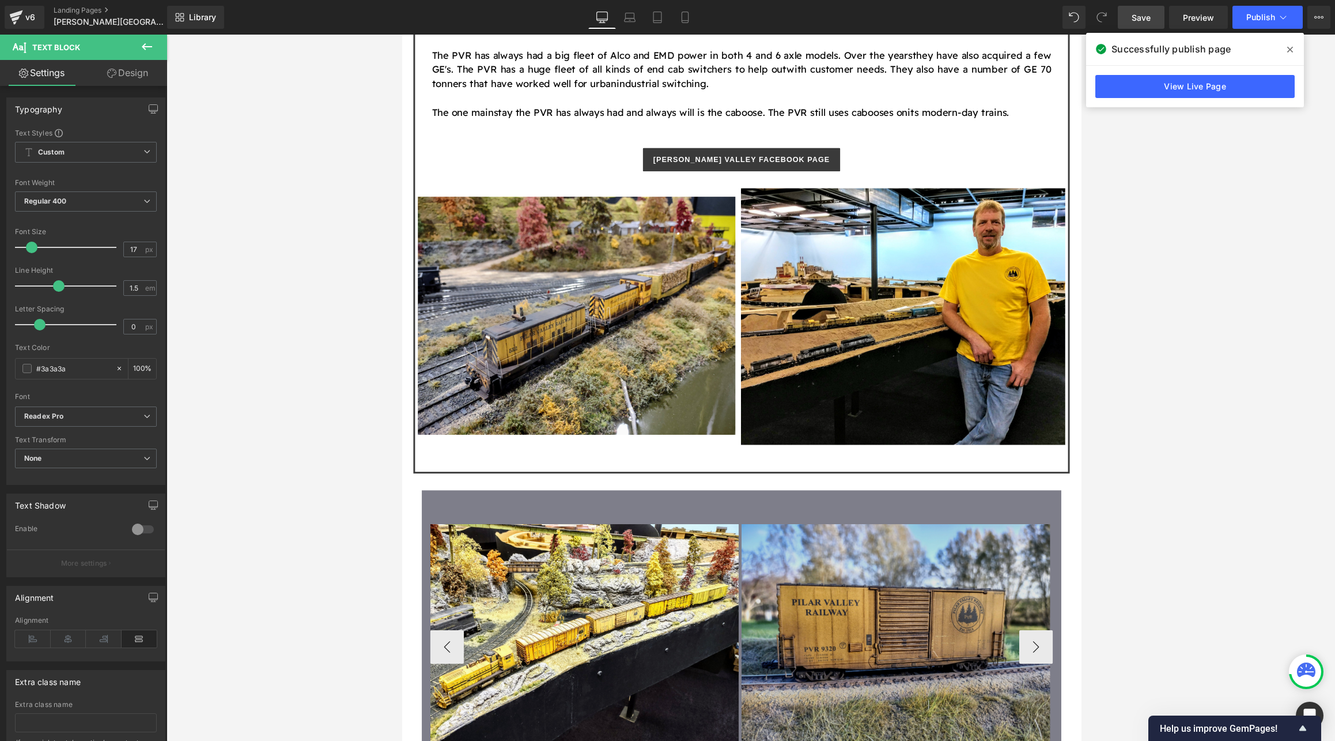
scroll to position [1620, 0]
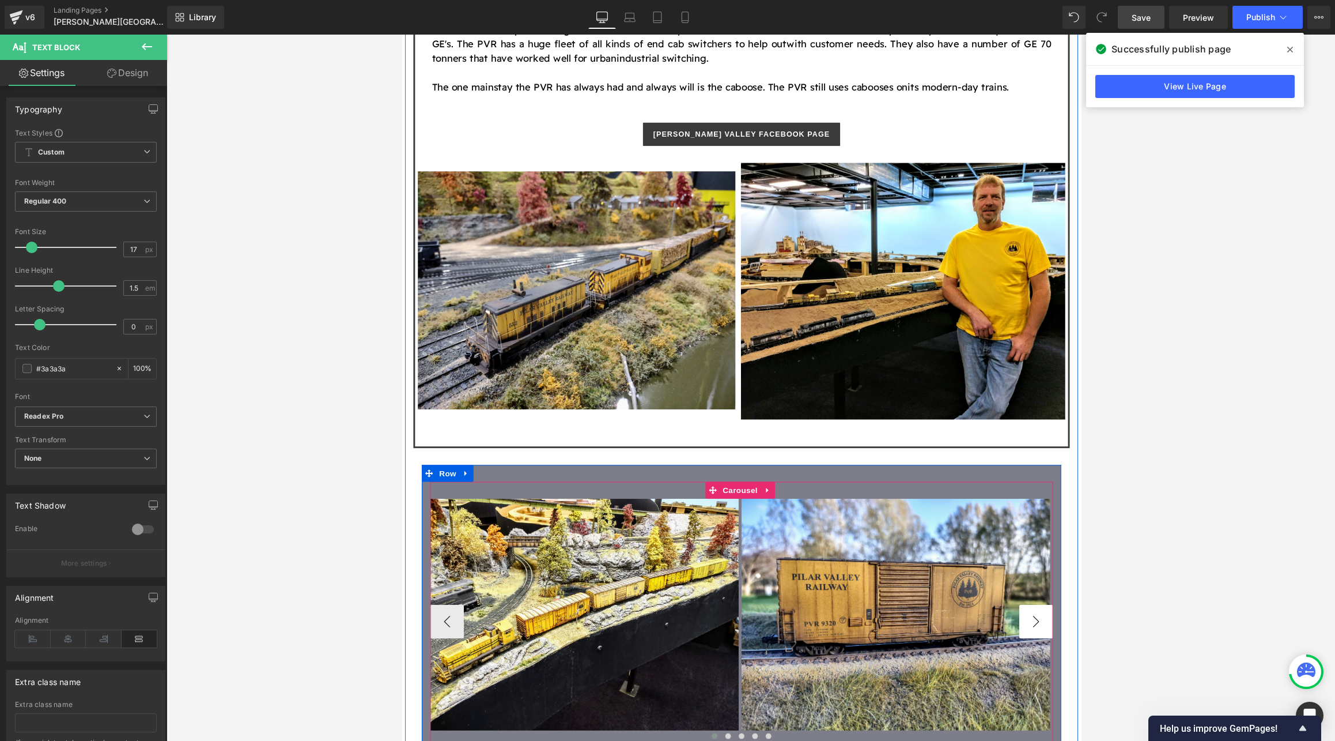
click at [845, 620] on button "›" at bounding box center [1053, 637] width 35 height 35
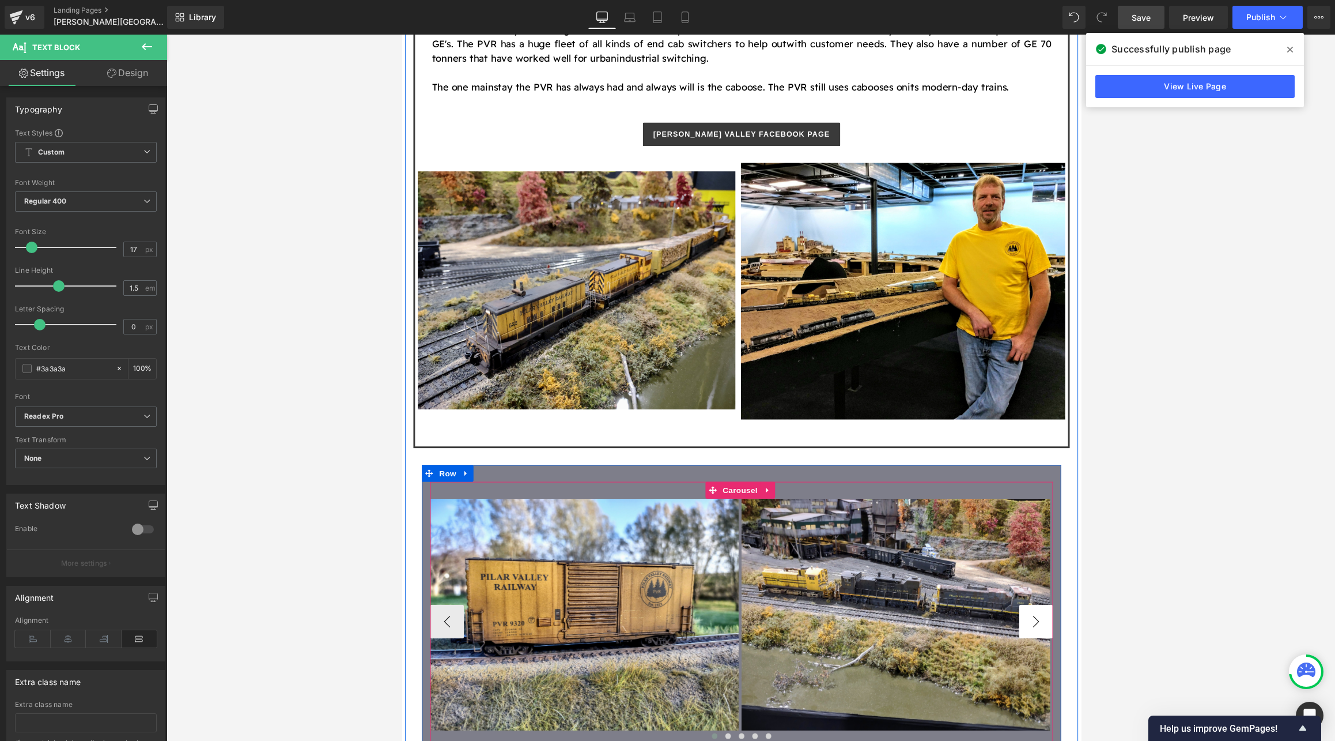
click at [845, 620] on button "›" at bounding box center [1053, 637] width 35 height 35
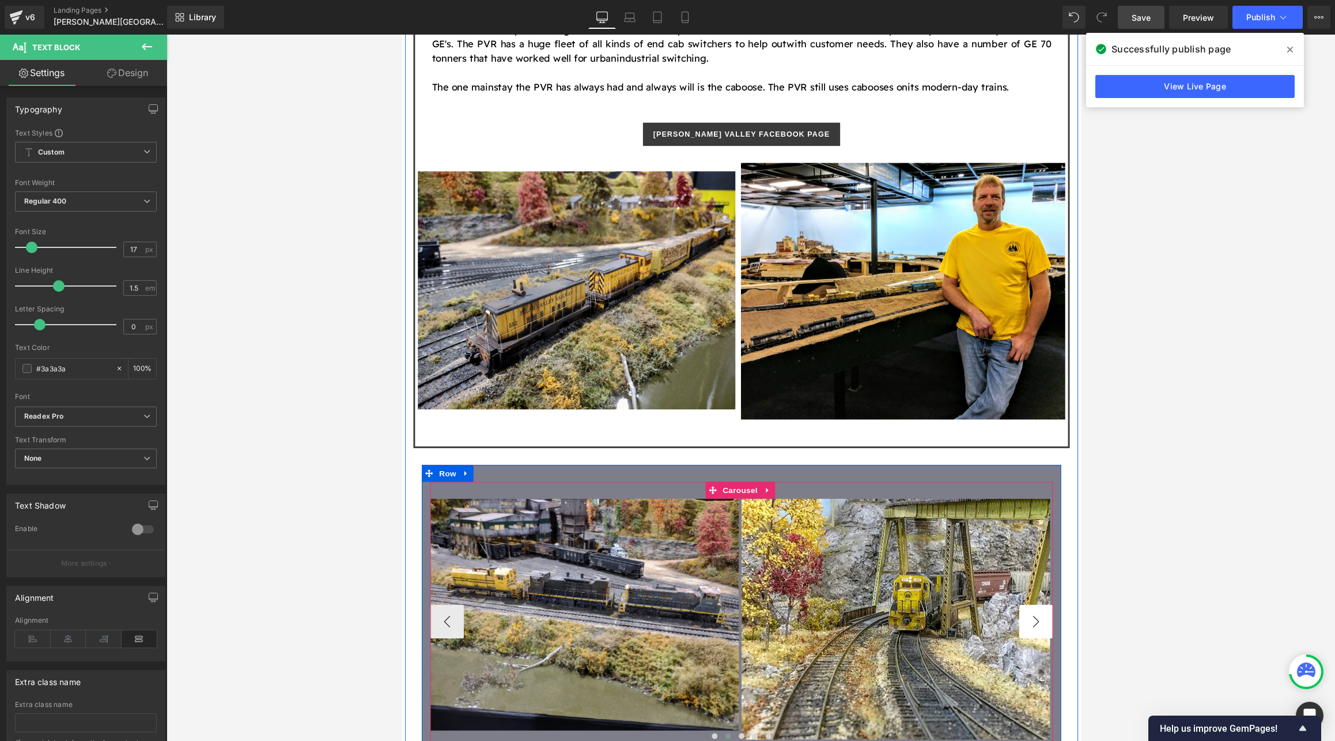
click at [845, 620] on button "›" at bounding box center [1053, 637] width 35 height 35
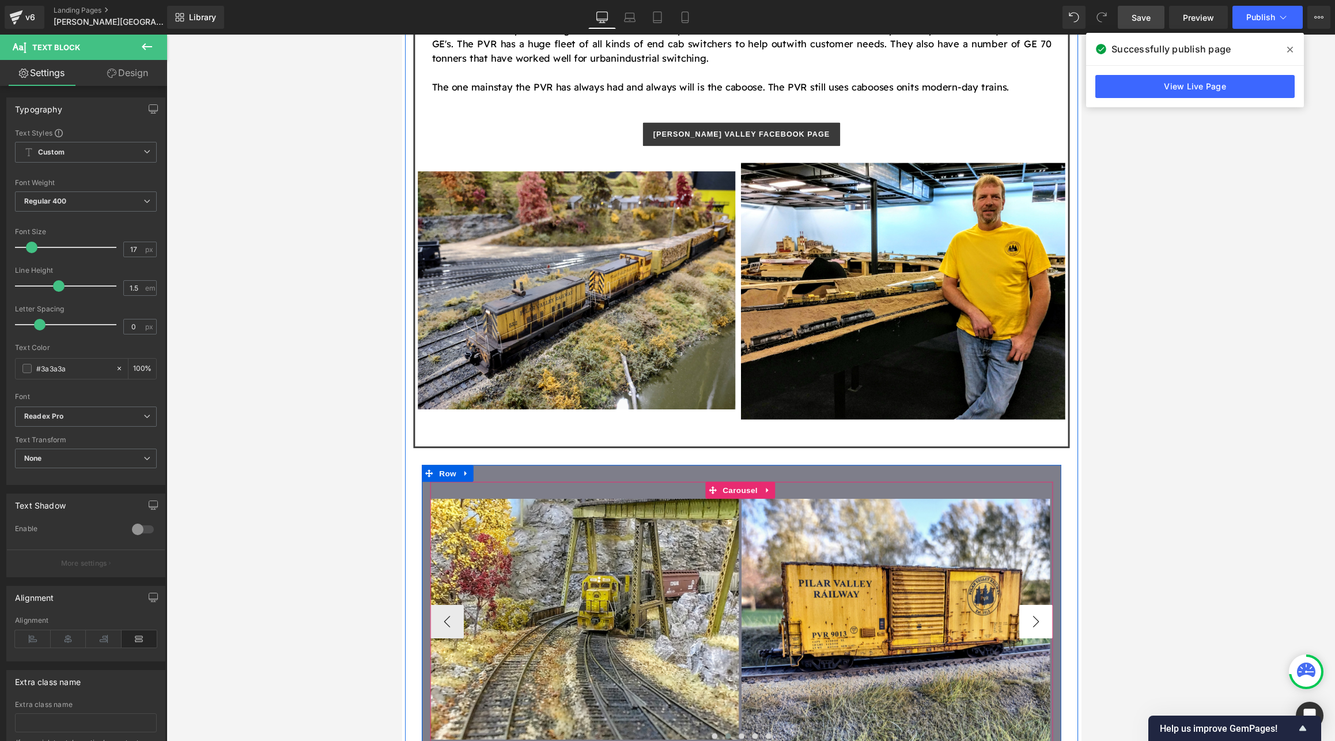
click at [845, 620] on button "›" at bounding box center [1053, 637] width 35 height 35
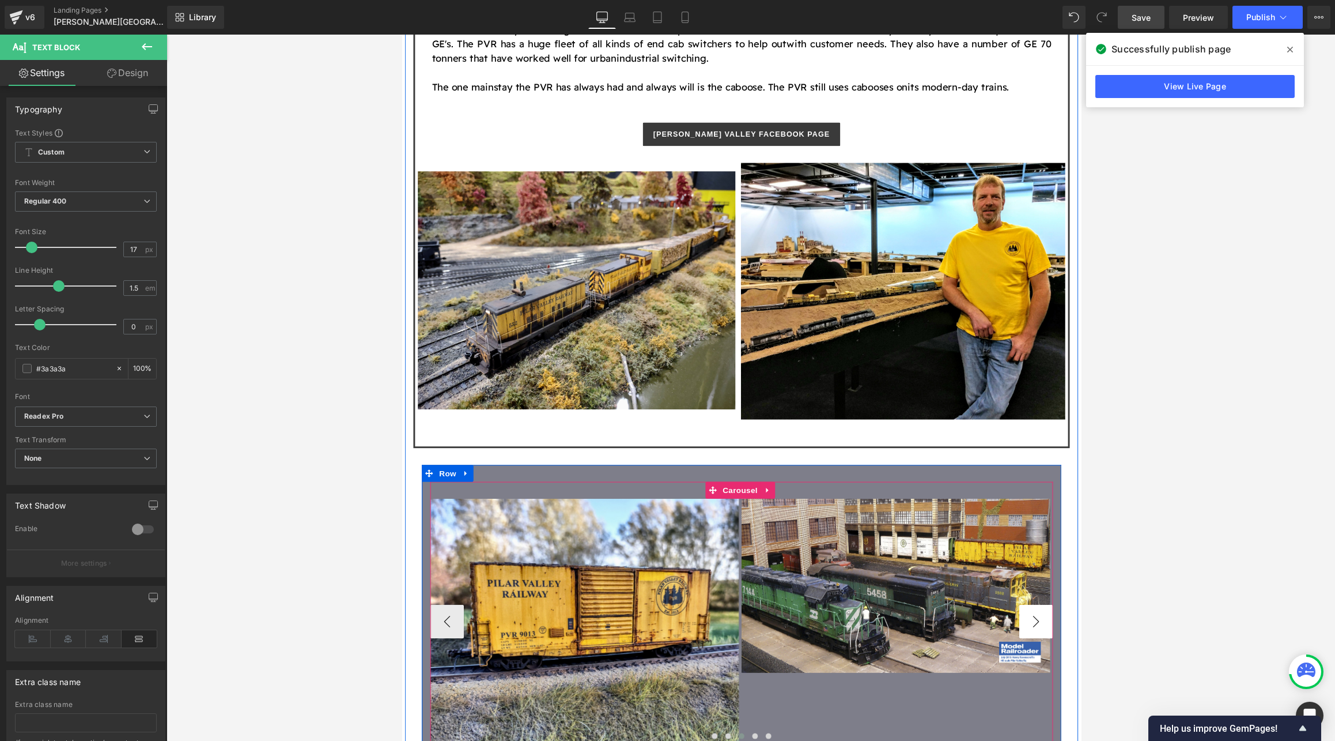
click at [845, 620] on button "›" at bounding box center [1053, 637] width 35 height 35
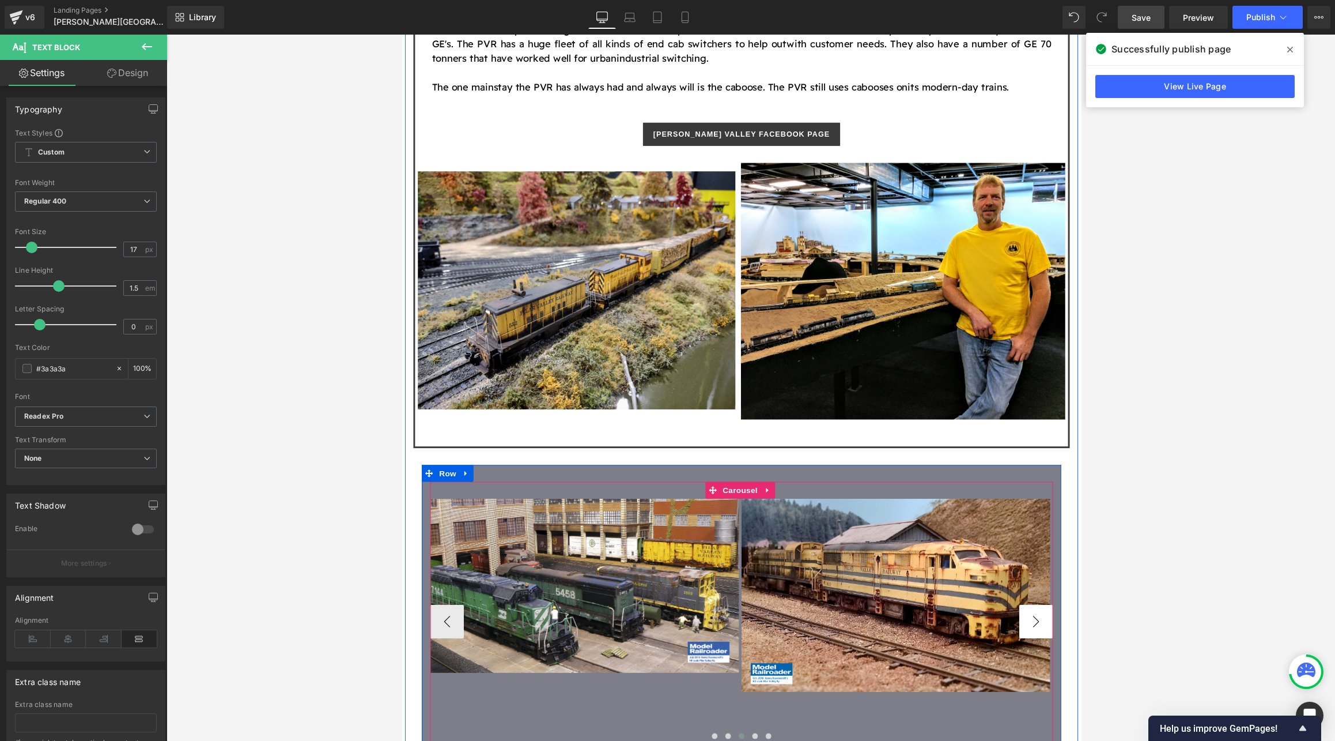
click at [845, 620] on button "›" at bounding box center [1053, 637] width 35 height 35
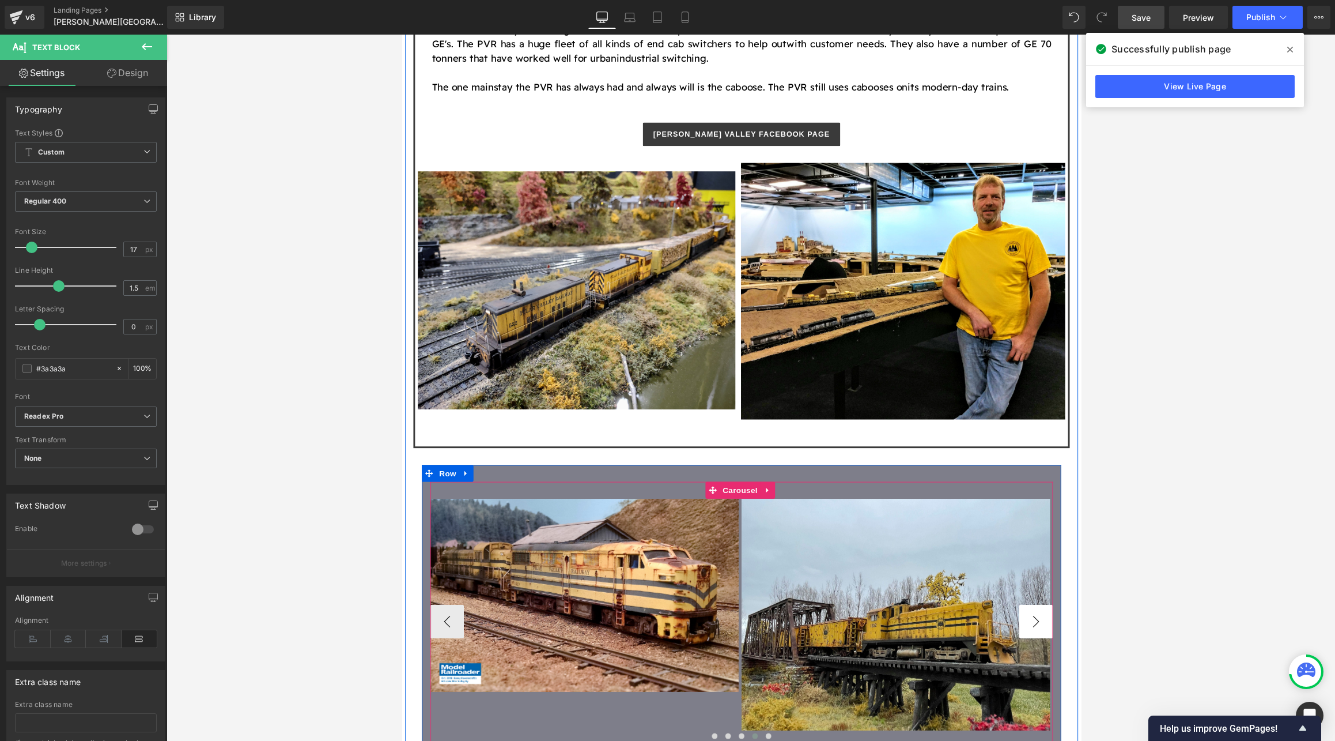
click at [845, 620] on button "›" at bounding box center [1053, 637] width 35 height 35
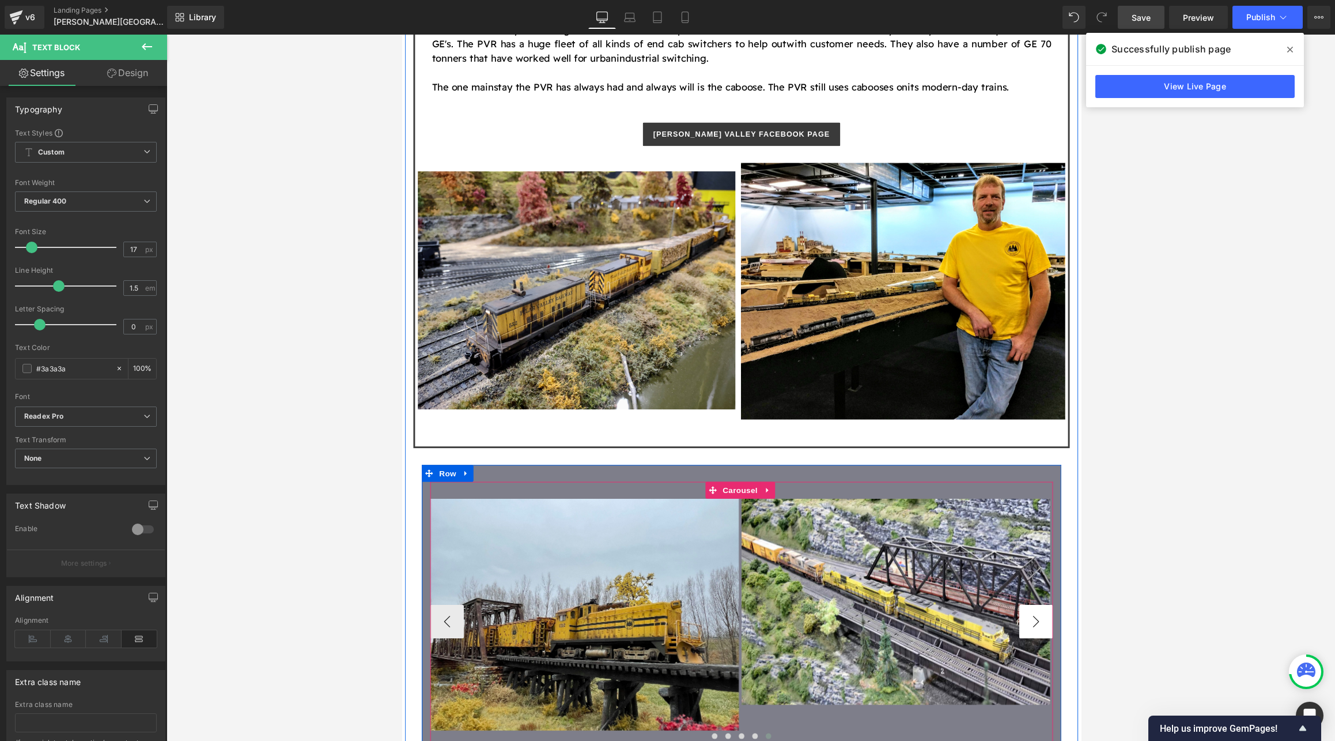
click at [845, 620] on button "›" at bounding box center [1053, 637] width 35 height 35
click at [431, 585] on div at bounding box center [432, 628] width 3 height 269
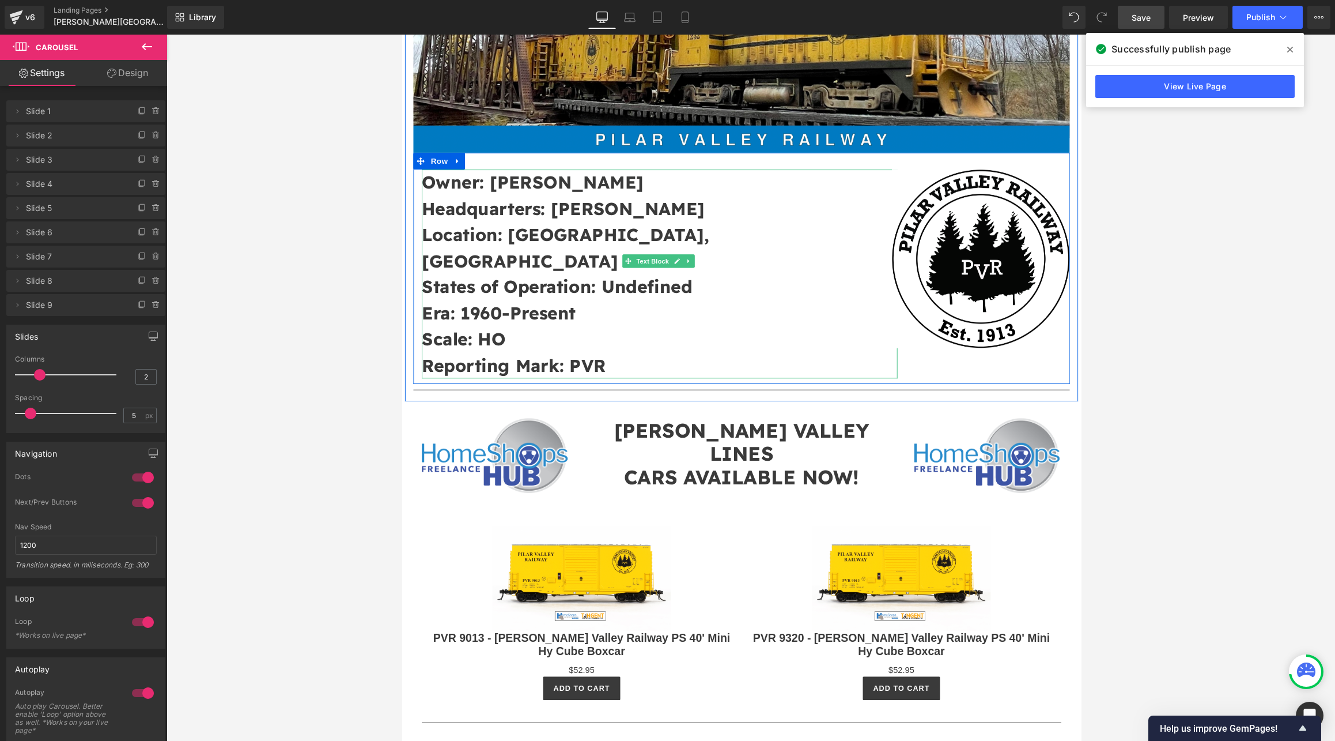
scroll to position [237, 0]
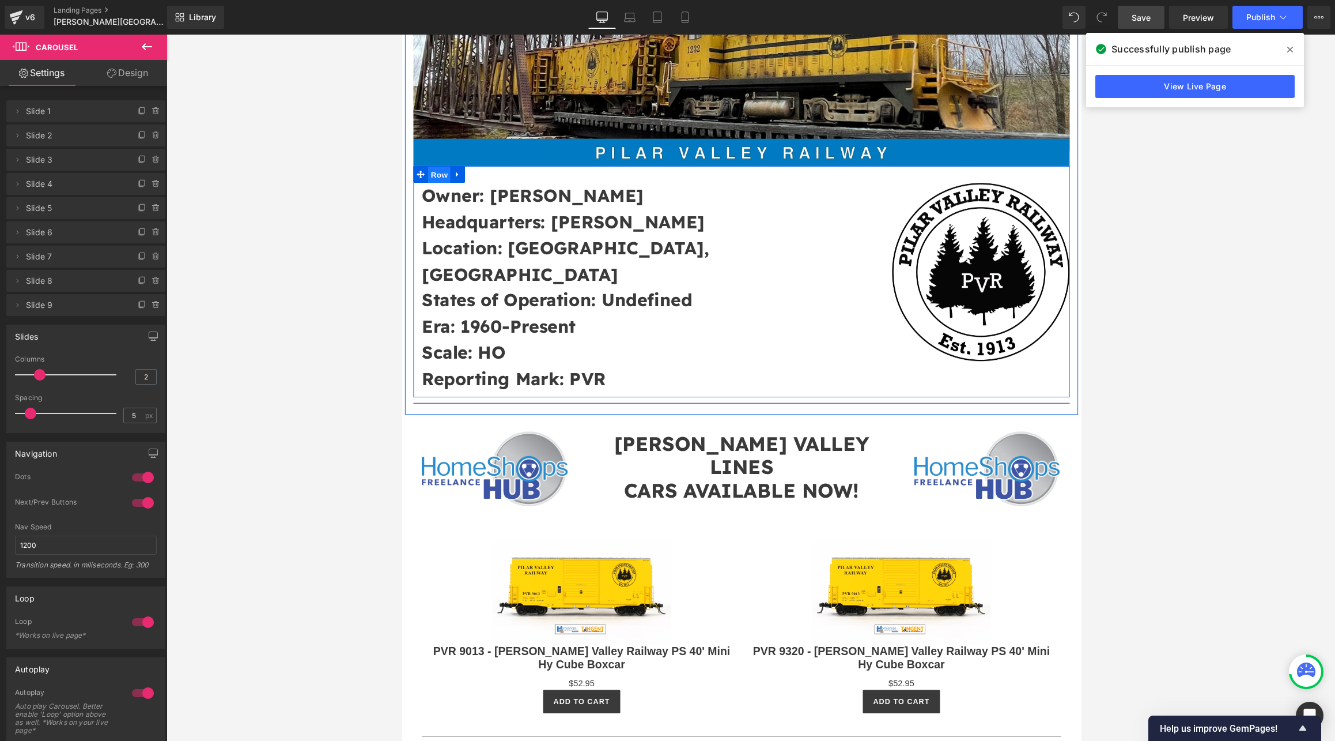
click at [439, 179] on span "Row" at bounding box center [440, 178] width 23 height 17
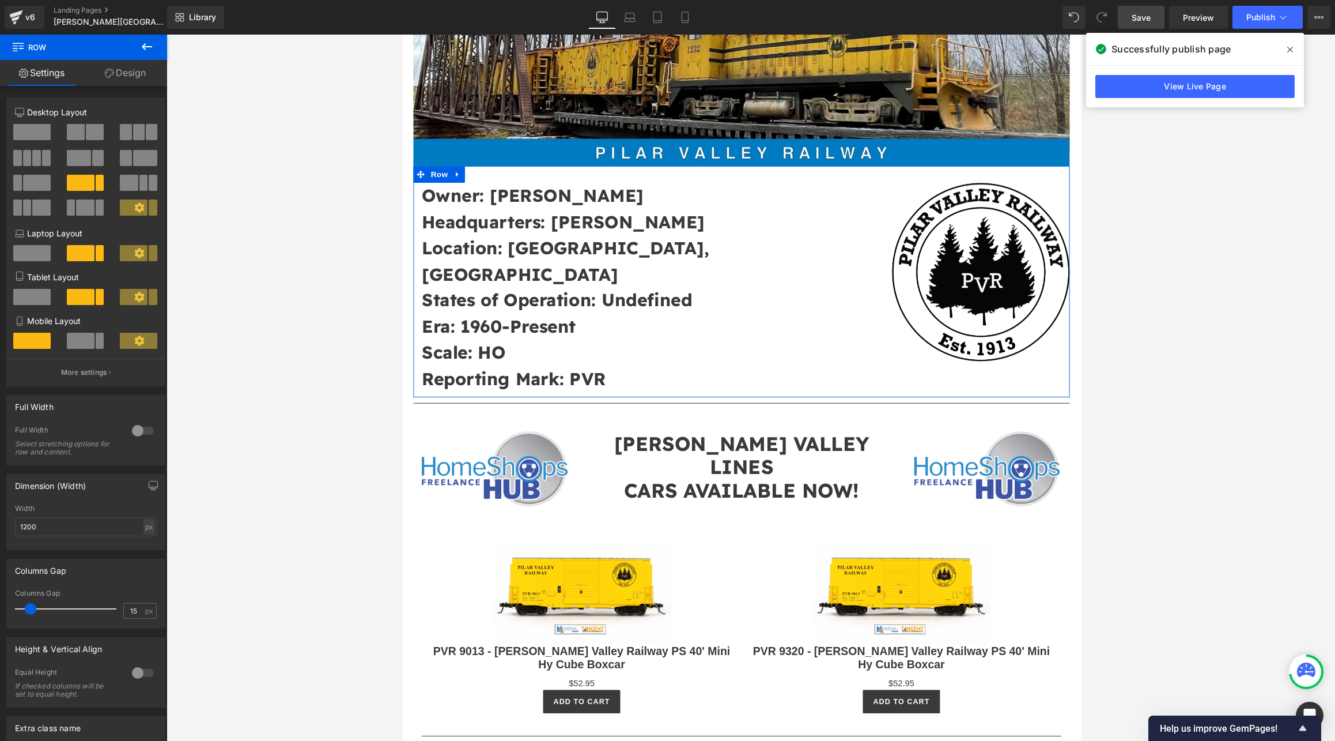
click at [129, 66] on link "Design" at bounding box center [126, 73] width 84 height 26
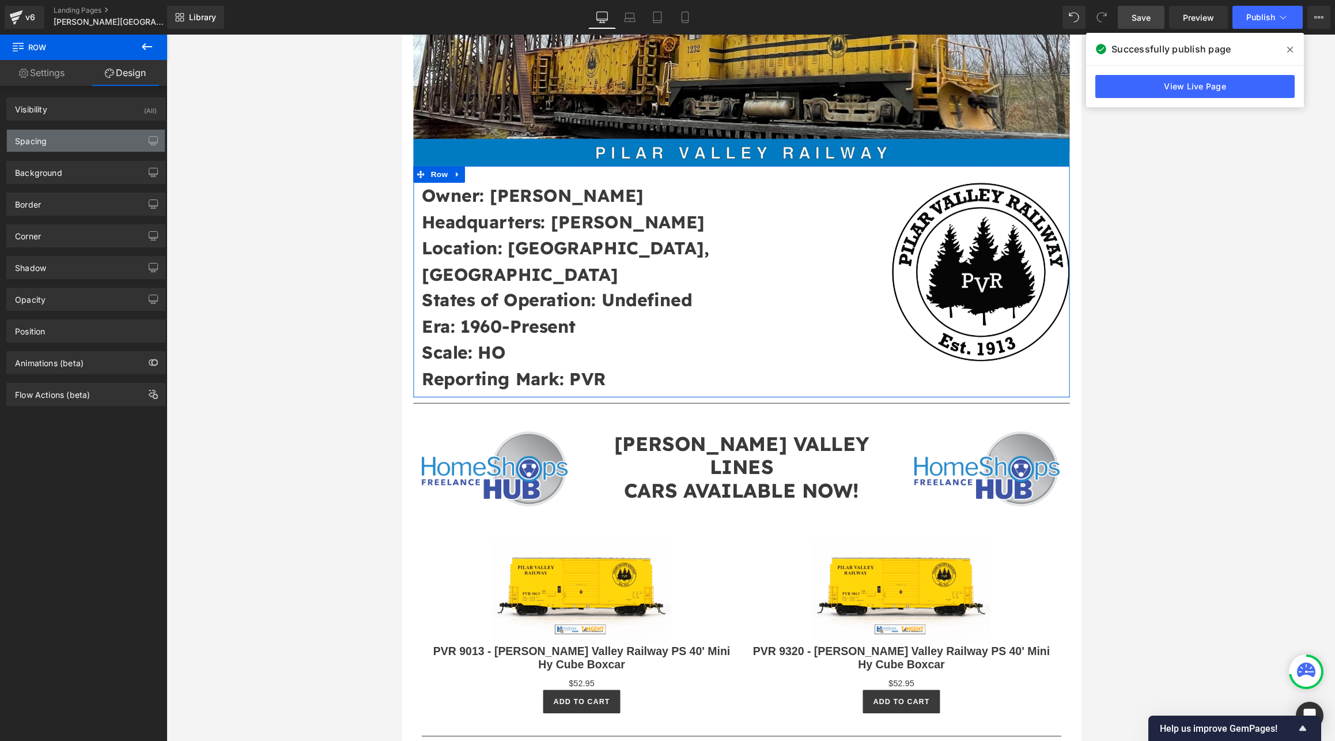
click at [84, 134] on div "Spacing" at bounding box center [86, 141] width 158 height 22
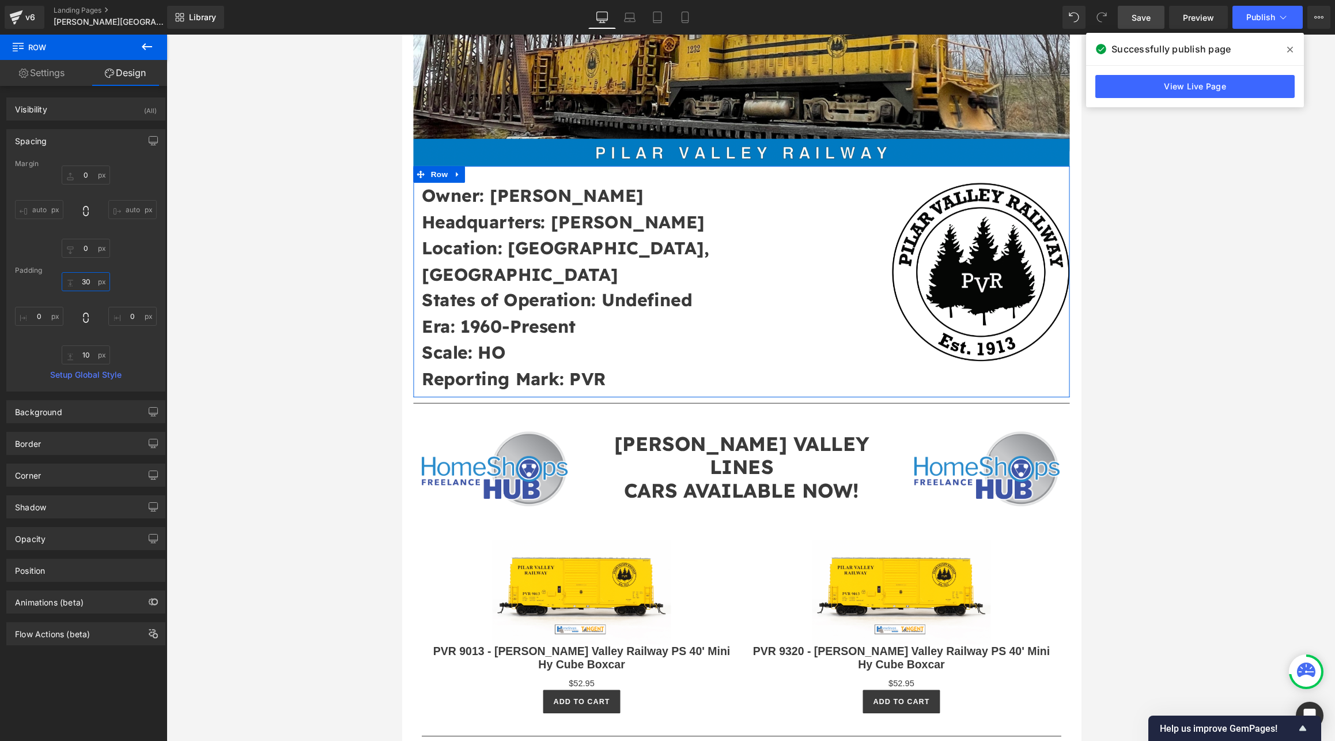
click at [94, 281] on input "30" at bounding box center [86, 281] width 48 height 19
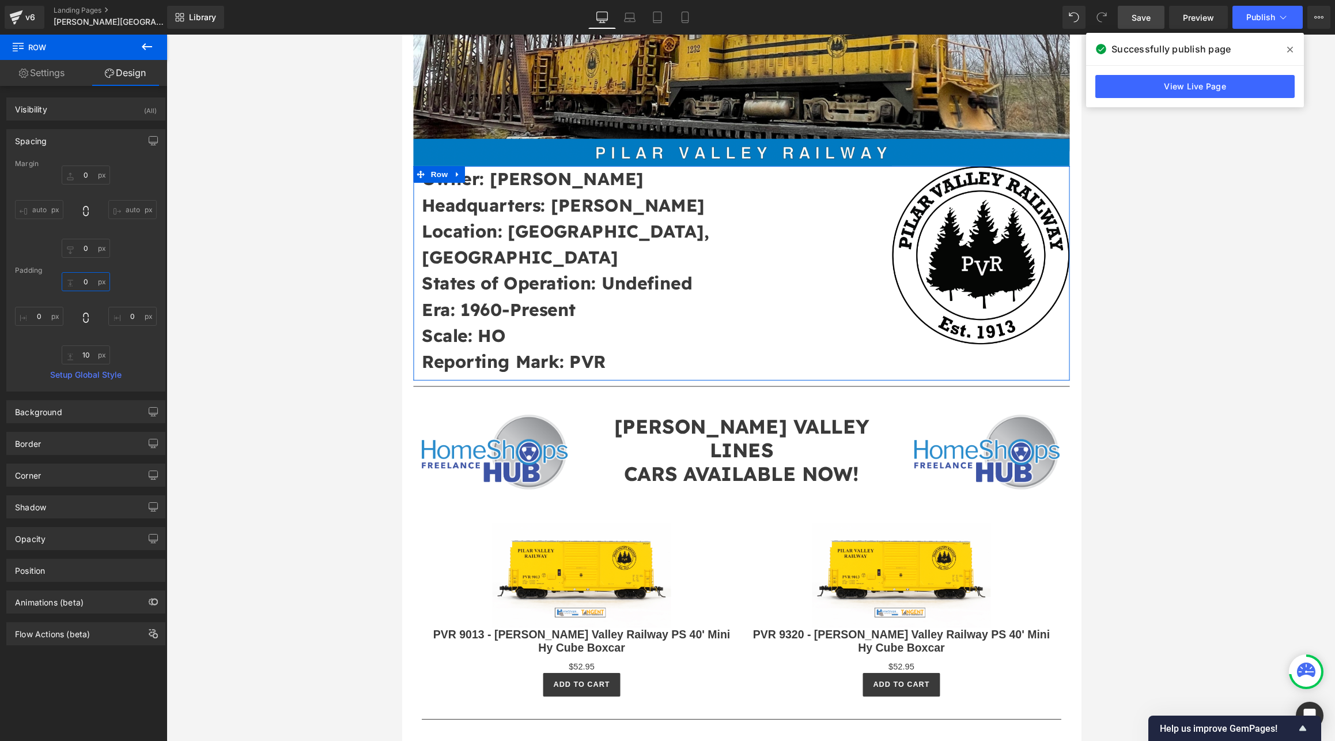
drag, startPoint x: 94, startPoint y: 281, endPoint x: 58, endPoint y: 282, distance: 36.3
click at [62, 282] on input "0" at bounding box center [86, 281] width 48 height 19
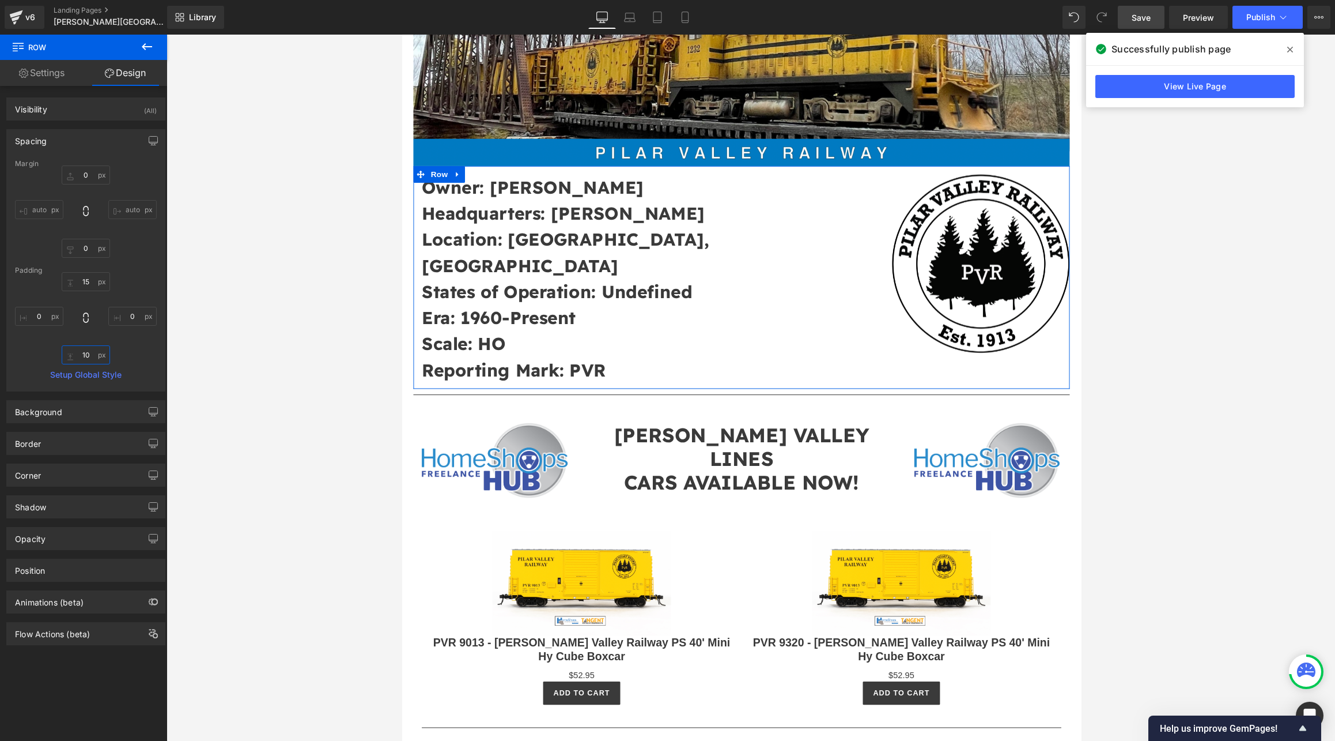
click at [95, 355] on input "10" at bounding box center [86, 354] width 48 height 19
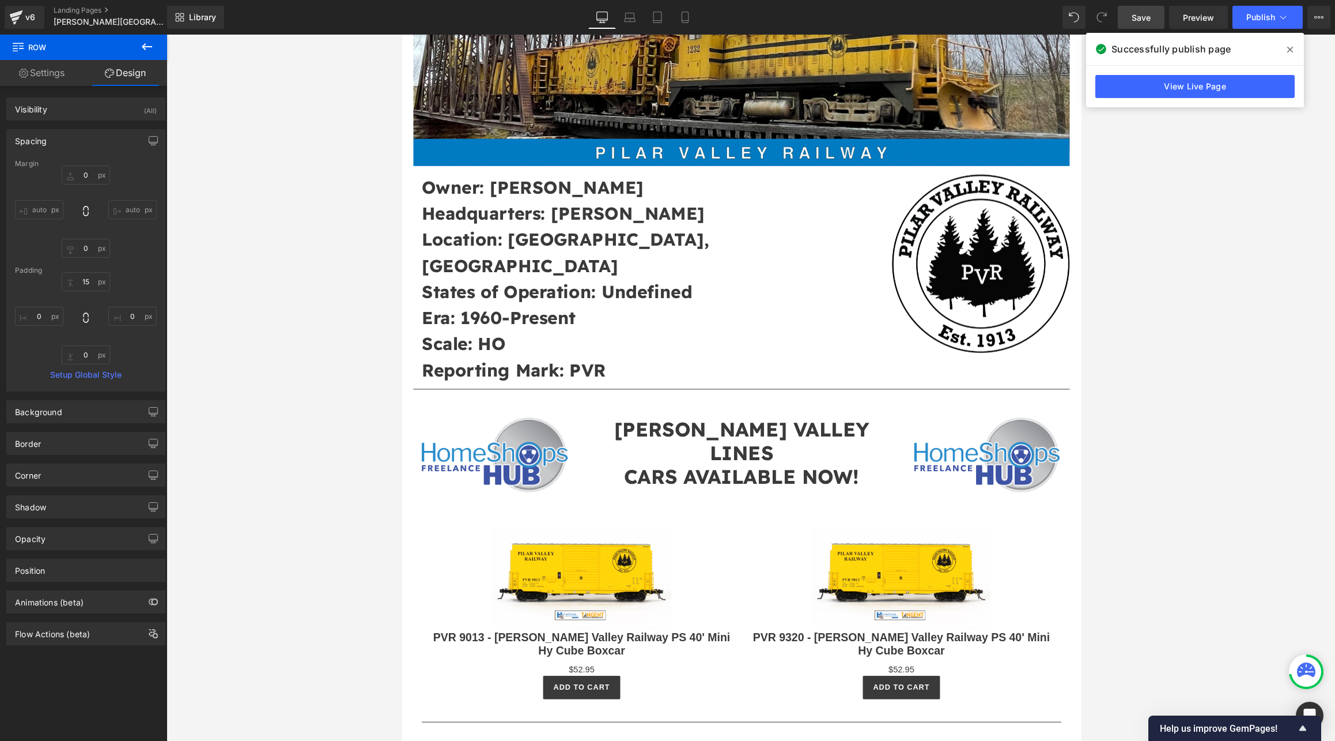
click at [278, 401] on div at bounding box center [751, 388] width 1169 height 706
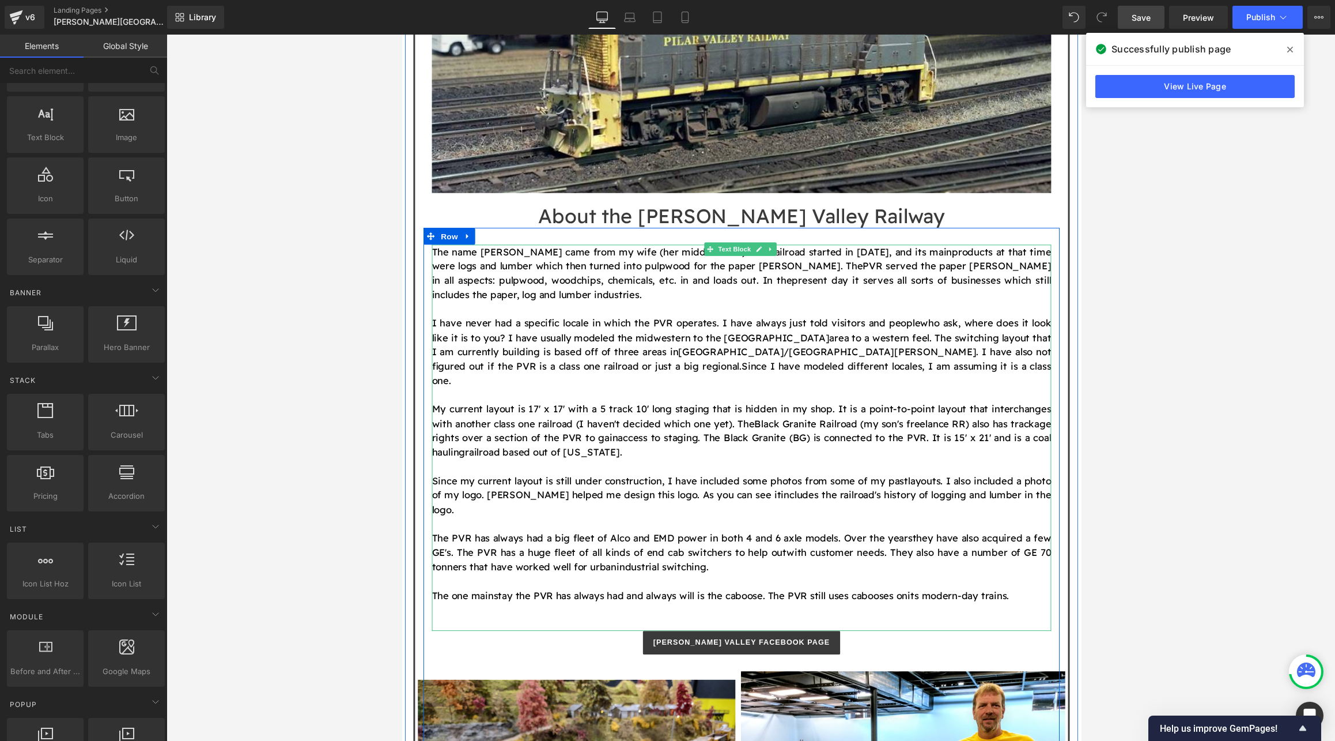
scroll to position [1159, 0]
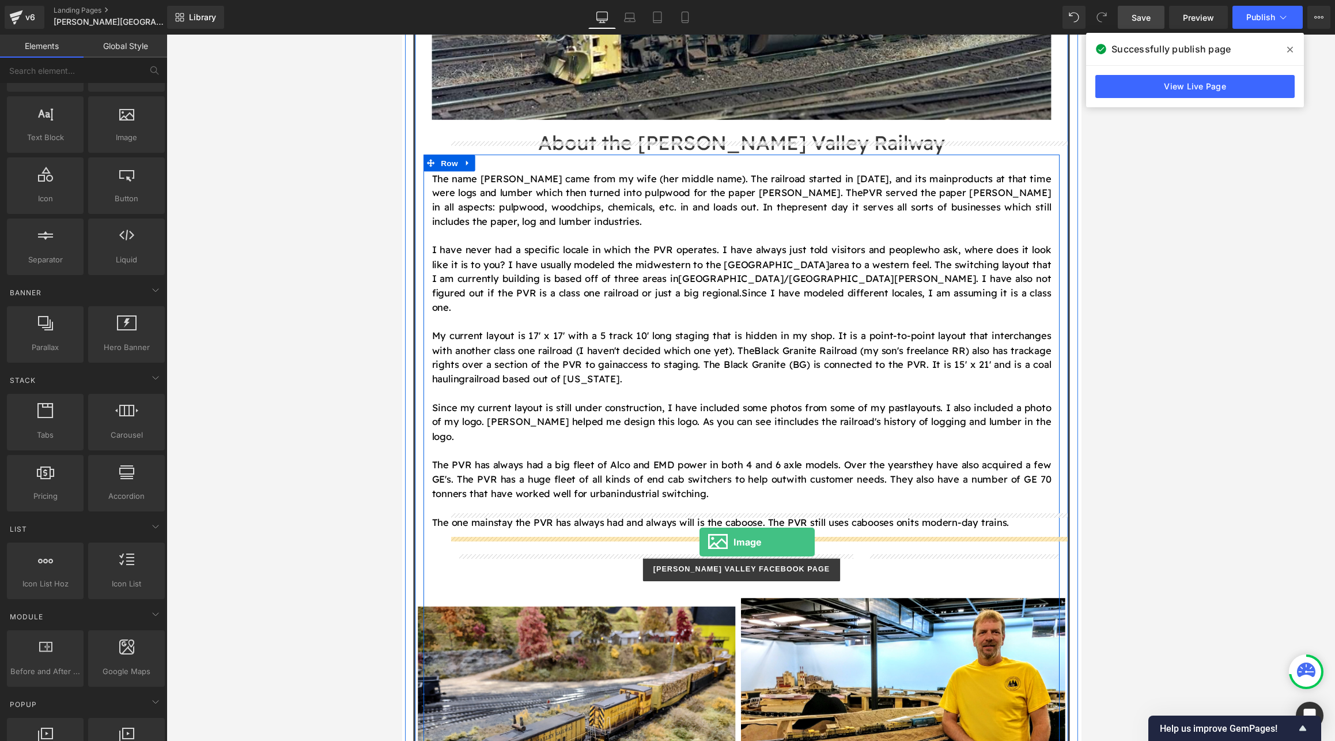
drag, startPoint x: 523, startPoint y: 166, endPoint x: 708, endPoint y: 556, distance: 431.3
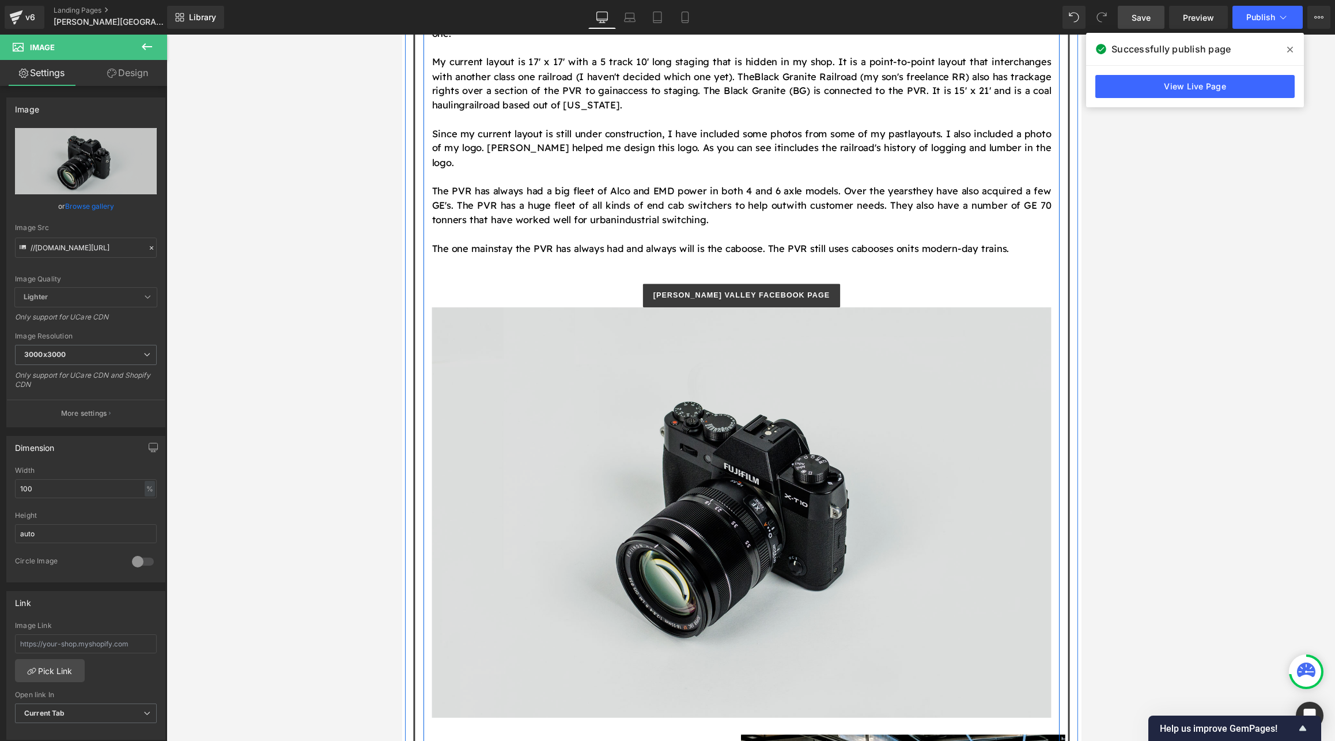
scroll to position [1467, 0]
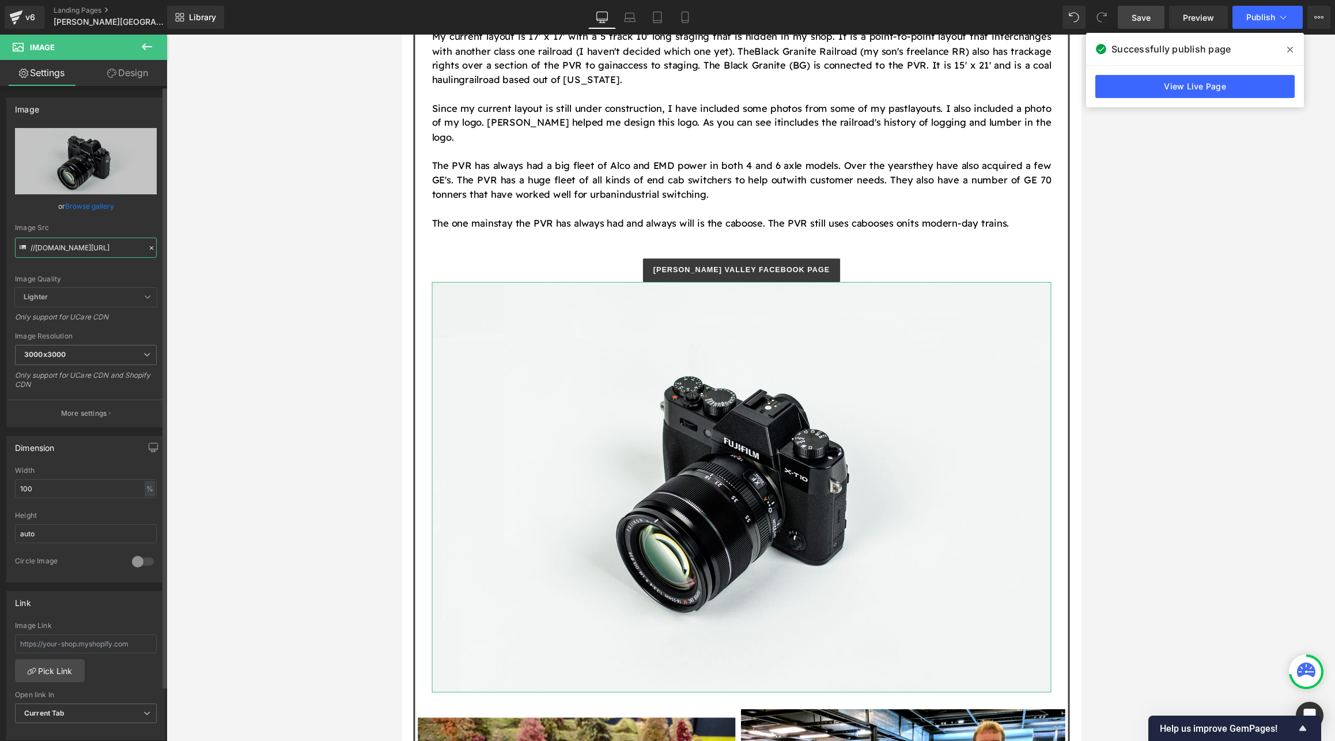
click at [68, 248] on input "//[DOMAIN_NAME][URL]" at bounding box center [86, 247] width 142 height 20
paste input "[URL][DOMAIN_NAME]"
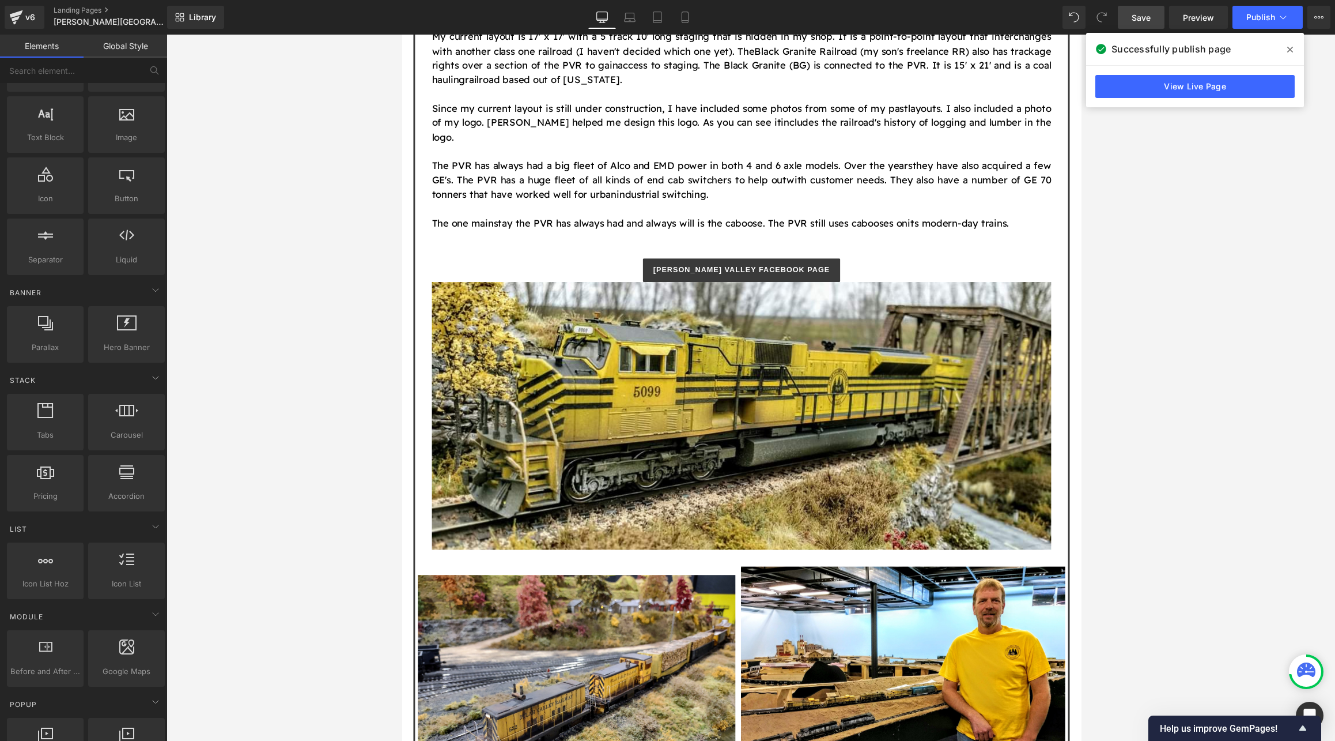
scroll to position [0, 0]
click at [353, 325] on div at bounding box center [751, 388] width 1169 height 706
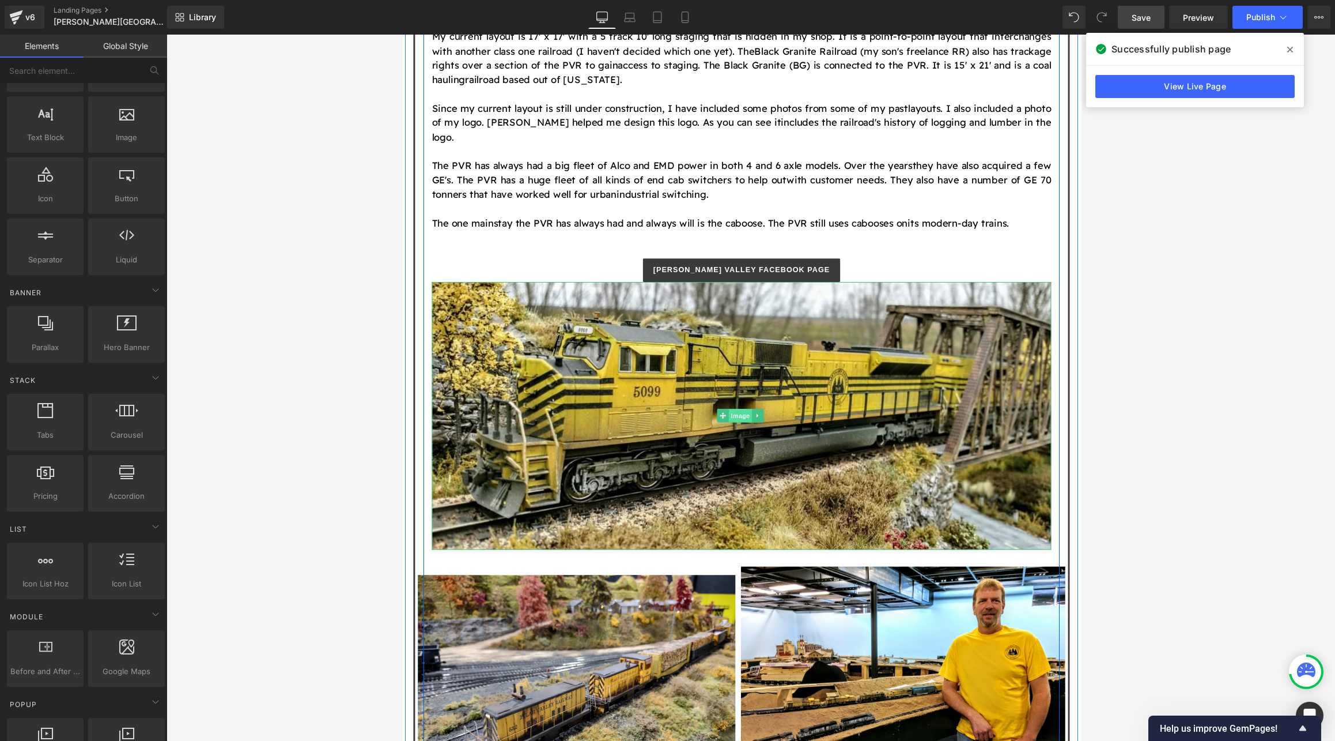
click at [741, 419] on span "Image" at bounding box center [750, 426] width 24 height 14
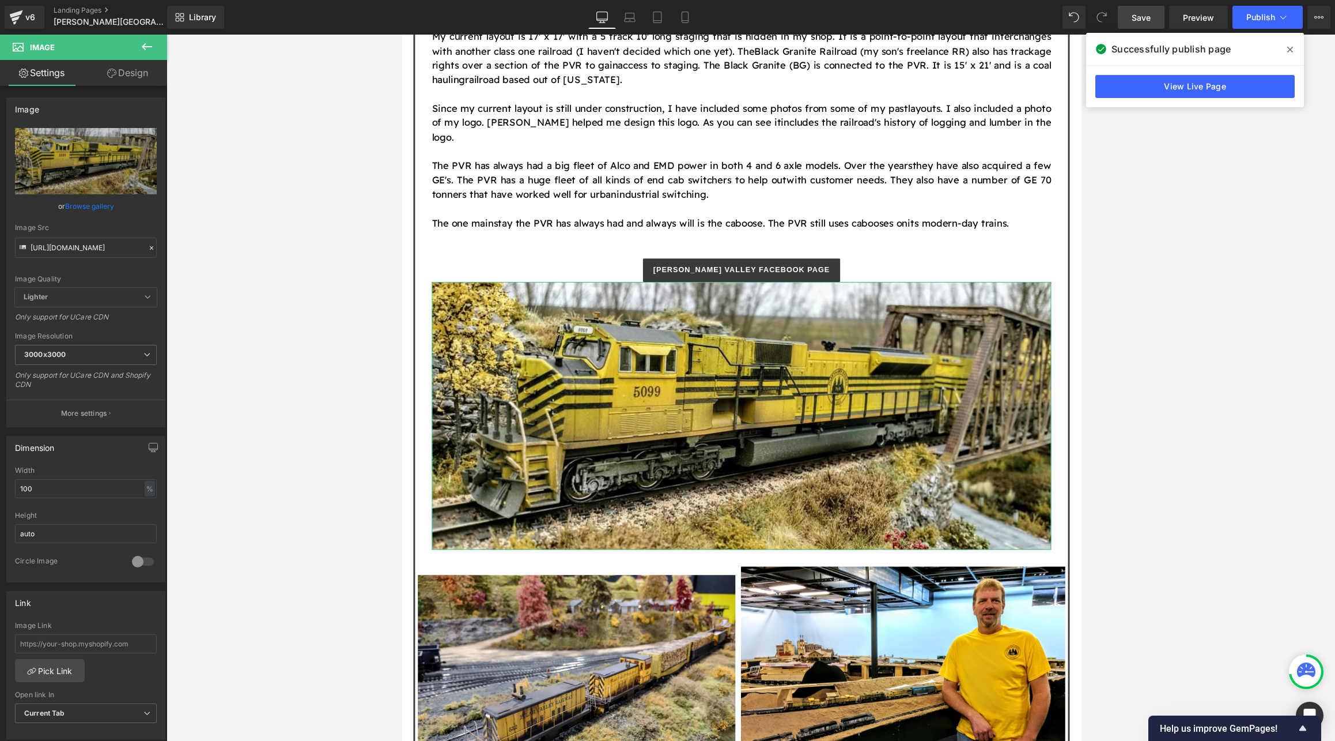
click at [143, 66] on link "Design" at bounding box center [128, 73] width 84 height 26
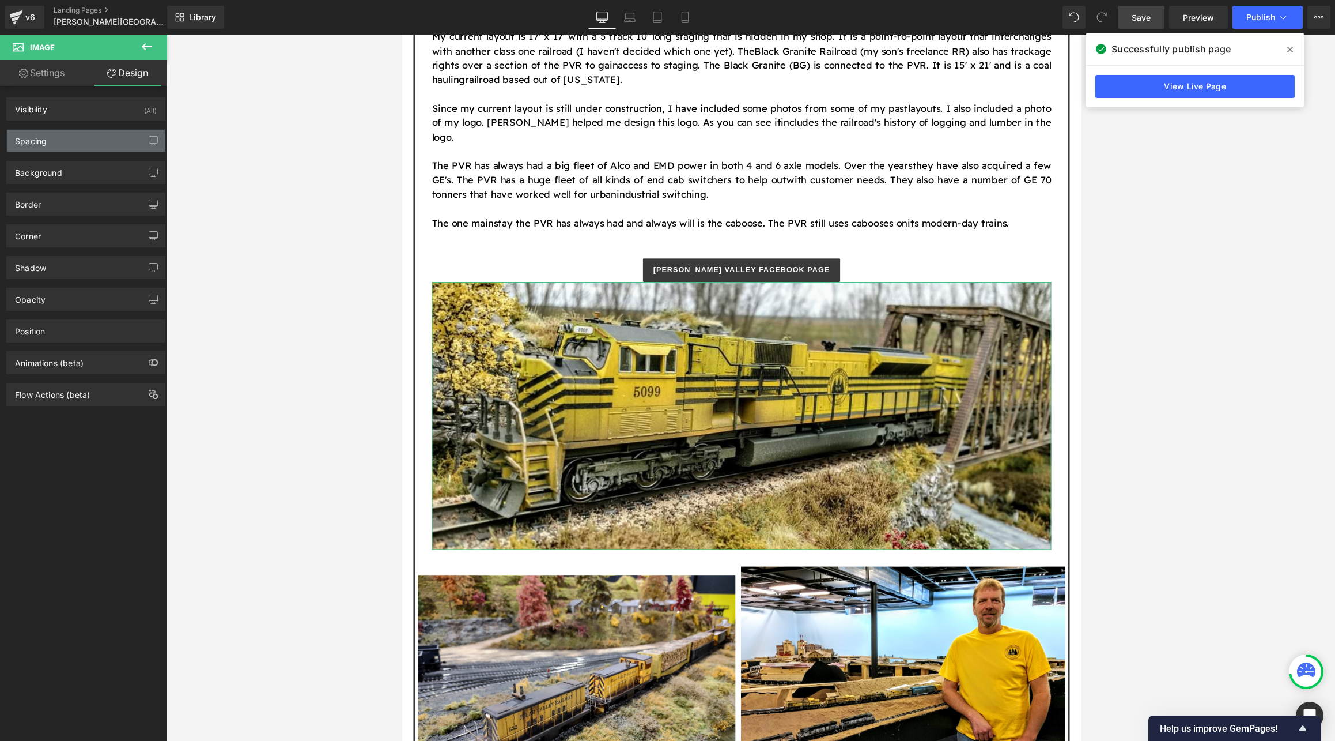
click at [85, 133] on div "Spacing" at bounding box center [86, 141] width 158 height 22
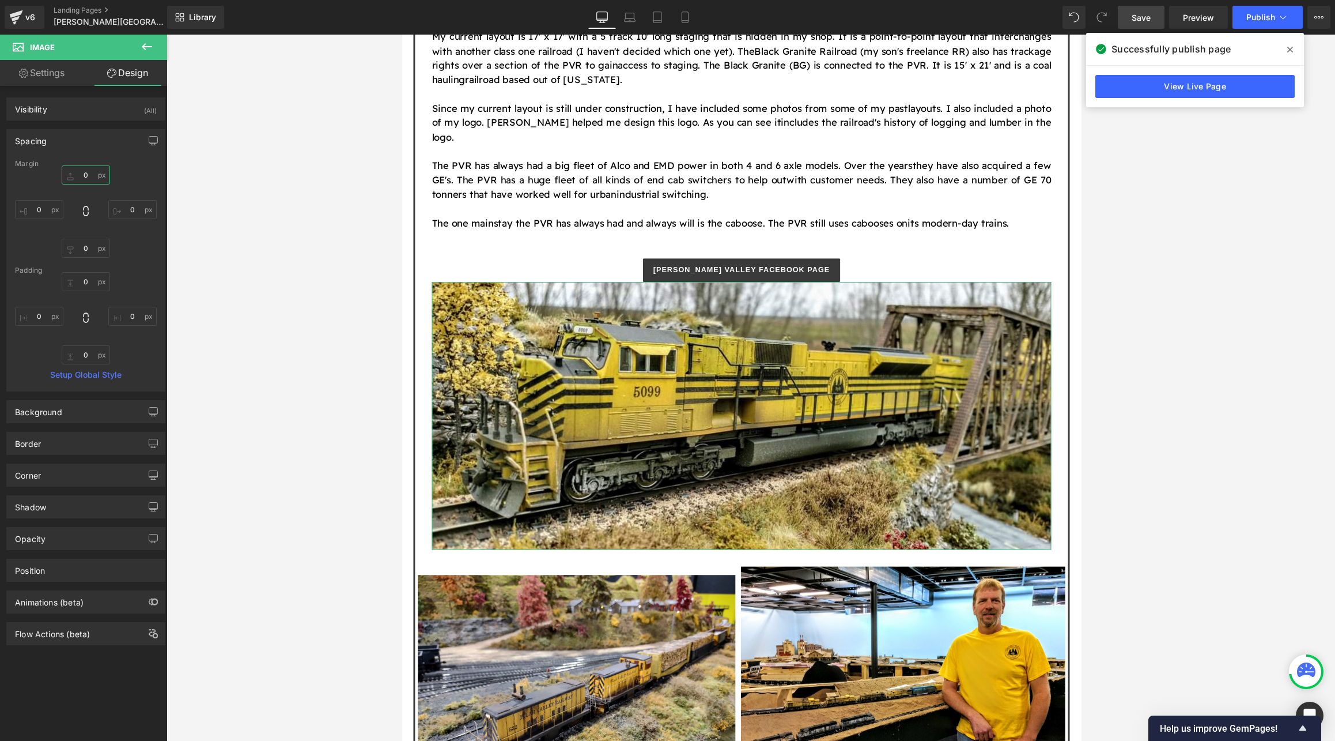
click at [90, 176] on input "0" at bounding box center [86, 174] width 48 height 19
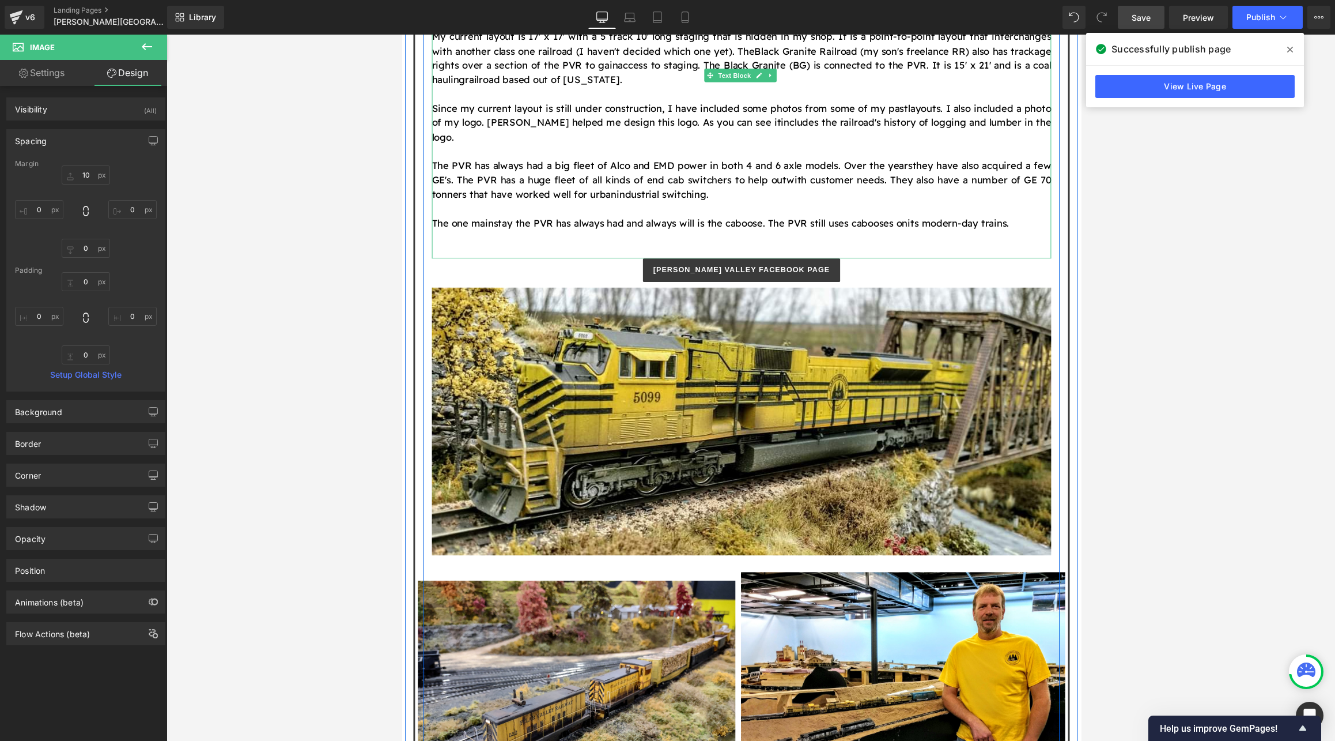
click at [716, 235] on p at bounding box center [751, 242] width 636 height 15
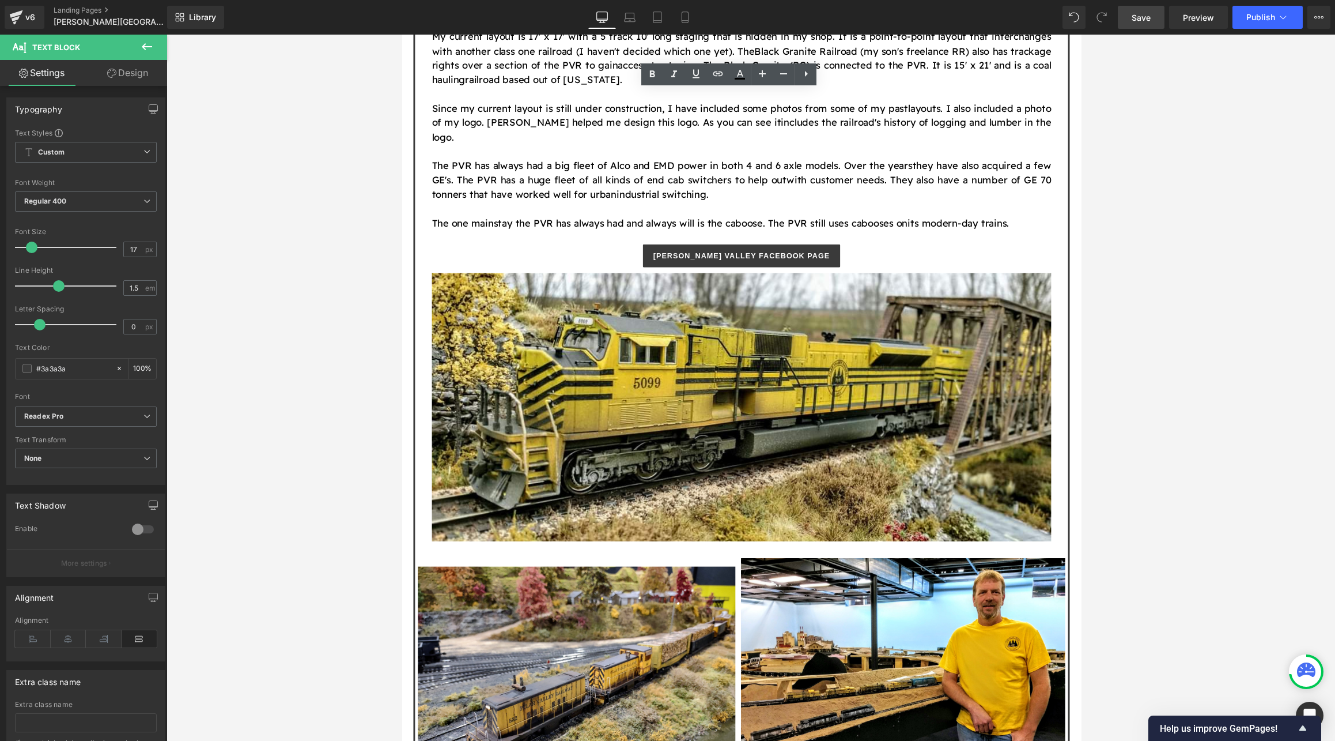
click at [845, 316] on div at bounding box center [751, 388] width 1169 height 706
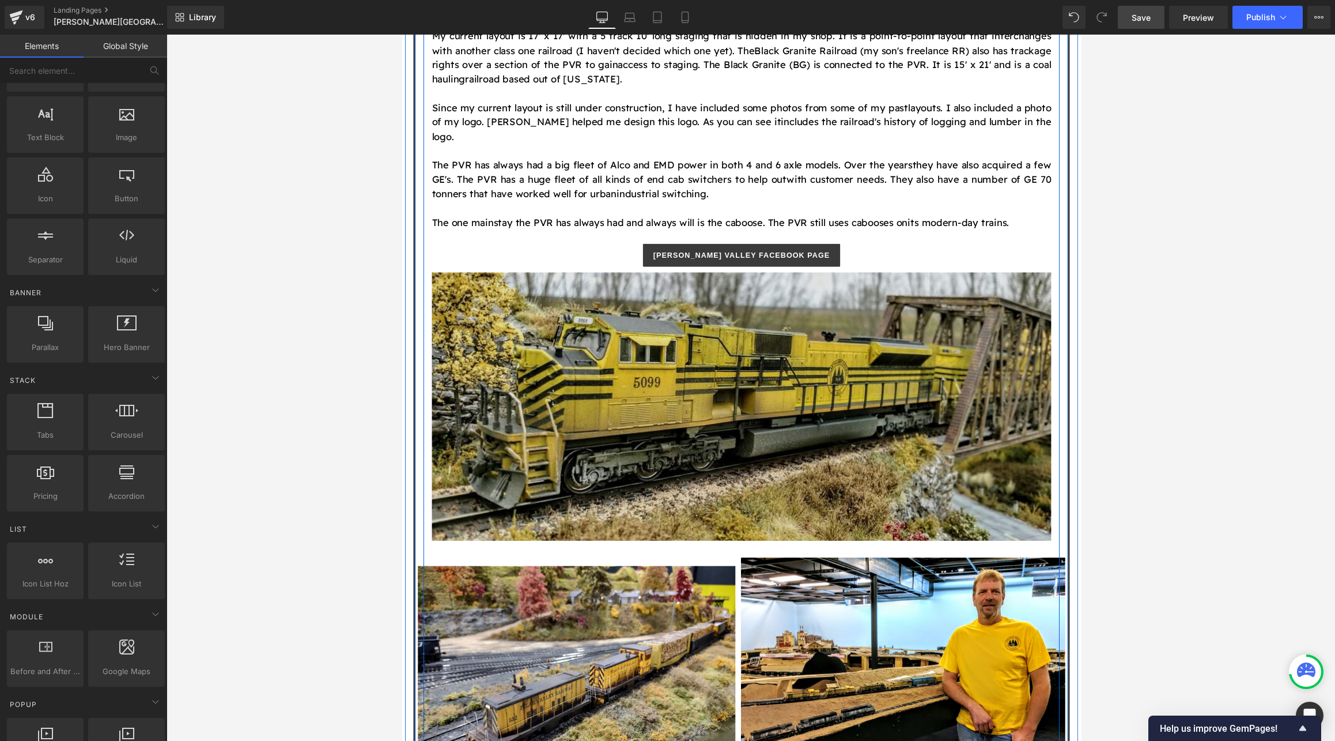
scroll to position [1467, 0]
click at [769, 308] on img at bounding box center [751, 416] width 636 height 275
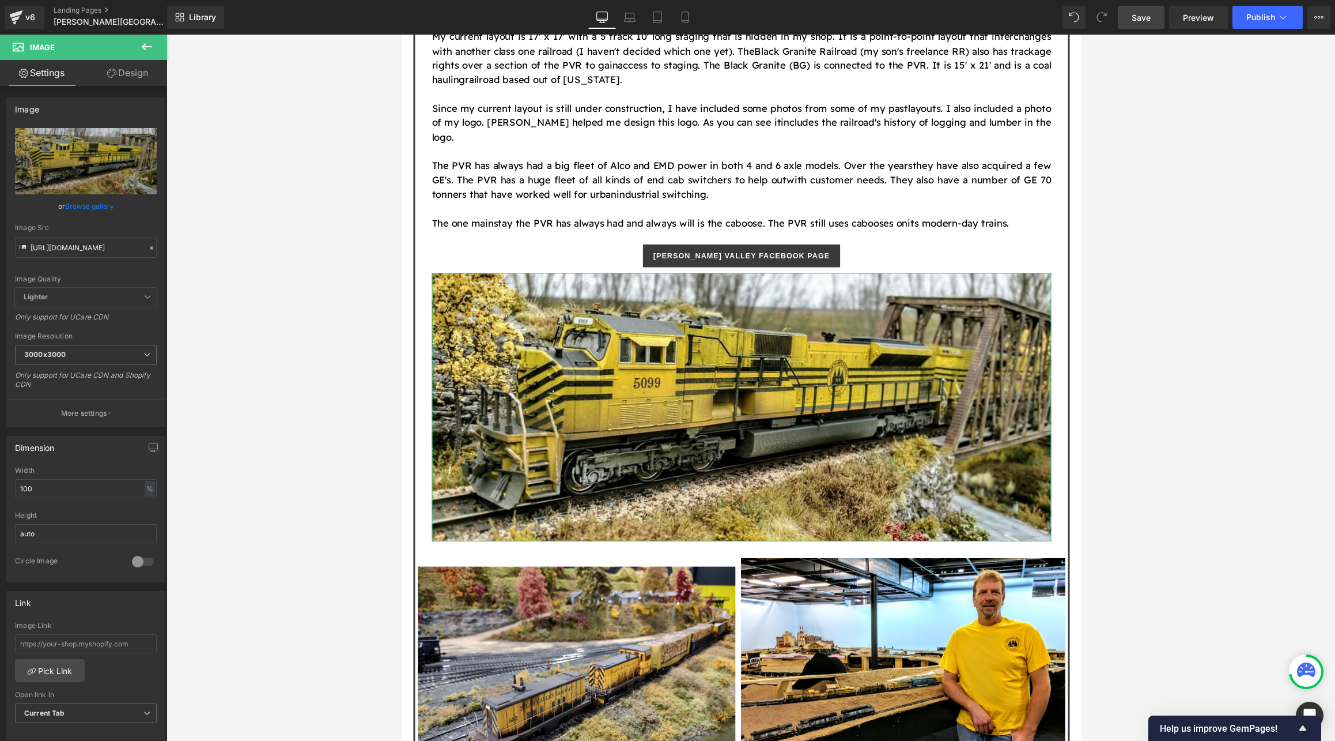
click at [129, 69] on link "Design" at bounding box center [128, 73] width 84 height 26
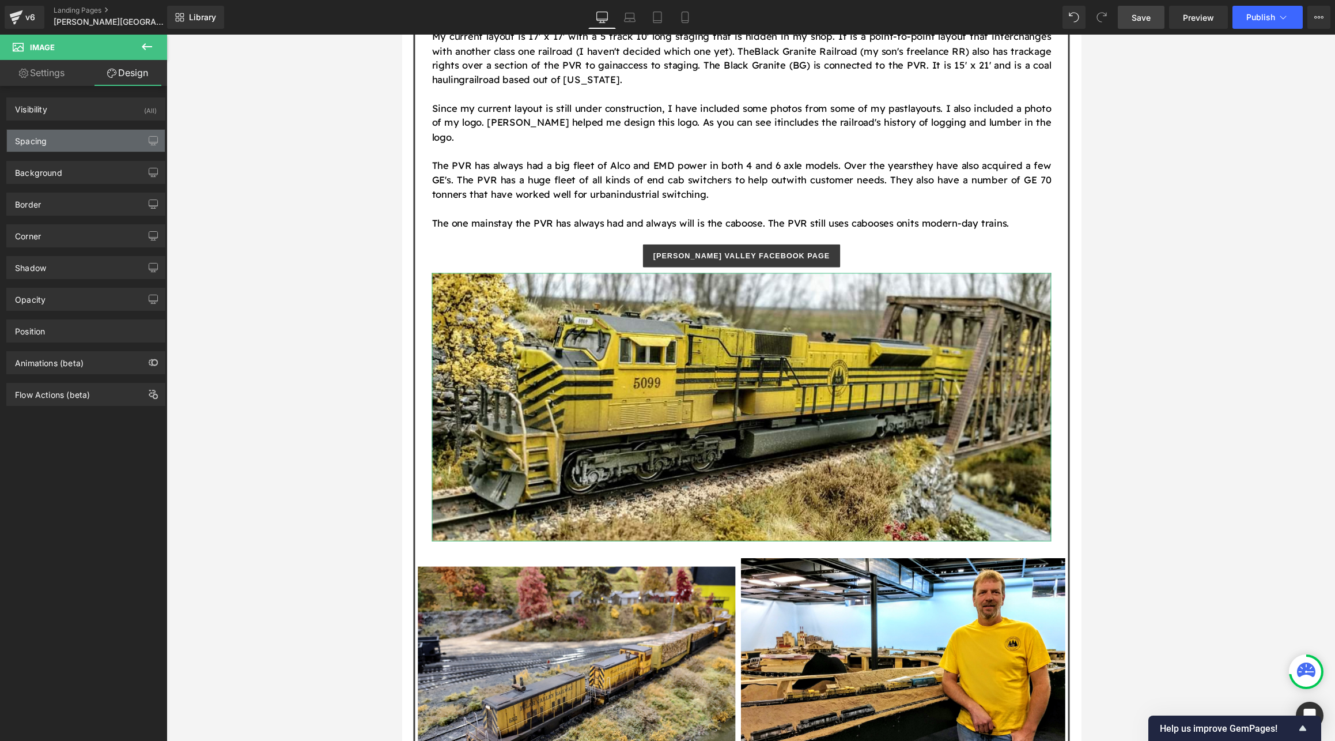
click at [93, 139] on div "Spacing" at bounding box center [86, 141] width 158 height 22
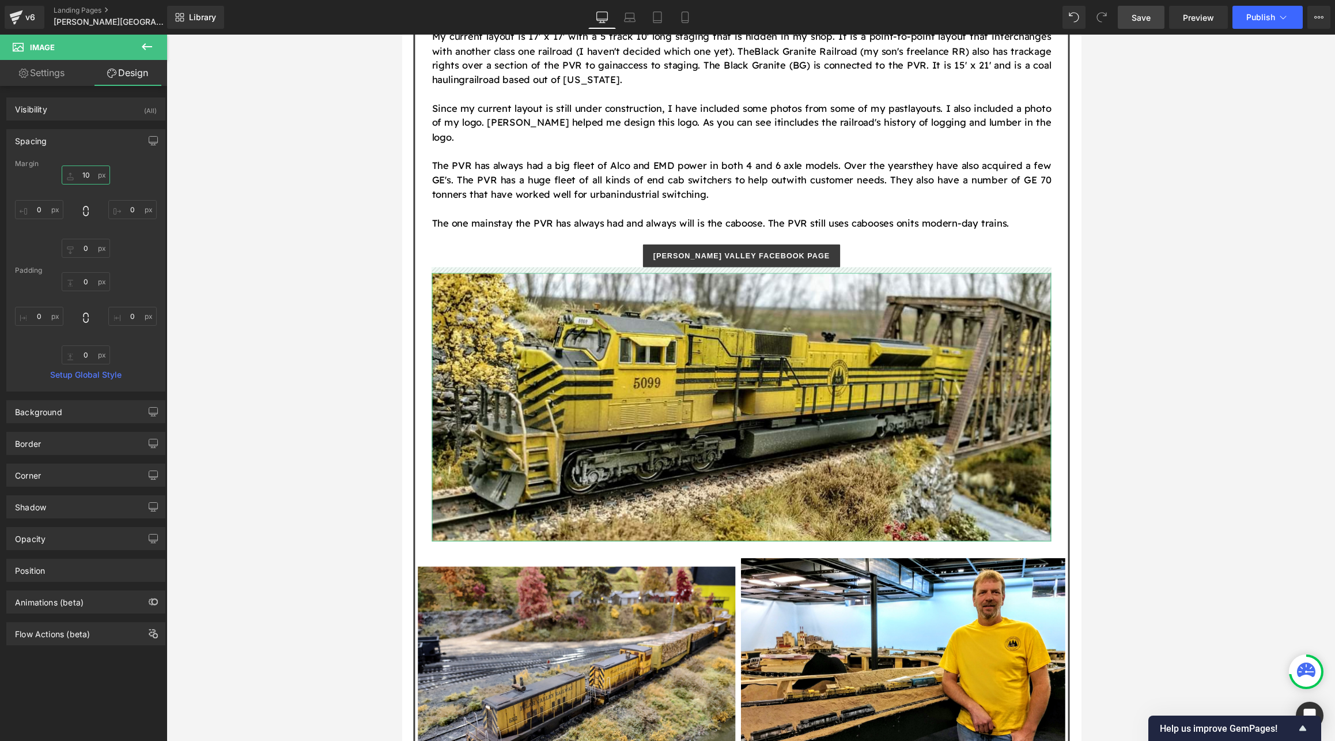
click at [94, 176] on input "10" at bounding box center [86, 174] width 48 height 19
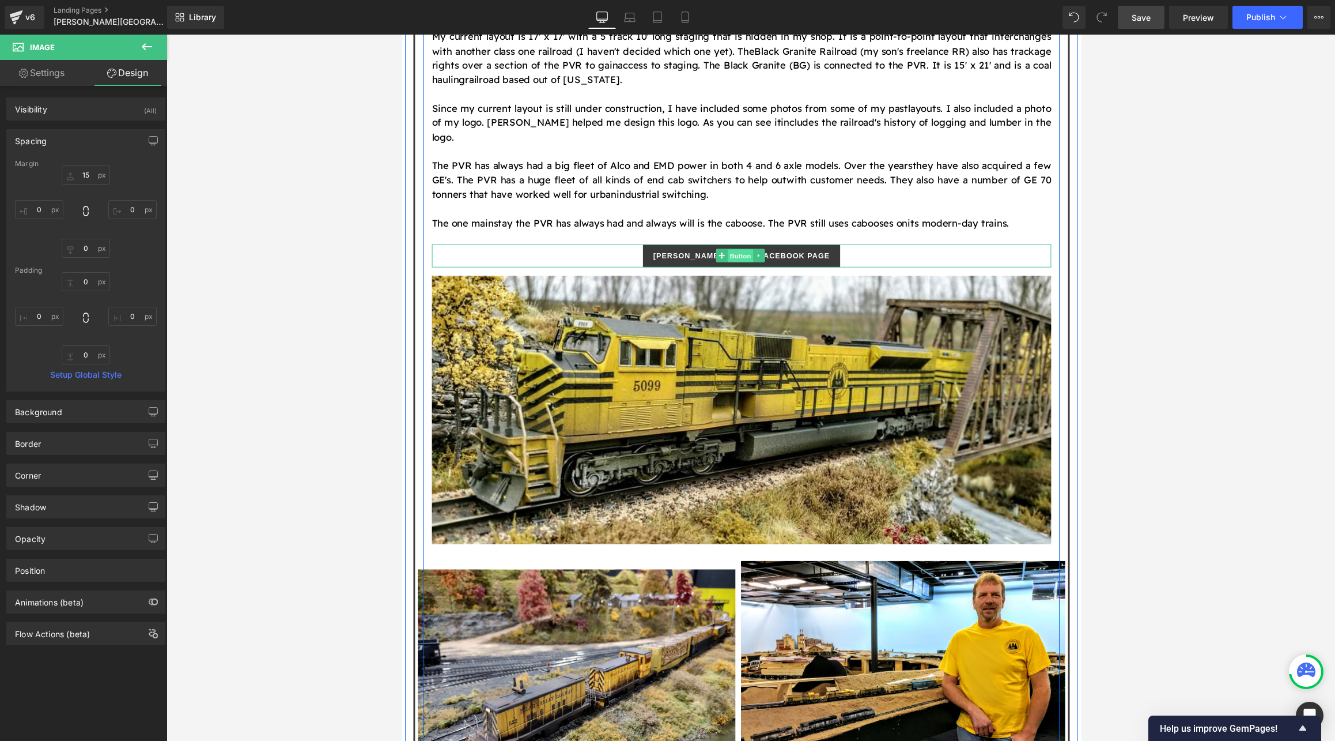
click at [742, 255] on span "Button" at bounding box center [749, 262] width 27 height 14
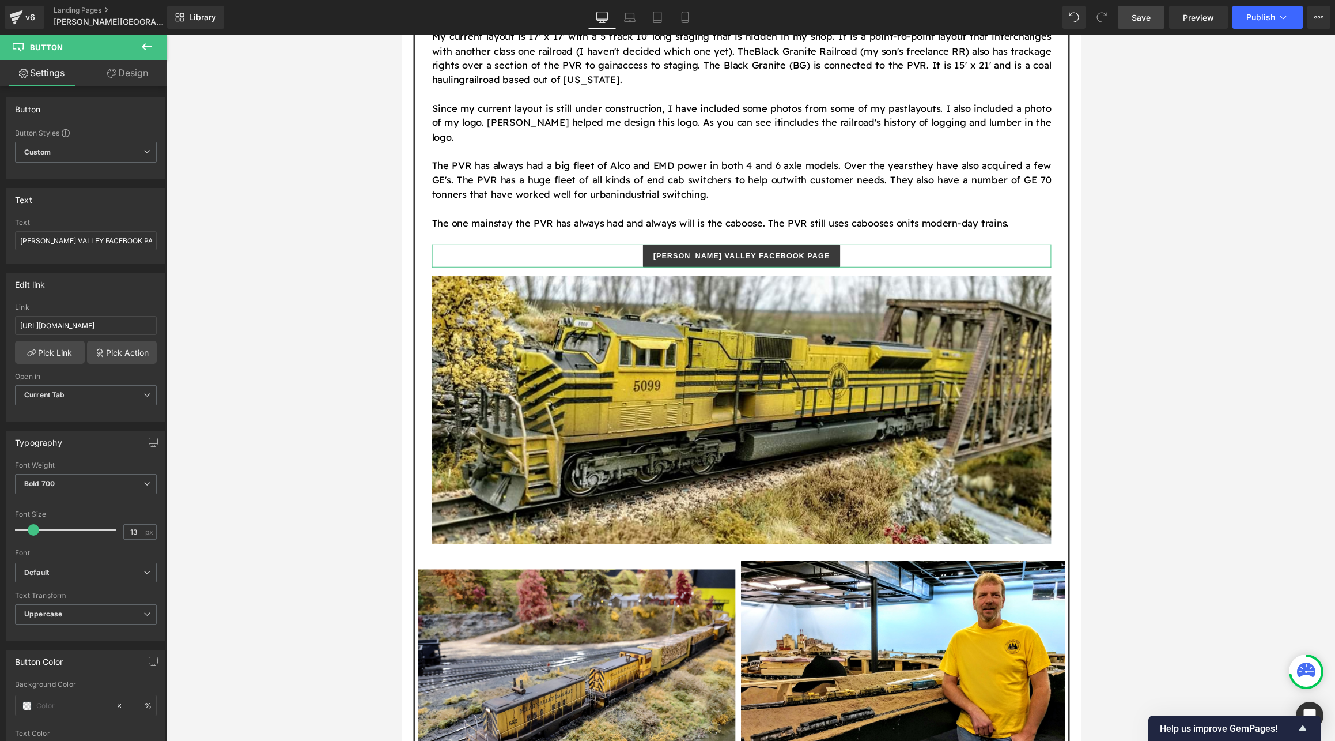
click at [127, 69] on link "Design" at bounding box center [128, 73] width 84 height 26
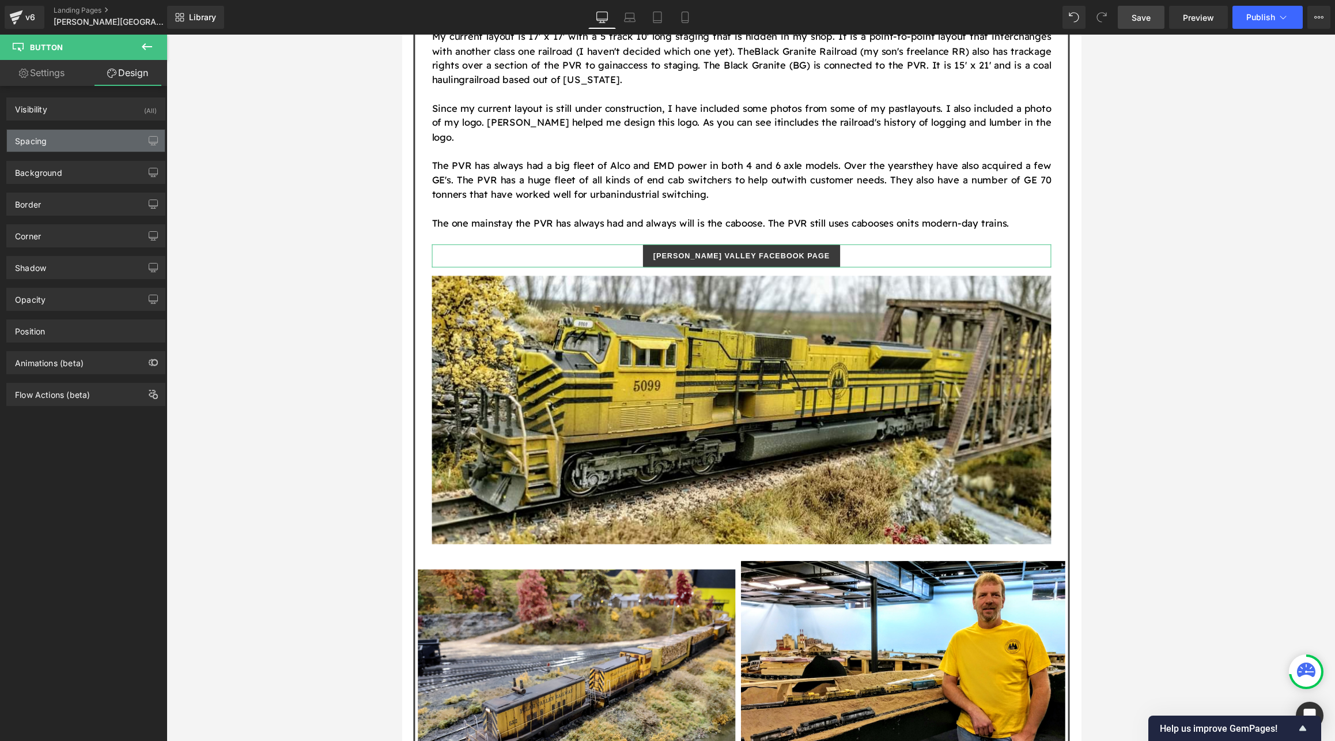
click at [84, 136] on div "Spacing" at bounding box center [86, 141] width 158 height 22
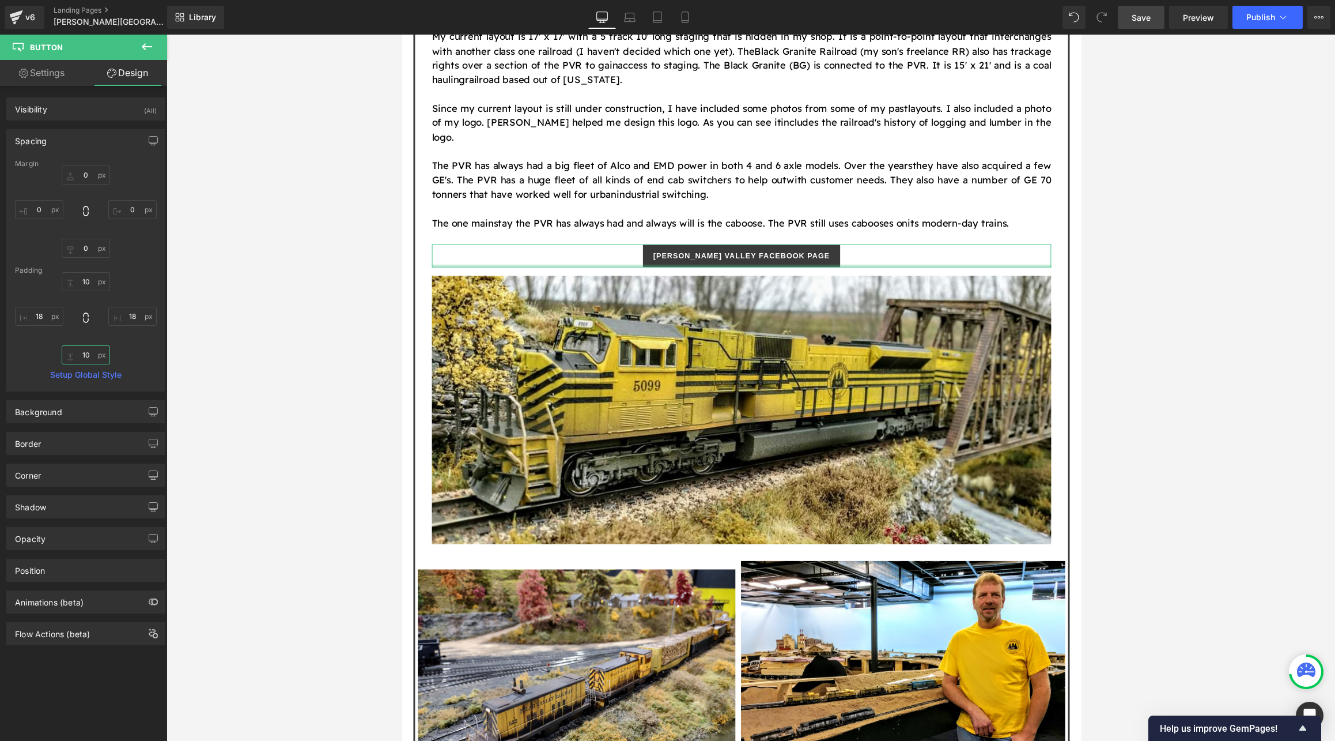
click at [96, 358] on input "10" at bounding box center [86, 354] width 48 height 19
click at [93, 243] on input "0" at bounding box center [86, 248] width 48 height 19
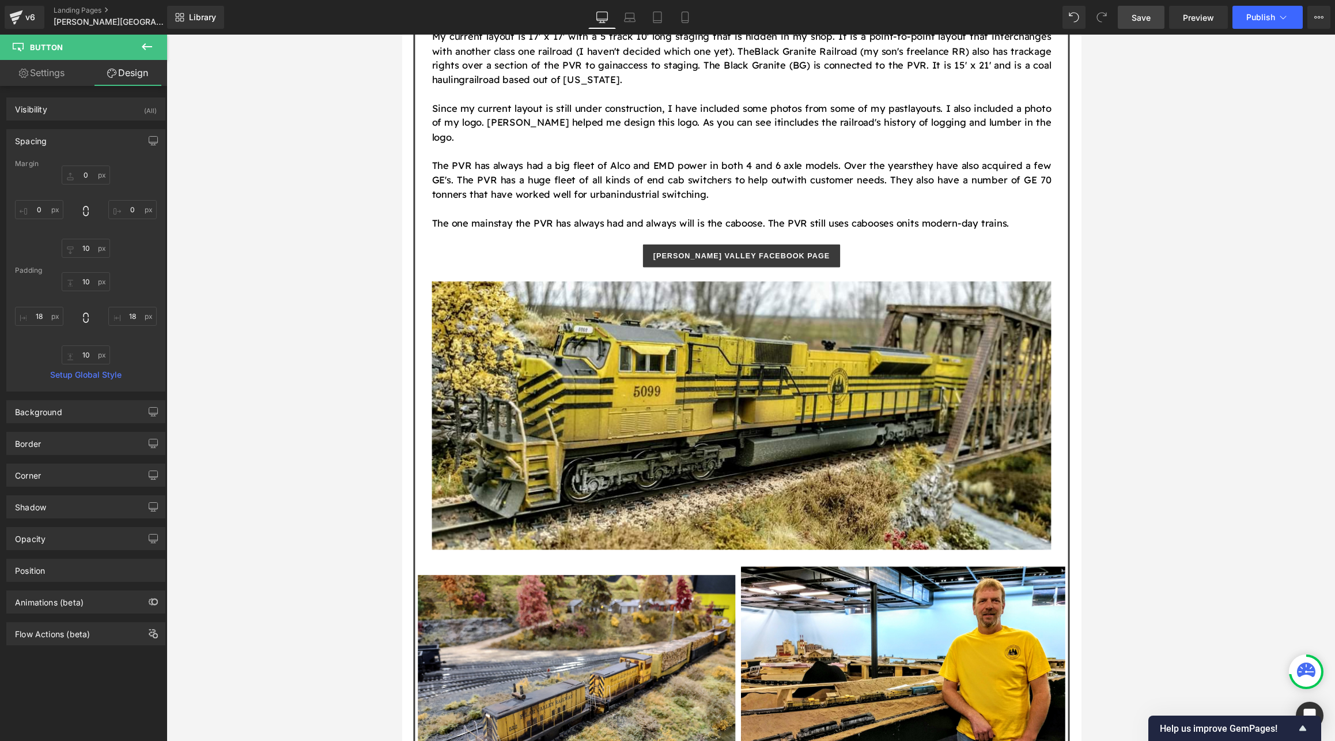
click at [845, 300] on div at bounding box center [751, 388] width 1169 height 706
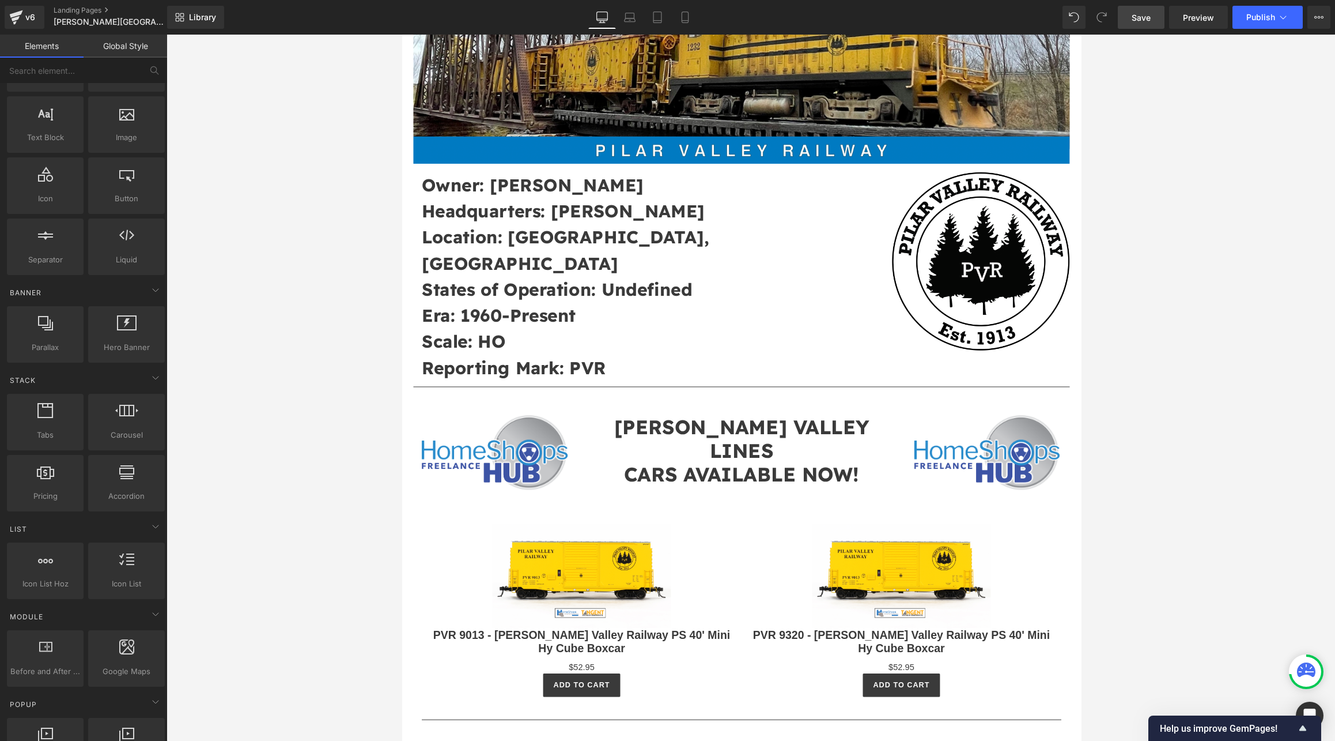
scroll to position [237, 0]
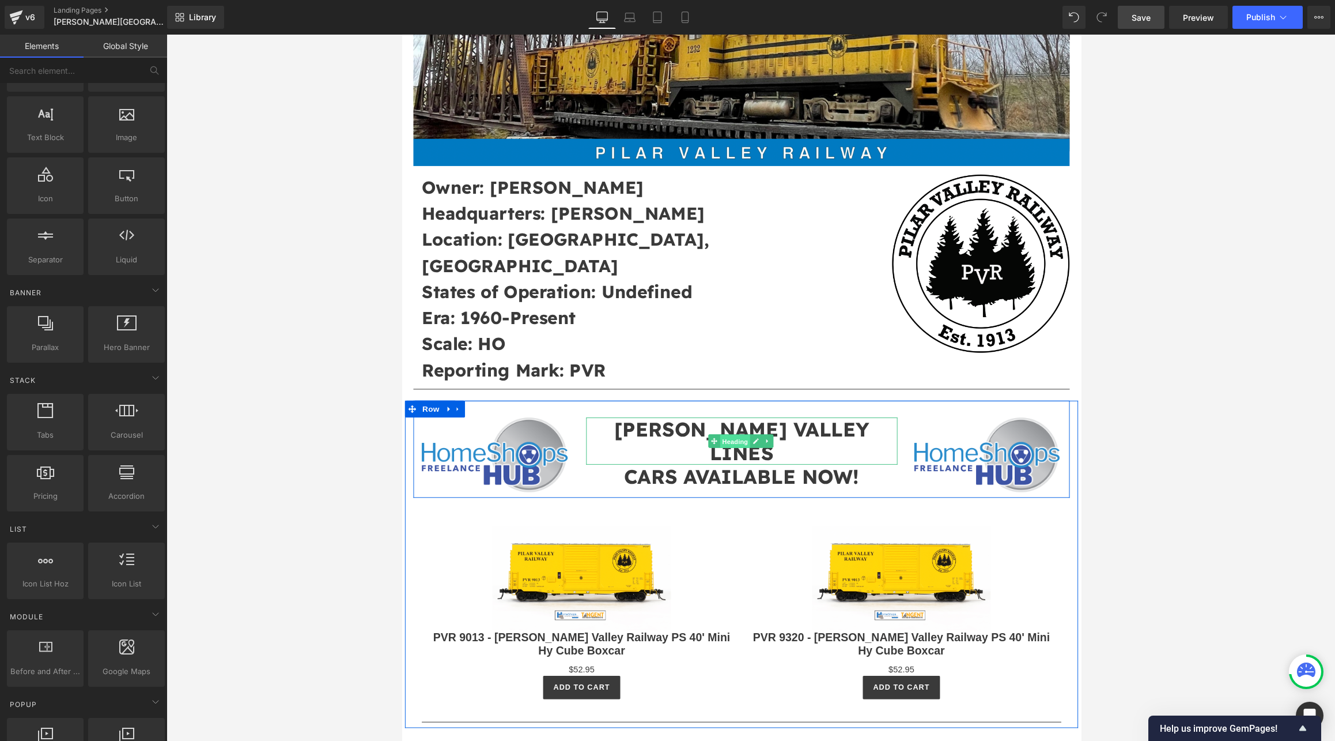
click at [736, 445] on span "Heading" at bounding box center [743, 452] width 31 height 14
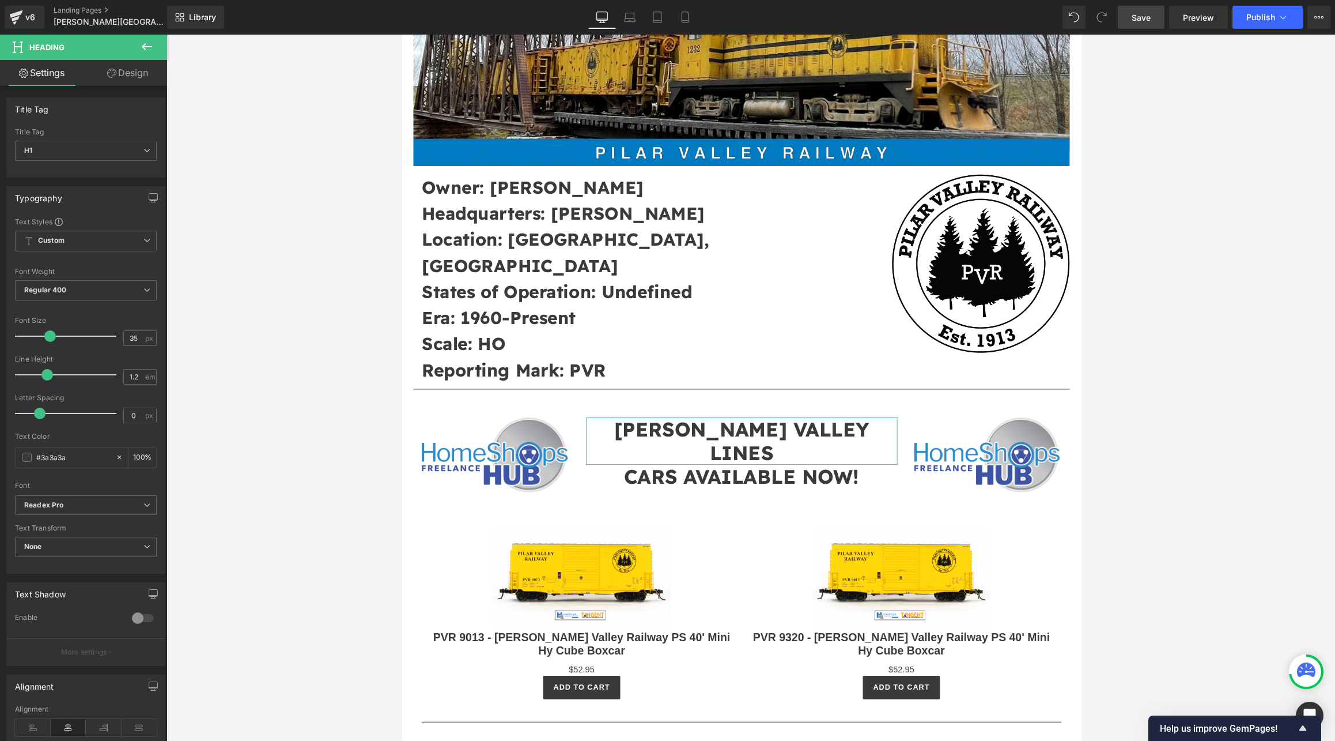
click at [110, 70] on icon at bounding box center [111, 73] width 9 height 9
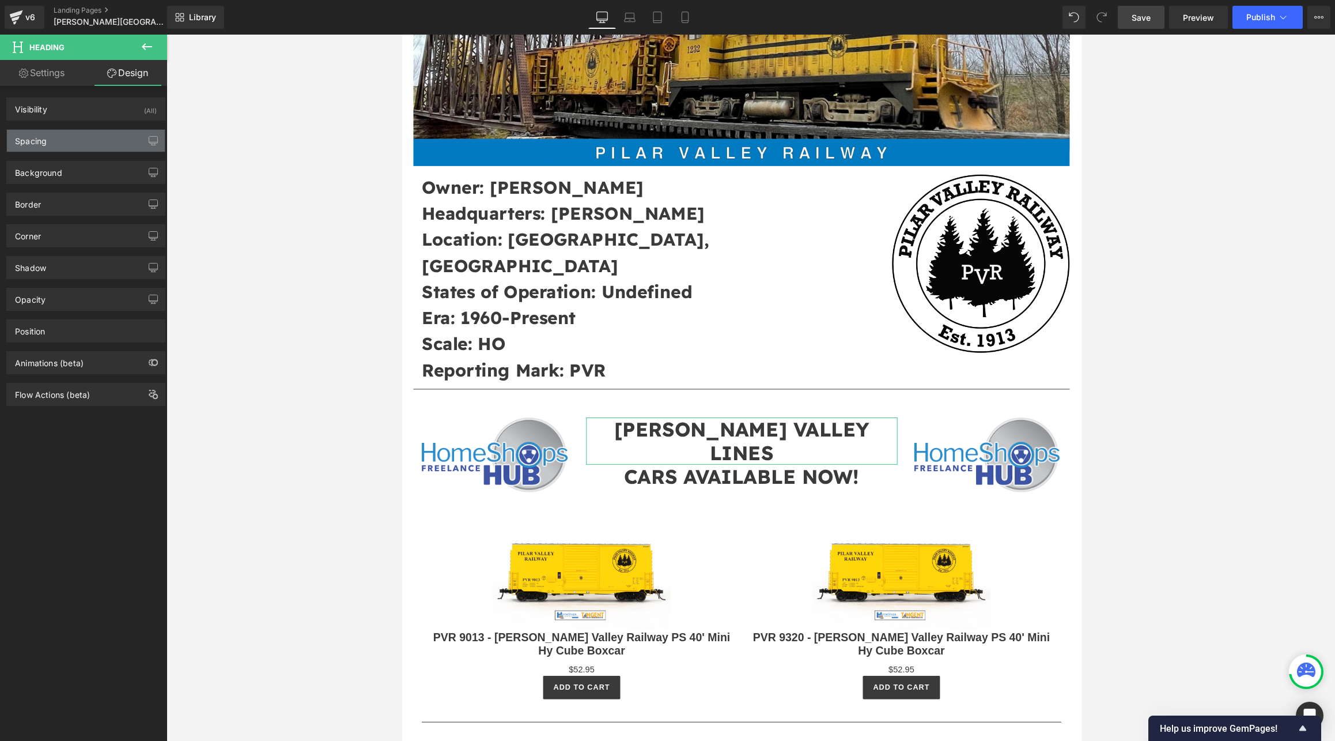
click at [101, 139] on div "Spacing" at bounding box center [86, 141] width 158 height 22
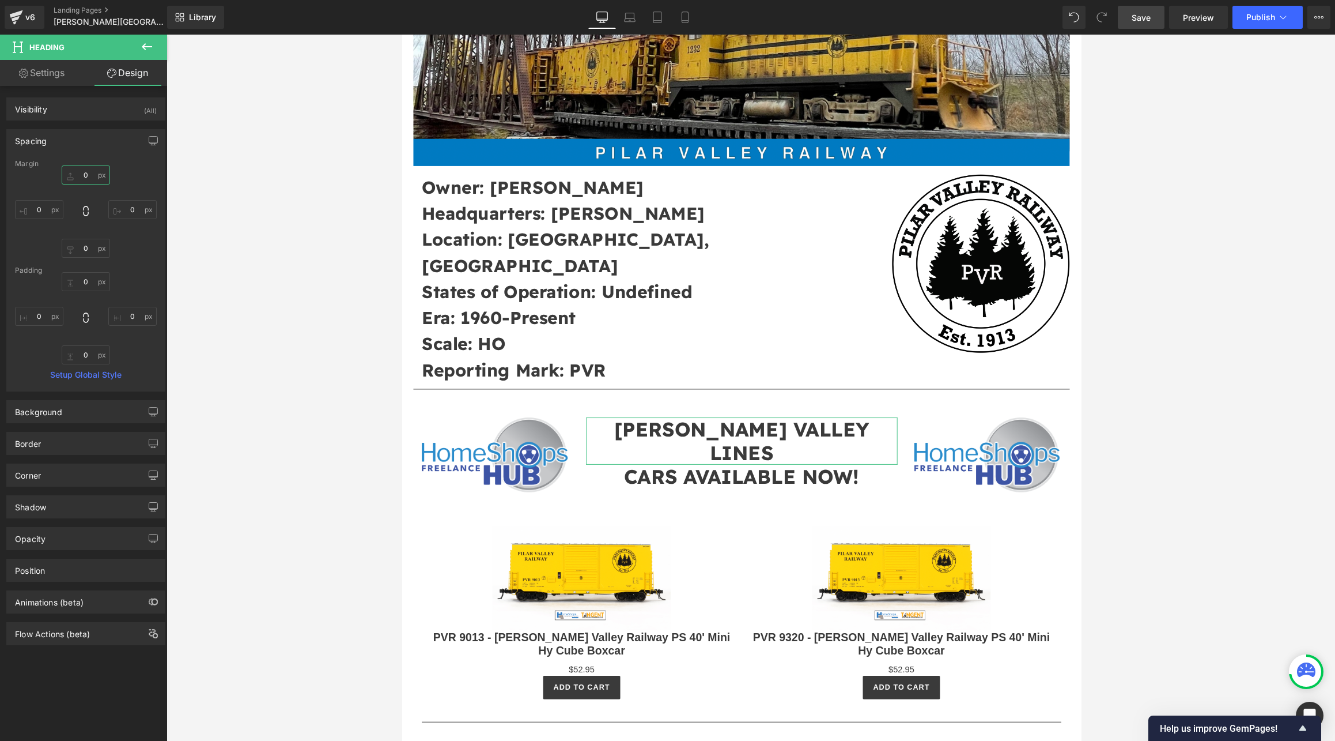
click at [96, 173] on input "0" at bounding box center [86, 174] width 48 height 19
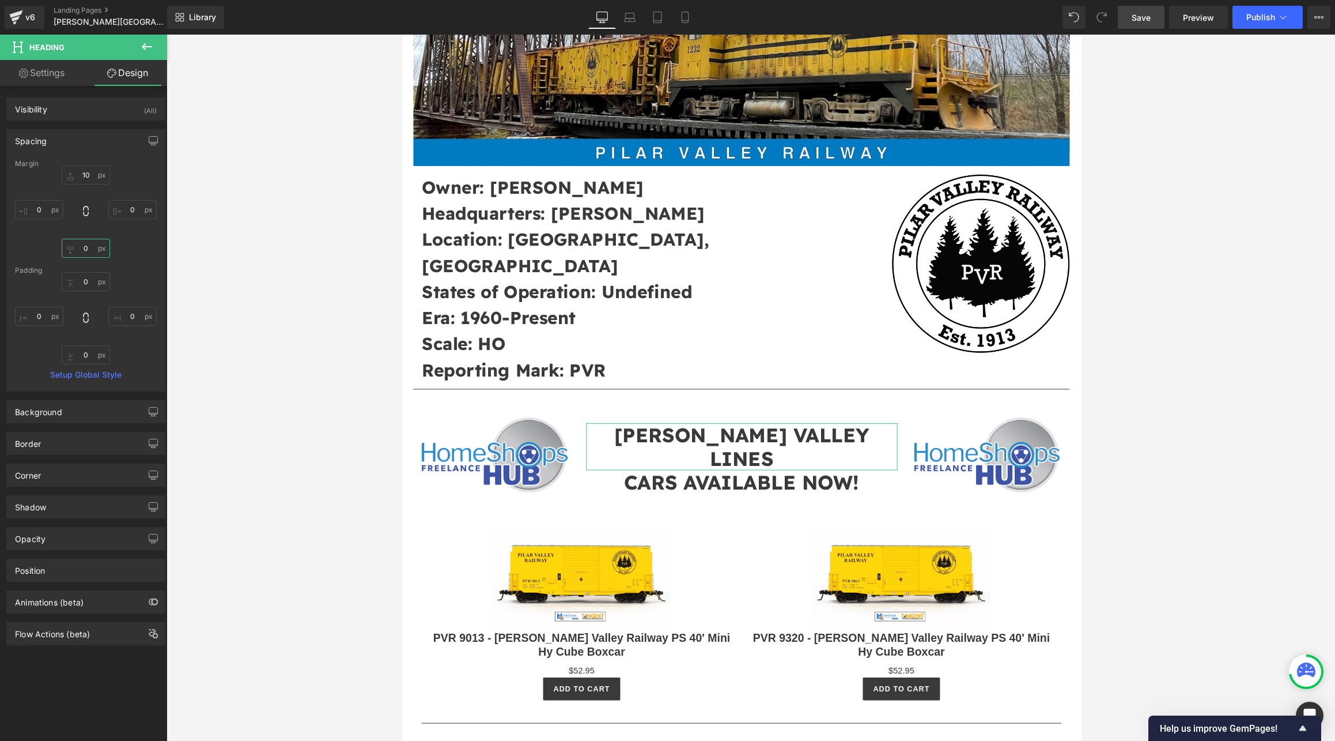
click at [92, 246] on input "0" at bounding box center [86, 248] width 48 height 19
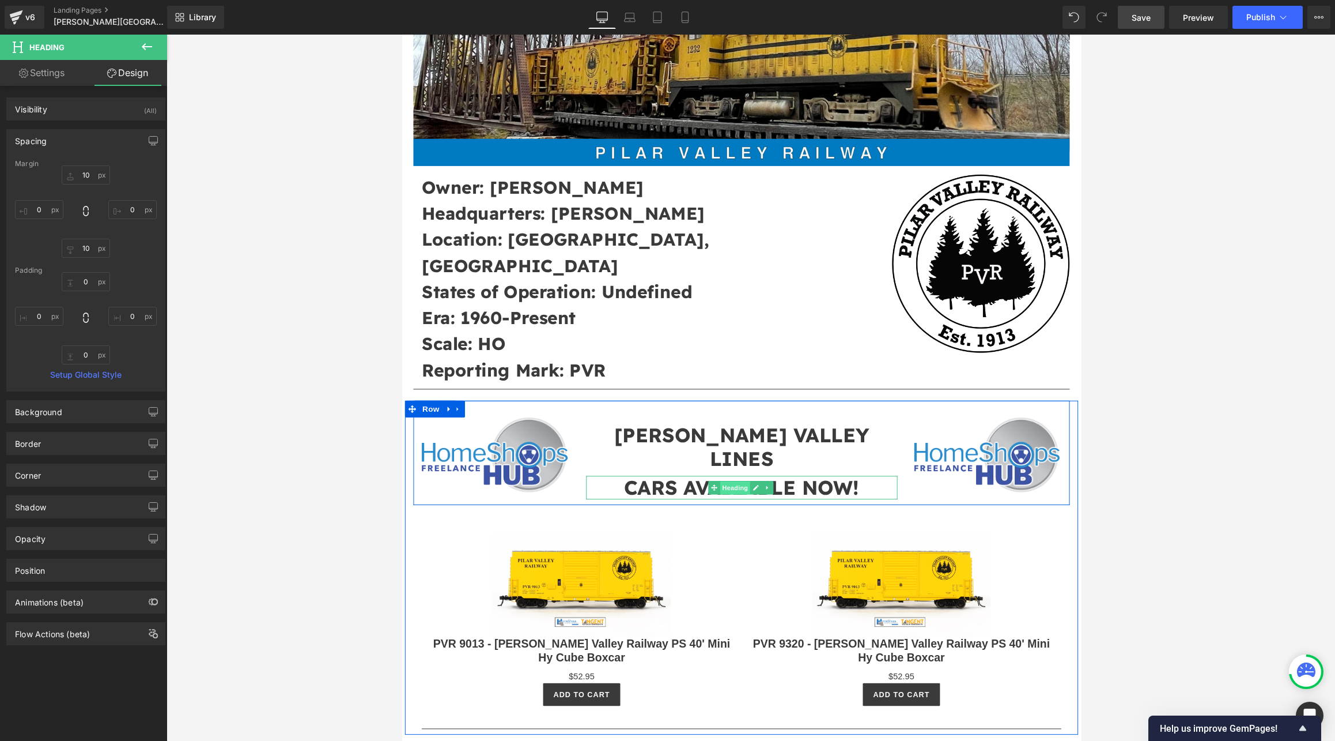
click at [744, 493] on span "Heading" at bounding box center [743, 500] width 31 height 14
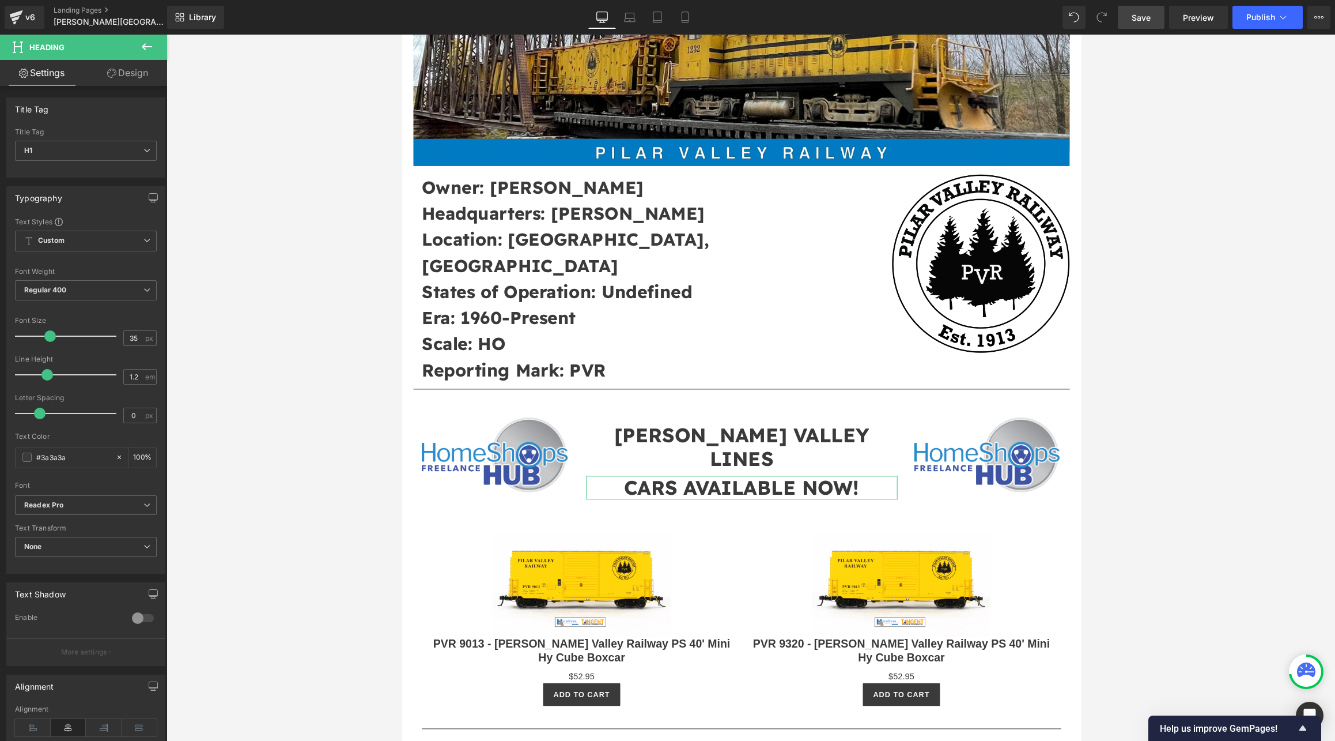
click at [123, 80] on link "Design" at bounding box center [128, 73] width 84 height 26
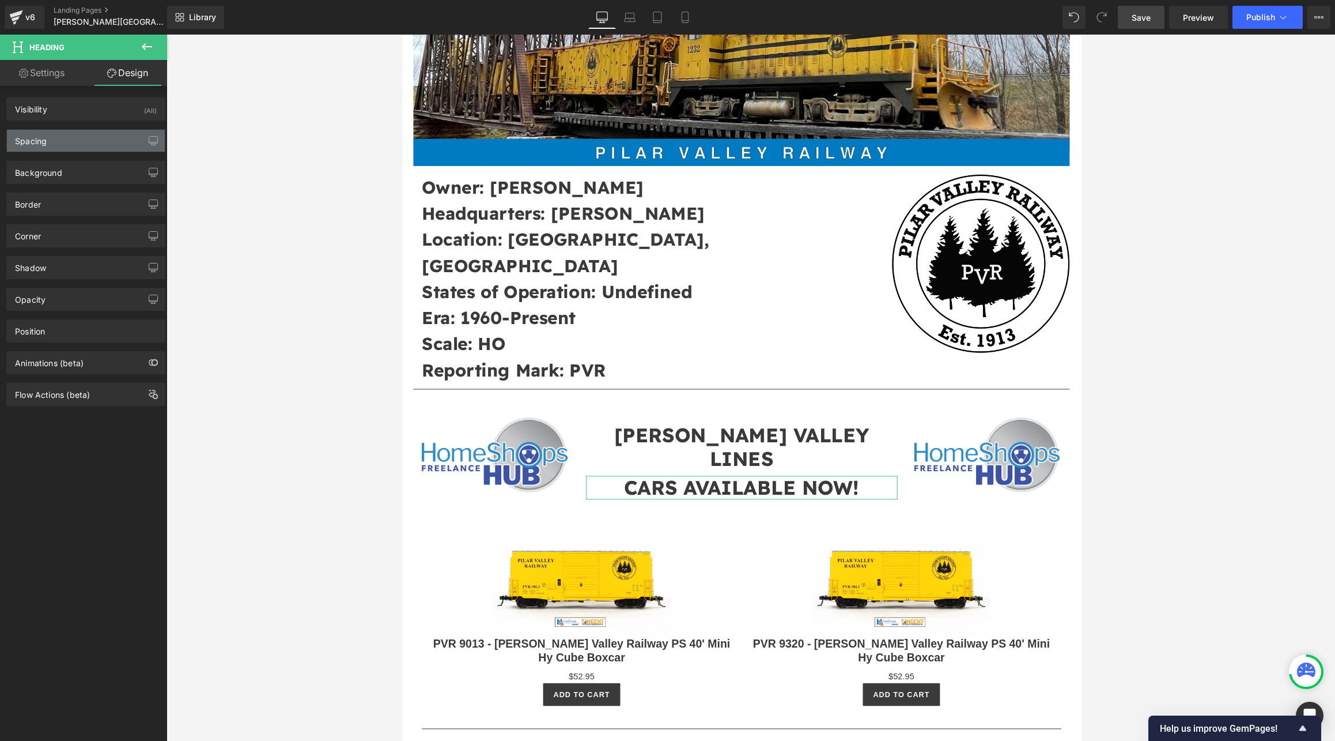
click at [71, 143] on div "Spacing" at bounding box center [86, 141] width 158 height 22
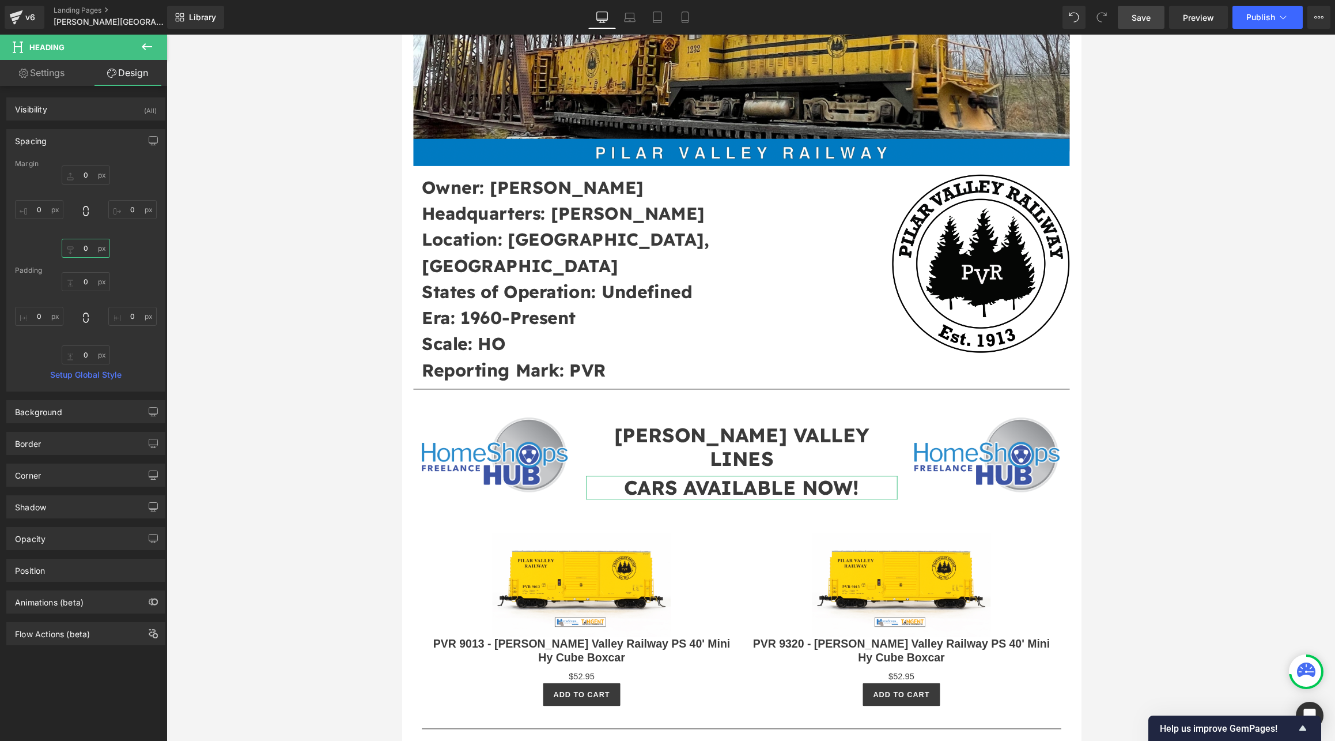
click at [90, 247] on input "0" at bounding box center [86, 248] width 48 height 19
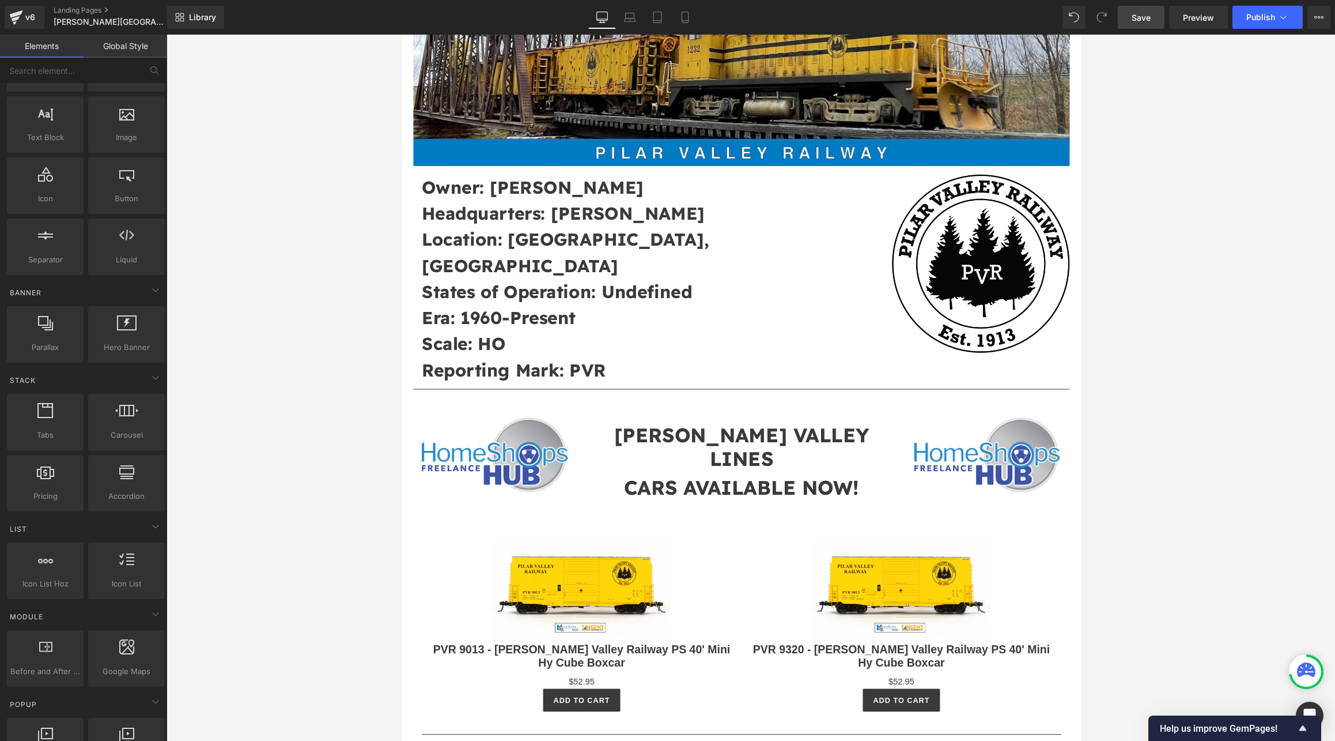
click at [269, 307] on div at bounding box center [751, 388] width 1169 height 706
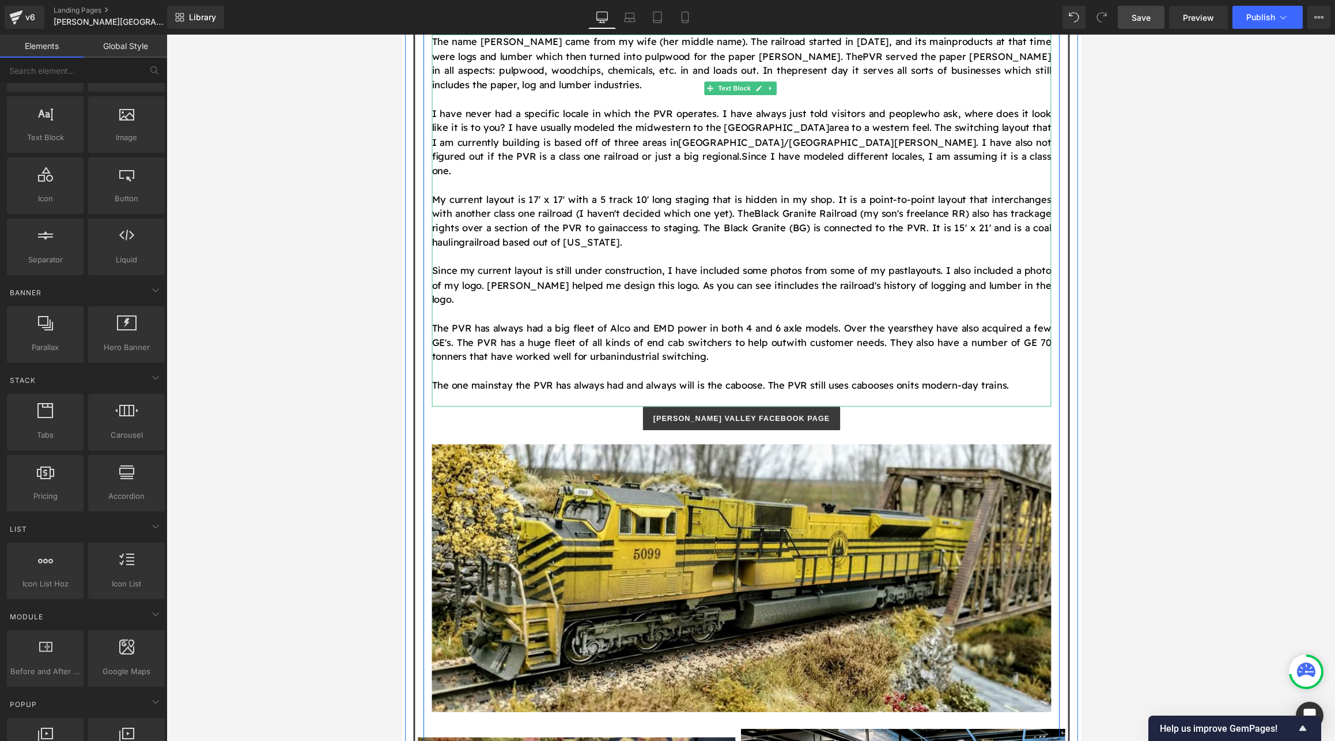
scroll to position [1159, 0]
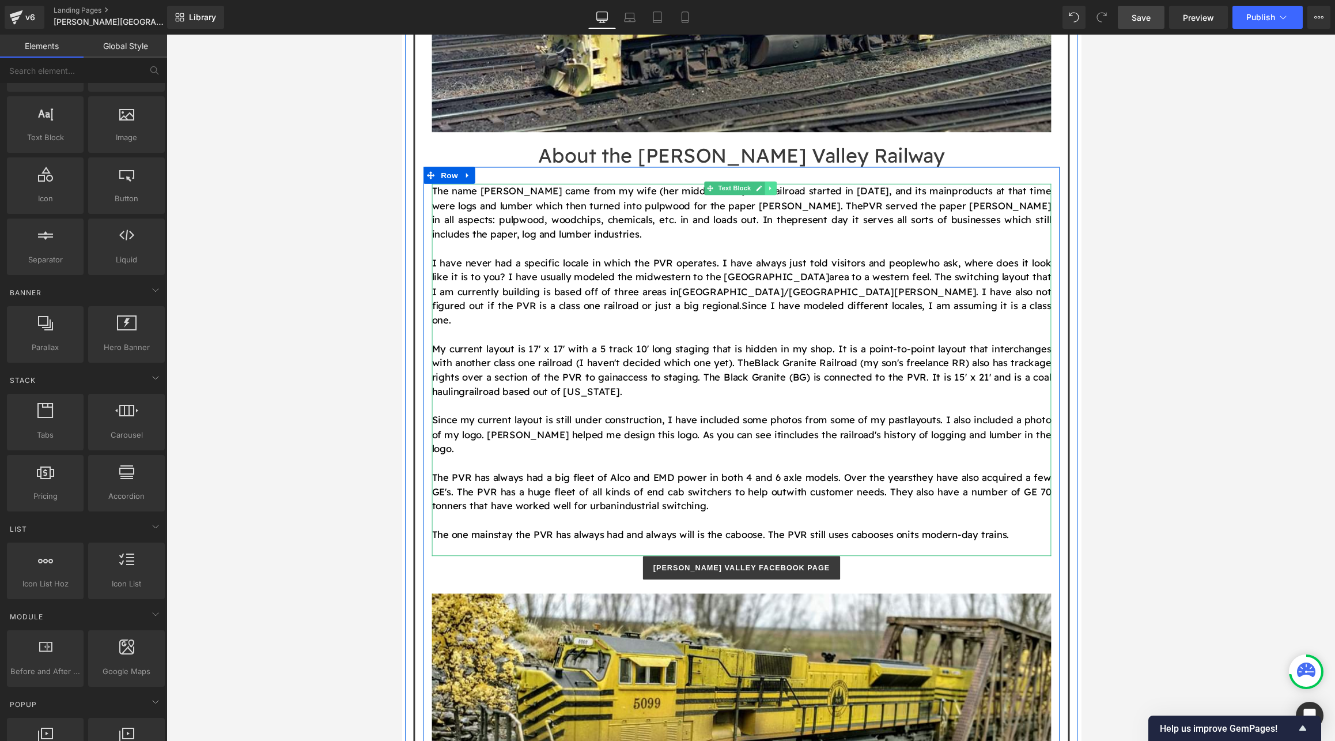
click at [778, 189] on icon at bounding box center [780, 192] width 6 height 7
click at [771, 190] on icon at bounding box center [774, 193] width 6 height 6
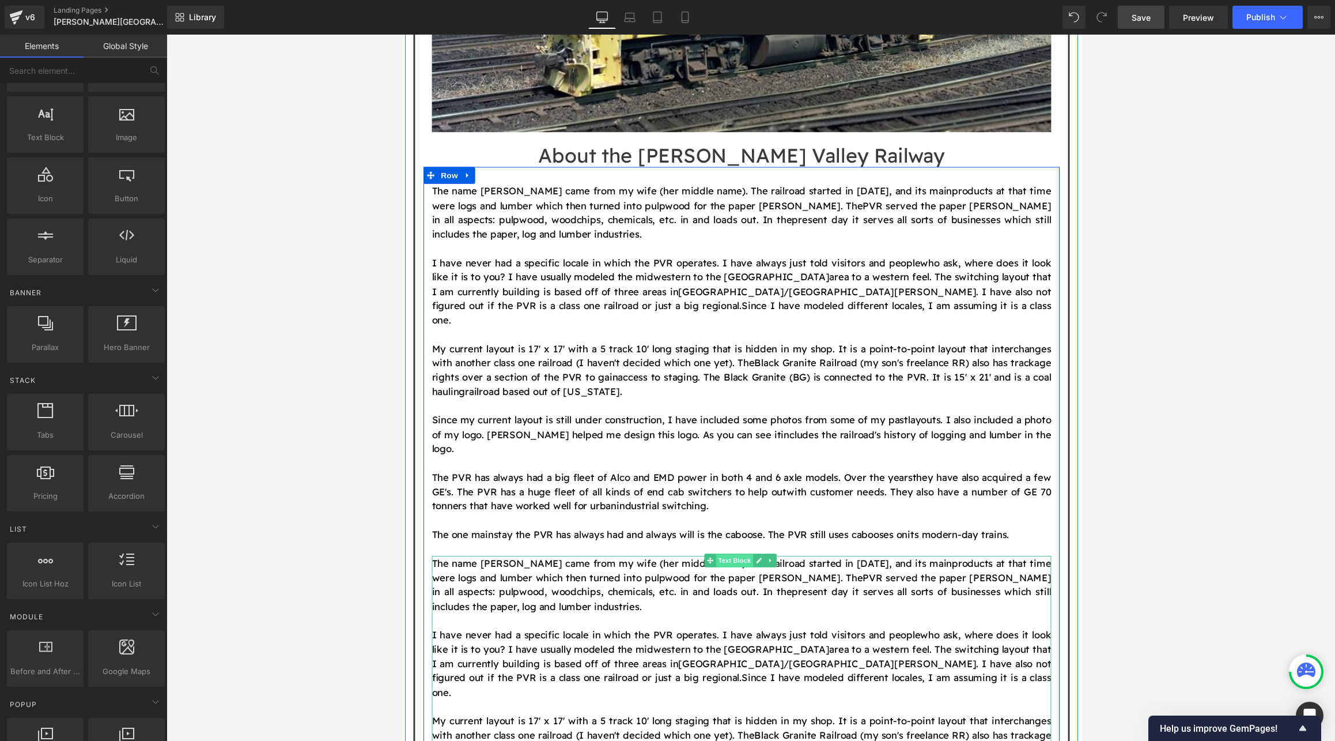
click at [736, 568] on span "Text Block" at bounding box center [743, 575] width 38 height 14
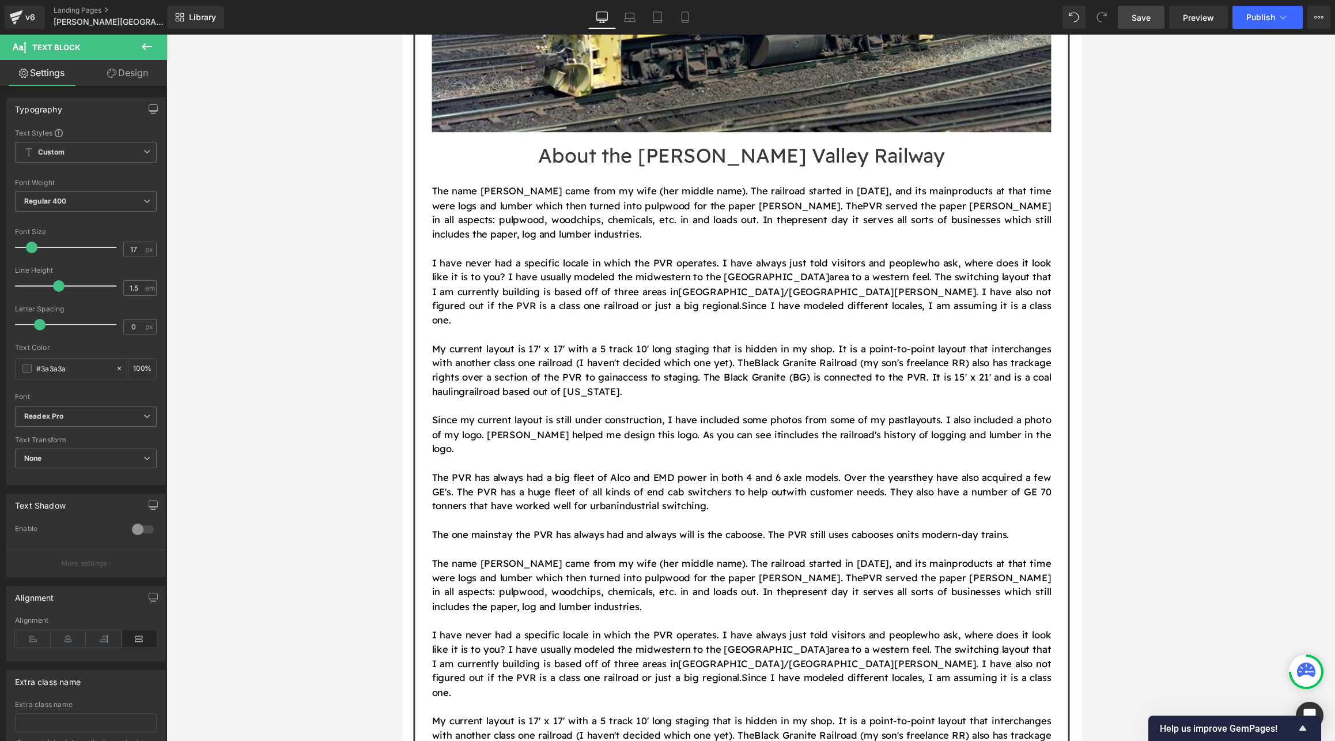
click at [152, 45] on icon at bounding box center [147, 47] width 14 height 14
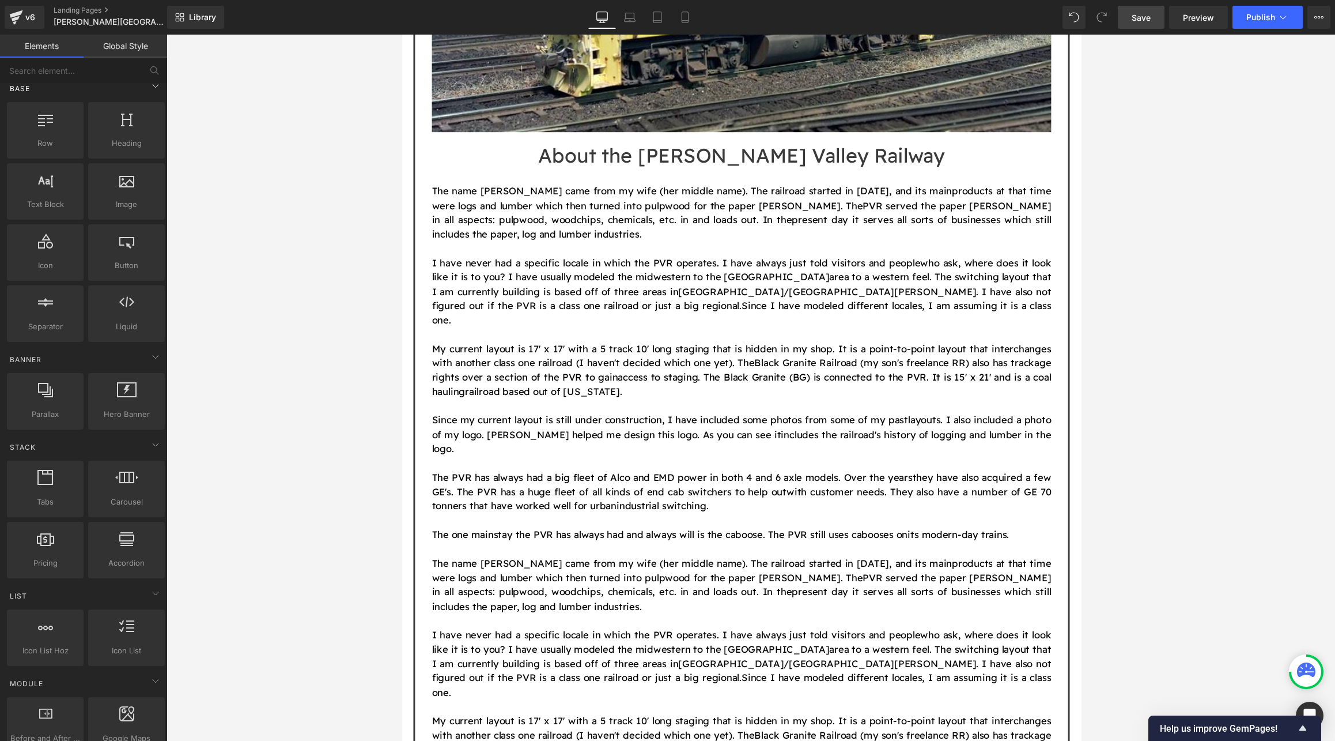
scroll to position [0, 0]
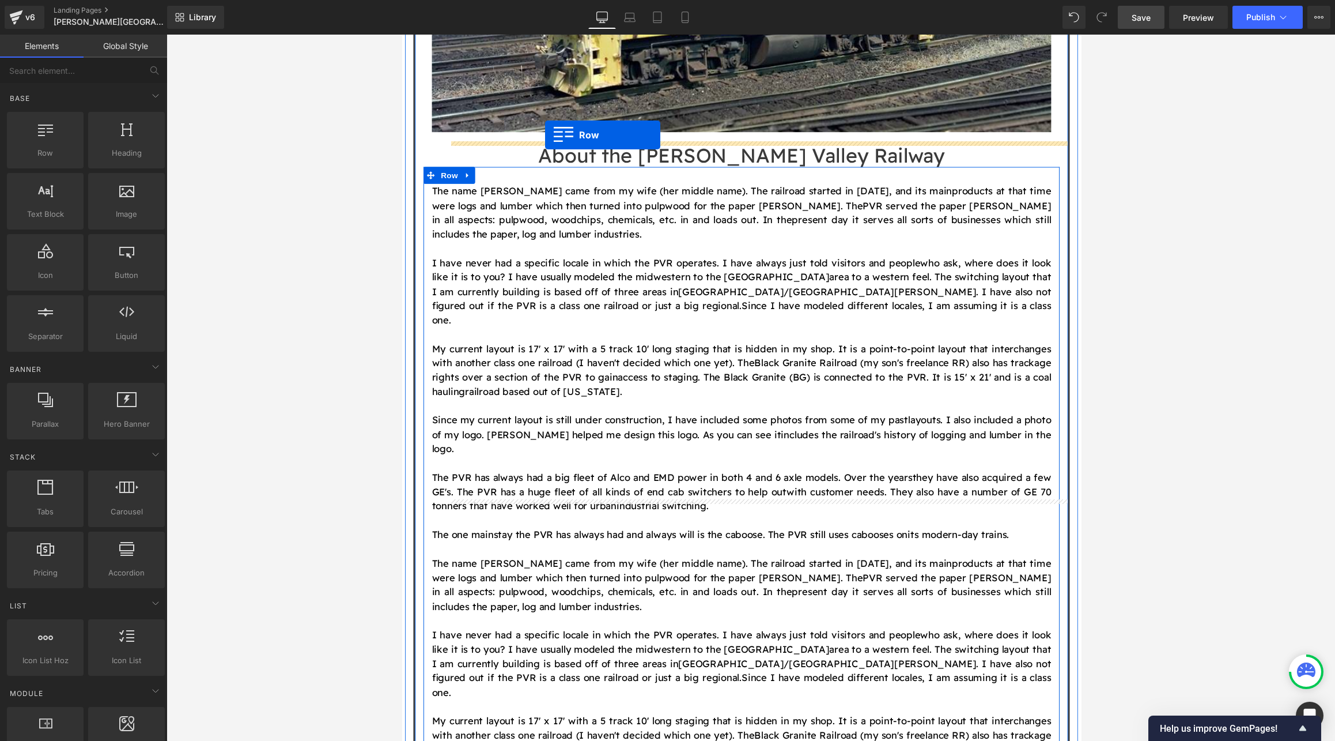
drag, startPoint x: 460, startPoint y: 179, endPoint x: 549, endPoint y: 138, distance: 98.5
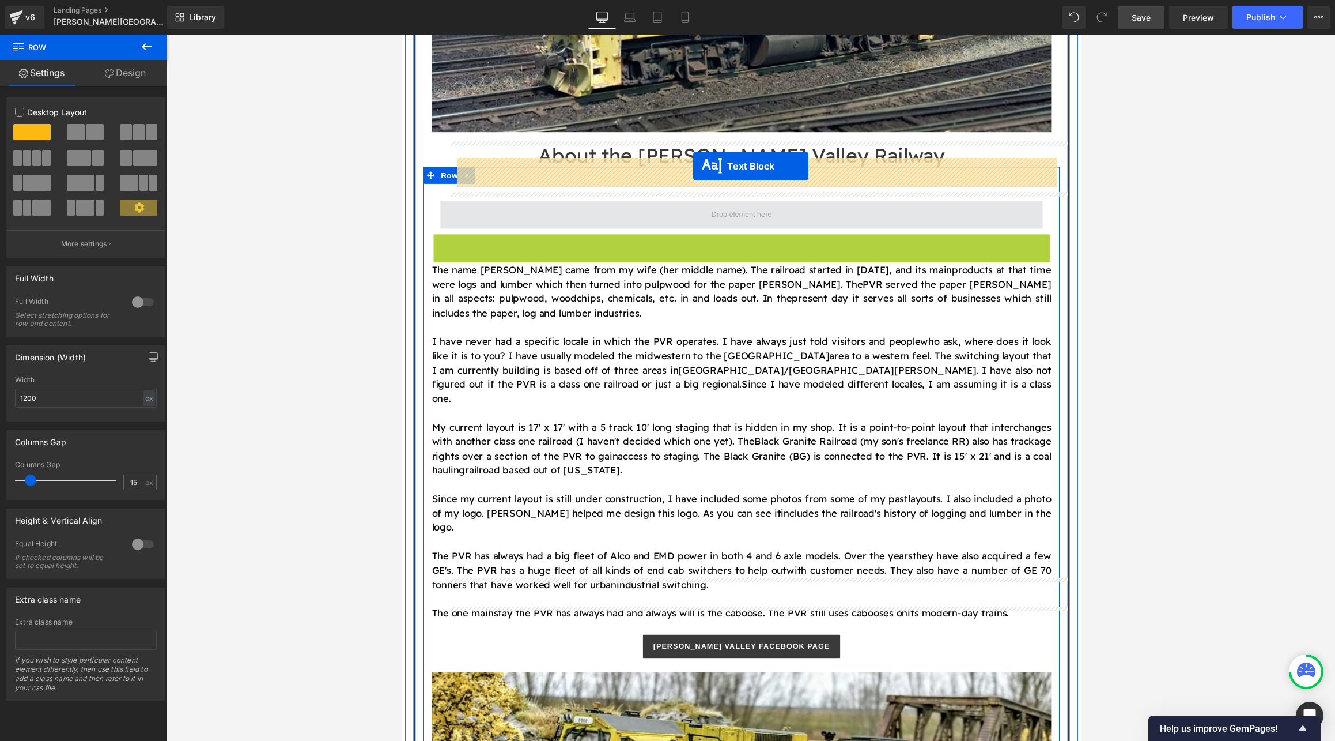
drag, startPoint x: 696, startPoint y: 198, endPoint x: 701, endPoint y: 169, distance: 29.3
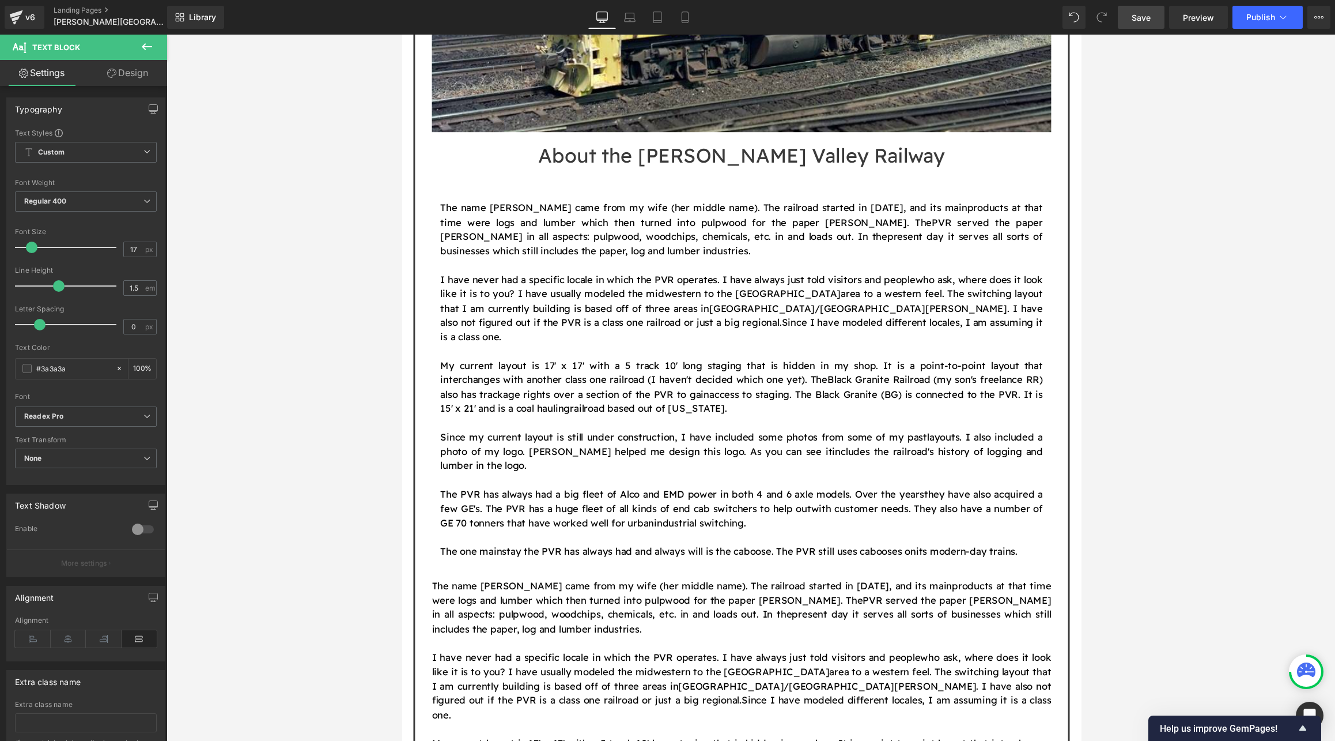
click at [154, 47] on button at bounding box center [147, 47] width 40 height 25
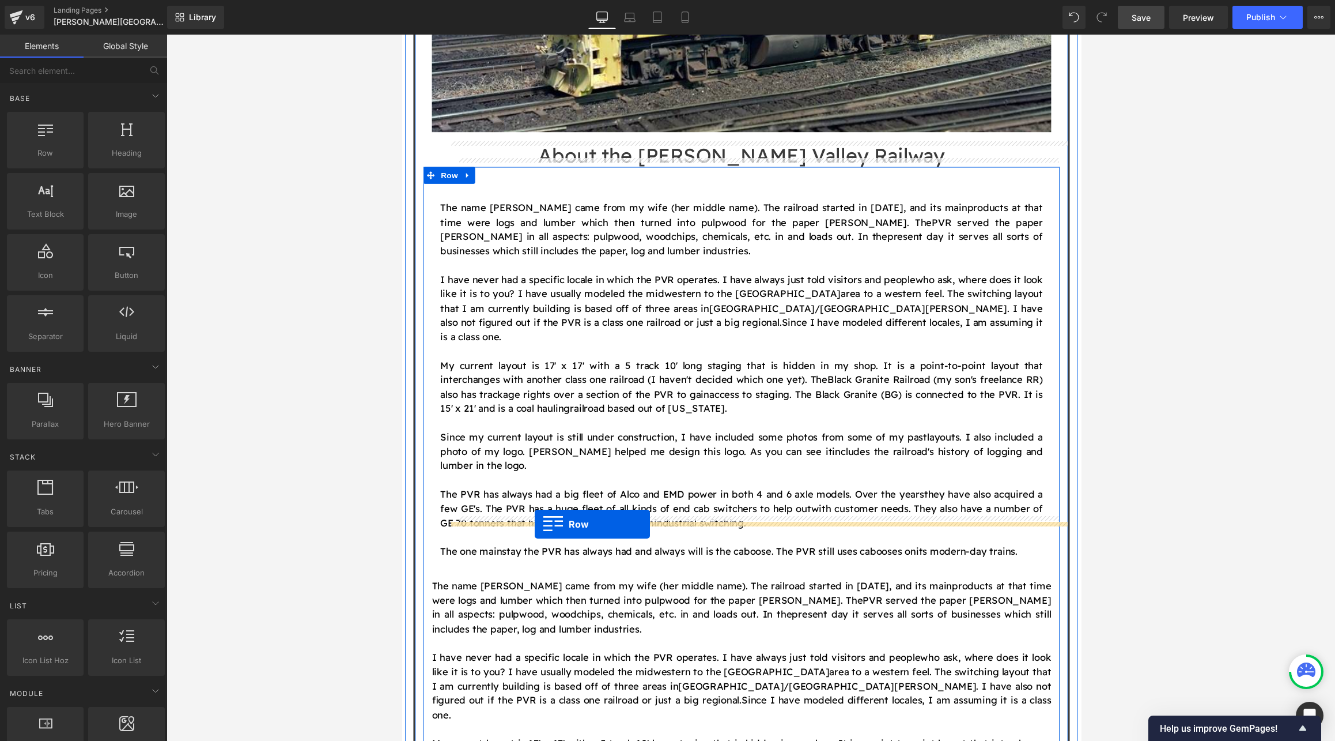
drag, startPoint x: 440, startPoint y: 179, endPoint x: 538, endPoint y: 537, distance: 371.2
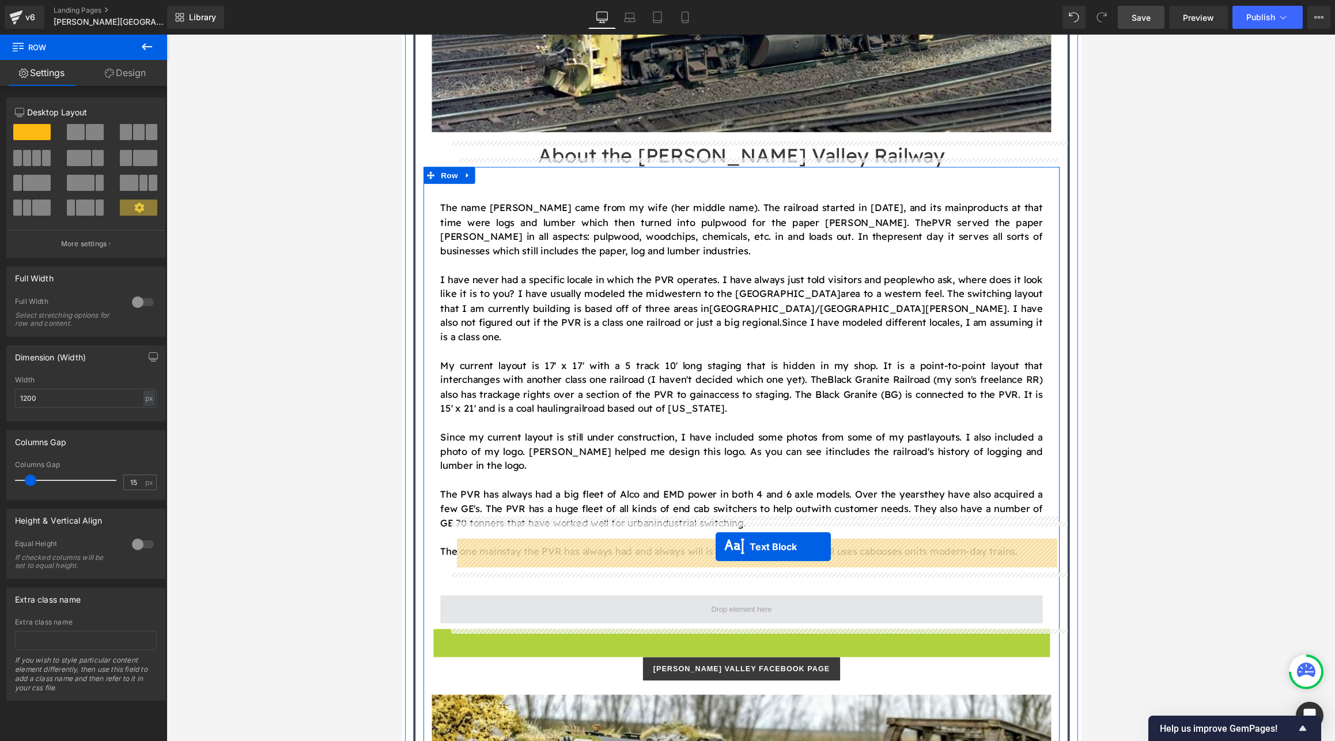
drag, startPoint x: 716, startPoint y: 593, endPoint x: 724, endPoint y: 560, distance: 33.8
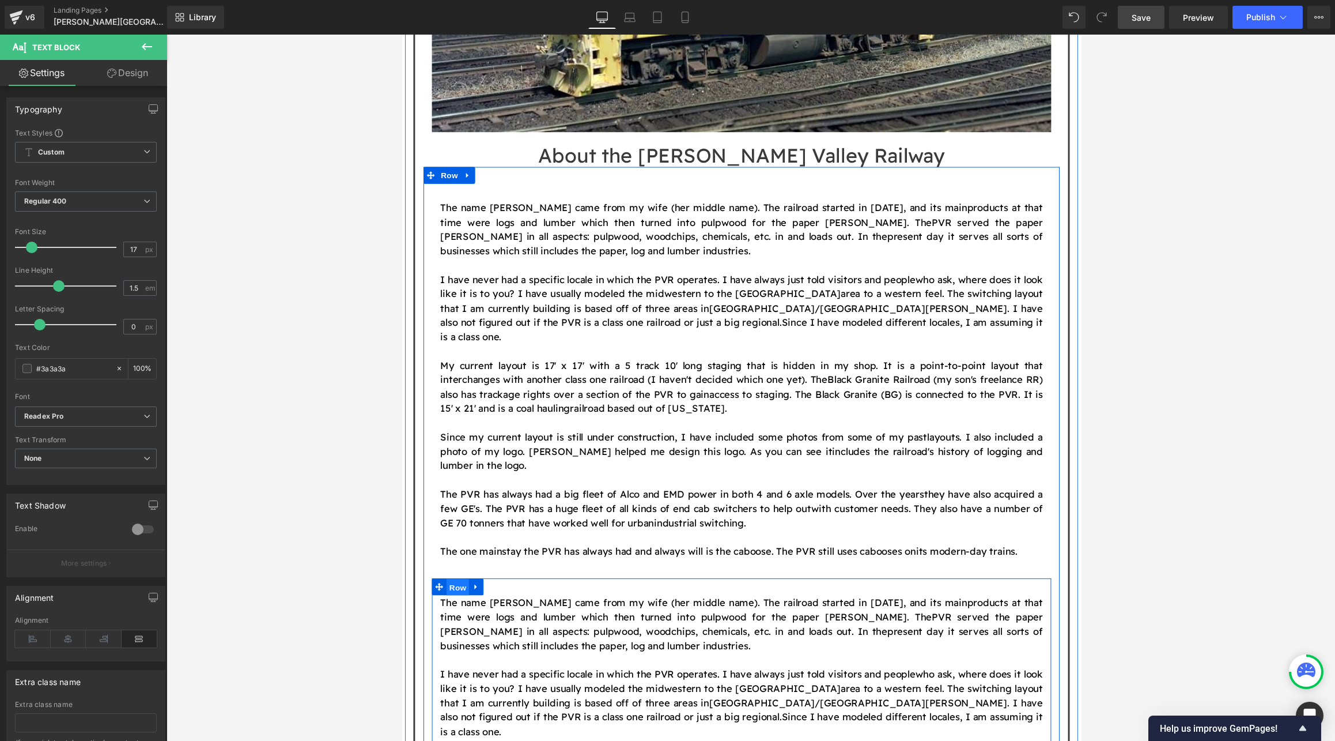
click at [452, 594] on span "Row" at bounding box center [459, 602] width 23 height 17
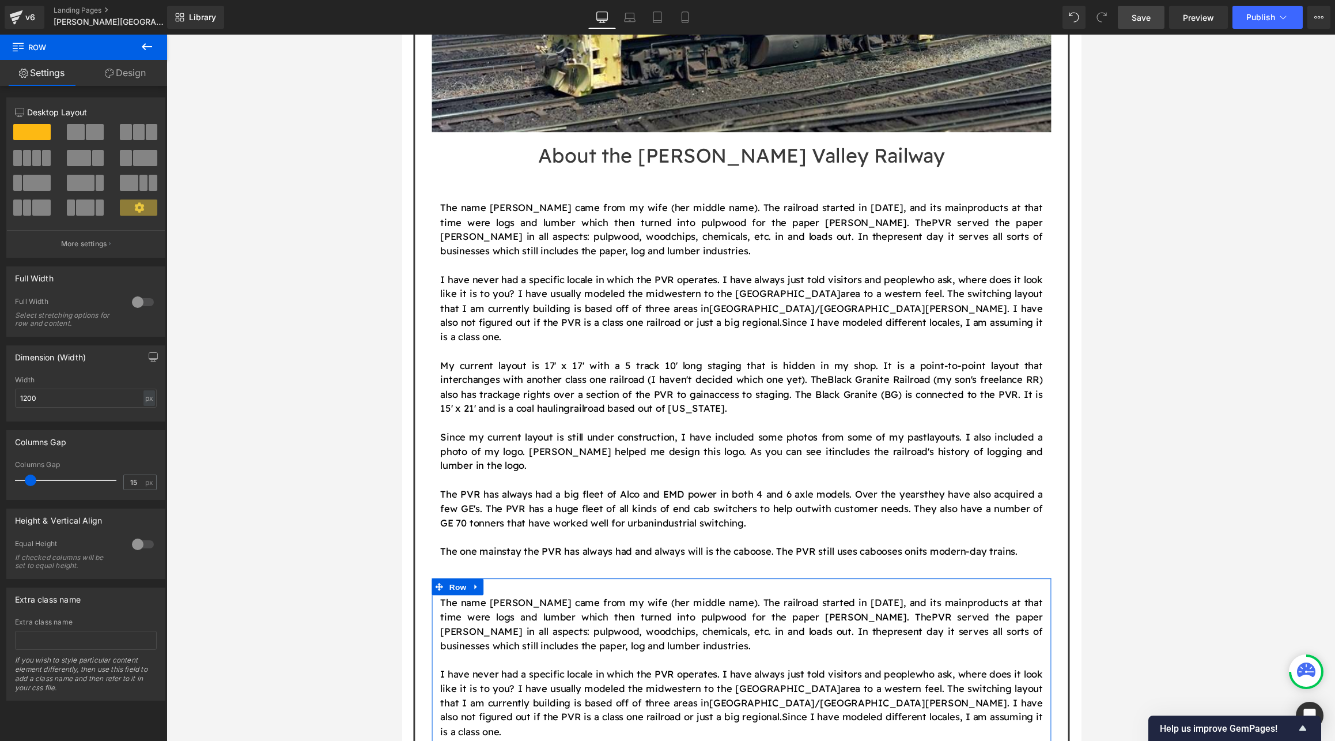
click at [87, 130] on span at bounding box center [95, 132] width 18 height 16
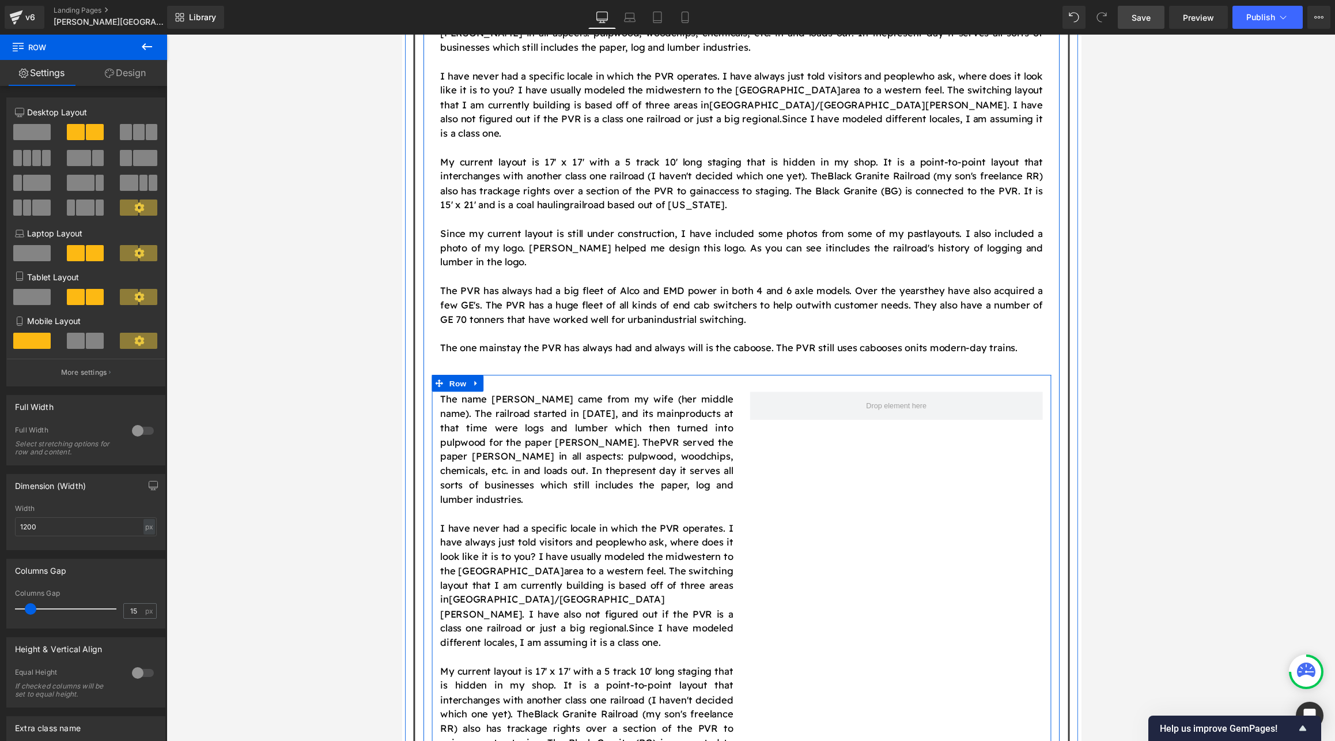
scroll to position [1467, 0]
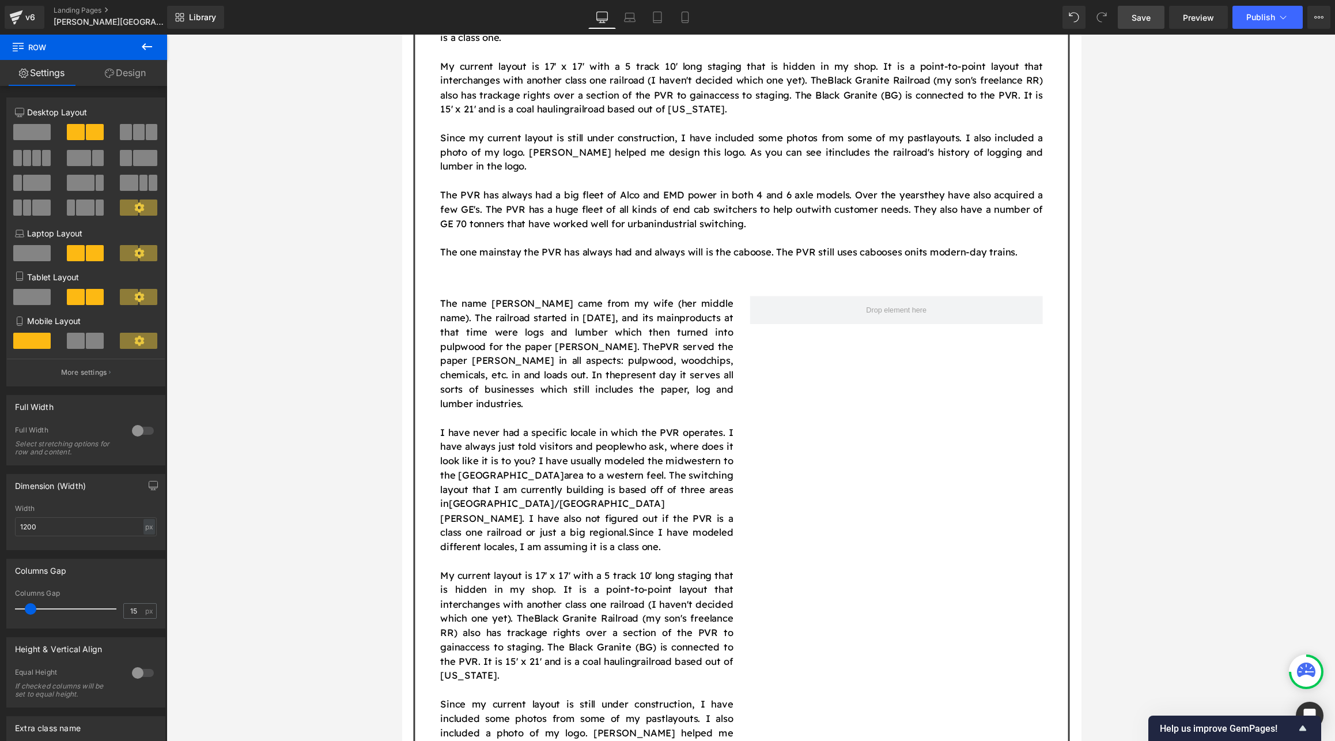
click at [145, 44] on icon at bounding box center [147, 47] width 14 height 14
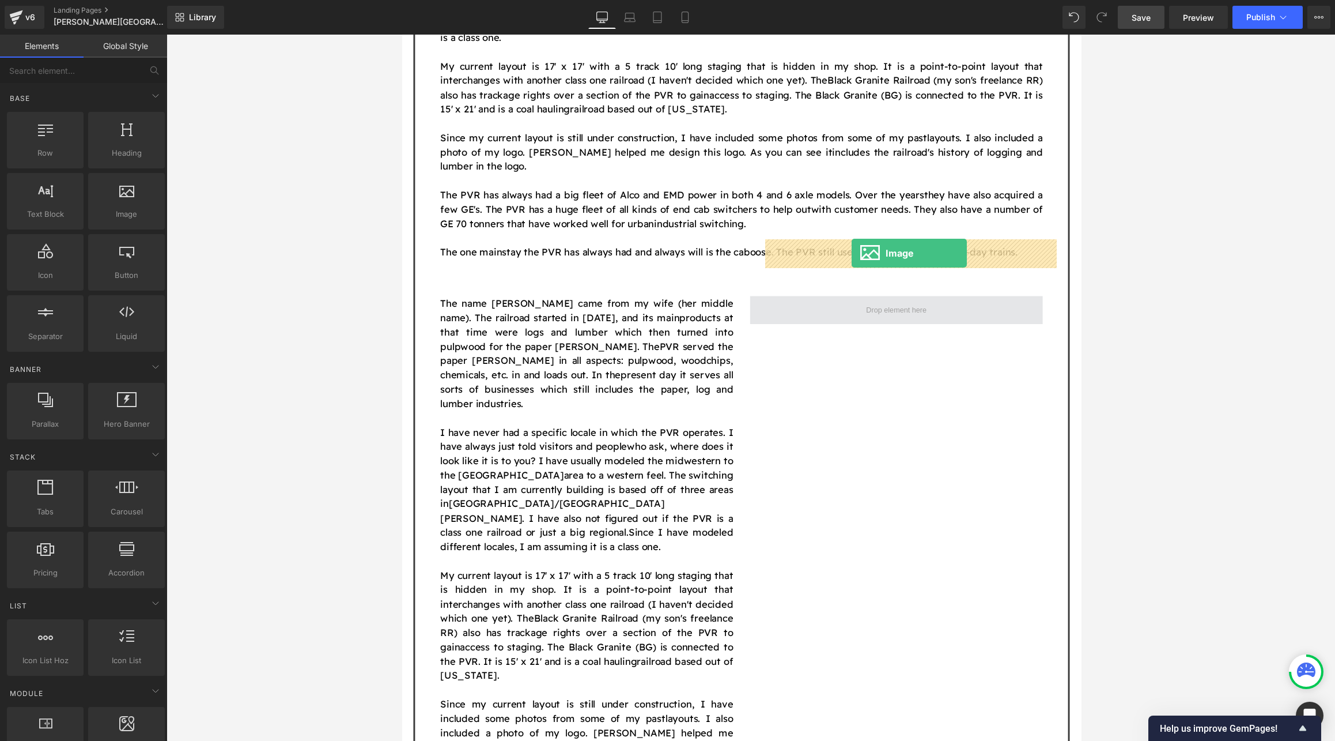
drag, startPoint x: 529, startPoint y: 236, endPoint x: 864, endPoint y: 259, distance: 335.6
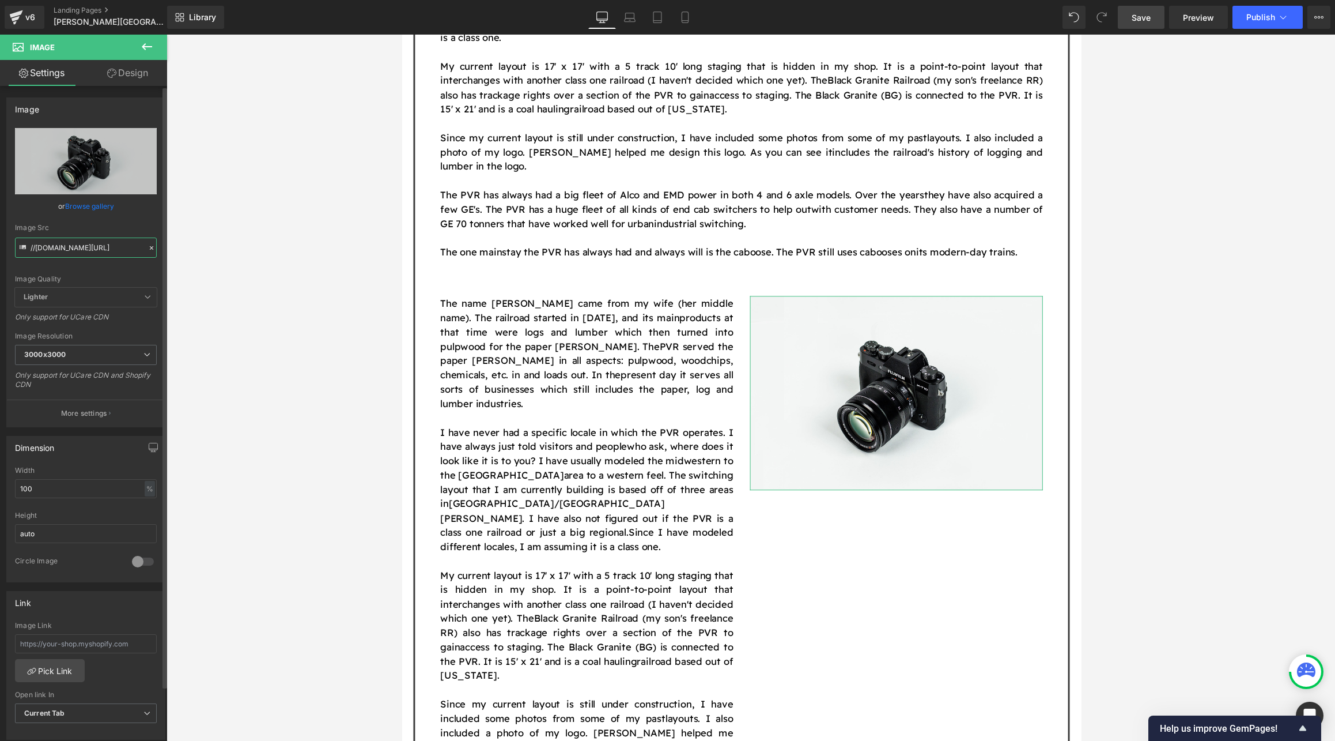
click at [77, 251] on input "//[DOMAIN_NAME][URL]" at bounding box center [86, 247] width 142 height 20
click at [78, 251] on input "//[DOMAIN_NAME][URL]" at bounding box center [86, 247] width 142 height 20
paste input "[URL][DOMAIN_NAME]"
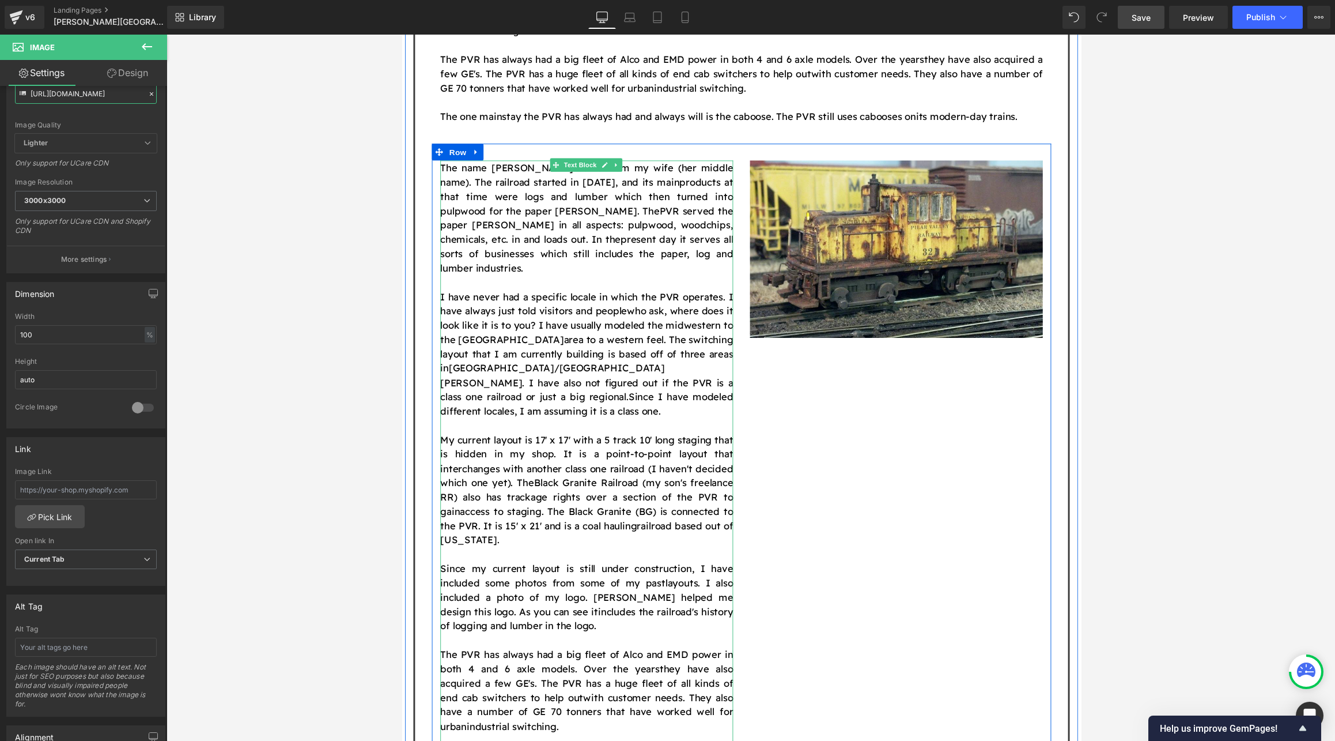
scroll to position [1620, 0]
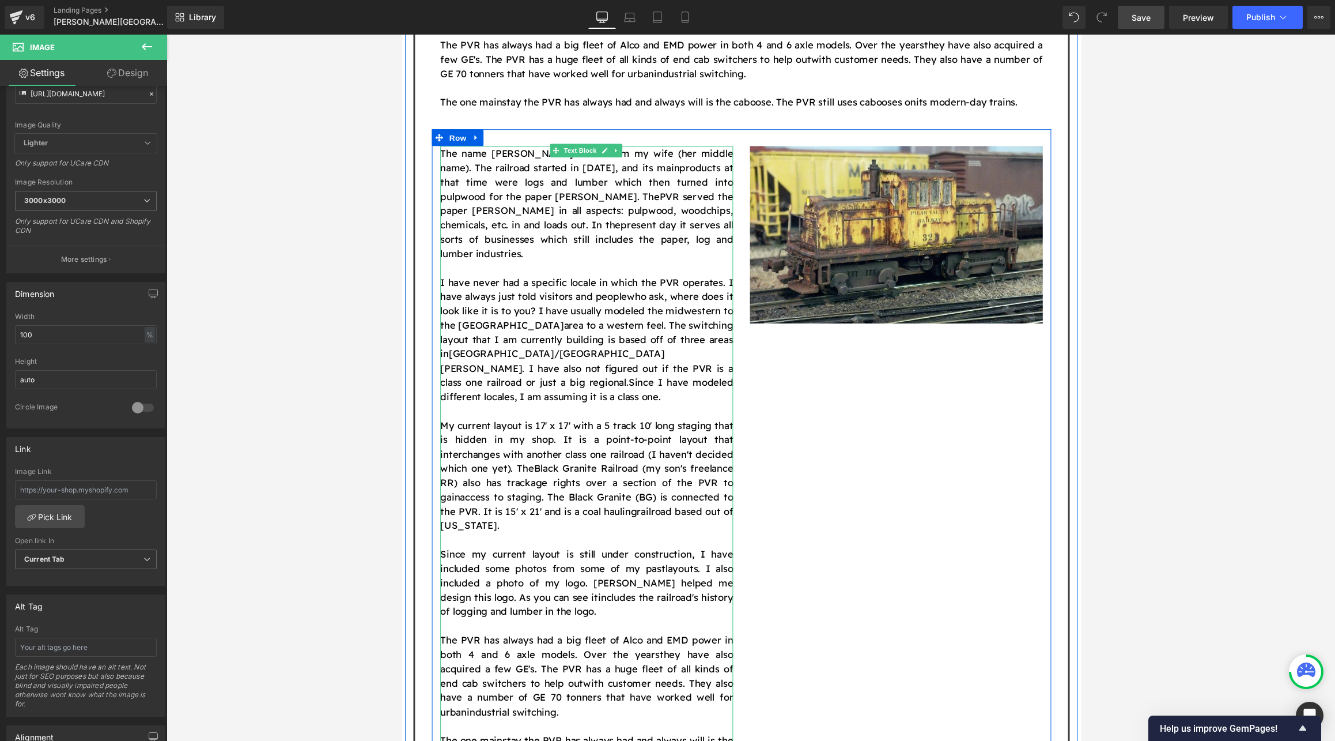
click at [520, 456] on p "My current layout is 17' x 17' with a 5 track 10' long staging that is hidden i…" at bounding box center [591, 488] width 301 height 118
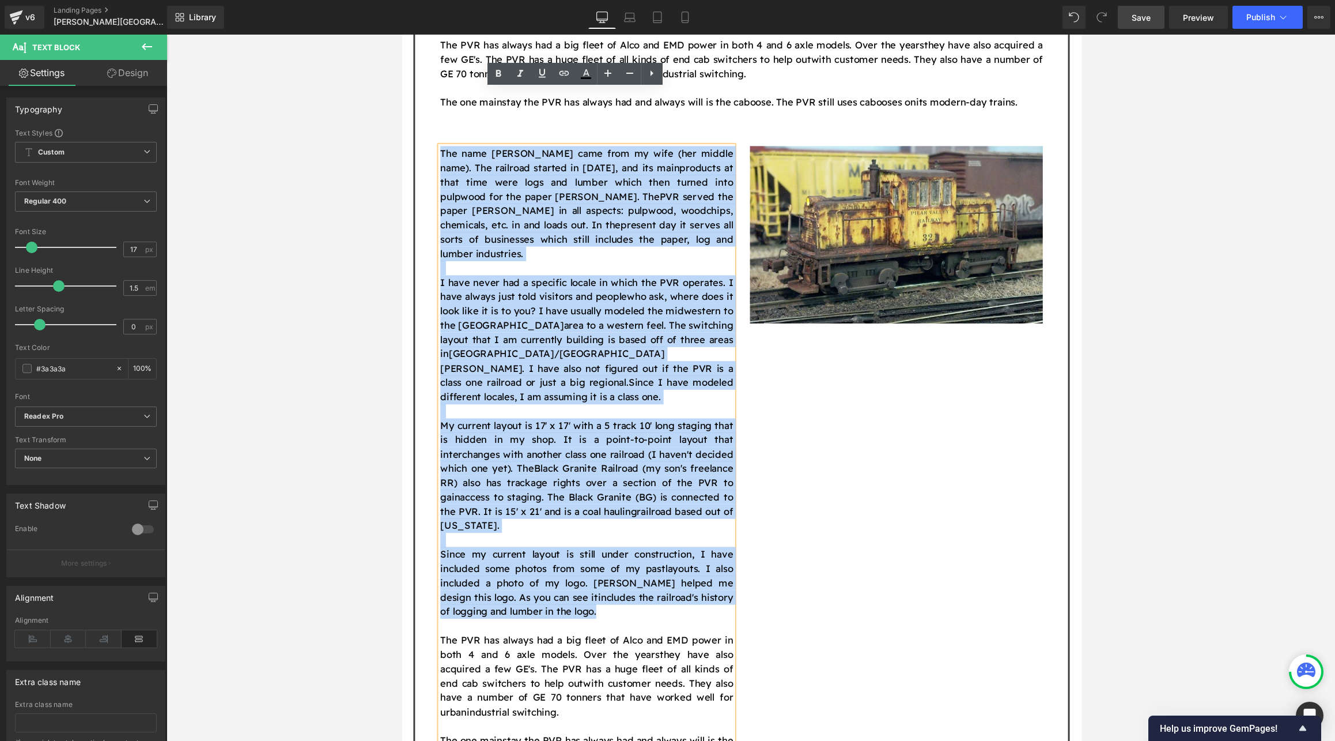
drag, startPoint x: 596, startPoint y: 540, endPoint x: 386, endPoint y: 92, distance: 494.7
click at [402, 92] on html "Skip to content Just added to your cart Qty: View cart ( ) Continue shopping Su…" at bounding box center [750, 594] width 697 height 4360
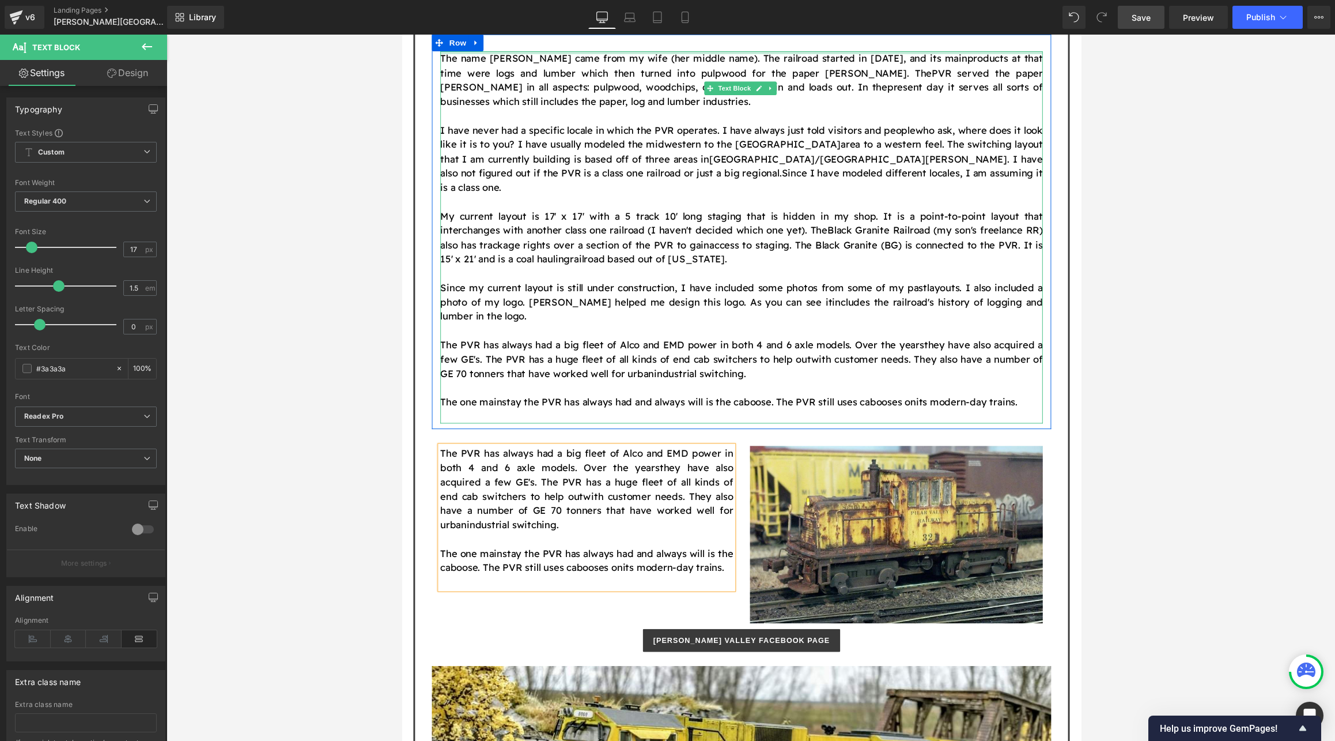
scroll to position [1236, 0]
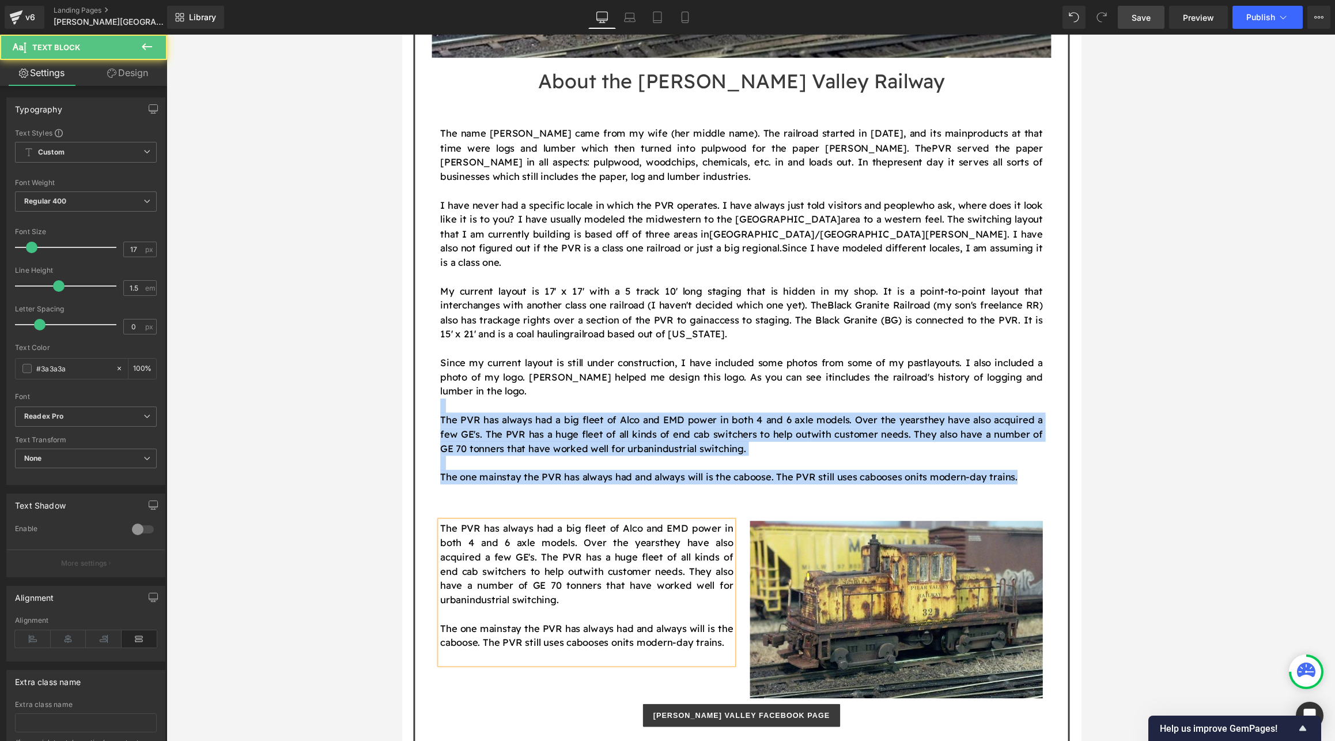
drag, startPoint x: 1036, startPoint y: 432, endPoint x: 405, endPoint y: 360, distance: 635.1
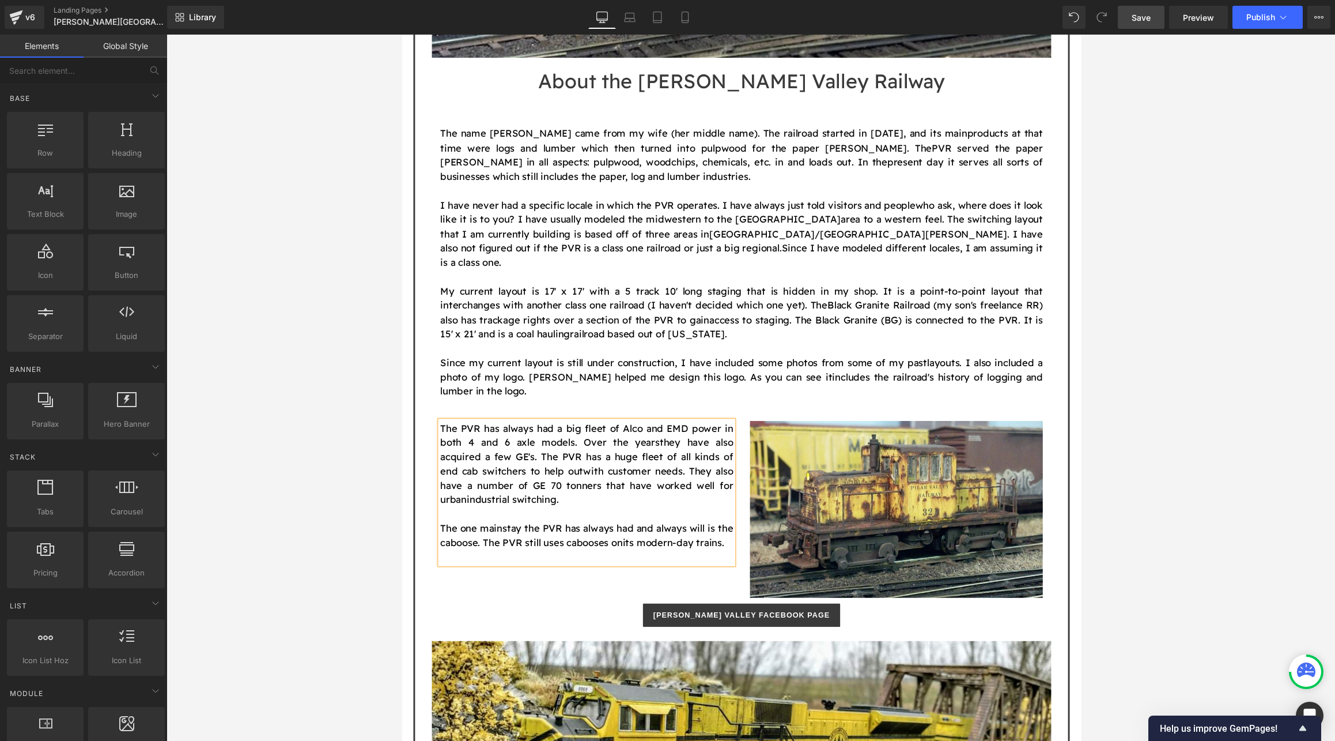
click at [845, 317] on div at bounding box center [751, 388] width 1169 height 706
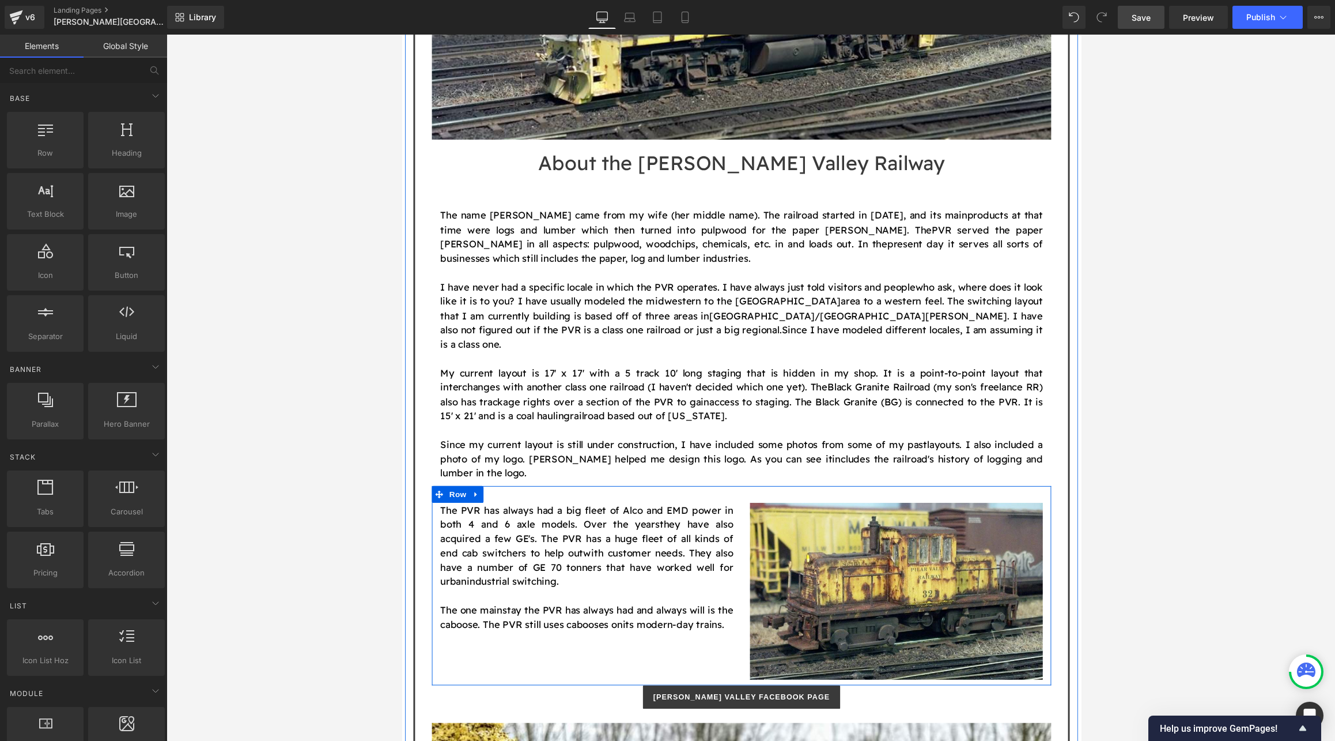
scroll to position [1082, 0]
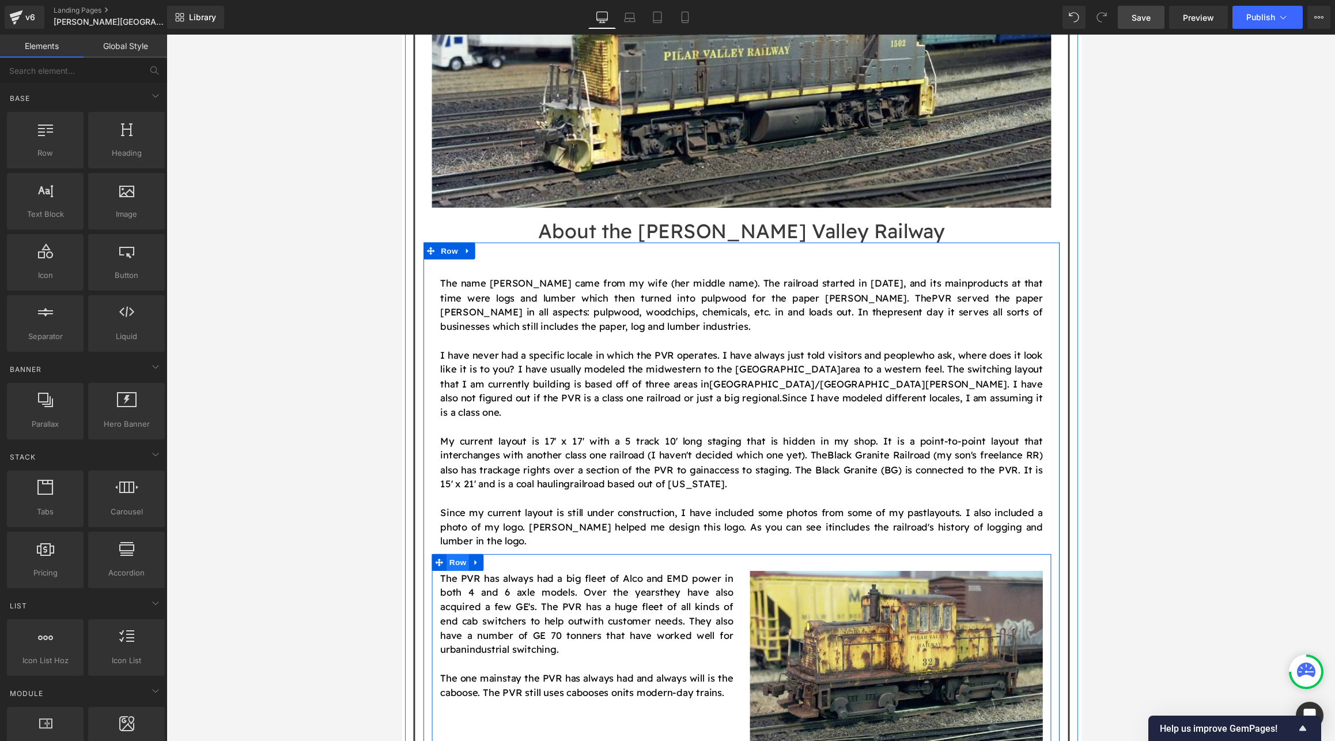
click at [458, 568] on span "Row" at bounding box center [459, 576] width 23 height 17
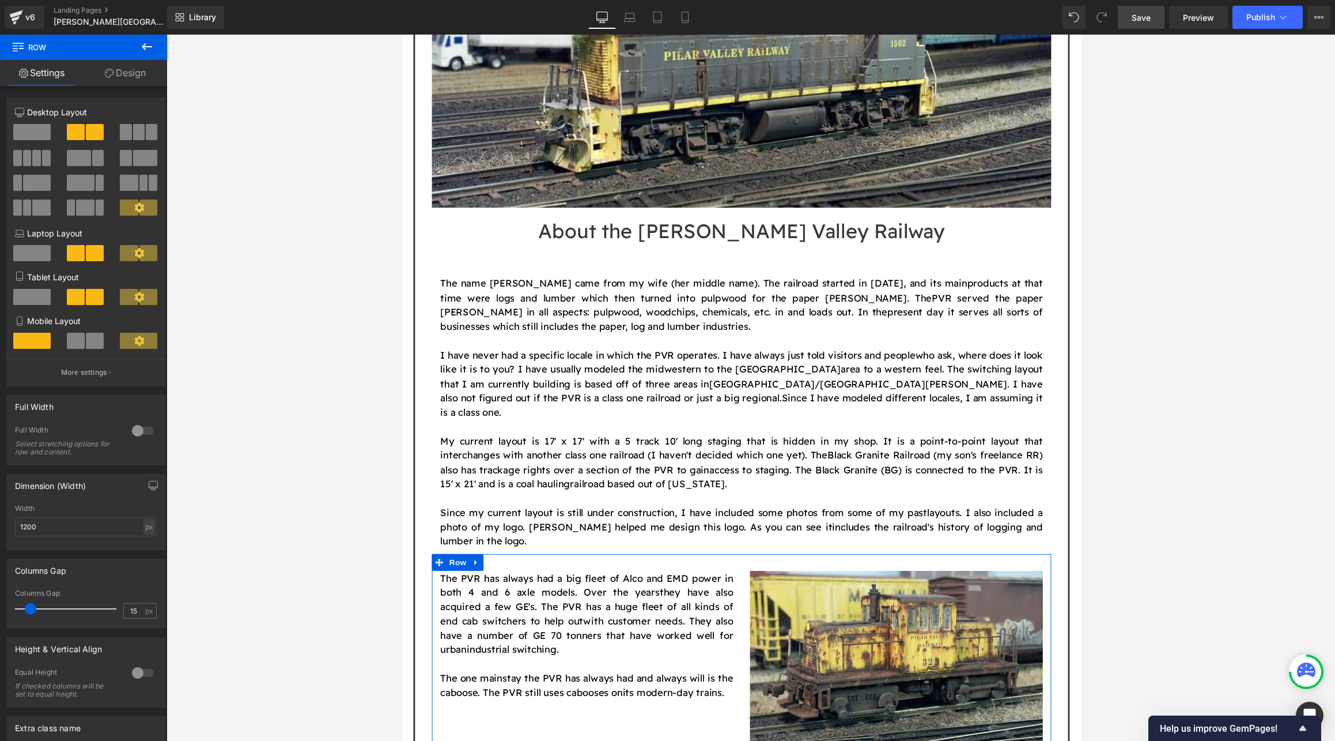
click at [141, 74] on link "Design" at bounding box center [126, 73] width 84 height 26
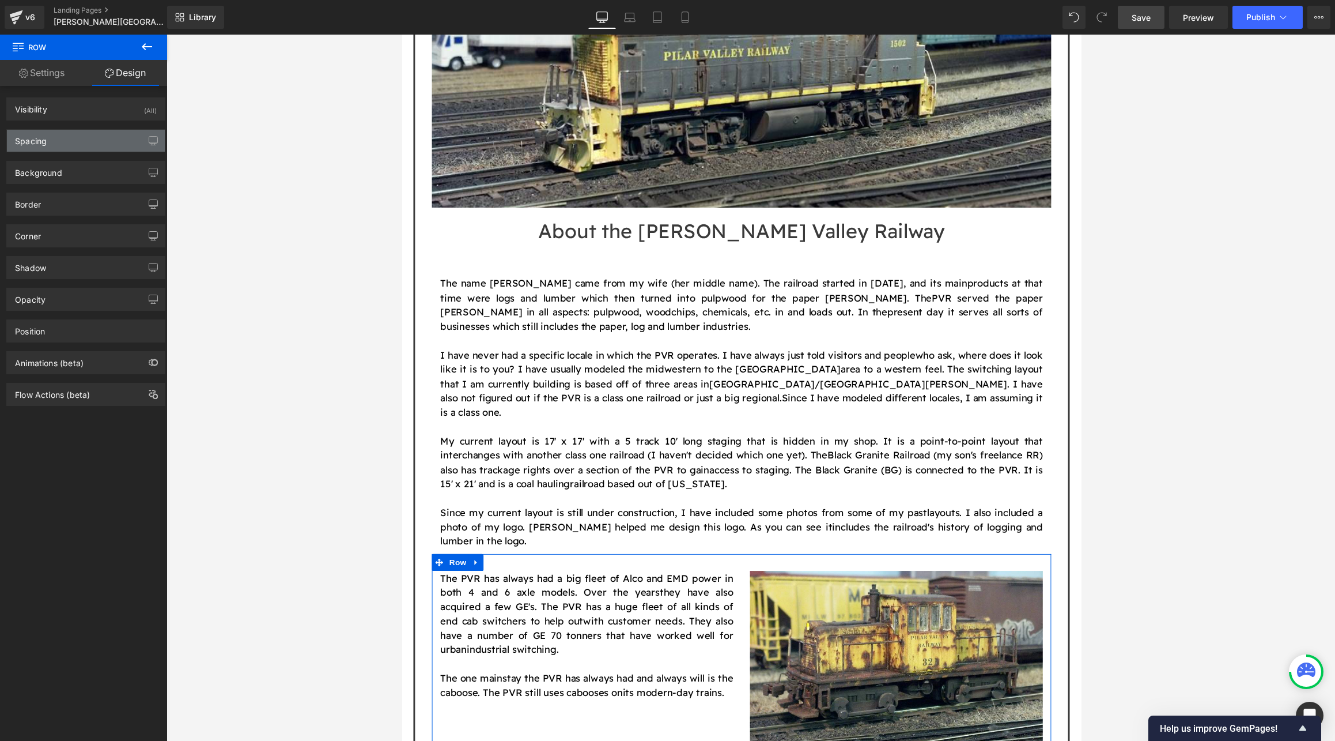
click at [65, 141] on div "Spacing" at bounding box center [86, 141] width 158 height 22
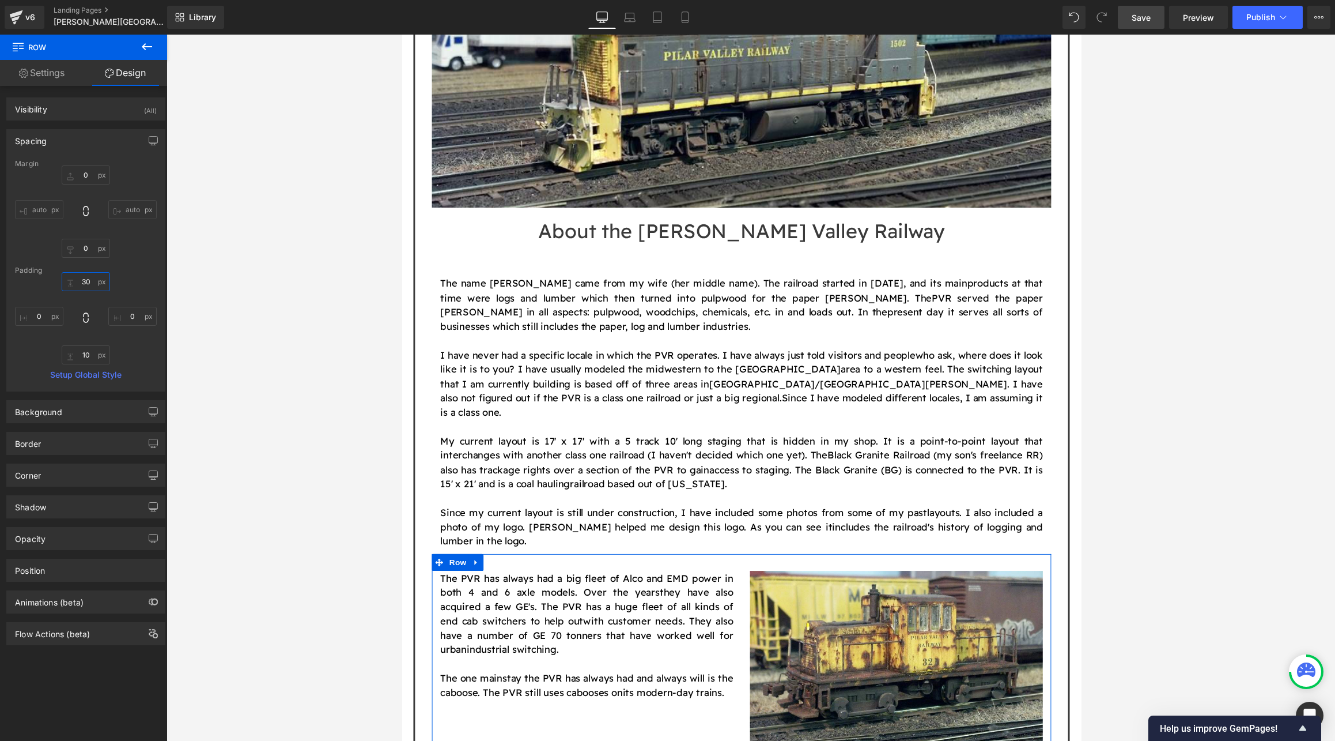
click at [89, 277] on input "30" at bounding box center [86, 281] width 48 height 19
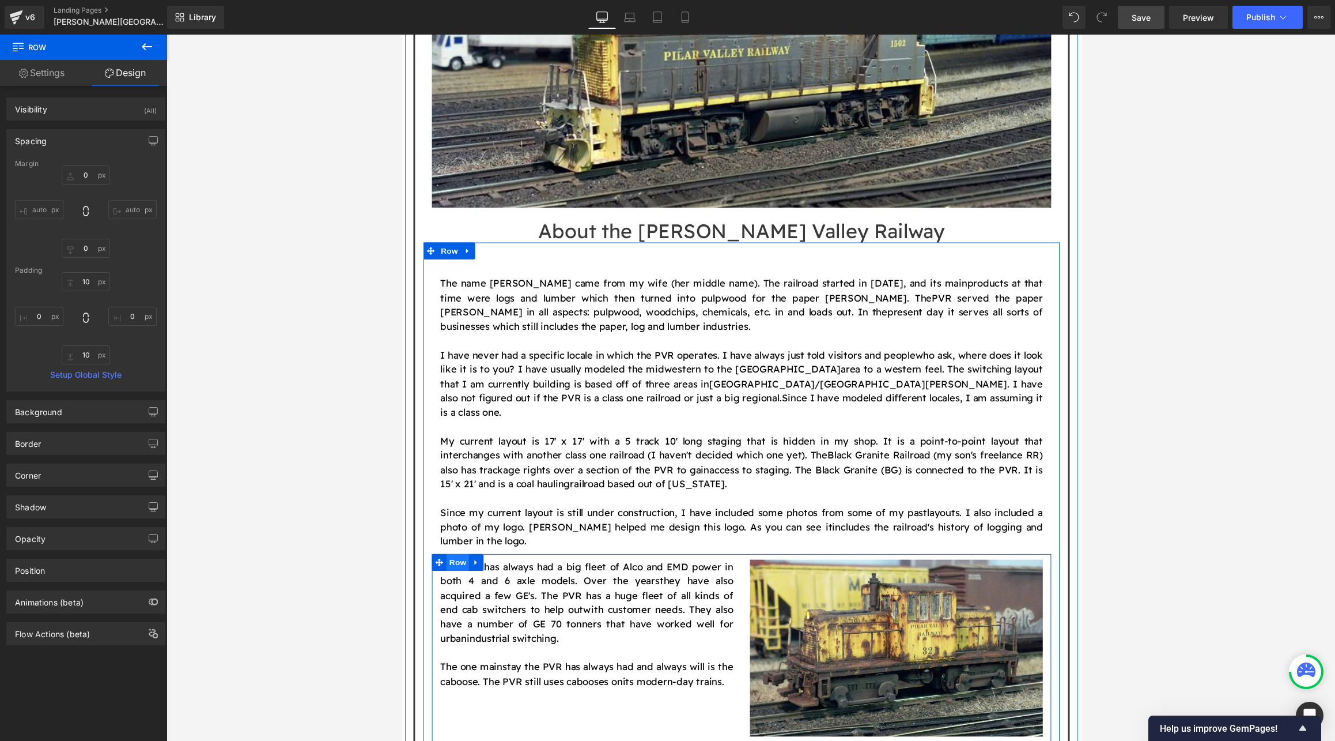
click at [453, 568] on span "Row" at bounding box center [459, 576] width 23 height 17
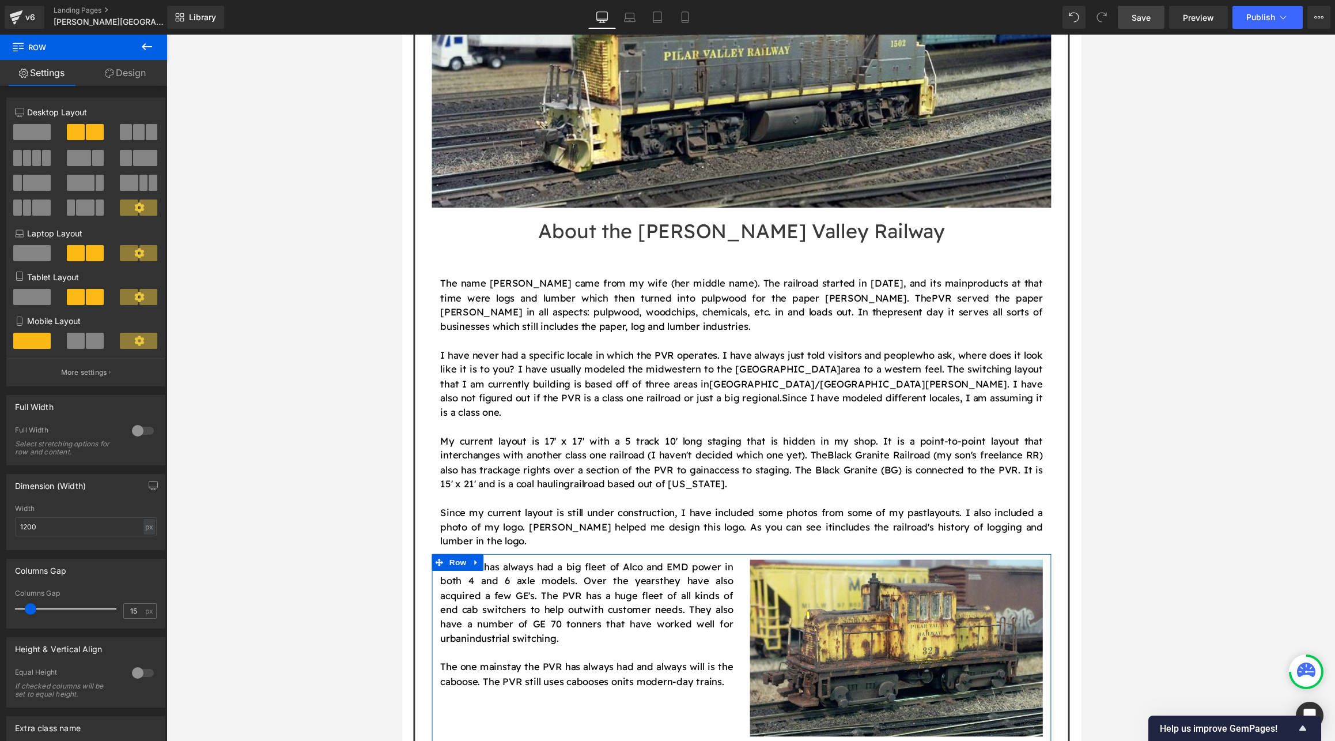
click at [126, 67] on link "Design" at bounding box center [126, 73] width 84 height 26
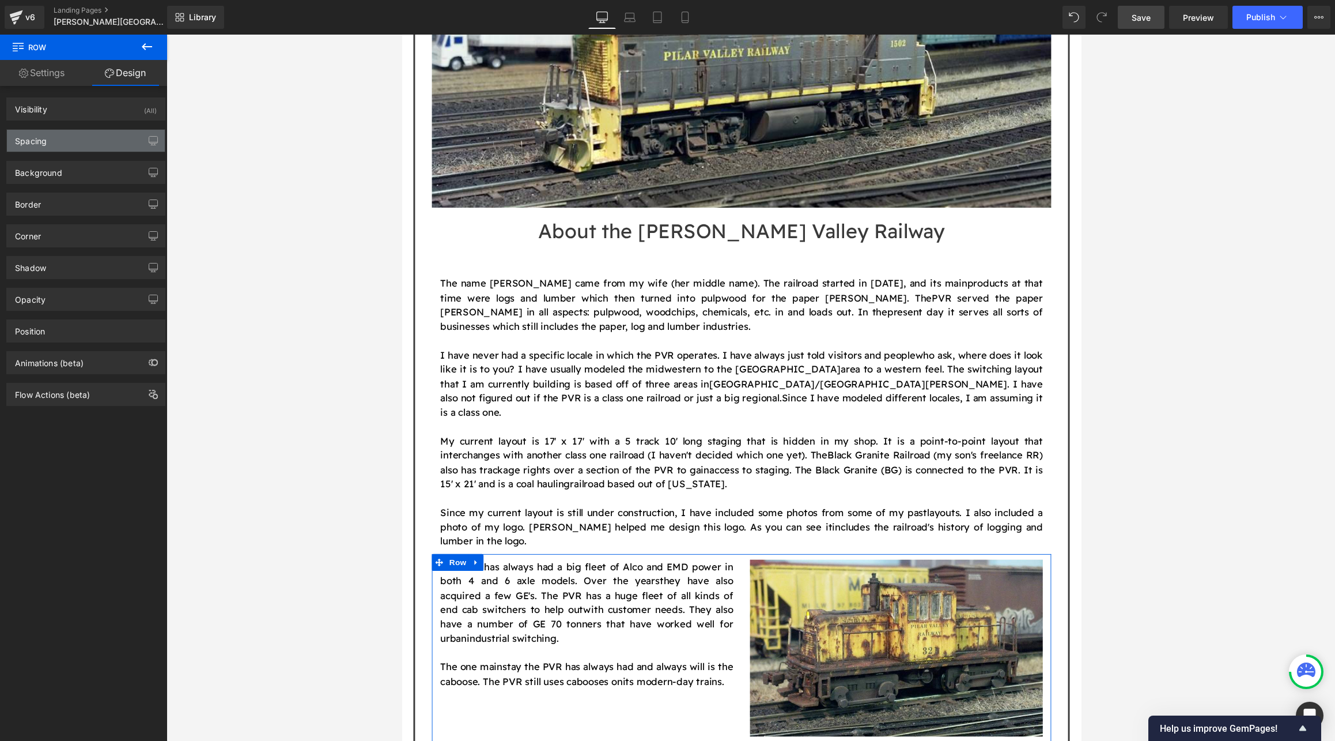
click at [63, 146] on div "Spacing" at bounding box center [86, 141] width 158 height 22
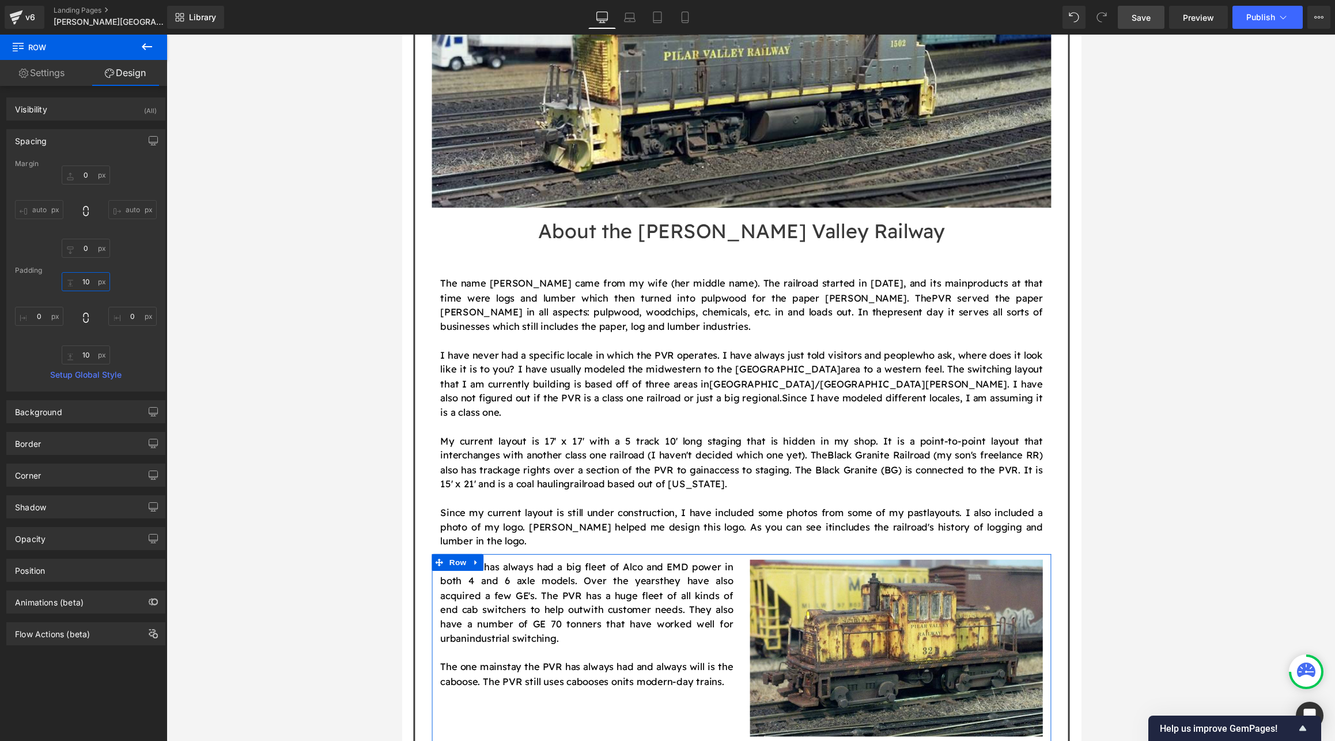
click at [93, 276] on input "10" at bounding box center [86, 281] width 48 height 19
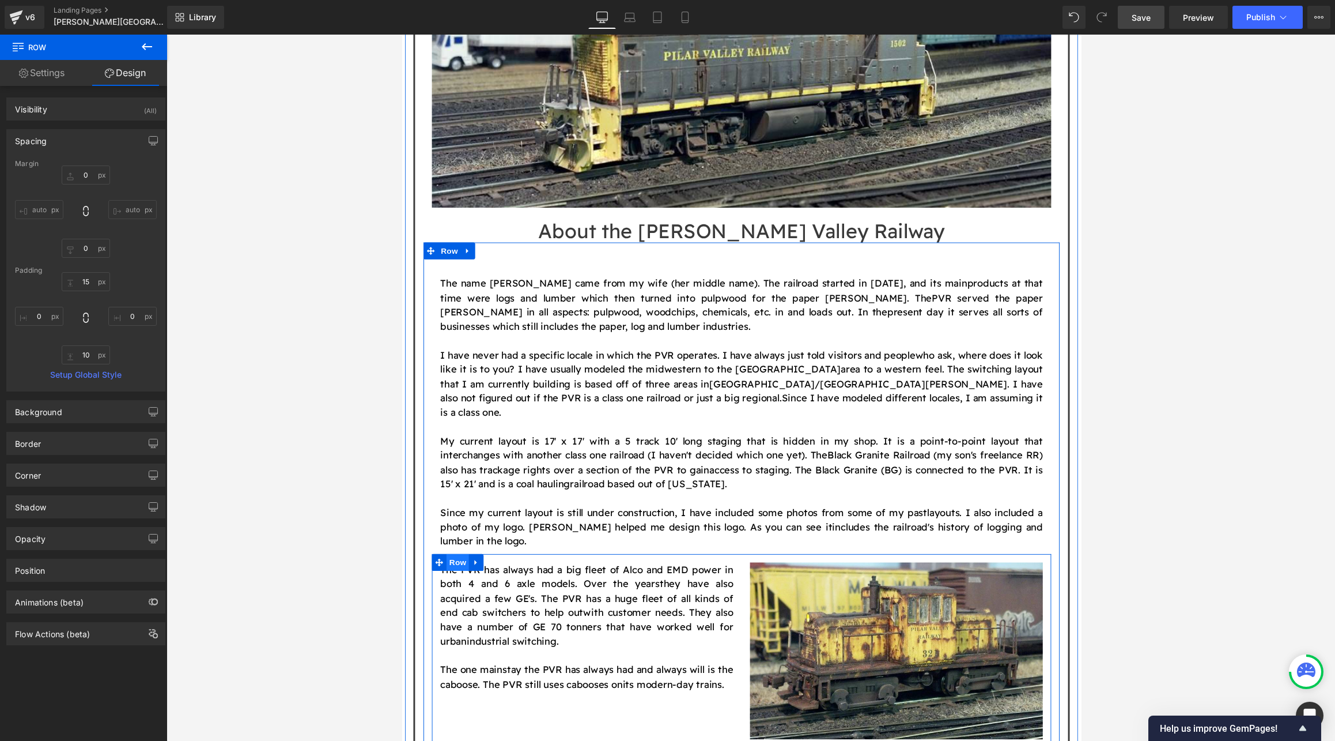
click at [456, 568] on span "Row" at bounding box center [459, 576] width 23 height 17
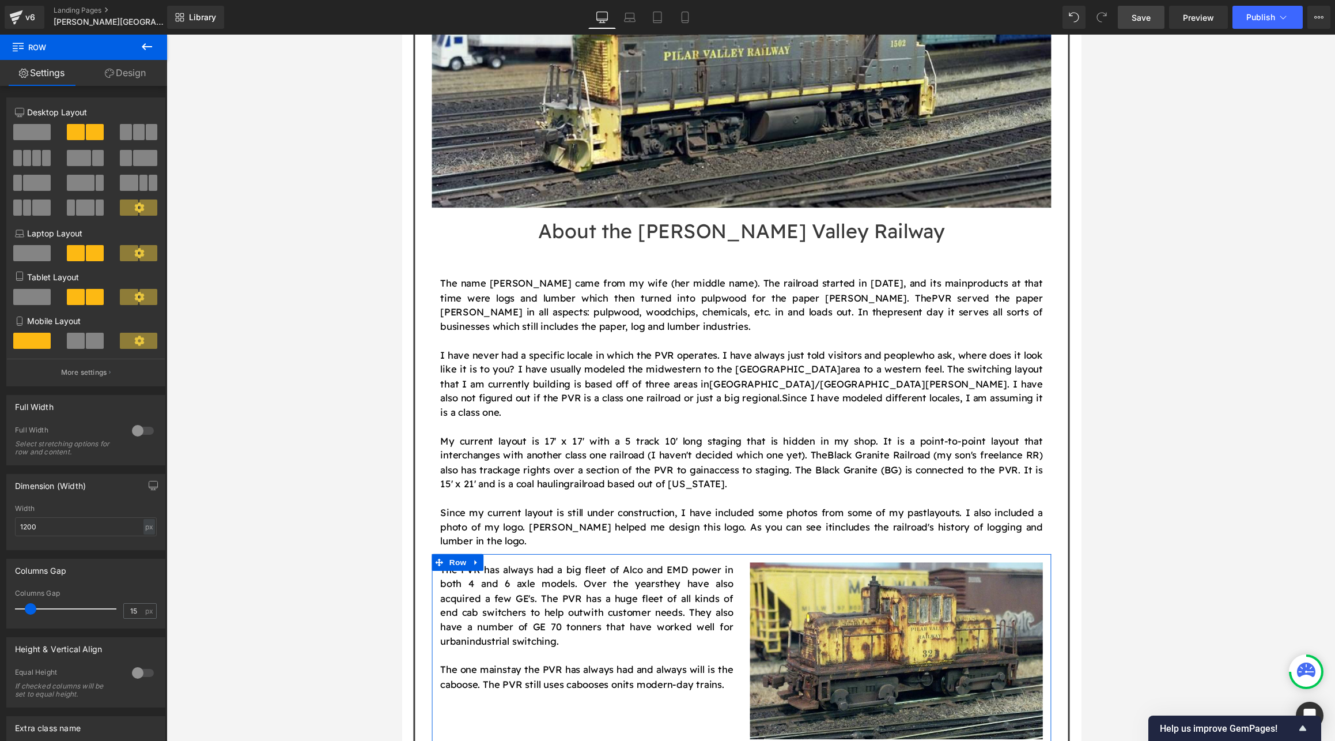
click at [120, 71] on link "Design" at bounding box center [126, 73] width 84 height 26
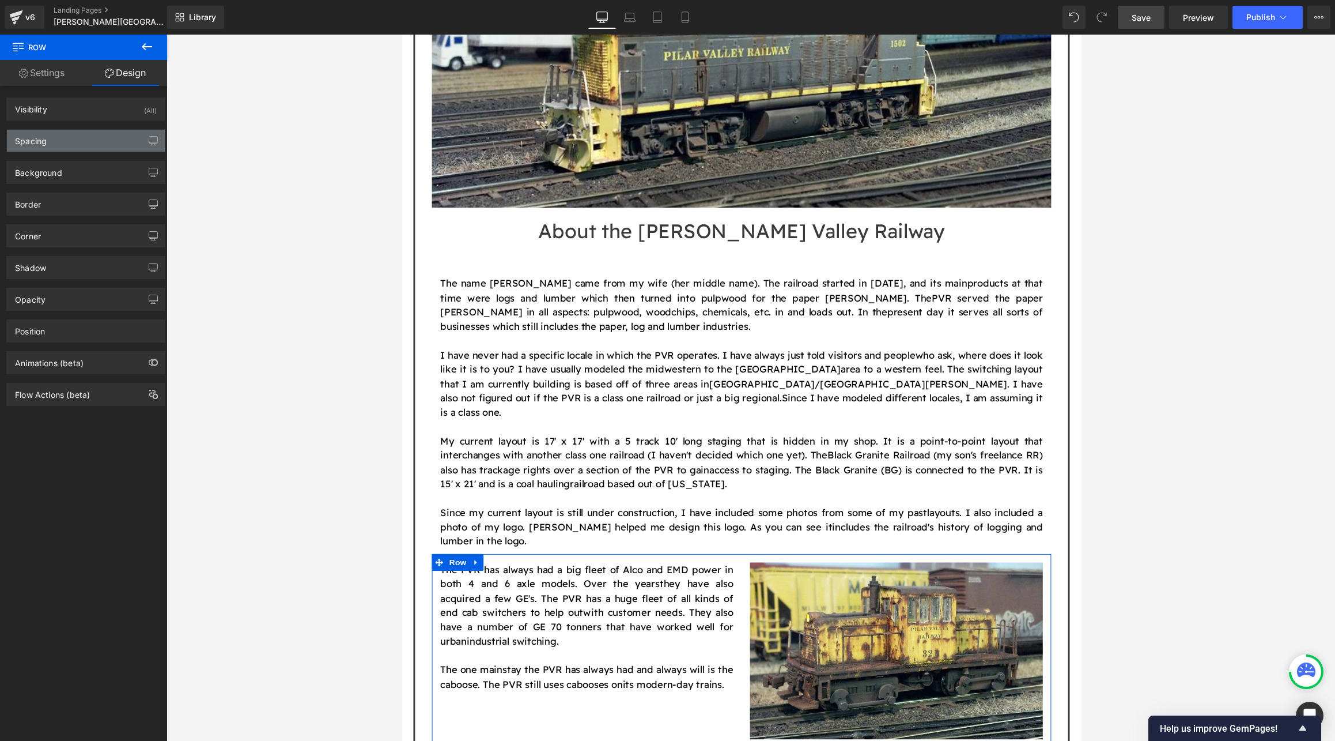
click at [84, 138] on div "Spacing" at bounding box center [86, 141] width 158 height 22
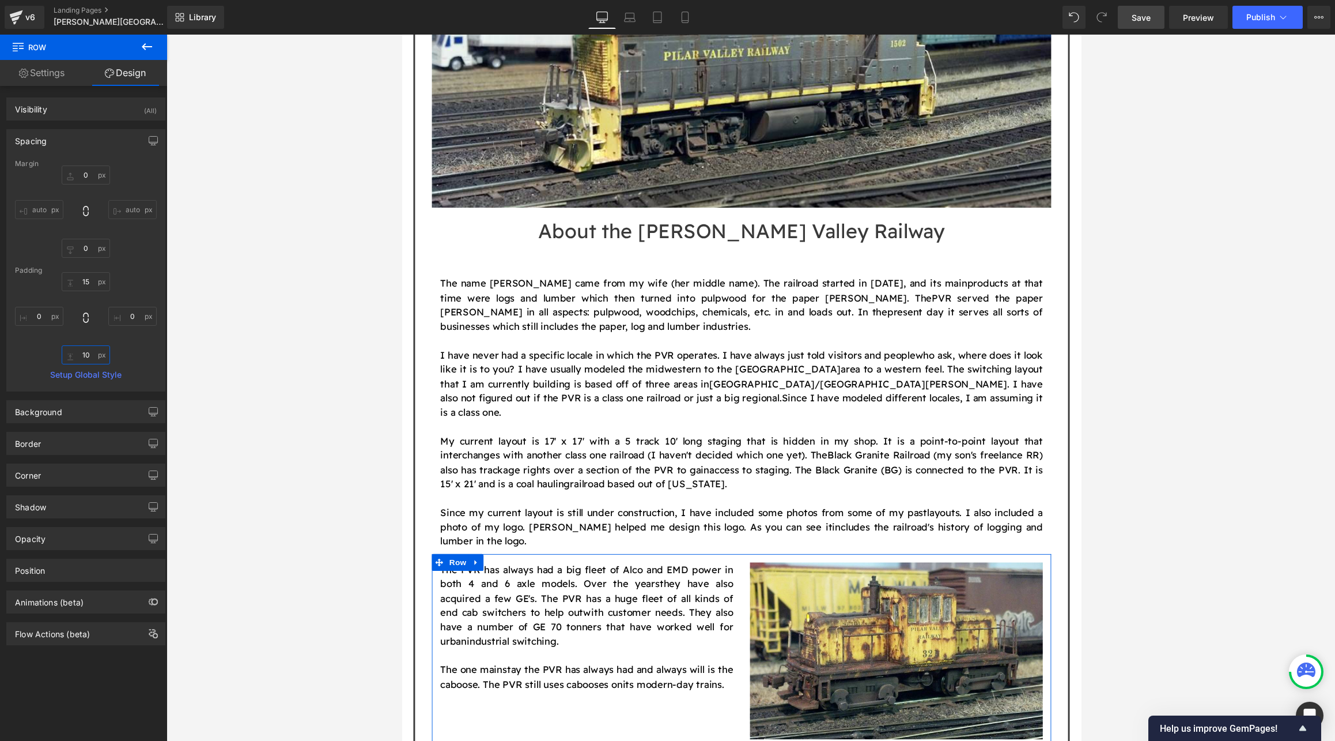
click at [90, 361] on input "10" at bounding box center [86, 354] width 48 height 19
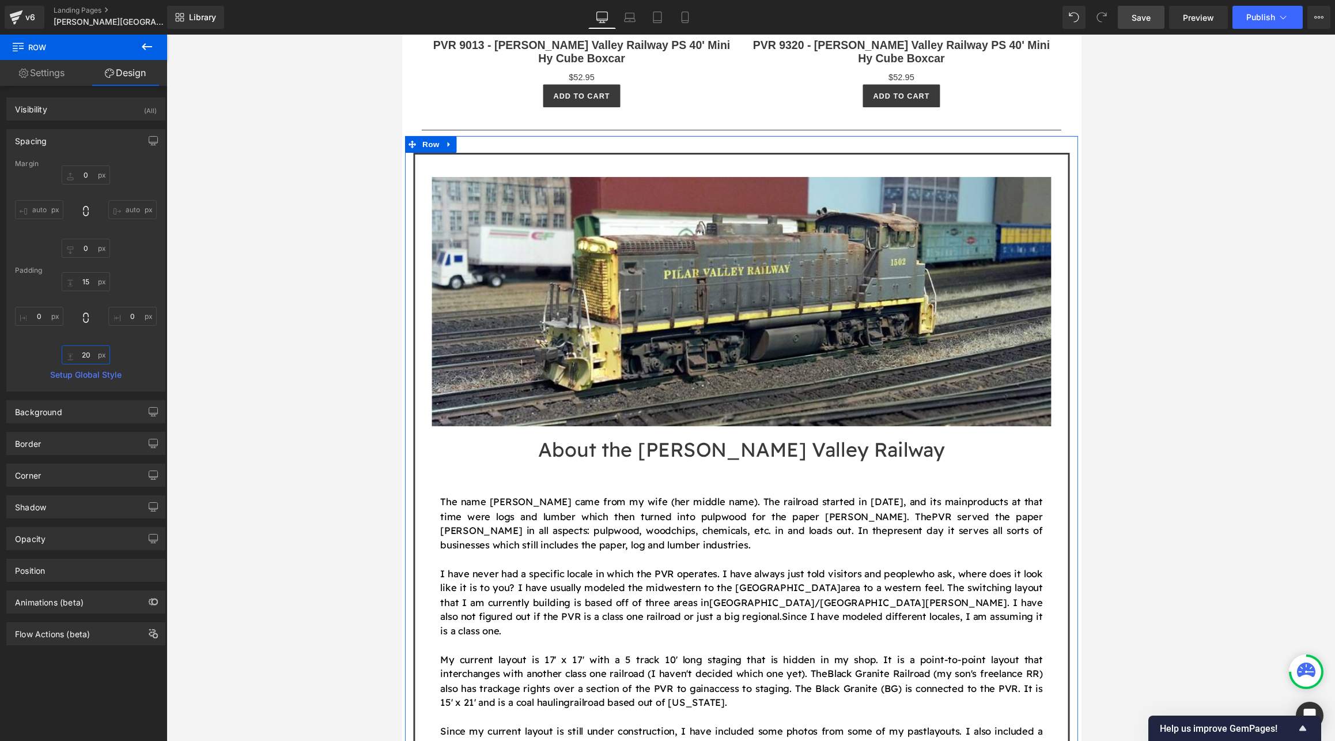
scroll to position [929, 0]
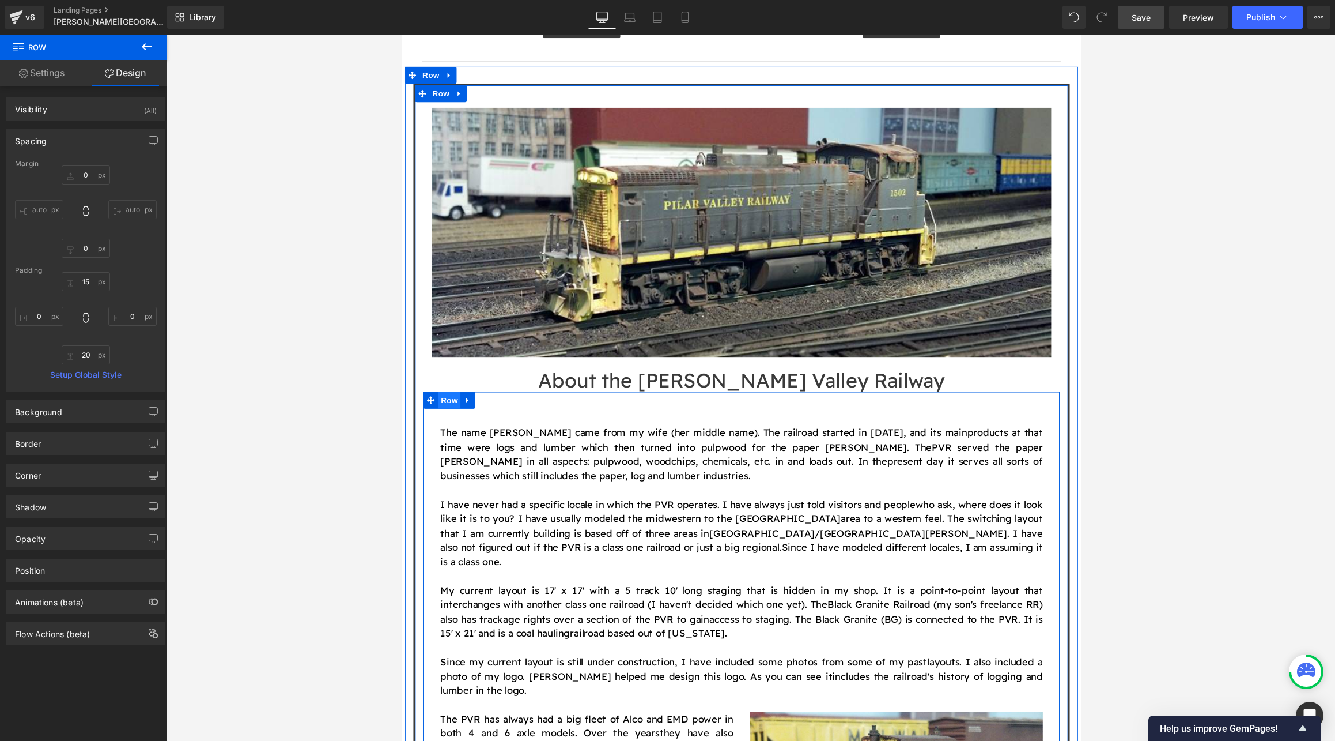
click at [444, 401] on span "Row" at bounding box center [450, 409] width 23 height 17
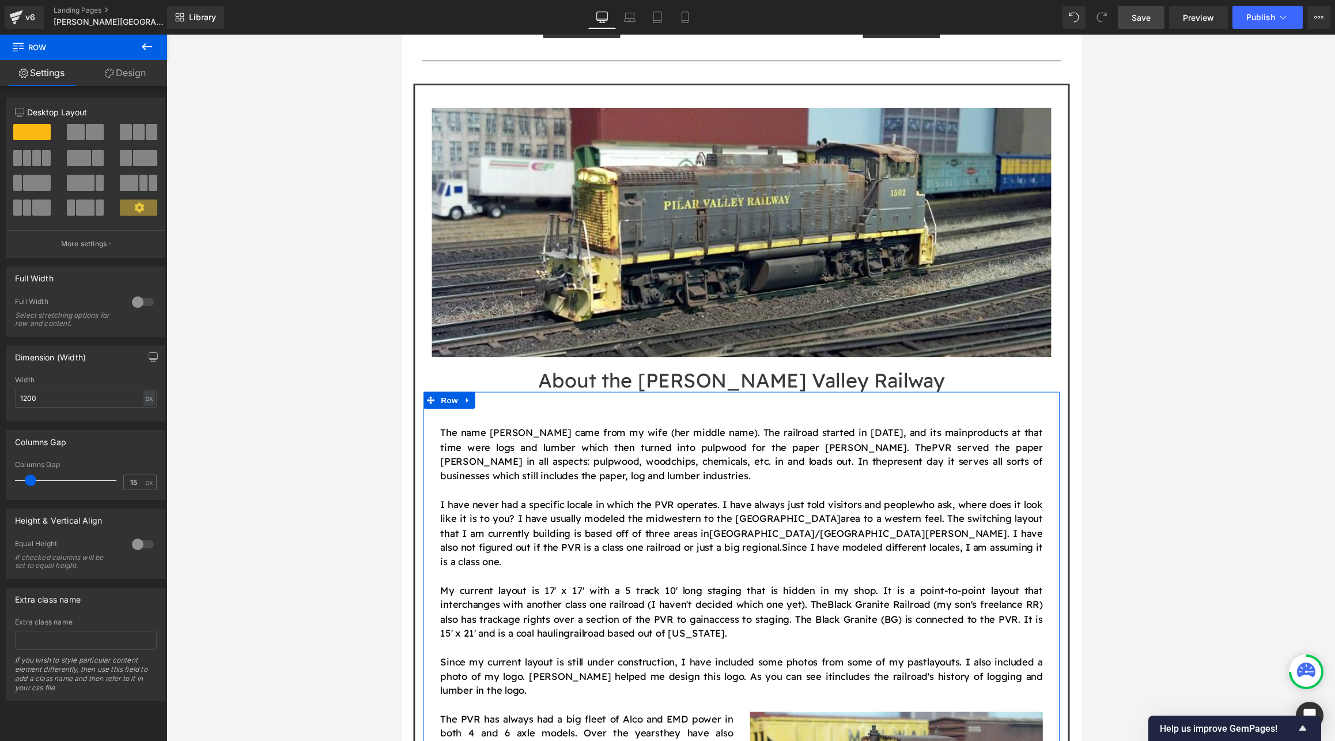
click at [138, 75] on link "Design" at bounding box center [126, 73] width 84 height 26
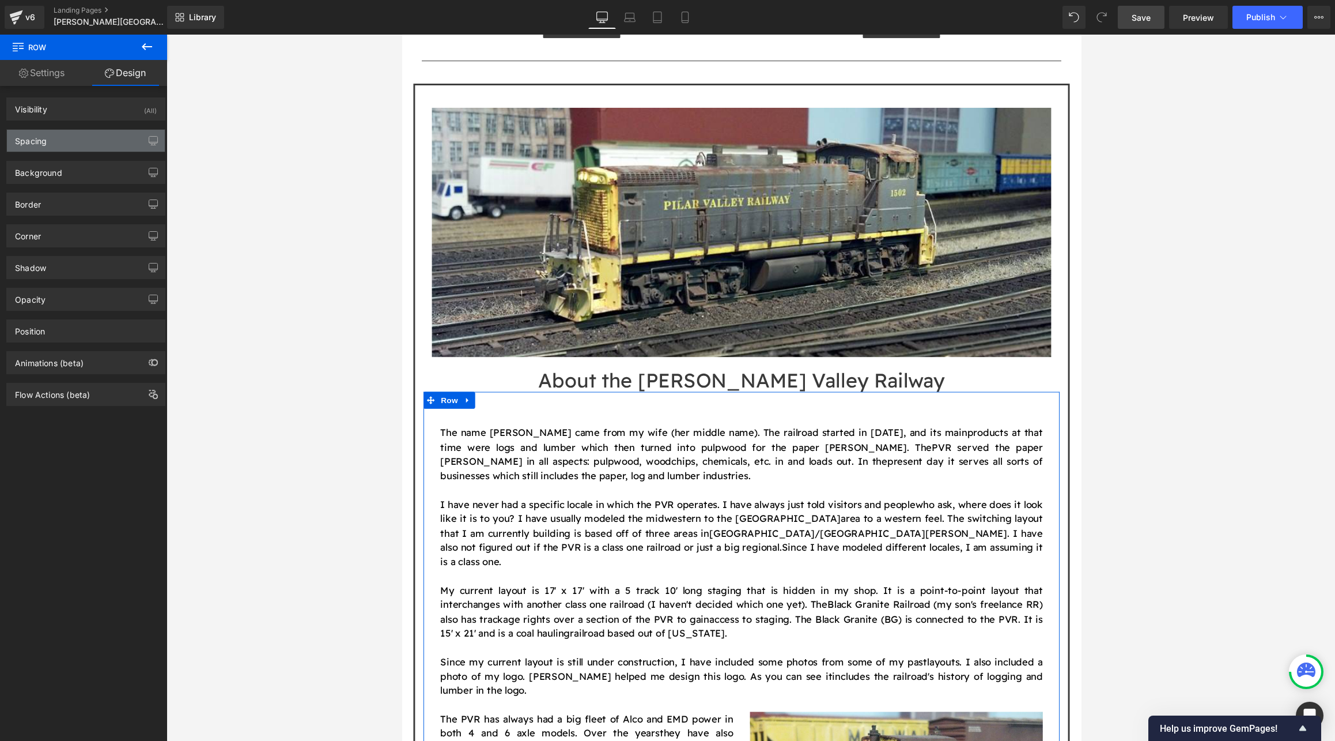
click at [84, 142] on div "Spacing" at bounding box center [86, 141] width 158 height 22
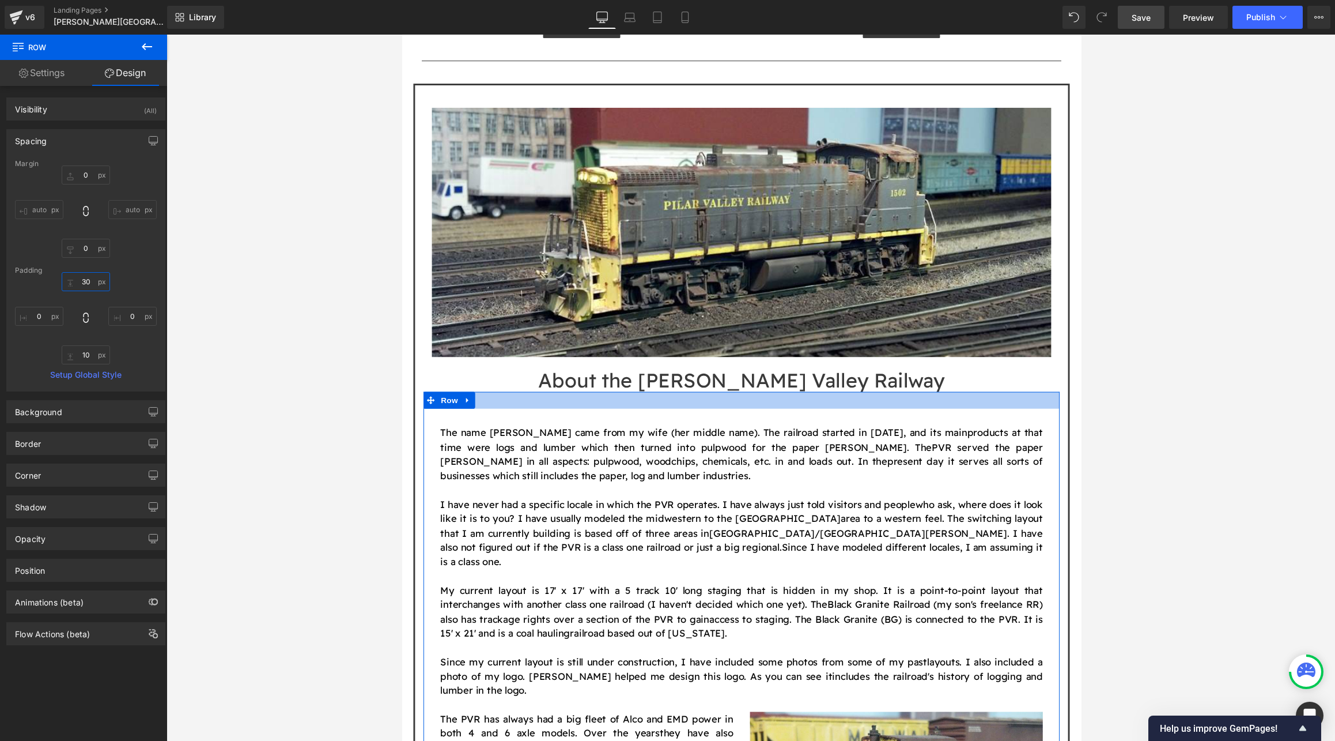
click at [93, 280] on input "30" at bounding box center [86, 281] width 48 height 19
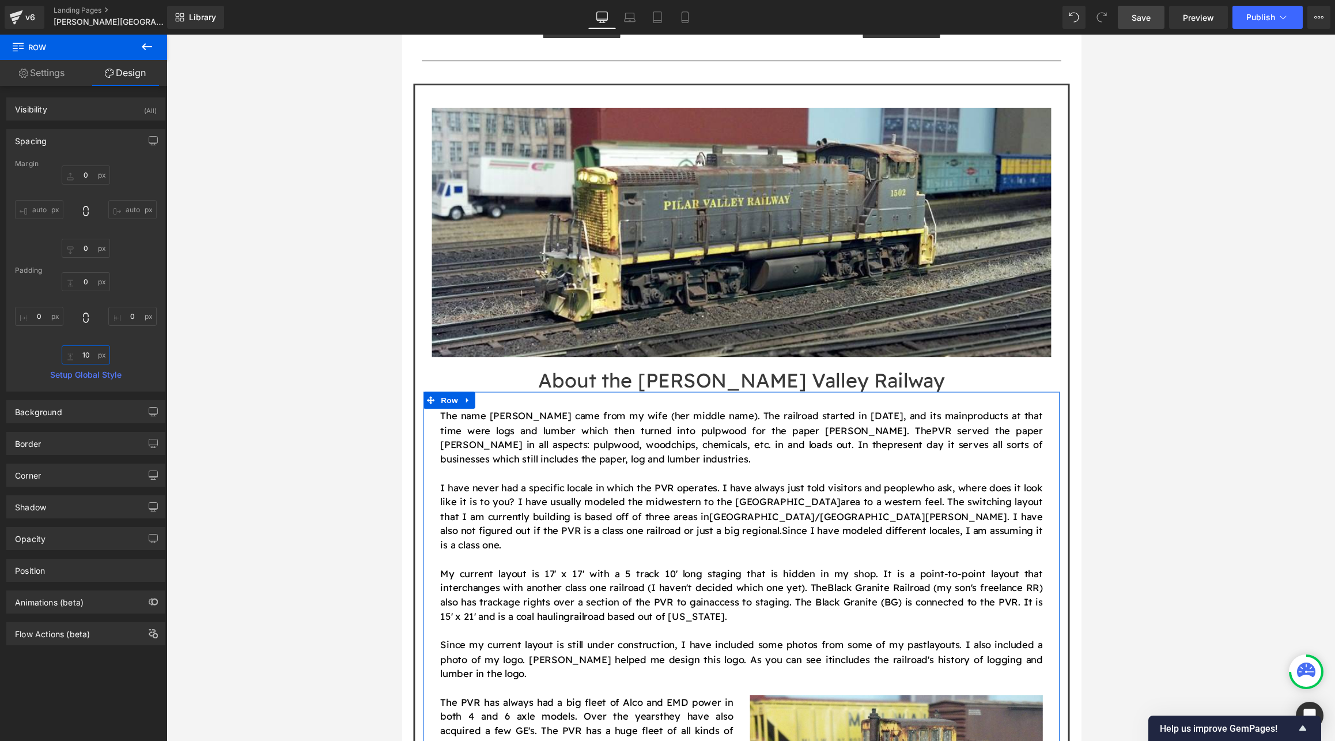
click at [89, 356] on input "10" at bounding box center [86, 354] width 48 height 19
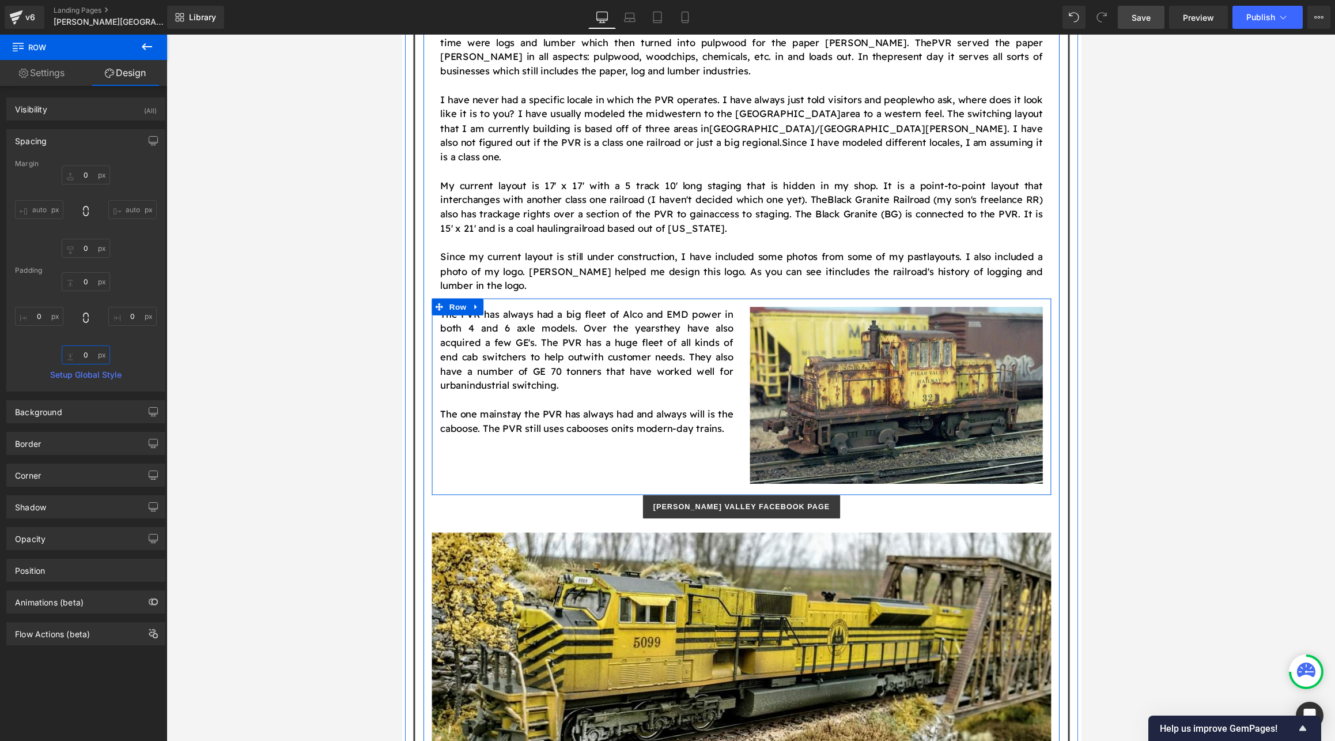
scroll to position [1313, 0]
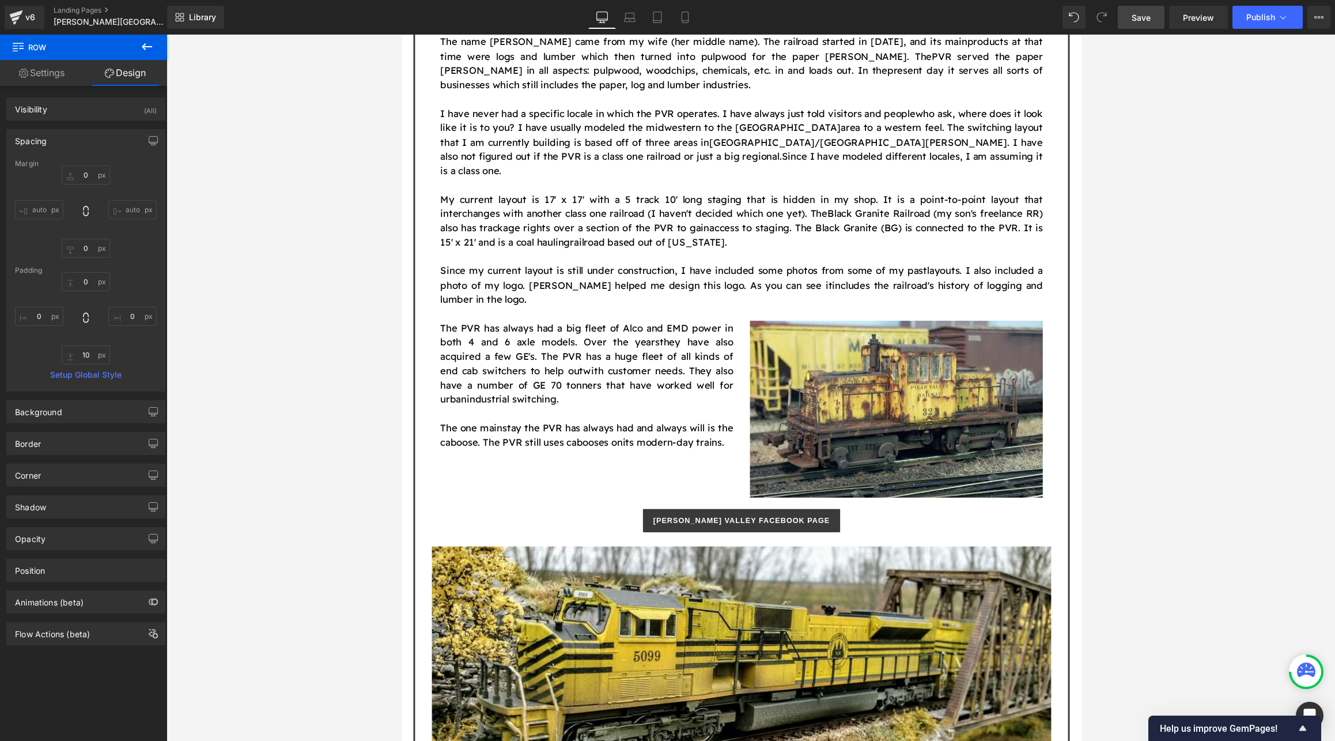
click at [259, 365] on div at bounding box center [751, 388] width 1169 height 706
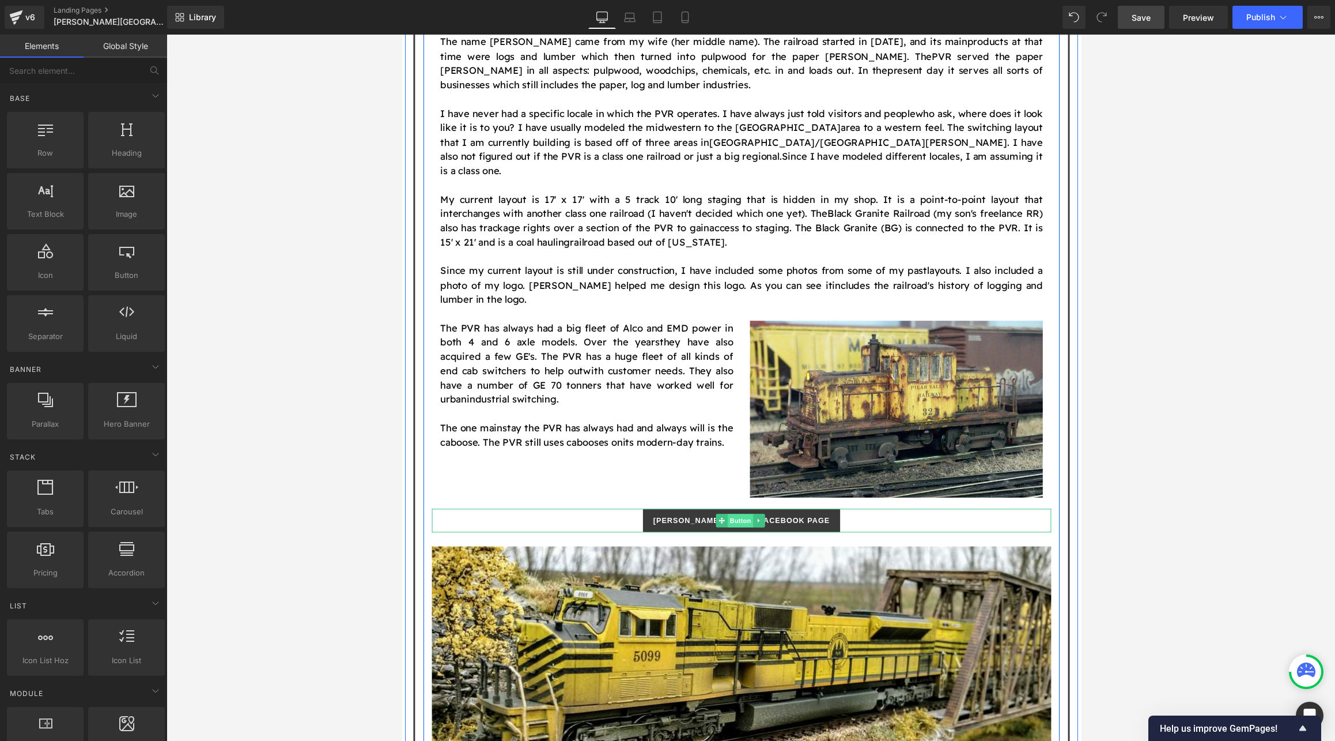
click at [742, 527] on span "Button" at bounding box center [749, 534] width 27 height 14
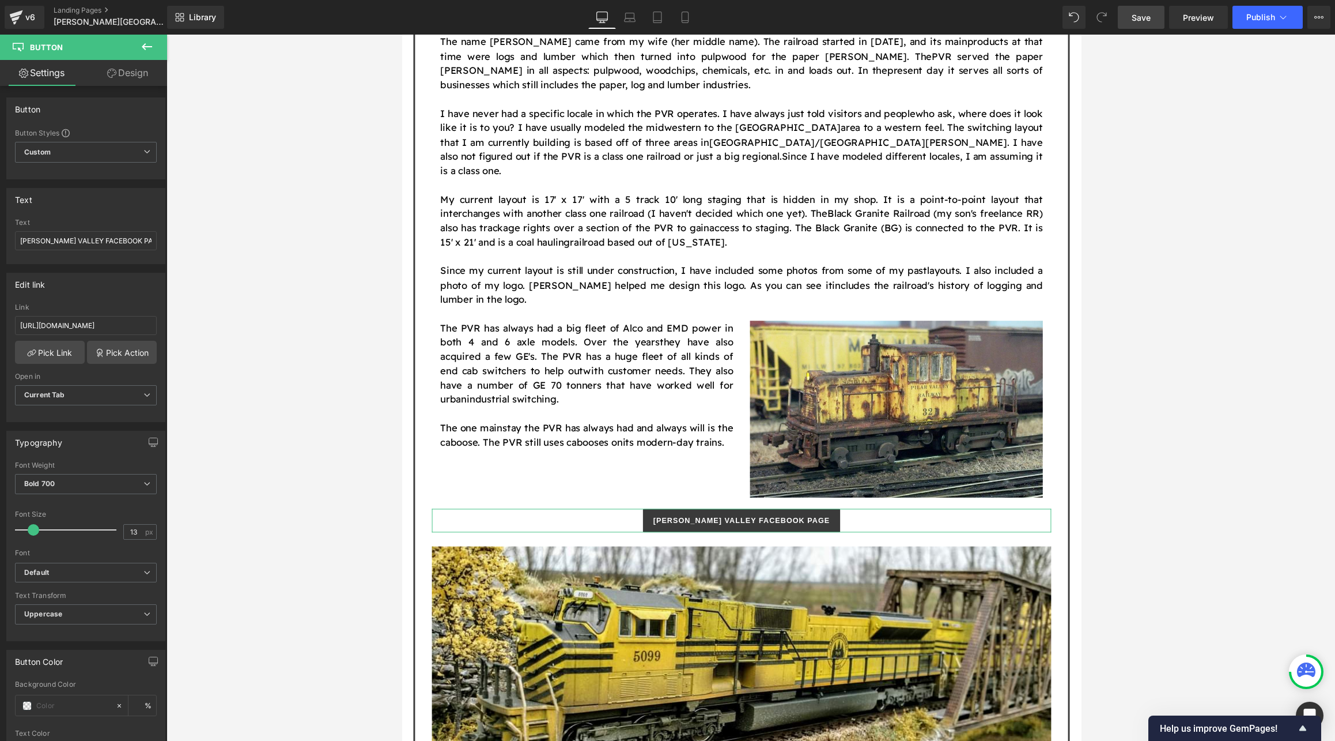
click at [123, 70] on link "Design" at bounding box center [128, 73] width 84 height 26
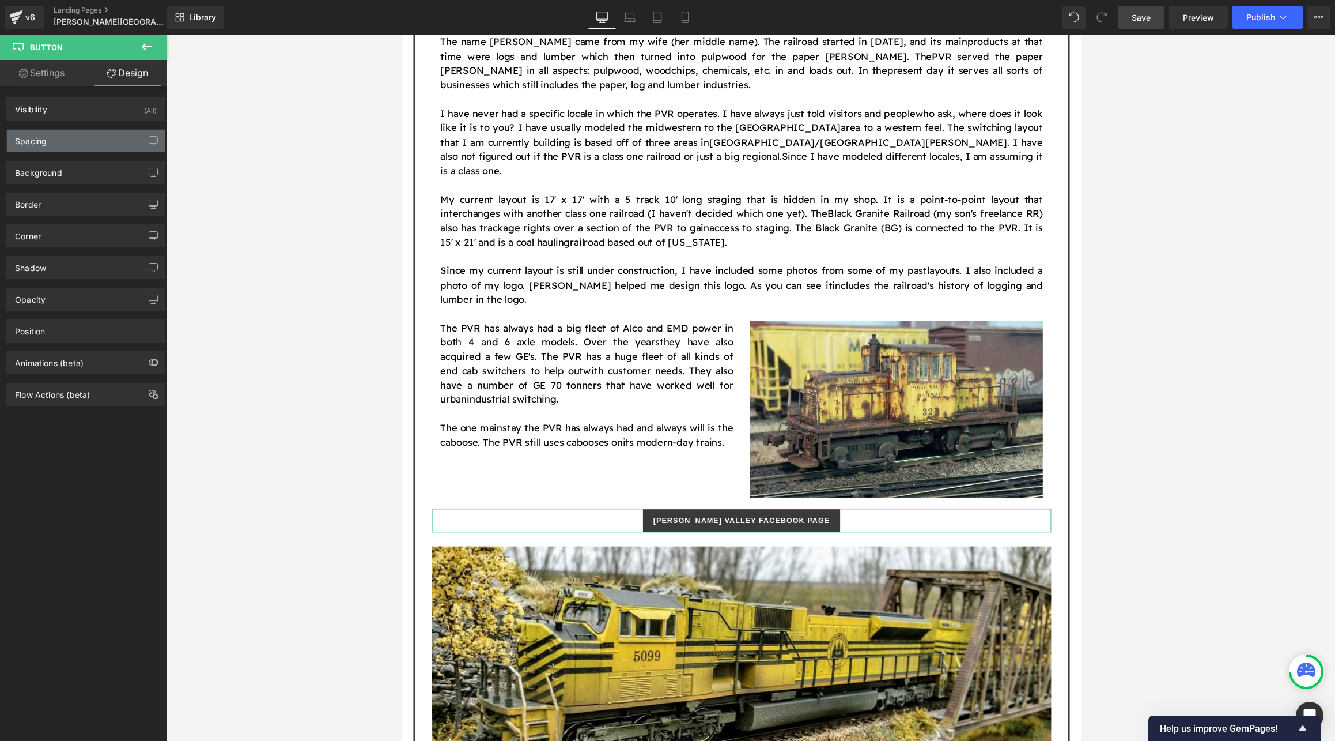
click at [78, 137] on div "Spacing" at bounding box center [86, 141] width 158 height 22
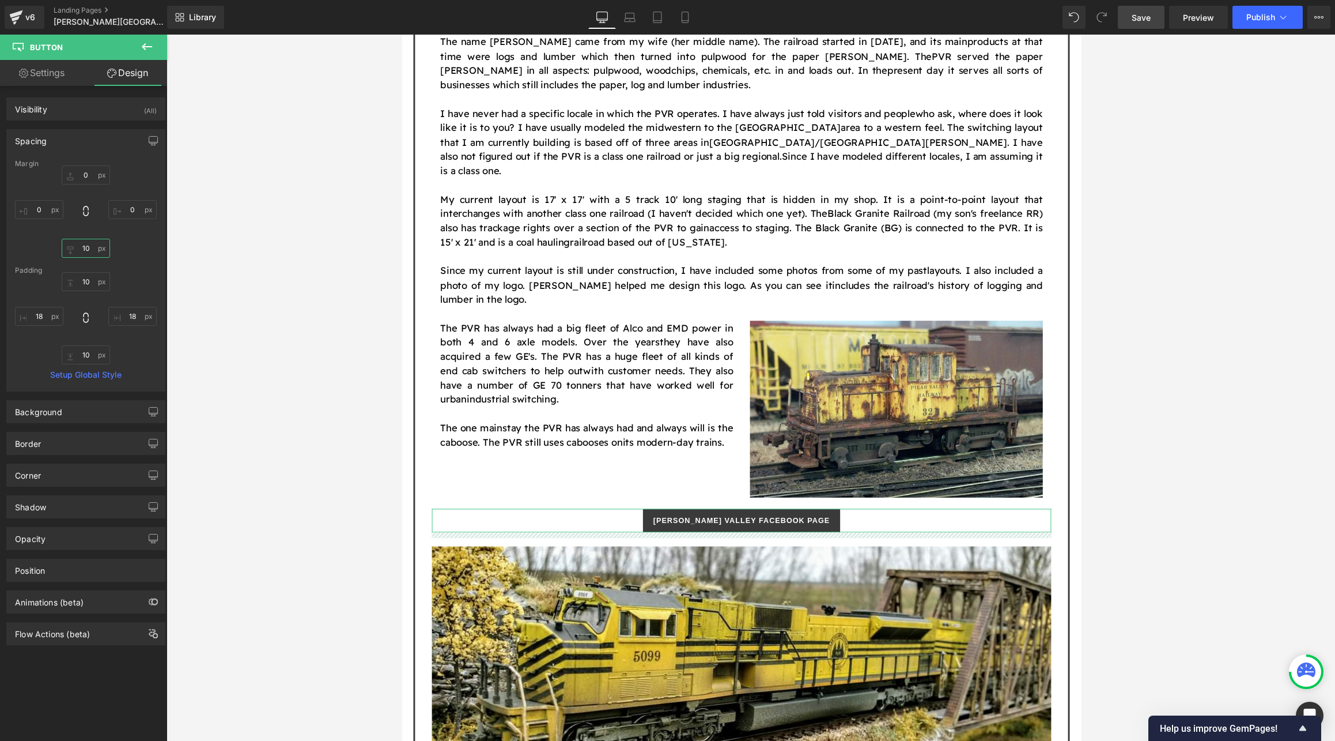
click at [93, 255] on input "10" at bounding box center [86, 248] width 48 height 19
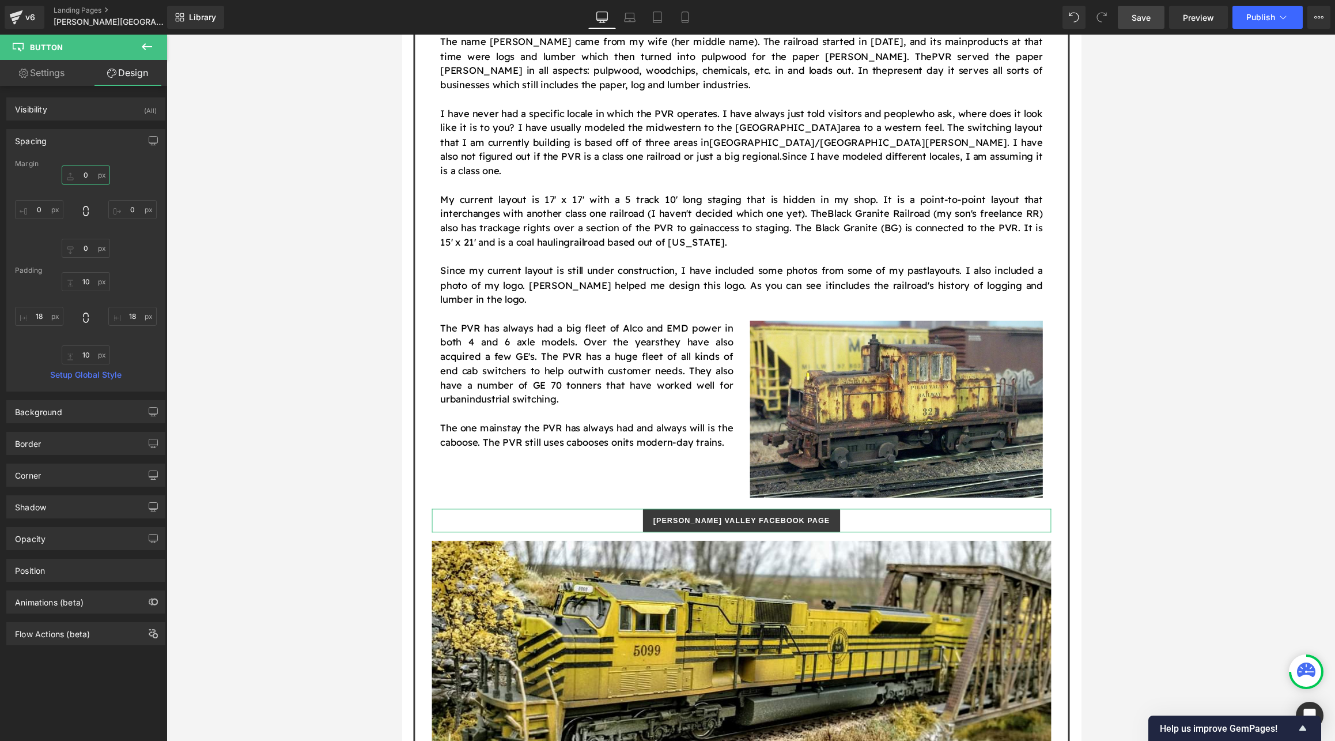
click at [90, 175] on input "0" at bounding box center [86, 174] width 48 height 19
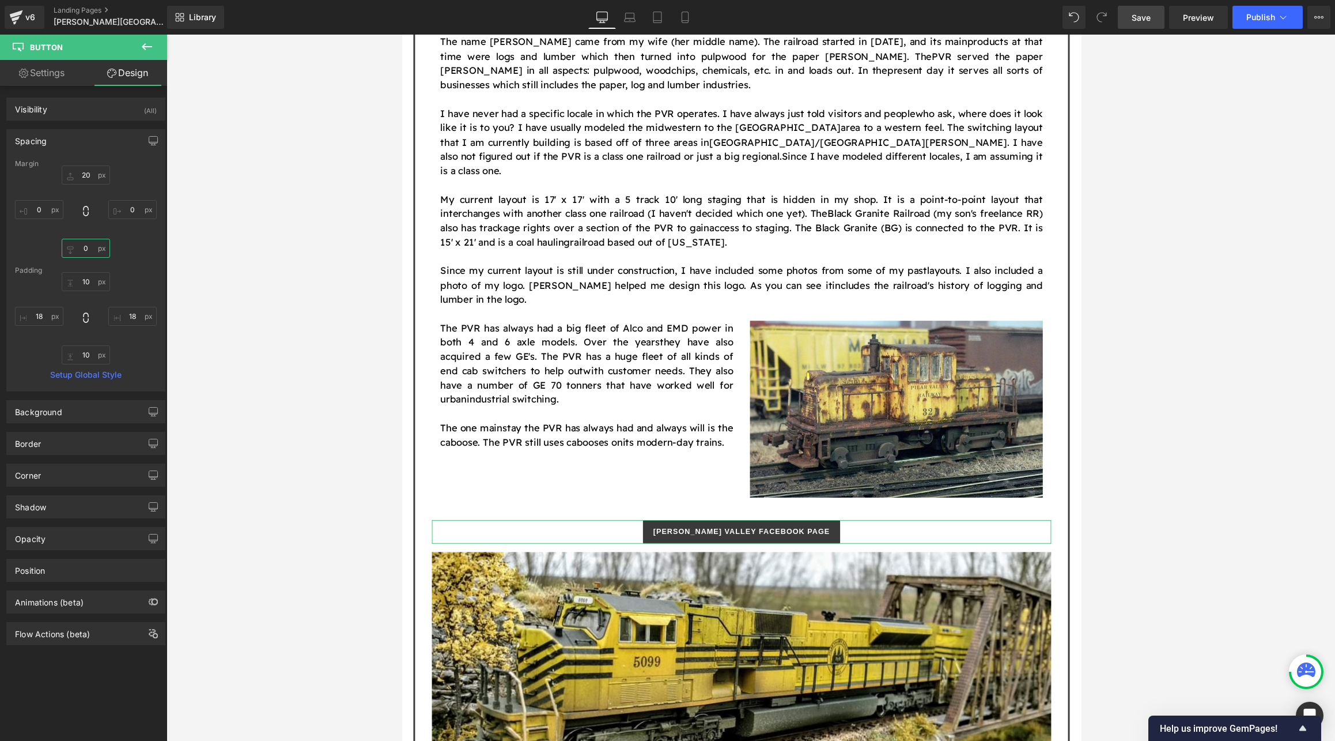
drag, startPoint x: 85, startPoint y: 249, endPoint x: 96, endPoint y: 254, distance: 12.1
click at [86, 249] on input "text" at bounding box center [86, 248] width 48 height 19
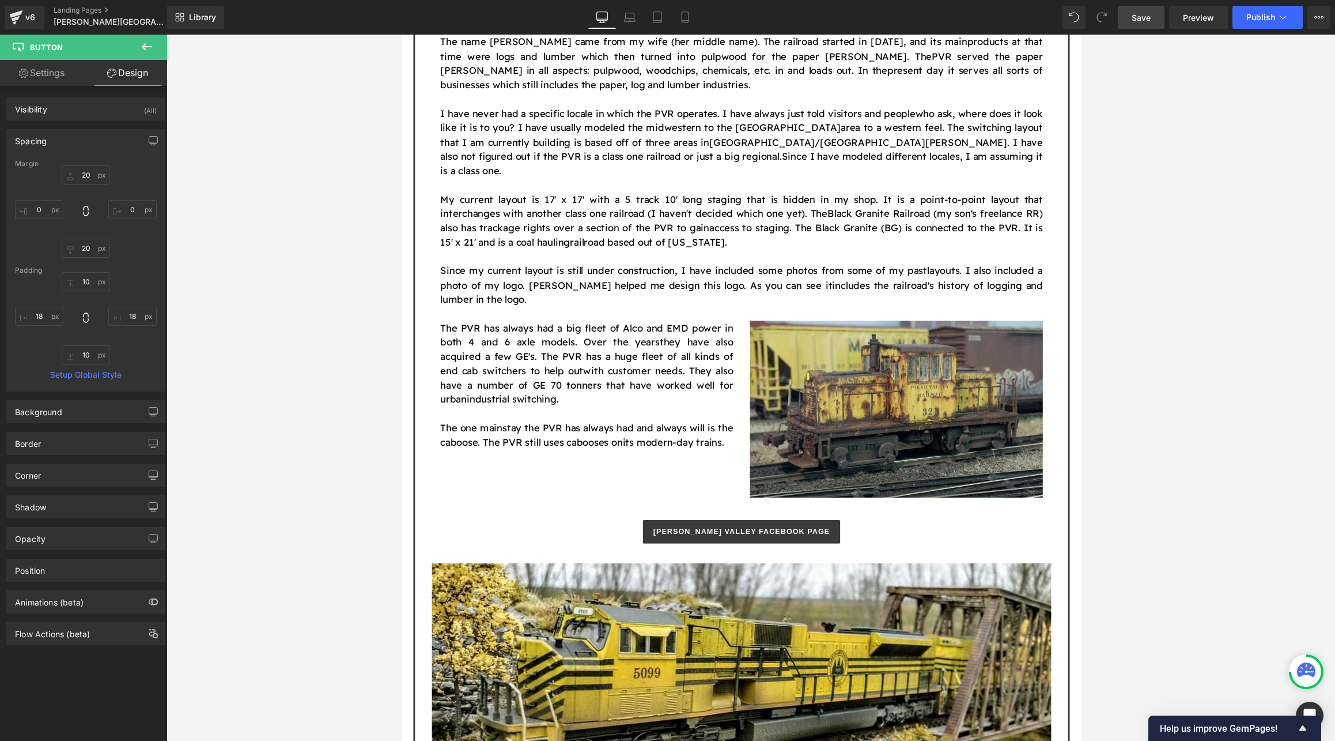
click at [845, 358] on img at bounding box center [910, 419] width 301 height 182
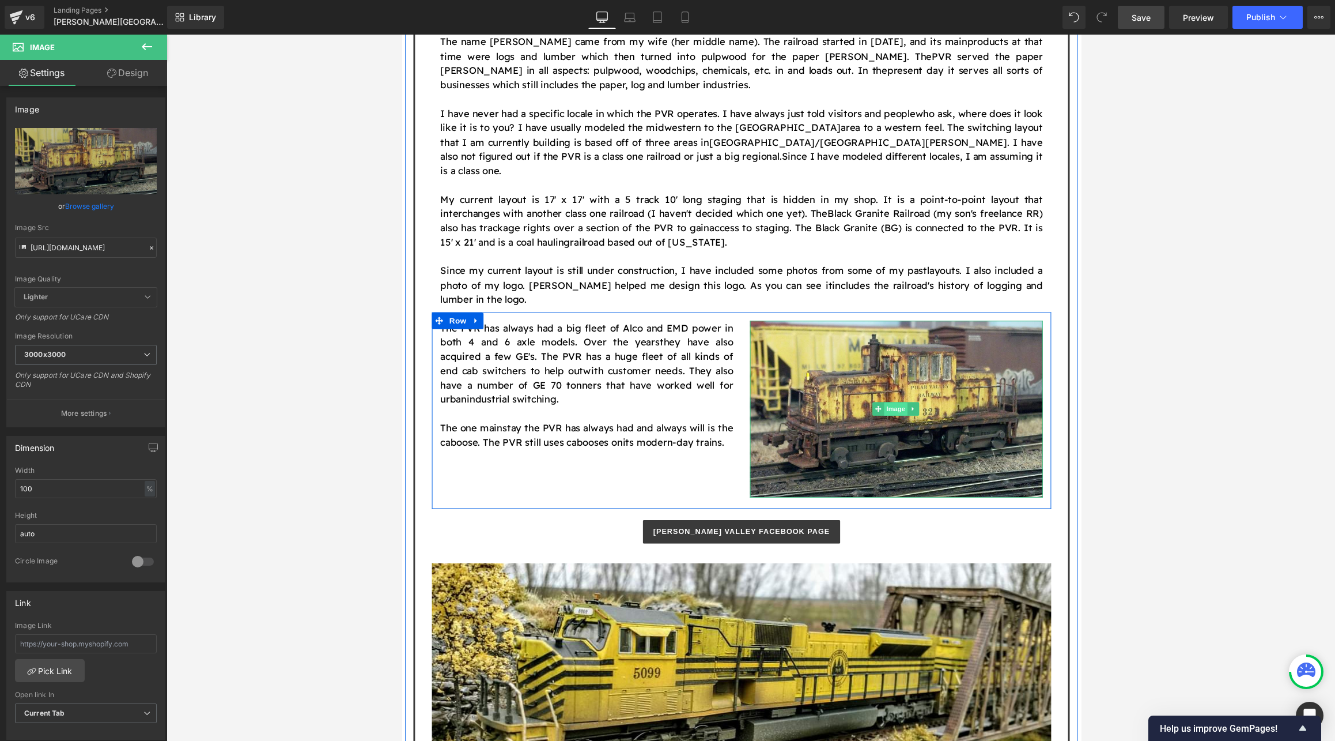
click at [845, 412] on span "Image" at bounding box center [909, 419] width 24 height 14
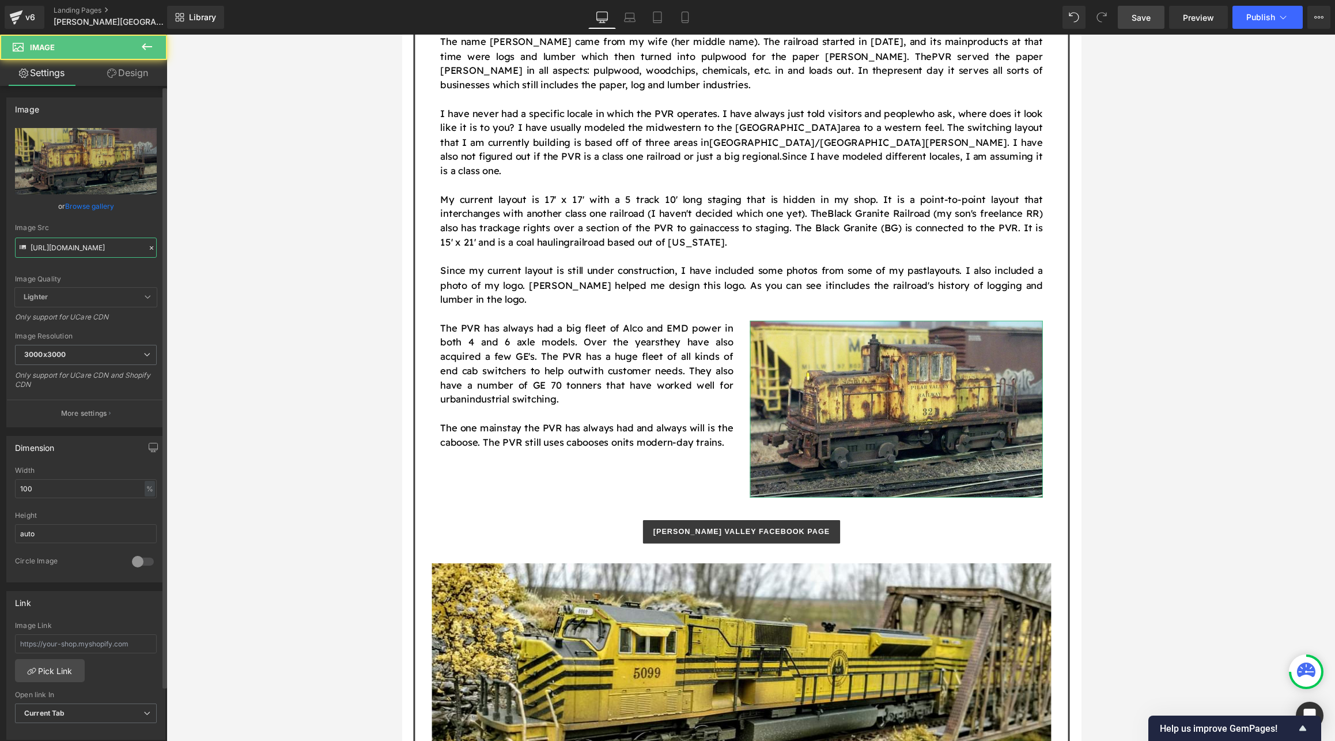
click at [103, 248] on input "[URL][DOMAIN_NAME]" at bounding box center [86, 247] width 142 height 20
paste input "2.png?v=1759631711"
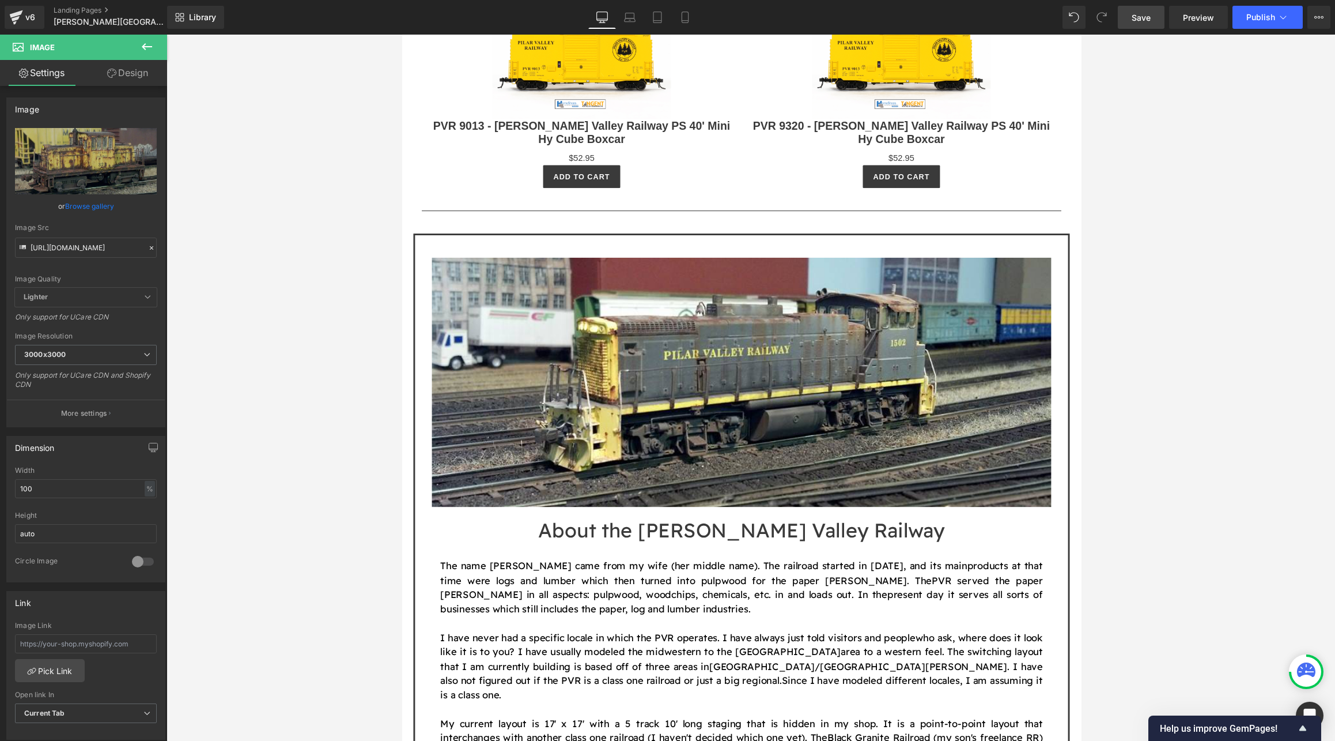
scroll to position [0, 0]
click at [153, 48] on icon at bounding box center [147, 47] width 14 height 14
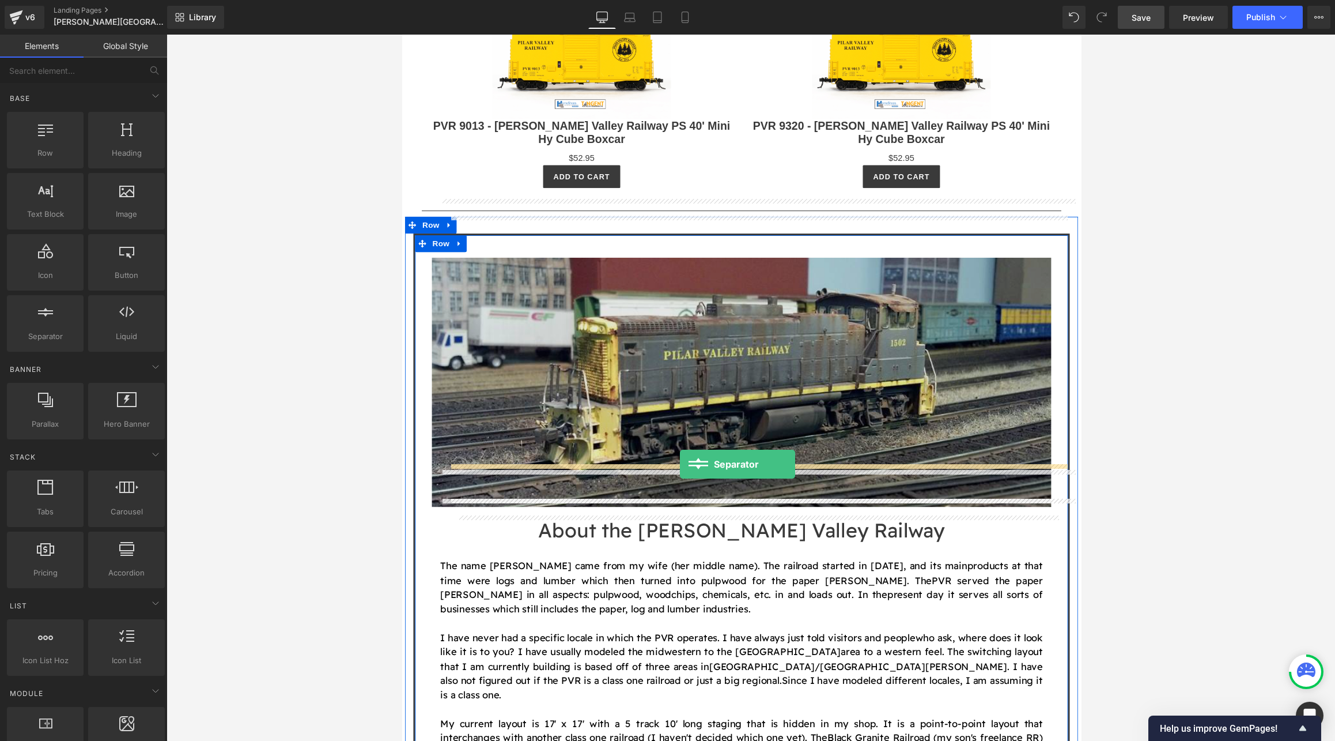
drag, startPoint x: 445, startPoint y: 355, endPoint x: 736, endPoint y: 475, distance: 314.4
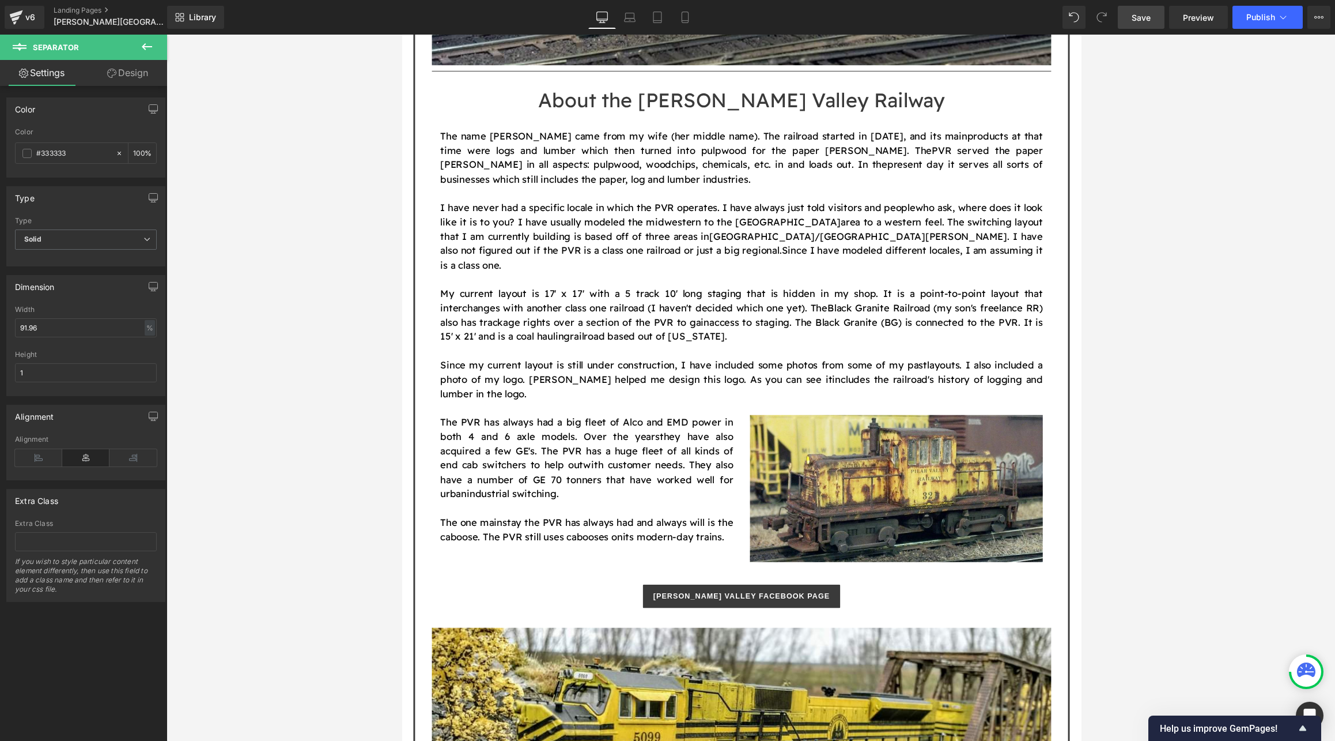
scroll to position [1236, 0]
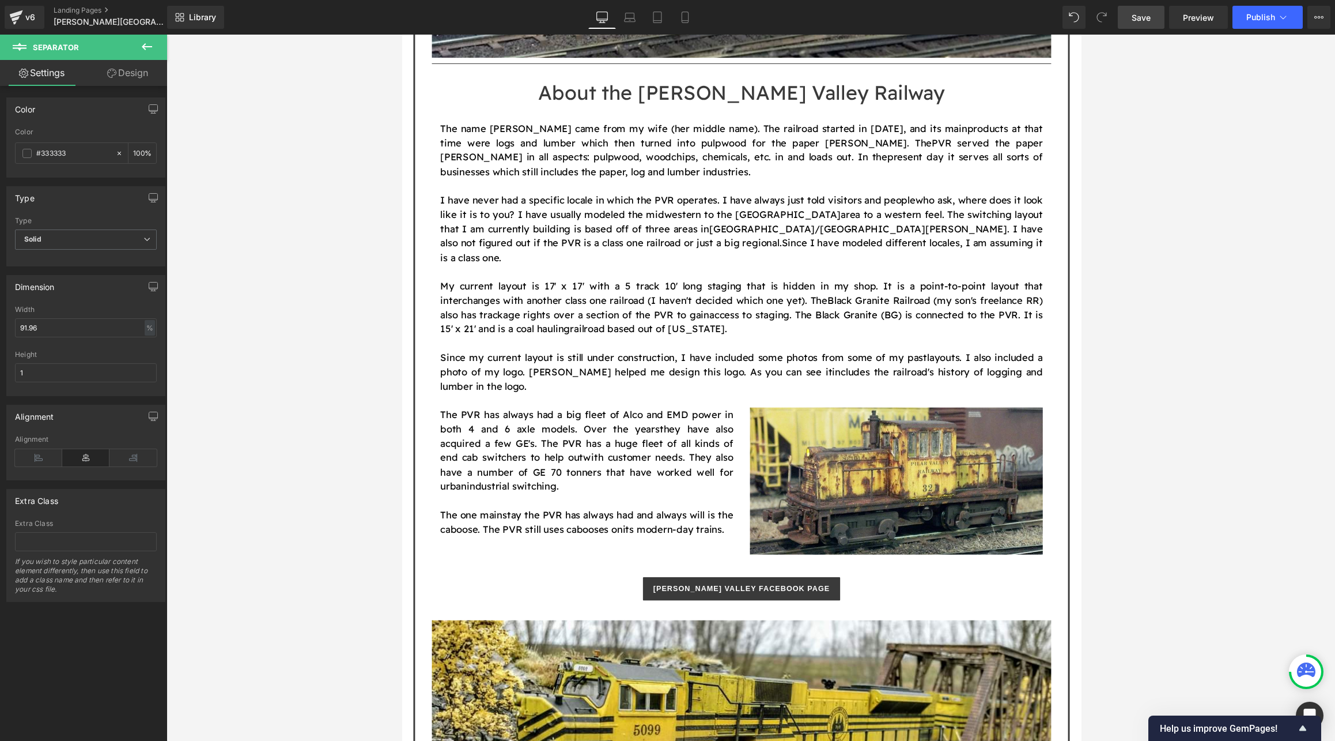
click at [141, 43] on icon at bounding box center [147, 47] width 14 height 14
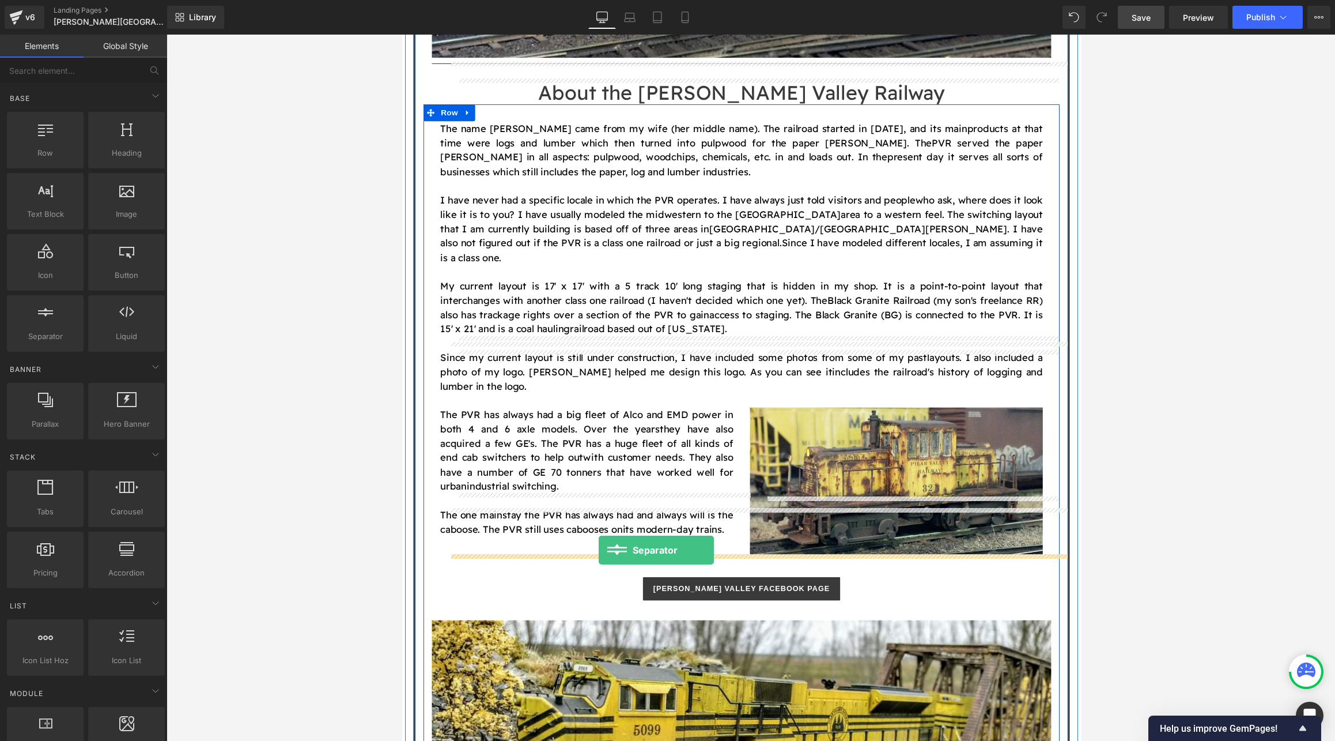
drag, startPoint x: 561, startPoint y: 409, endPoint x: 653, endPoint y: 545, distance: 164.0
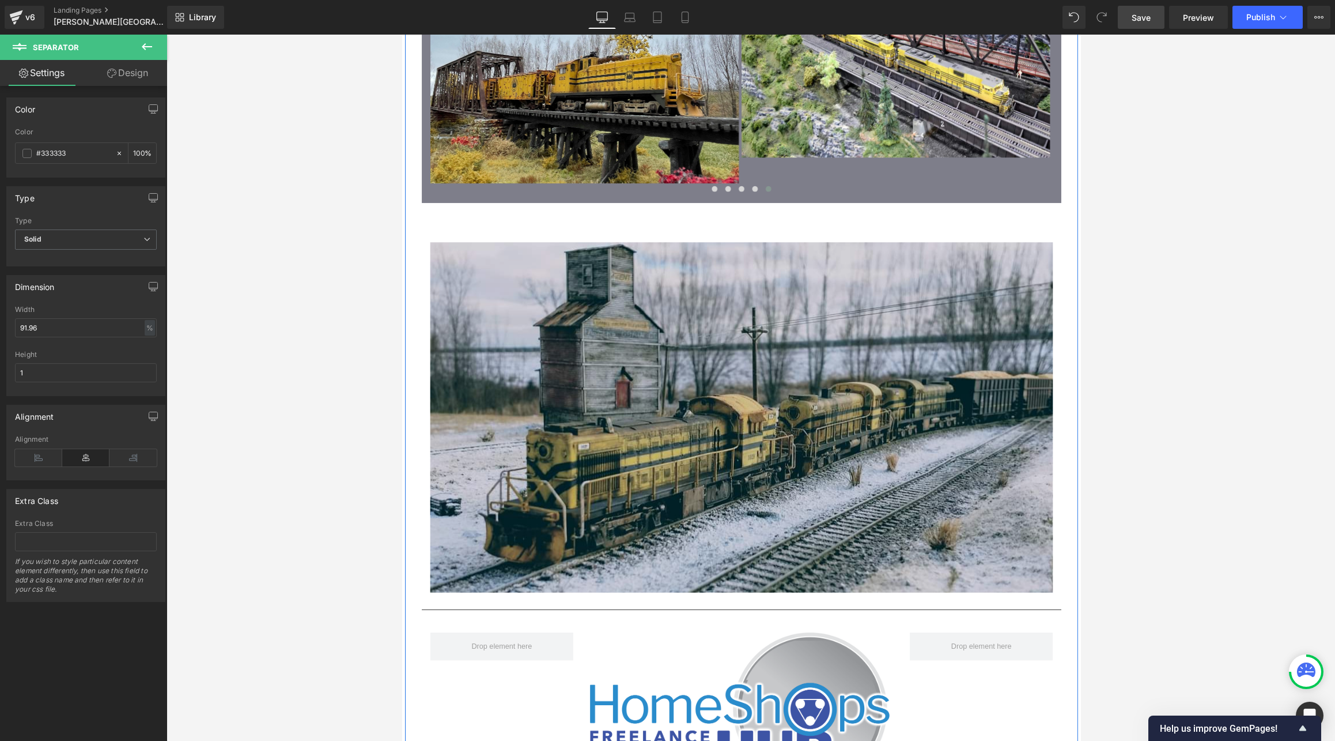
scroll to position [2696, 0]
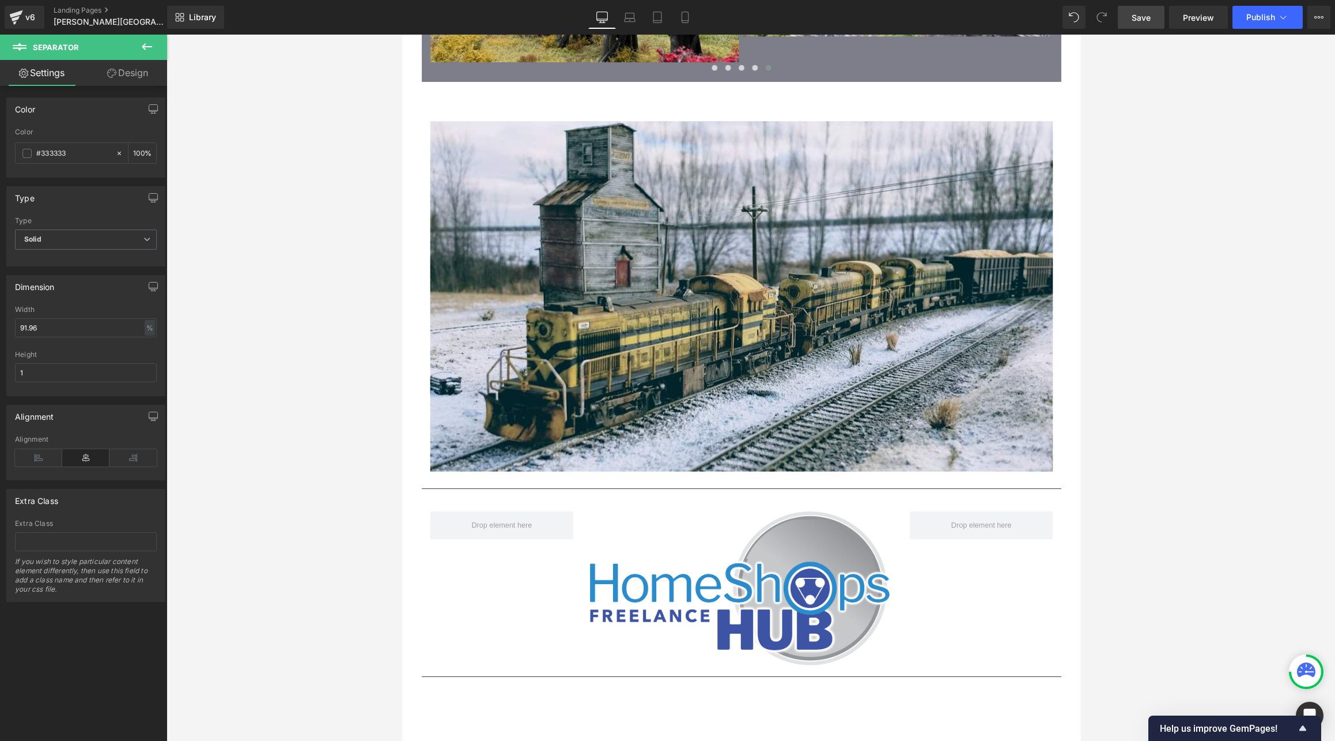
click at [845, 18] on span "Save" at bounding box center [1141, 18] width 19 height 12
click at [845, 18] on span "Publish" at bounding box center [1260, 17] width 29 height 9
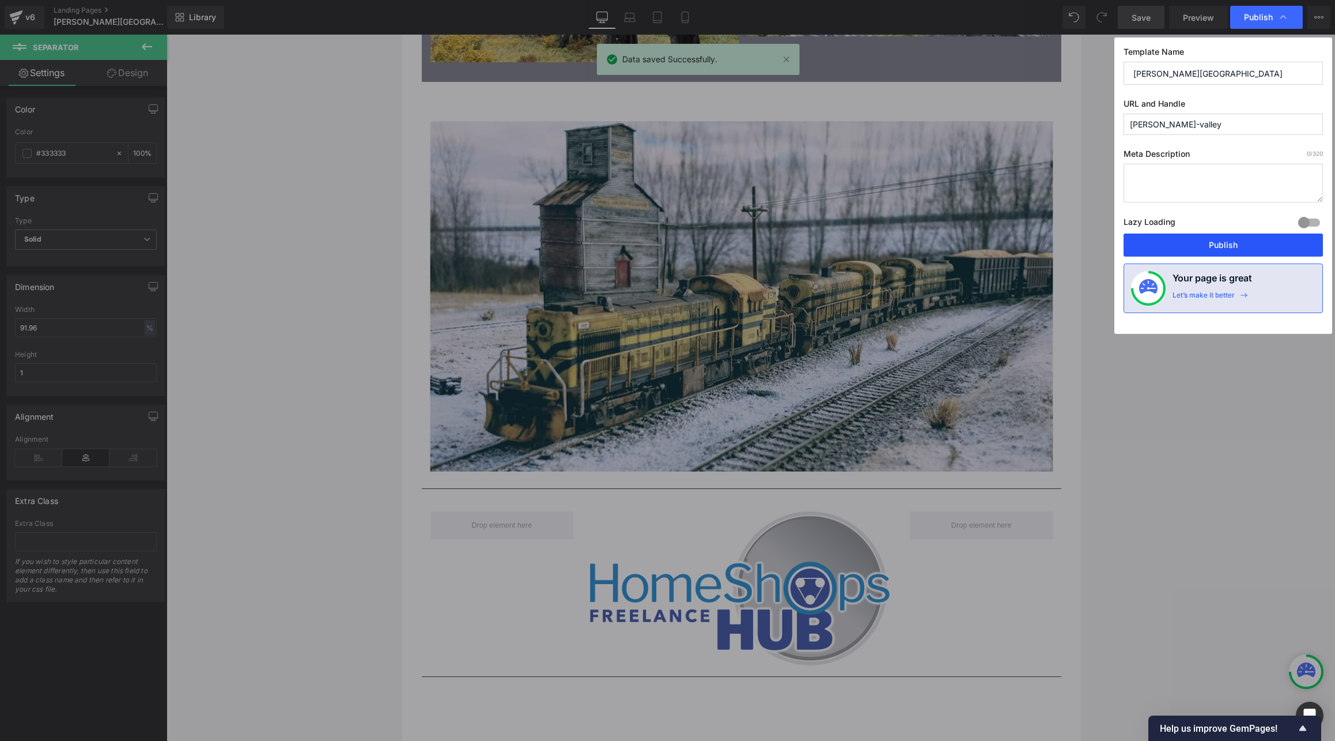
click at [845, 251] on button "Publish" at bounding box center [1223, 244] width 199 height 23
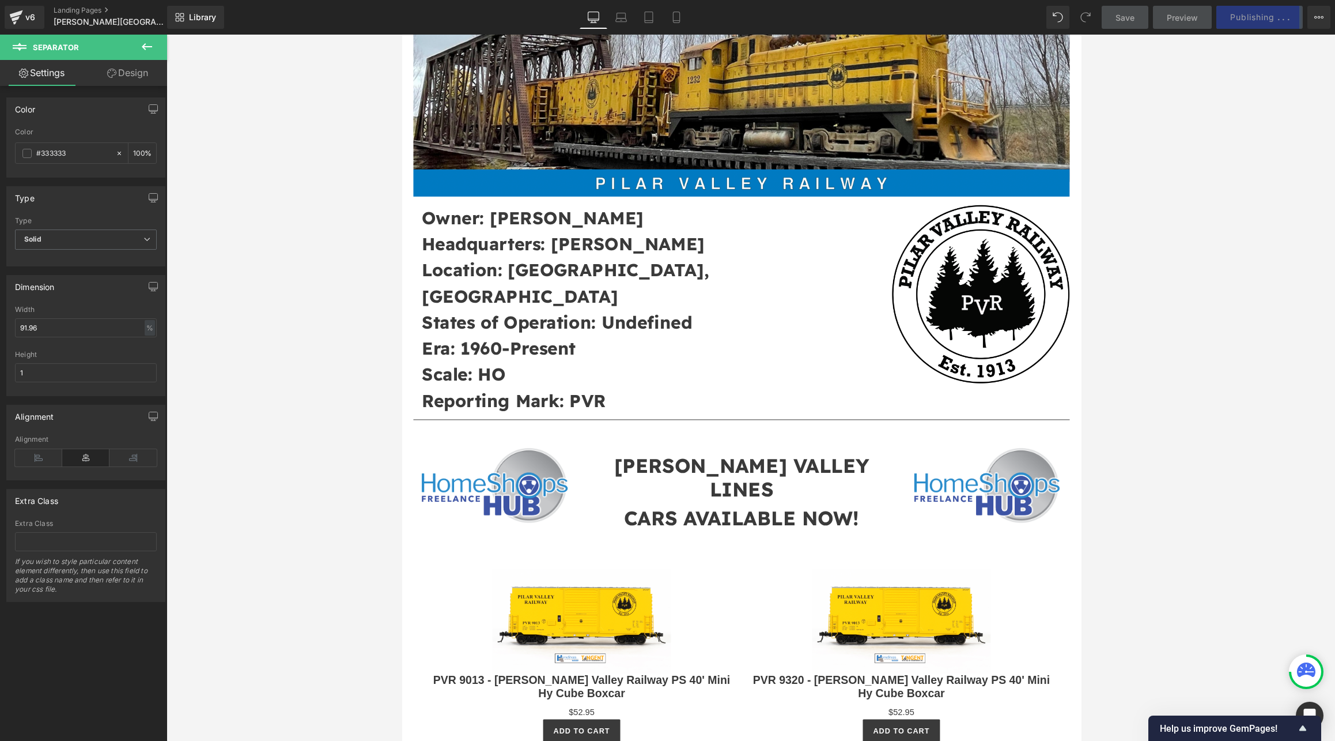
scroll to position [384, 0]
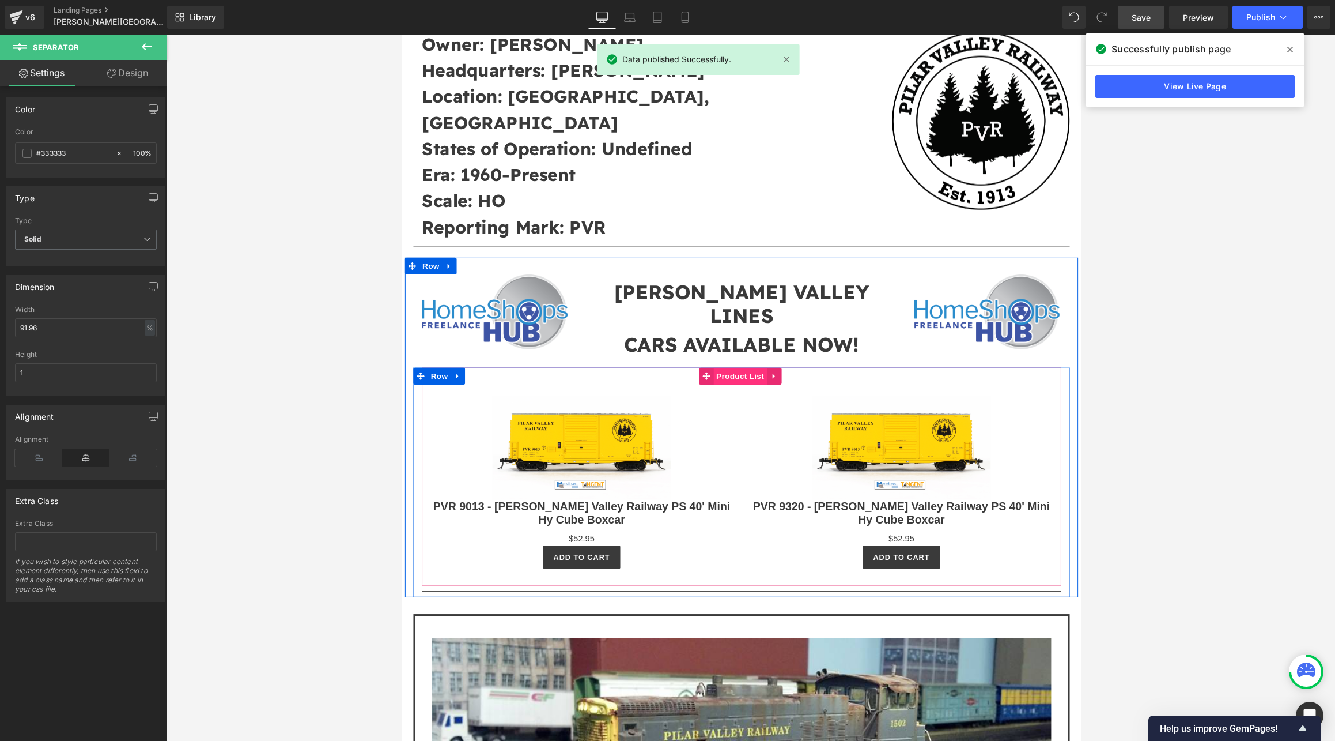
click at [743, 376] on span "Product List" at bounding box center [749, 384] width 55 height 17
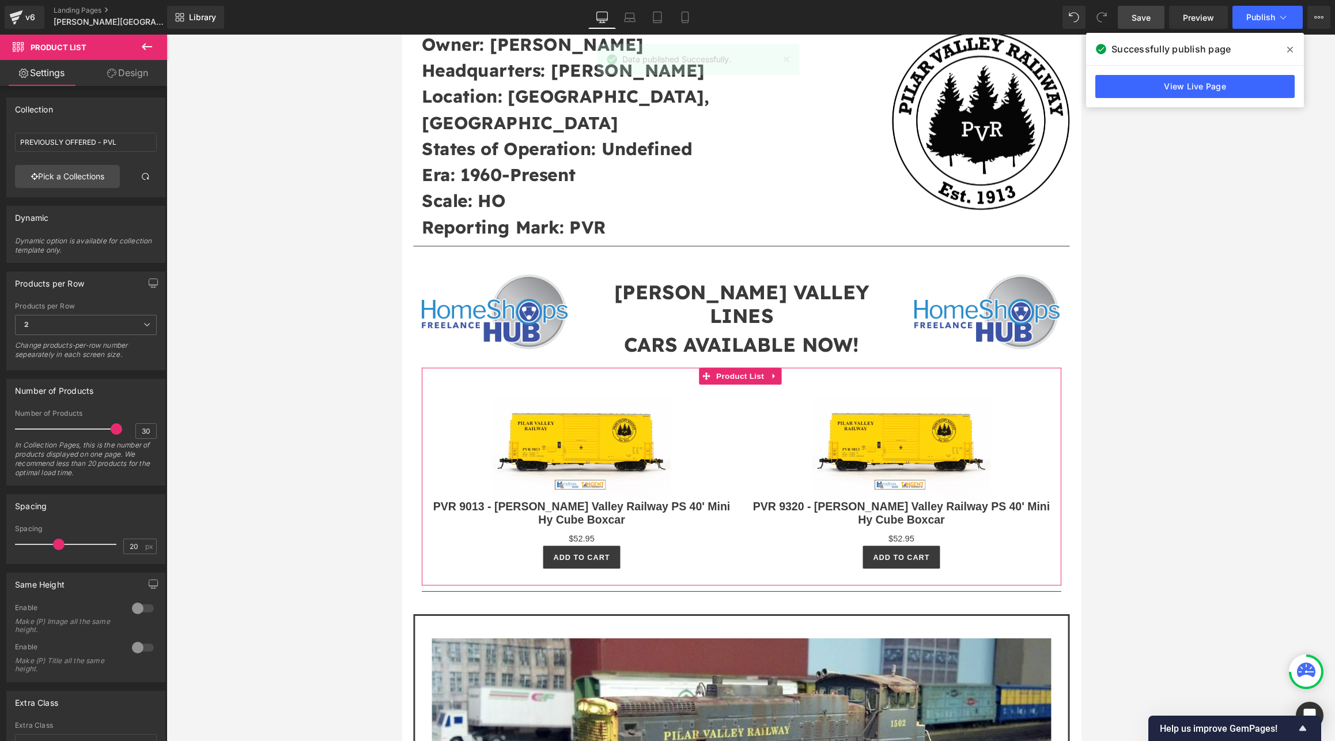
click at [134, 69] on link "Design" at bounding box center [128, 73] width 84 height 26
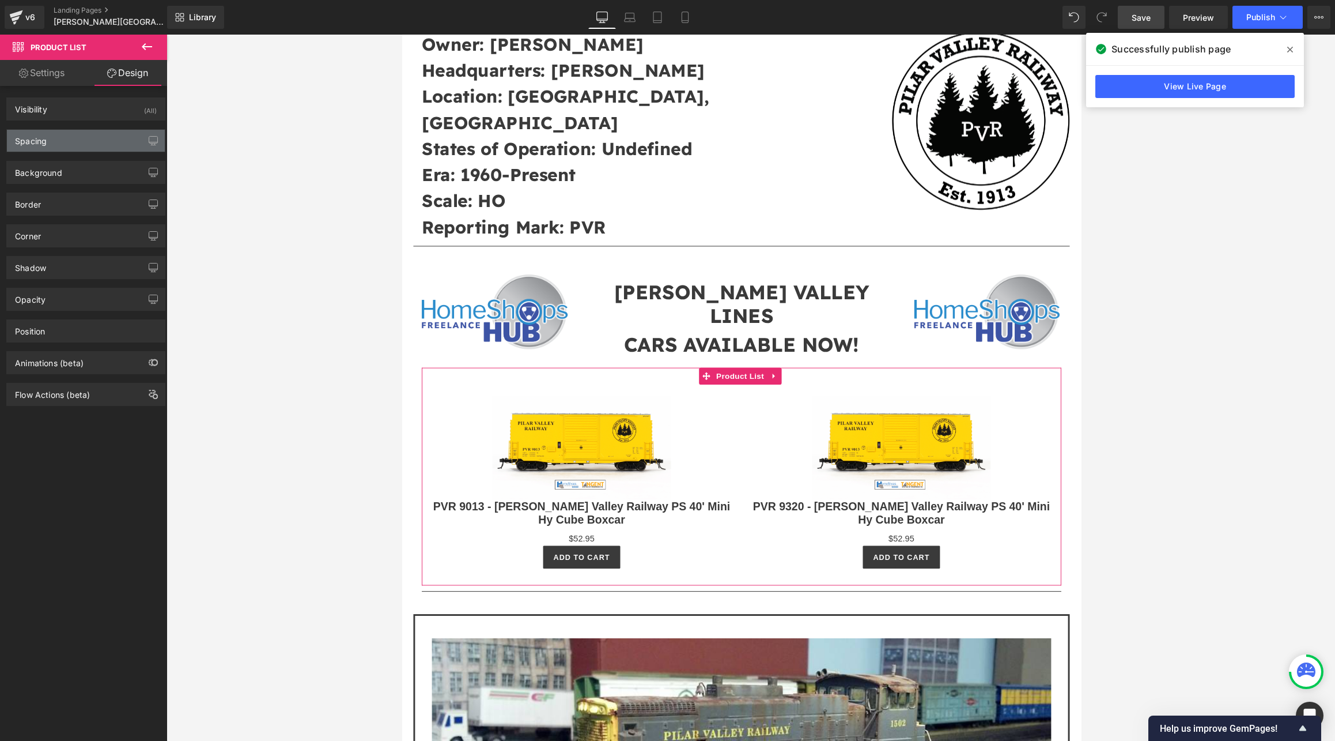
click at [86, 139] on div "Spacing" at bounding box center [86, 141] width 158 height 22
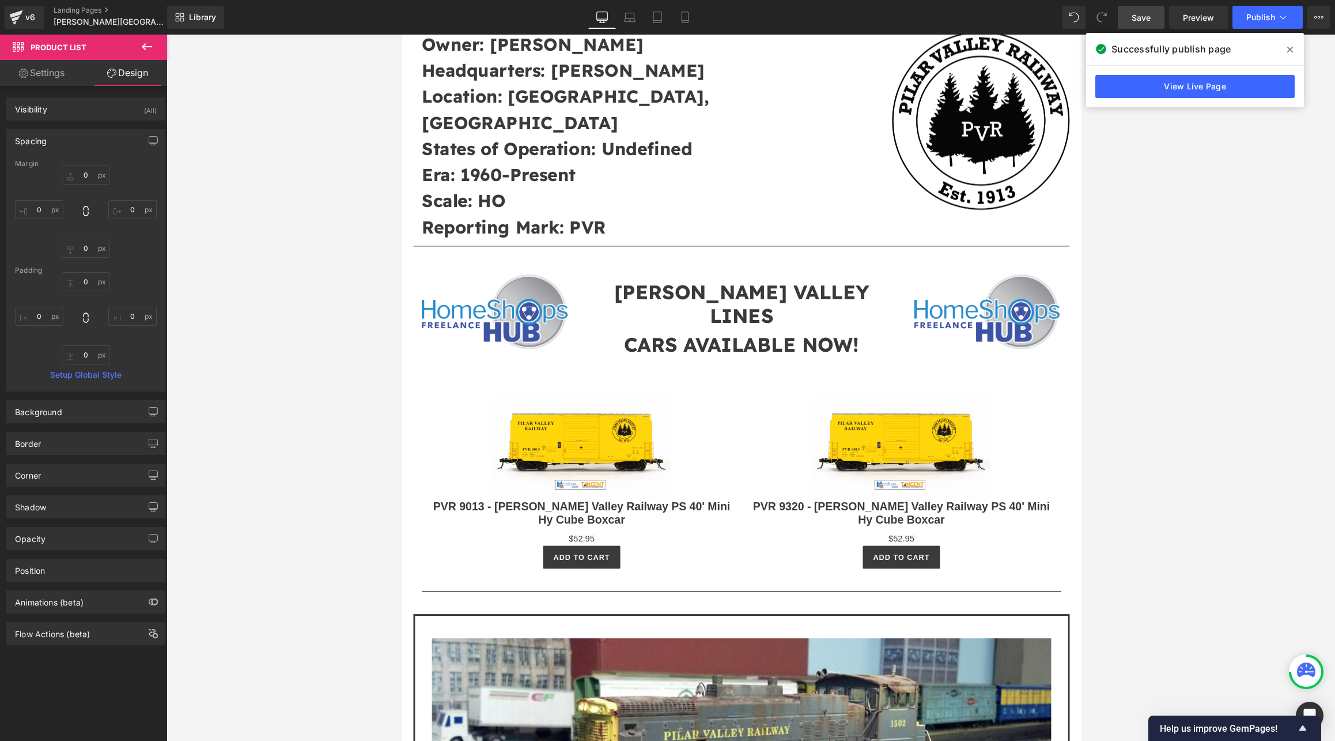
click at [282, 150] on div at bounding box center [751, 388] width 1169 height 706
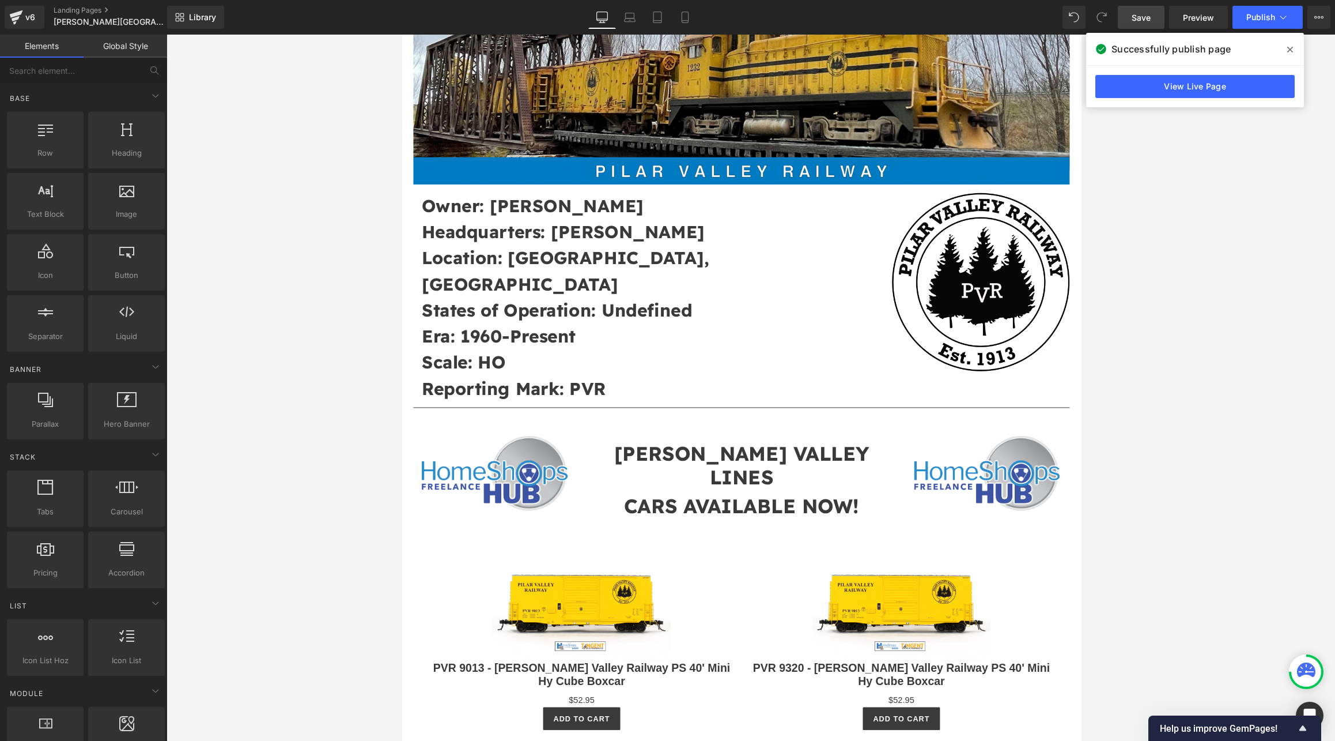
scroll to position [231, 0]
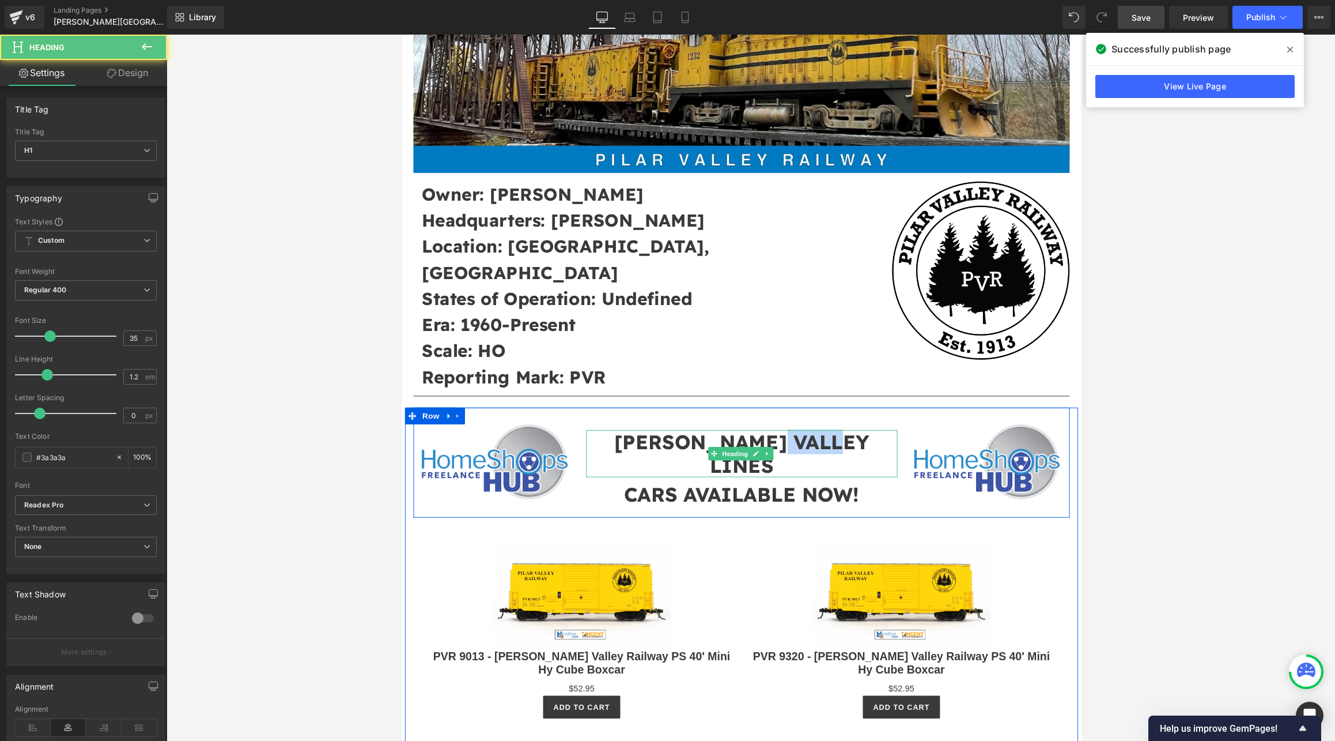
drag, startPoint x: 794, startPoint y: 419, endPoint x: 870, endPoint y: 431, distance: 77.6
click at [845, 440] on h1 "[PERSON_NAME] VALLEY LINES" at bounding box center [751, 464] width 320 height 48
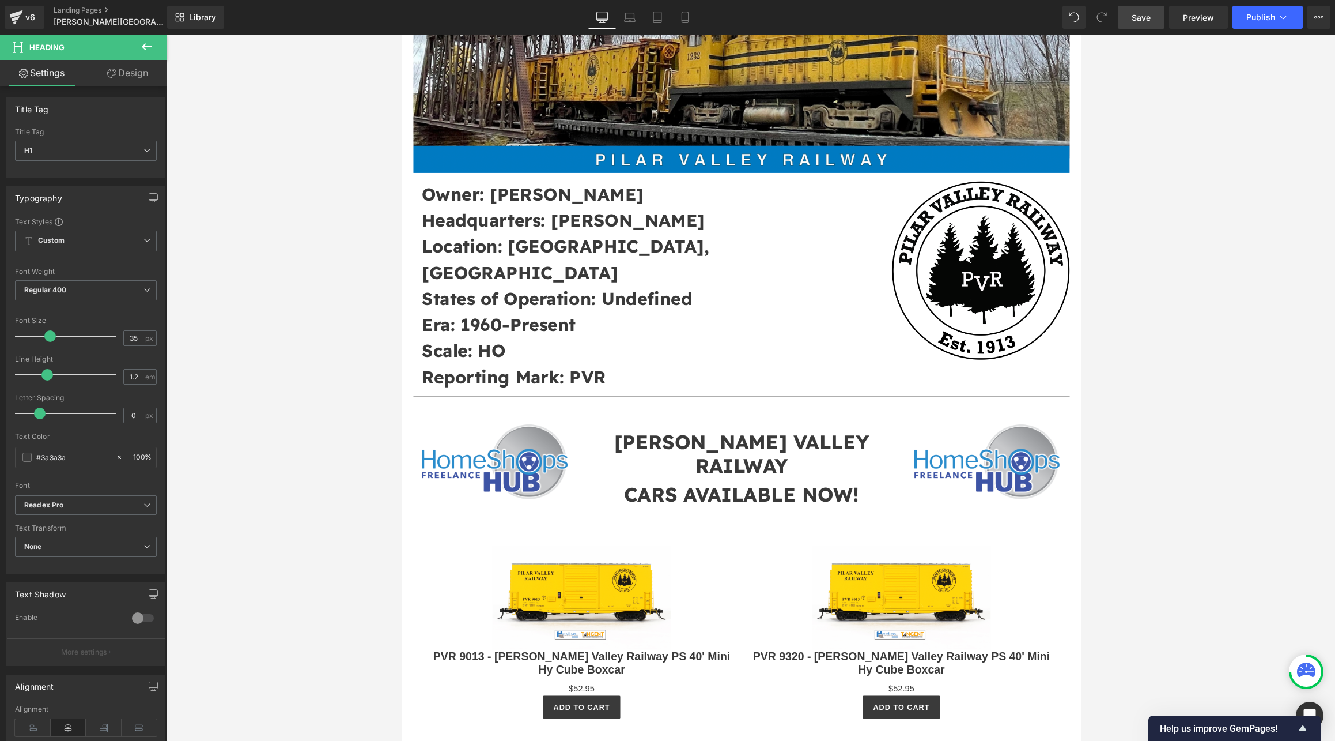
click at [845, 330] on div at bounding box center [751, 388] width 1169 height 706
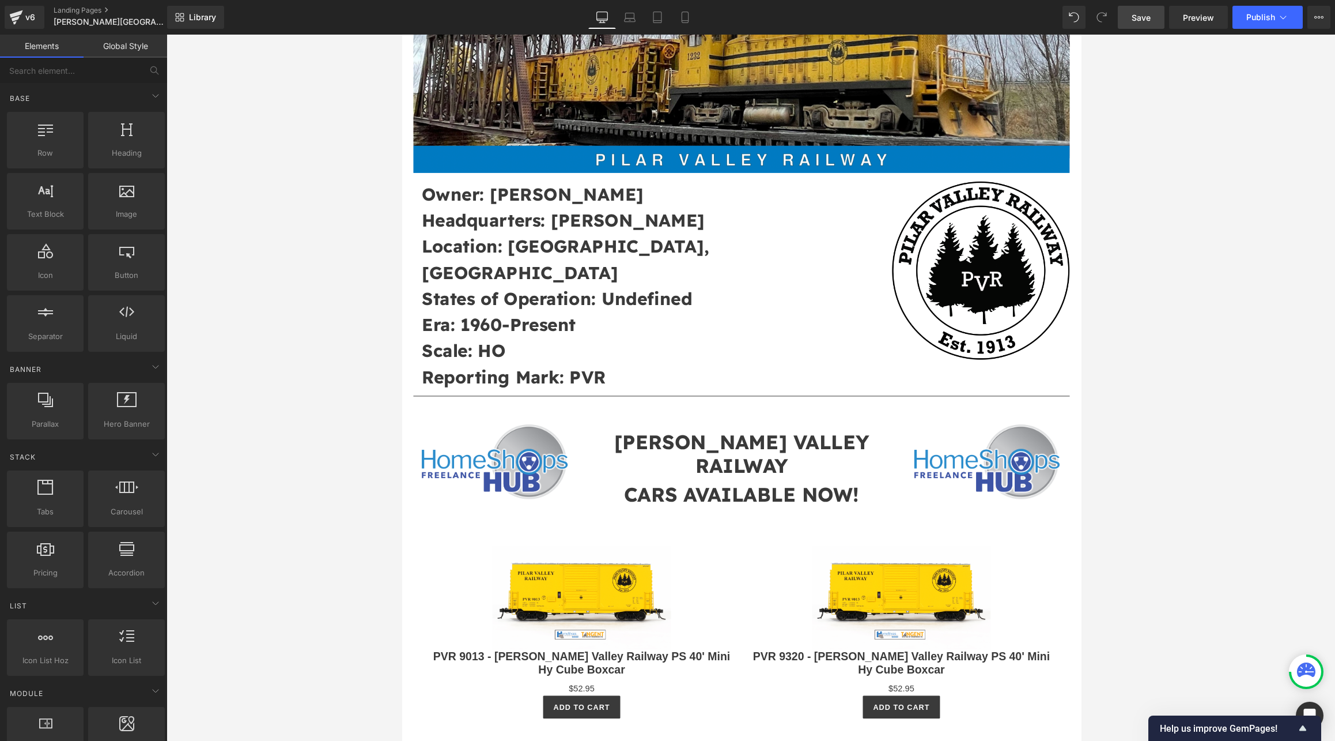
click at [845, 13] on span "Save" at bounding box center [1141, 18] width 19 height 12
click at [845, 13] on span "Publish" at bounding box center [1260, 17] width 29 height 9
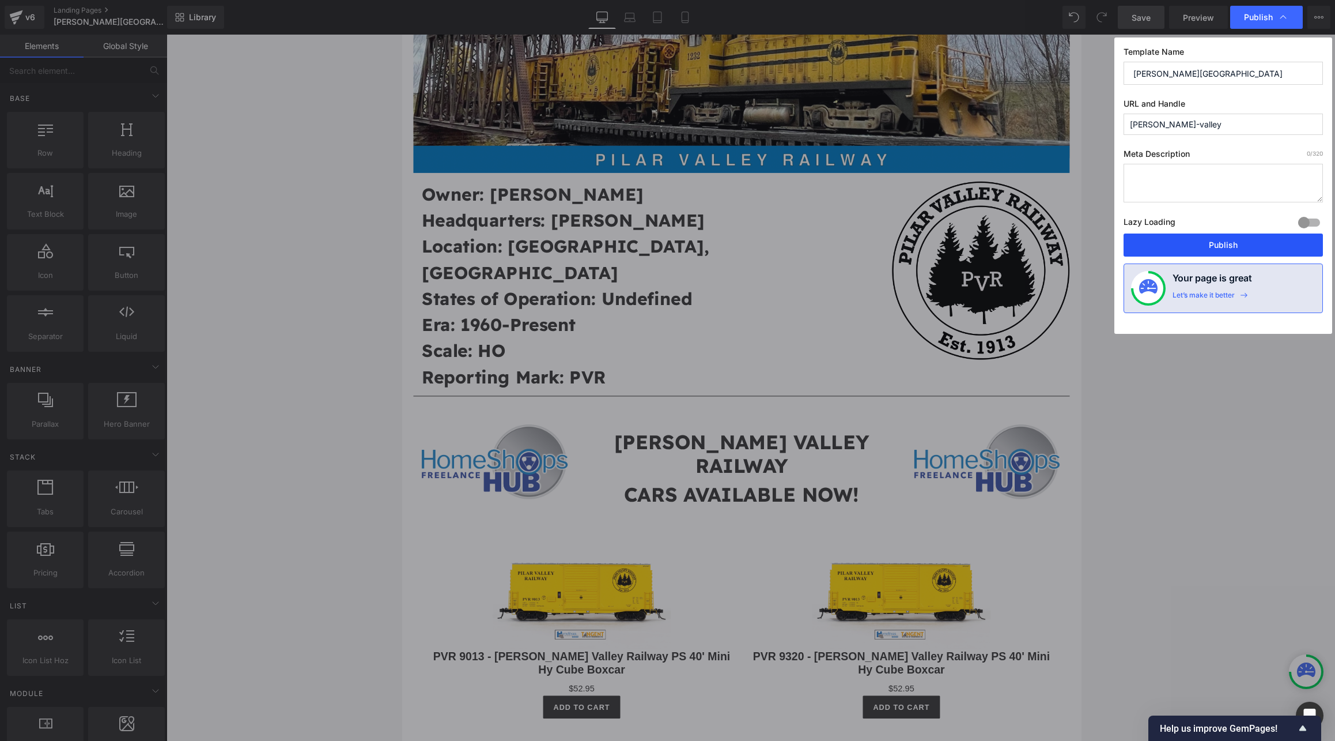
click at [845, 244] on button "Publish" at bounding box center [1223, 244] width 199 height 23
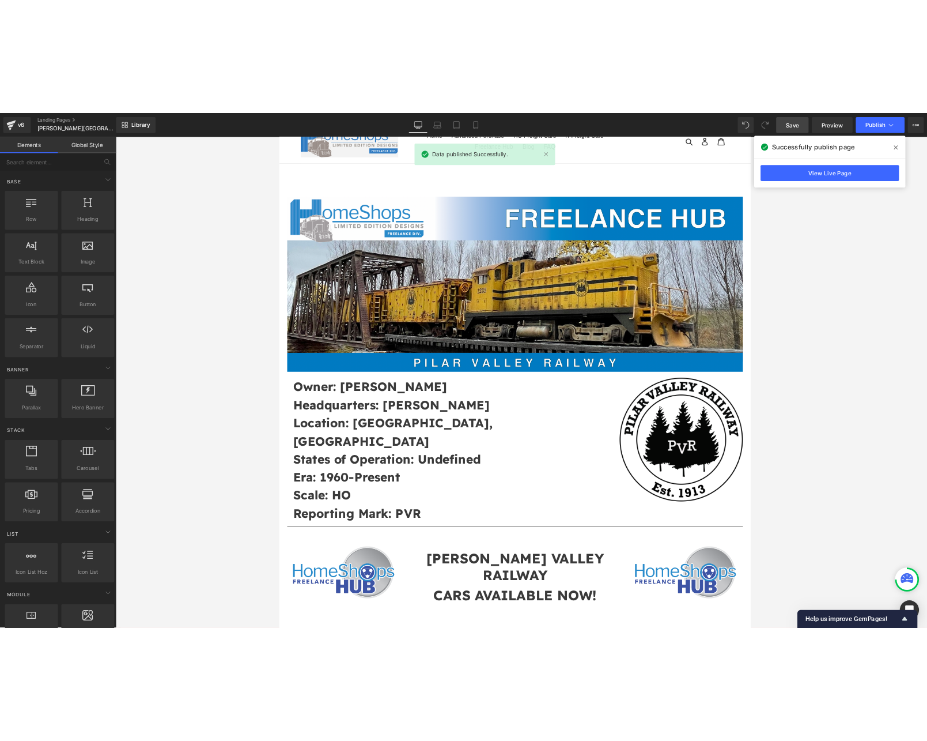
scroll to position [0, 0]
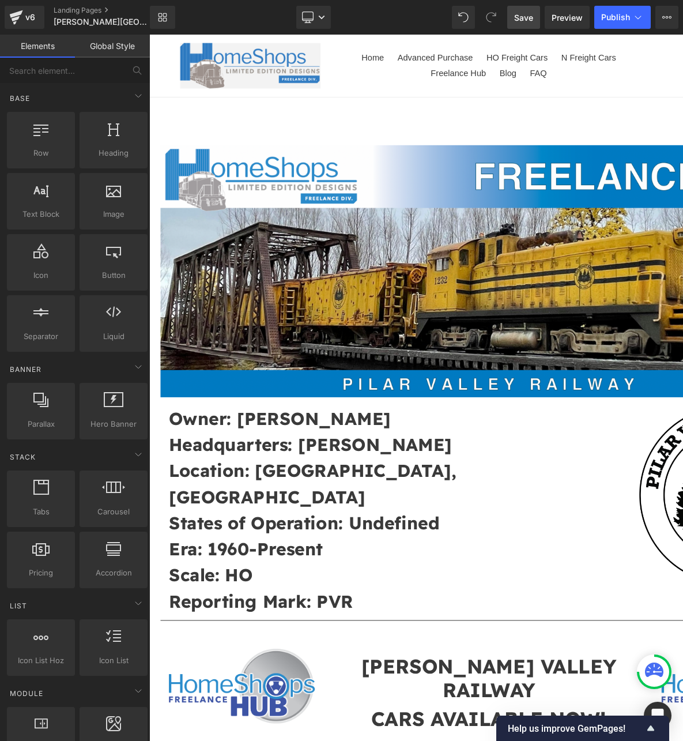
click at [517, 20] on span "Save" at bounding box center [523, 18] width 19 height 12
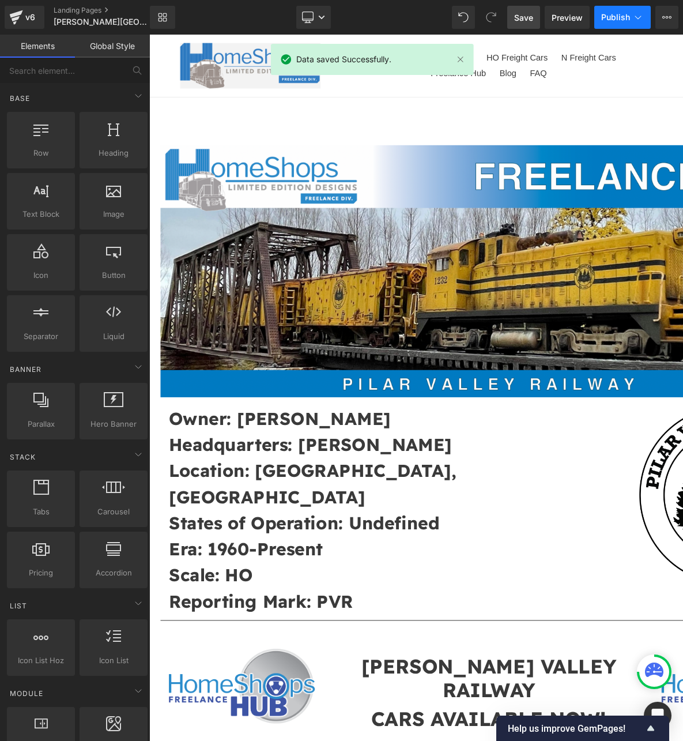
click at [610, 17] on span "Publish" at bounding box center [615, 17] width 29 height 9
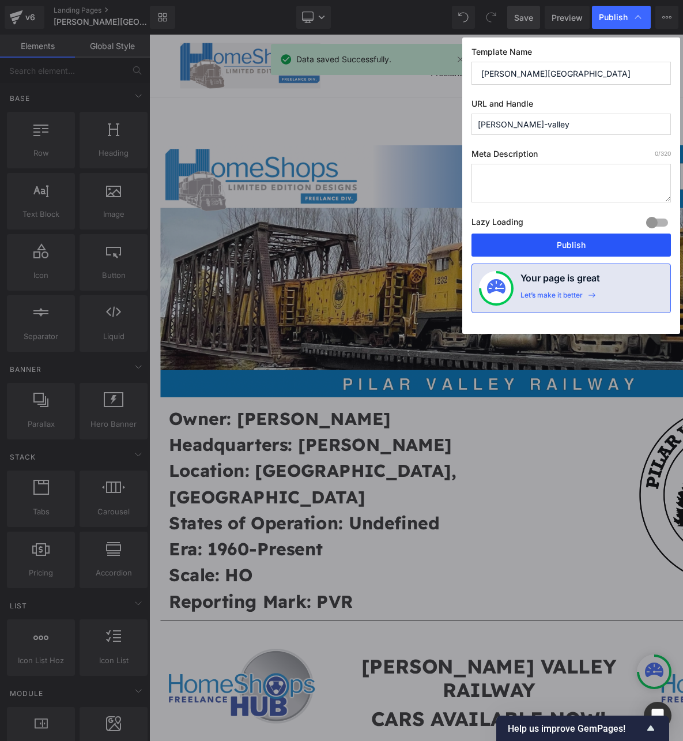
click at [596, 247] on button "Publish" at bounding box center [570, 244] width 199 height 23
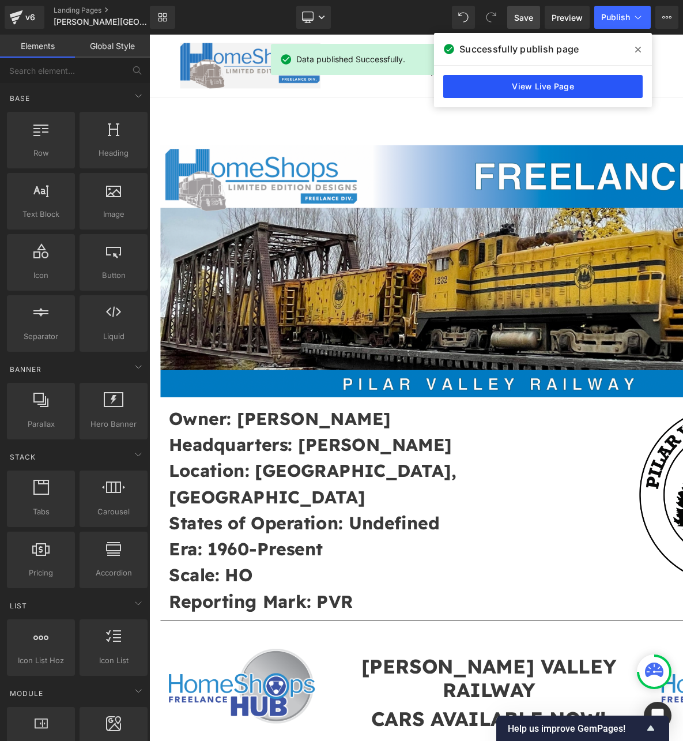
click at [534, 84] on link "View Live Page" at bounding box center [542, 86] width 199 height 23
